Goal: Task Accomplishment & Management: Use online tool/utility

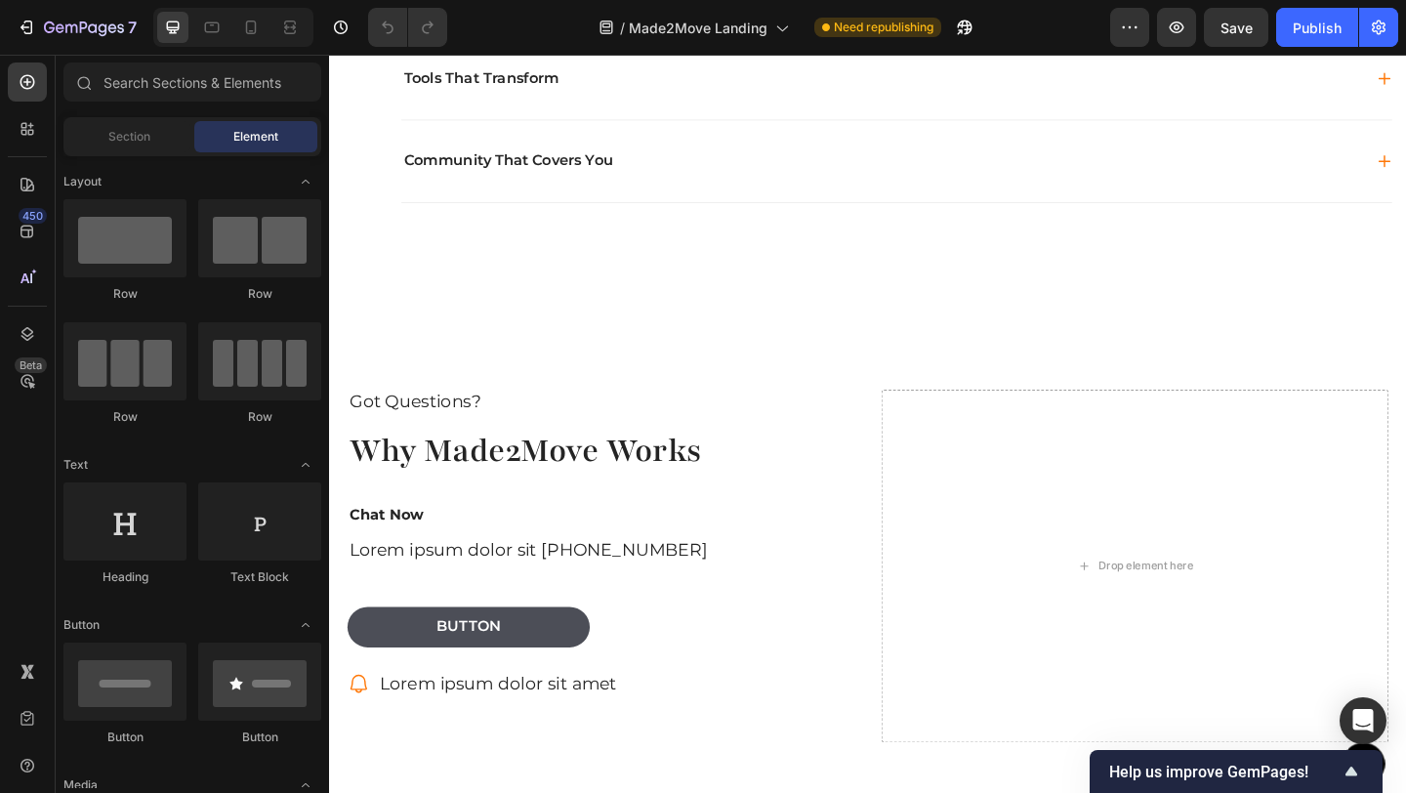
scroll to position [2005, 0]
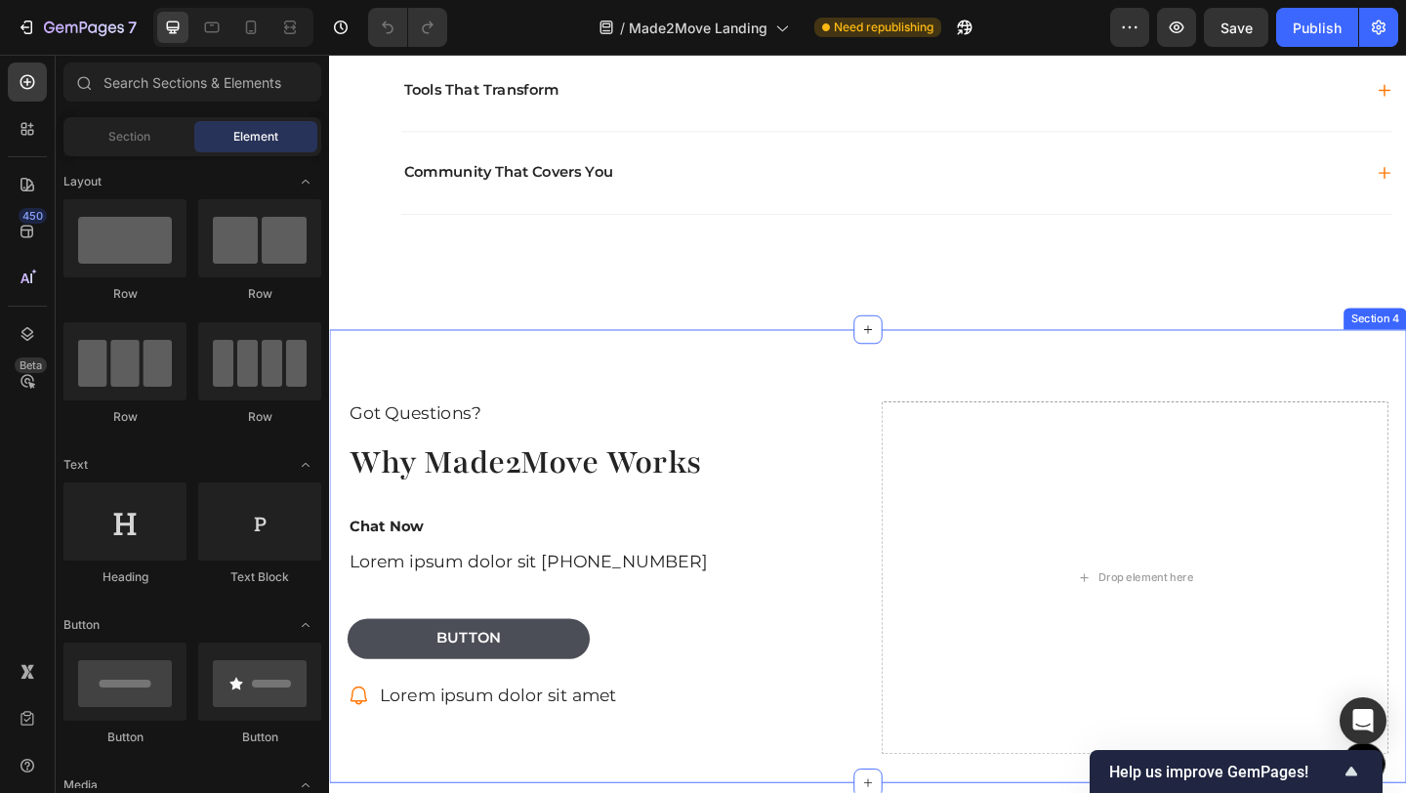
click at [1312, 394] on div "Got Questions? Text Block Why Made2Move Works Heading Chat Now Text Block Lorem…" at bounding box center [915, 600] width 1172 height 494
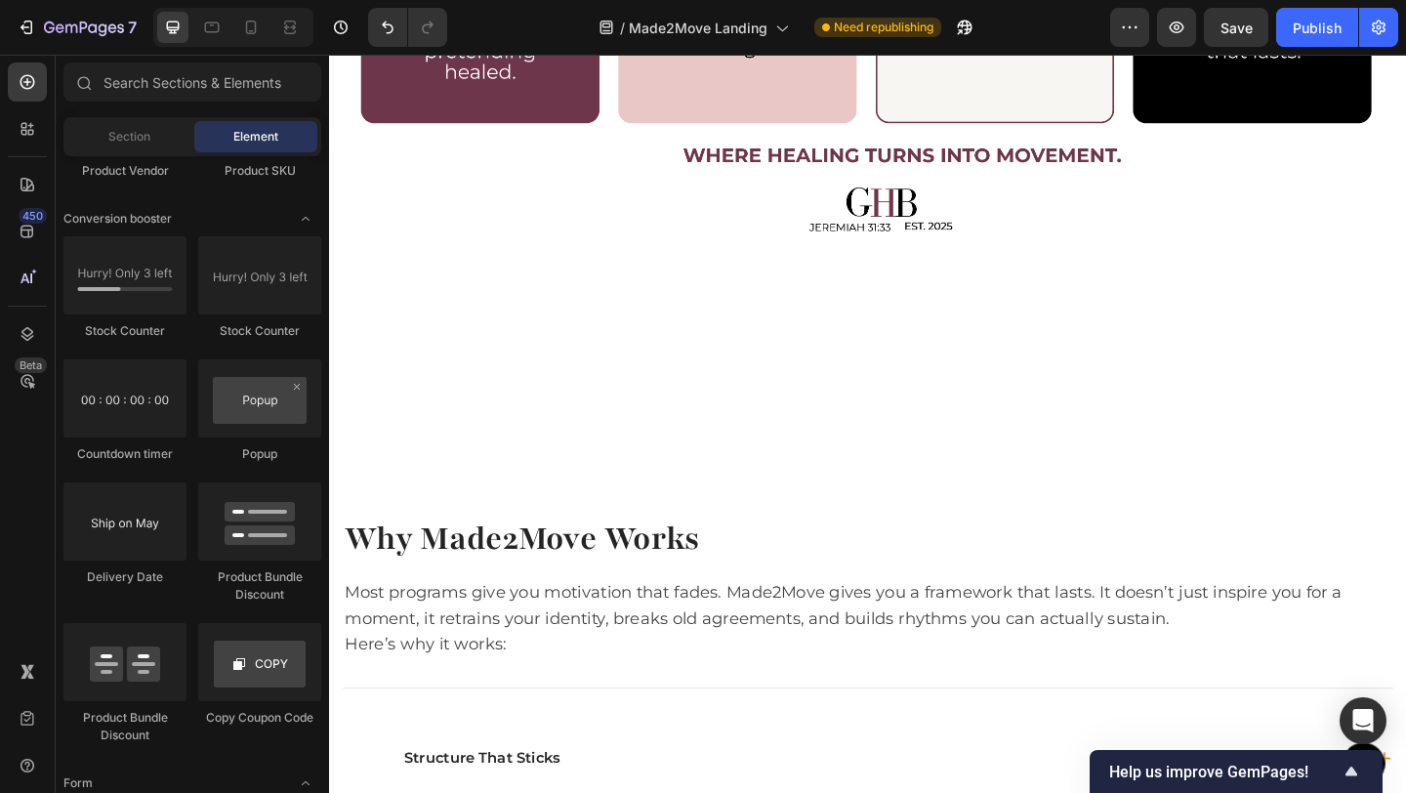
scroll to position [1537, 0]
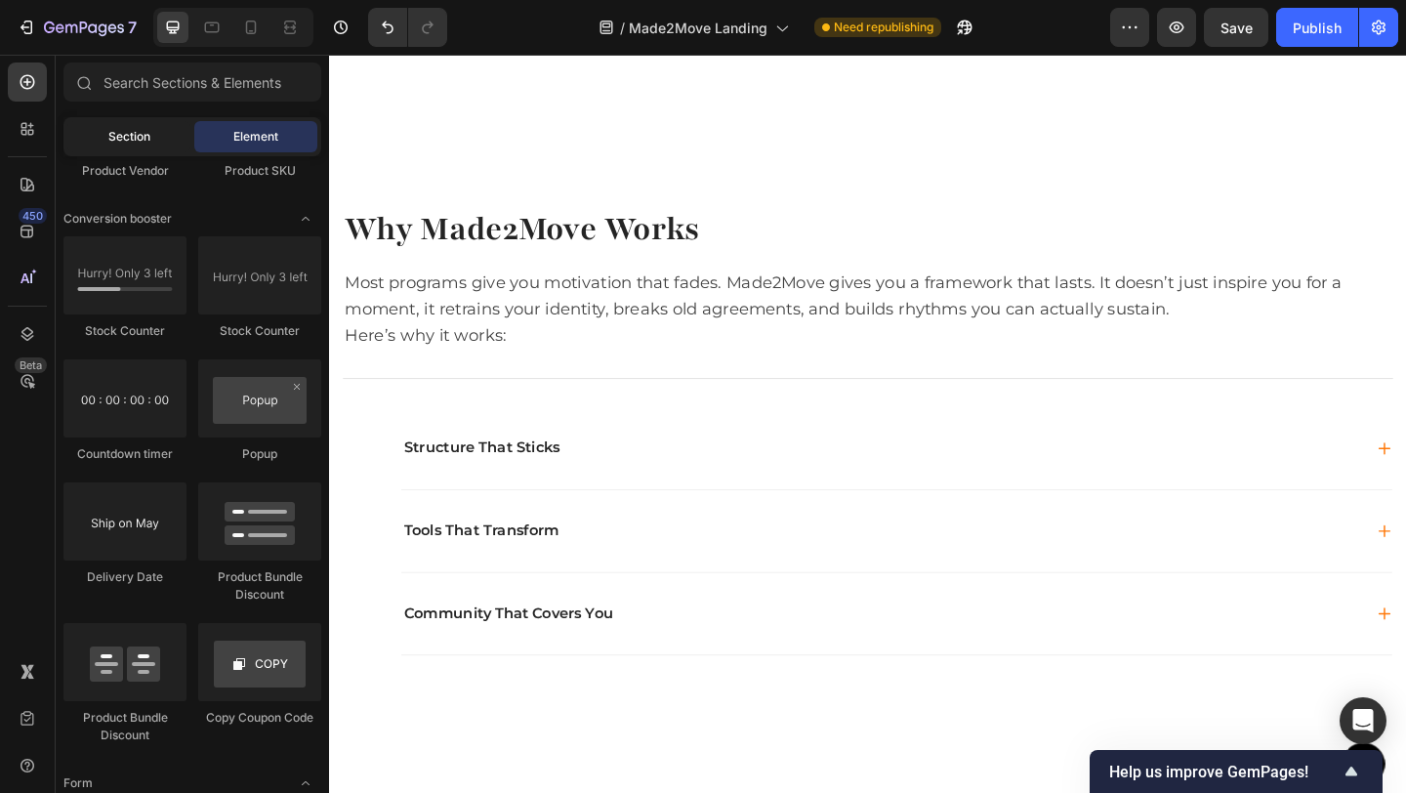
click at [142, 143] on span "Section" at bounding box center [129, 137] width 42 height 18
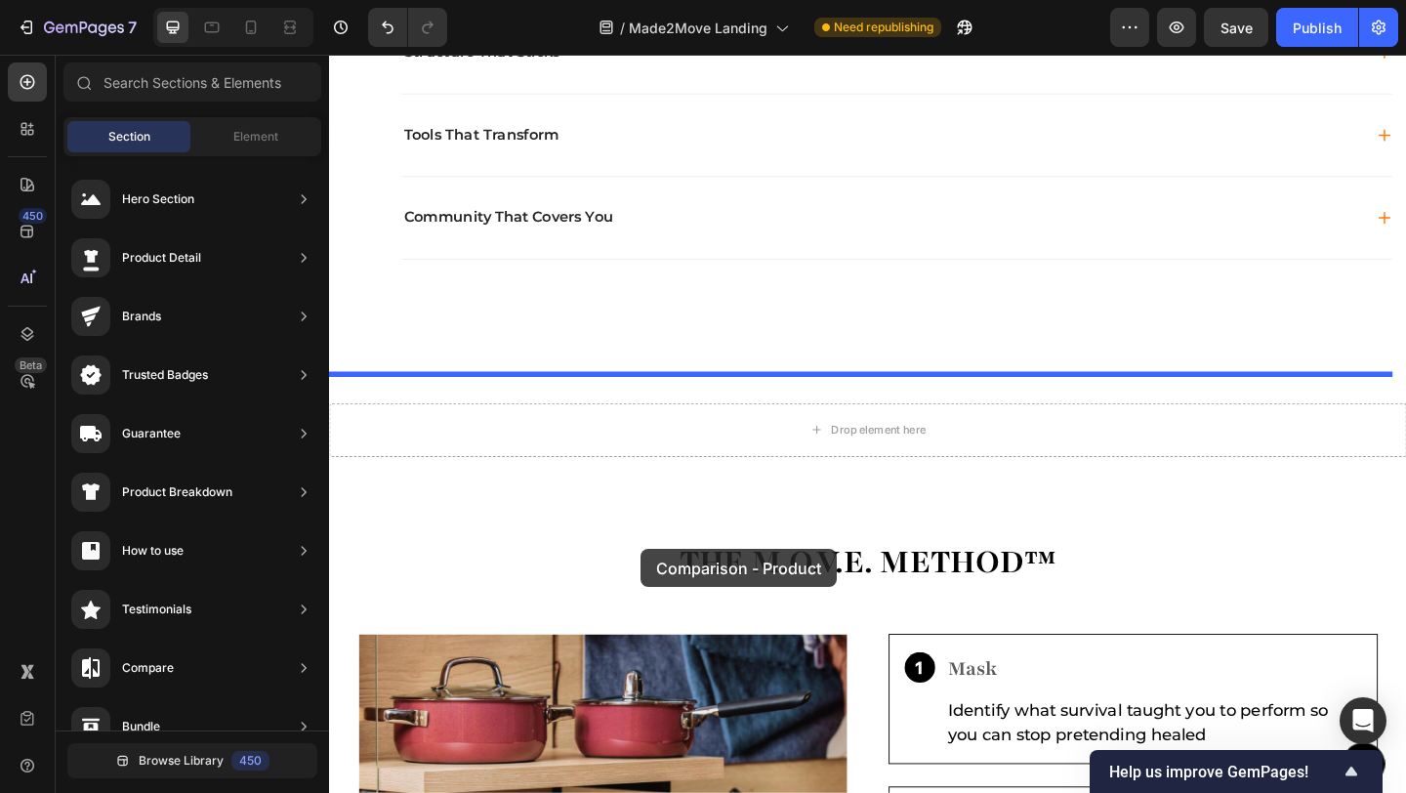
scroll to position [1987, 0]
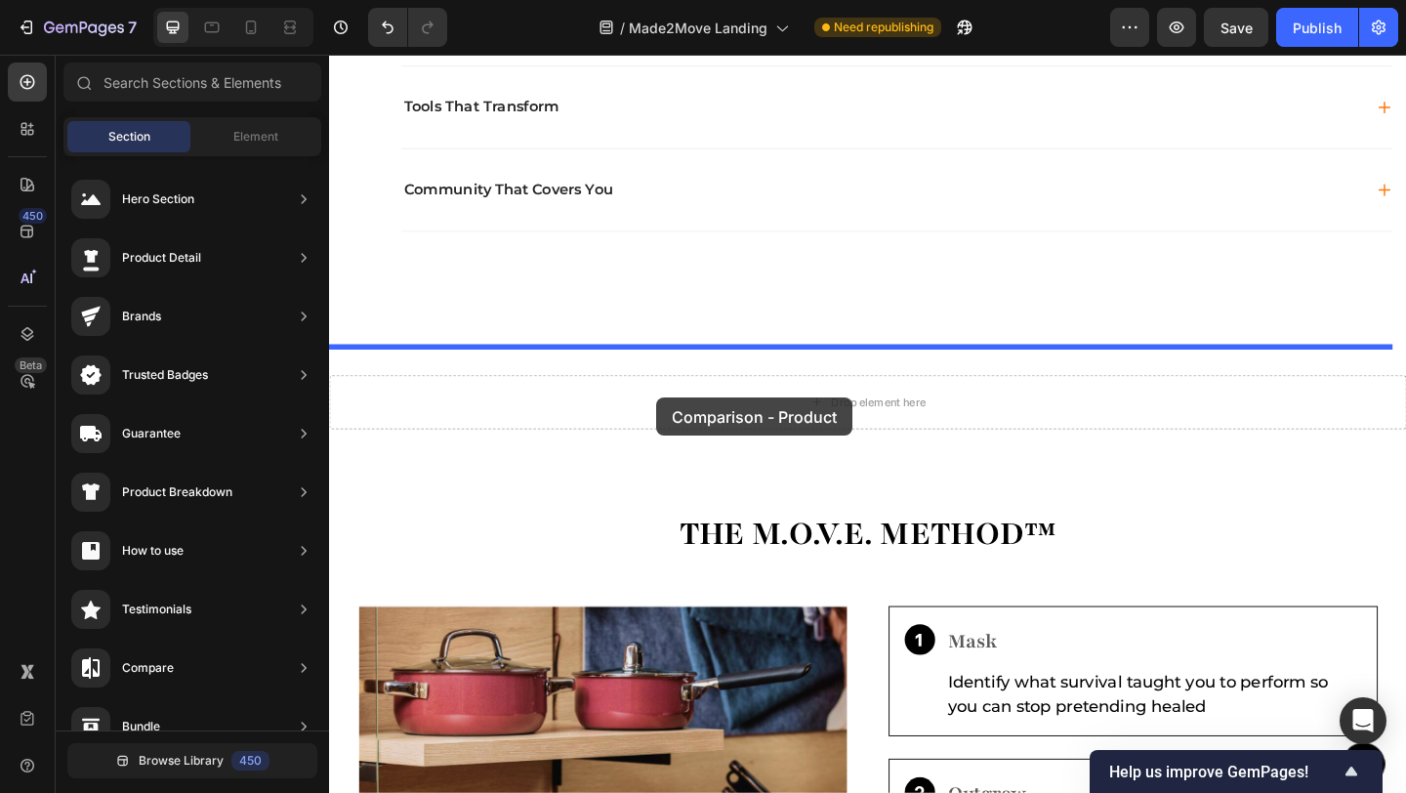
drag, startPoint x: 779, startPoint y: 428, endPoint x: 684, endPoint y: 428, distance: 94.7
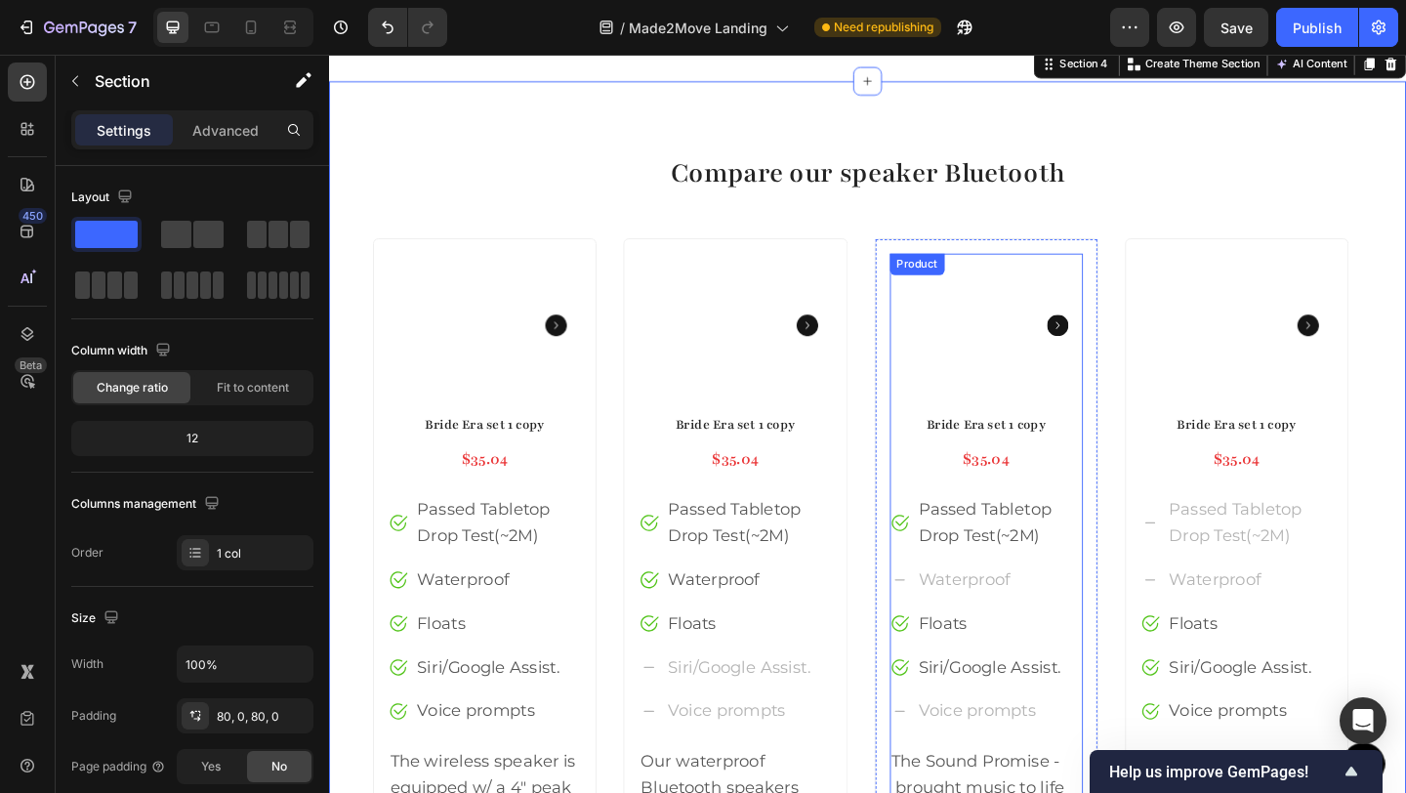
scroll to position [2270, 0]
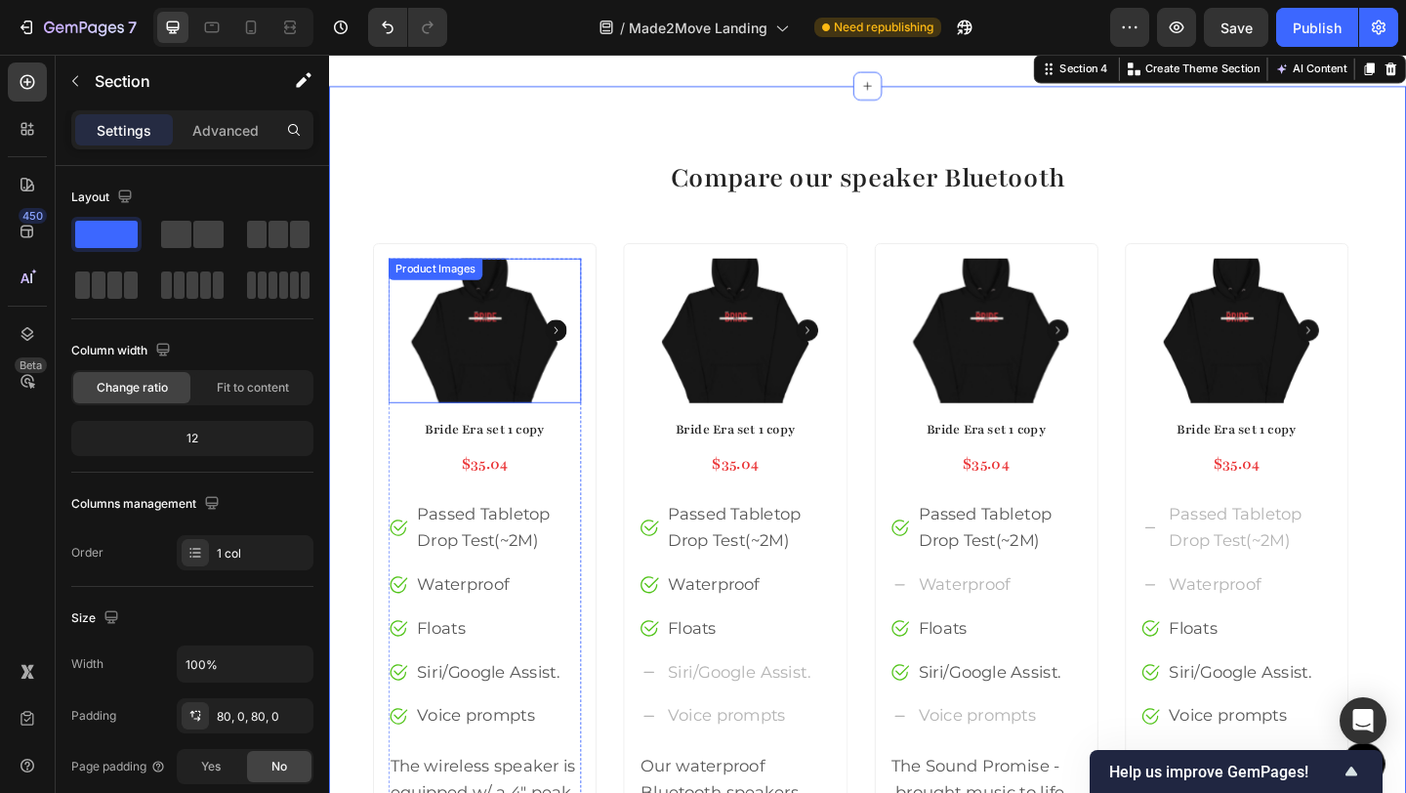
click at [451, 347] on img at bounding box center [498, 354] width 210 height 157
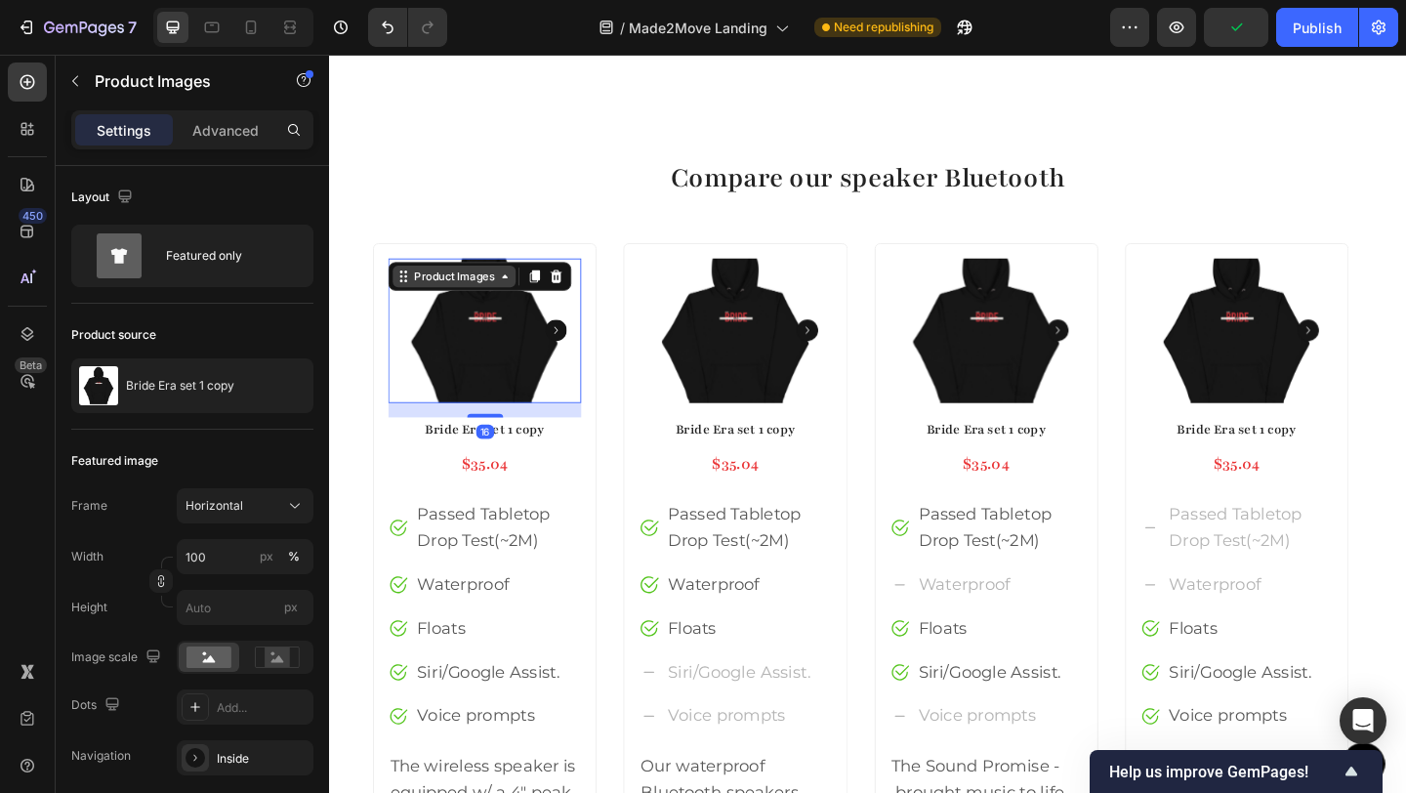
click at [464, 302] on div "Product Images" at bounding box center [465, 296] width 95 height 18
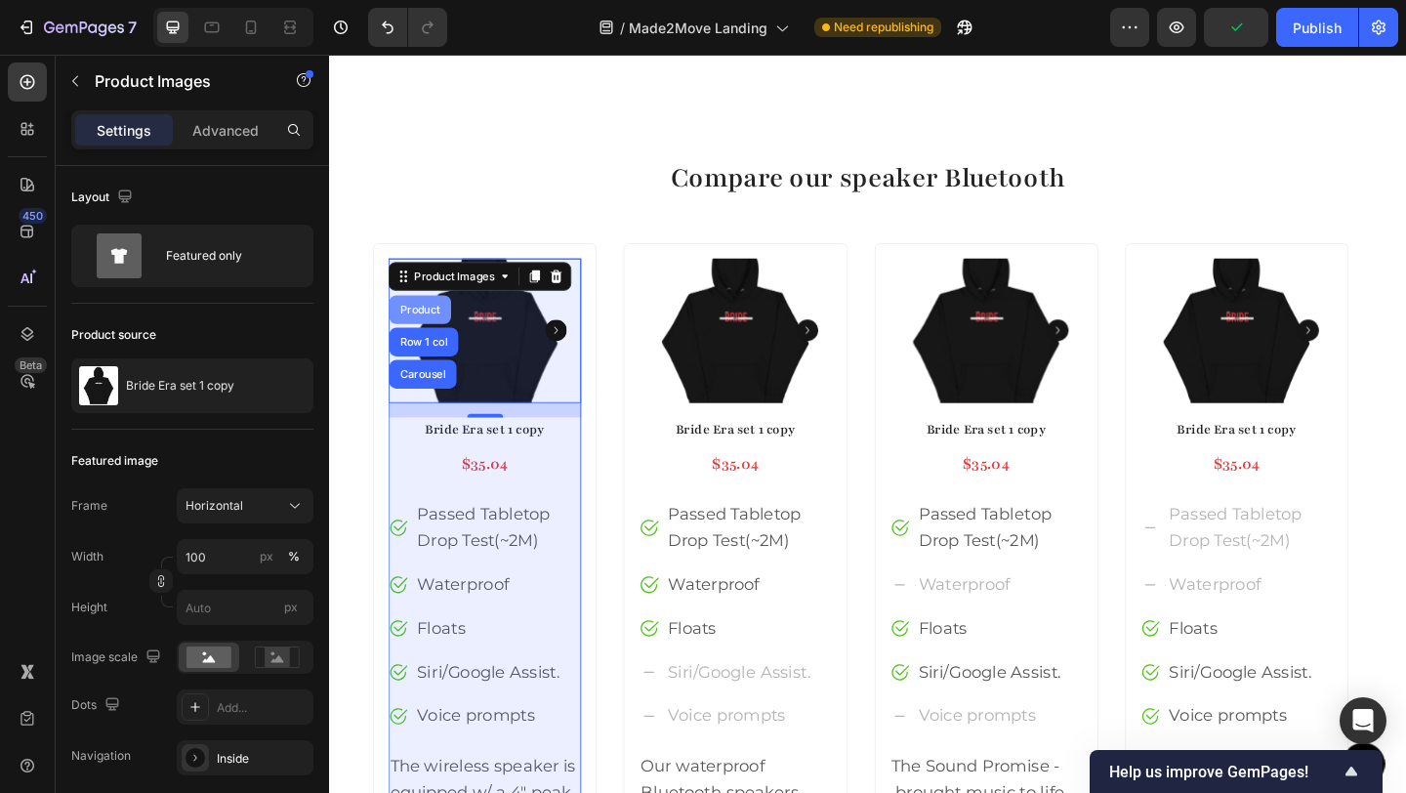
click at [440, 331] on div "Product" at bounding box center [428, 332] width 52 height 12
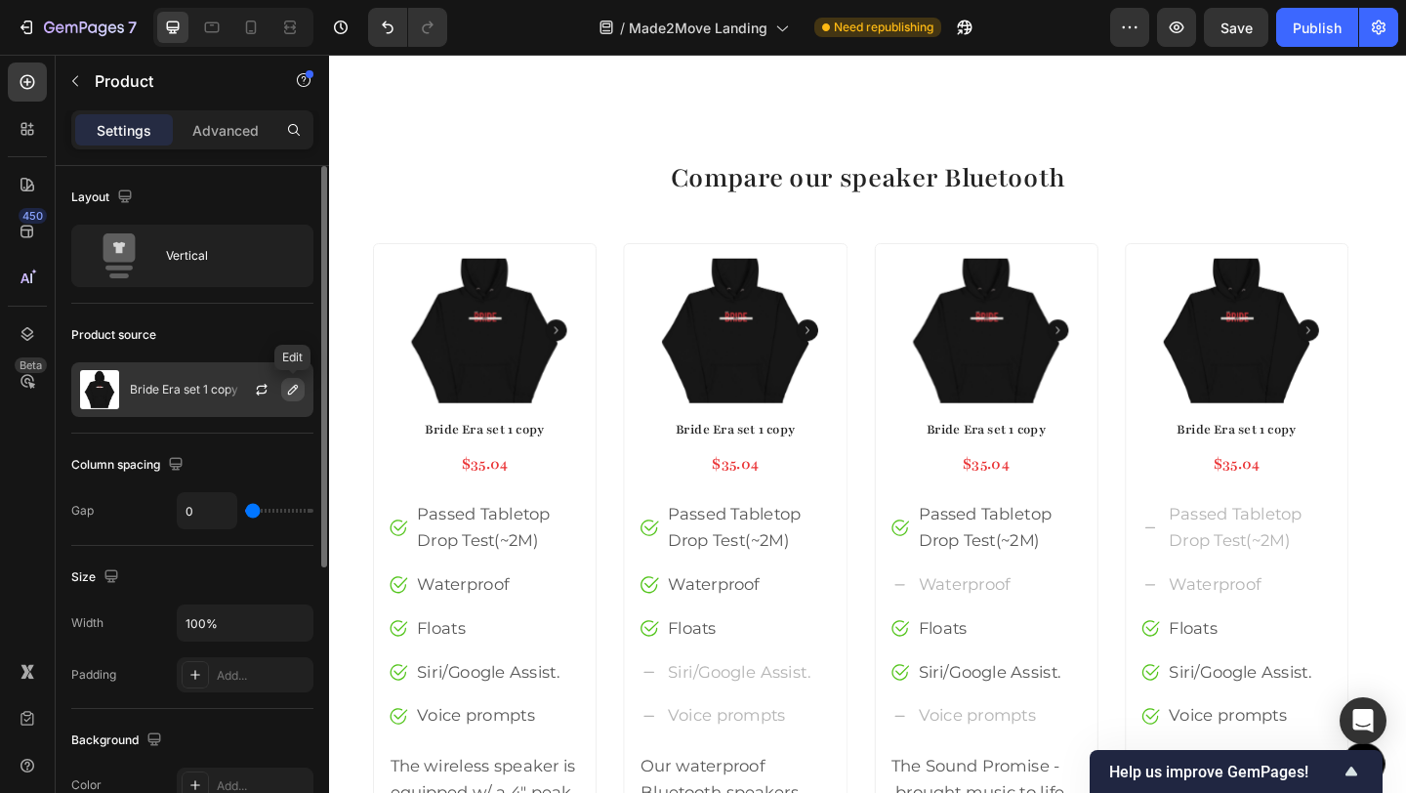
click at [286, 390] on icon "button" at bounding box center [293, 390] width 16 height 16
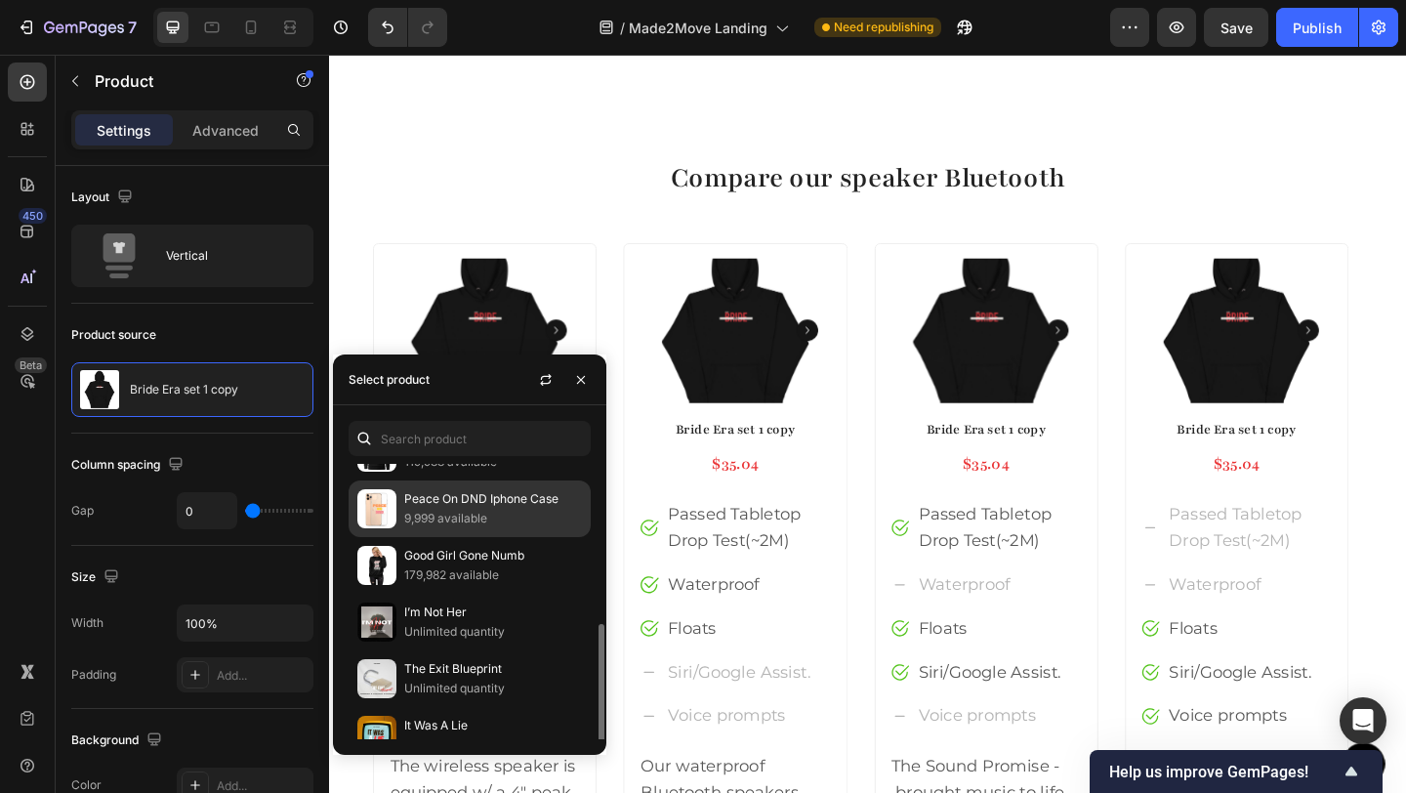
scroll to position [254, 0]
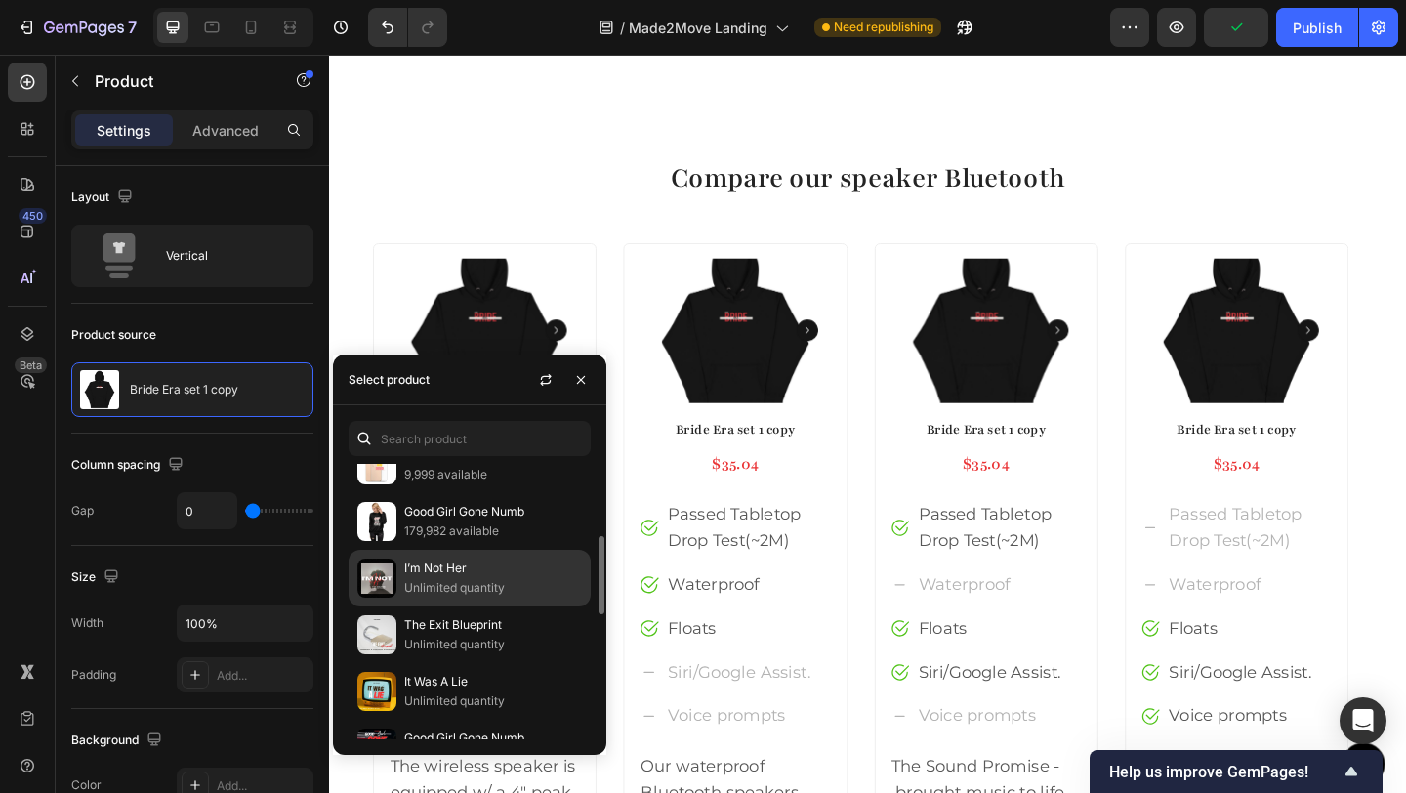
click at [474, 560] on p "I’m Not Her" at bounding box center [493, 568] width 178 height 20
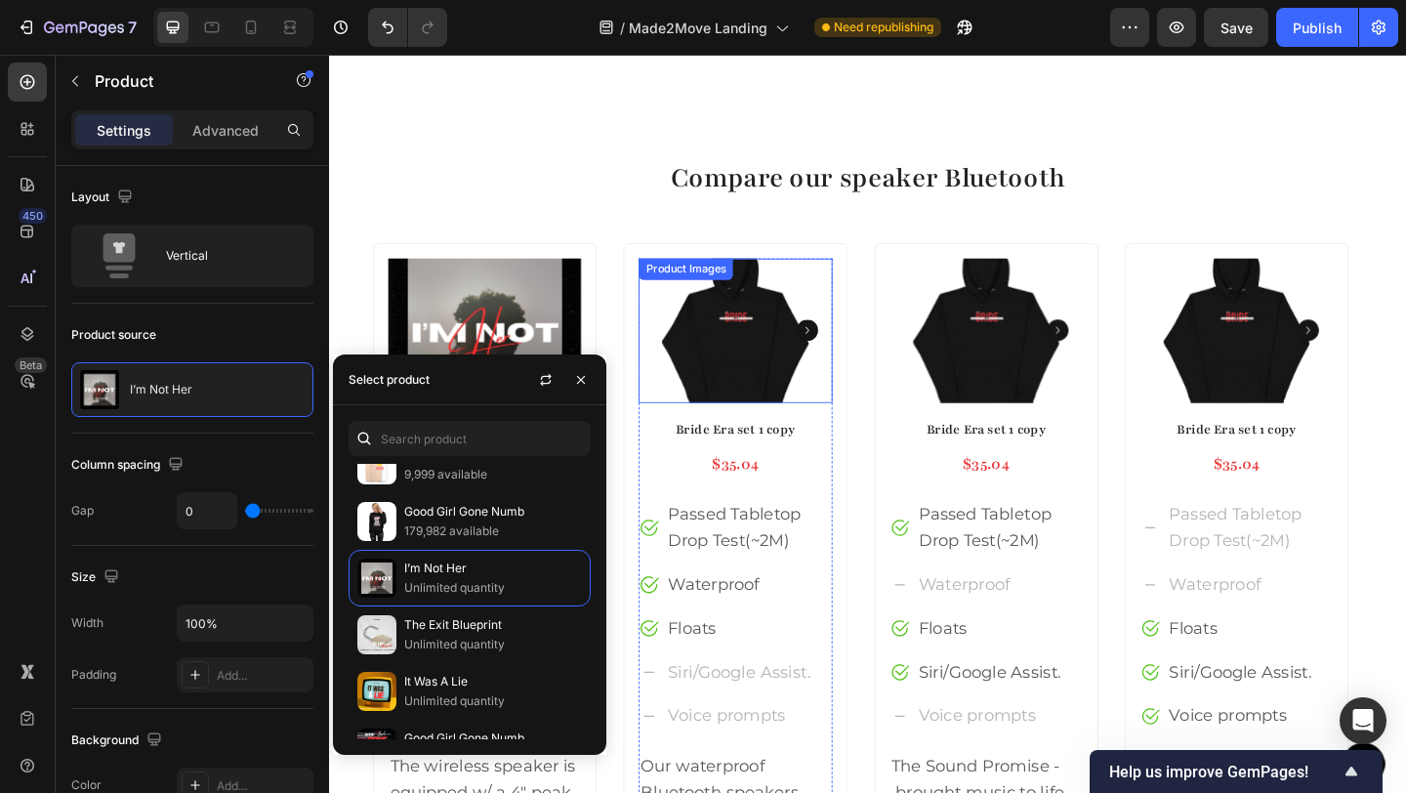
click at [802, 354] on img at bounding box center [771, 354] width 210 height 157
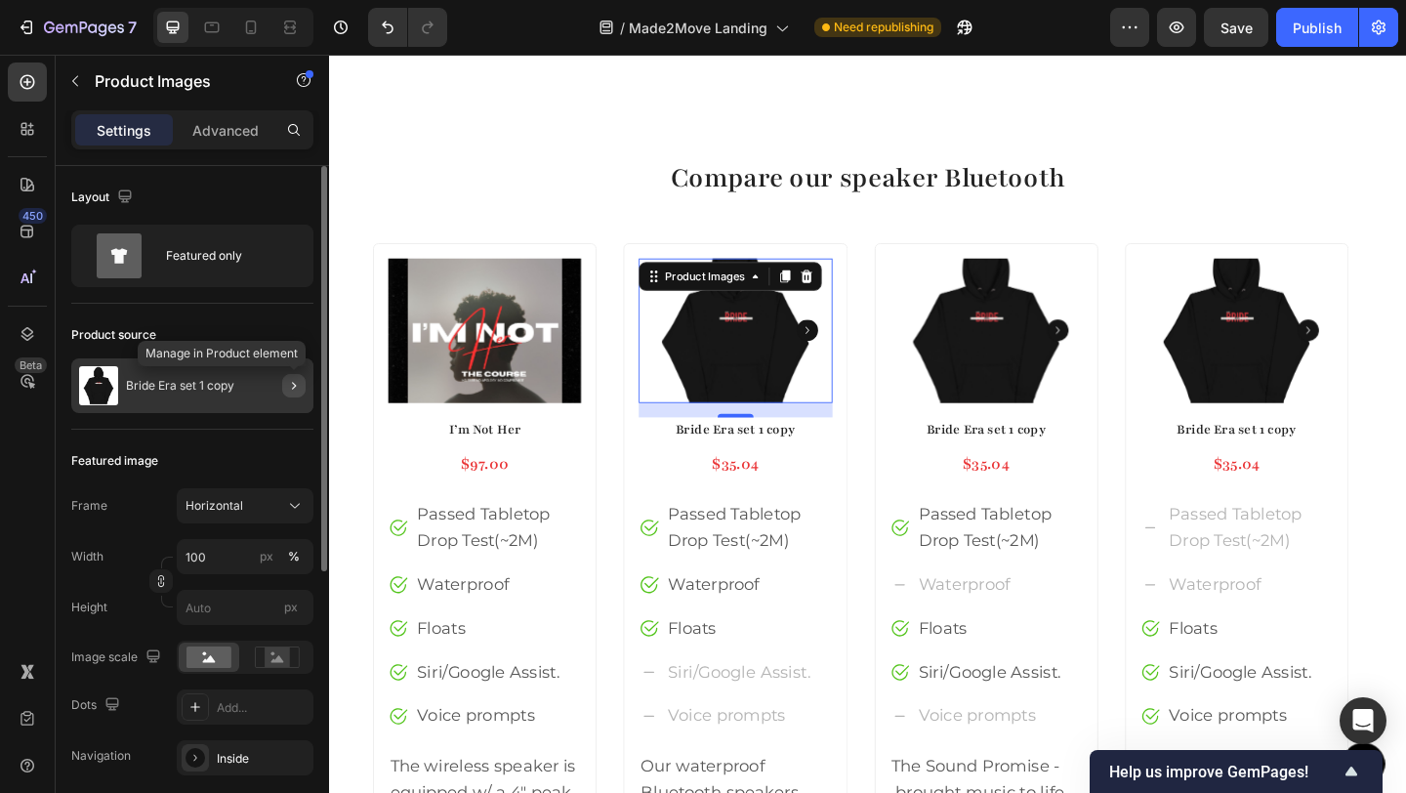
click at [288, 385] on icon "button" at bounding box center [294, 386] width 16 height 16
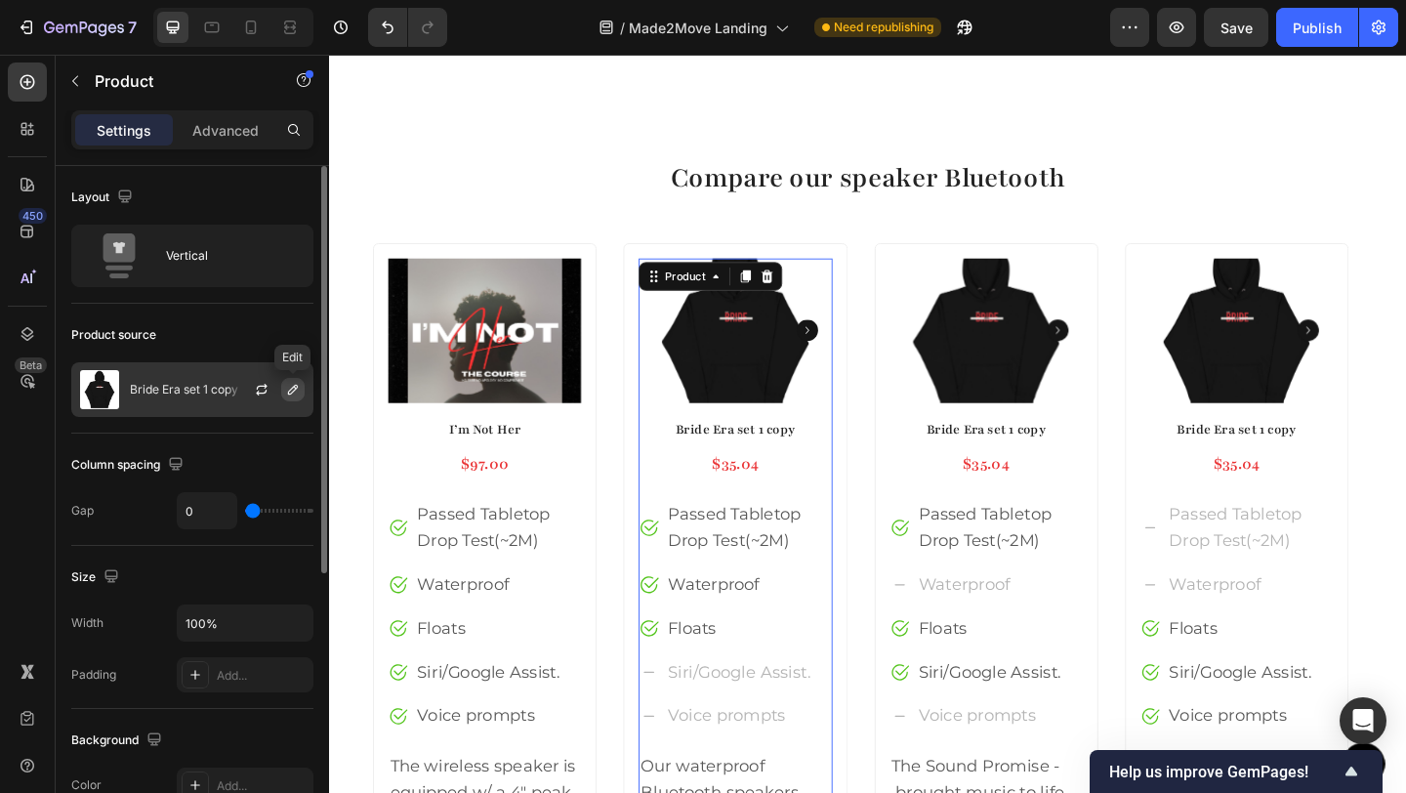
click at [284, 390] on button "button" at bounding box center [292, 389] width 23 height 23
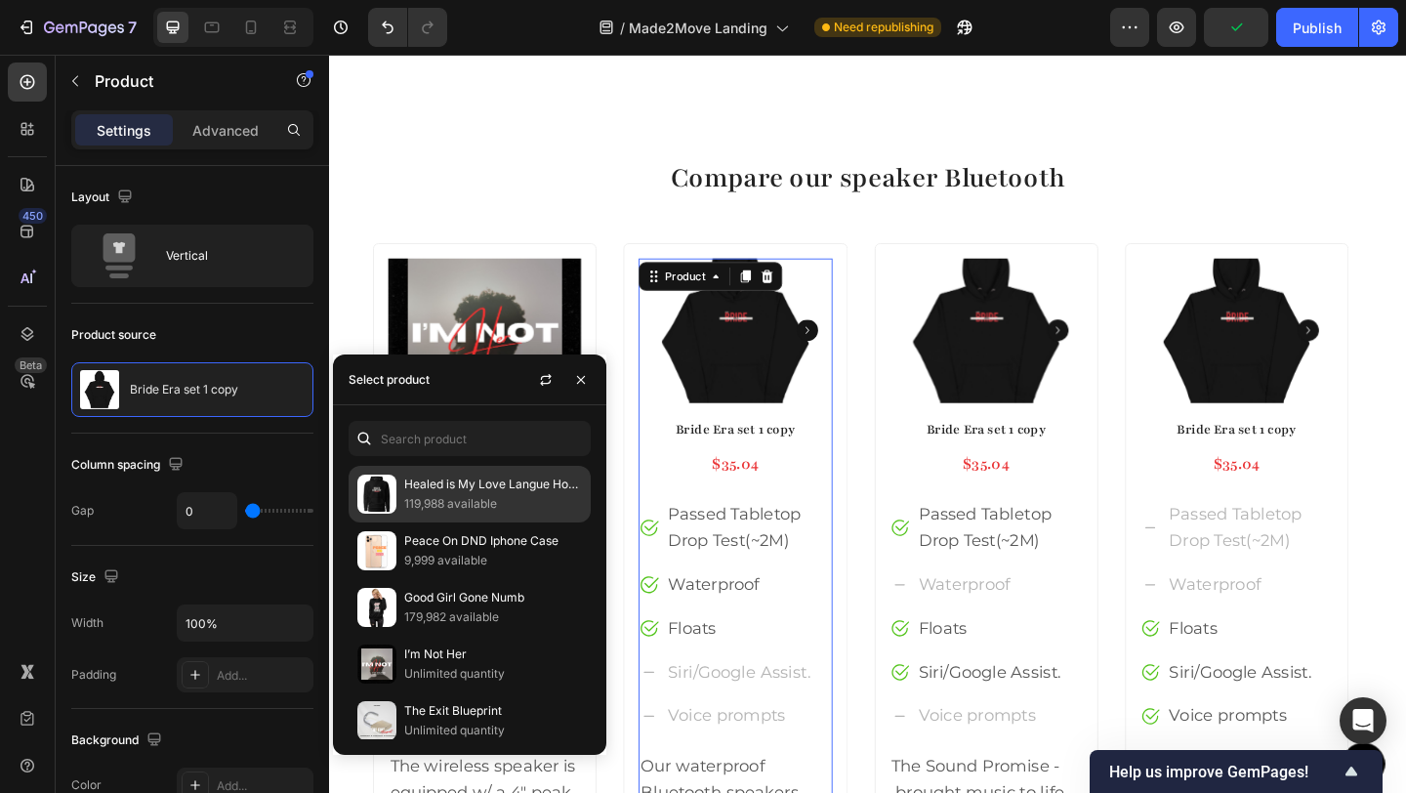
scroll to position [418, 0]
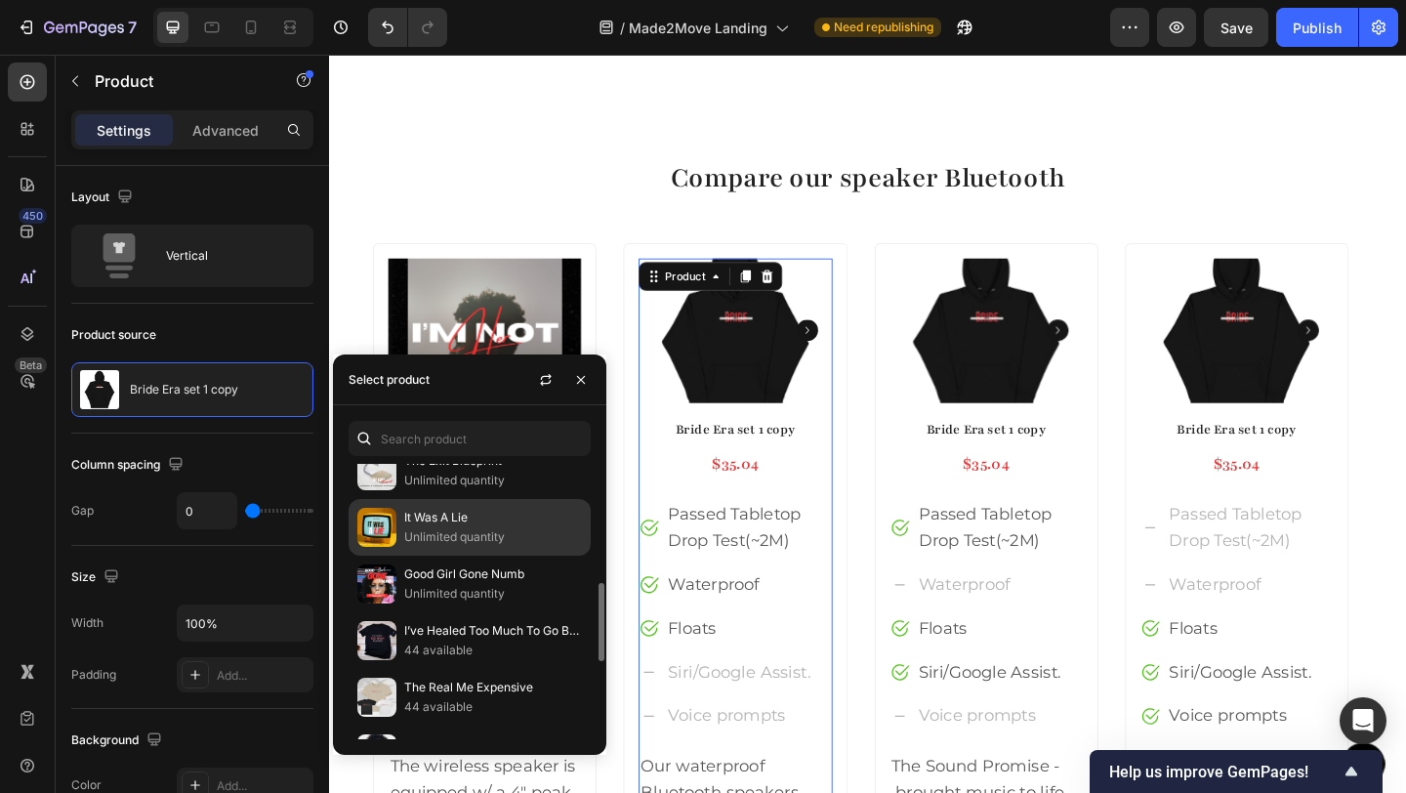
click at [456, 517] on p "It Was A Lie" at bounding box center [493, 518] width 178 height 20
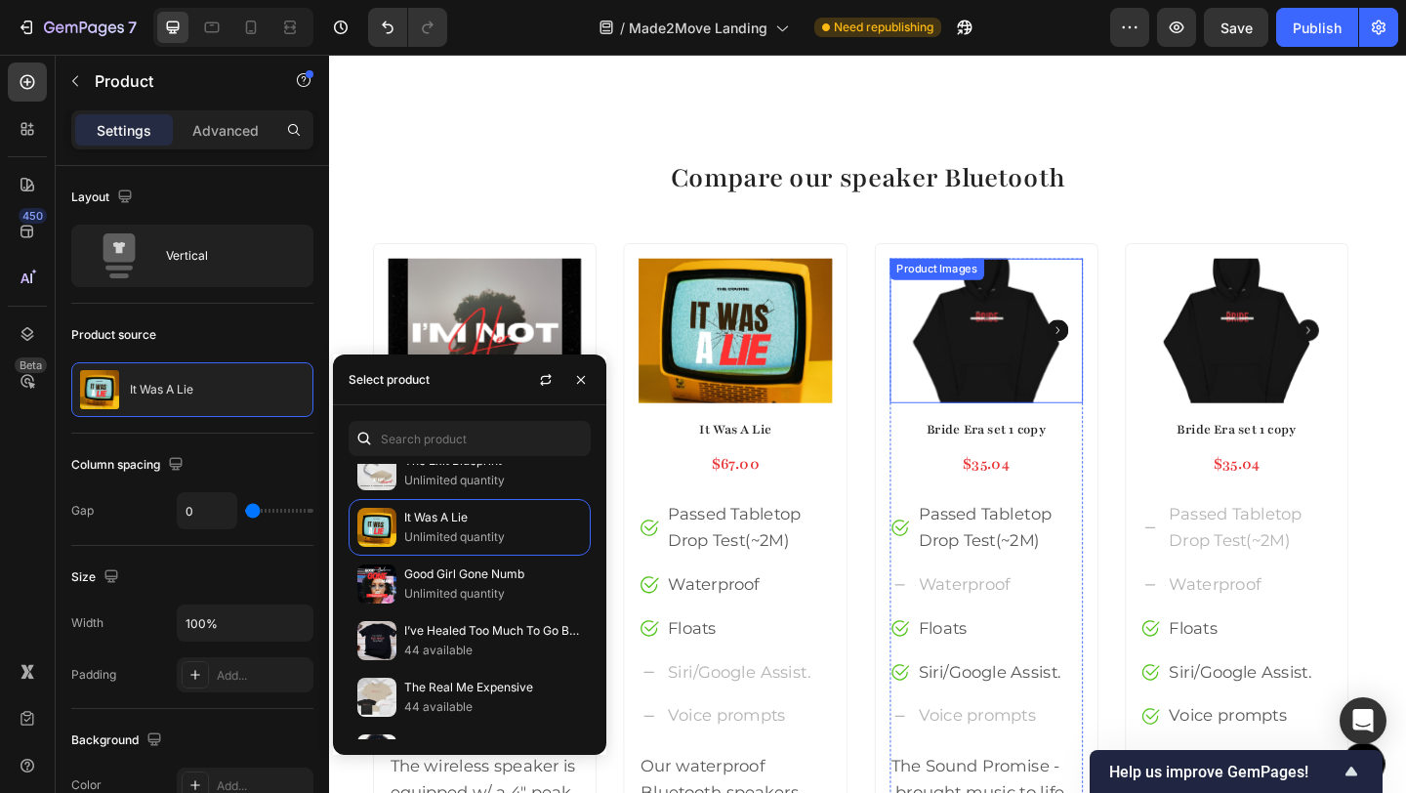
click at [1110, 312] on img at bounding box center [1044, 354] width 210 height 157
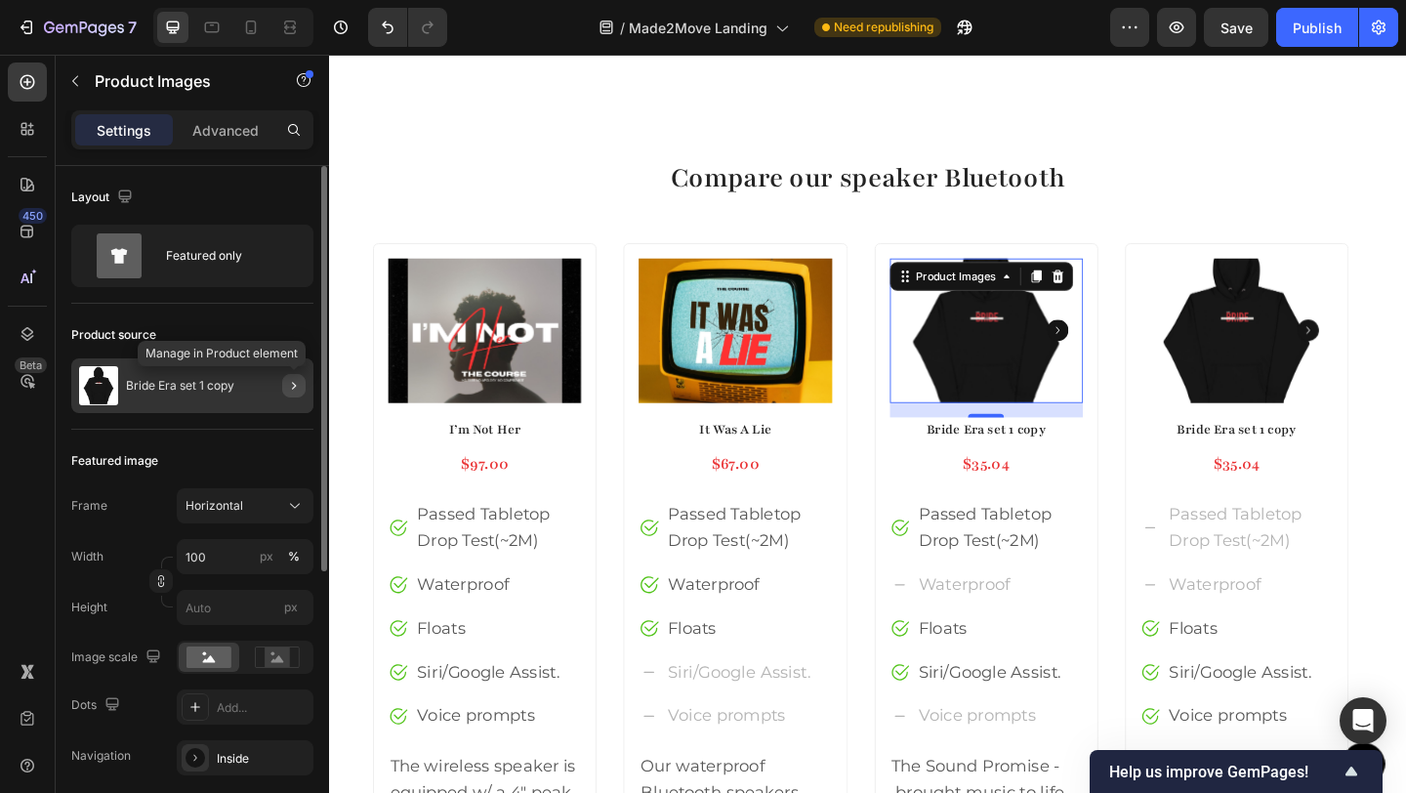
click at [291, 388] on icon "button" at bounding box center [294, 386] width 16 height 16
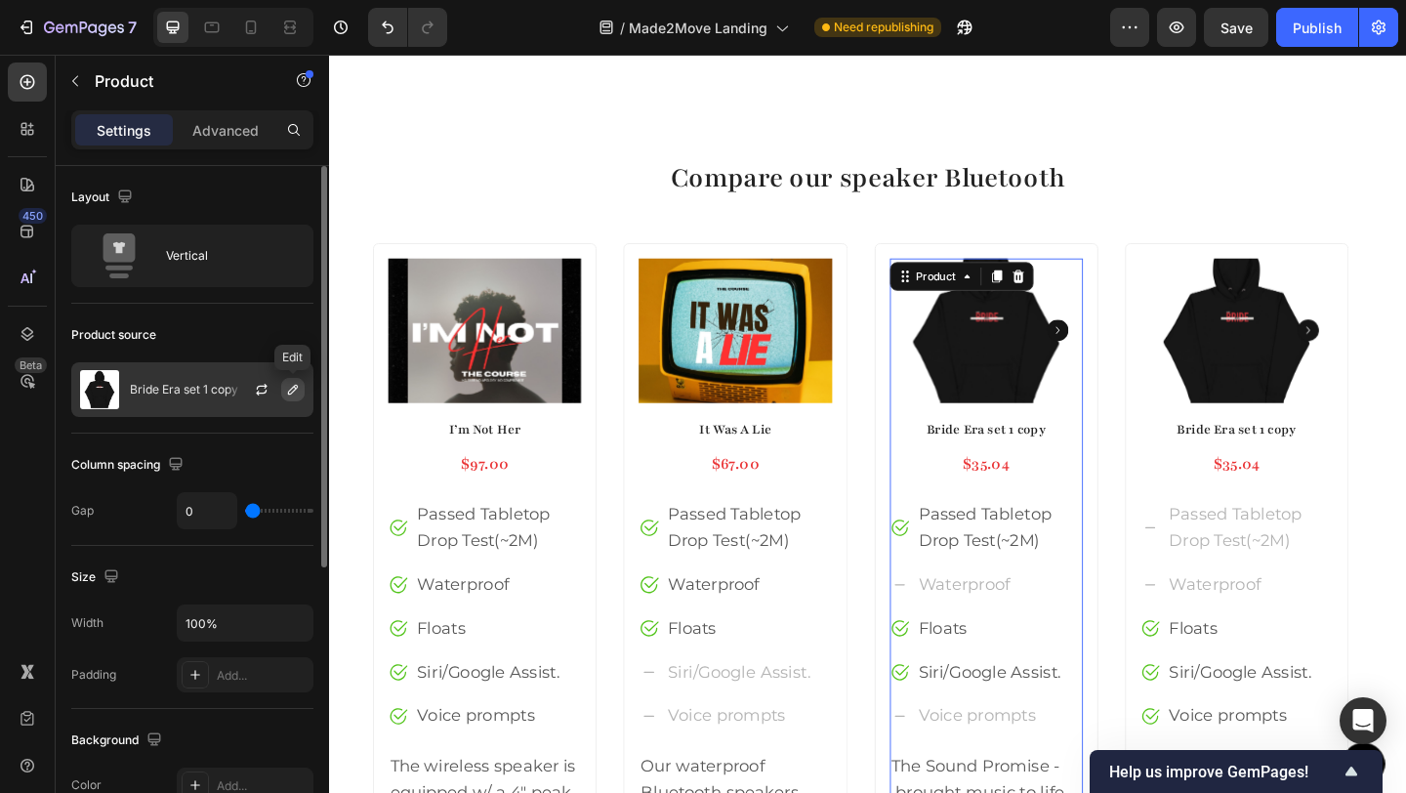
click at [293, 389] on icon "button" at bounding box center [293, 390] width 16 height 16
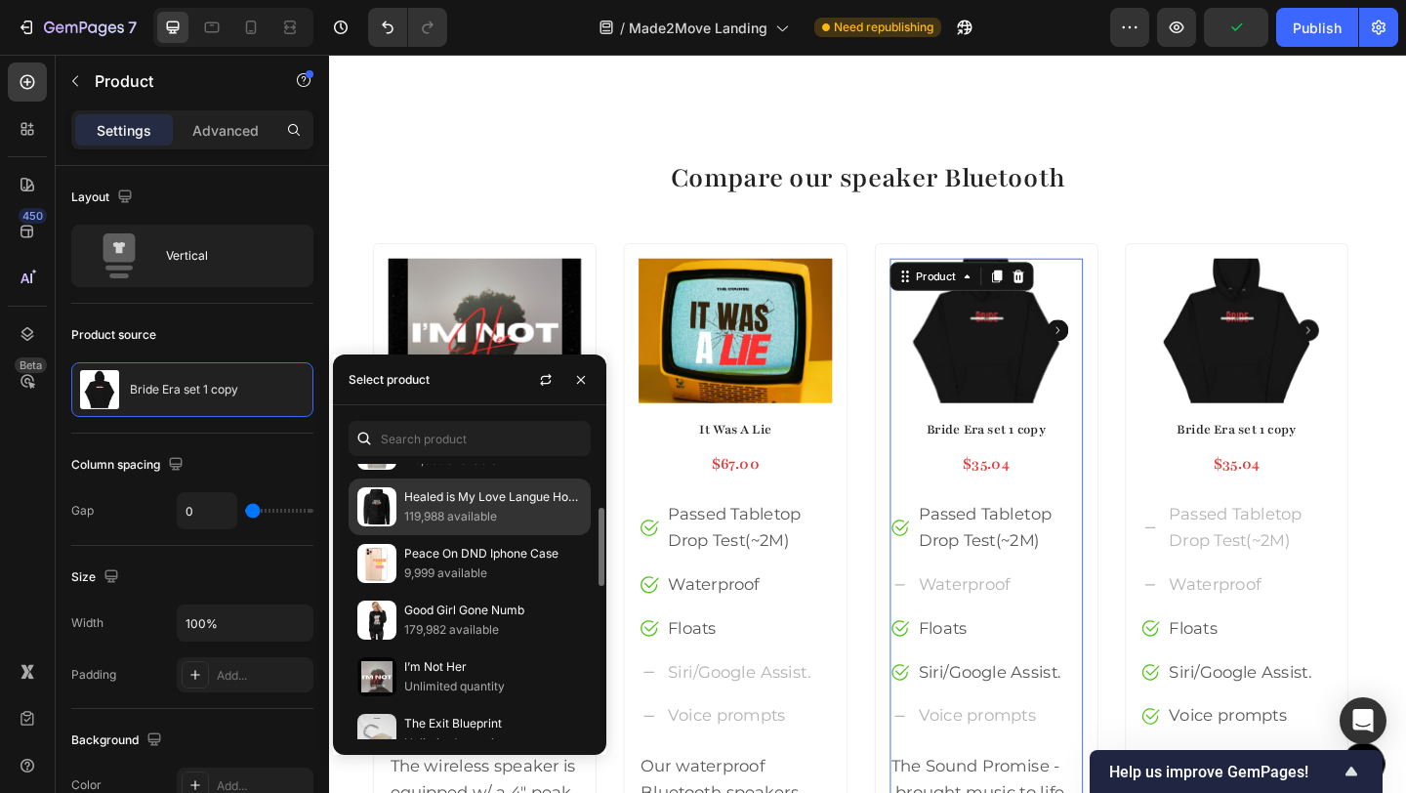
scroll to position [184, 0]
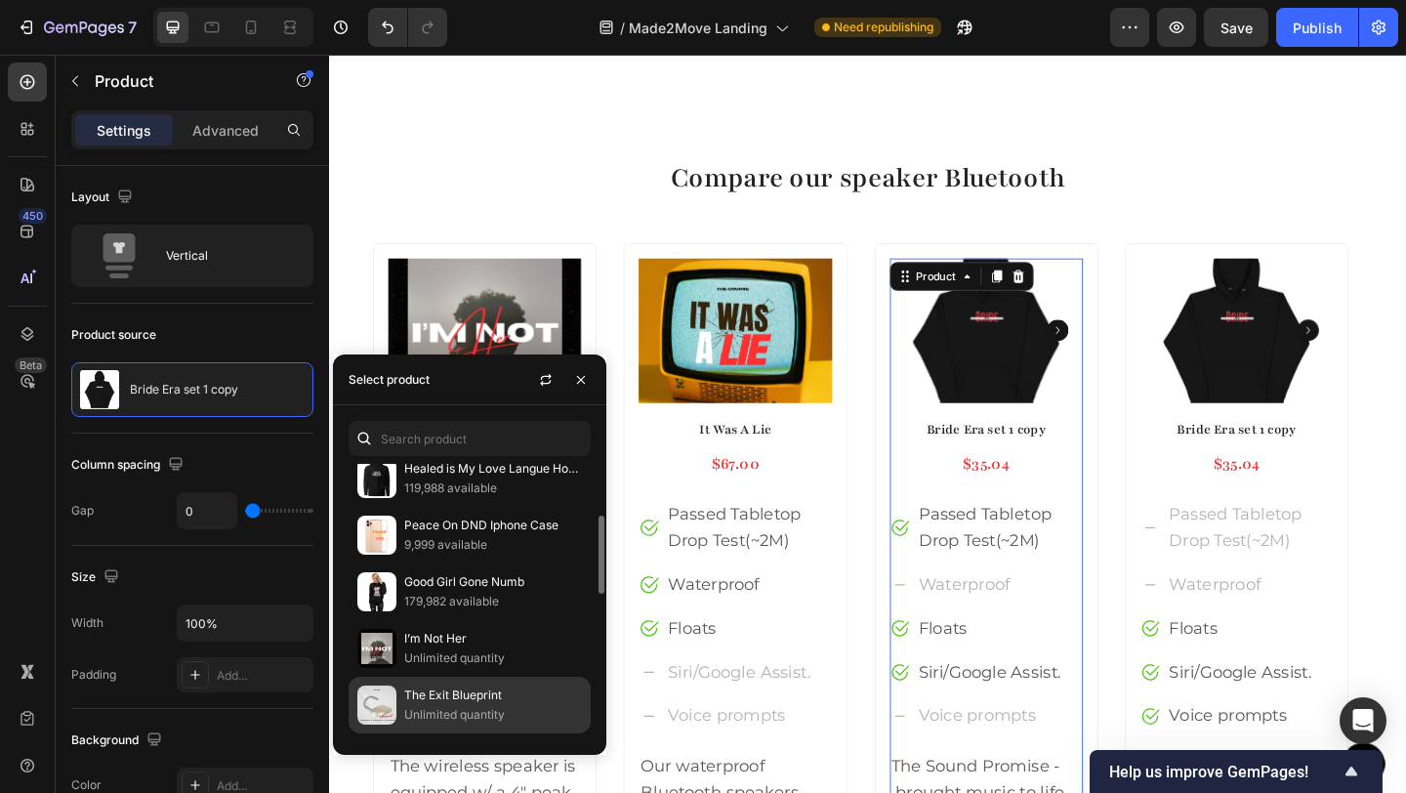
click at [432, 687] on p "The Exit Blueprint" at bounding box center [493, 695] width 178 height 20
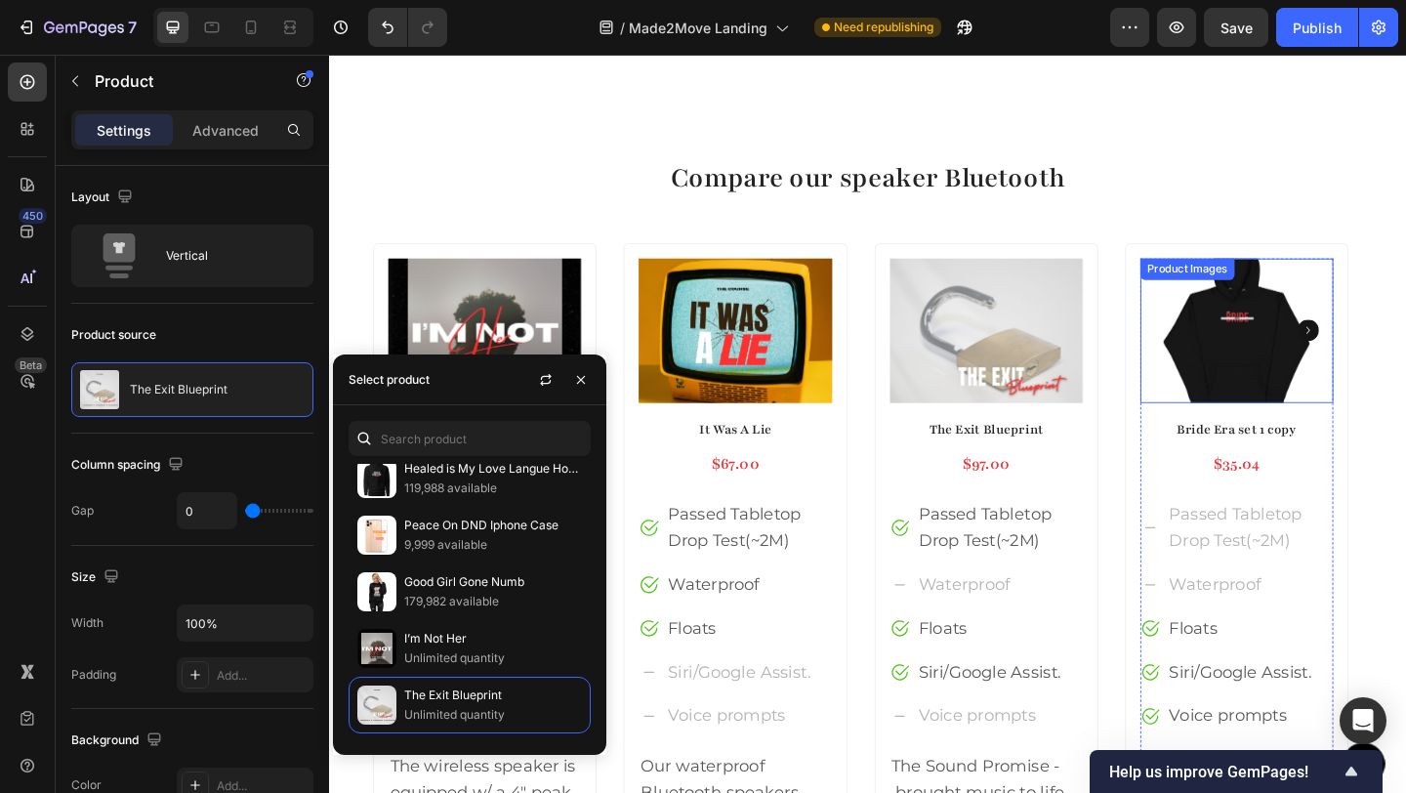
click at [1275, 327] on img at bounding box center [1317, 354] width 210 height 157
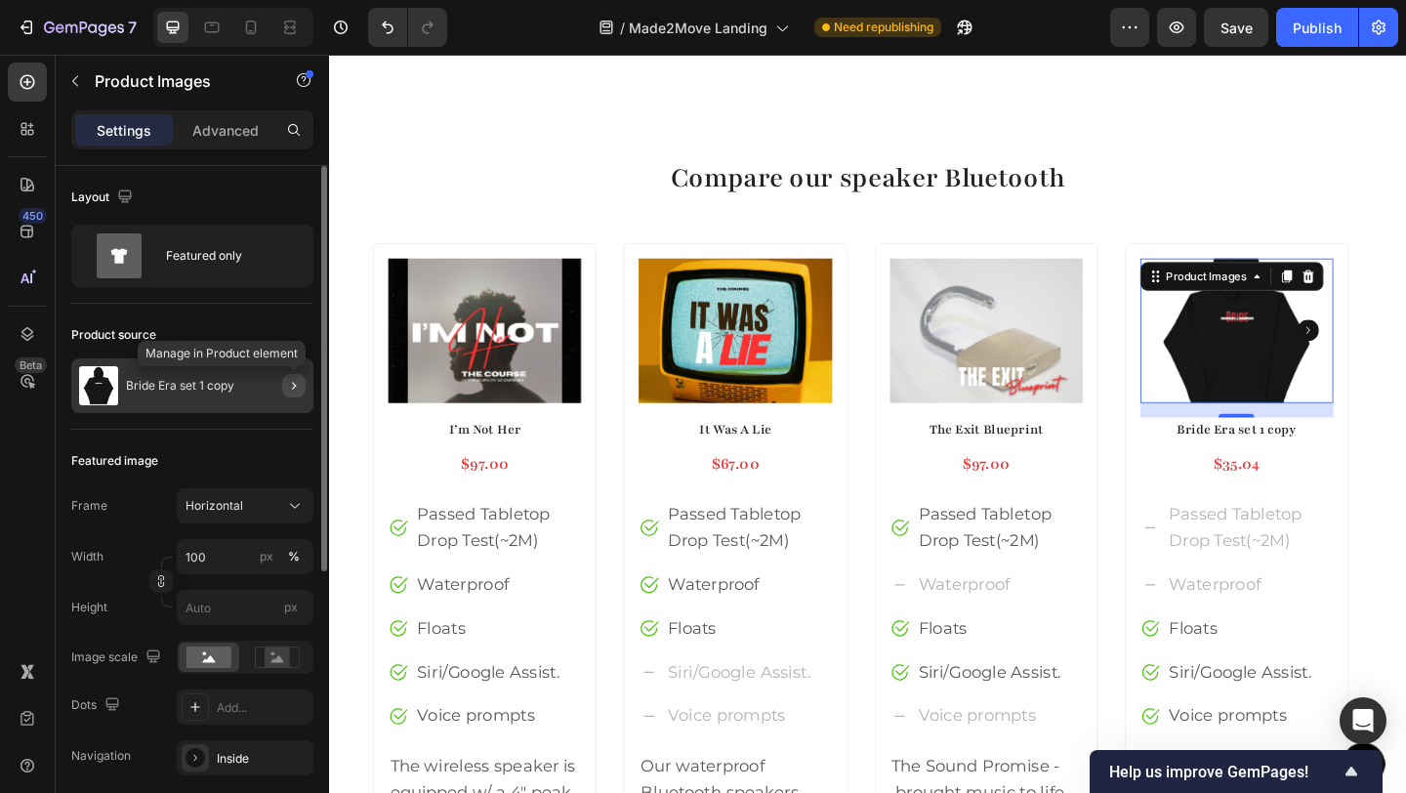
click at [297, 392] on icon "button" at bounding box center [294, 386] width 16 height 16
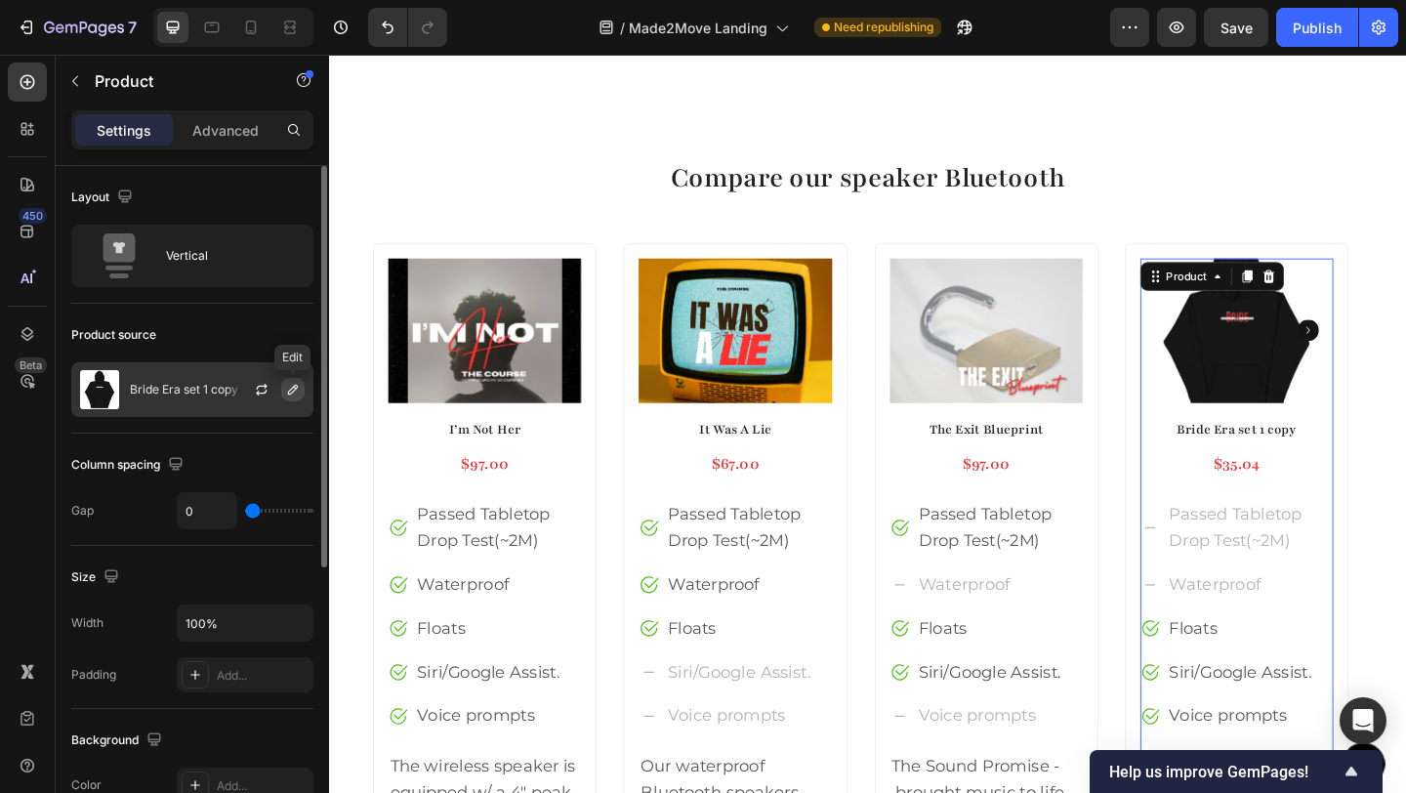
click at [296, 392] on icon "button" at bounding box center [293, 390] width 16 height 16
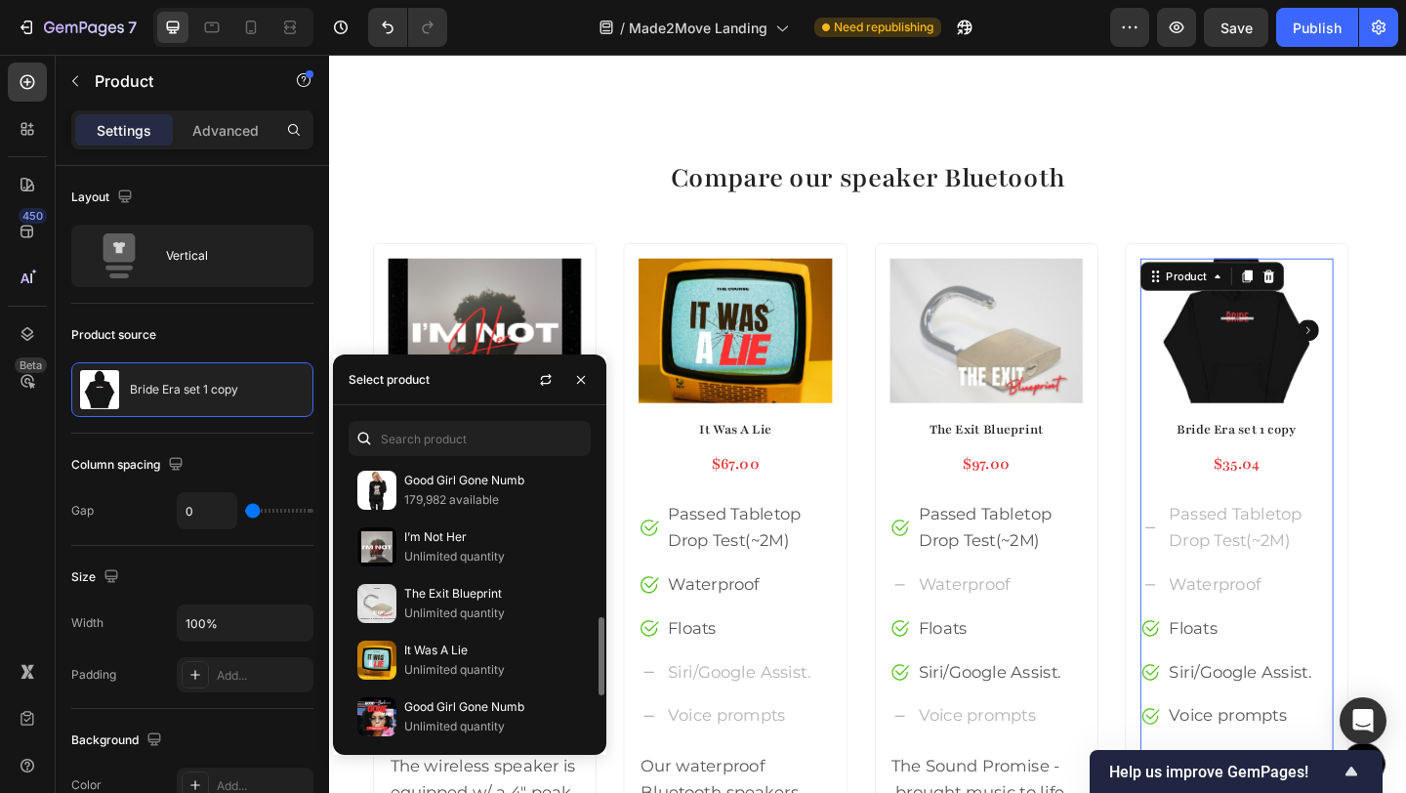
scroll to position [341, 0]
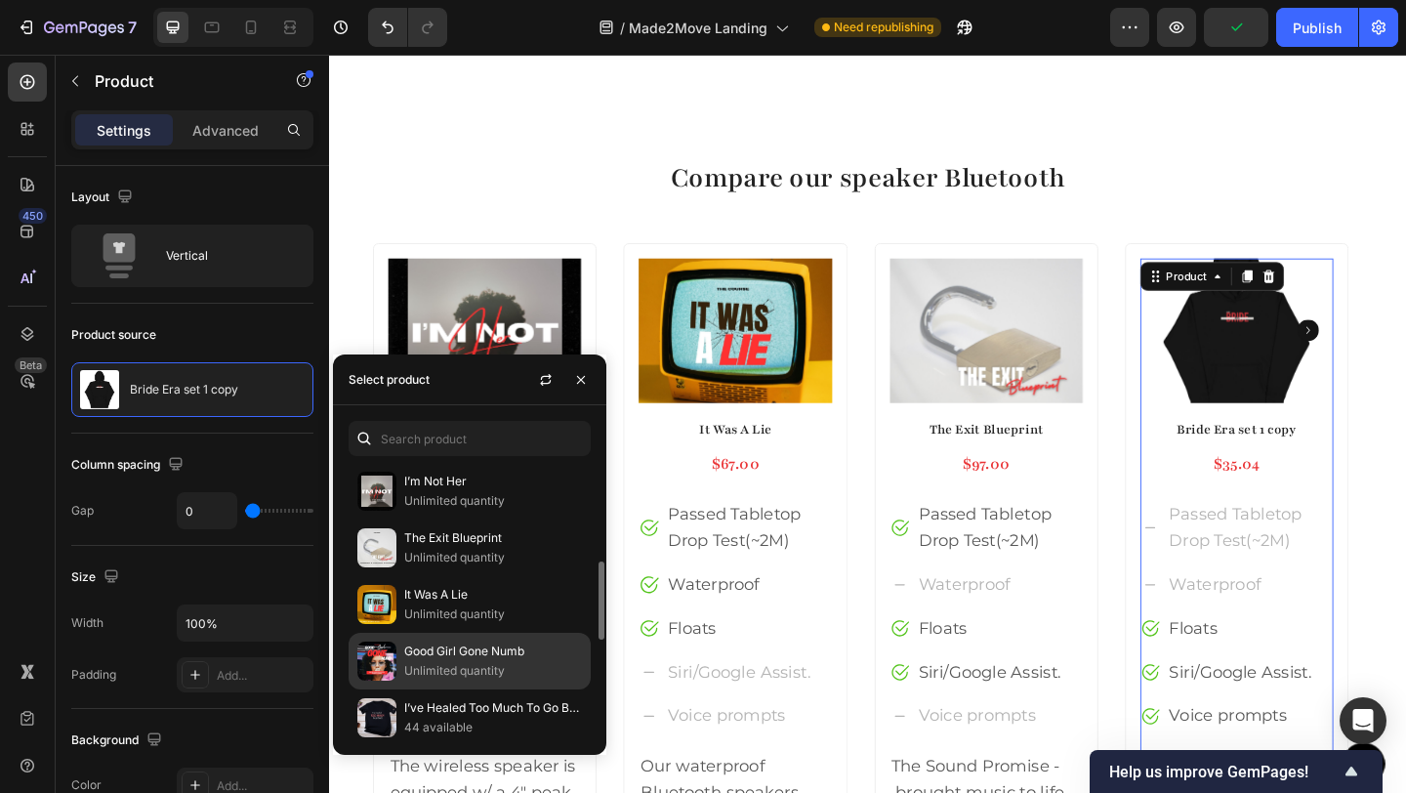
click at [392, 676] on img at bounding box center [376, 660] width 39 height 39
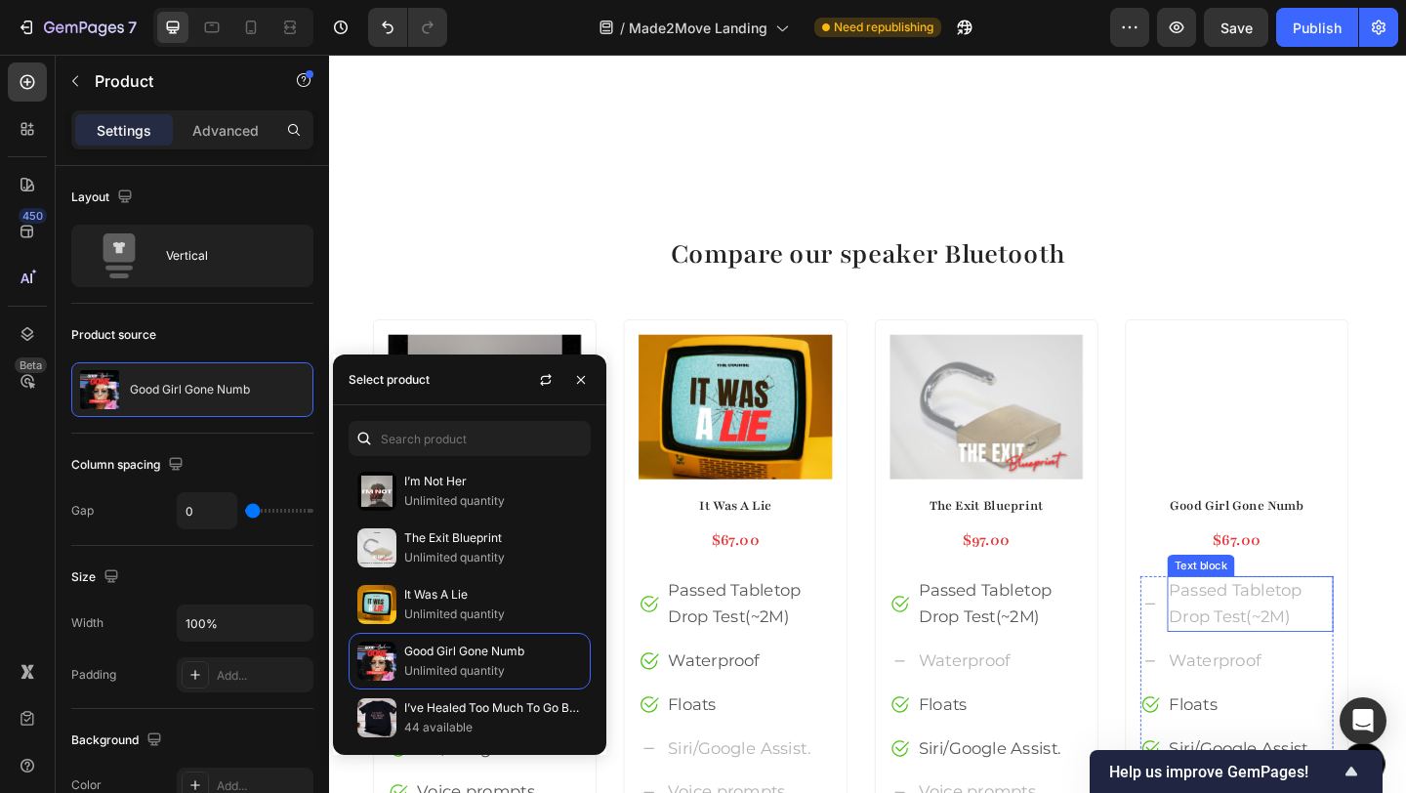
scroll to position [2186, 0]
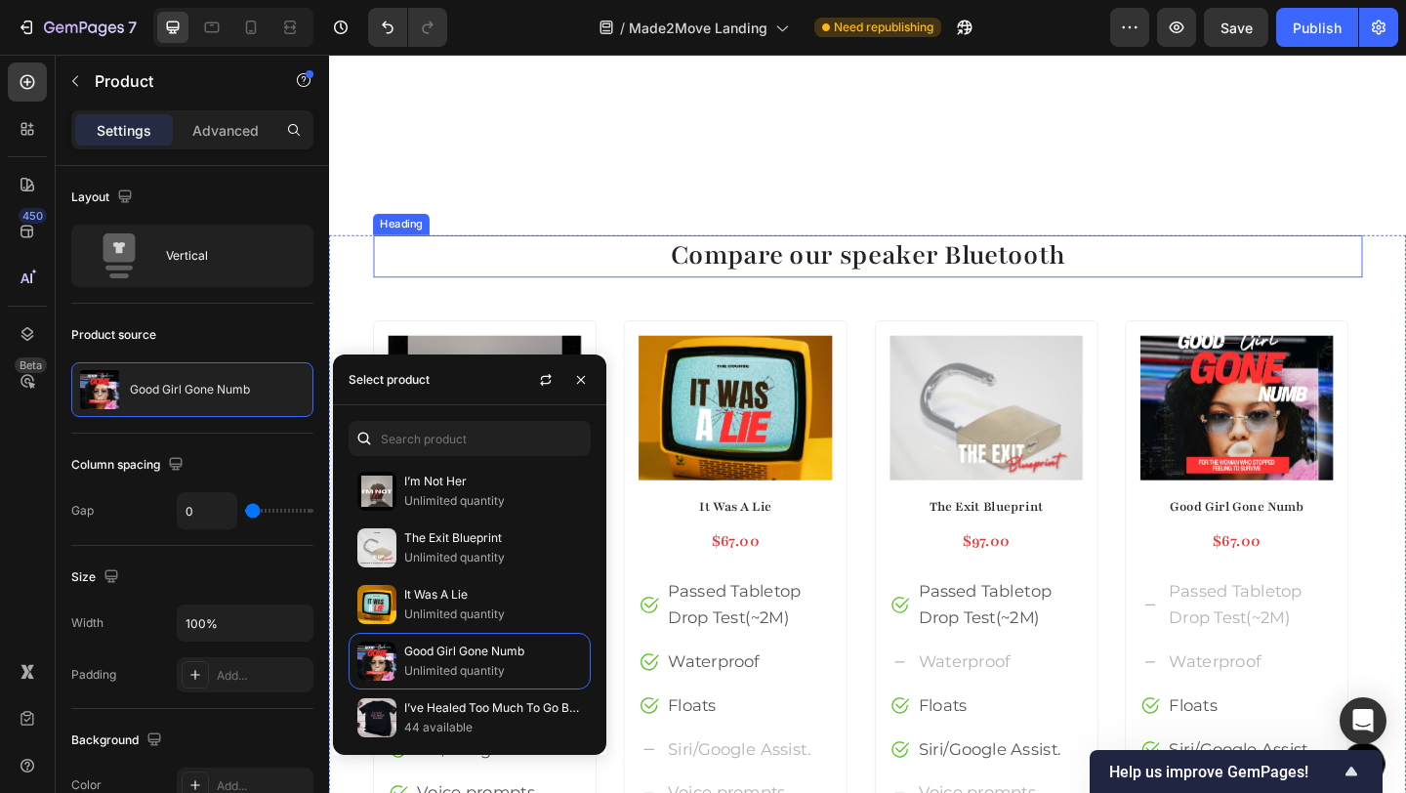
click at [949, 283] on p "Compare our speaker Bluetooth" at bounding box center [915, 274] width 1072 height 42
click at [949, 284] on p "Compare our speaker Bluetooth" at bounding box center [915, 274] width 1072 height 42
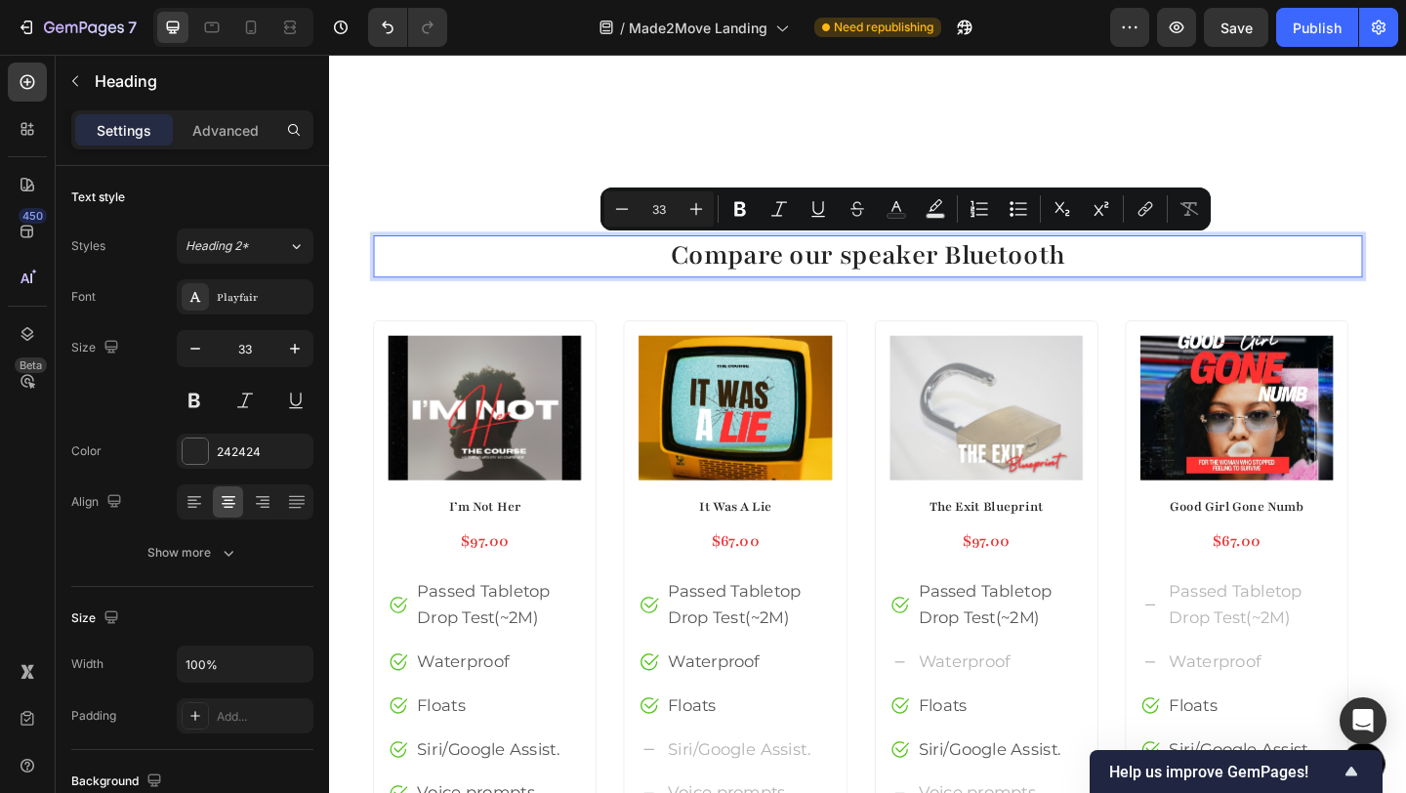
click at [658, 273] on p "Compare our speaker Bluetooth" at bounding box center [915, 274] width 1072 height 42
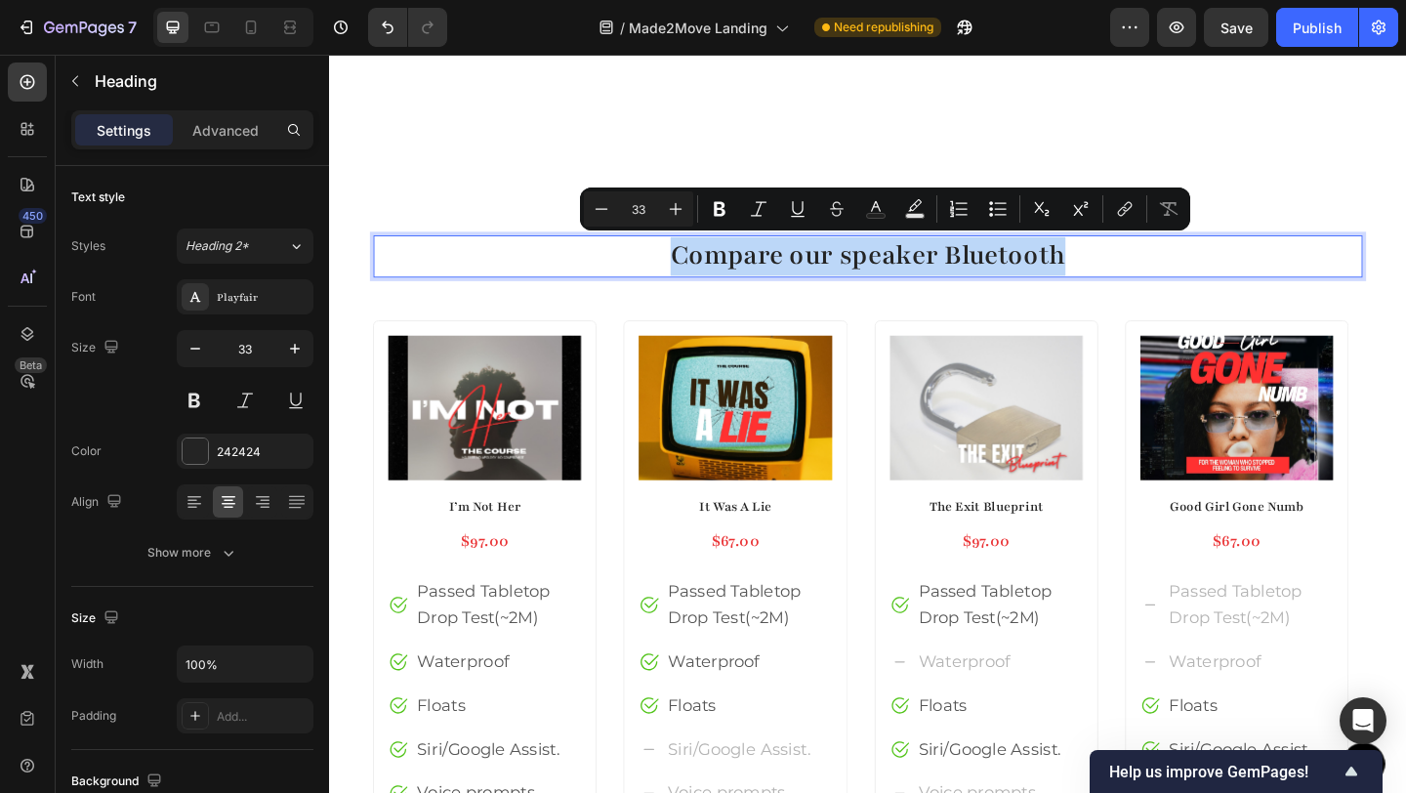
drag, startPoint x: 690, startPoint y: 270, endPoint x: 1120, endPoint y: 268, distance: 429.6
click at [1120, 268] on p "Compare our speaker Bluetooth" at bounding box center [915, 274] width 1072 height 42
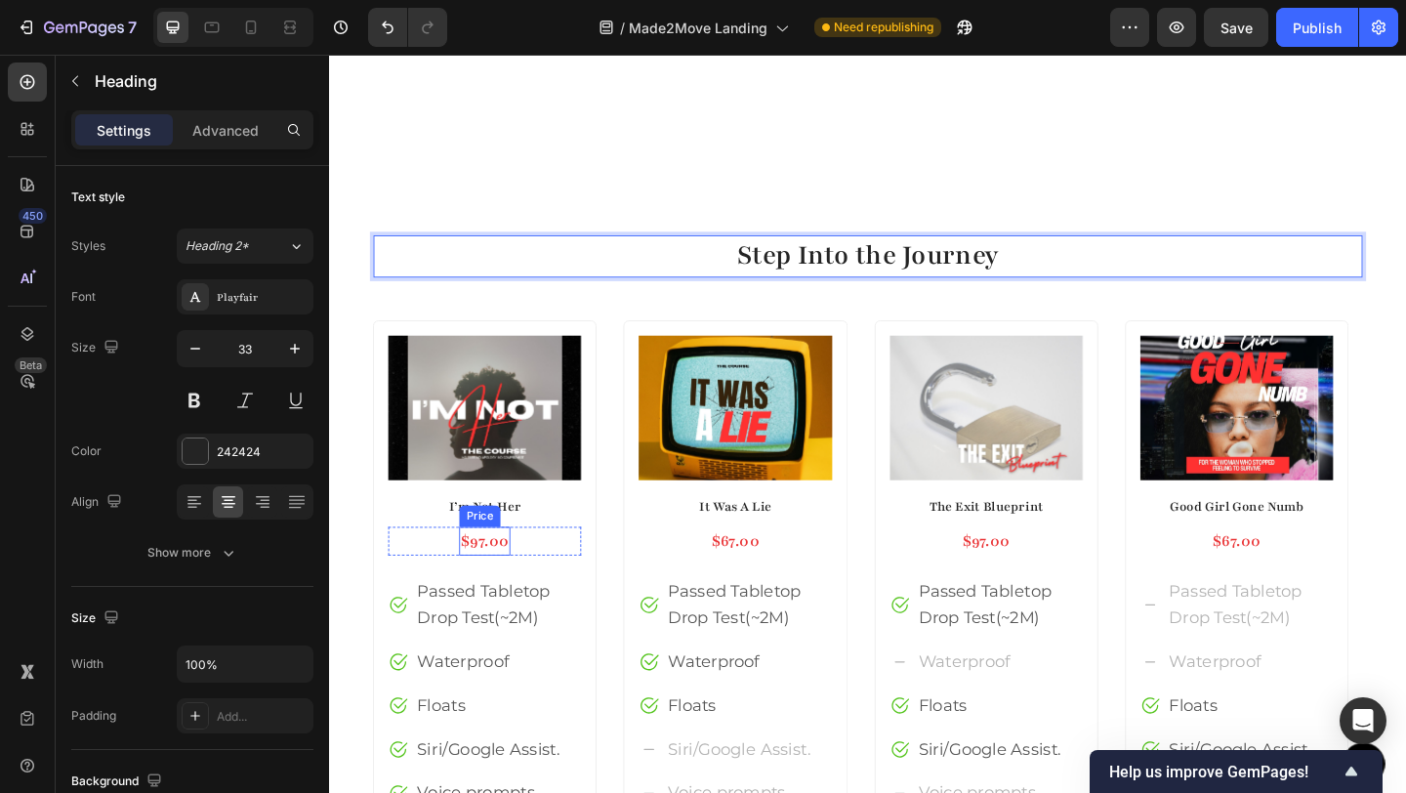
click at [486, 584] on div "$97.00" at bounding box center [499, 584] width 56 height 32
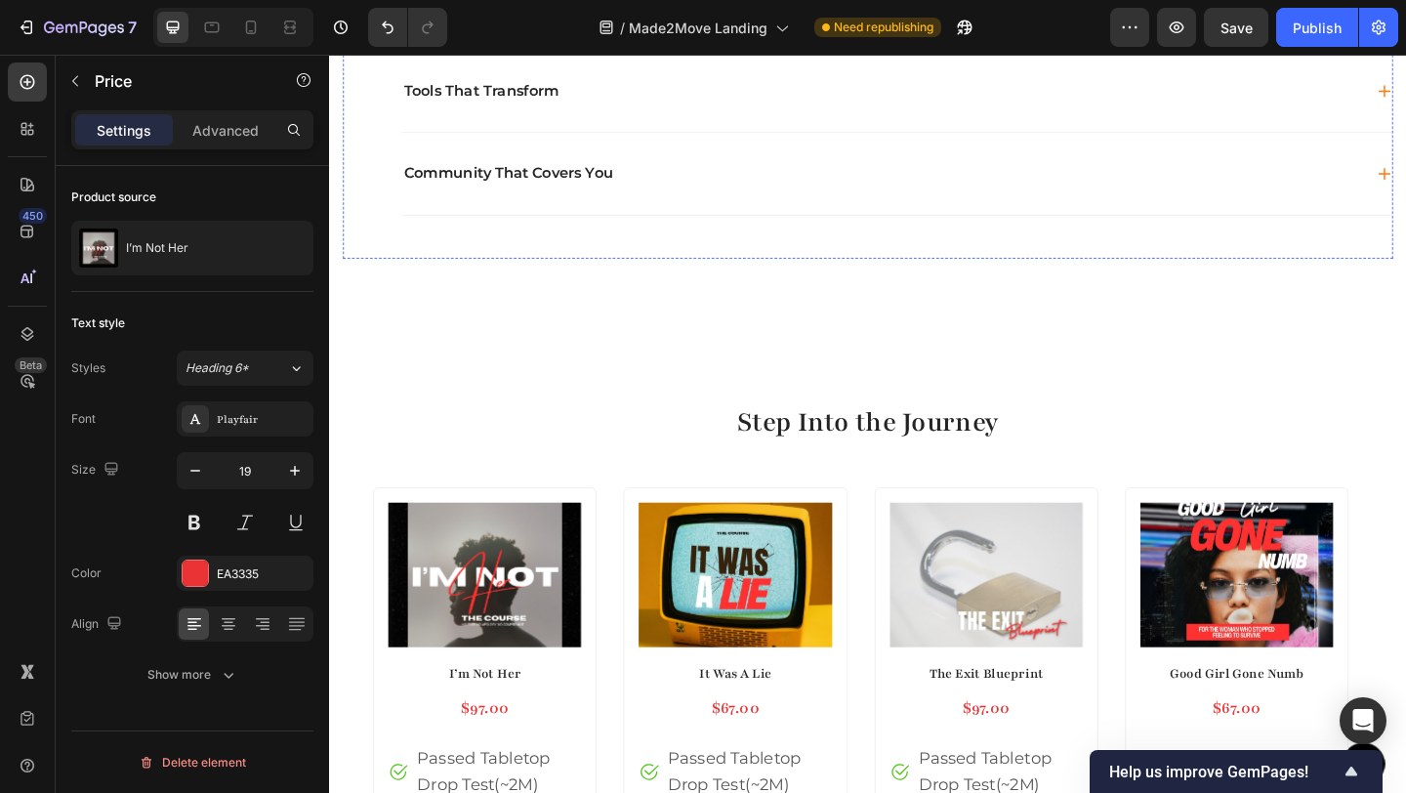
scroll to position [2108, 0]
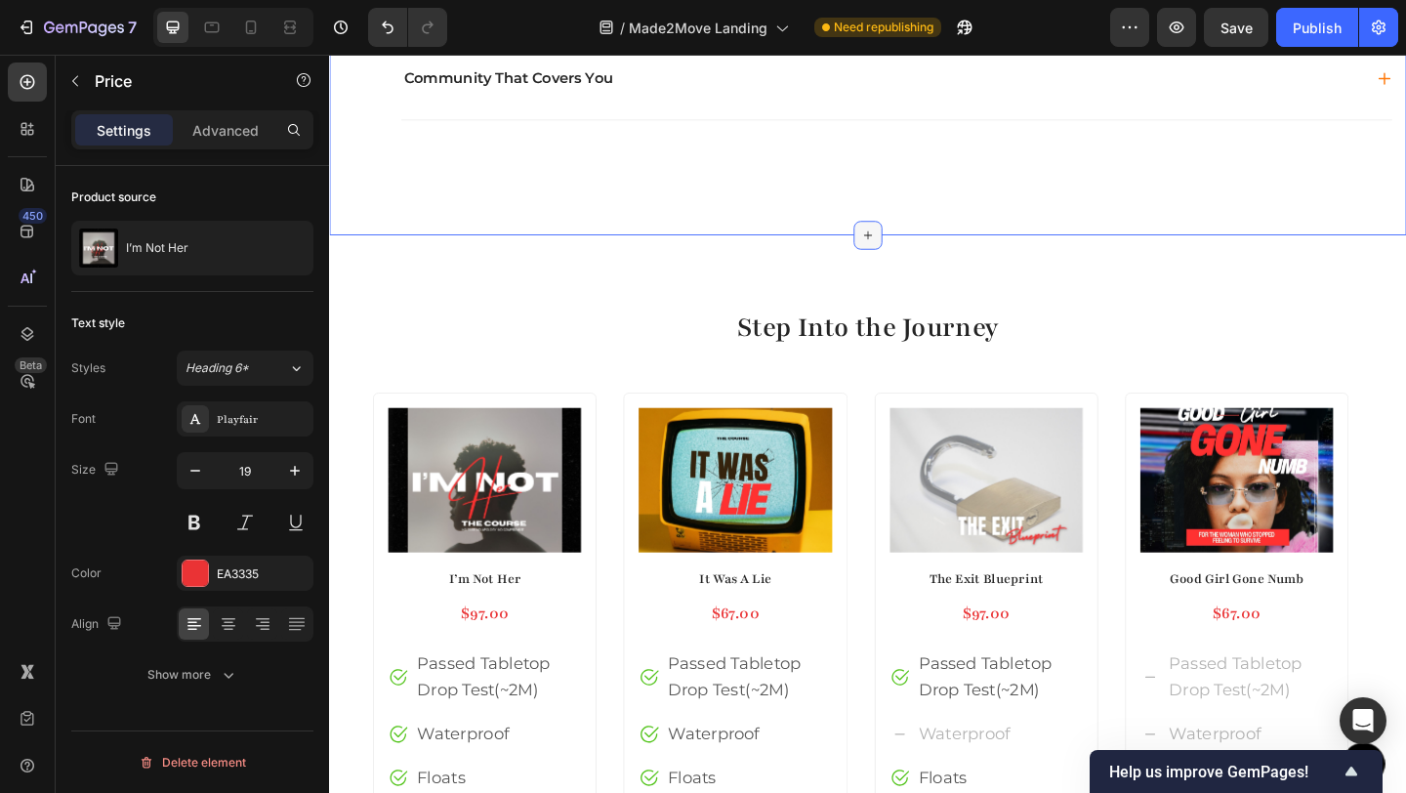
click at [907, 251] on icon at bounding box center [915, 251] width 16 height 16
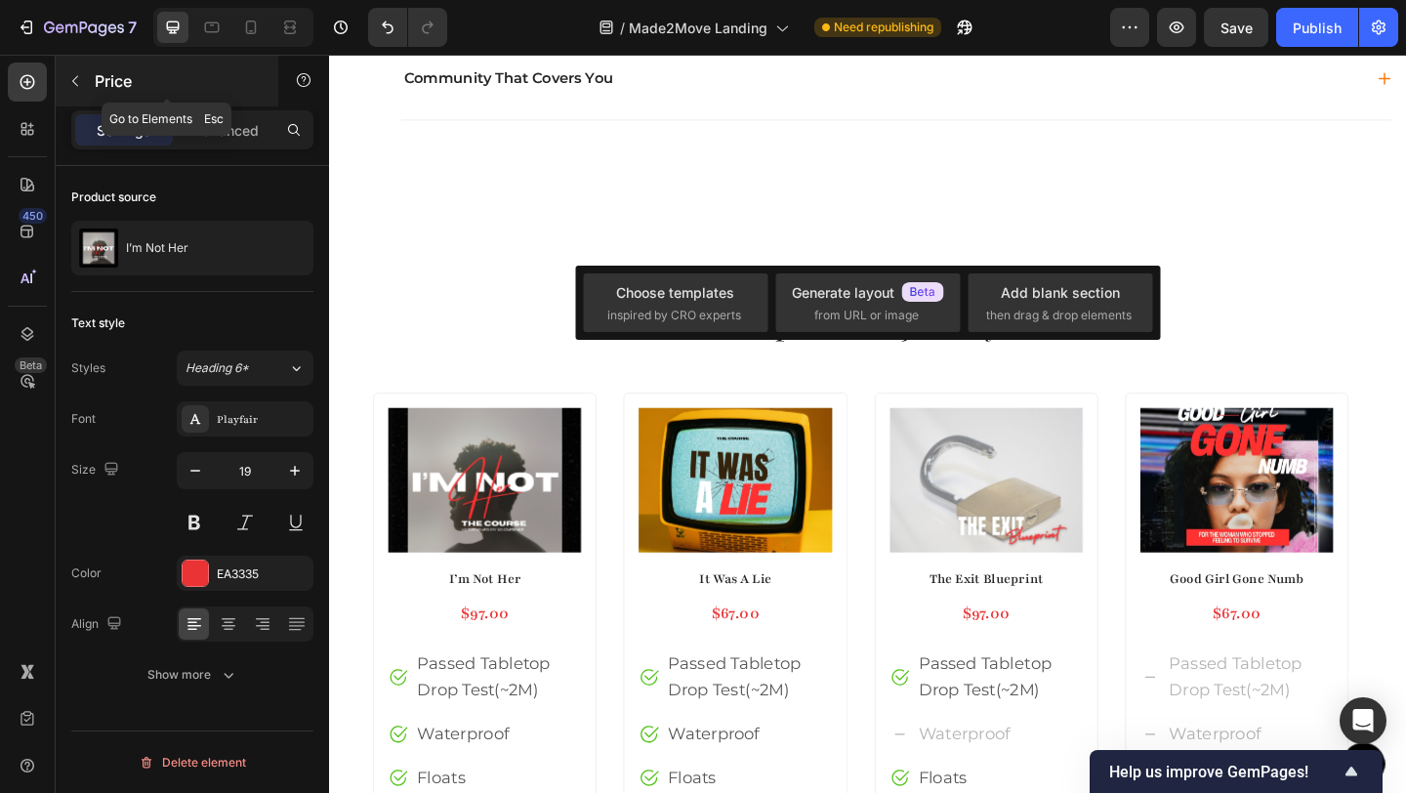
click at [79, 85] on icon "button" at bounding box center [75, 81] width 16 height 16
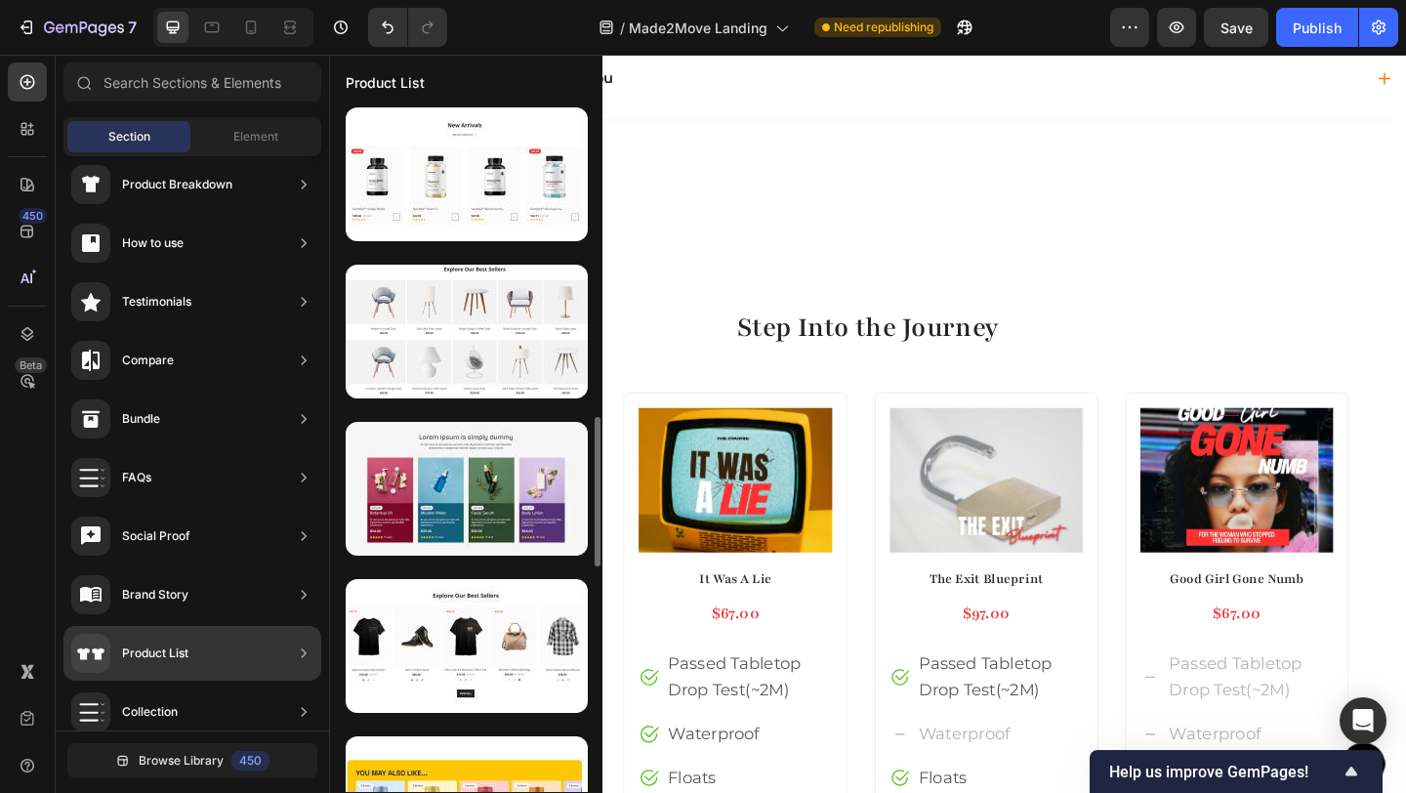
scroll to position [1423, 0]
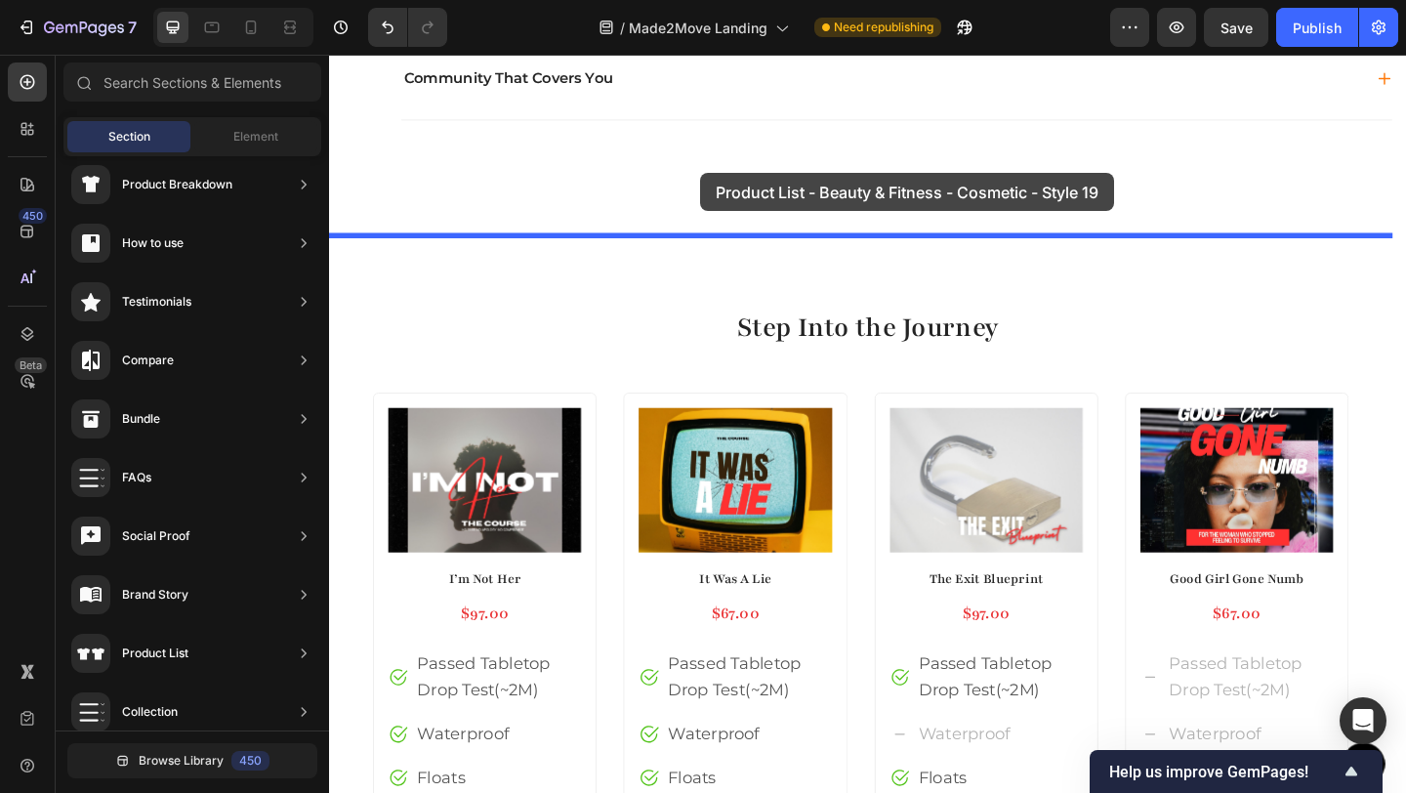
drag, startPoint x: 800, startPoint y: 500, endPoint x: 732, endPoint y: 184, distance: 323.4
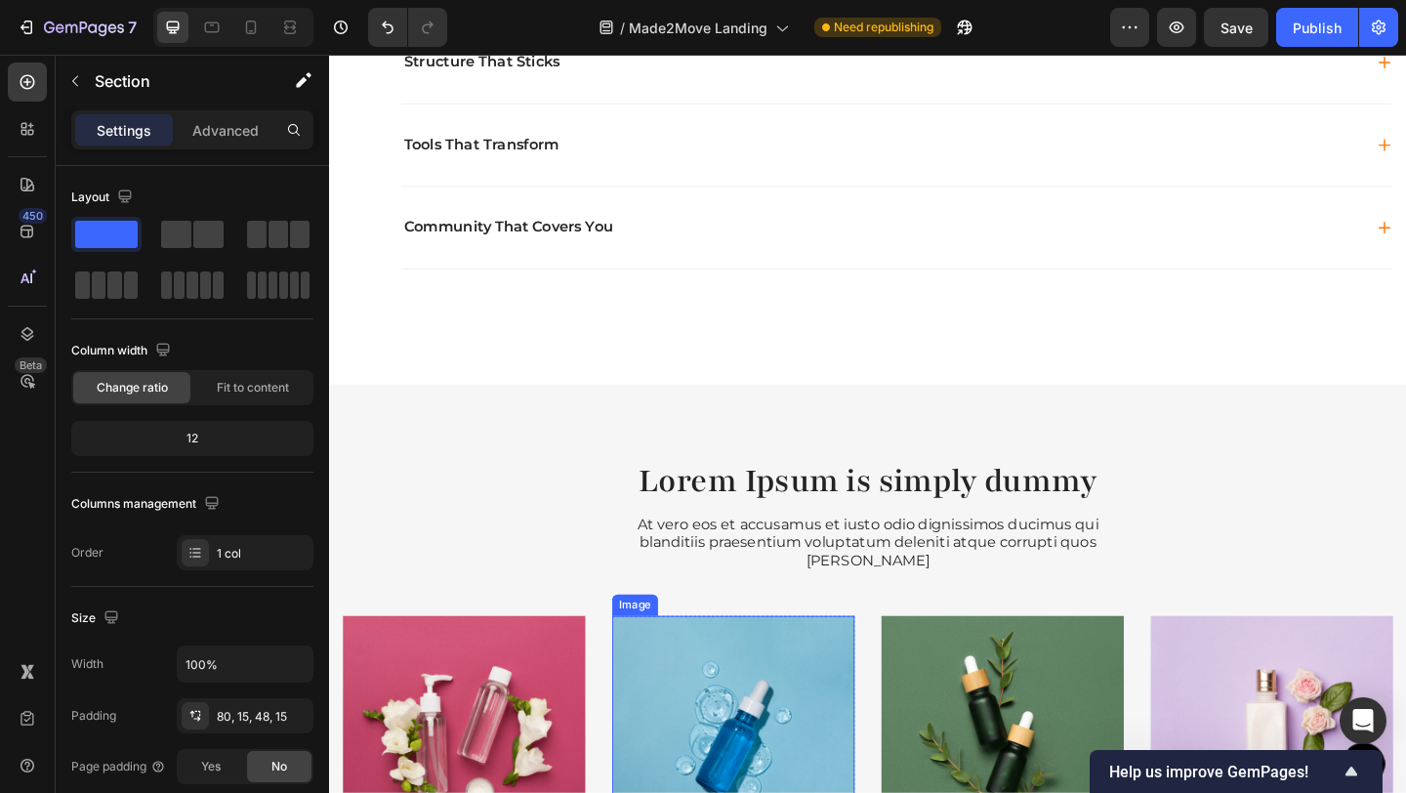
scroll to position [1945, 0]
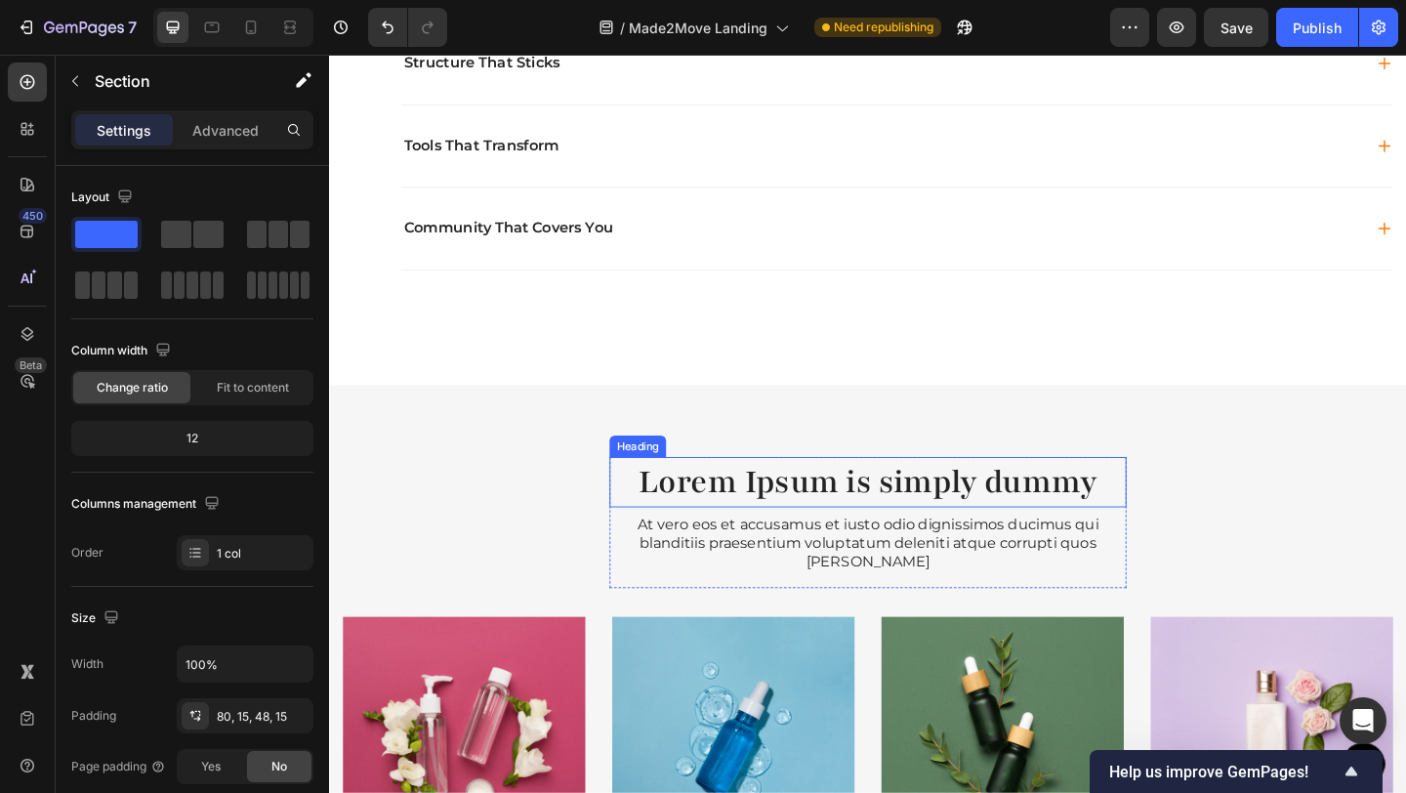
click at [749, 514] on h2 "Lorem Ipsum is simply dummy" at bounding box center [915, 519] width 562 height 55
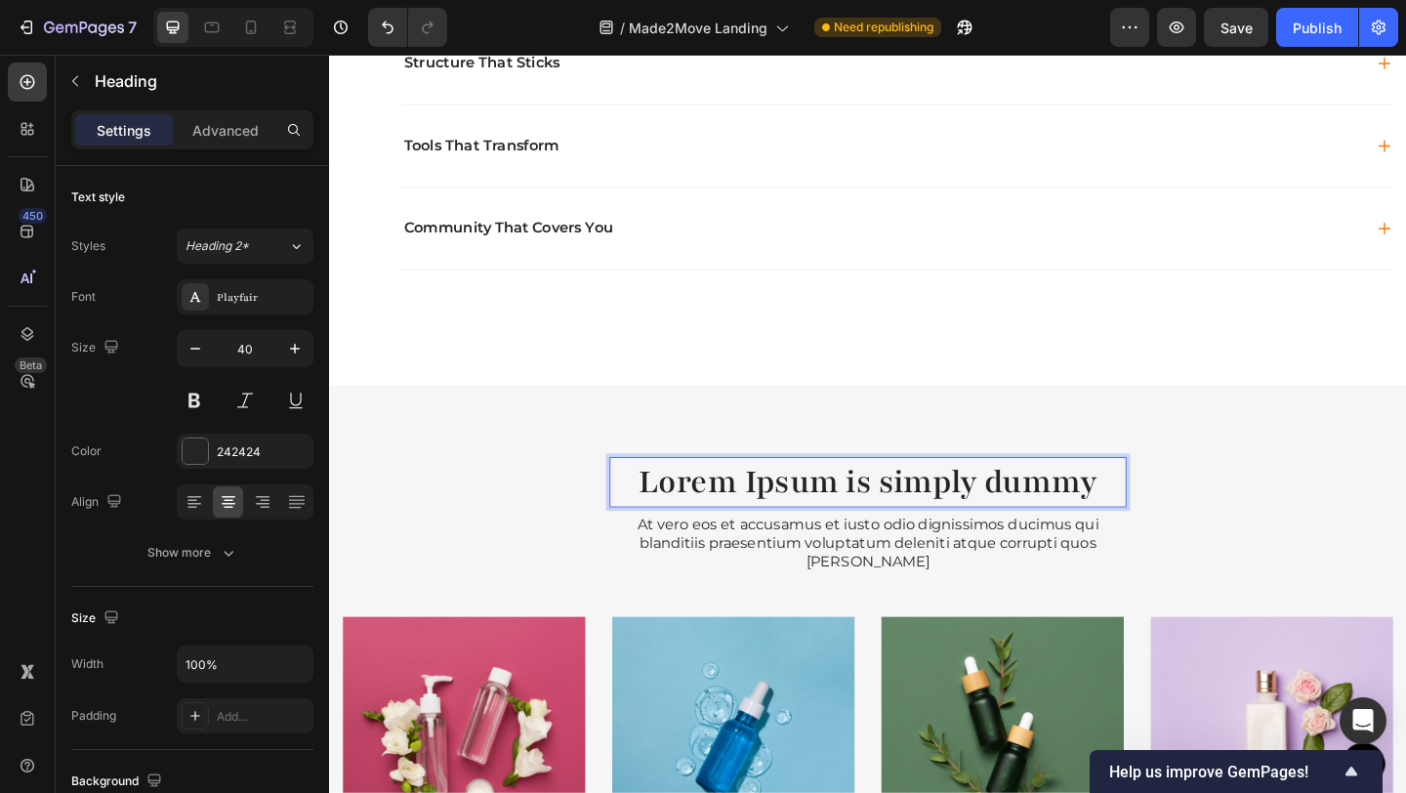
click at [749, 514] on h2 "Lorem Ipsum is simply dummy" at bounding box center [915, 519] width 562 height 55
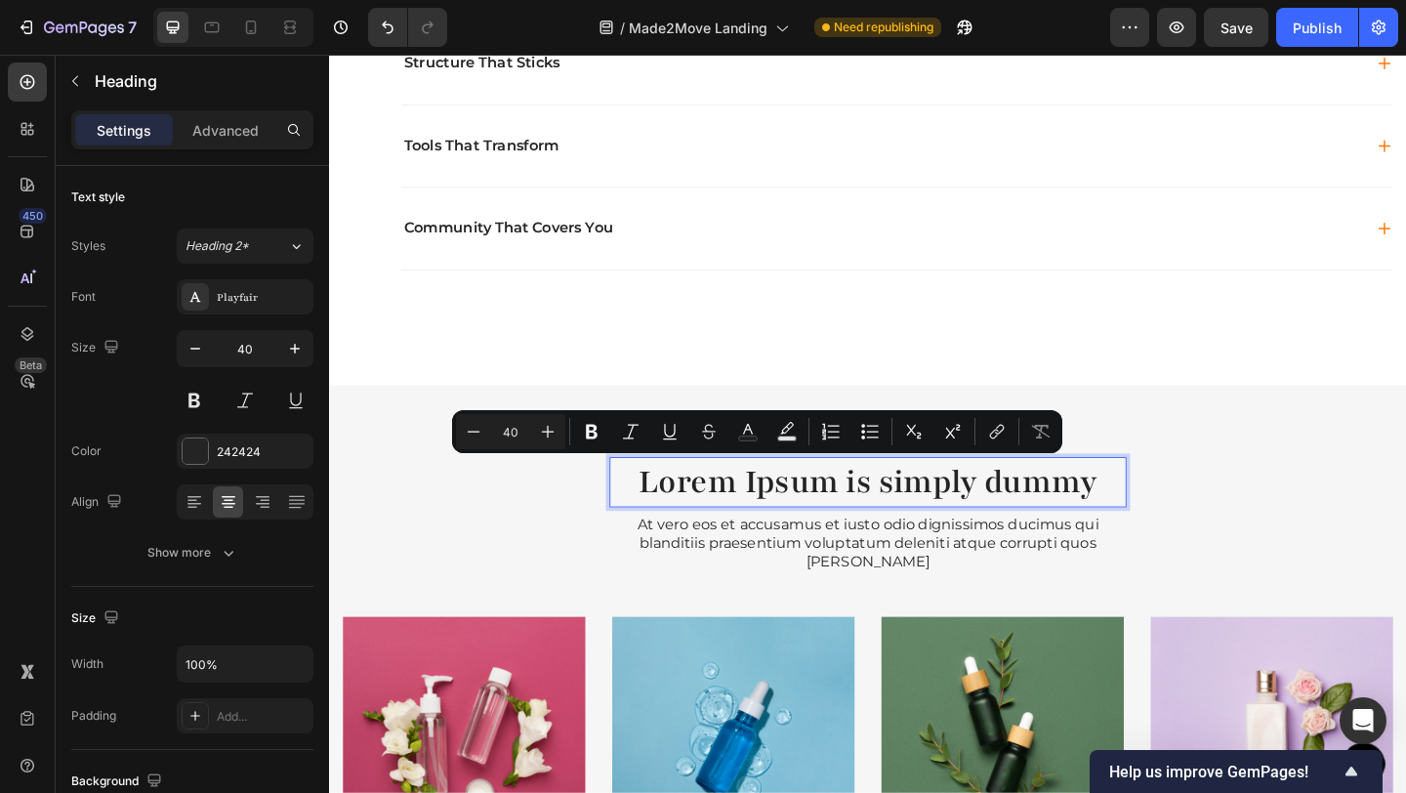
click at [673, 519] on p "Lorem Ipsum is simply dummy" at bounding box center [915, 519] width 558 height 51
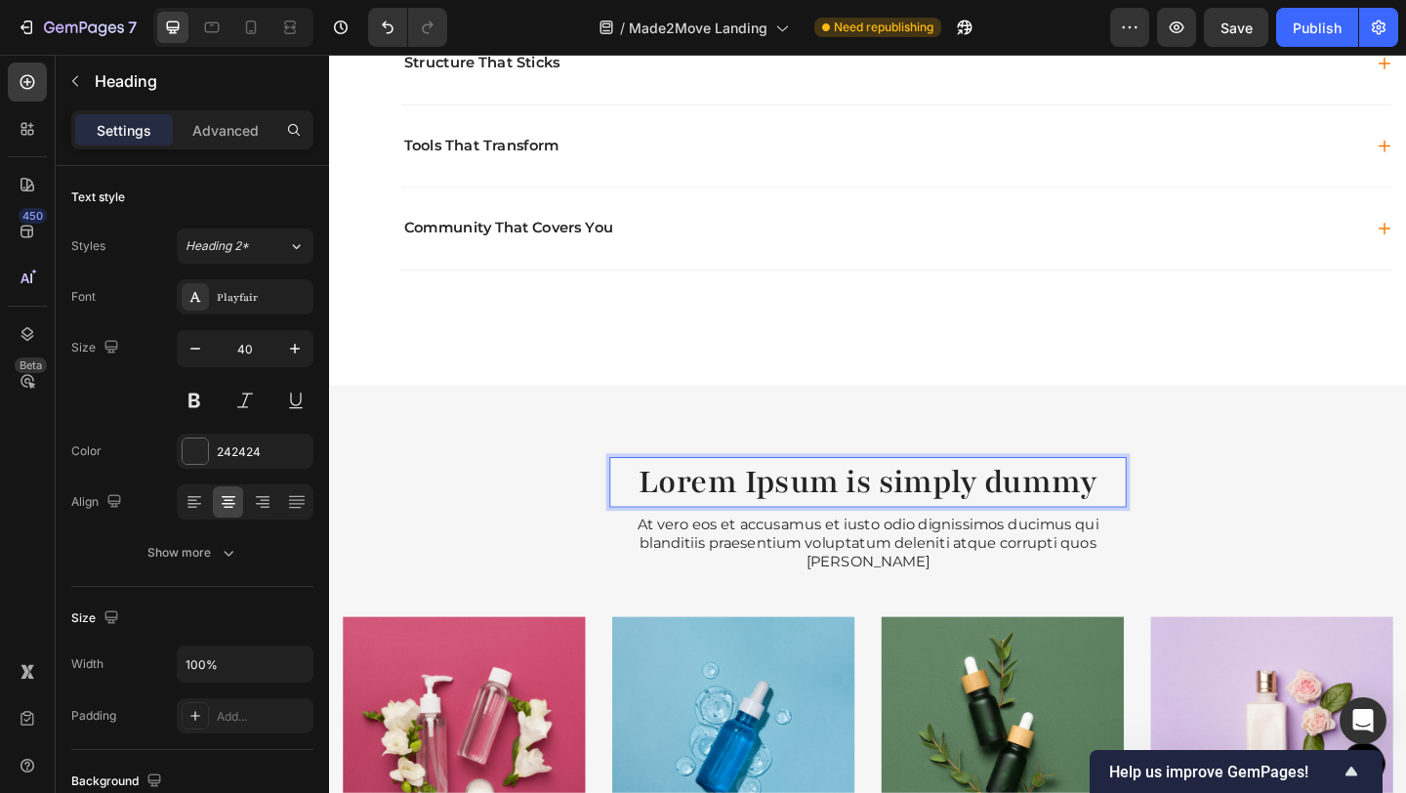
click at [643, 523] on p "Lorem Ipsum is simply dummy" at bounding box center [915, 519] width 558 height 51
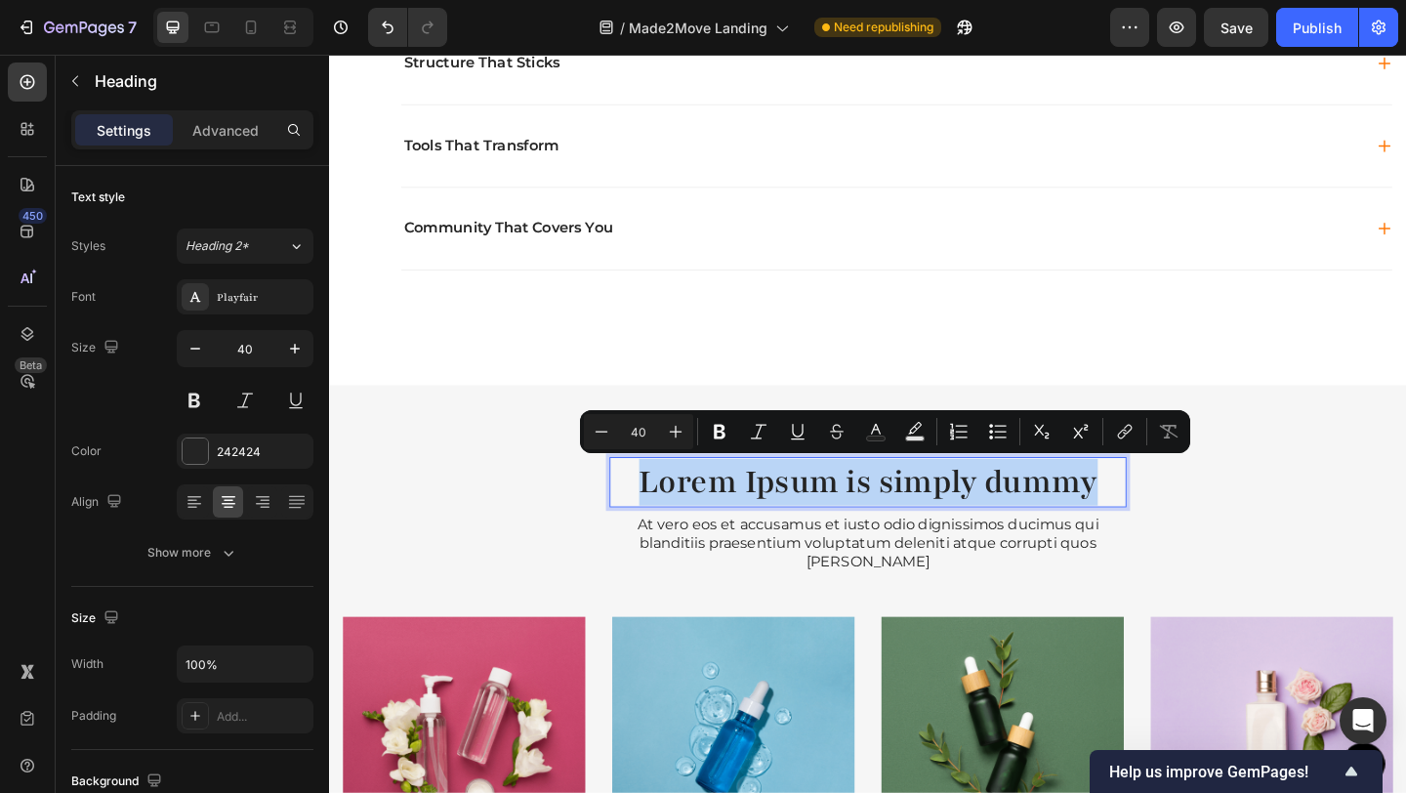
drag, startPoint x: 647, startPoint y: 517, endPoint x: 1152, endPoint y: 521, distance: 504.8
click at [1152, 521] on p "Lorem Ipsum is simply dummy" at bounding box center [915, 519] width 558 height 51
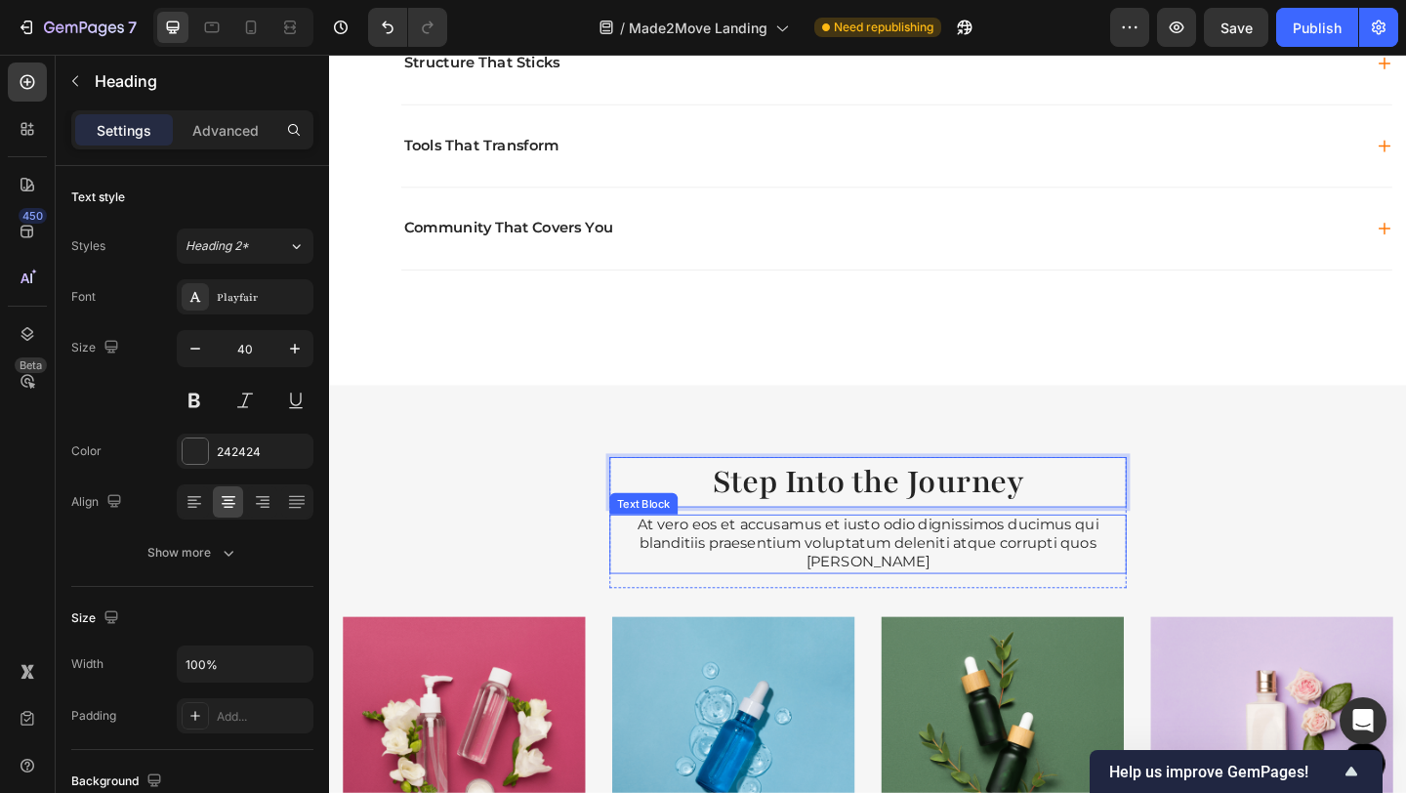
click at [685, 573] on p "At vero eos et accusamus et iusto odio dignissimos ducimus qui blanditiis praes…" at bounding box center [915, 586] width 558 height 61
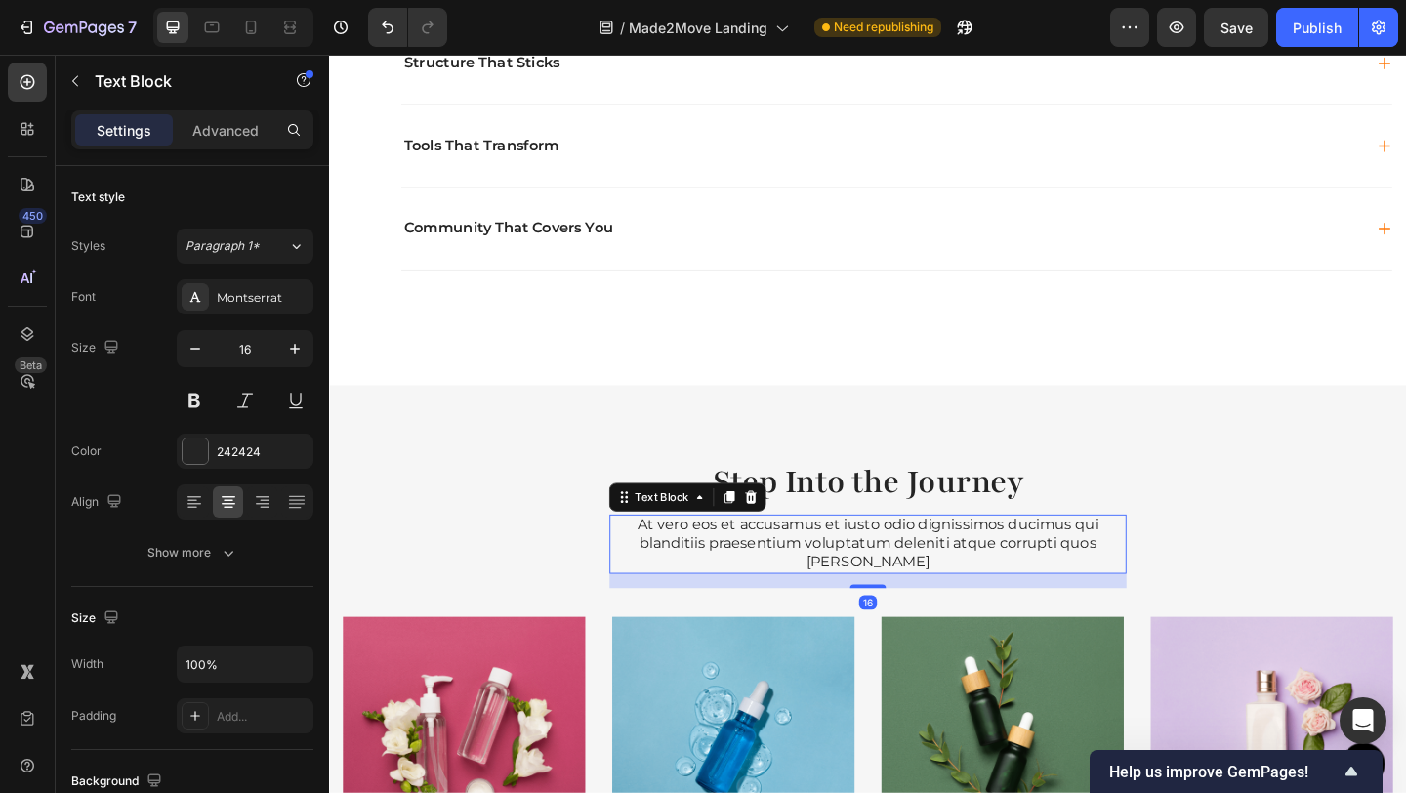
click at [685, 573] on p "At vero eos et accusamus et iusto odio dignissimos ducimus qui blanditiis praes…" at bounding box center [915, 586] width 558 height 61
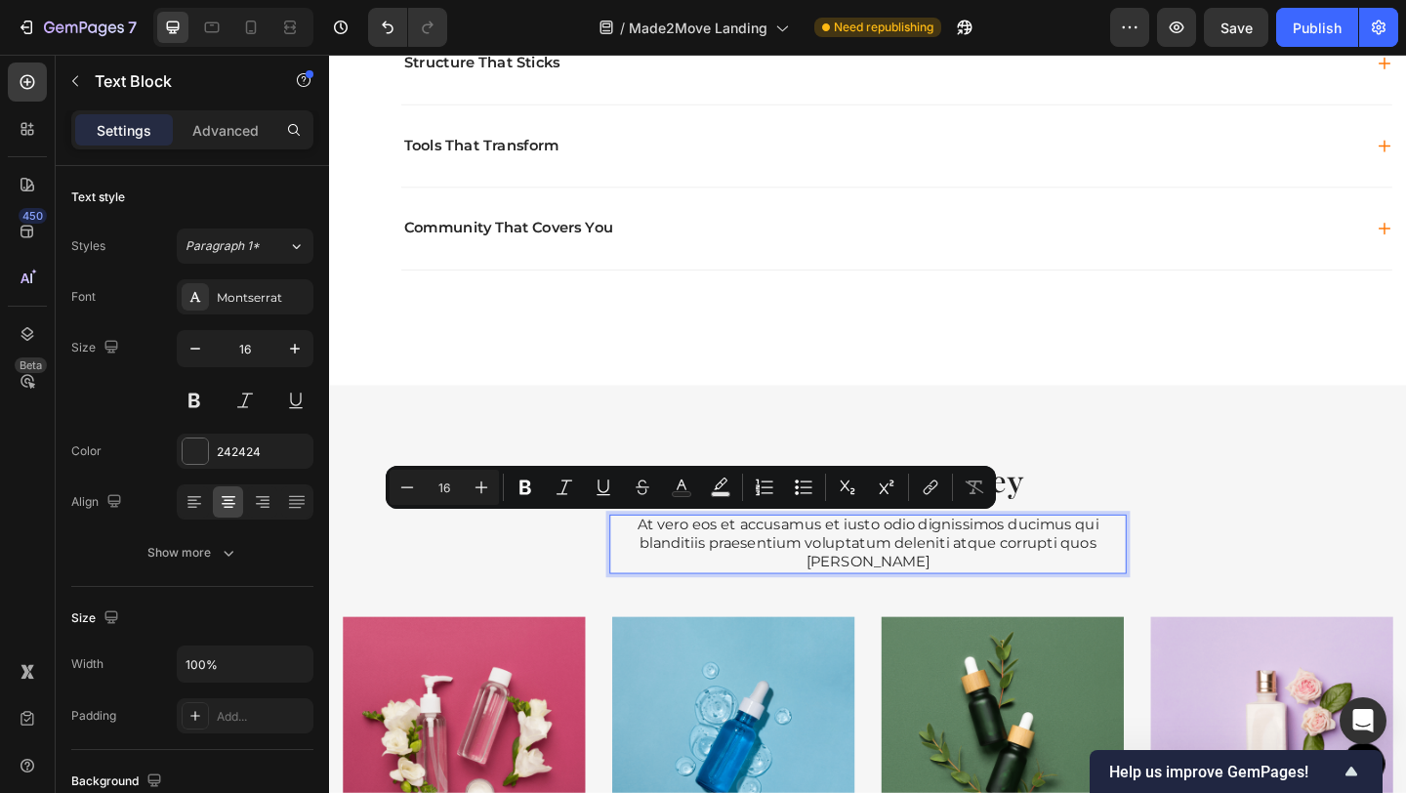
click at [666, 568] on p "At vero eos et accusamus et iusto odio dignissimos ducimus qui blanditiis praes…" at bounding box center [915, 586] width 558 height 61
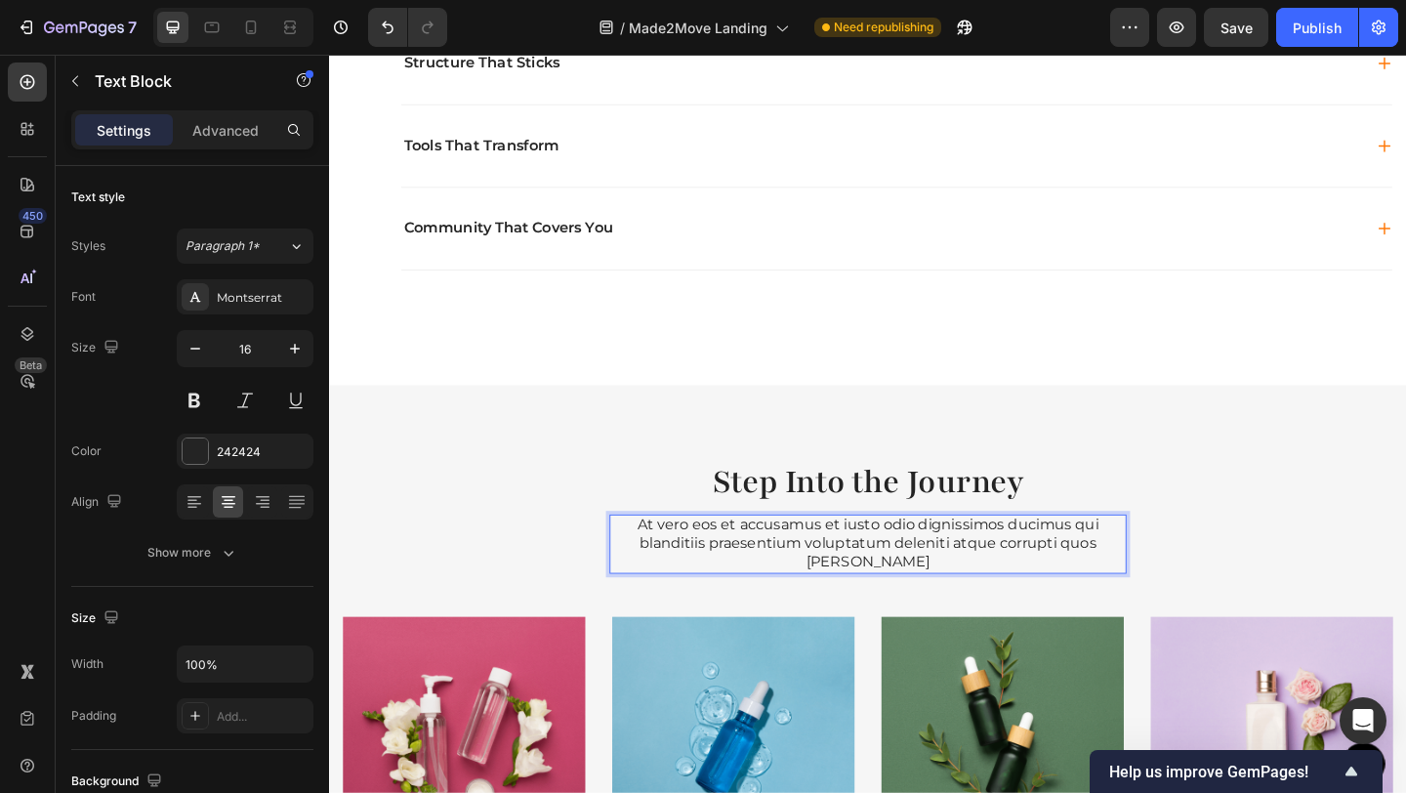
click at [655, 565] on p "At vero eos et accusamus et iusto odio dignissimos ducimus qui blanditiis praes…" at bounding box center [915, 586] width 558 height 61
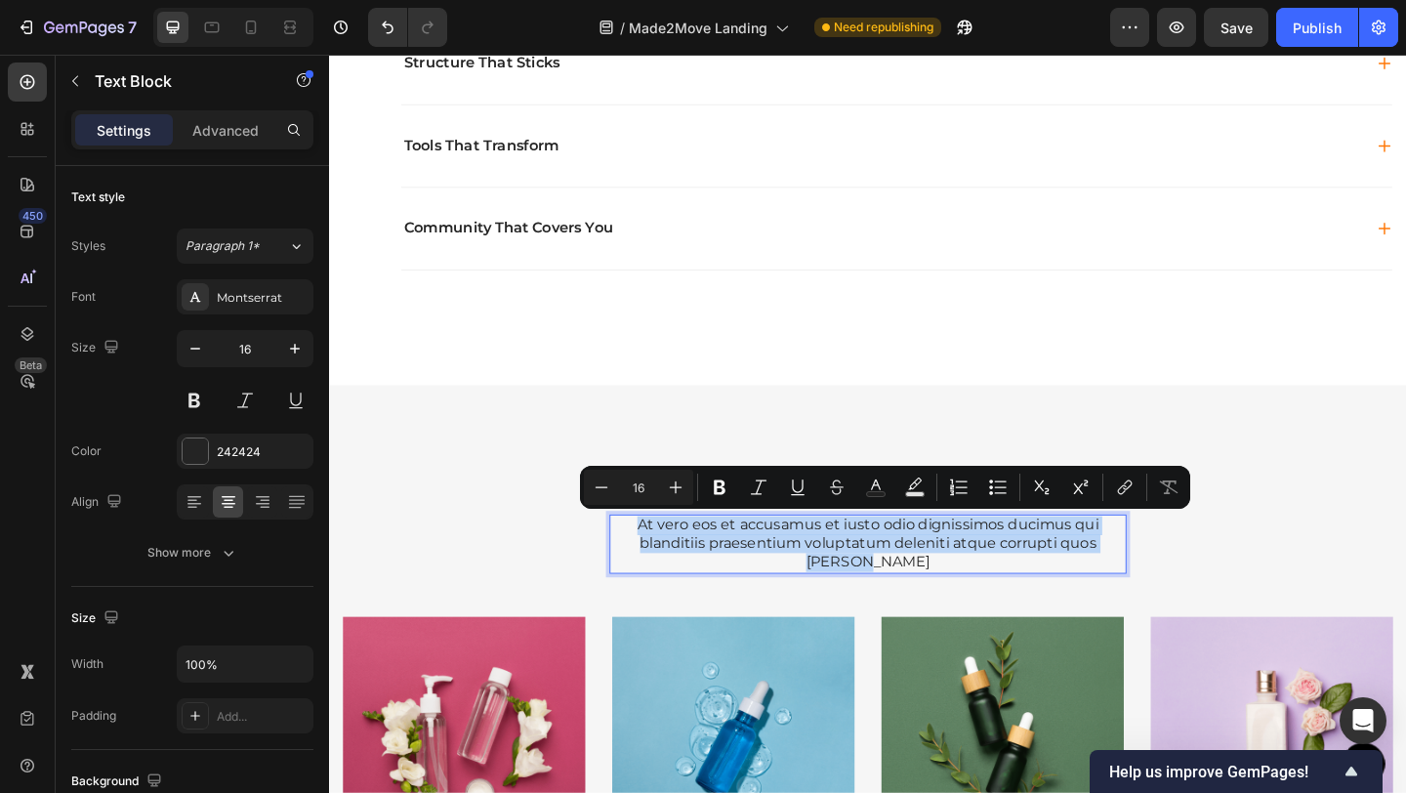
drag, startPoint x: 655, startPoint y: 565, endPoint x: 1187, endPoint y: 588, distance: 532.5
click at [1187, 588] on div "At vero eos et accusamus et iusto odio dignissimos ducimus qui blanditiis praes…" at bounding box center [915, 587] width 562 height 64
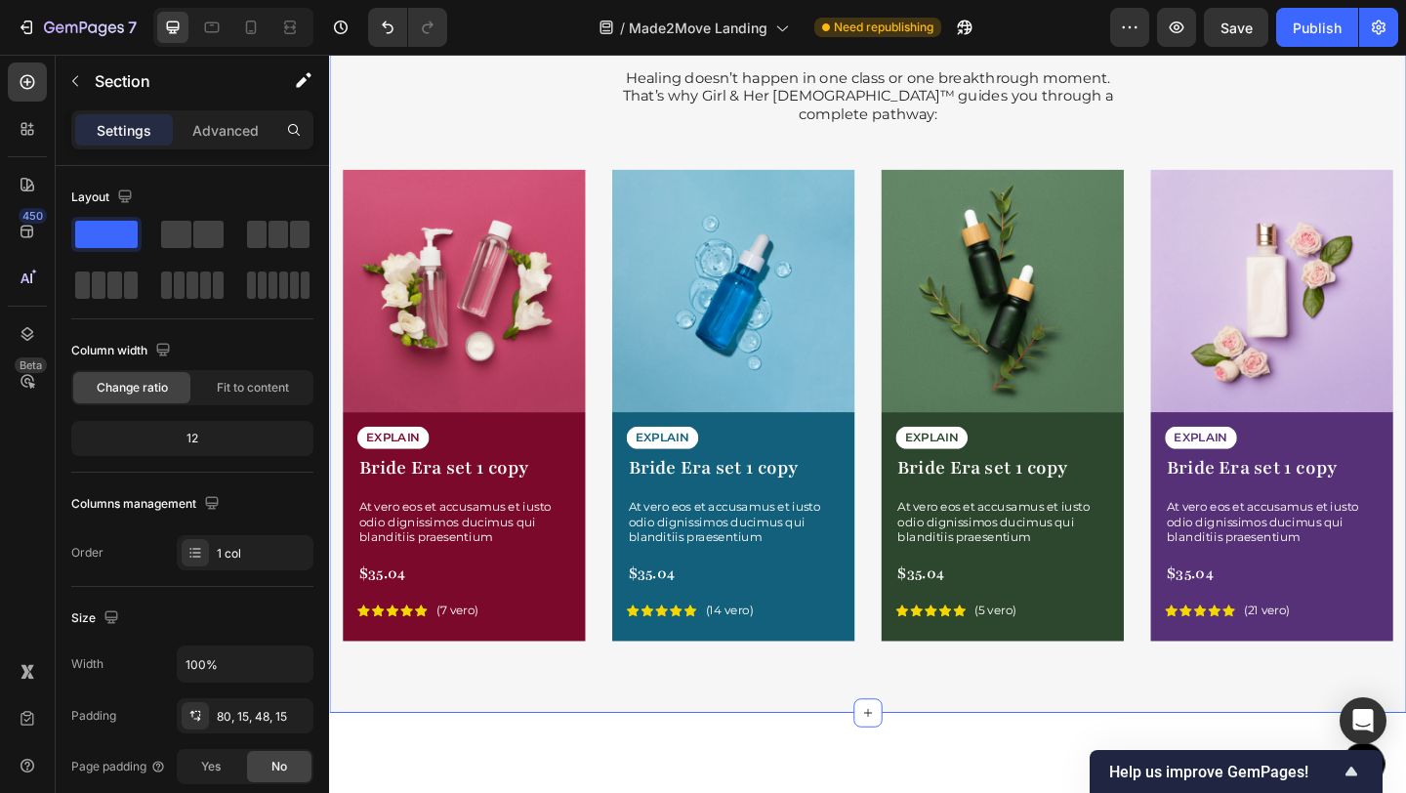
scroll to position [2428, 0]
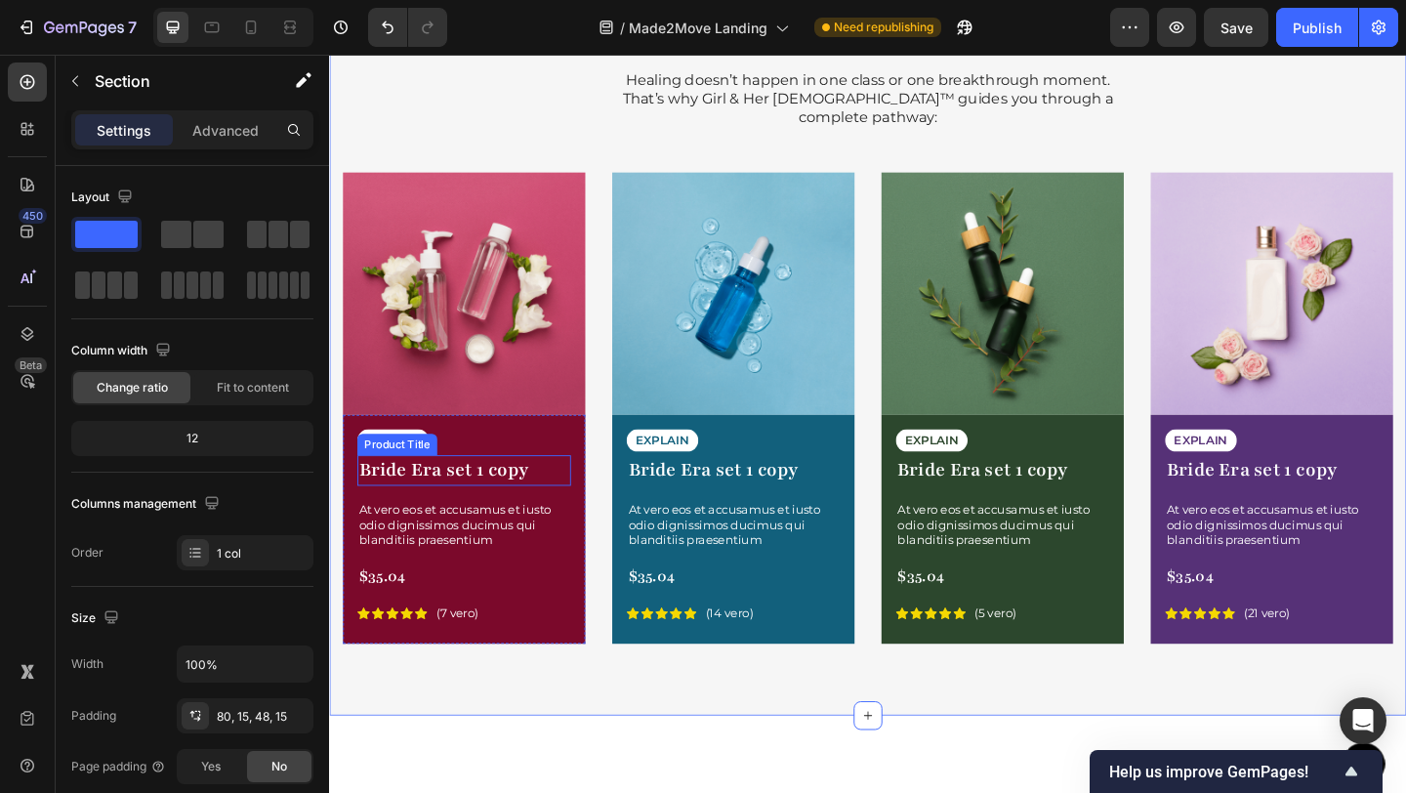
click at [451, 490] on h1 "Bride Era set 1 copy" at bounding box center [475, 506] width 232 height 33
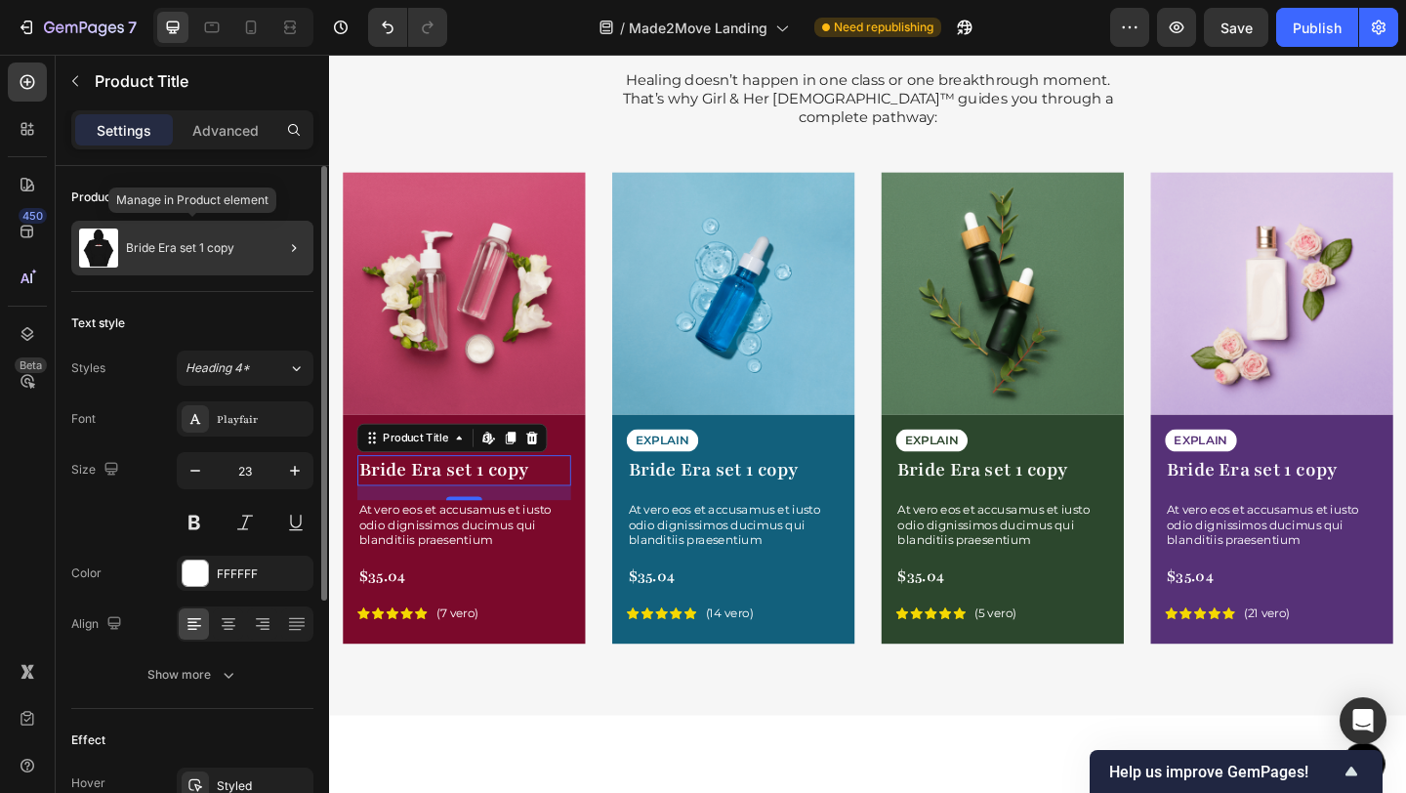
click at [257, 248] on div "Bride Era set 1 copy" at bounding box center [192, 248] width 242 height 55
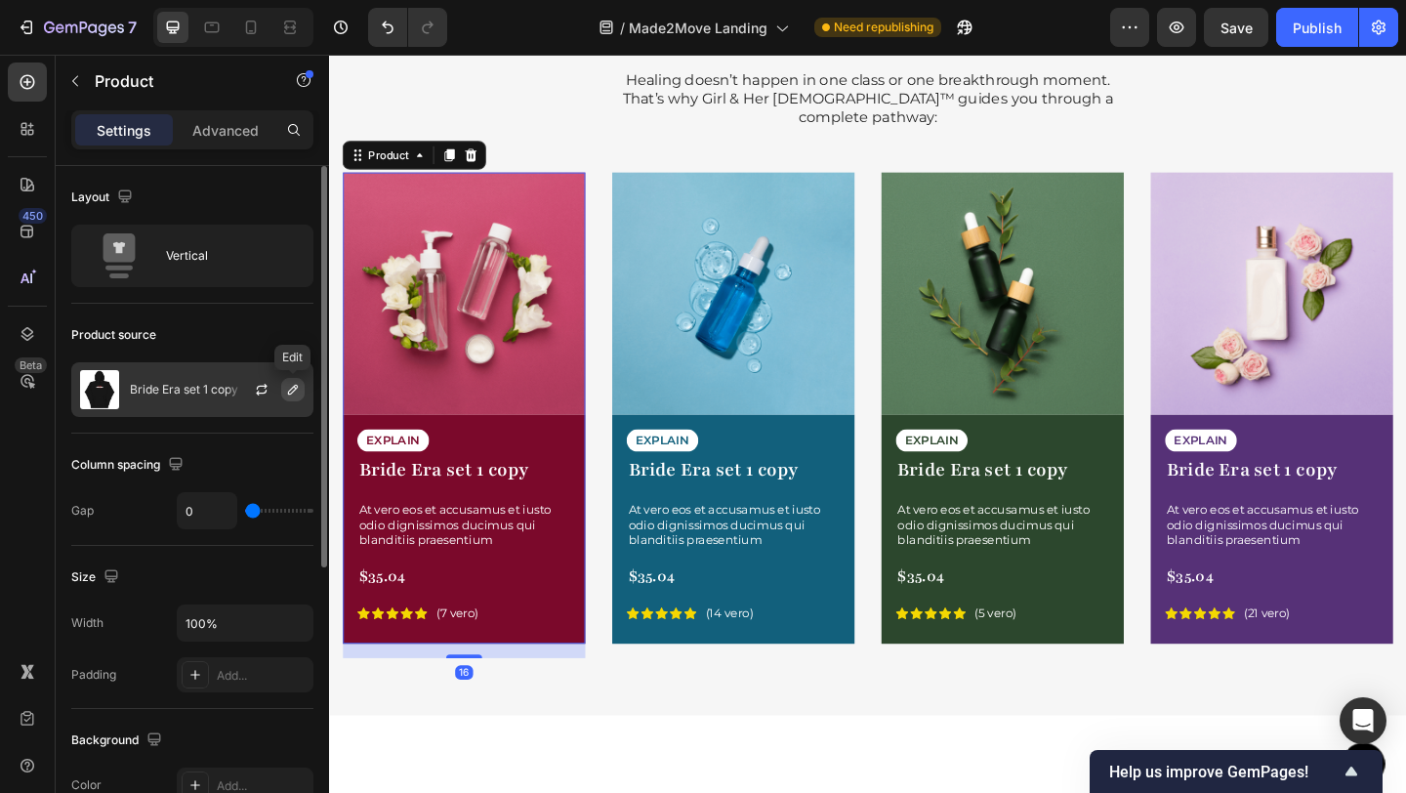
click at [298, 389] on icon "button" at bounding box center [293, 390] width 16 height 16
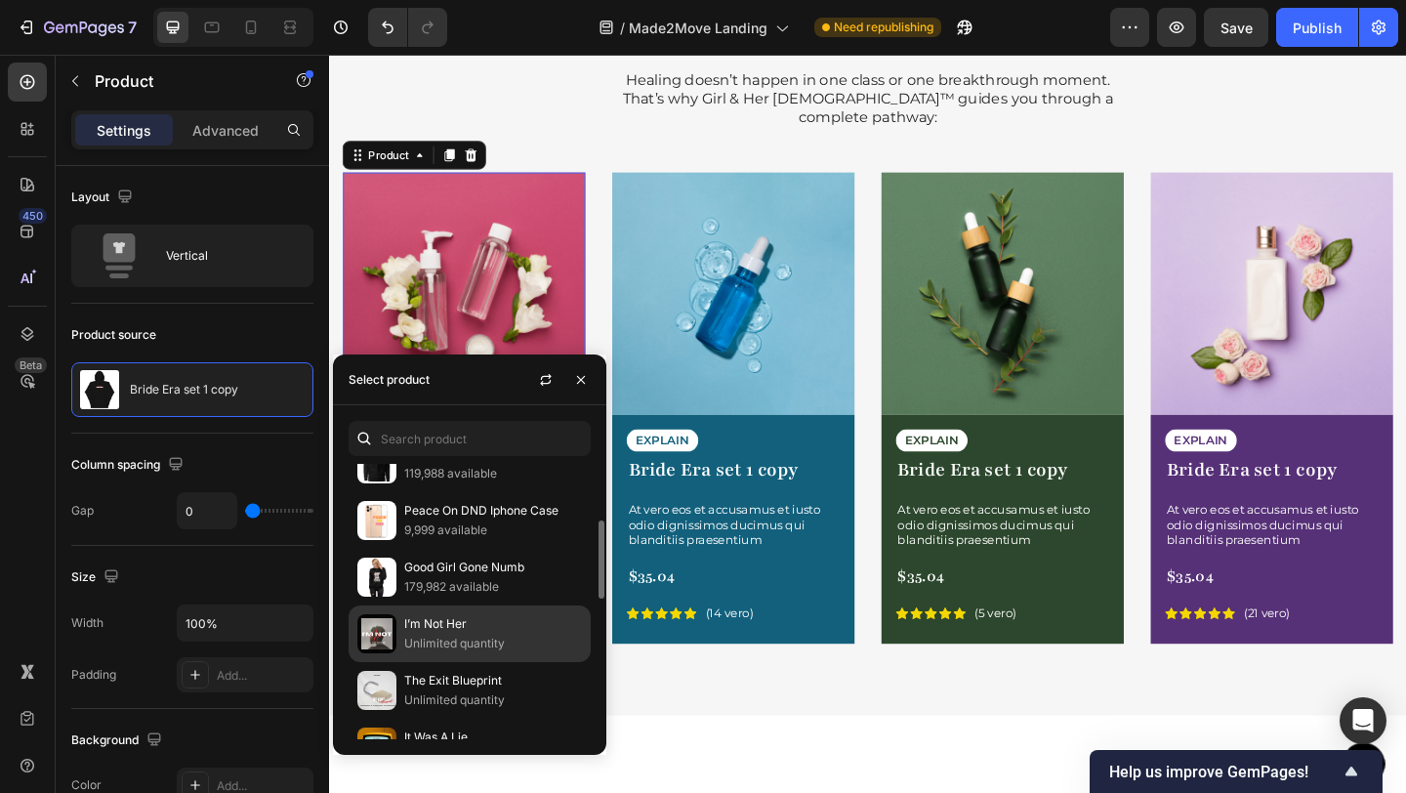
scroll to position [215, 0]
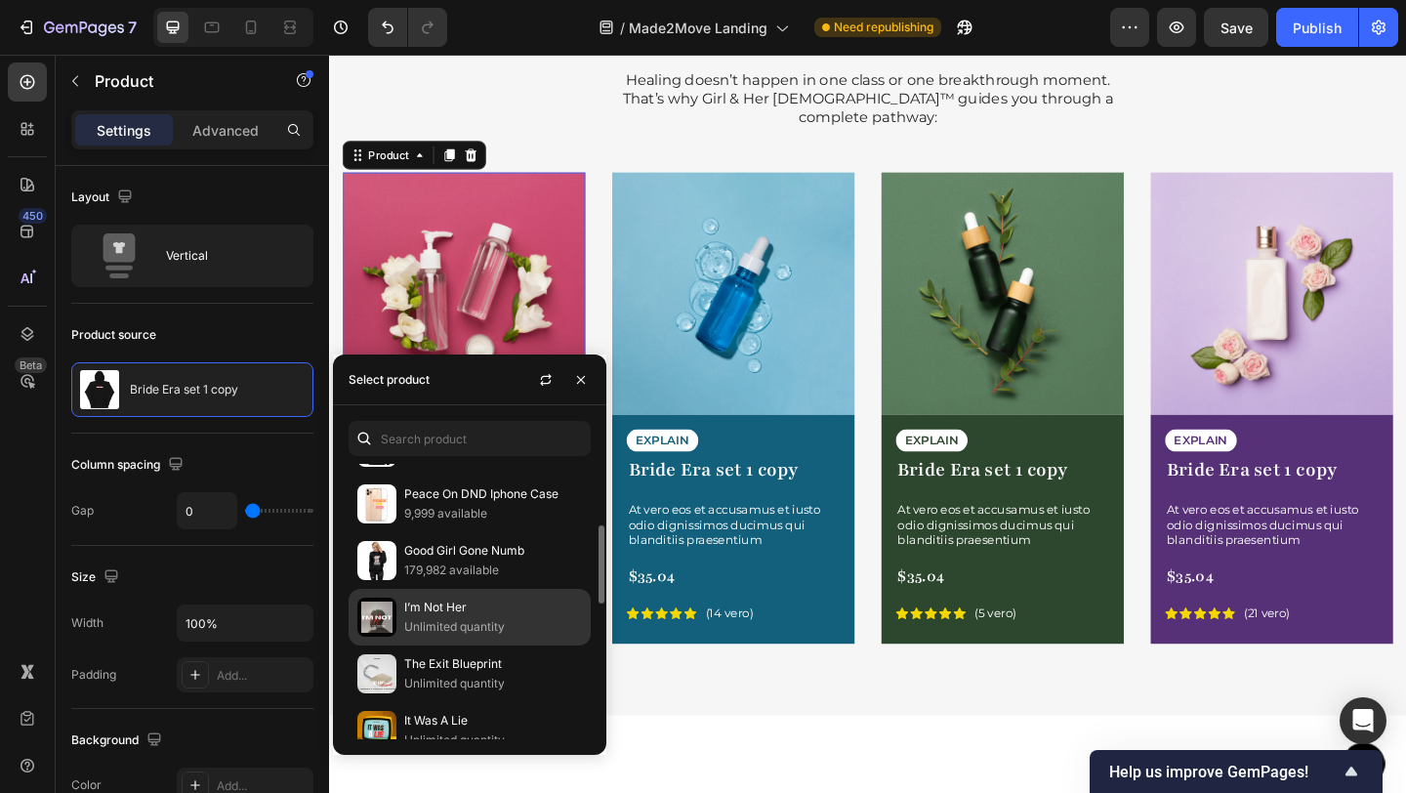
click at [439, 617] on p "Unlimited quantity" at bounding box center [493, 627] width 178 height 20
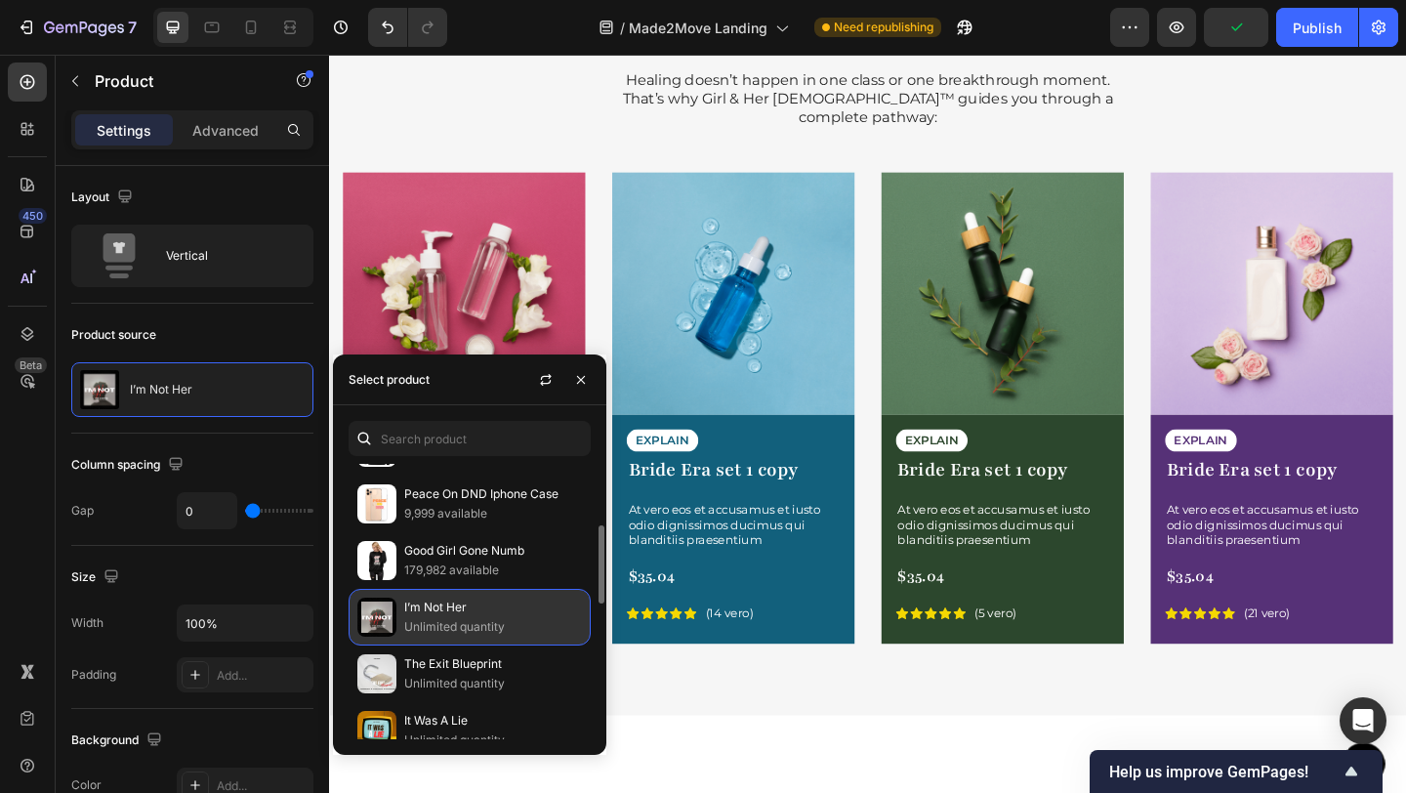
click at [513, 620] on p "Unlimited quantity" at bounding box center [493, 627] width 178 height 20
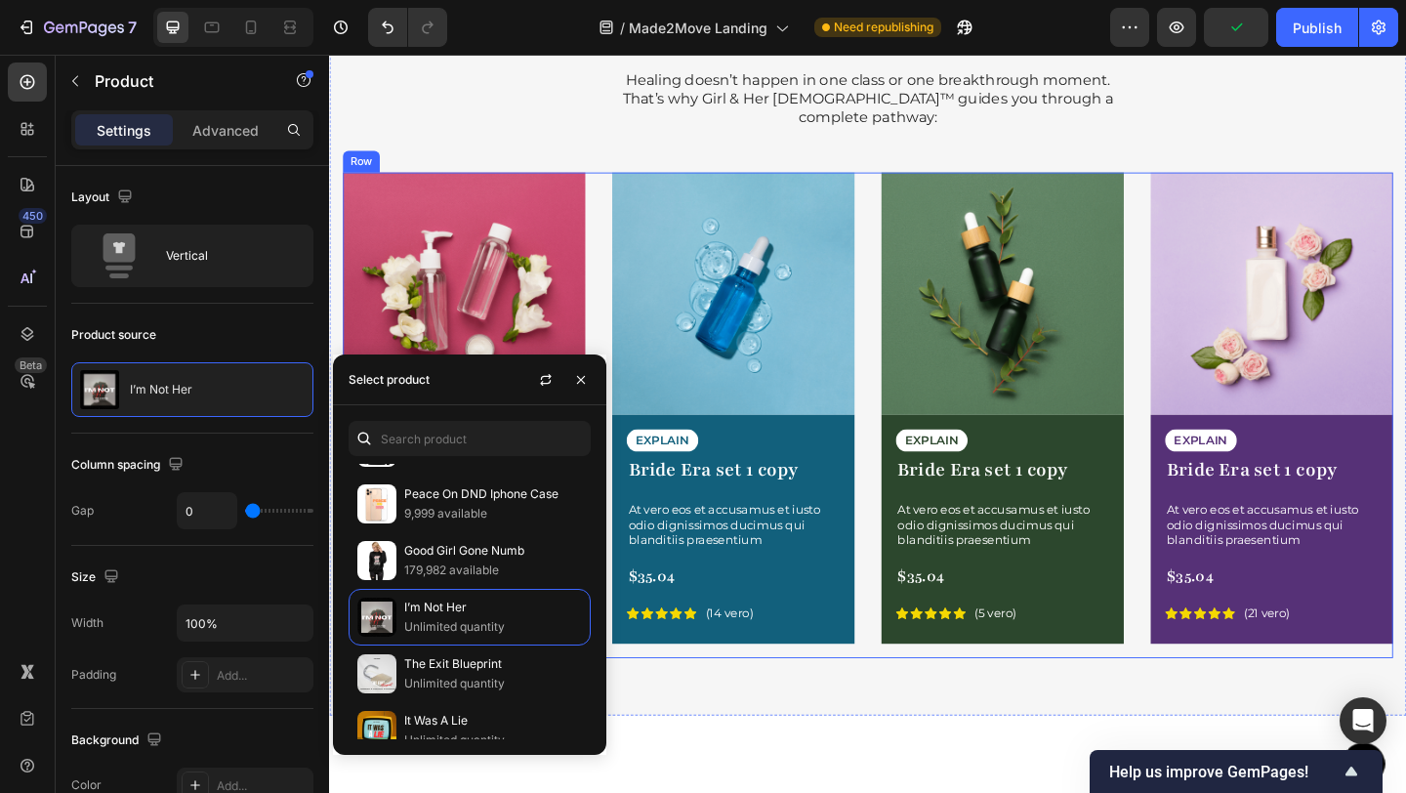
click at [740, 682] on div "Image EXPLAIN Text Block Bride Era set 1 copy Product Title At vero eos et accu…" at bounding box center [769, 447] width 264 height 528
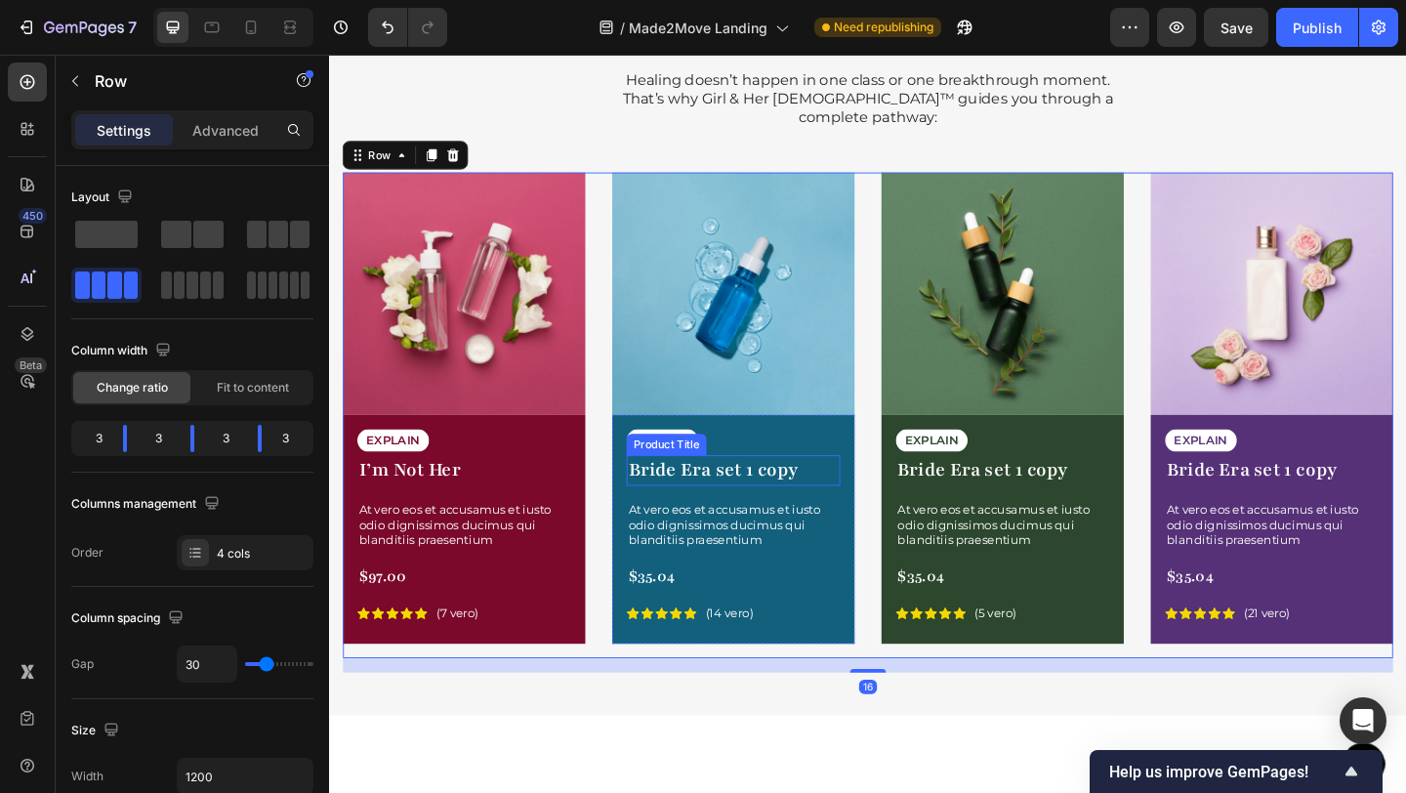
click at [725, 490] on h1 "Bride Era set 1 copy" at bounding box center [768, 506] width 232 height 33
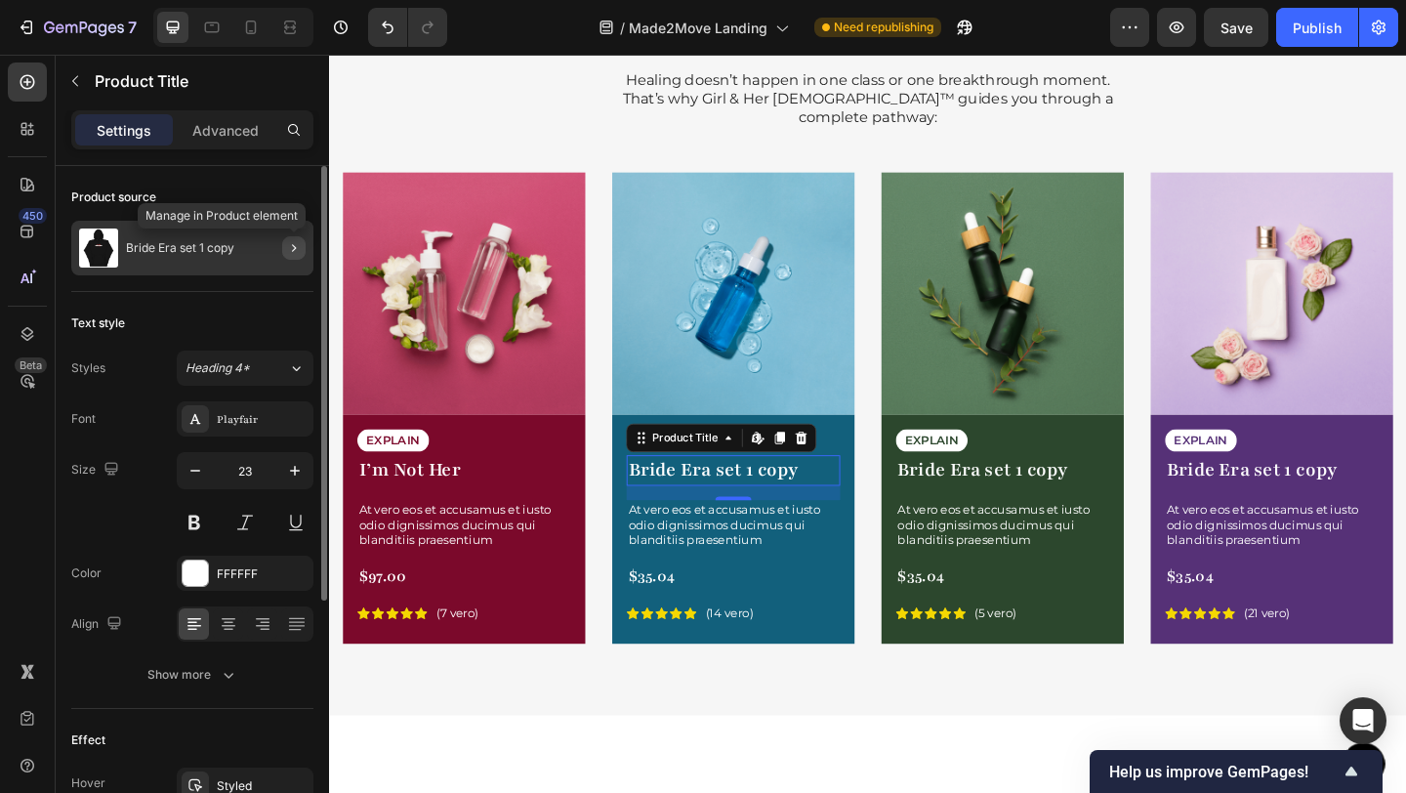
click at [282, 253] on button "button" at bounding box center [293, 247] width 23 height 23
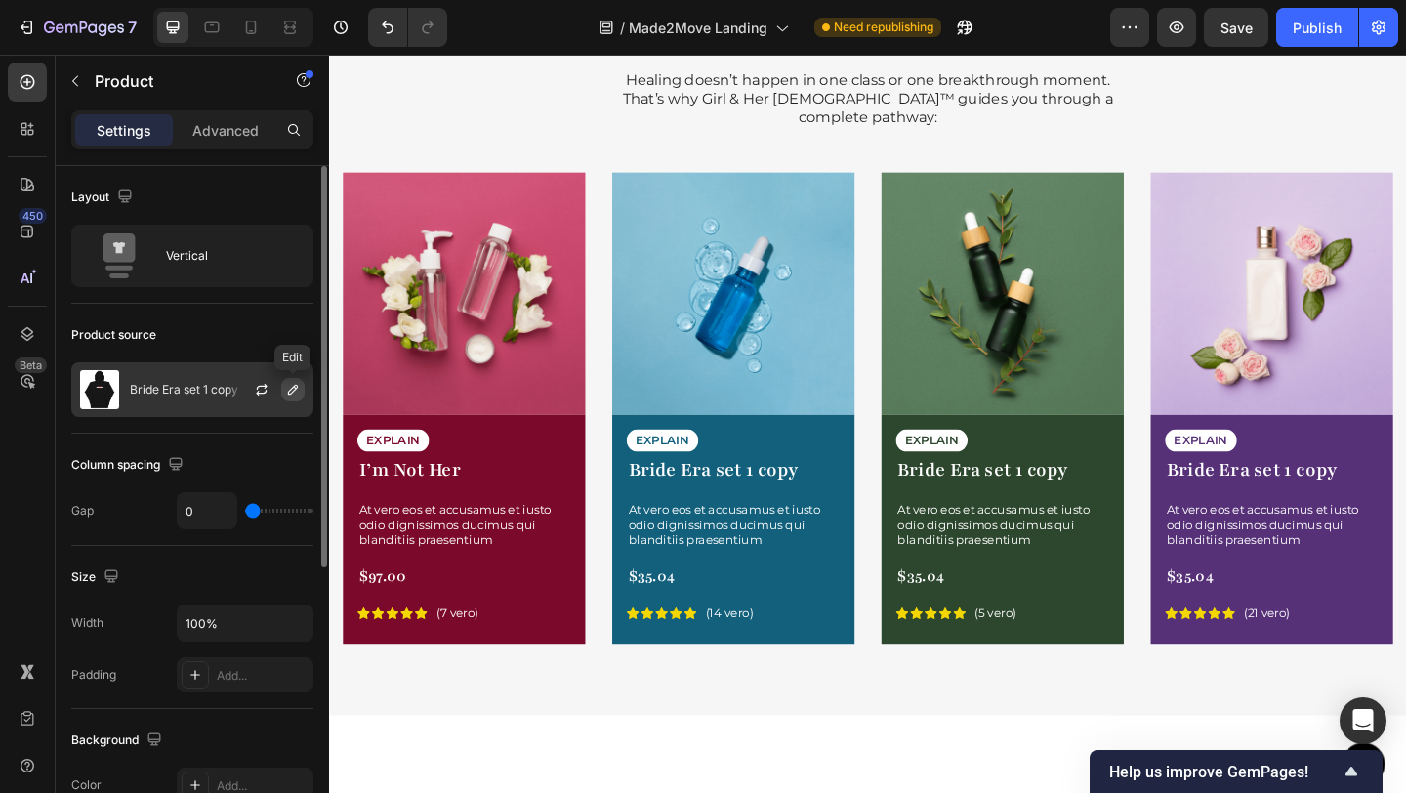
click at [287, 391] on icon "button" at bounding box center [293, 390] width 16 height 16
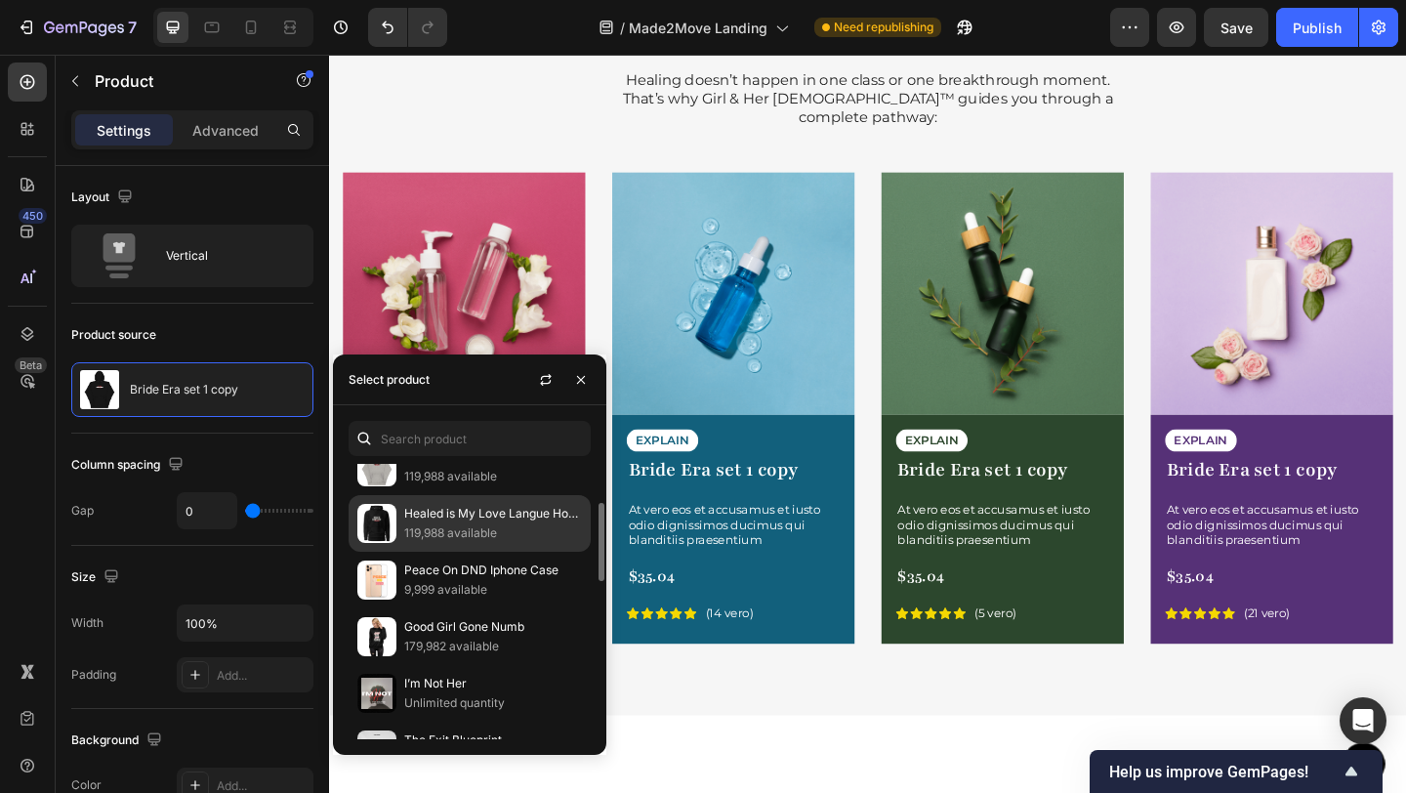
scroll to position [220, 0]
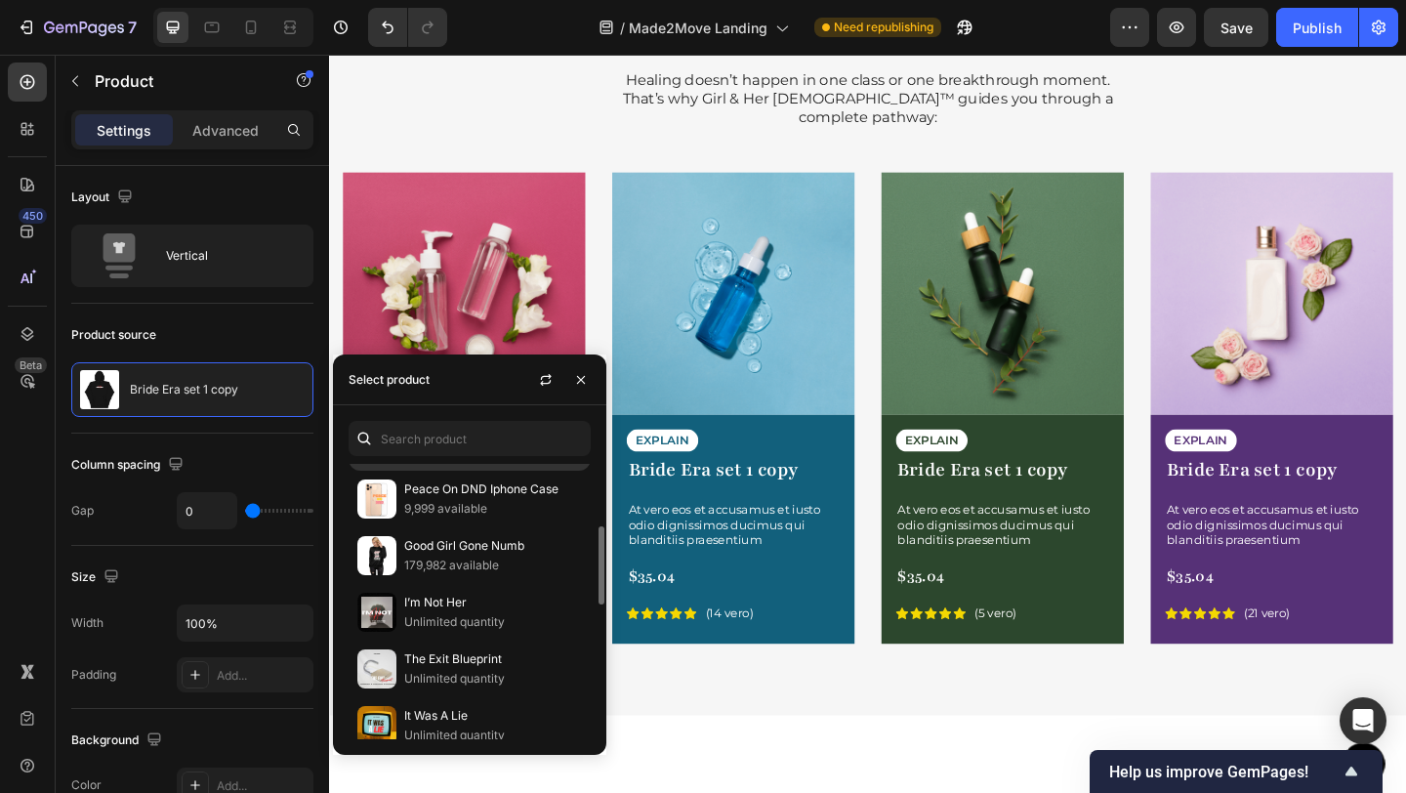
click at [475, 658] on p "The Exit Blueprint" at bounding box center [493, 659] width 178 height 20
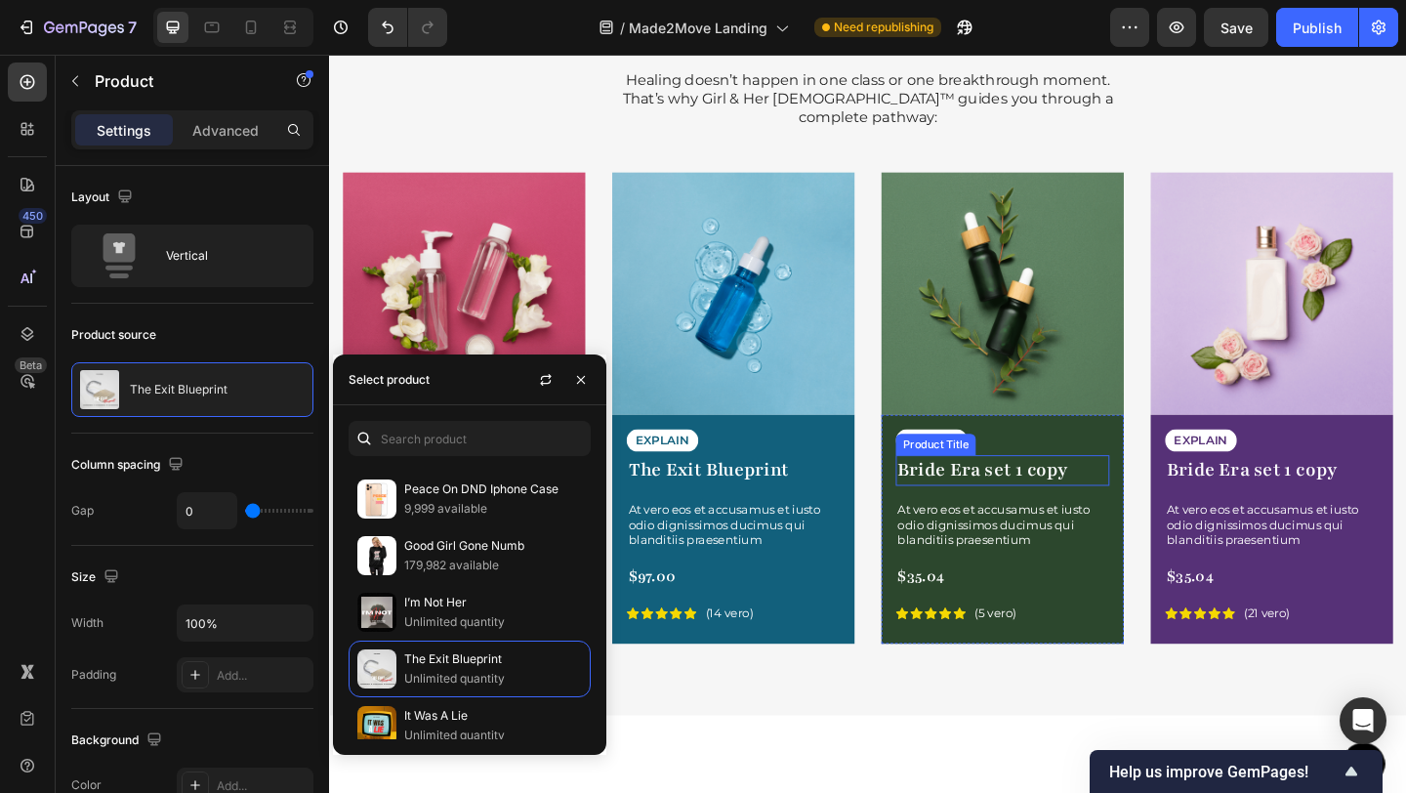
click at [1097, 490] on h1 "Bride Era set 1 copy" at bounding box center [1061, 506] width 232 height 33
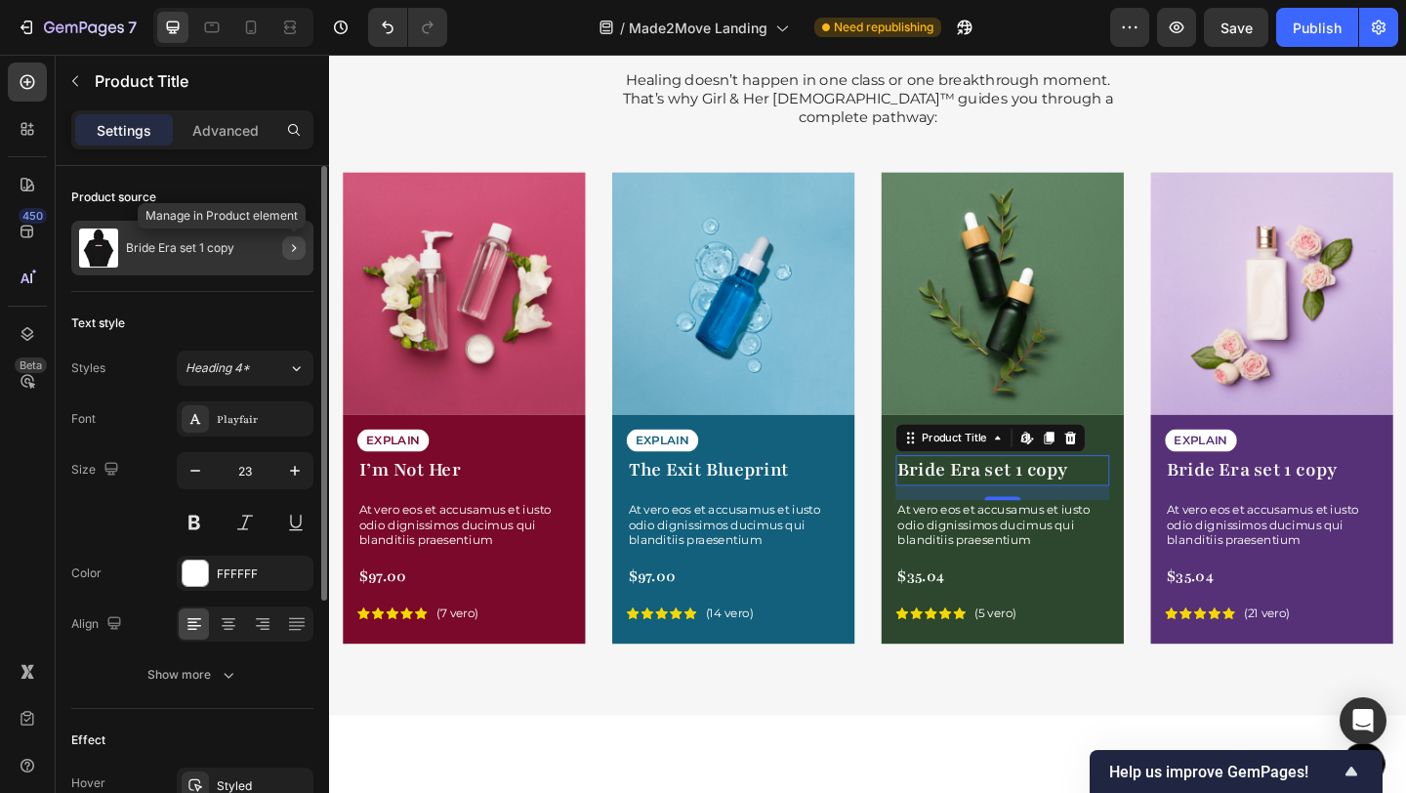
click at [289, 257] on button "button" at bounding box center [293, 247] width 23 height 23
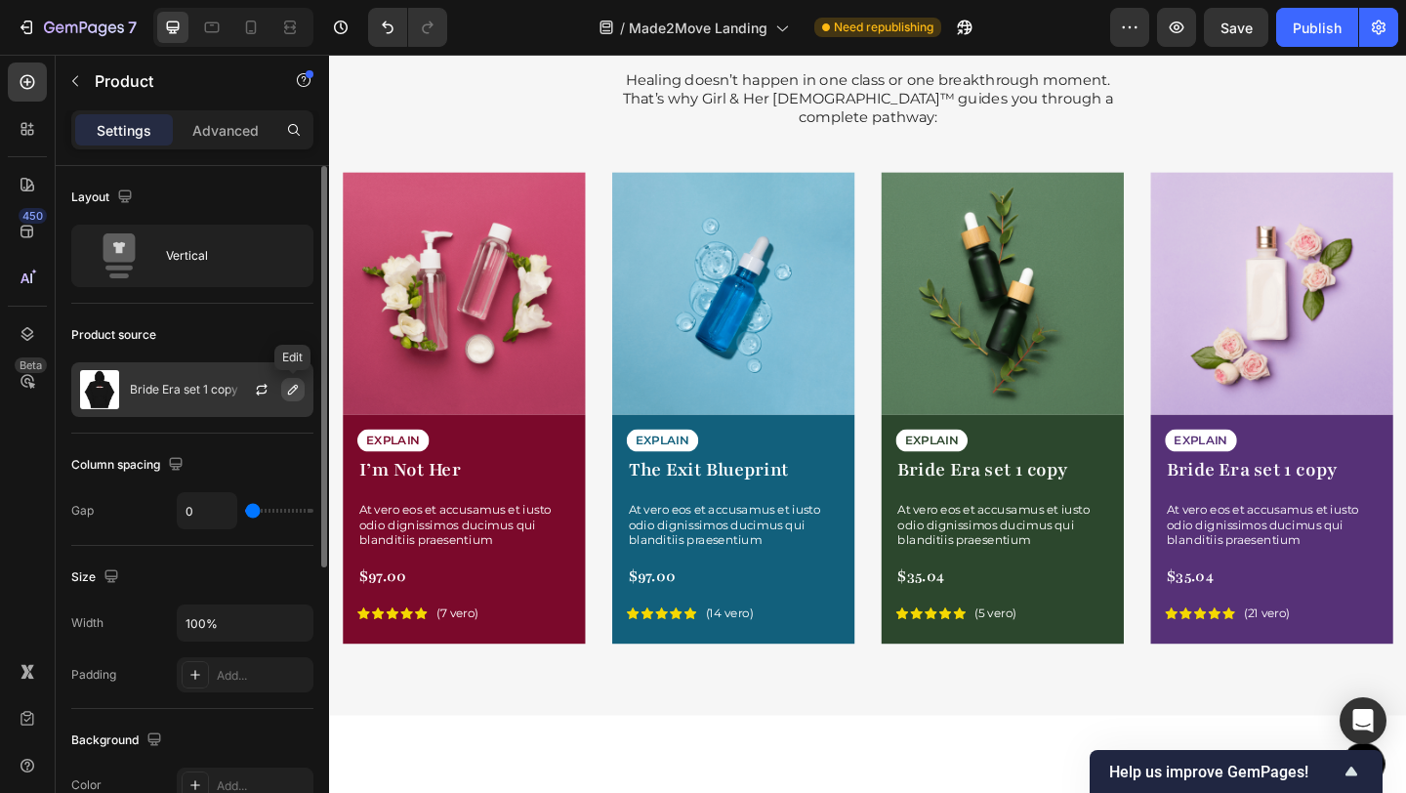
click at [286, 391] on icon "button" at bounding box center [293, 390] width 16 height 16
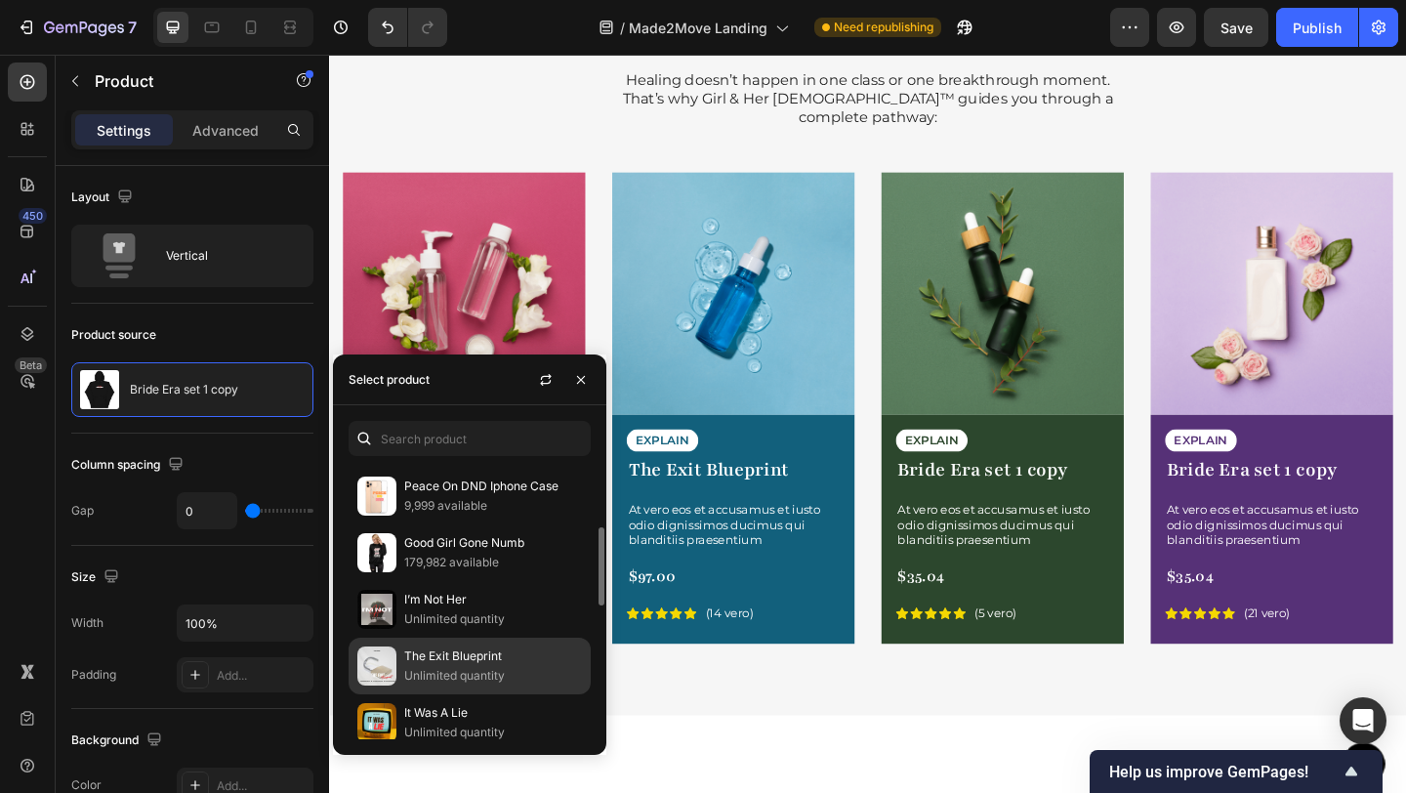
scroll to position [226, 0]
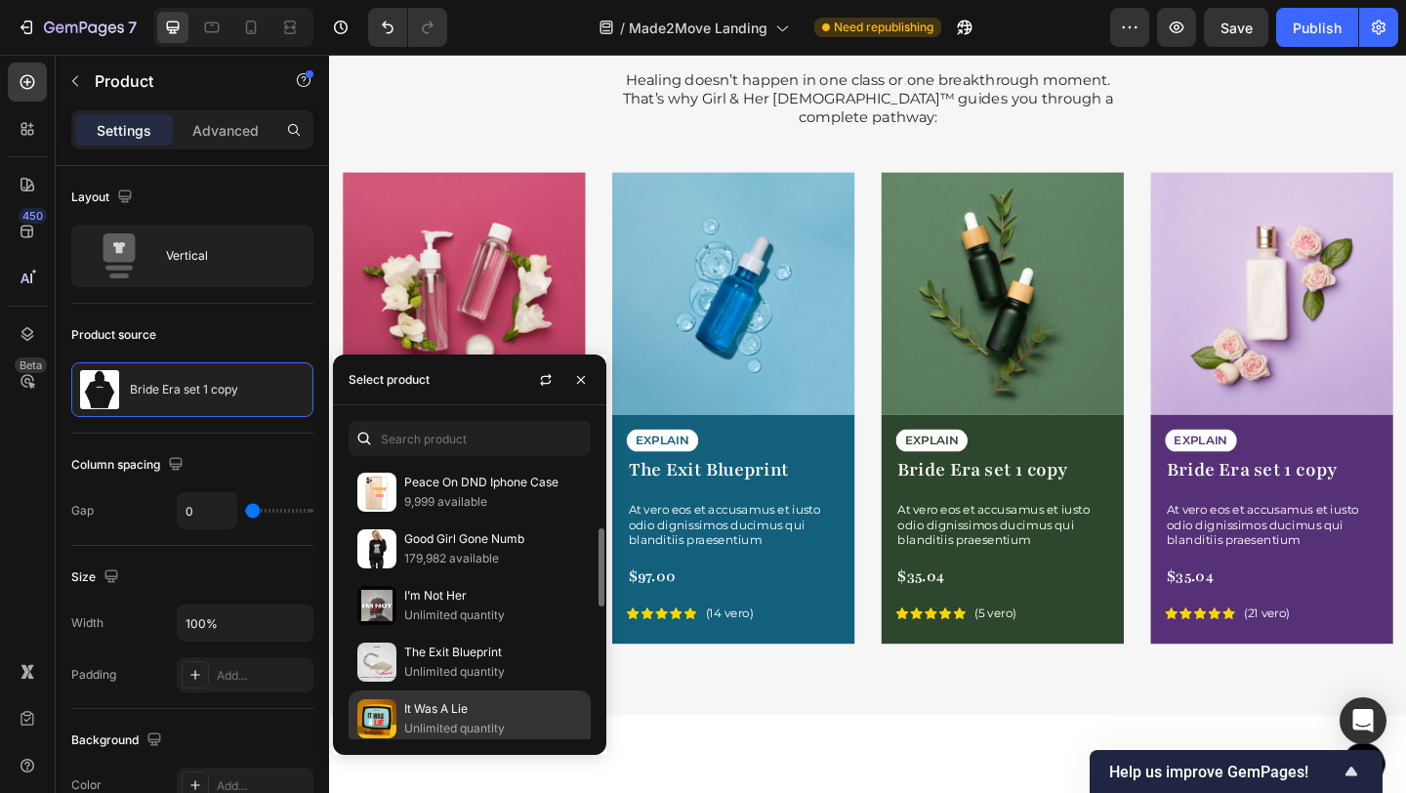
click at [432, 711] on p "It Was A Lie" at bounding box center [493, 709] width 178 height 20
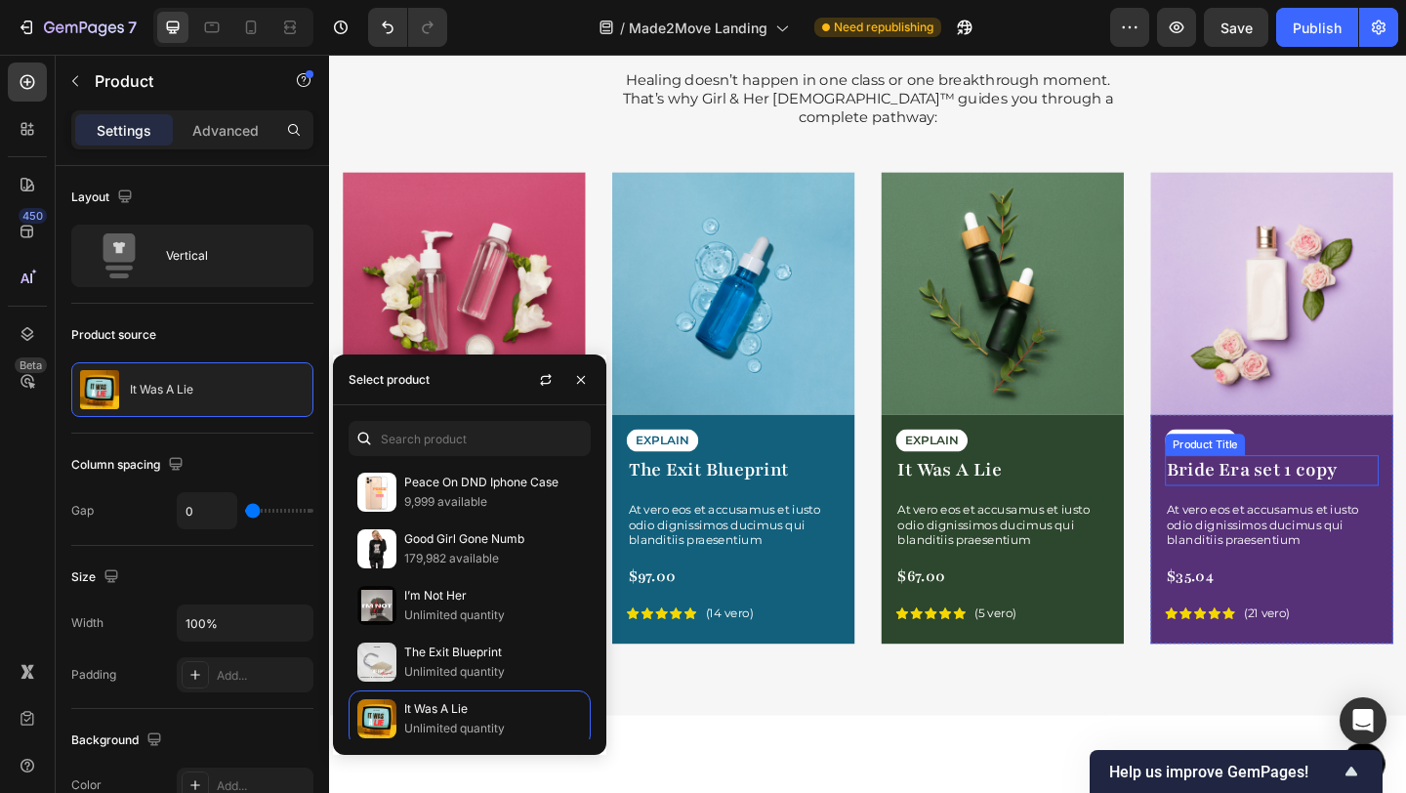
click at [1382, 490] on h1 "Bride Era set 1 copy" at bounding box center [1354, 506] width 232 height 33
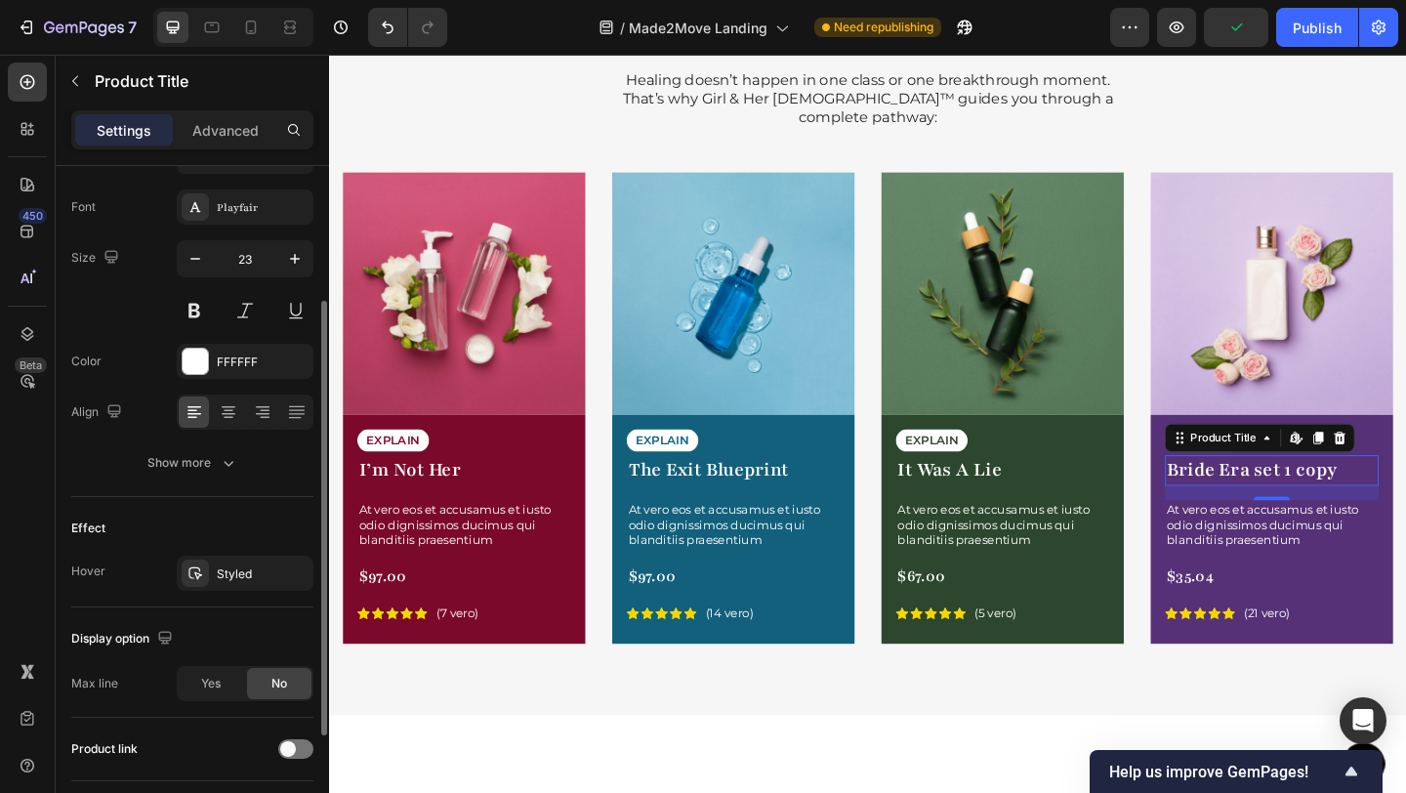
scroll to position [0, 0]
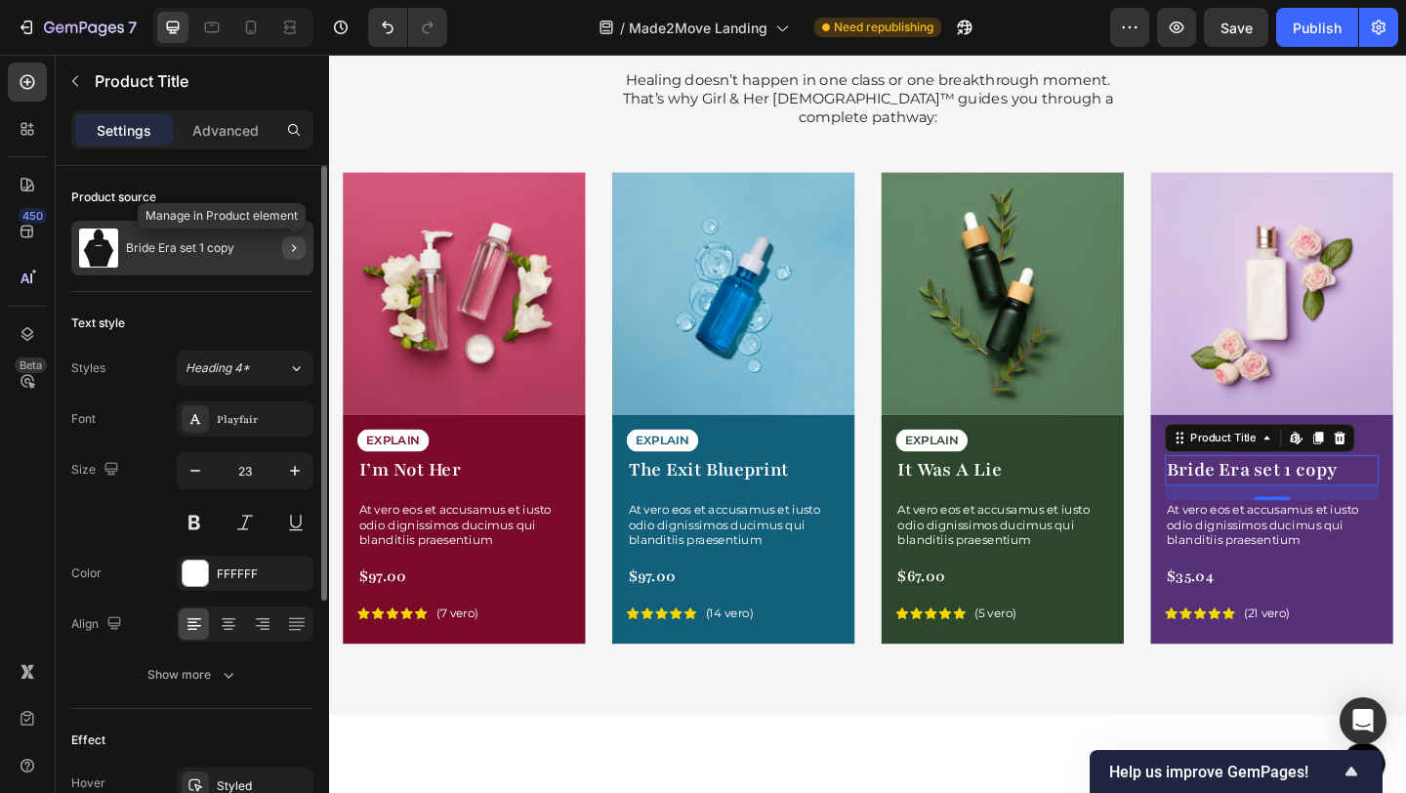
click at [291, 250] on icon "button" at bounding box center [294, 248] width 16 height 16
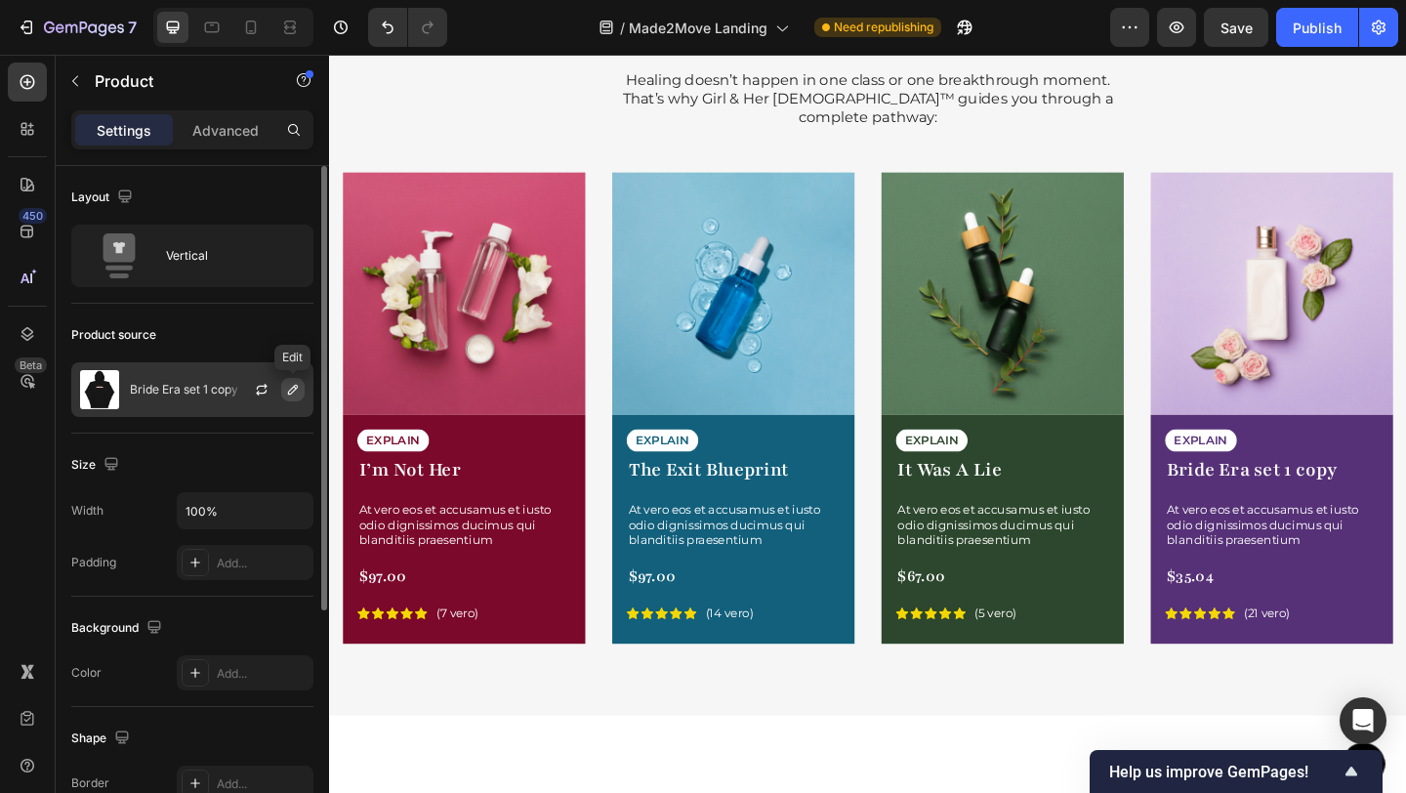
click at [288, 391] on icon "button" at bounding box center [293, 390] width 16 height 16
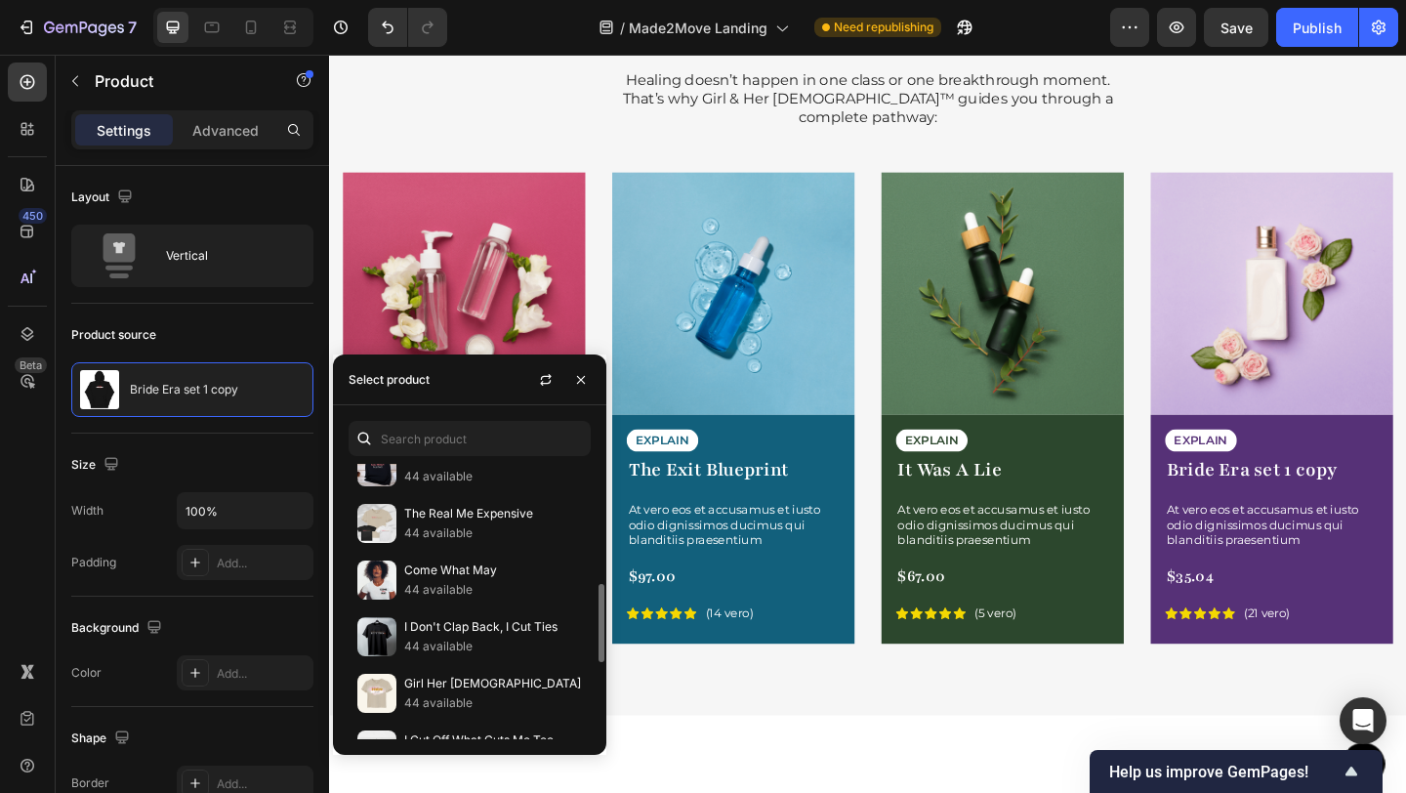
scroll to position [454, 0]
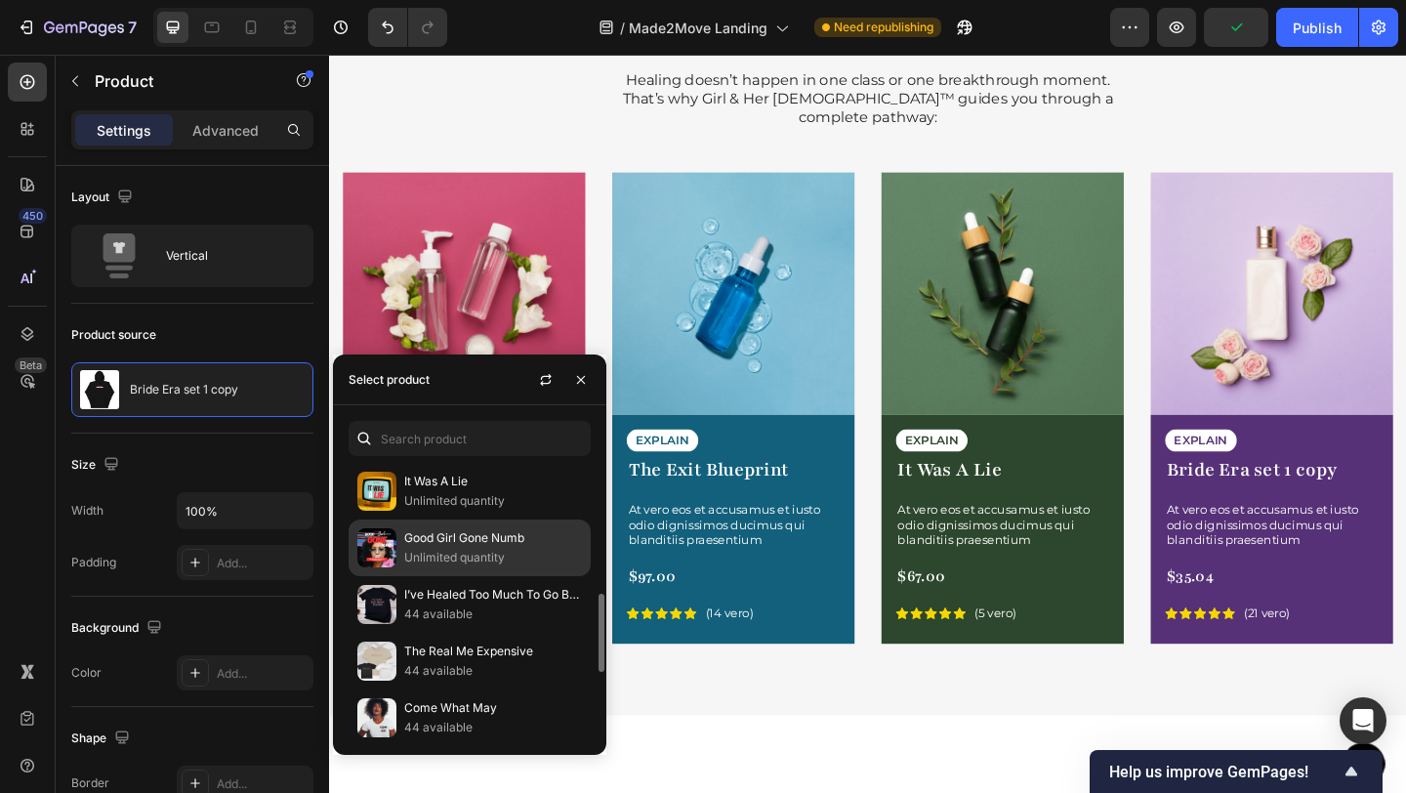
click at [480, 555] on p "Unlimited quantity" at bounding box center [493, 558] width 178 height 20
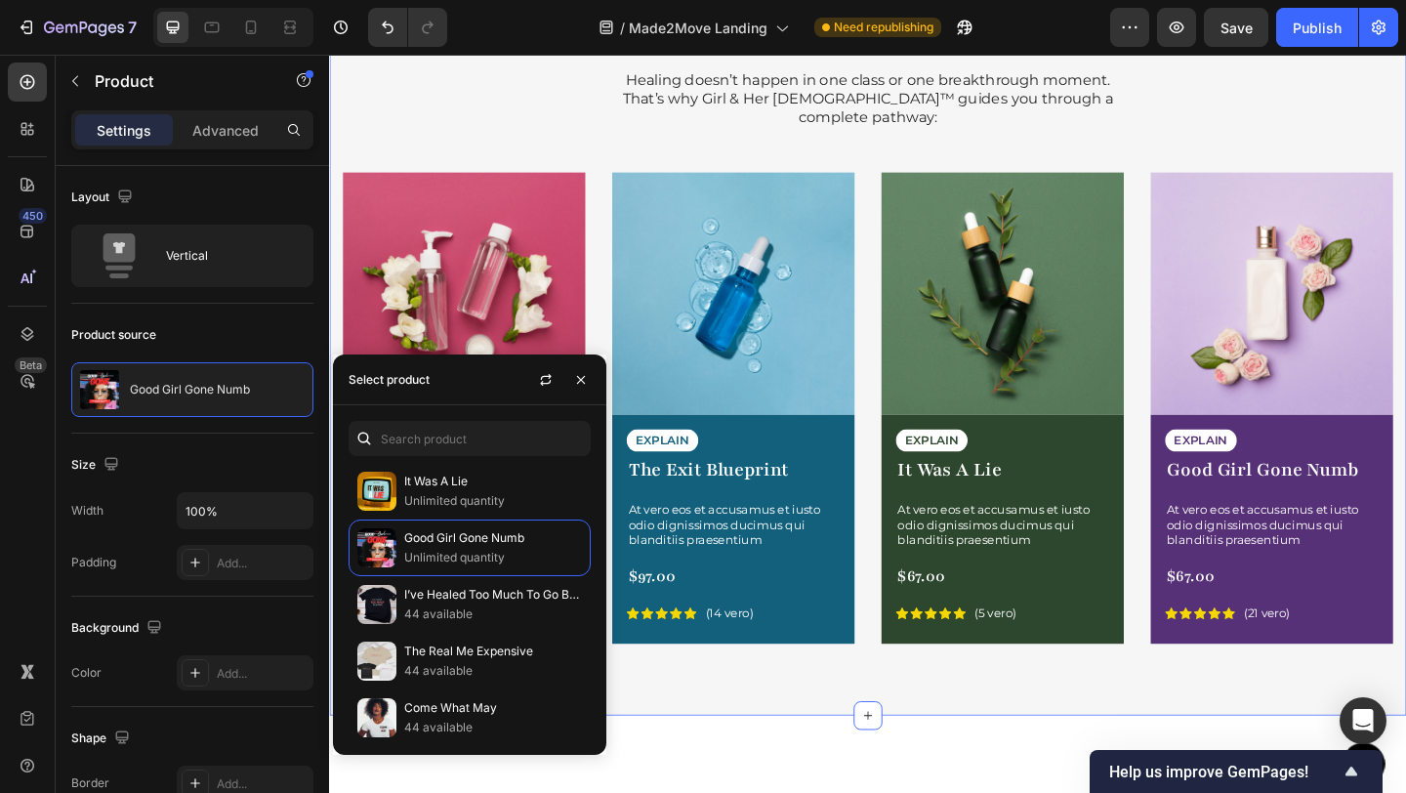
click at [923, 716] on div "Step Into the Journey Heading Healing doesn’t happen in one class or one breakt…" at bounding box center [915, 353] width 1172 height 844
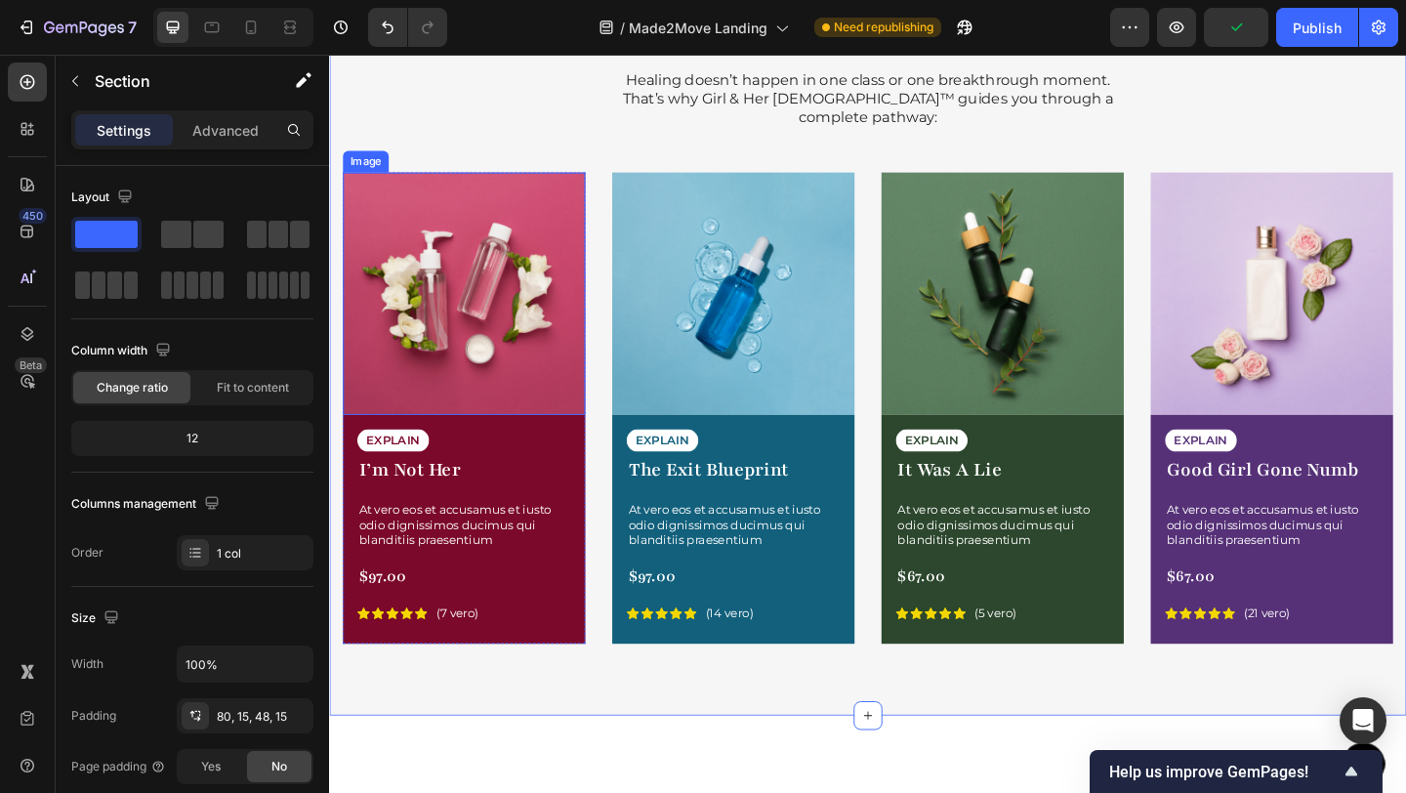
click at [469, 277] on img at bounding box center [476, 315] width 264 height 264
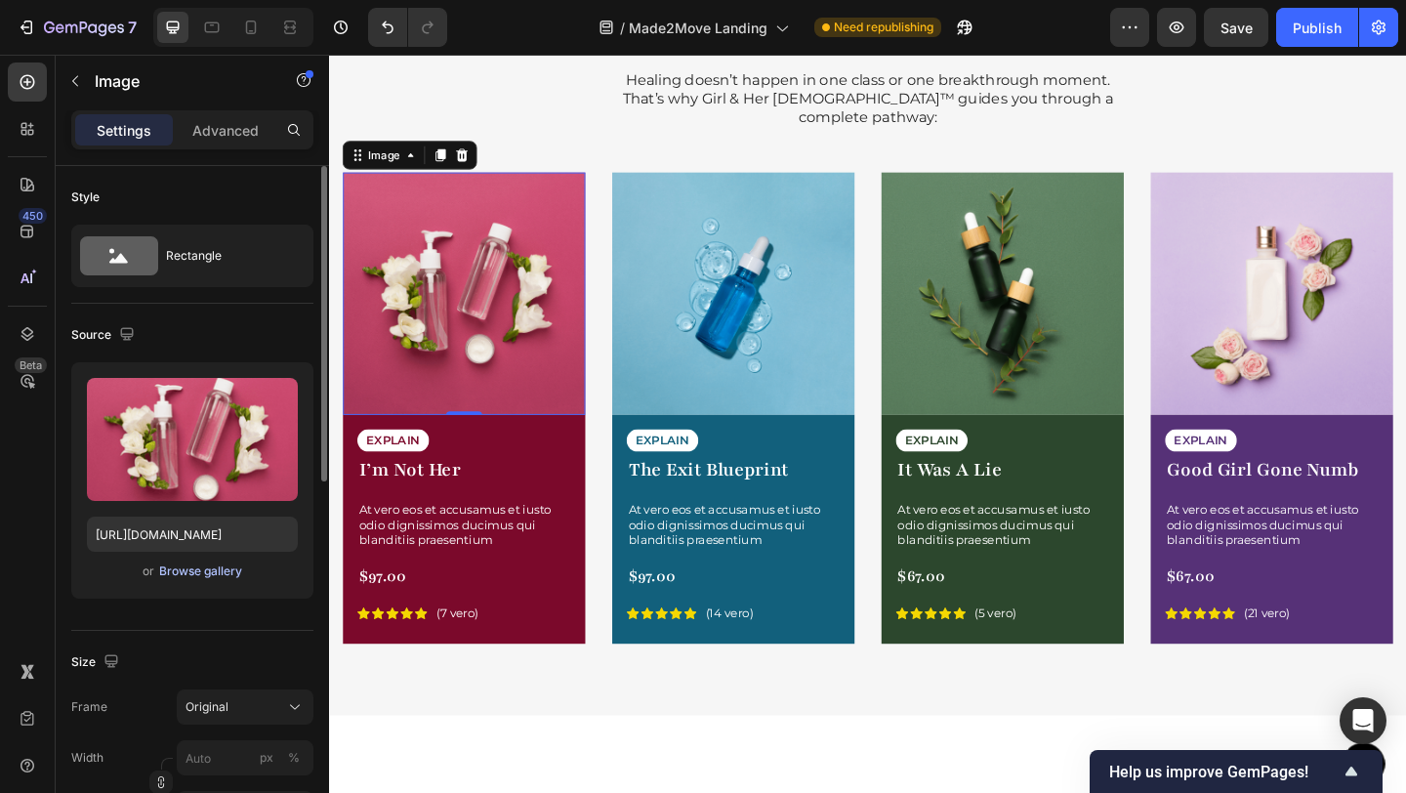
click at [213, 566] on div "Browse gallery" at bounding box center [200, 571] width 83 height 18
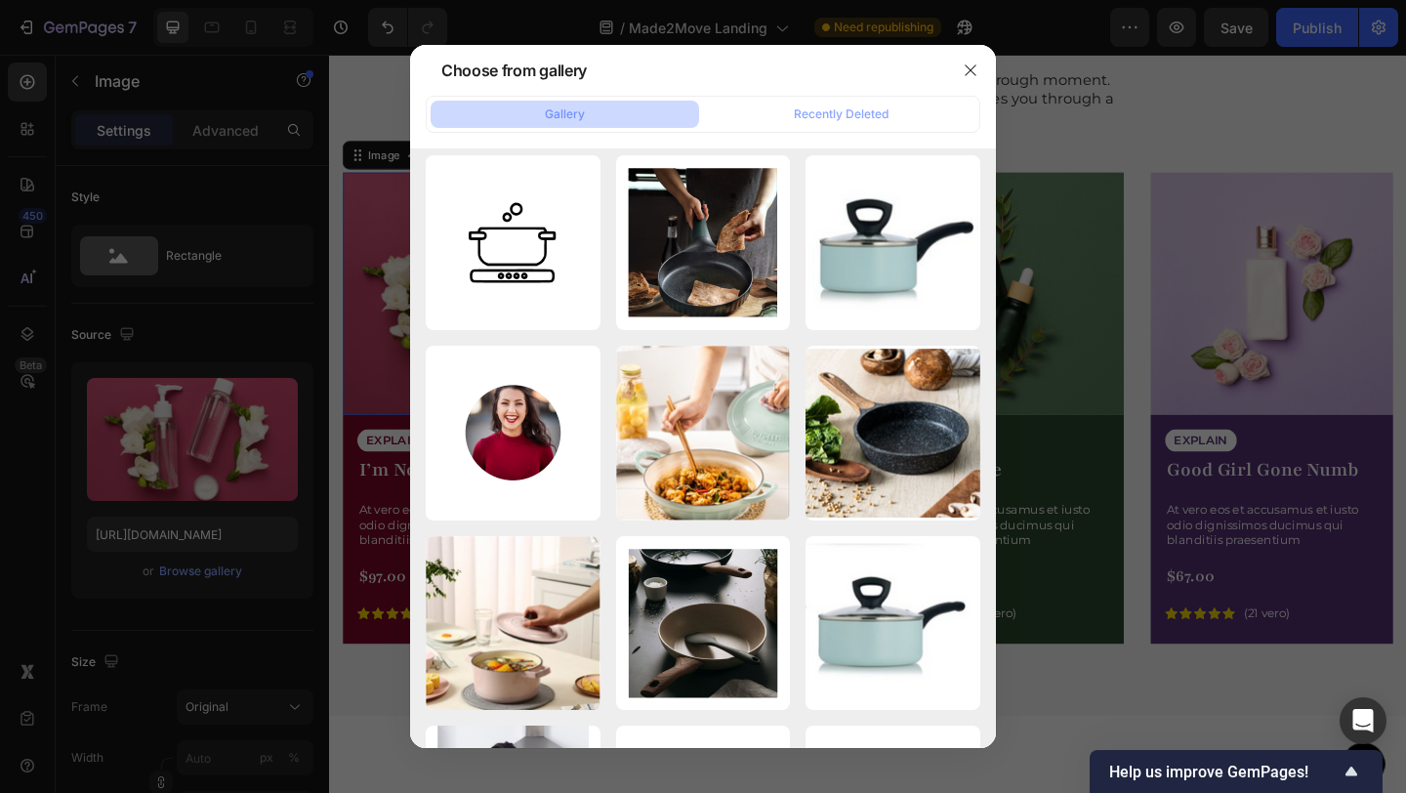
scroll to position [0, 0]
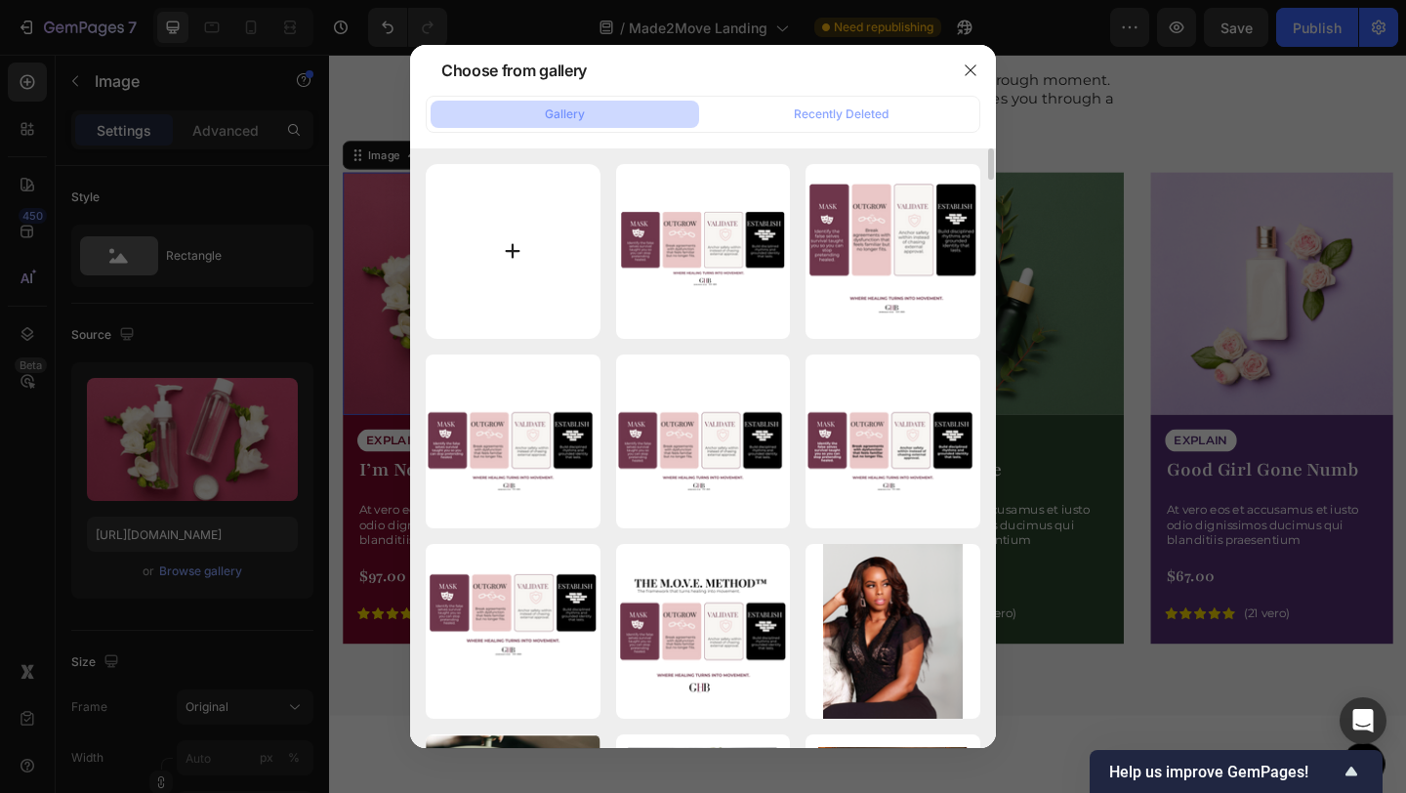
click at [530, 244] on input "file" at bounding box center [513, 251] width 175 height 175
type input "C:\fakepath\I'm not her course cover.jpg"
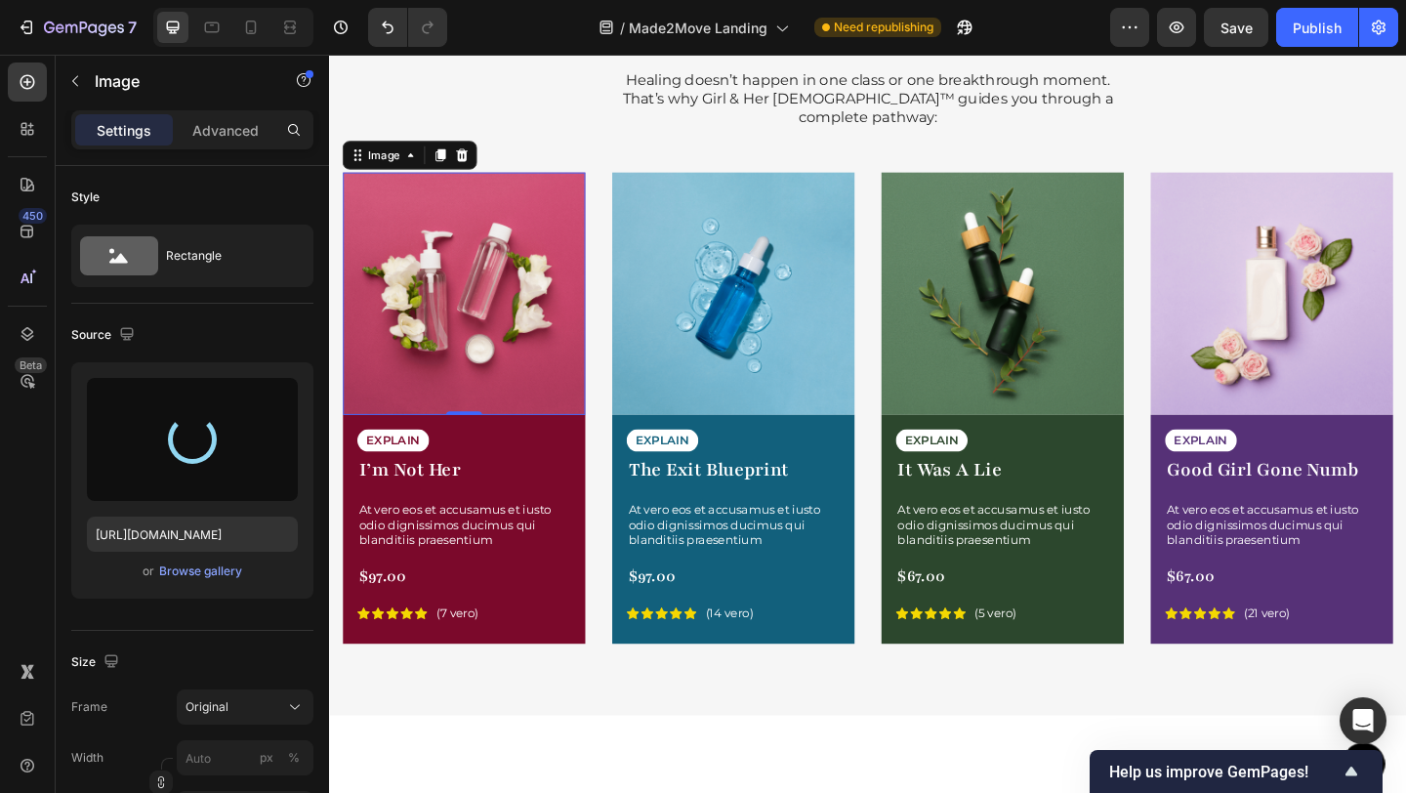
type input "[URL][DOMAIN_NAME]"
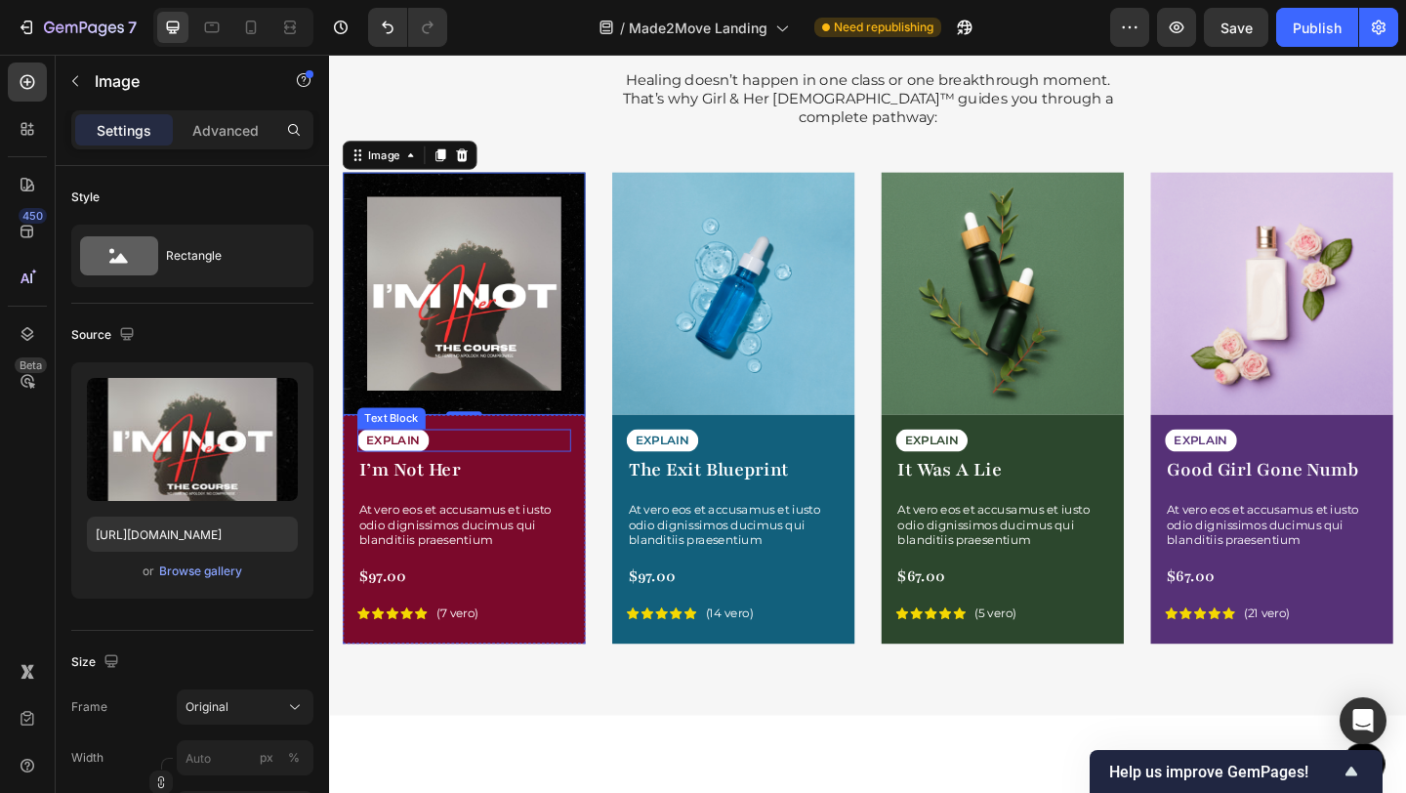
click at [470, 462] on div "EXPLAIN" at bounding box center [475, 474] width 232 height 24
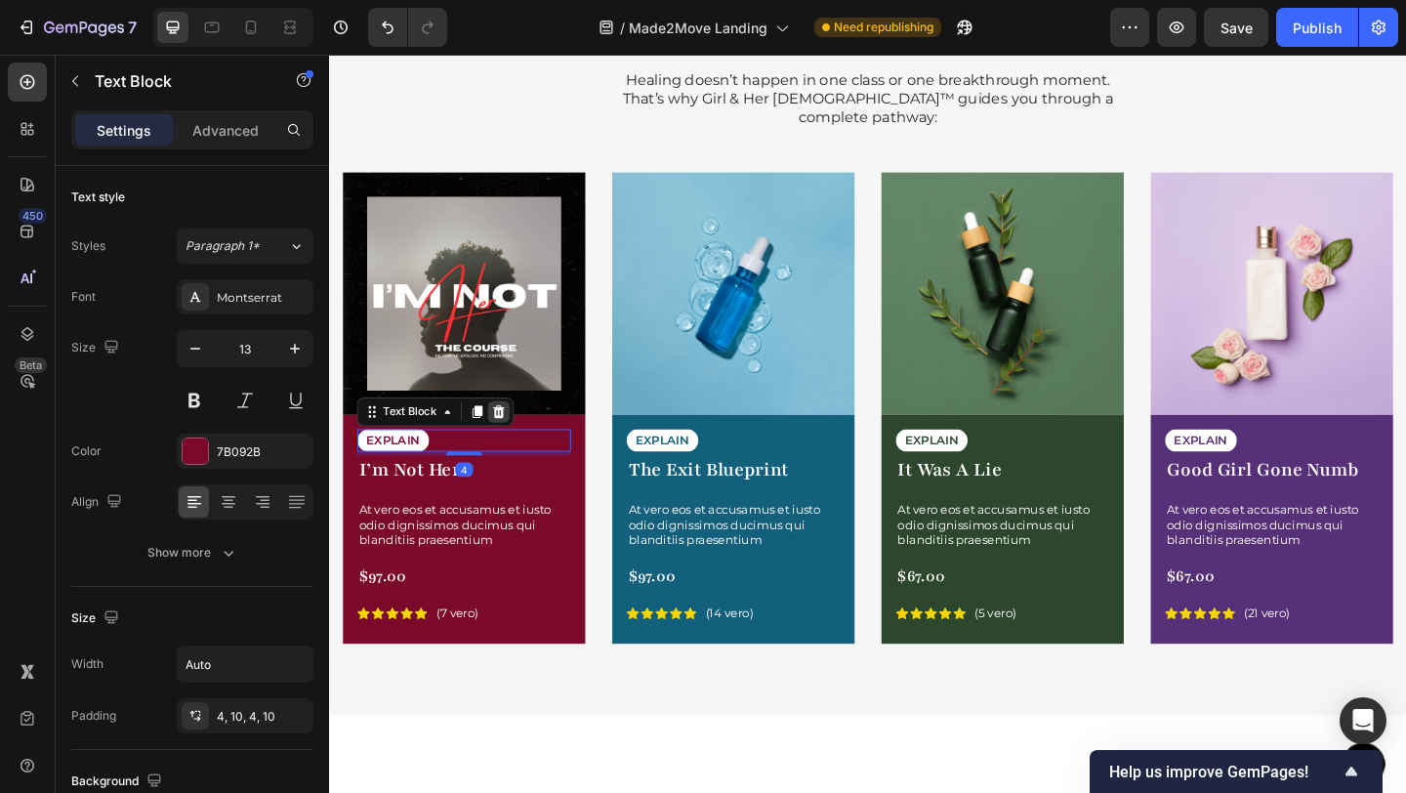
click at [510, 436] on icon at bounding box center [514, 443] width 13 height 14
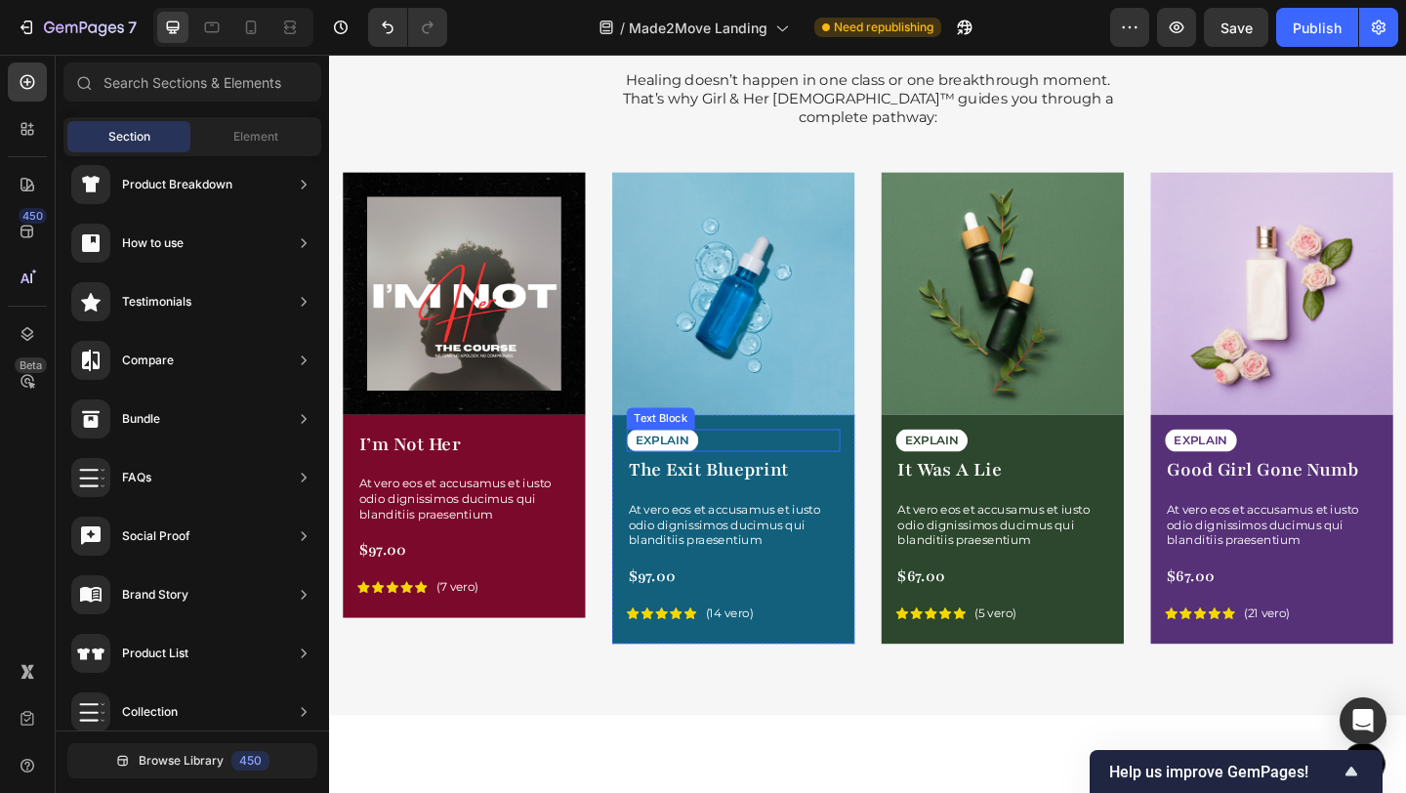
click at [754, 462] on div "EXPLAIN" at bounding box center [768, 474] width 232 height 24
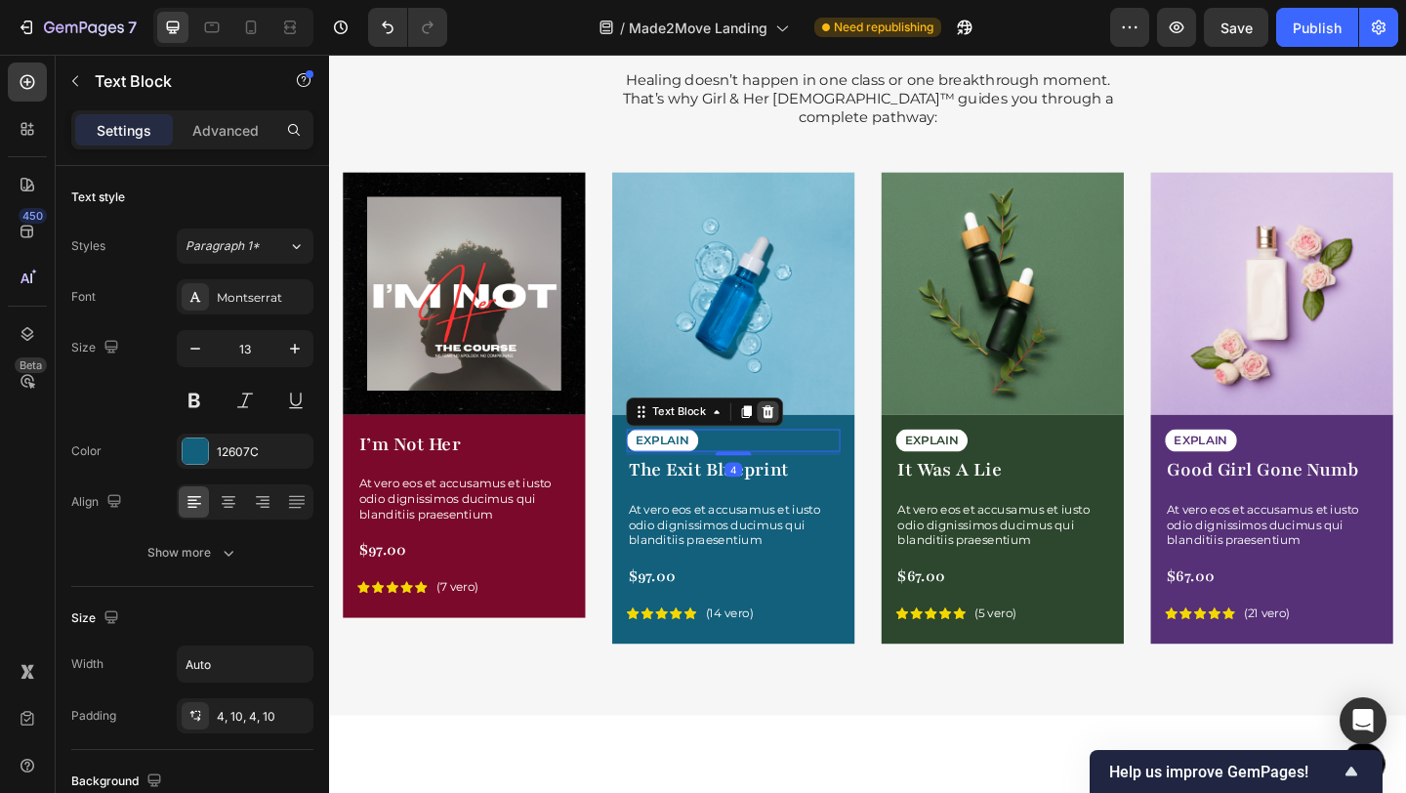
click at [803, 436] on icon at bounding box center [807, 443] width 13 height 14
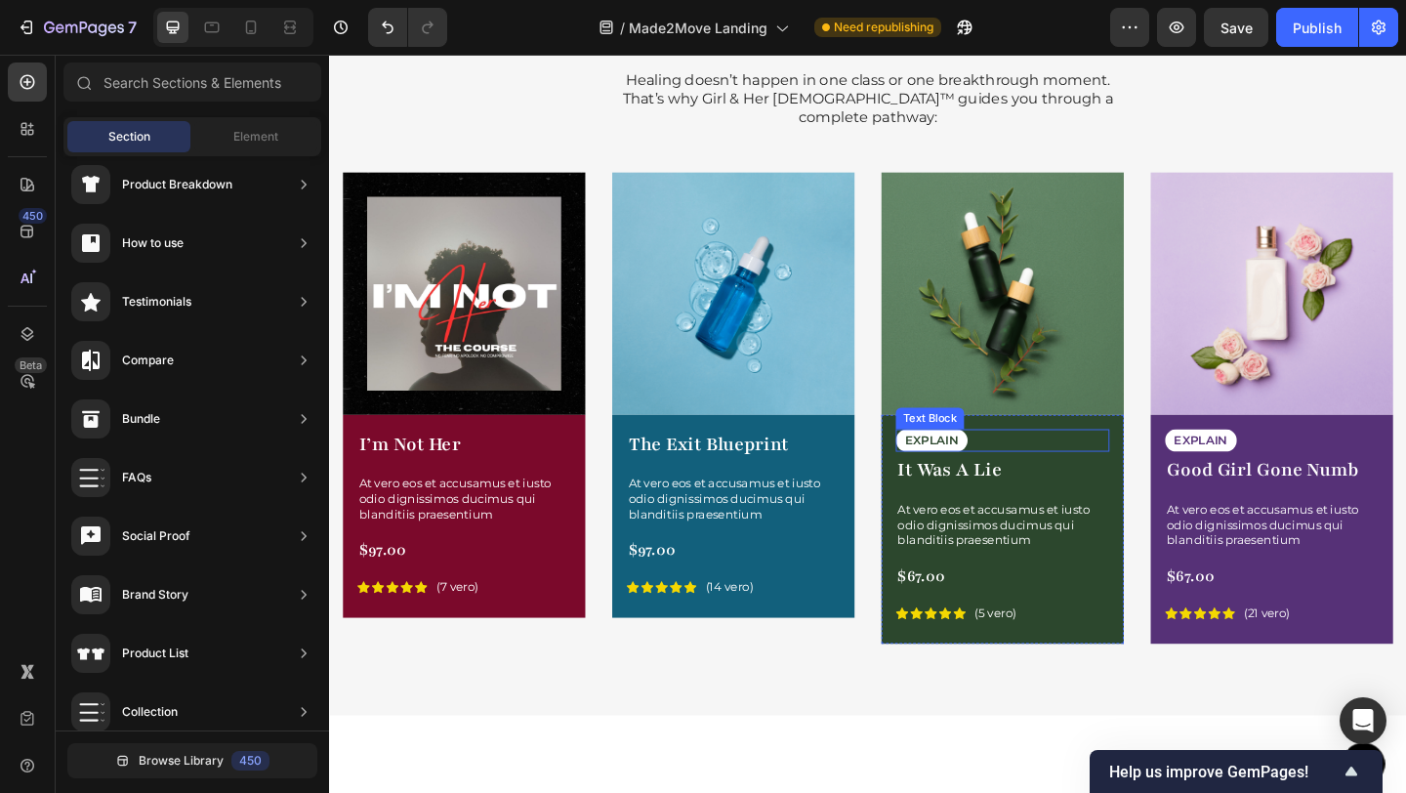
click at [1054, 462] on div "EXPLAIN" at bounding box center [1061, 474] width 232 height 24
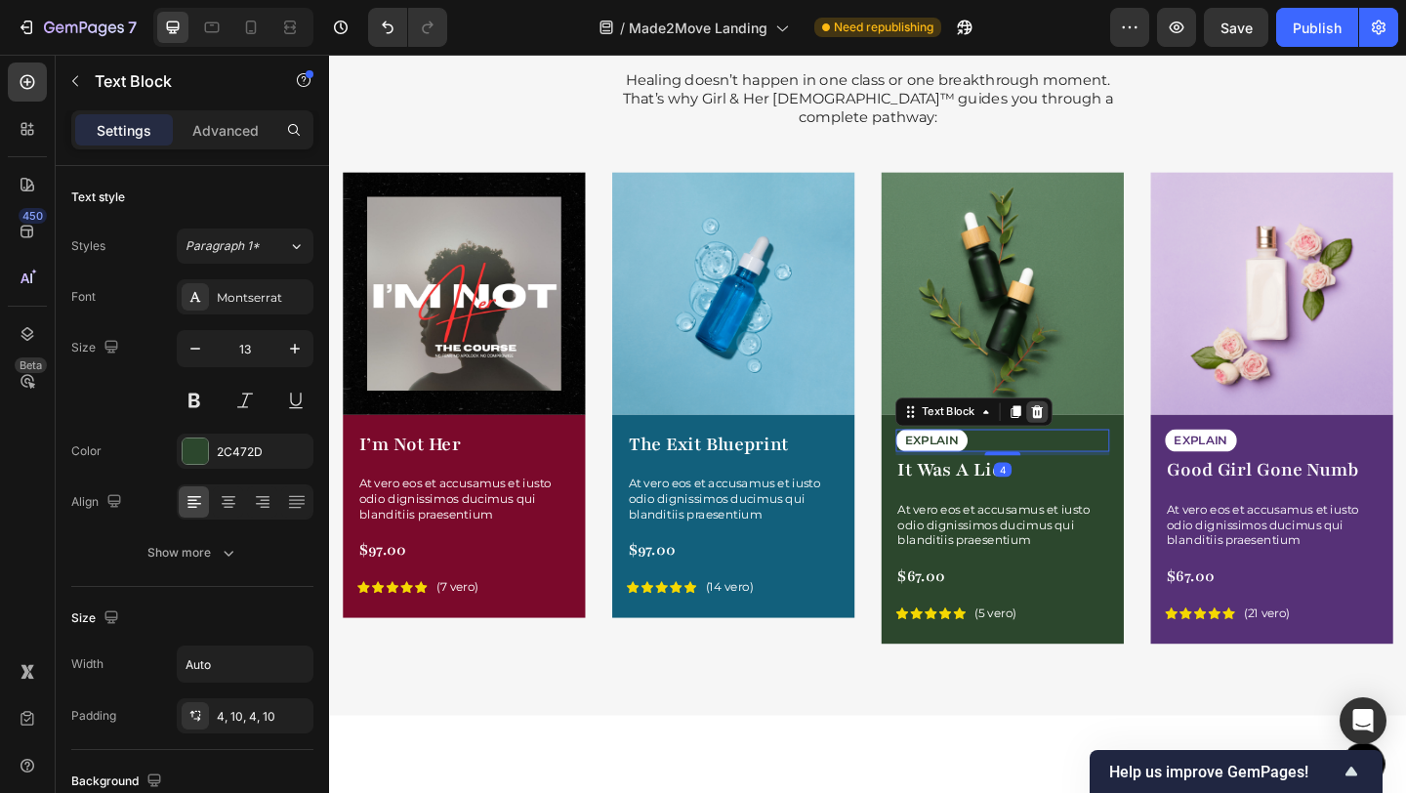
click at [1091, 435] on icon at bounding box center [1099, 443] width 16 height 16
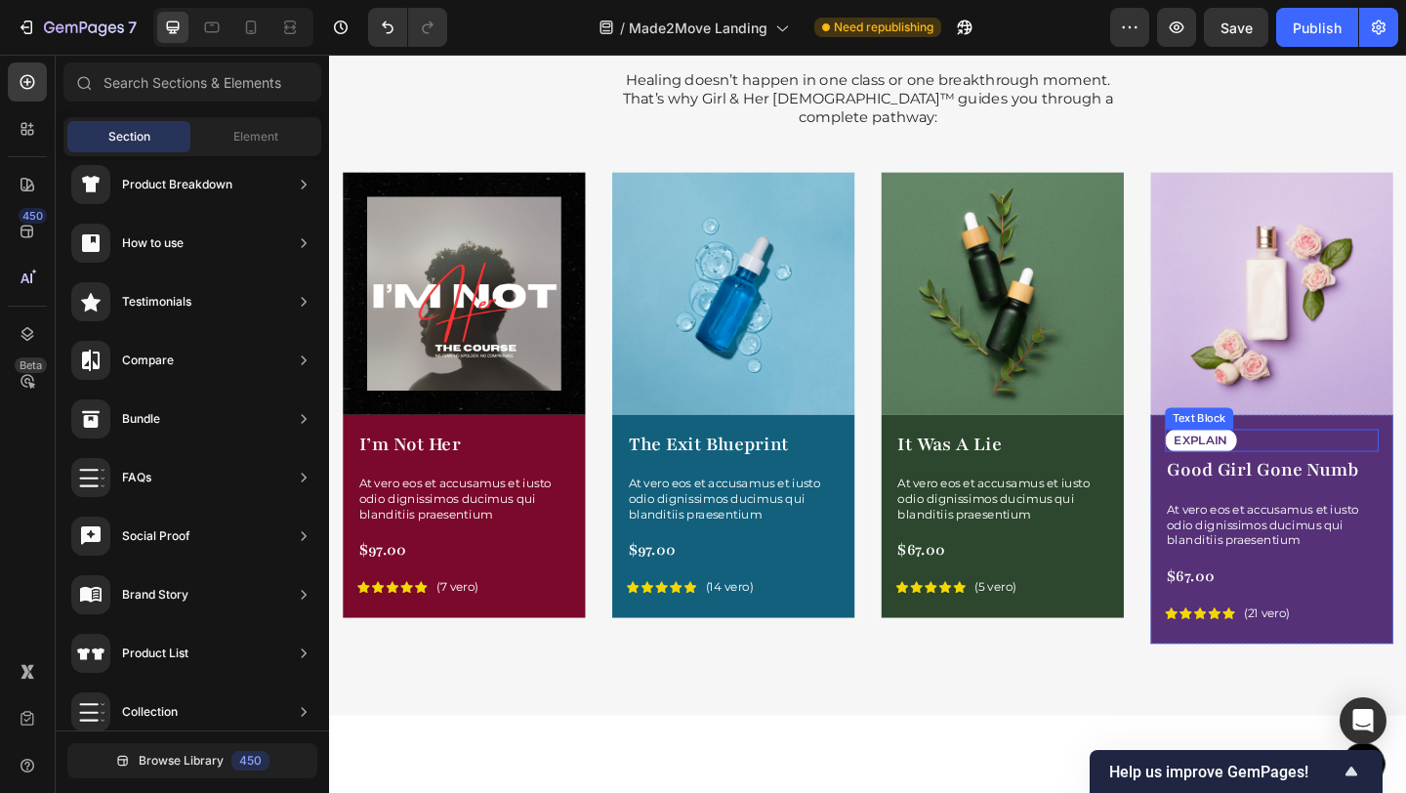
click at [1386, 462] on div "EXPLAIN" at bounding box center [1354, 474] width 232 height 24
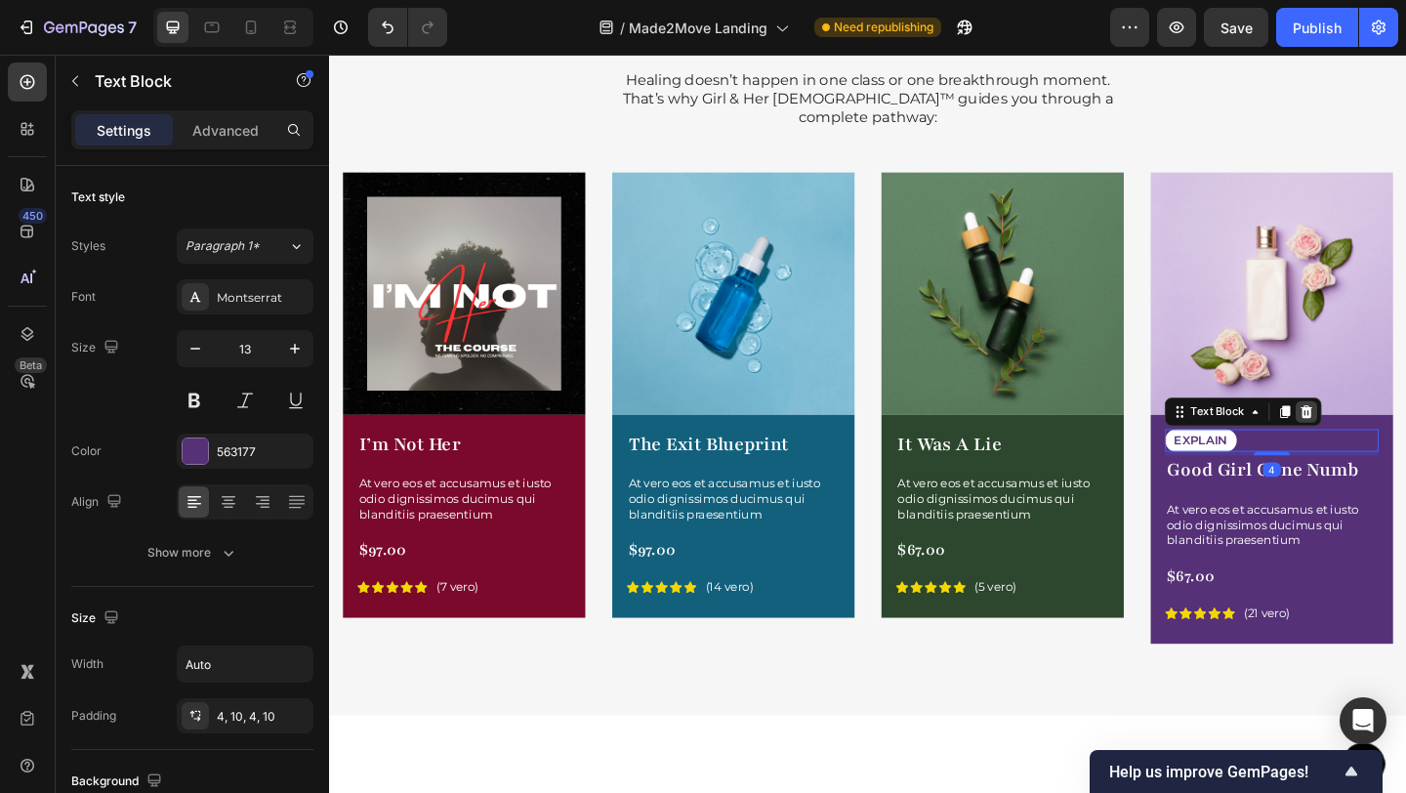
click at [1386, 436] on icon at bounding box center [1392, 443] width 13 height 14
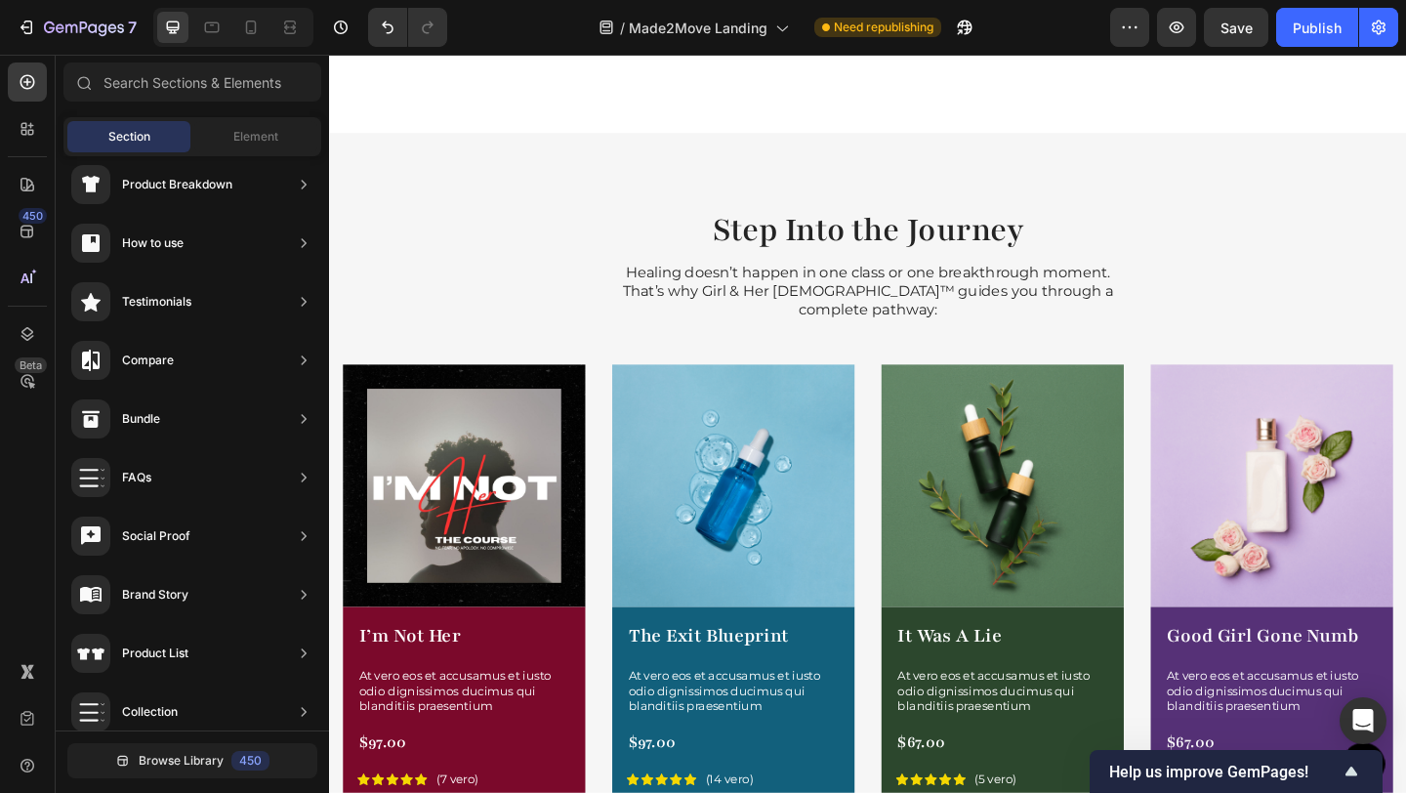
scroll to position [2221, 0]
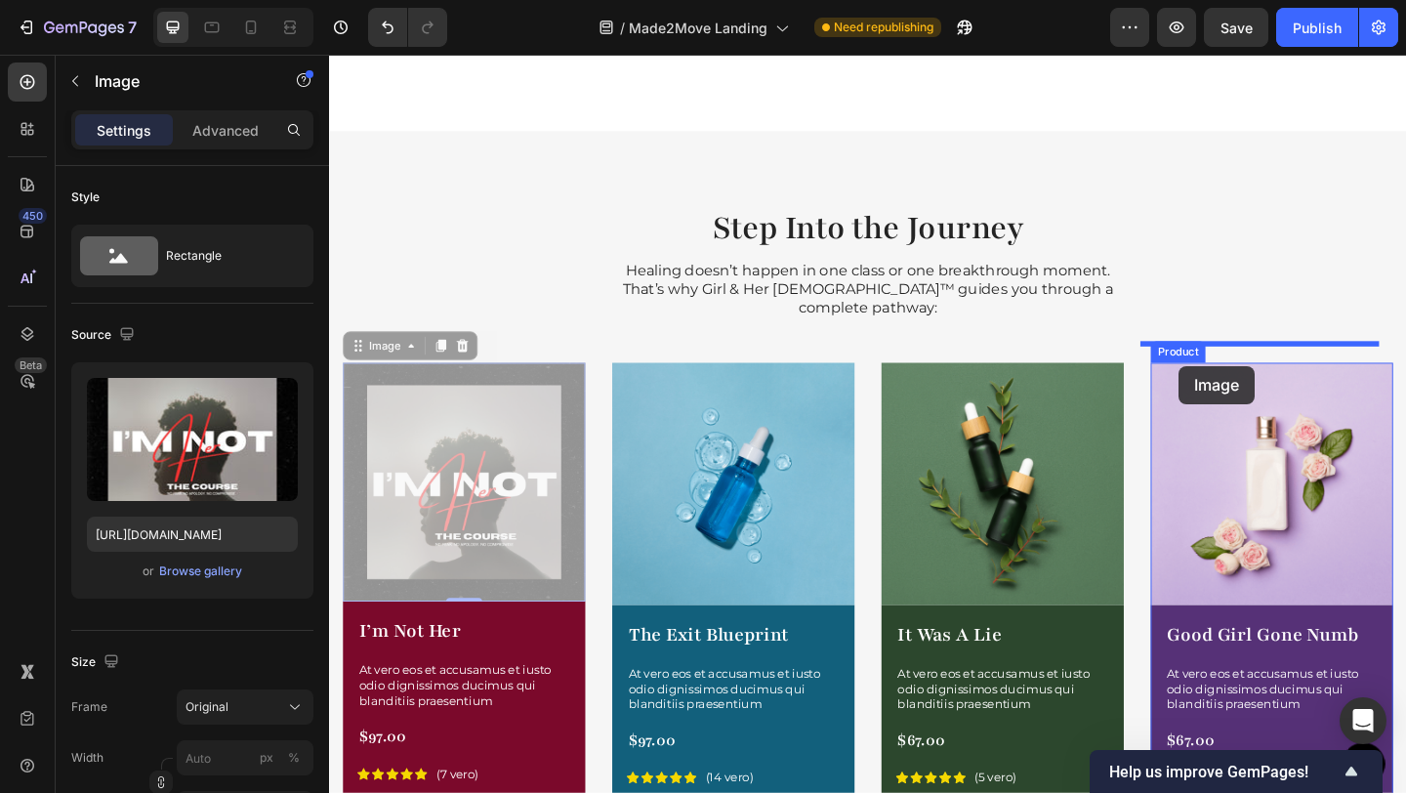
drag, startPoint x: 434, startPoint y: 384, endPoint x: 1254, endPoint y: 393, distance: 819.2
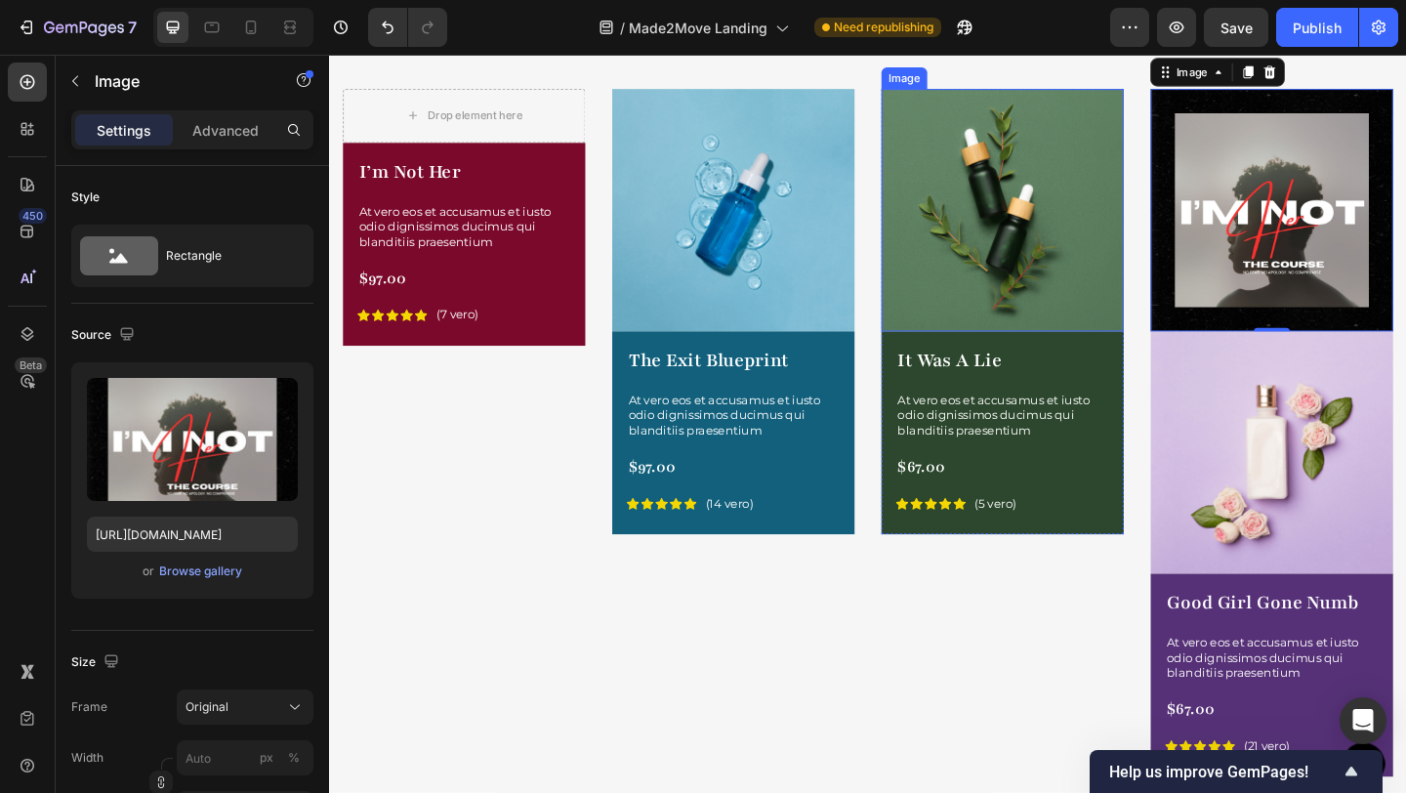
scroll to position [2519, 0]
click at [384, 30] on icon "Undo/Redo" at bounding box center [388, 28] width 20 height 20
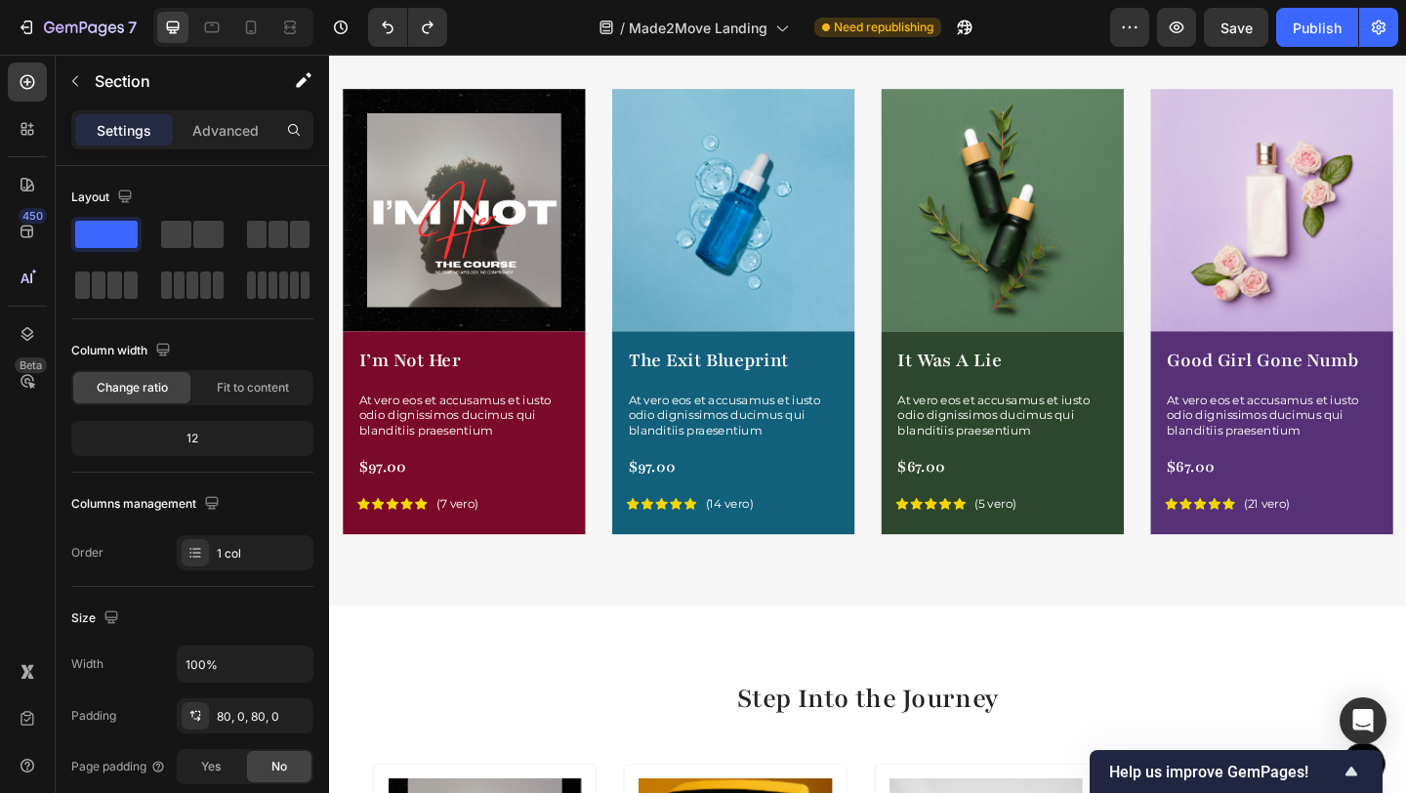
scroll to position [2497, 0]
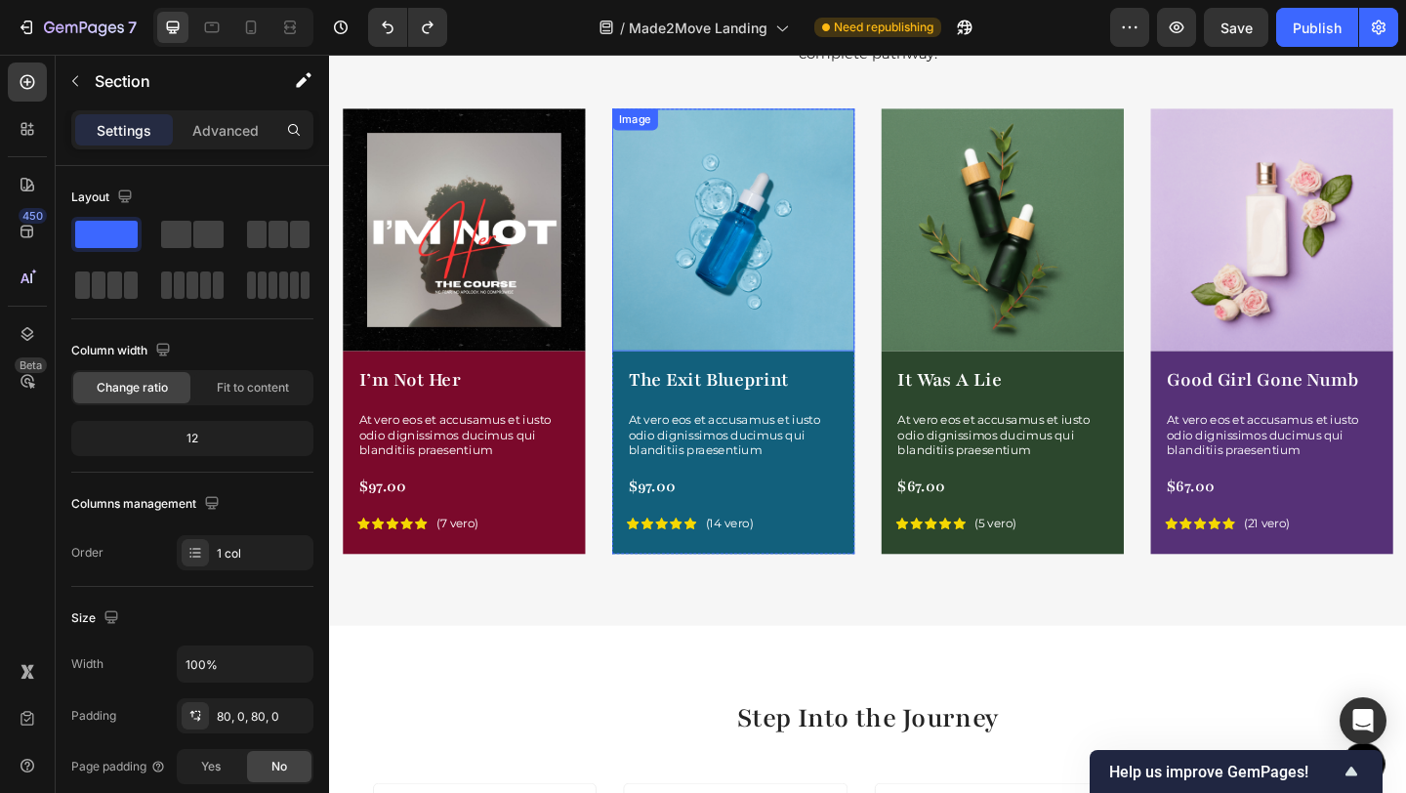
click at [748, 242] on img at bounding box center [769, 245] width 264 height 264
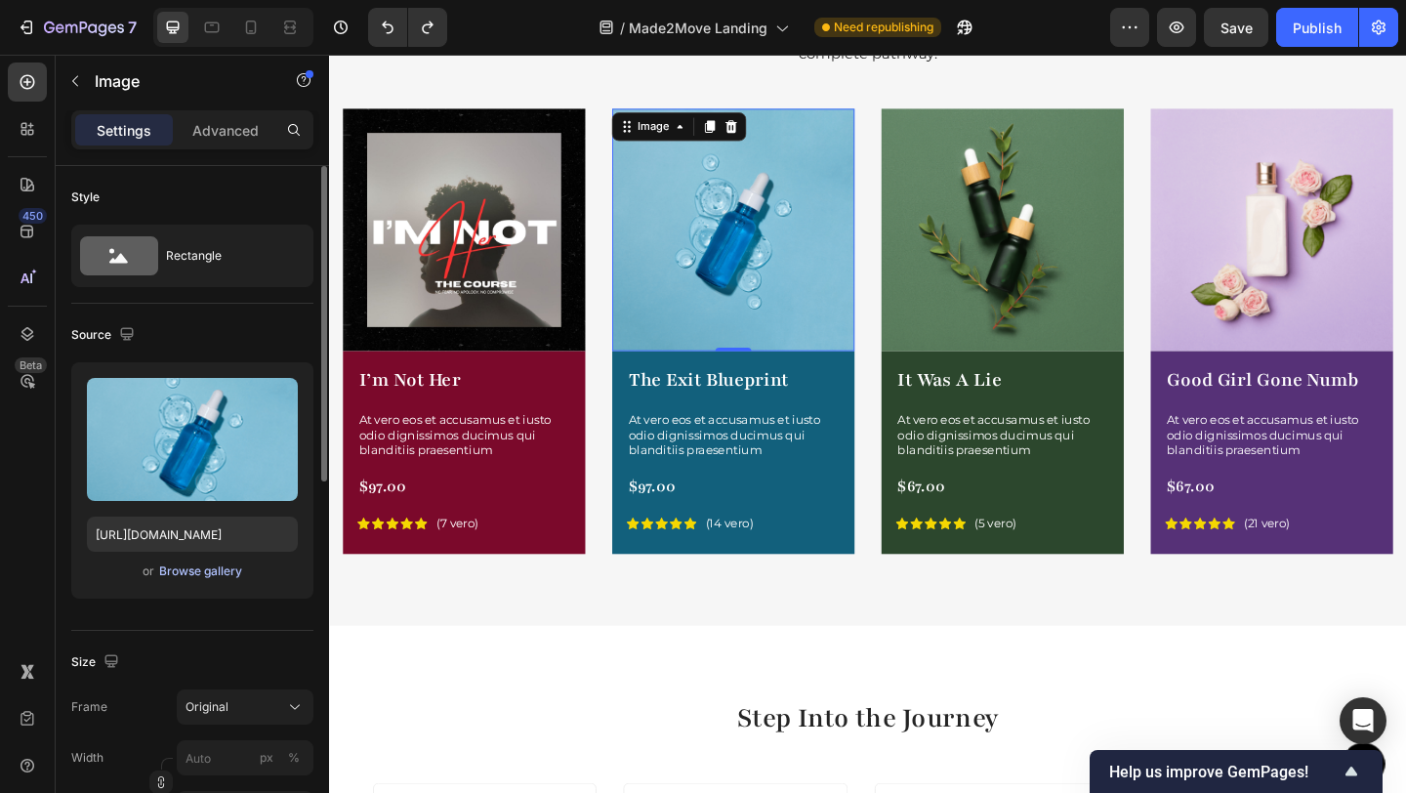
click at [218, 573] on div "Browse gallery" at bounding box center [200, 571] width 83 height 18
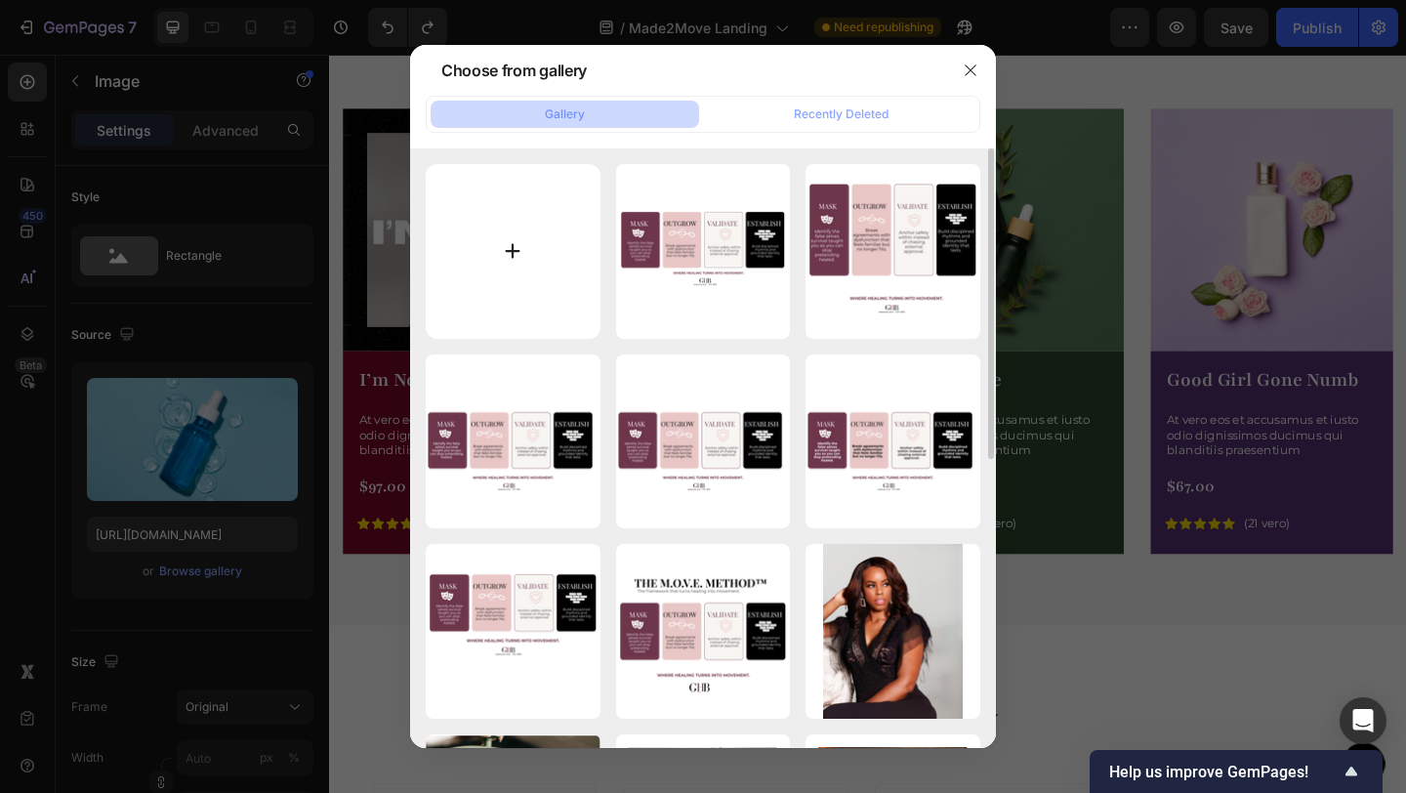
click at [508, 264] on input "file" at bounding box center [513, 251] width 175 height 175
type input "C:\fakepath\The Exit course cover.jpg"
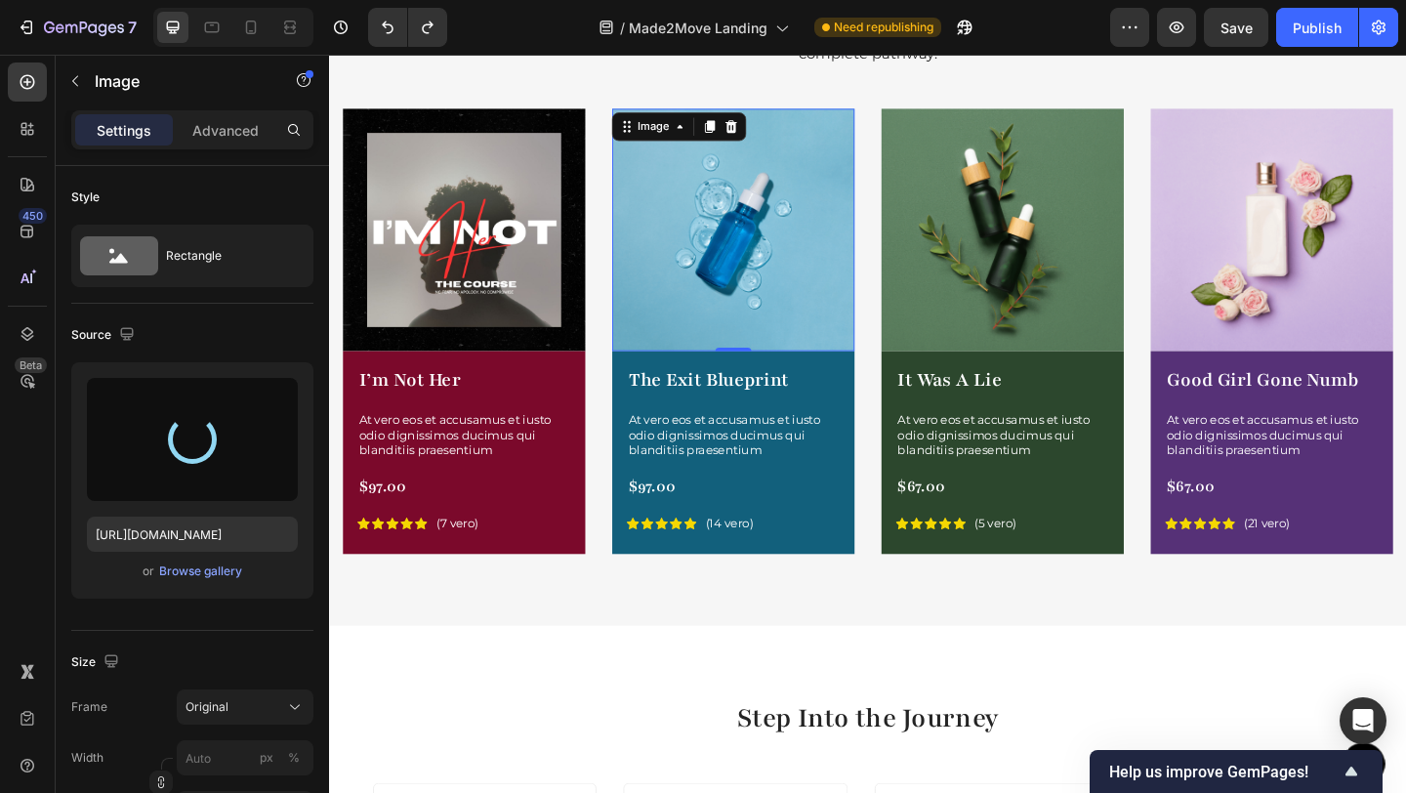
type input "[URL][DOMAIN_NAME]"
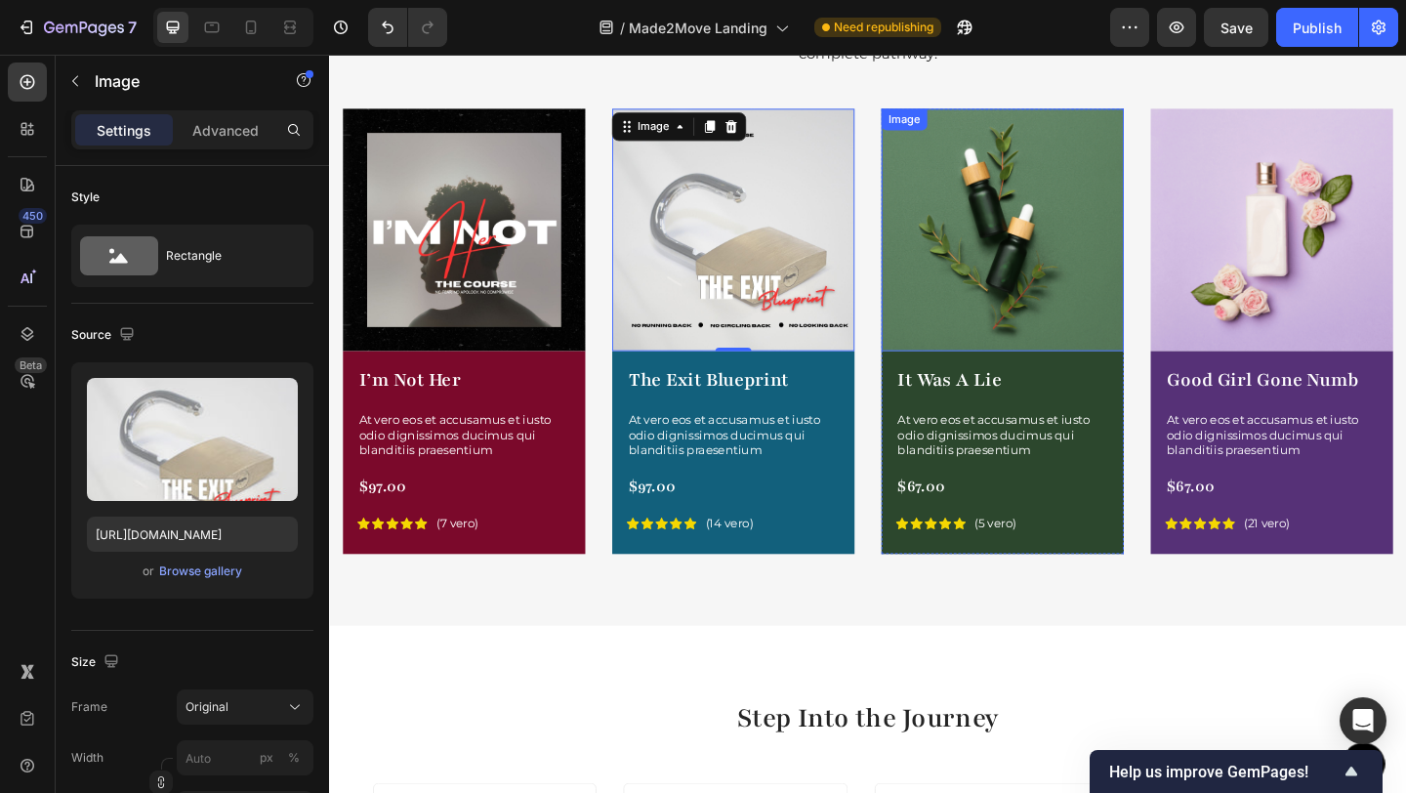
click at [1067, 235] on img at bounding box center [1061, 245] width 264 height 264
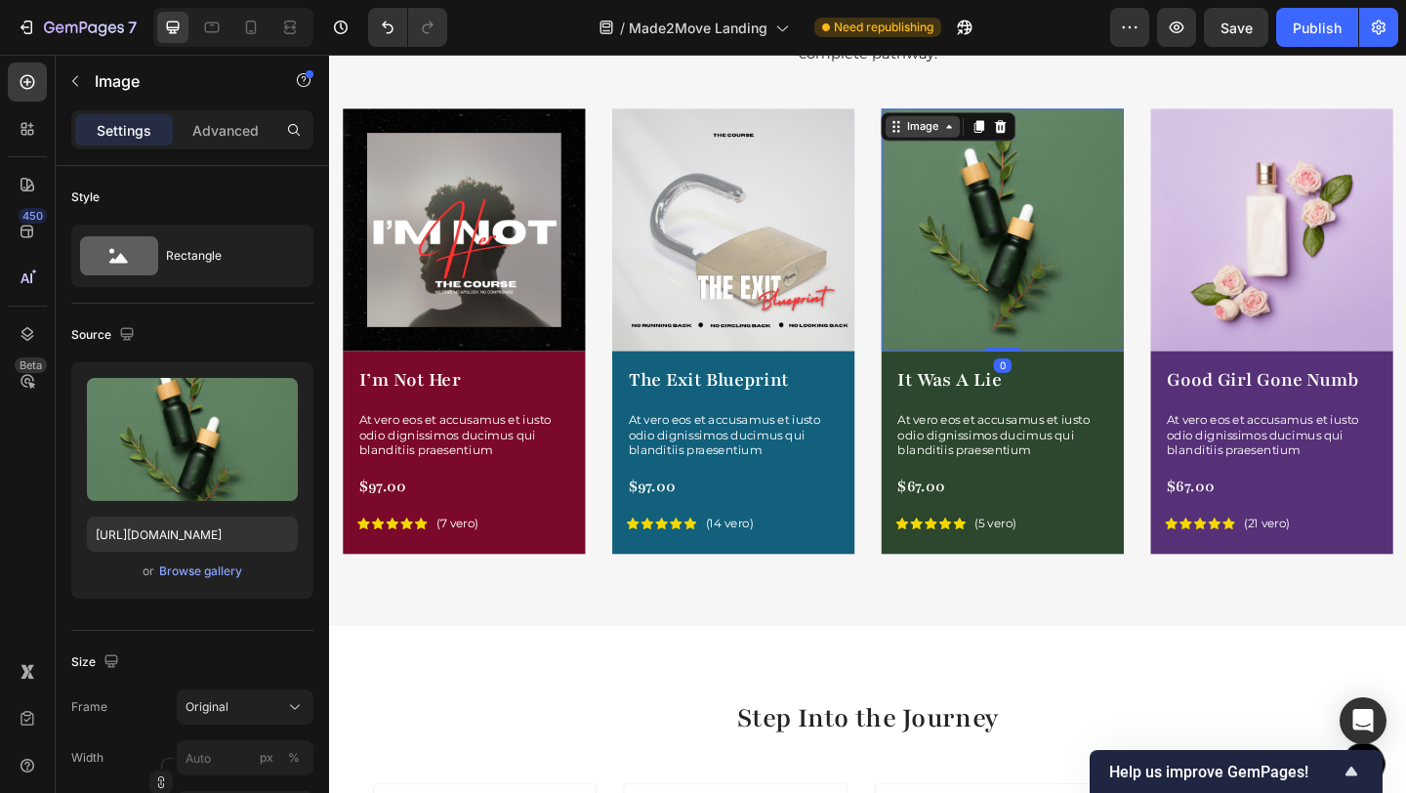
click at [1001, 131] on icon at bounding box center [1004, 133] width 6 height 4
click at [1079, 307] on img at bounding box center [1061, 245] width 264 height 264
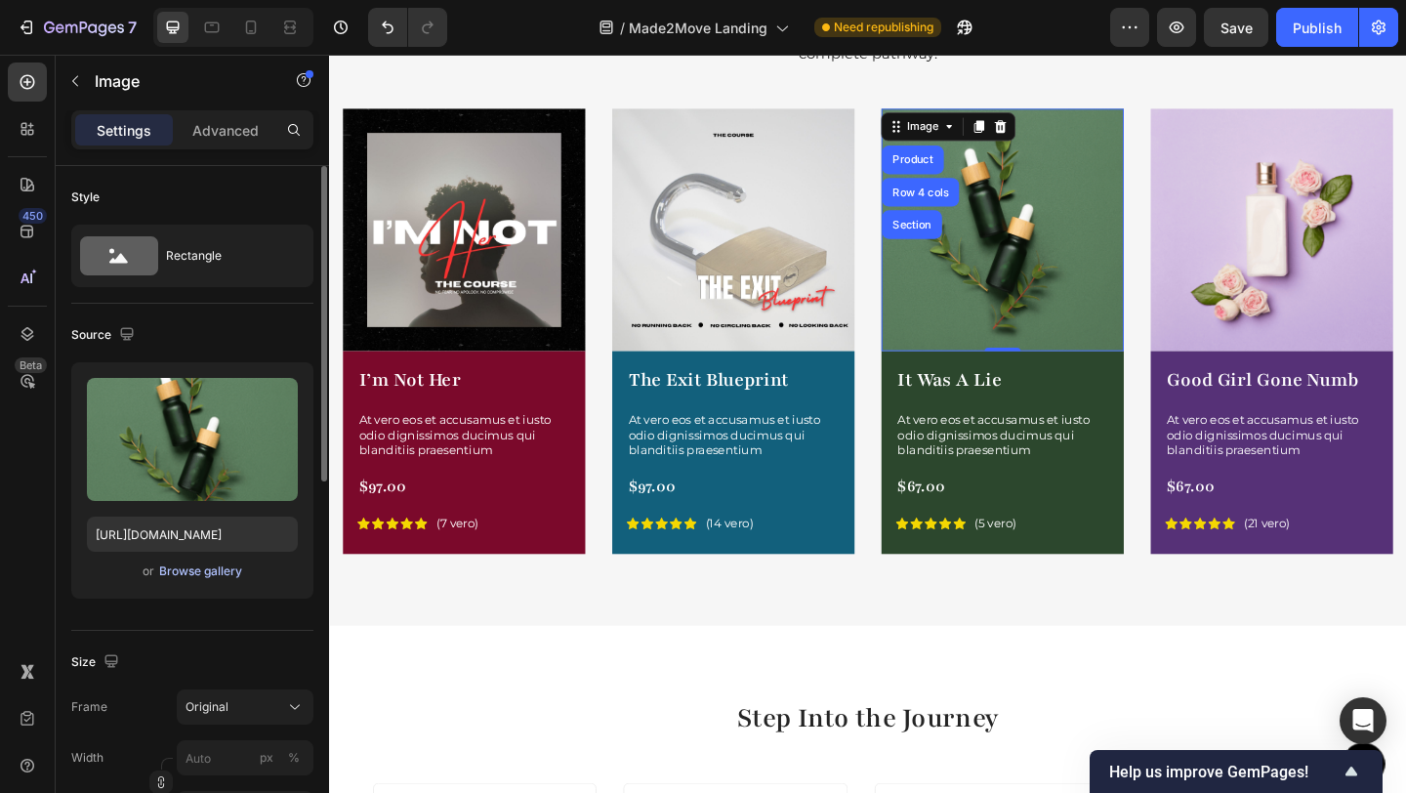
click at [193, 571] on div "Browse gallery" at bounding box center [200, 571] width 83 height 18
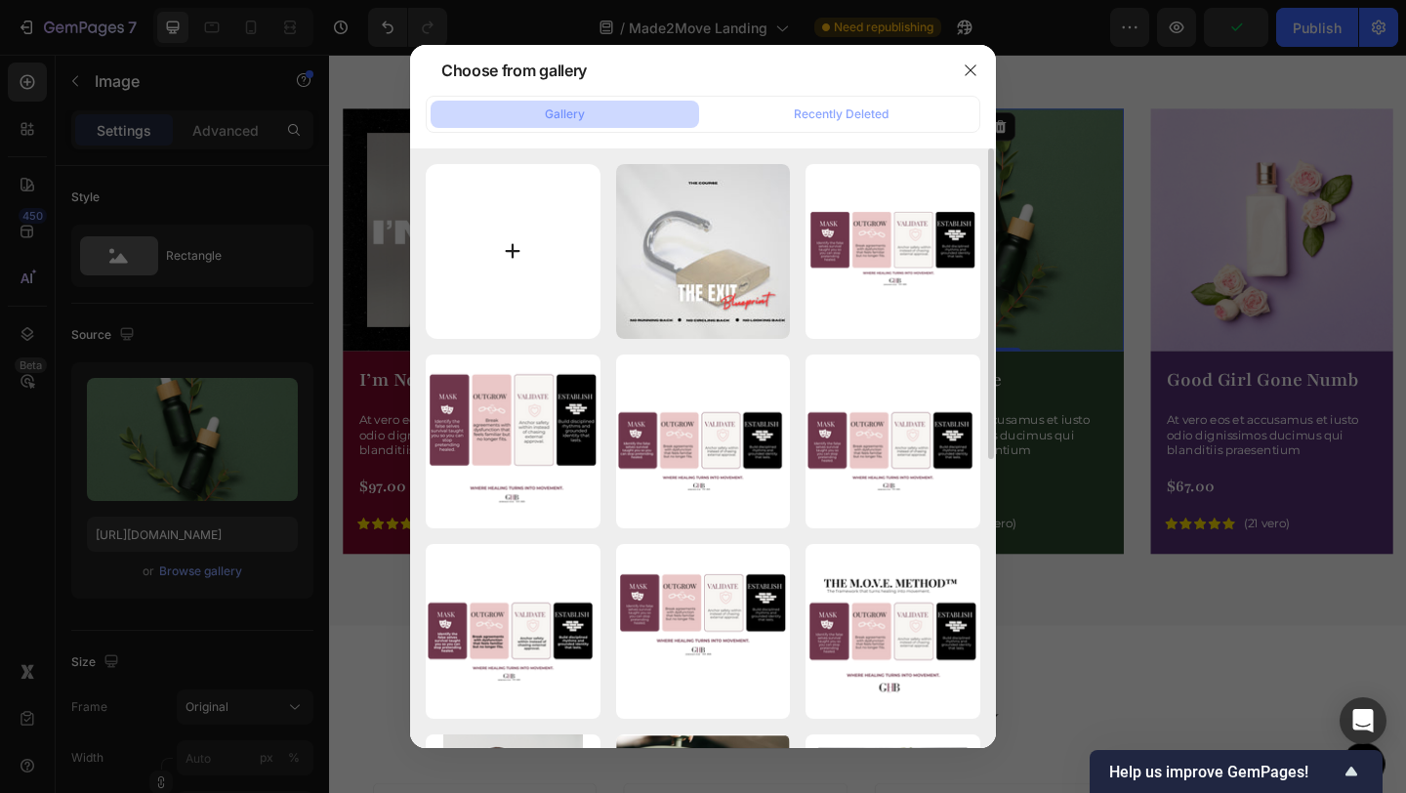
click at [516, 246] on input "file" at bounding box center [513, 251] width 175 height 175
type input "C:\fakepath\It was a lie course cover.jpg"
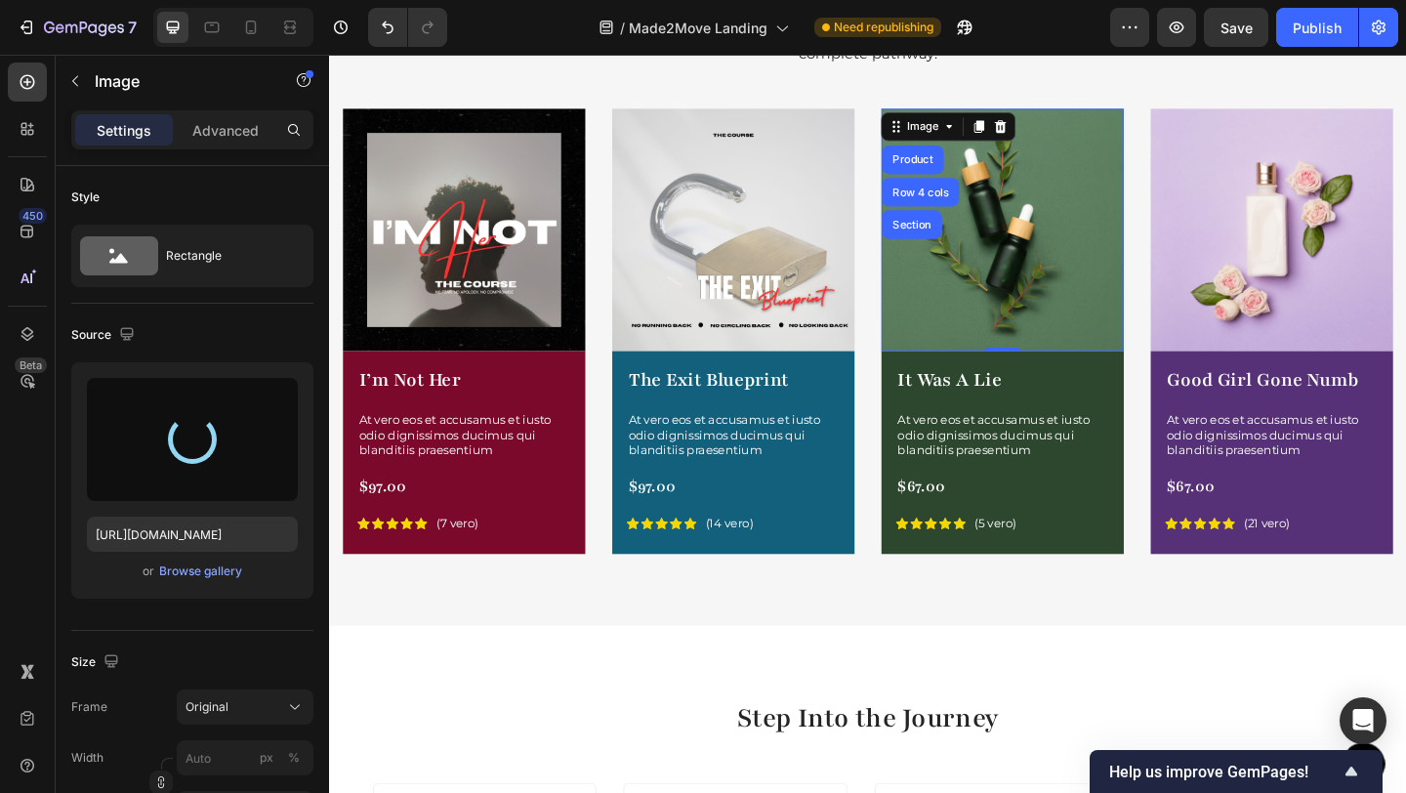
type input "[URL][DOMAIN_NAME]"
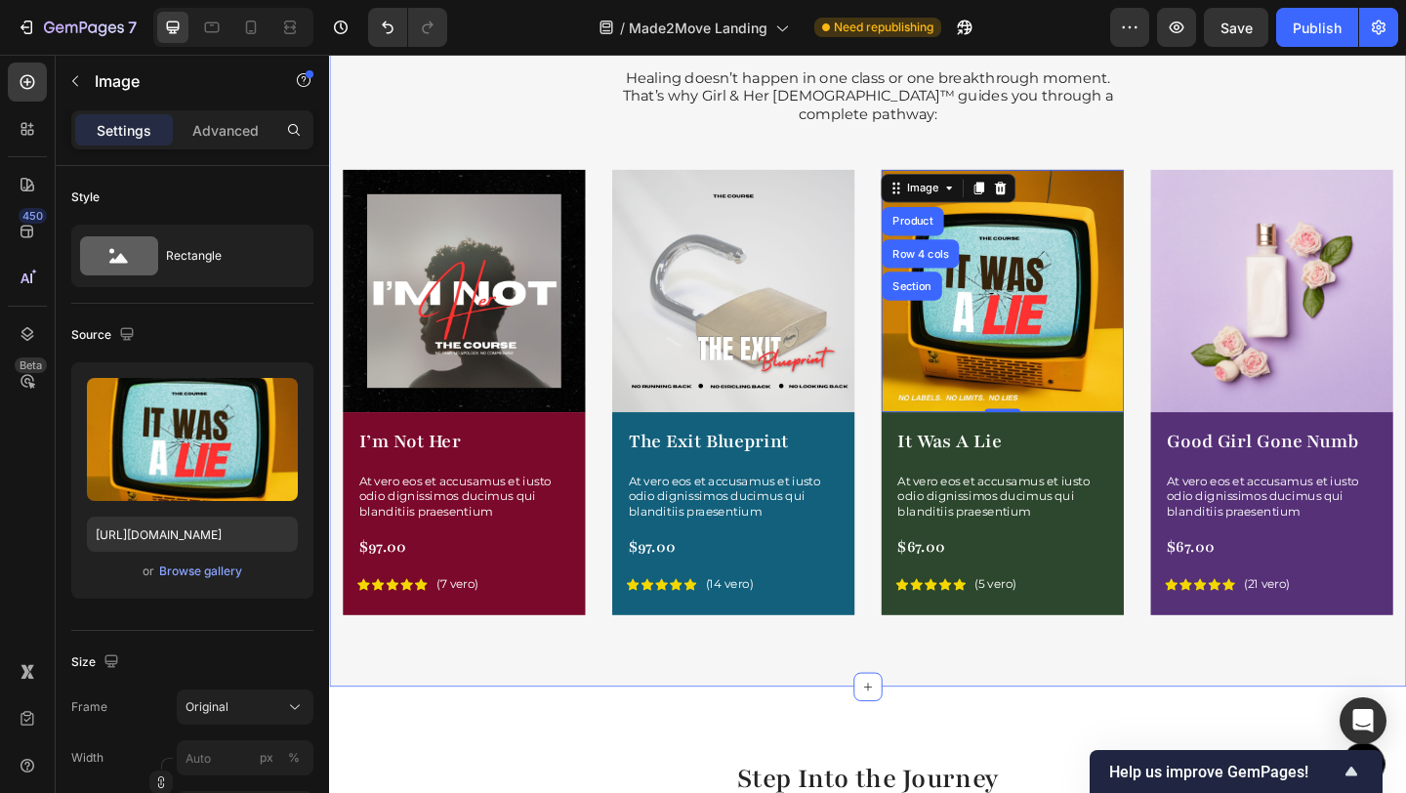
scroll to position [2420, 0]
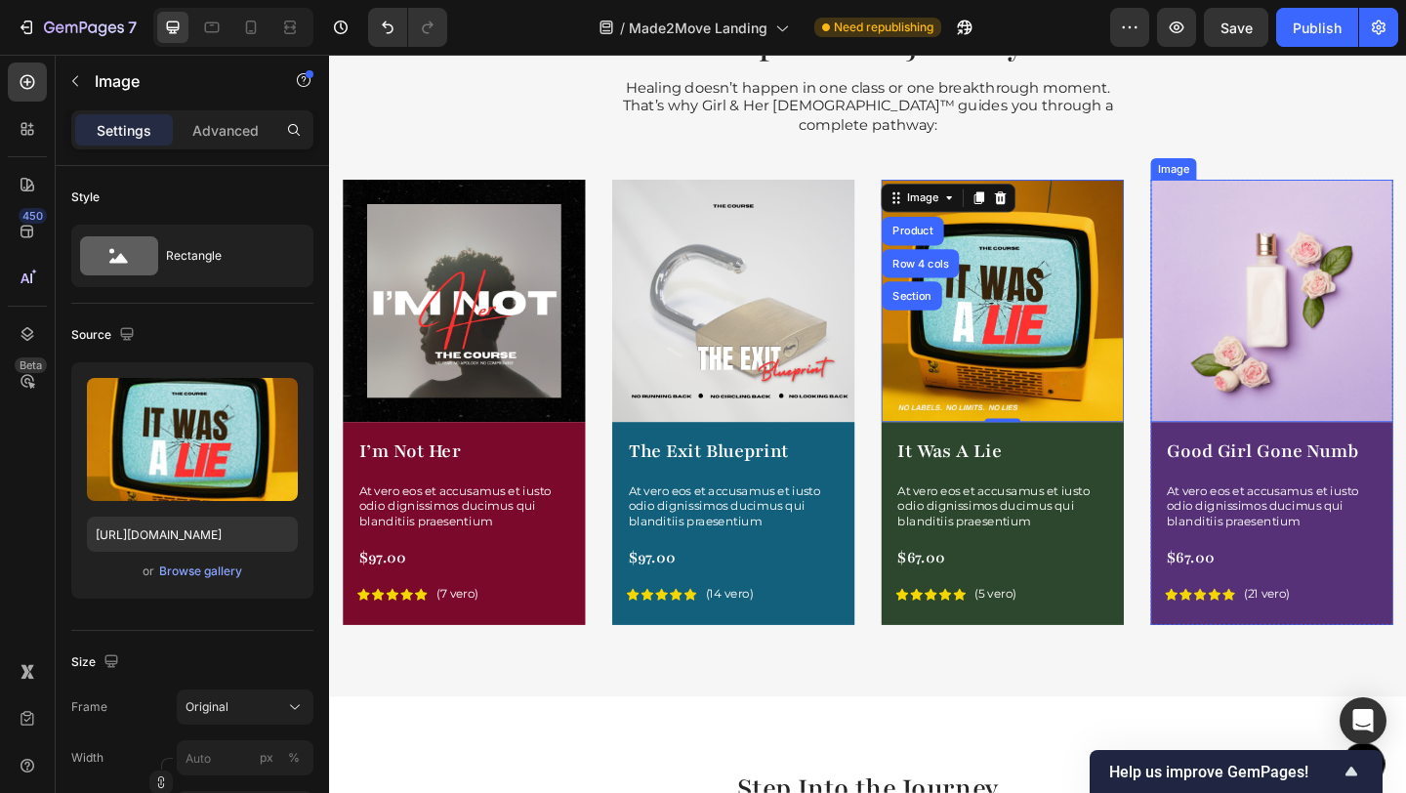
click at [1320, 322] on img at bounding box center [1354, 322] width 264 height 264
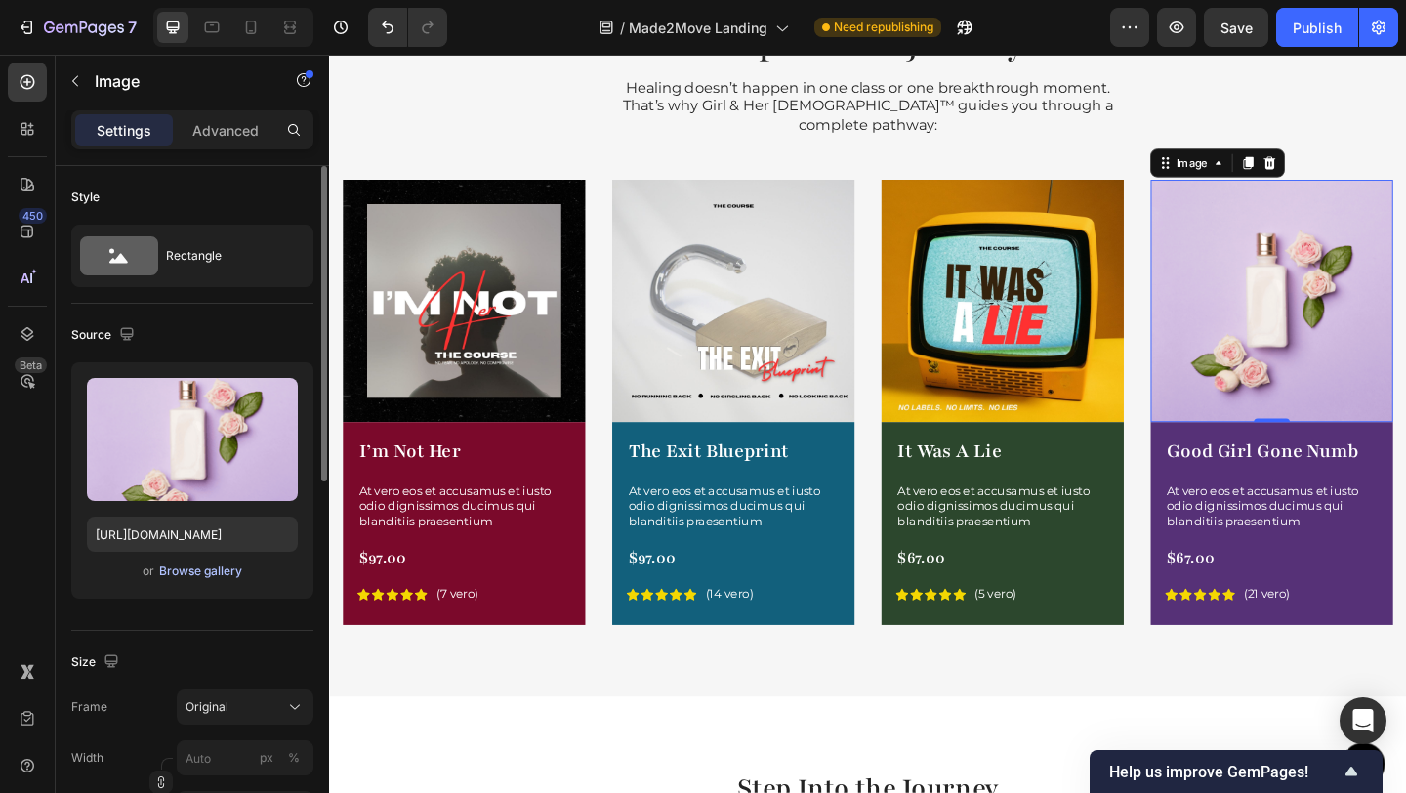
click at [197, 572] on div "Browse gallery" at bounding box center [200, 571] width 83 height 18
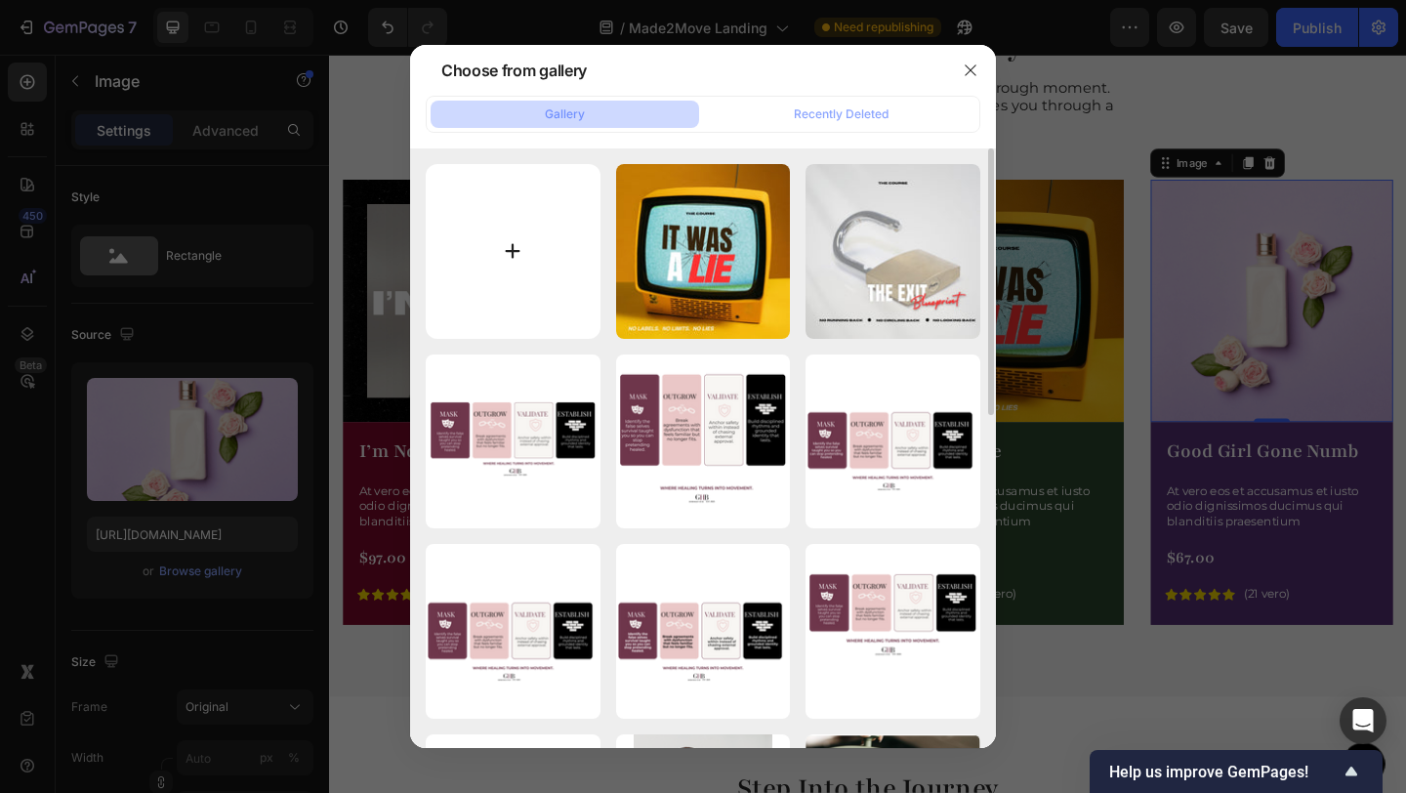
click at [514, 261] on input "file" at bounding box center [513, 251] width 175 height 175
type input "C:\fakepath\Good Girl Gone Numb course cover.jpg"
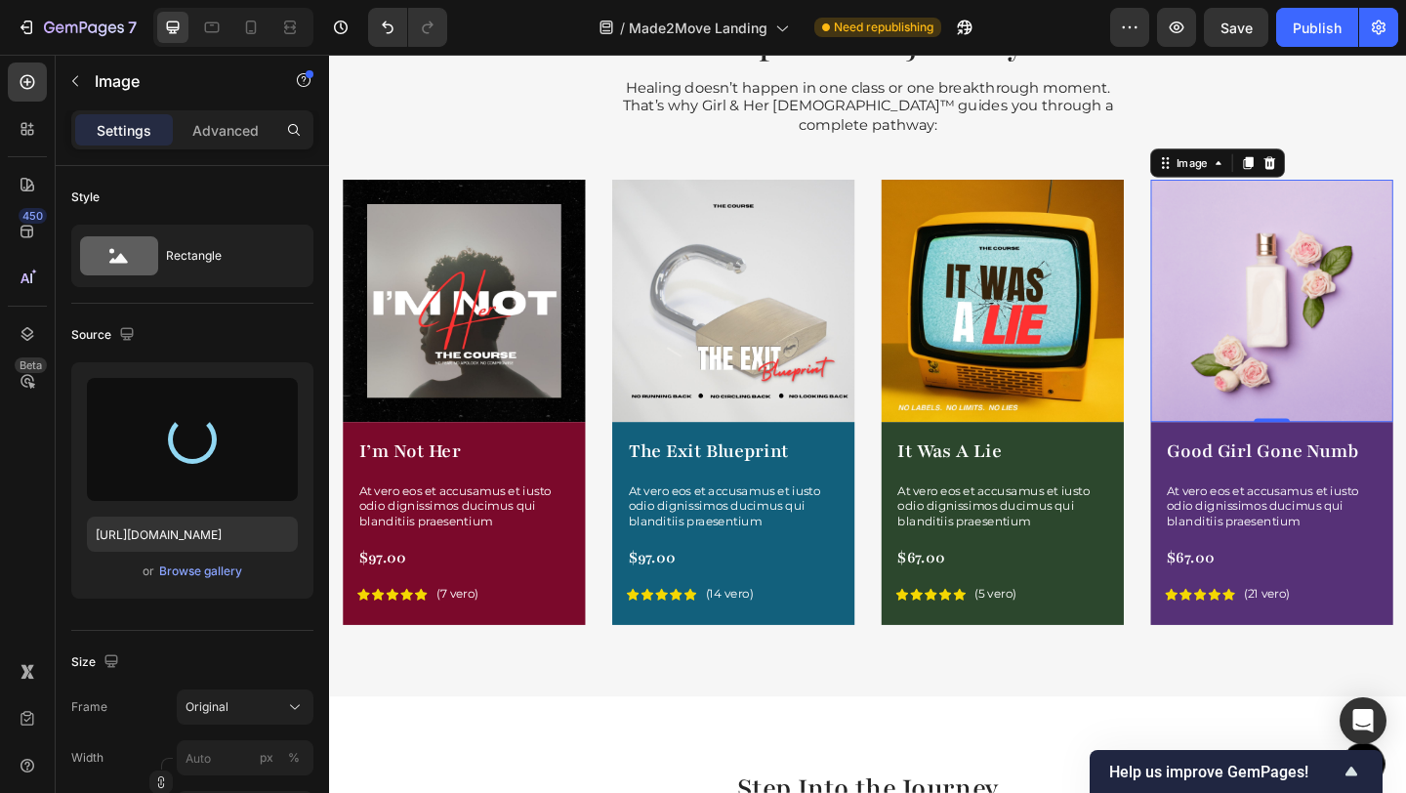
type input "[URL][DOMAIN_NAME]"
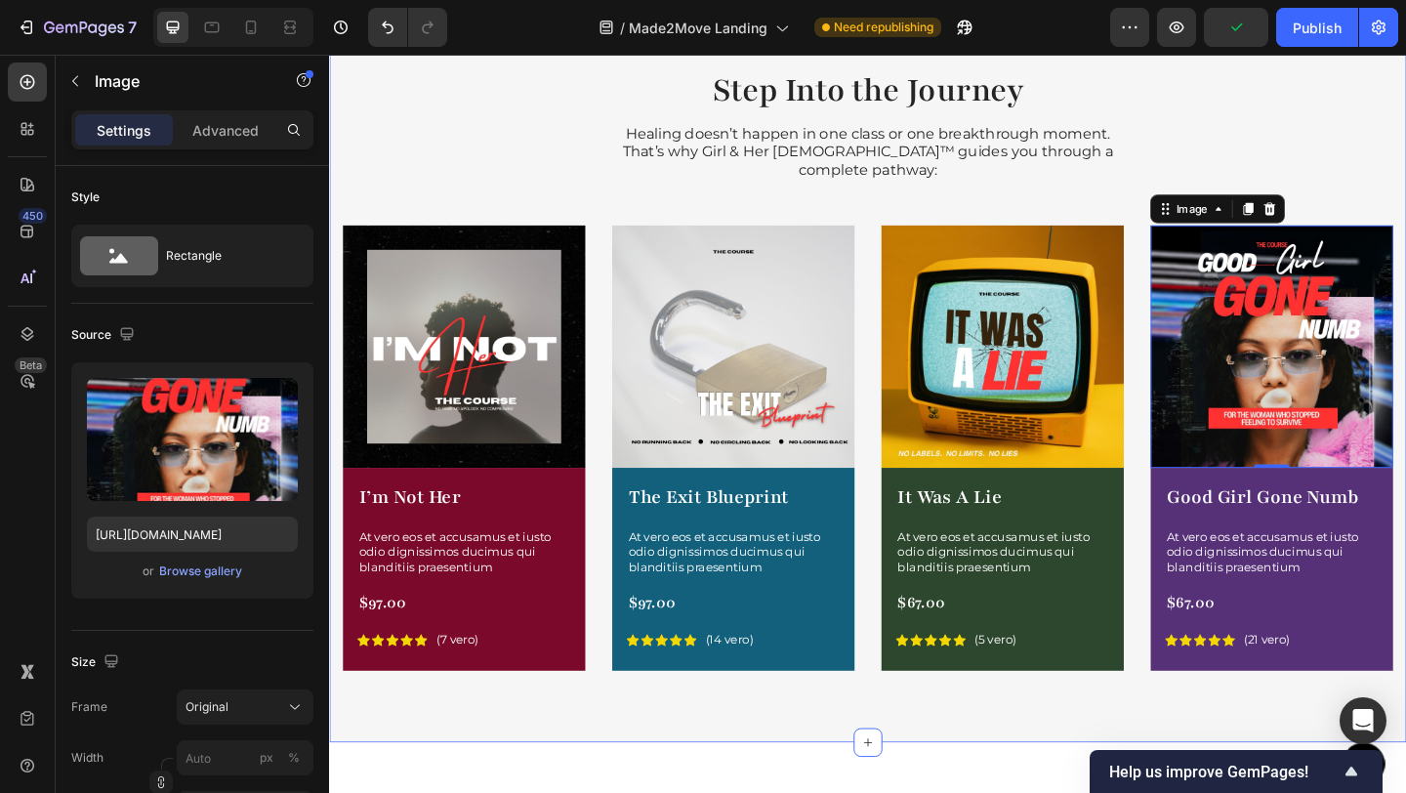
scroll to position [2358, 0]
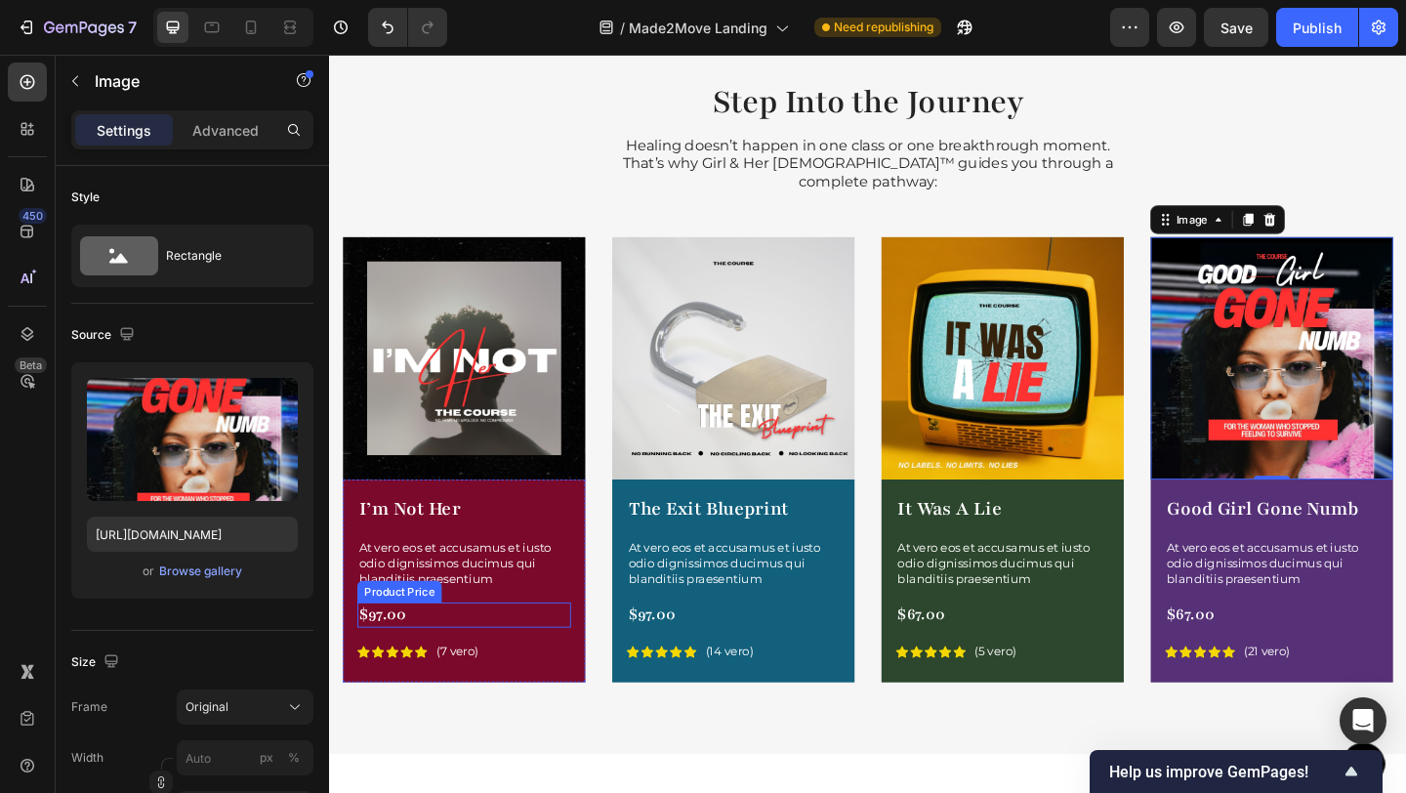
click at [373, 650] on div "$97.00" at bounding box center [475, 664] width 232 height 28
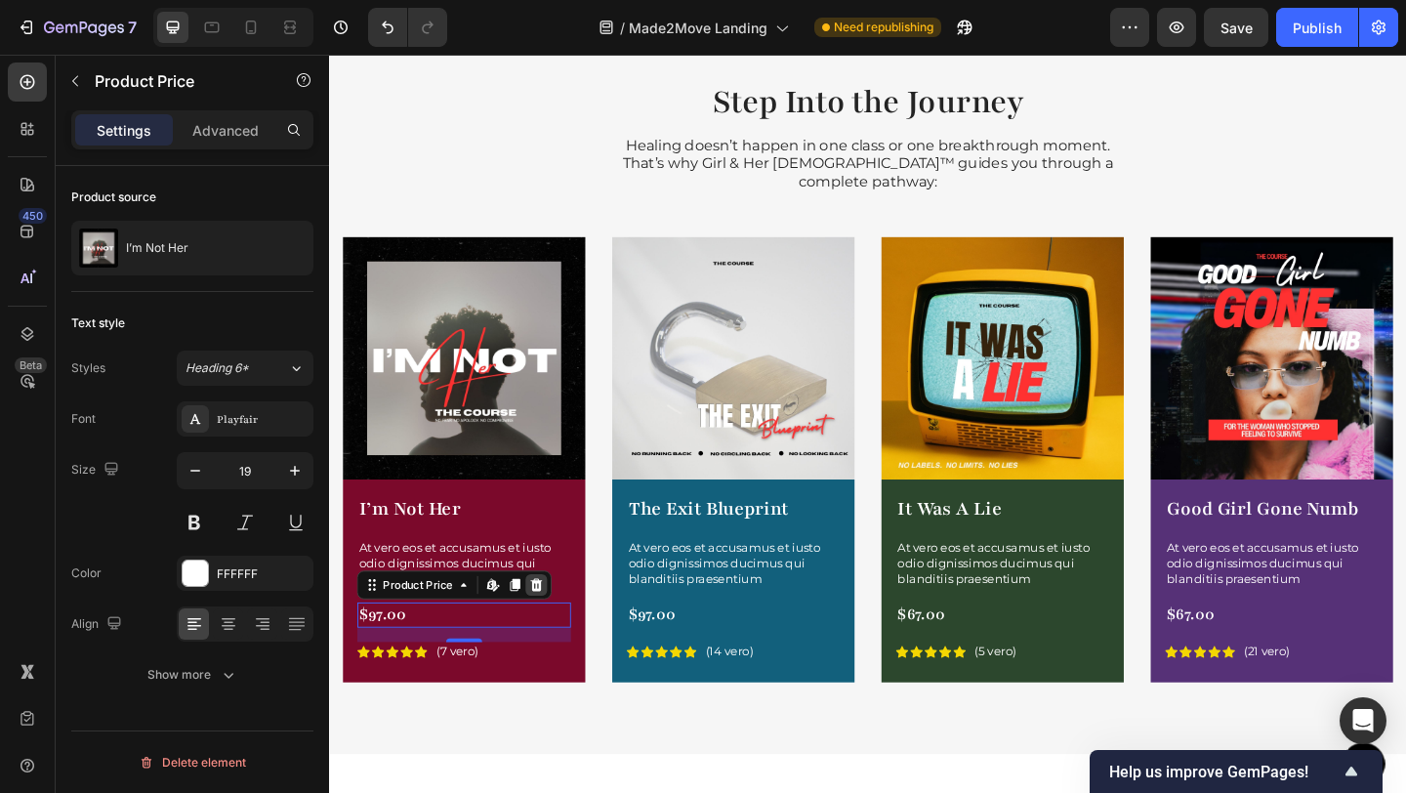
click at [556, 624] on icon at bounding box center [555, 631] width 13 height 14
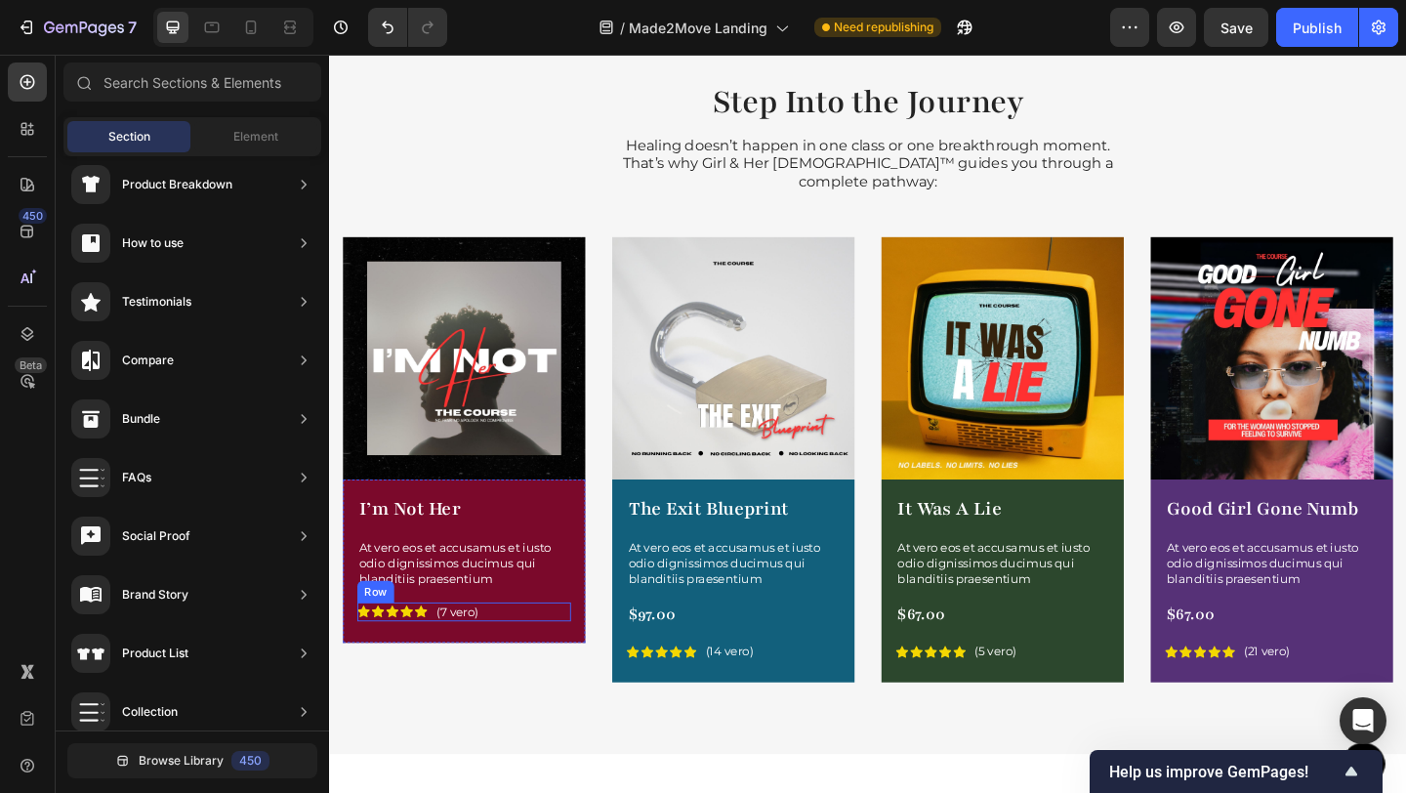
click at [540, 650] on div "Icon Icon Icon Icon Icon Icon List (7 vero) Text Block Row" at bounding box center [475, 660] width 232 height 21
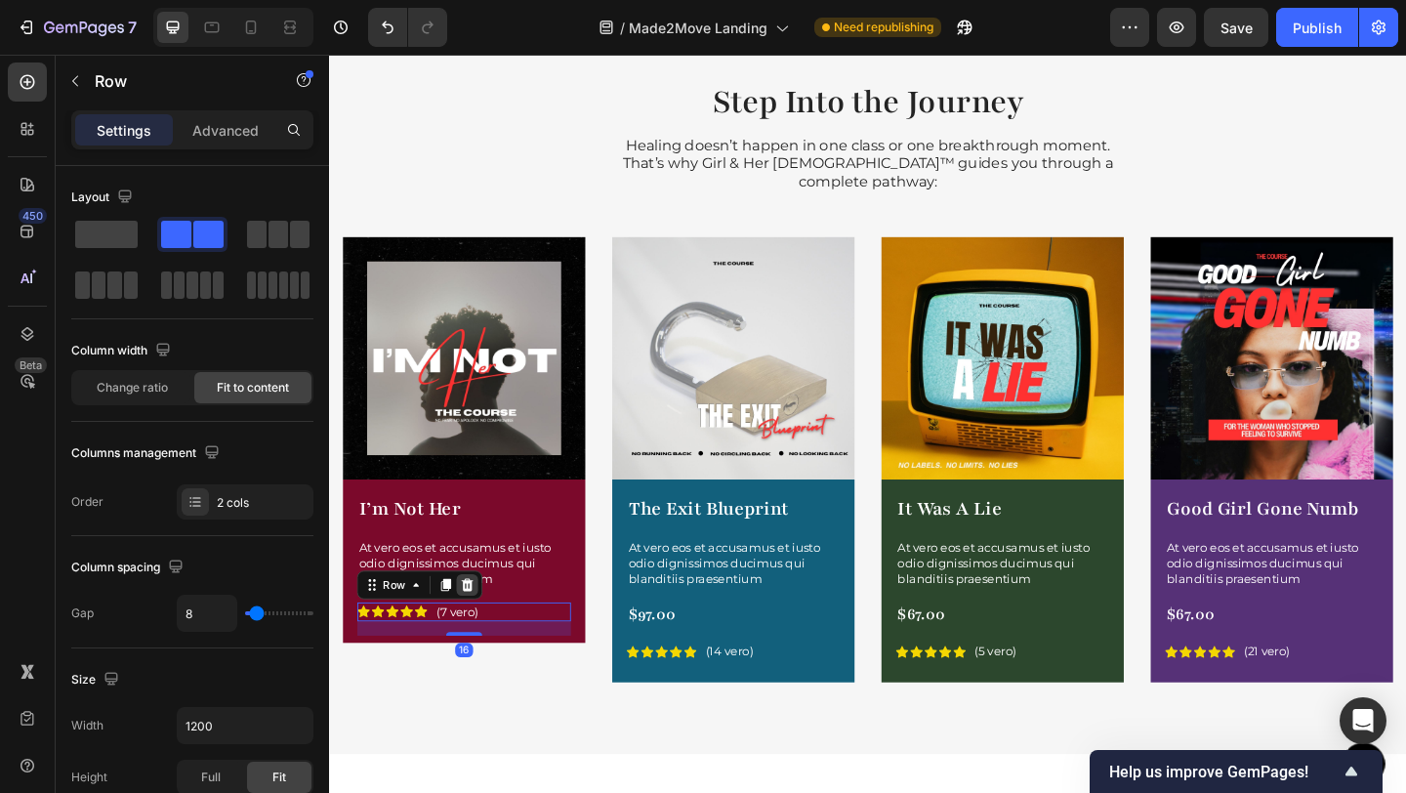
click at [479, 620] on div at bounding box center [479, 631] width 23 height 23
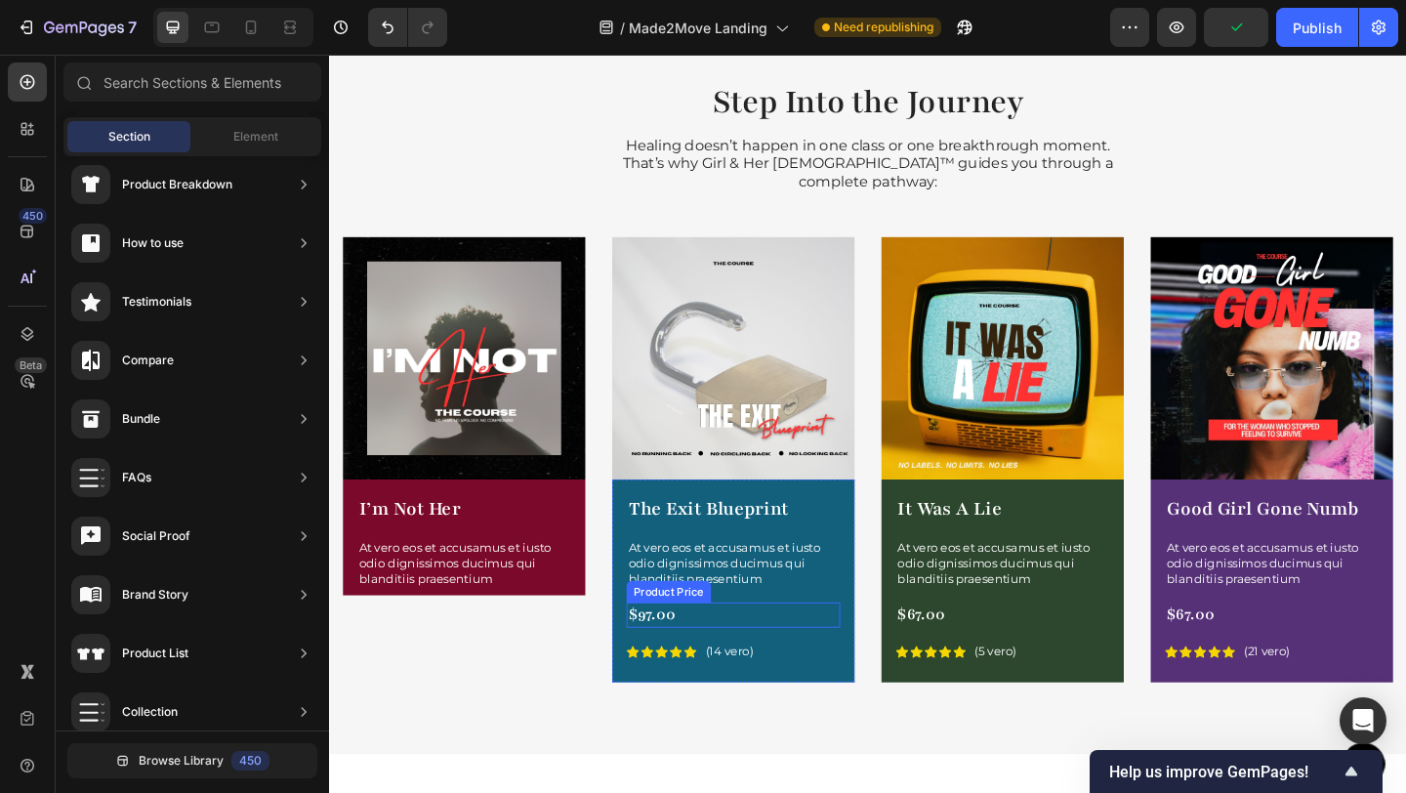
click at [765, 650] on div "$97.00" at bounding box center [768, 664] width 232 height 28
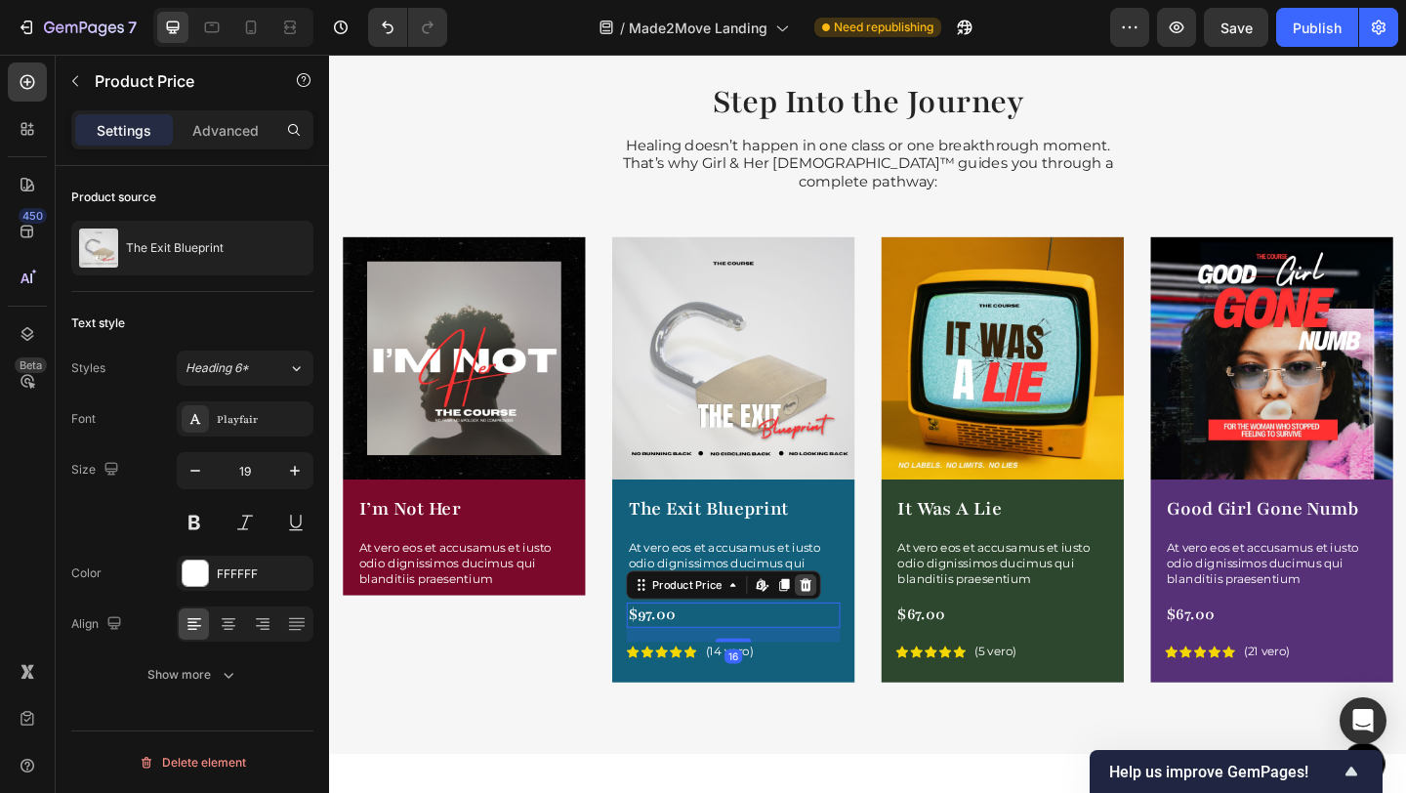
click at [842, 624] on icon at bounding box center [848, 631] width 13 height 14
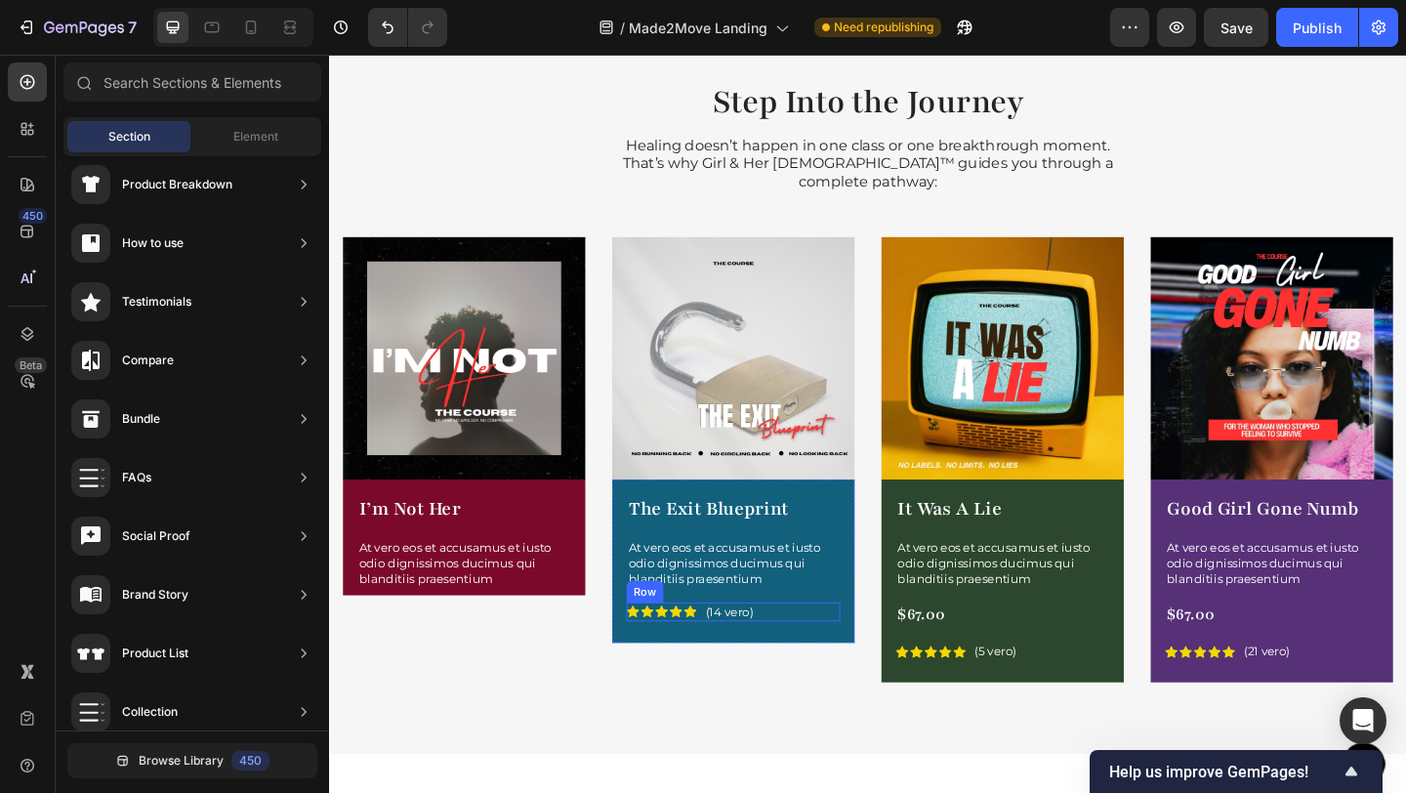
click at [799, 650] on div "Icon Icon Icon Icon Icon Icon List (14 vero) Text Block Row" at bounding box center [768, 660] width 232 height 21
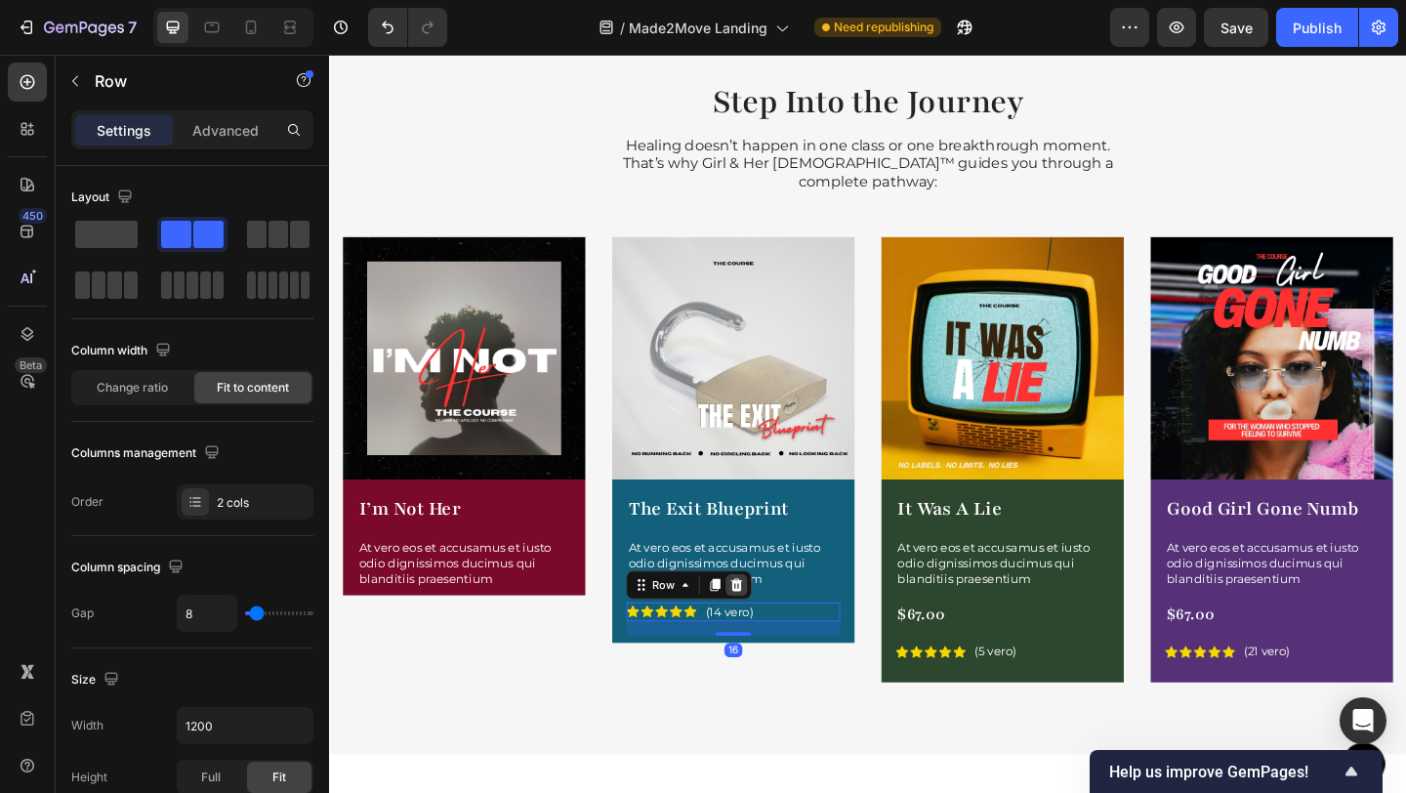
click at [775, 624] on icon at bounding box center [772, 632] width 16 height 16
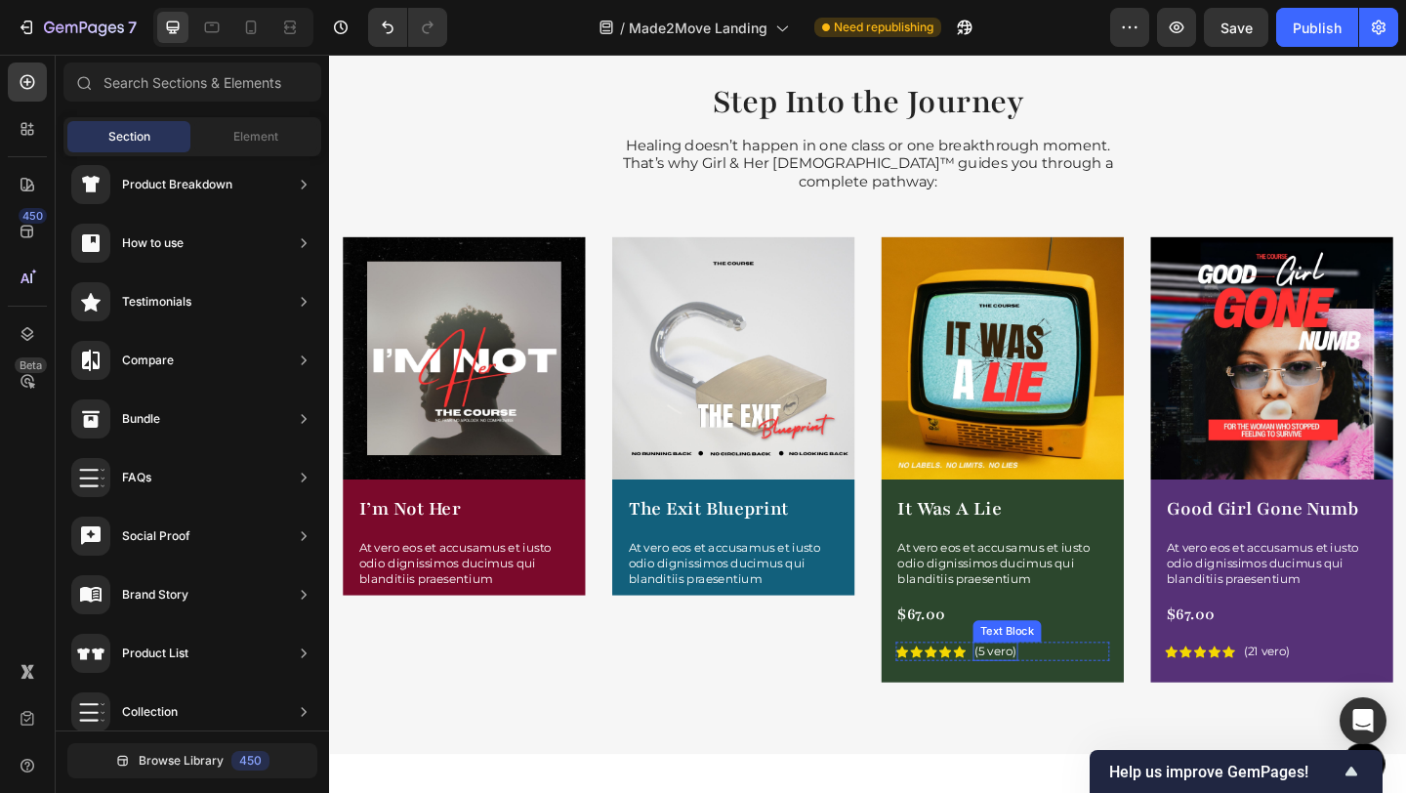
click at [1045, 695] on p "(5 vero)" at bounding box center [1053, 703] width 45 height 17
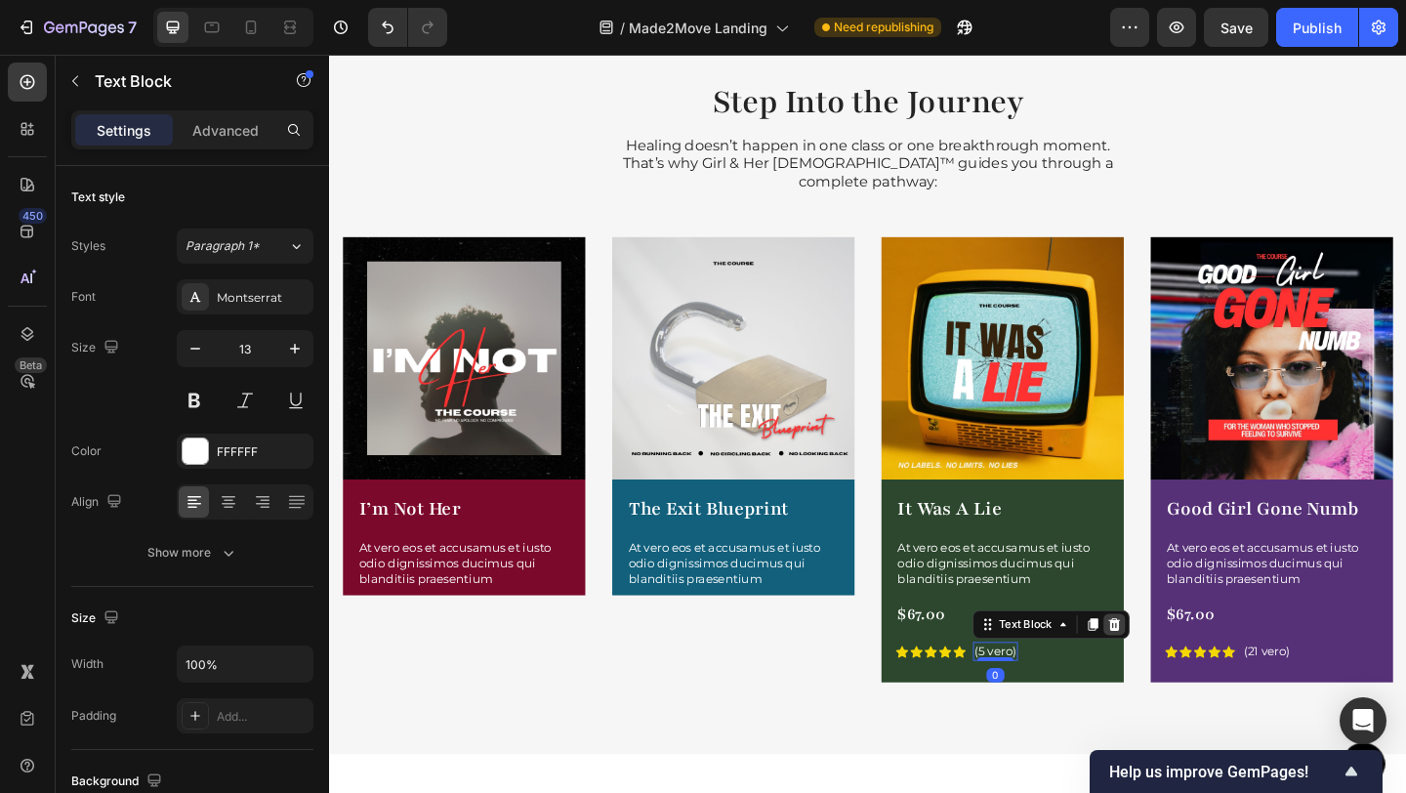
click at [1177, 668] on icon at bounding box center [1183, 675] width 13 height 14
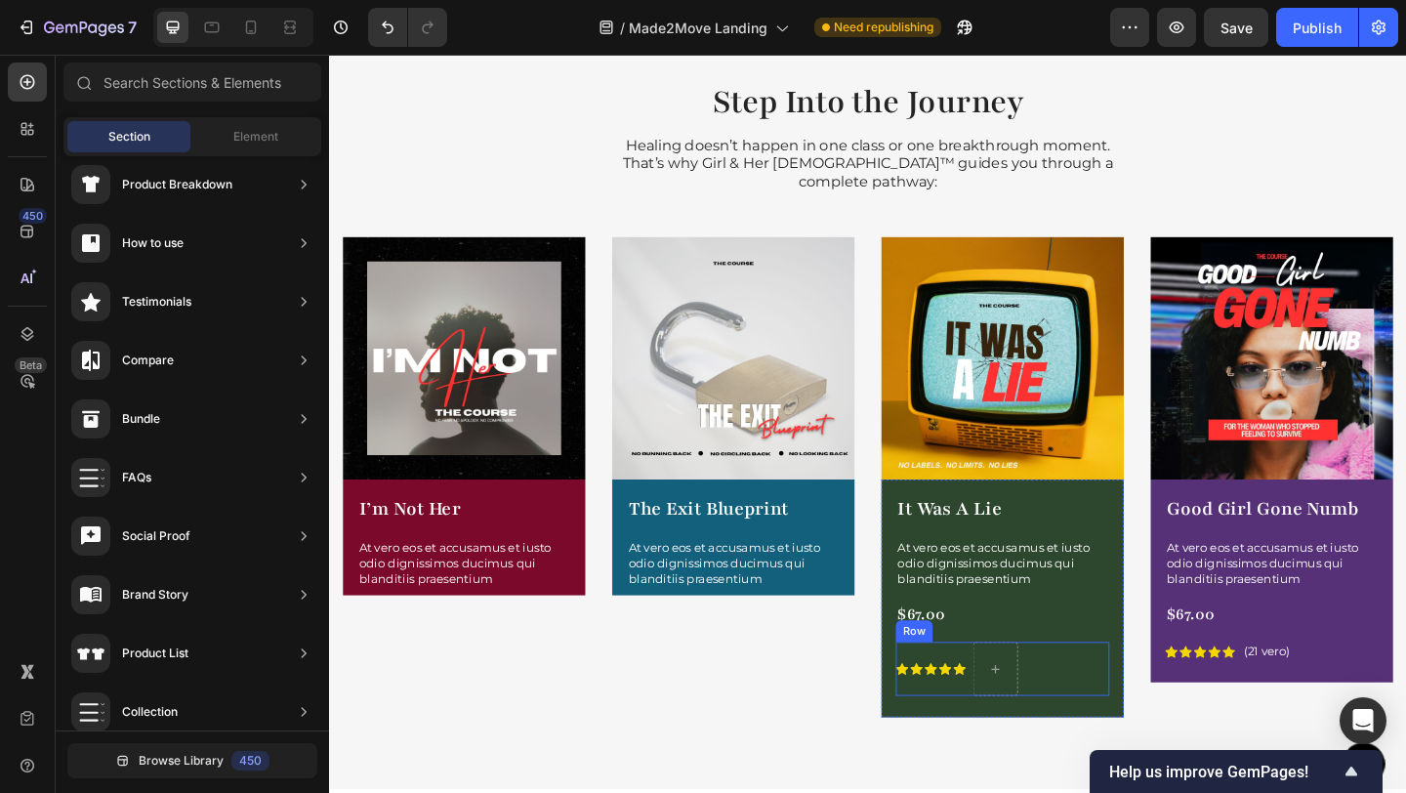
click at [961, 707] on div "Icon Icon Icon Icon Icon Icon List" at bounding box center [983, 722] width 76 height 59
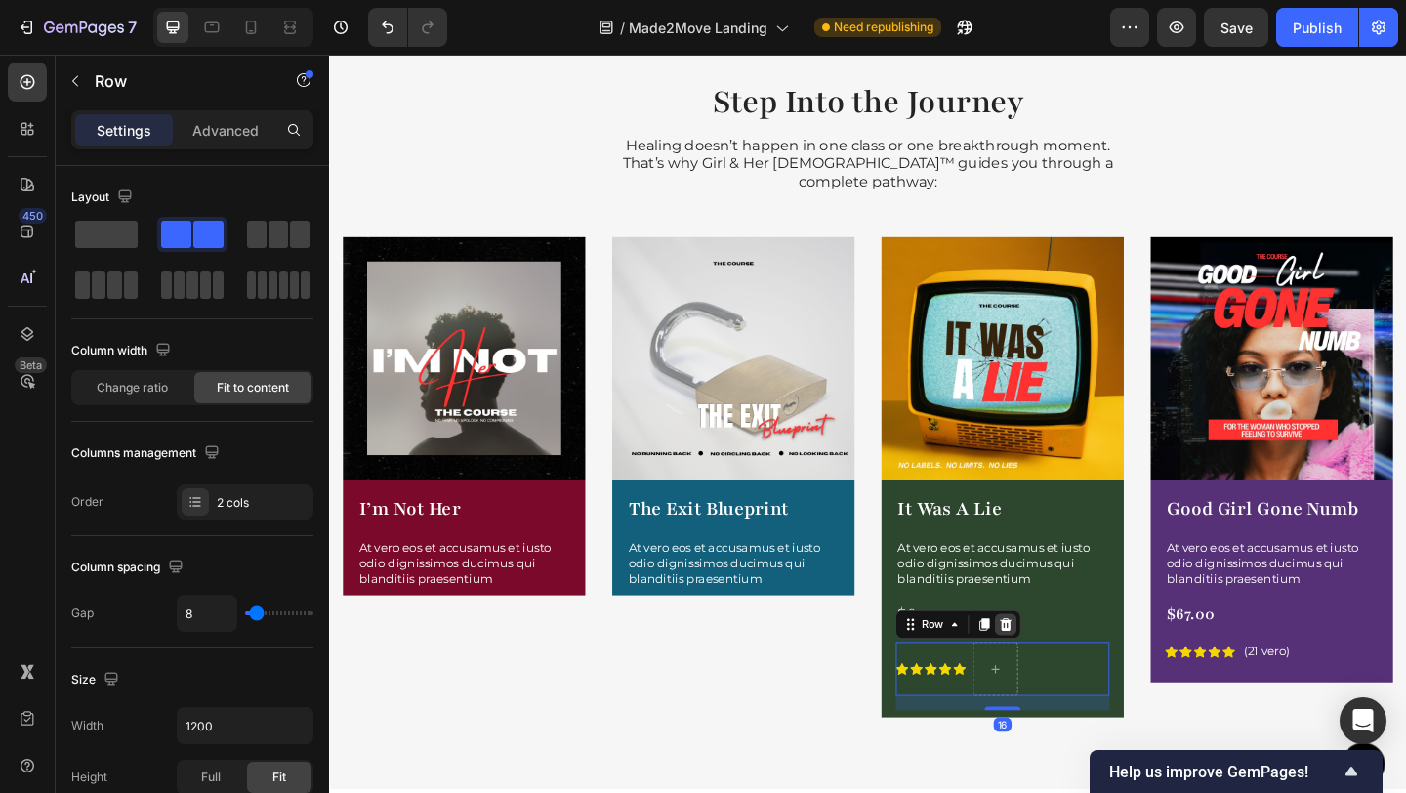
click at [1064, 667] on icon at bounding box center [1065, 675] width 16 height 16
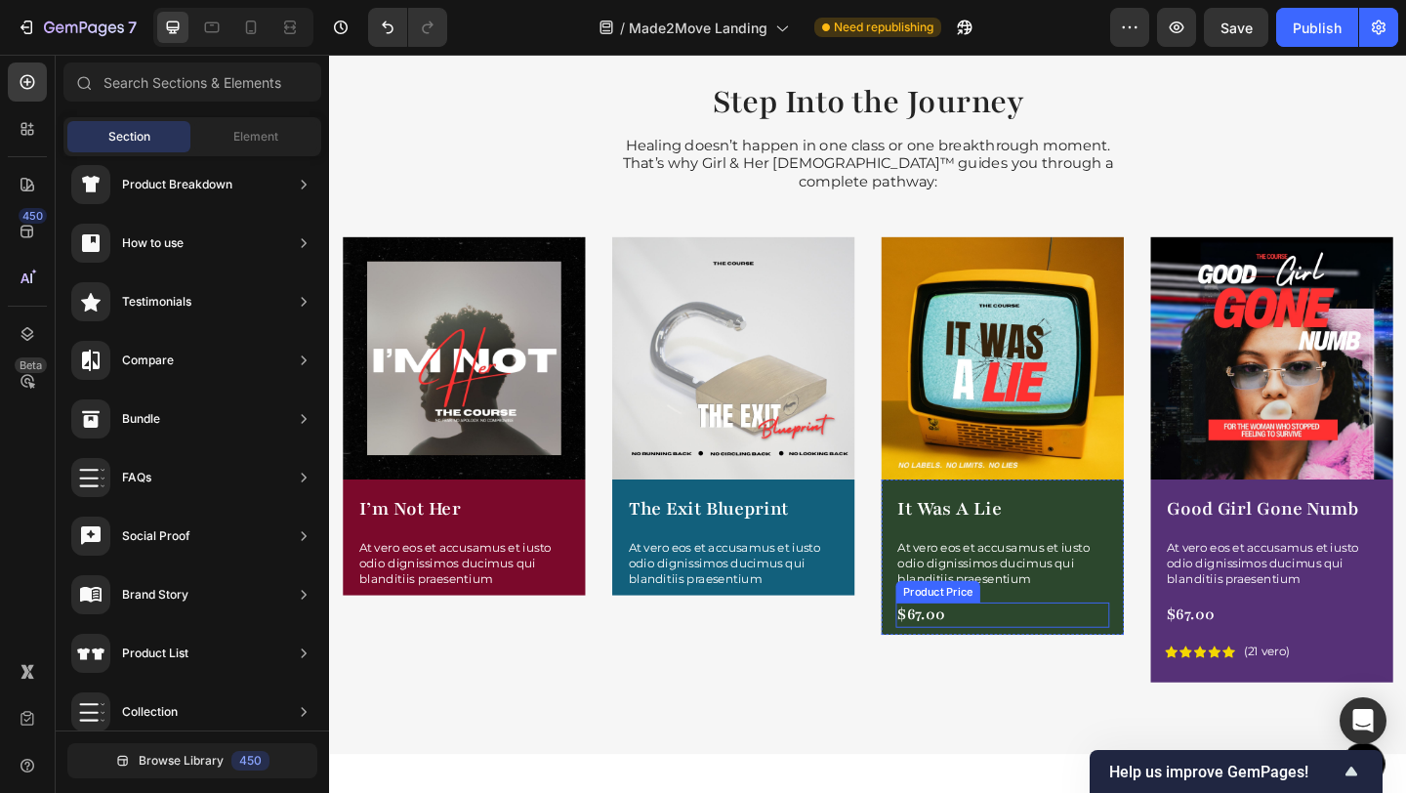
click at [984, 650] on div "$67.00" at bounding box center [1061, 664] width 232 height 28
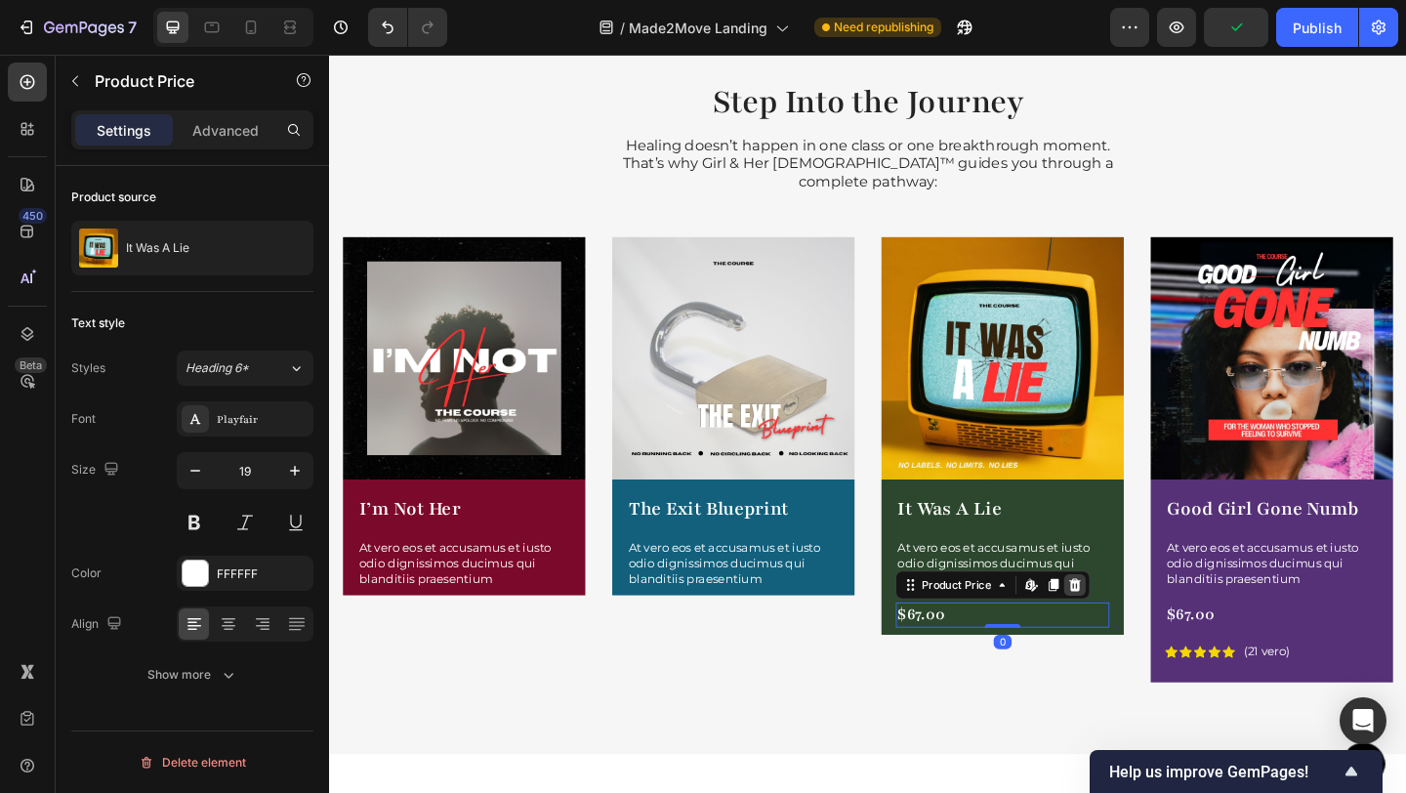
click at [1139, 624] on icon at bounding box center [1140, 632] width 16 height 16
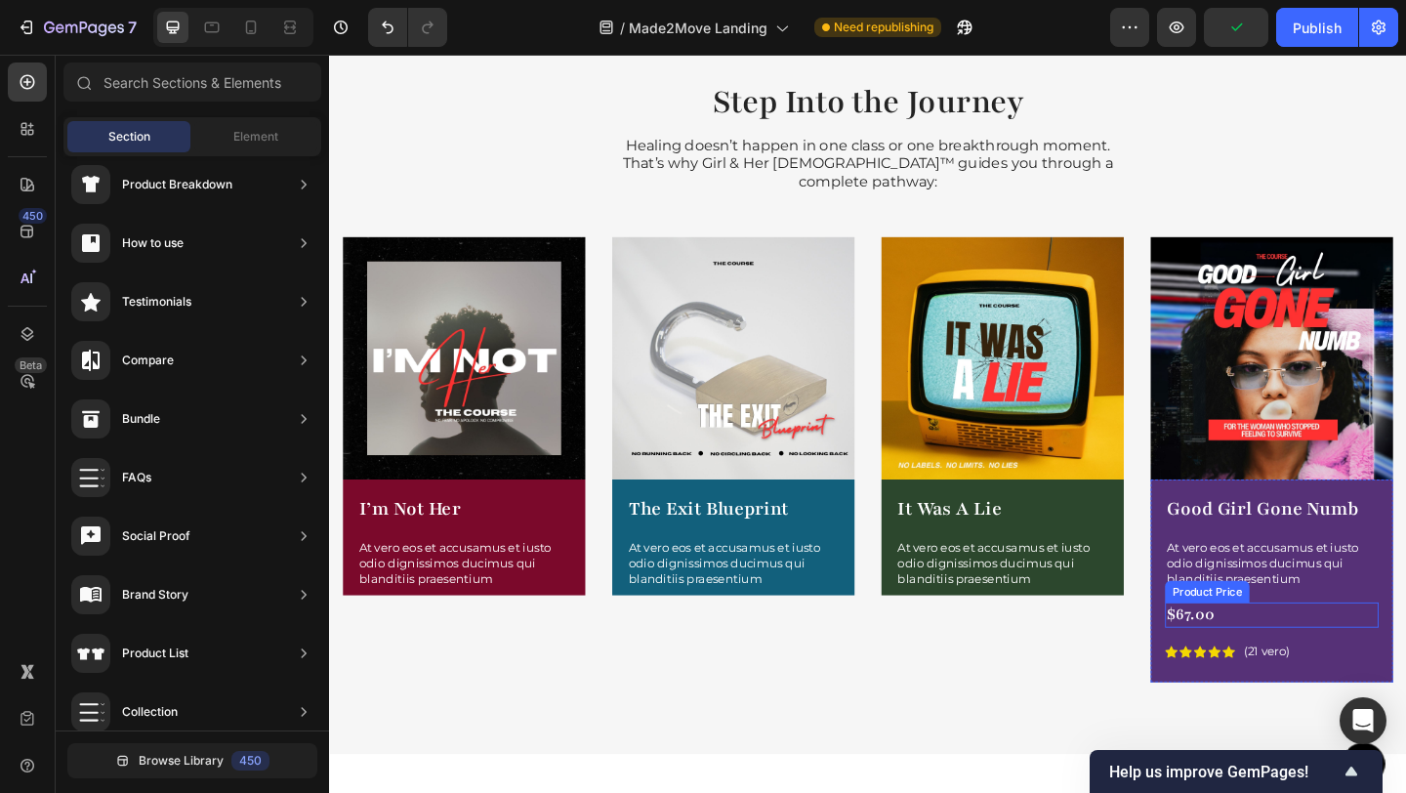
click at [1297, 650] on div "$67.00" at bounding box center [1354, 664] width 232 height 28
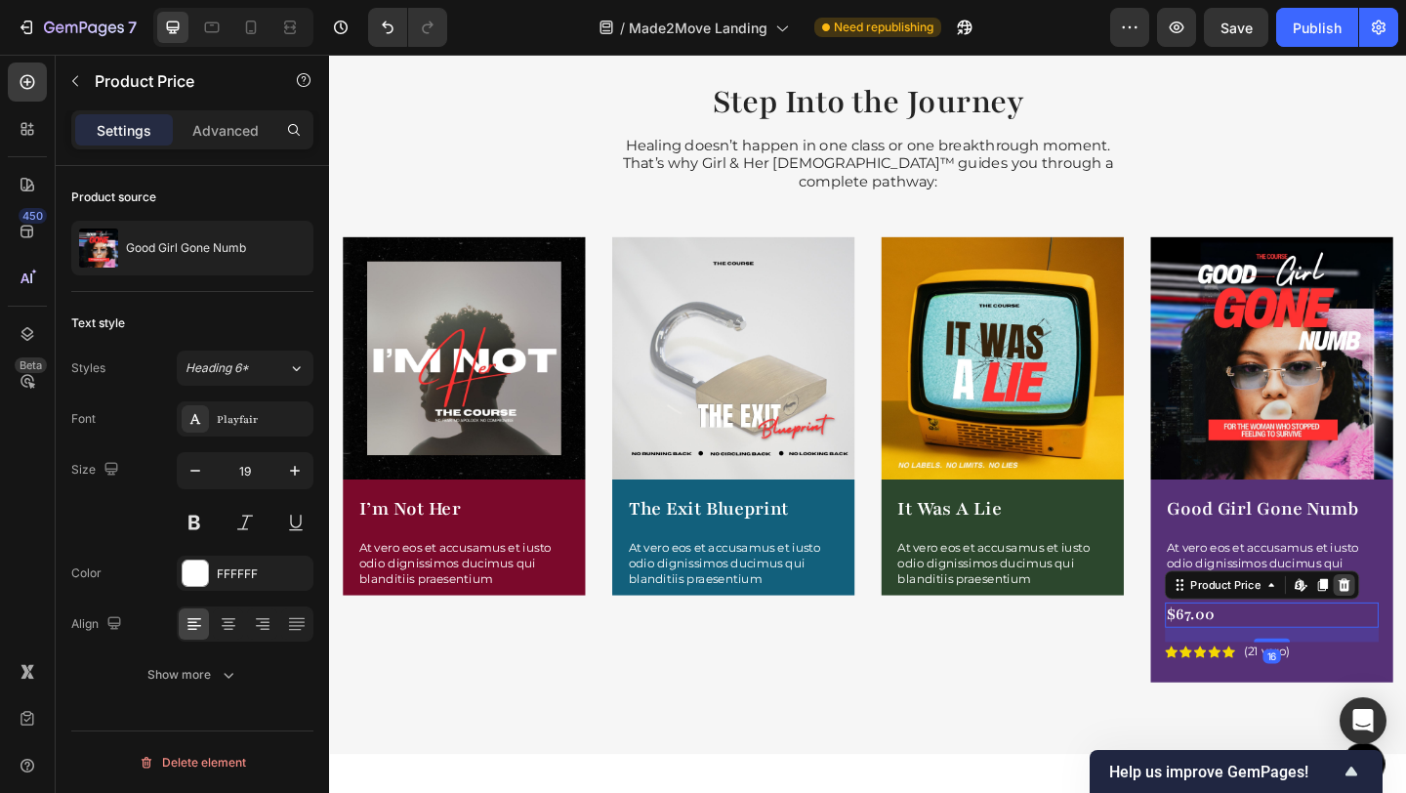
click at [1405, 624] on icon at bounding box center [1433, 631] width 13 height 14
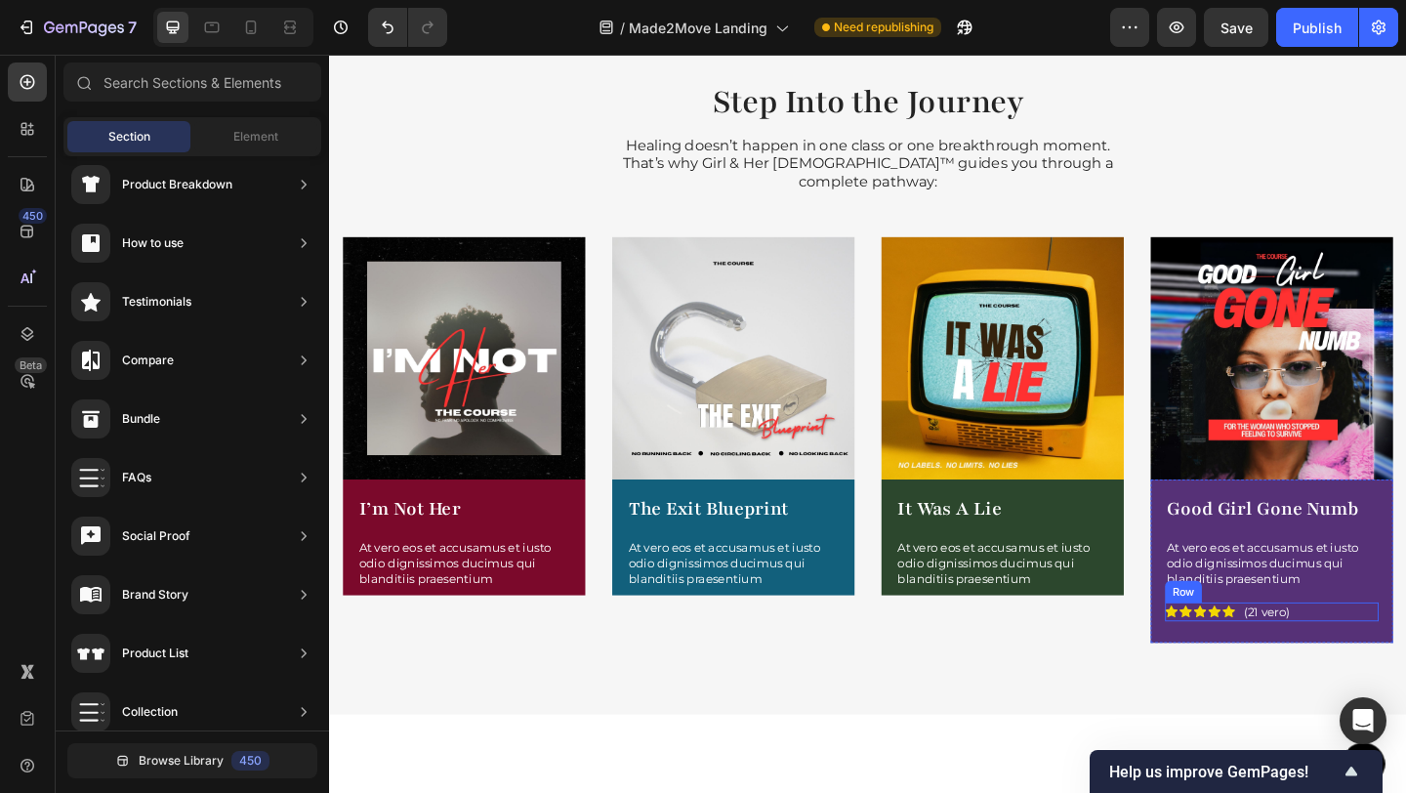
click at [1382, 650] on div "Icon Icon Icon Icon Icon Icon List (21 vero) Text Block Row" at bounding box center [1354, 660] width 232 height 21
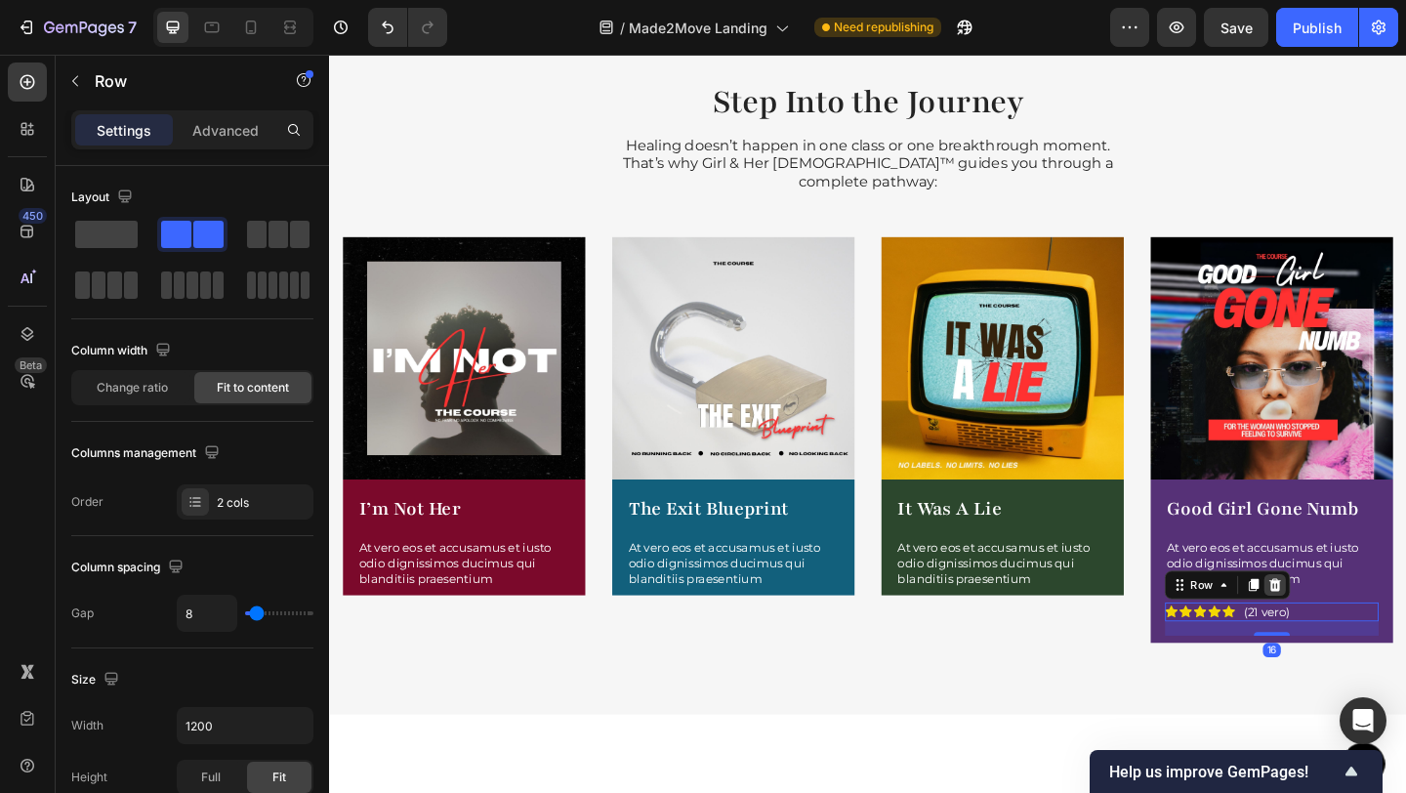
click at [1356, 620] on div at bounding box center [1357, 631] width 23 height 23
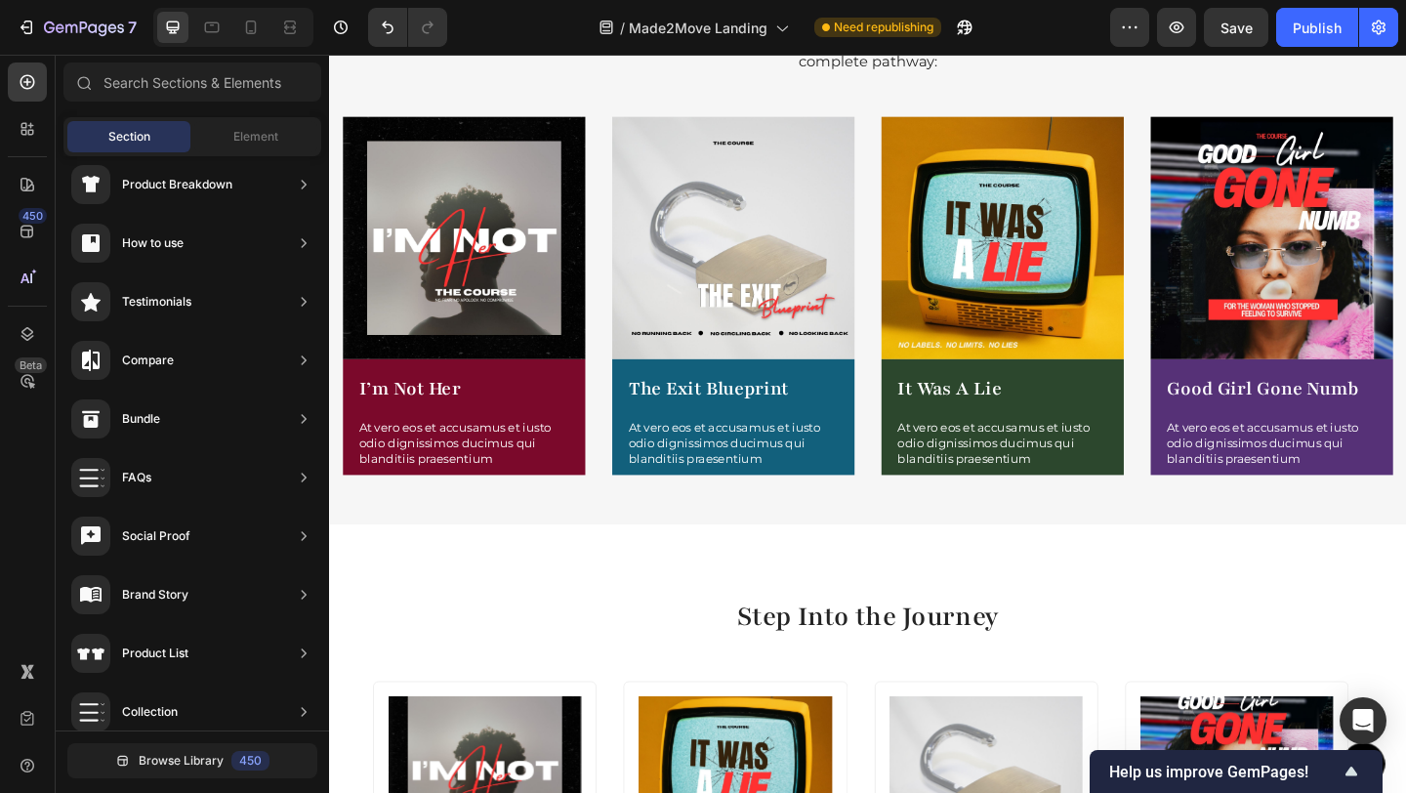
scroll to position [2485, 0]
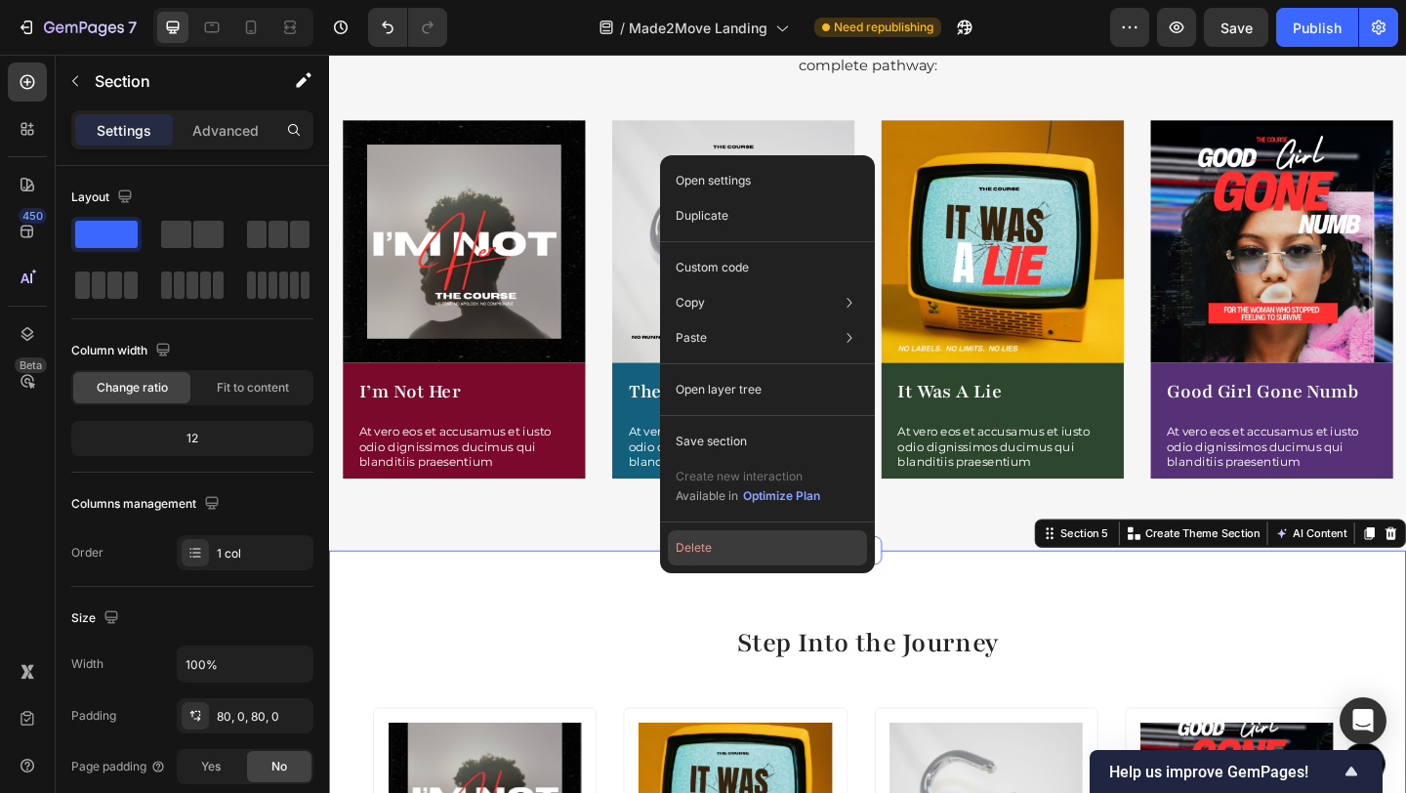
click at [735, 542] on button "Delete" at bounding box center [767, 547] width 199 height 35
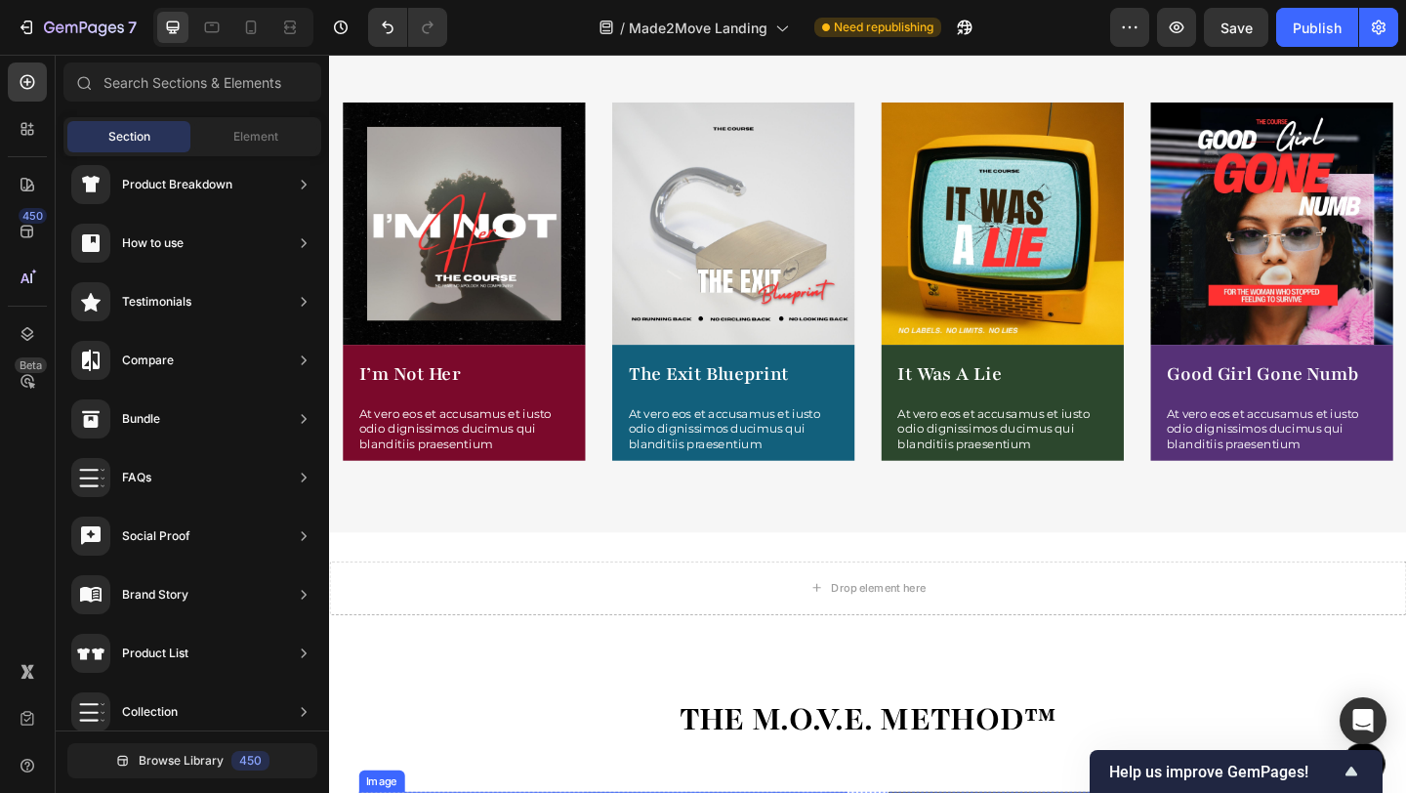
scroll to position [2462, 0]
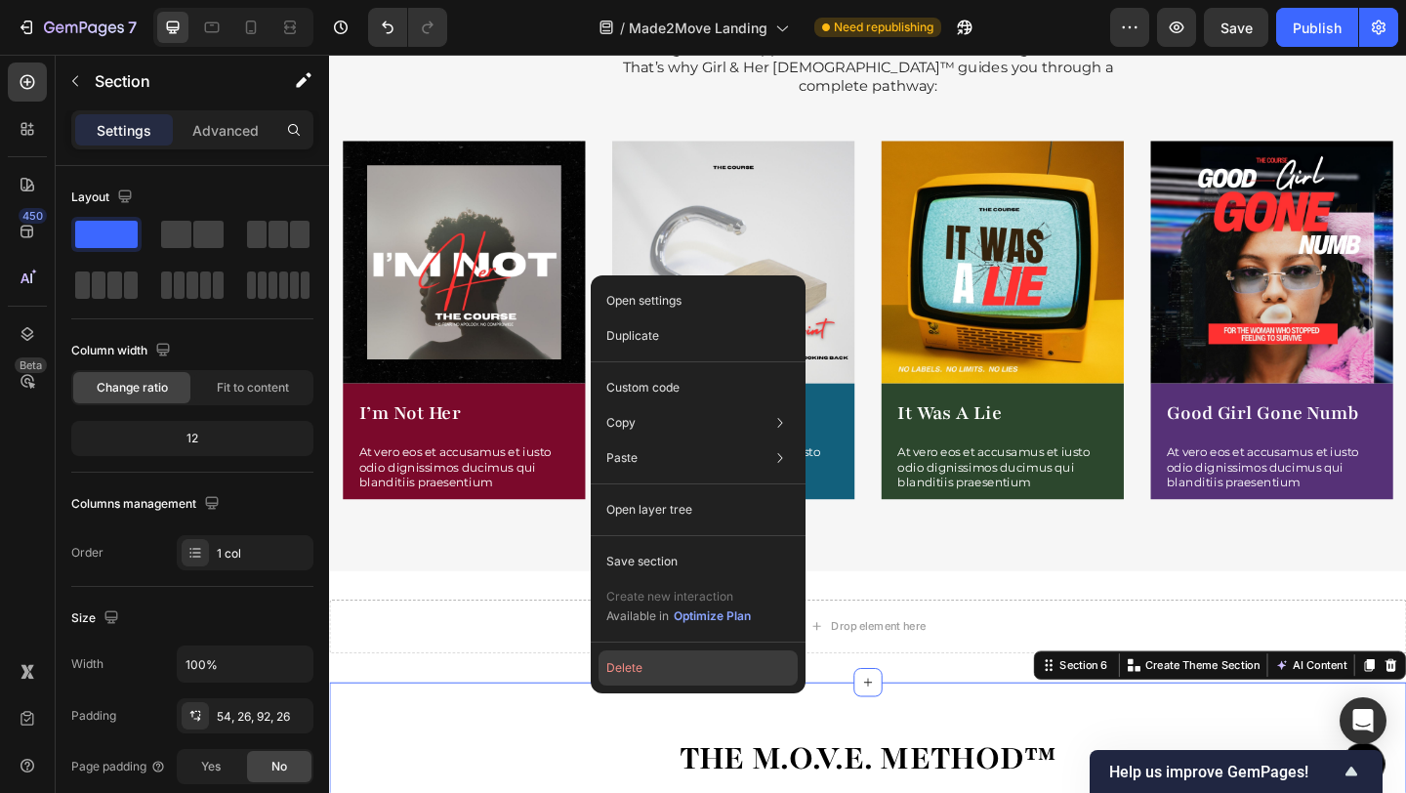
click at [662, 660] on button "Delete" at bounding box center [697, 667] width 199 height 35
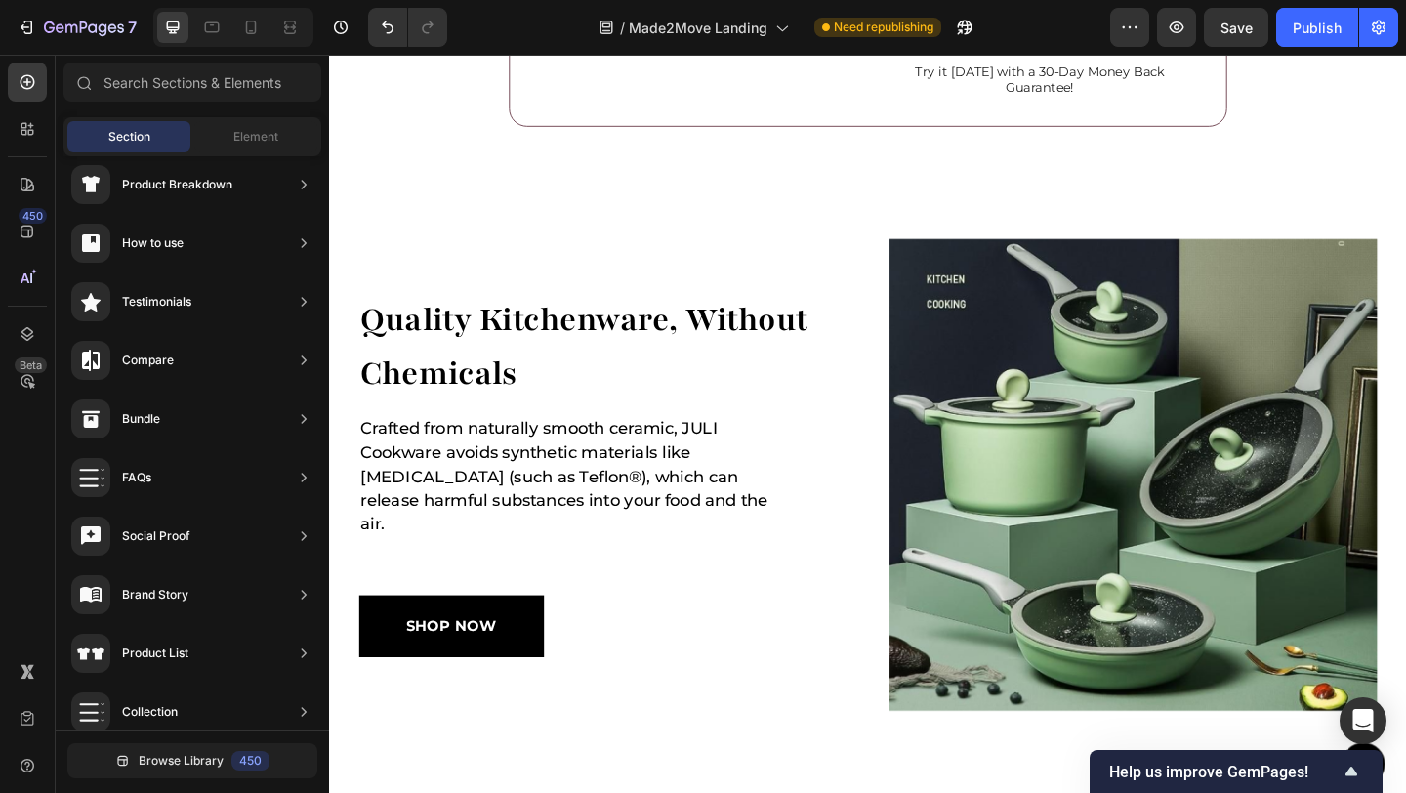
scroll to position [3699, 0]
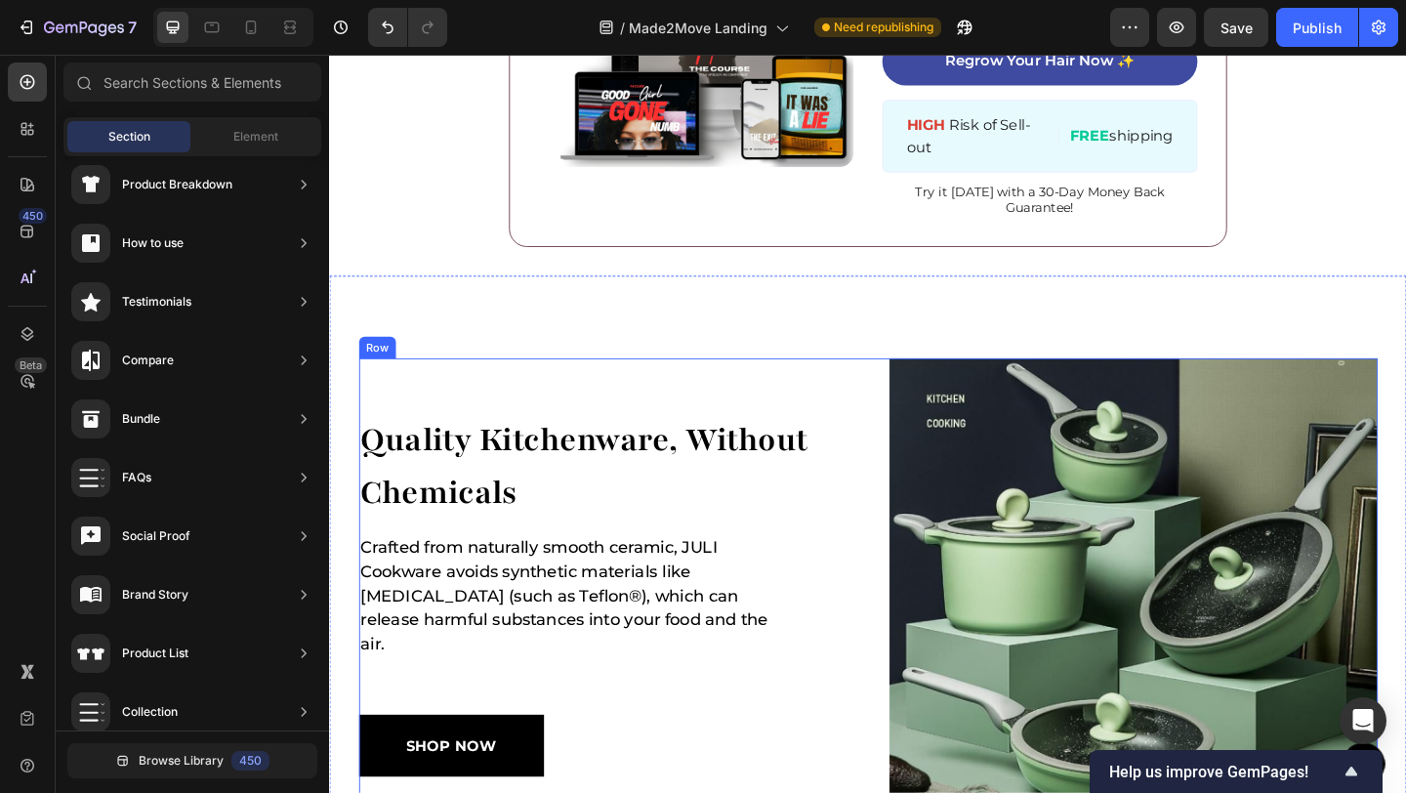
click at [556, 409] on div "quality kitchenware, without chemicals Heading Crafted from naturally smooth ce…" at bounding box center [627, 642] width 532 height 514
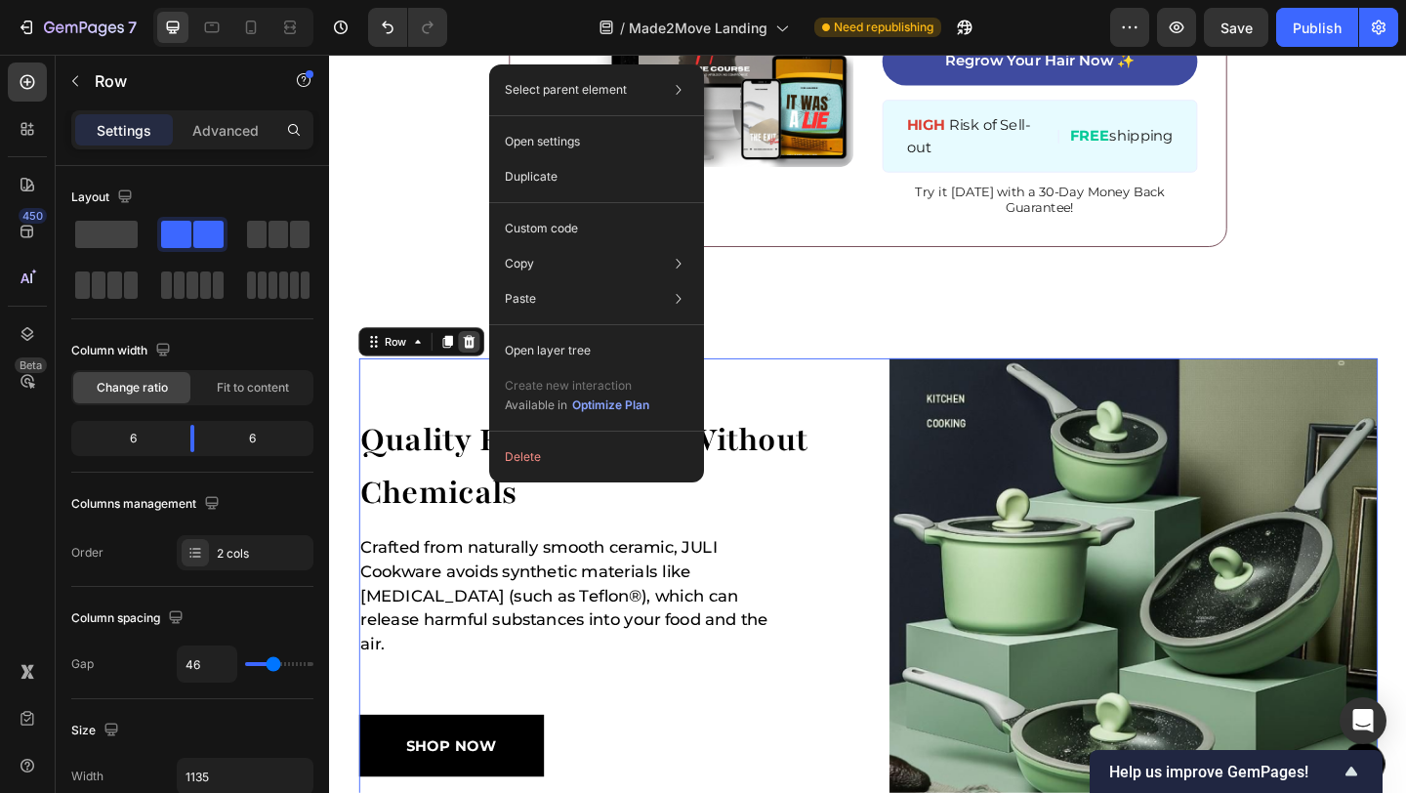
click at [477, 370] on icon at bounding box center [480, 366] width 13 height 14
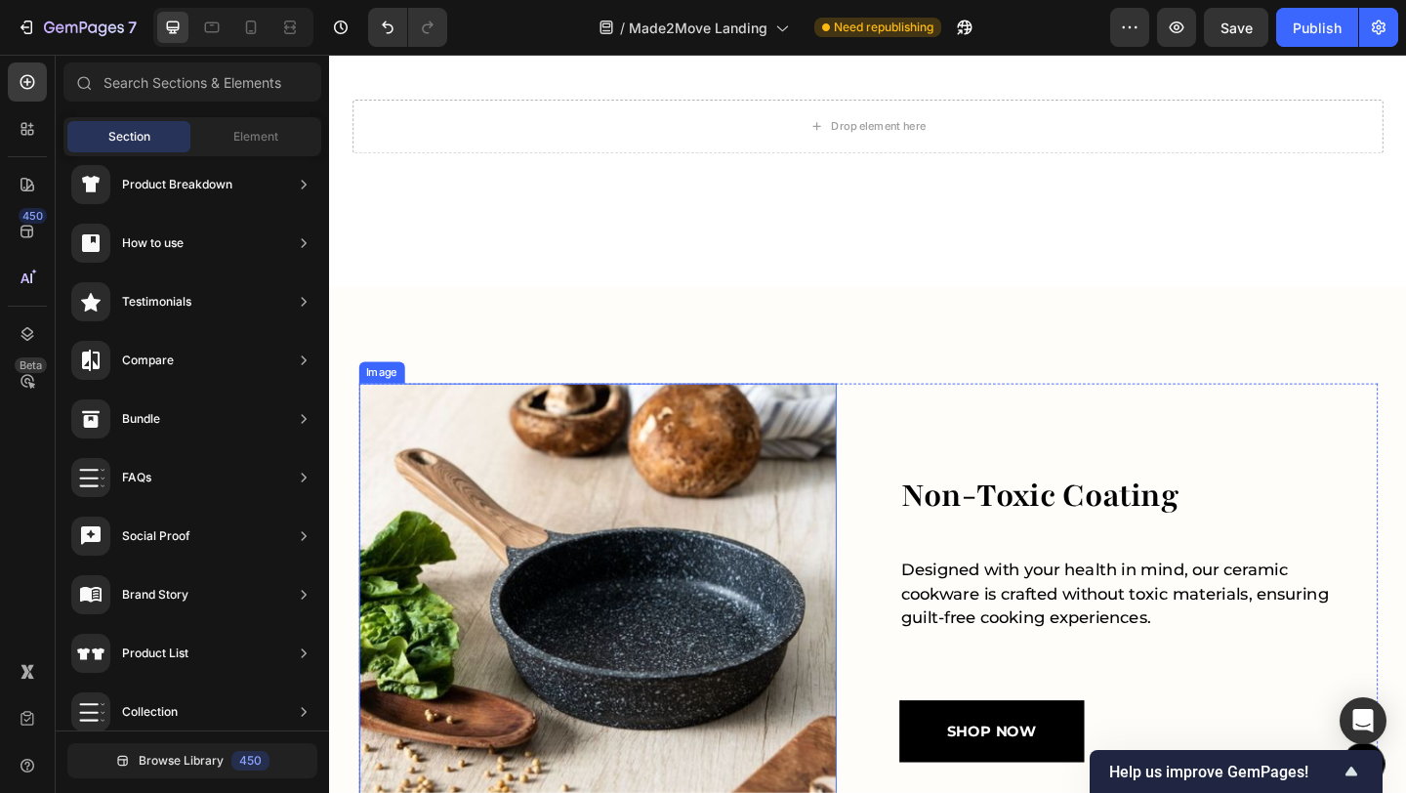
scroll to position [3994, 0]
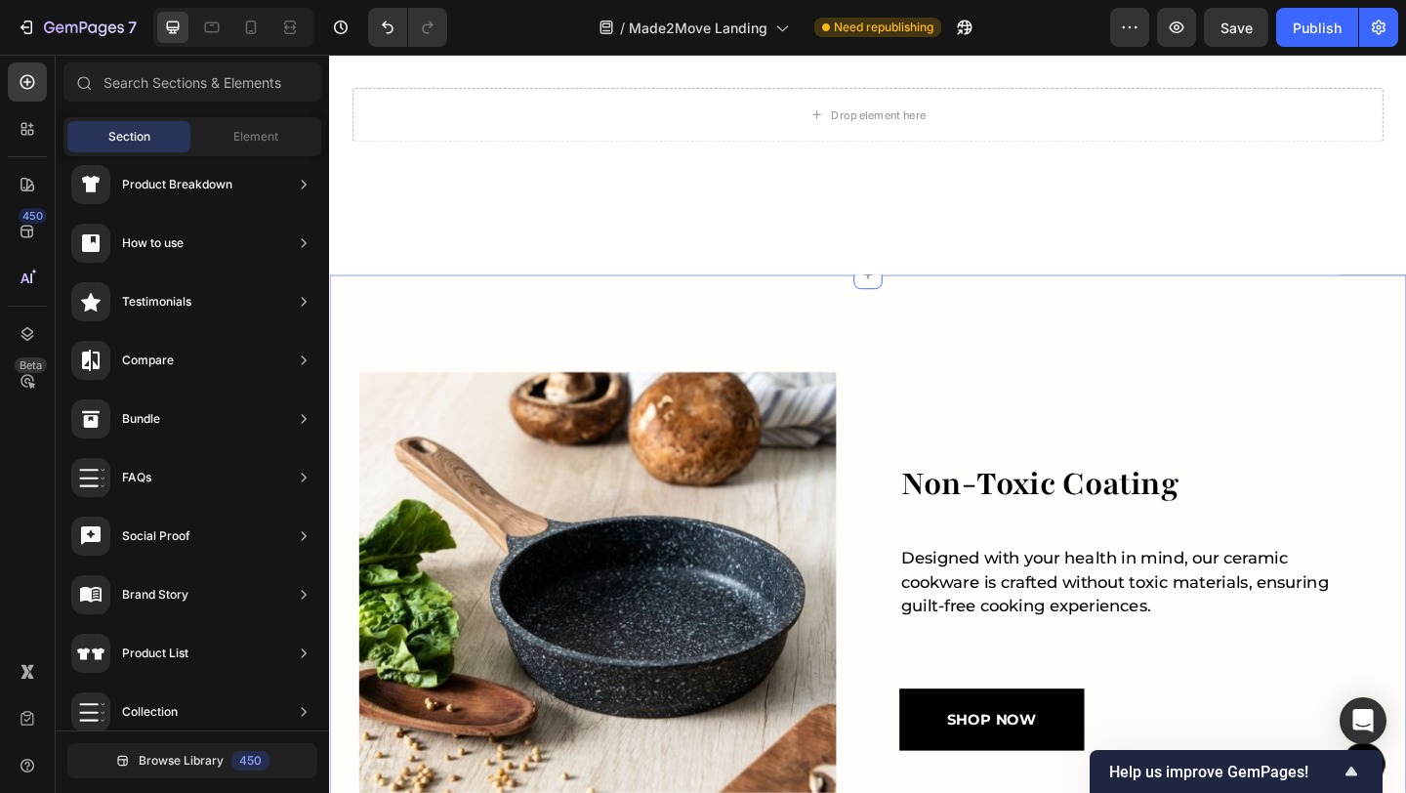
click at [716, 363] on div "Image non-toxic coating Heading Designed with your health in mind, our ceramic …" at bounding box center [915, 632] width 1172 height 677
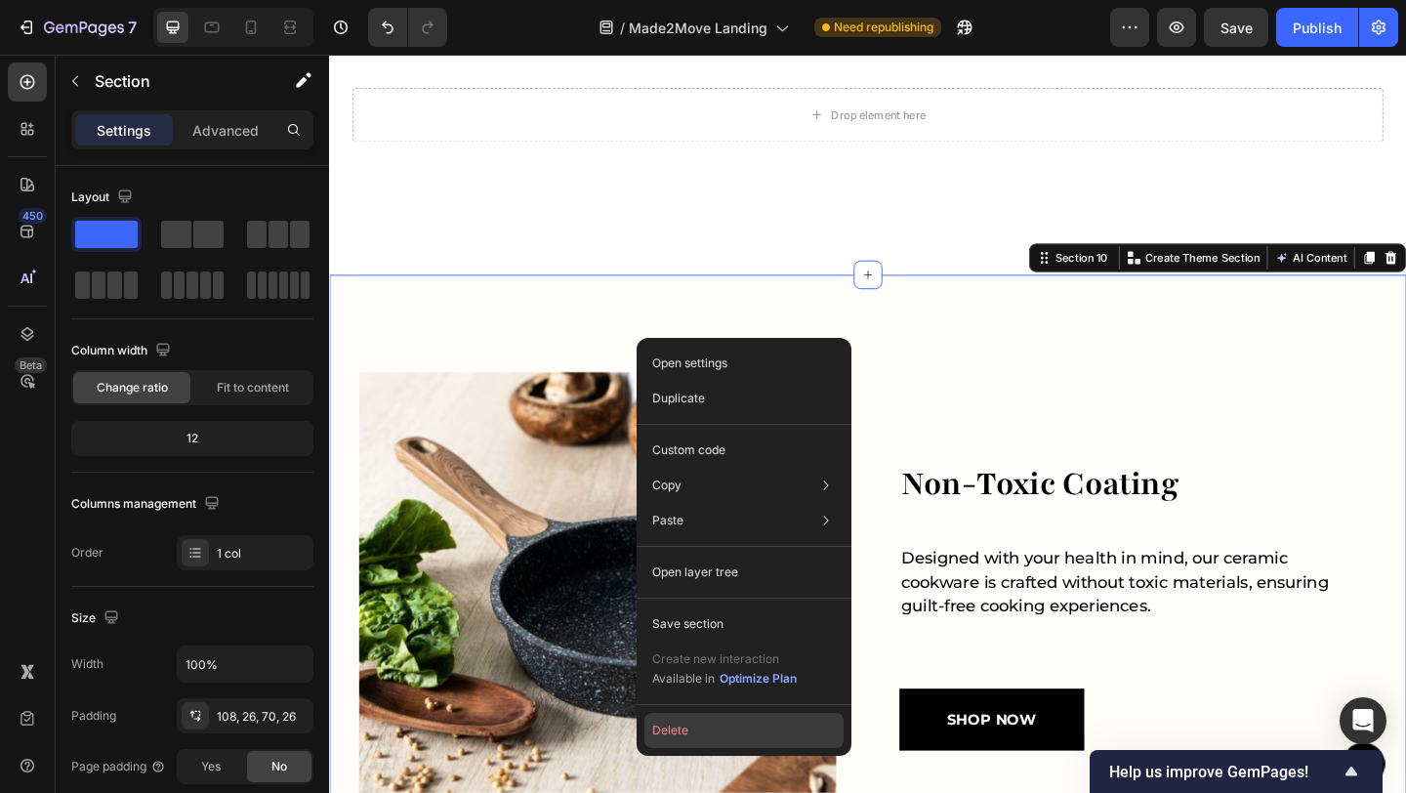
click at [714, 732] on button "Delete" at bounding box center [743, 730] width 199 height 35
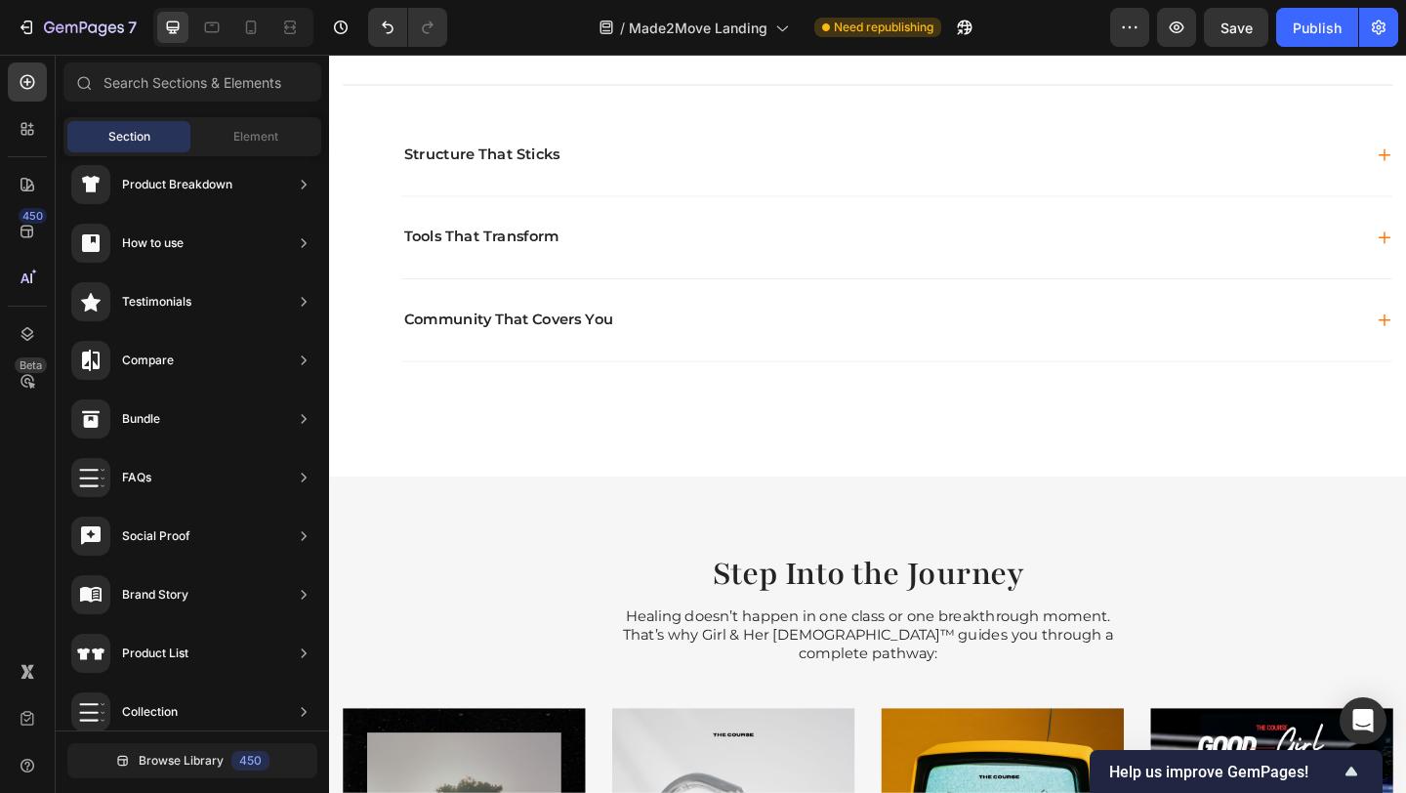
scroll to position [2178, 0]
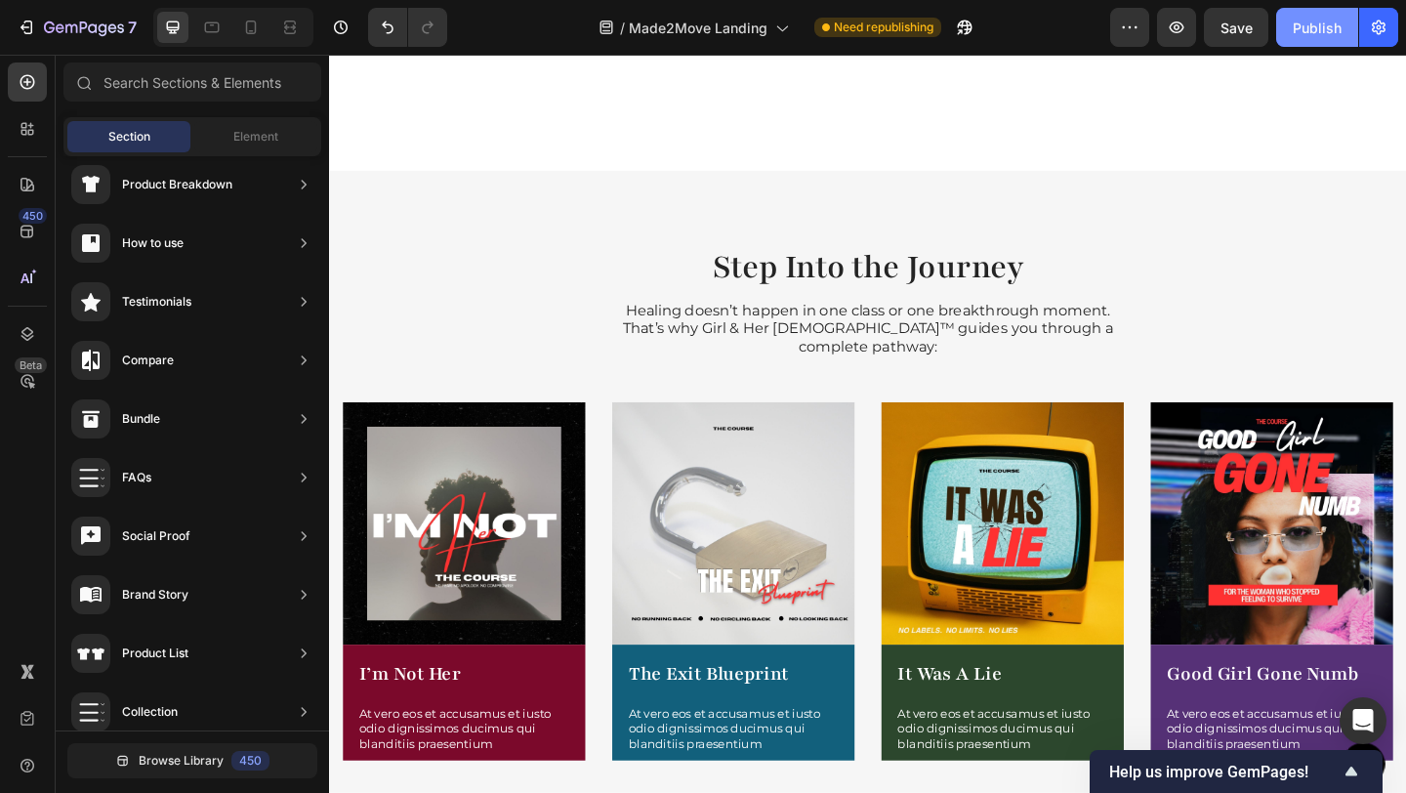
click at [1301, 23] on div "Publish" at bounding box center [1317, 28] width 49 height 21
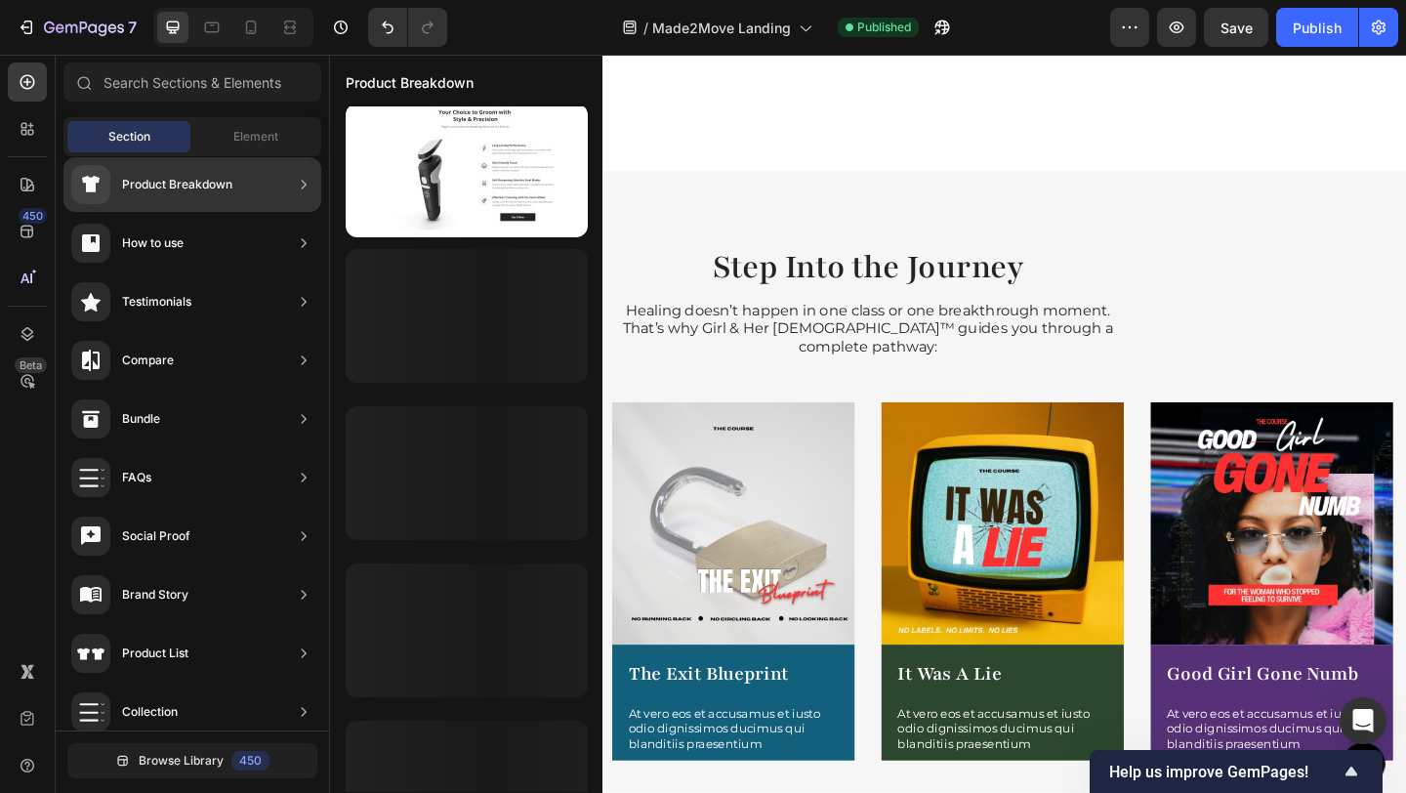
scroll to position [875, 0]
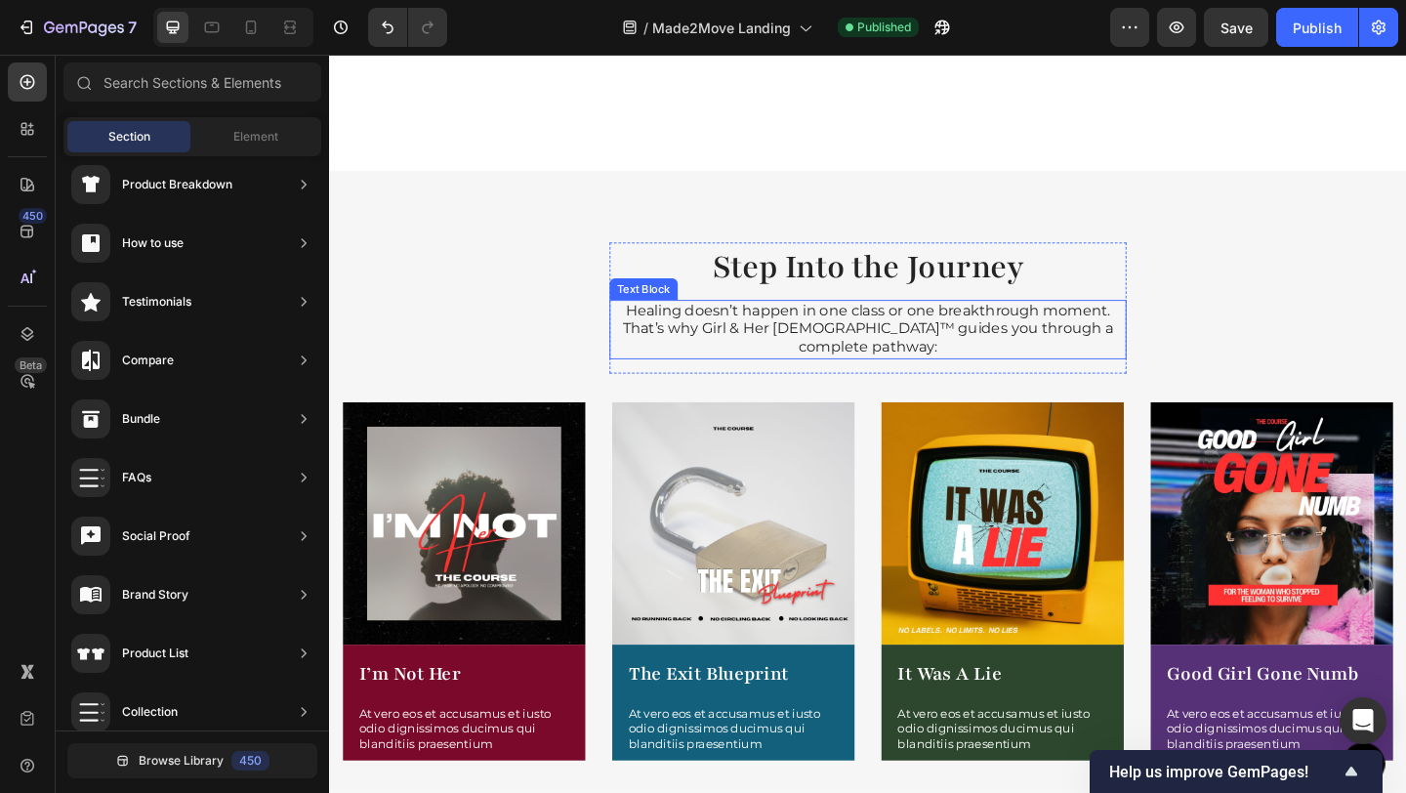
click at [739, 324] on p "Healing doesn’t happen in one class or one breakthrough moment. That’s why Girl…" at bounding box center [915, 353] width 558 height 61
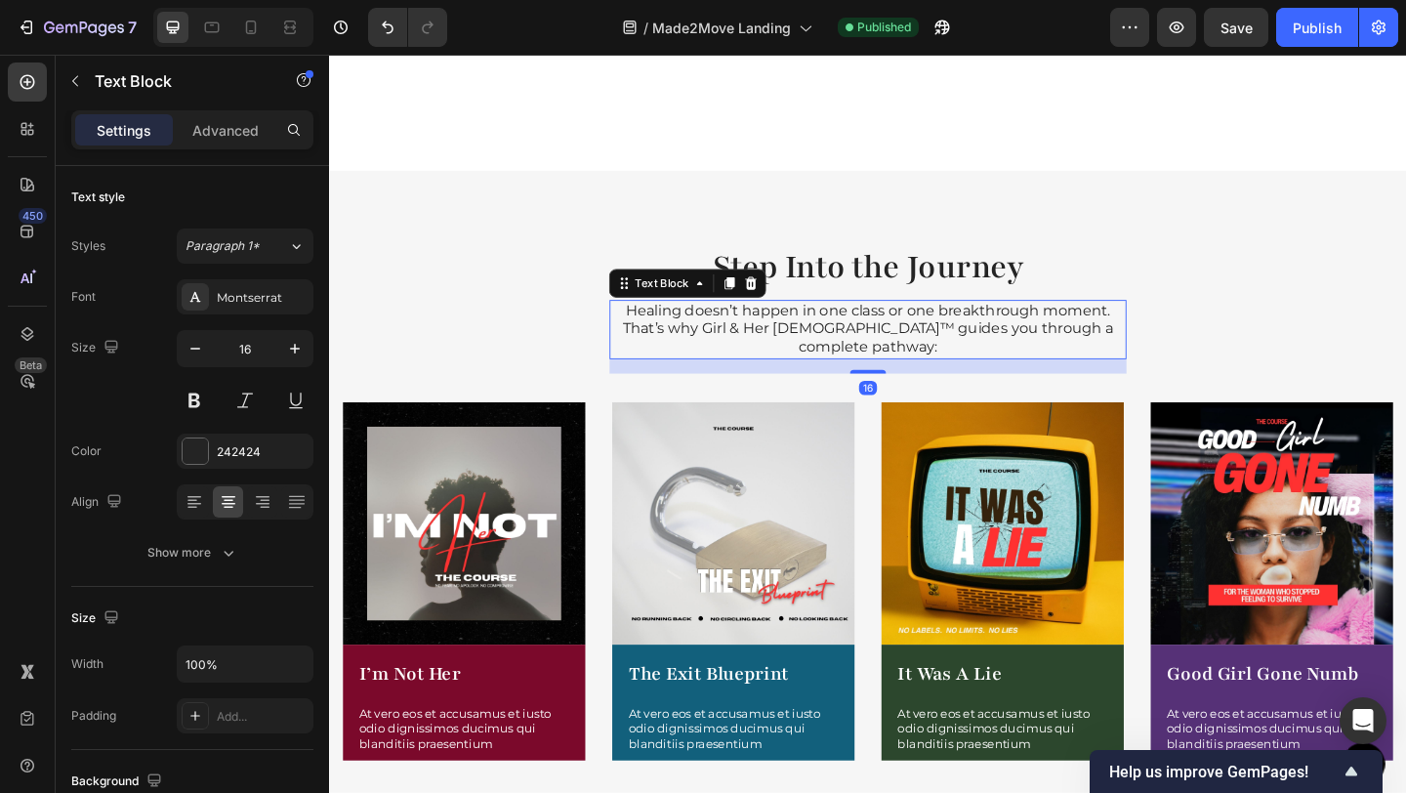
click at [646, 329] on p "Healing doesn’t happen in one class or one breakthrough moment. That’s why Girl…" at bounding box center [915, 353] width 558 height 61
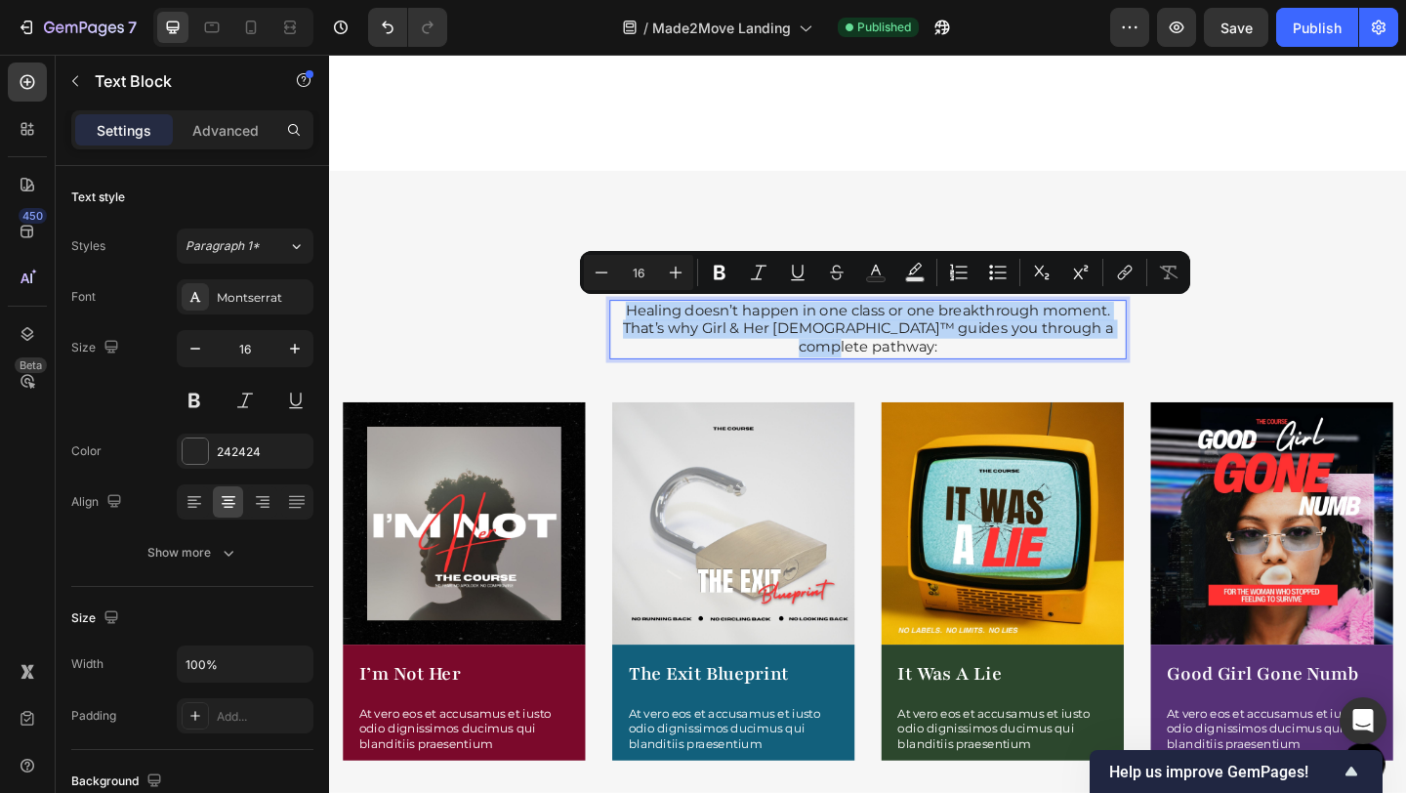
drag, startPoint x: 646, startPoint y: 329, endPoint x: 1179, endPoint y: 350, distance: 533.4
click at [1179, 350] on p "Healing doesn’t happen in one class or one breakthrough moment. That’s why Girl…" at bounding box center [915, 353] width 558 height 61
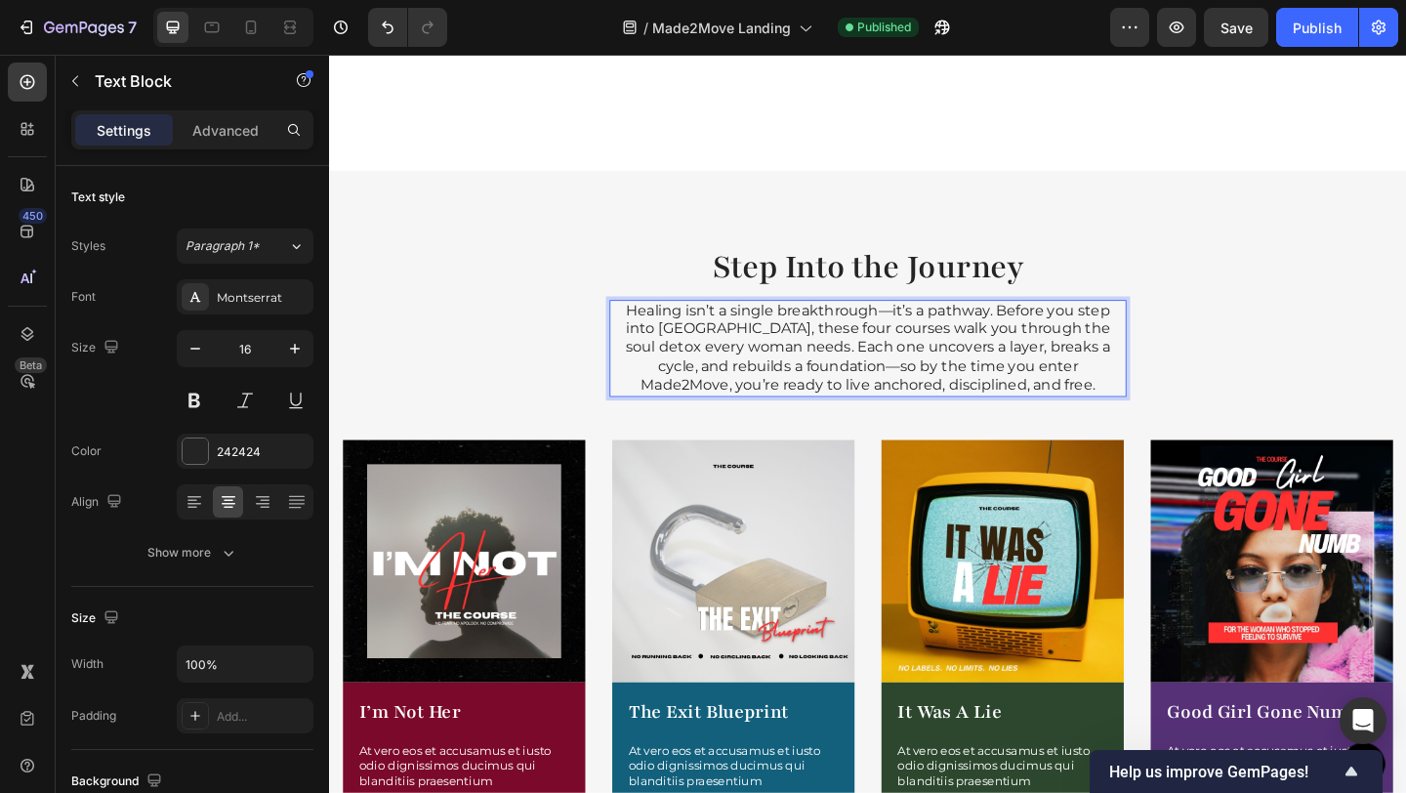
click at [933, 333] on p "Healing isn’t a single breakthrough—it’s a pathway. Before you step into [GEOGR…" at bounding box center [915, 374] width 558 height 102
click at [864, 391] on p "Healing isn’t a single breakthrough, it’s a pathway. Before you step into [GEOG…" at bounding box center [915, 374] width 558 height 102
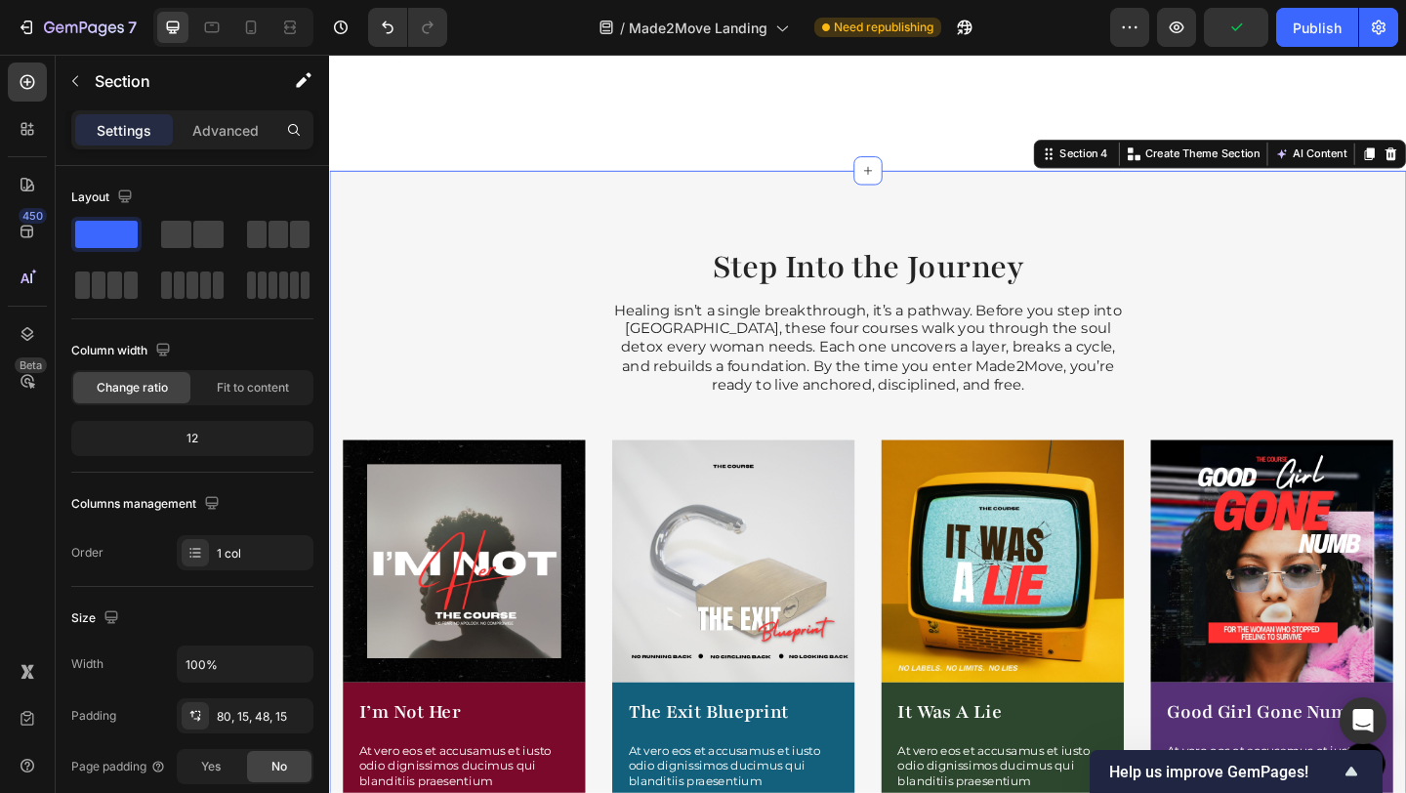
click at [1247, 302] on div "Step Into the Journey Heading Healing isn’t a single breakthrough, it’s a pathw…" at bounding box center [915, 577] width 1142 height 636
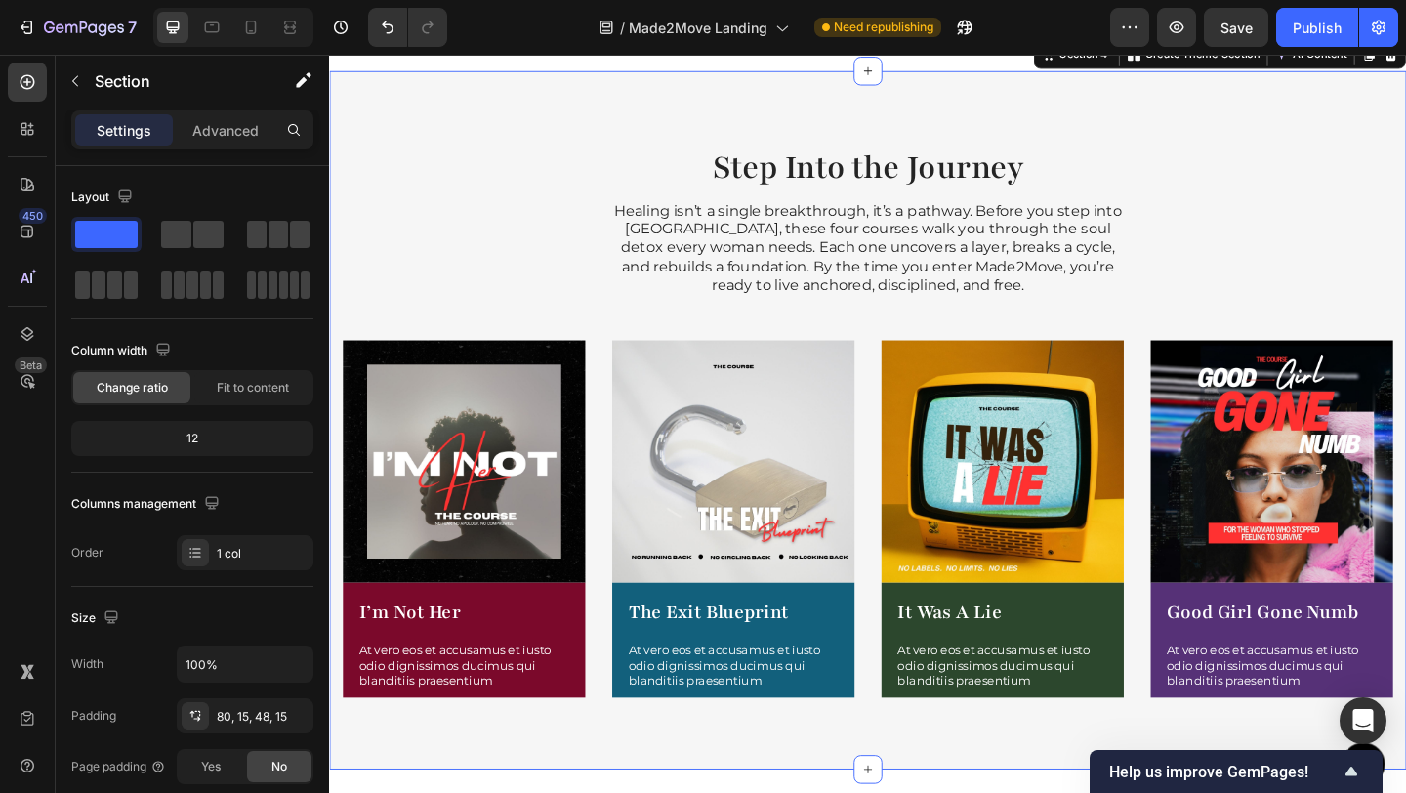
scroll to position [2388, 0]
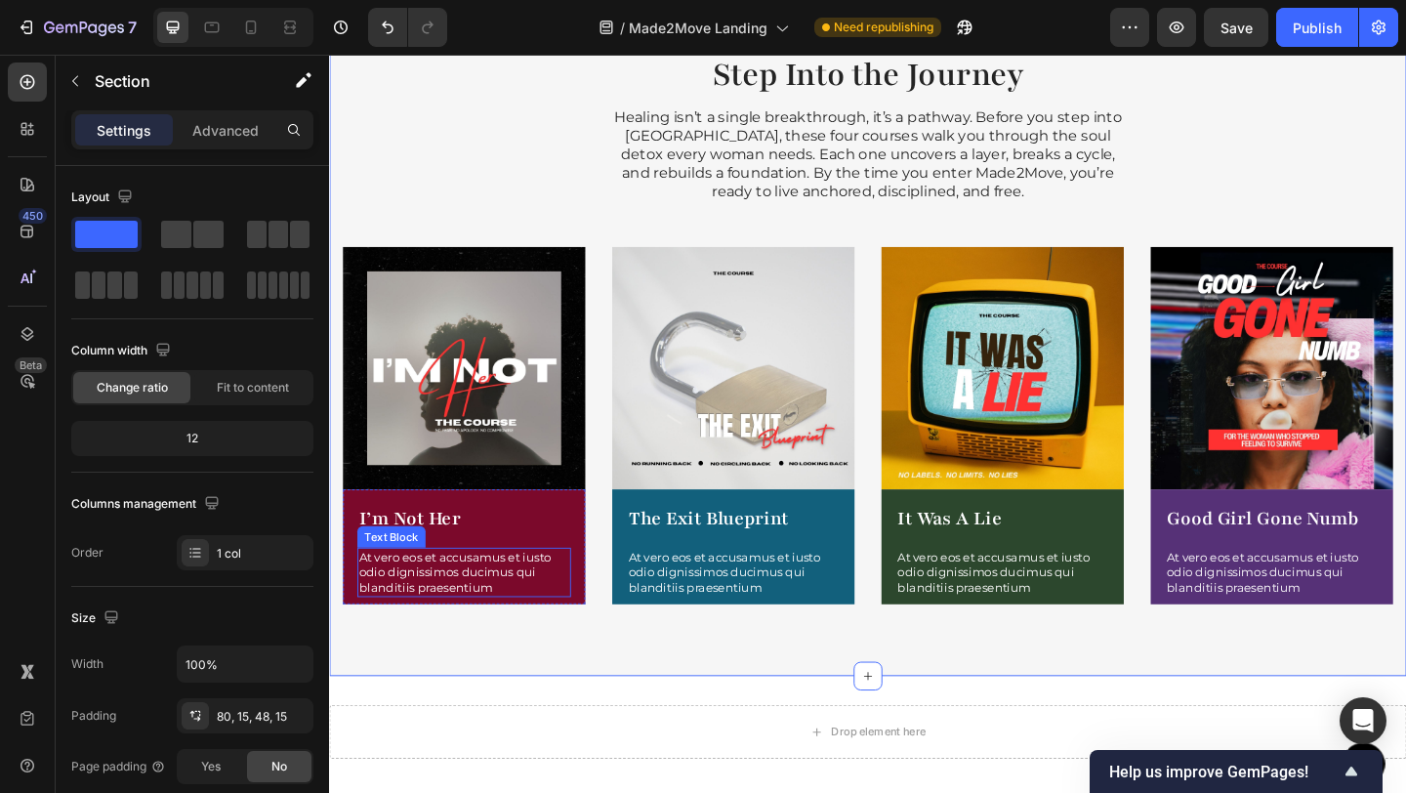
click at [386, 597] on p "At vero eos et accusamus et iusto odio dignissimos ducimus qui blanditiis praes…" at bounding box center [475, 618] width 228 height 50
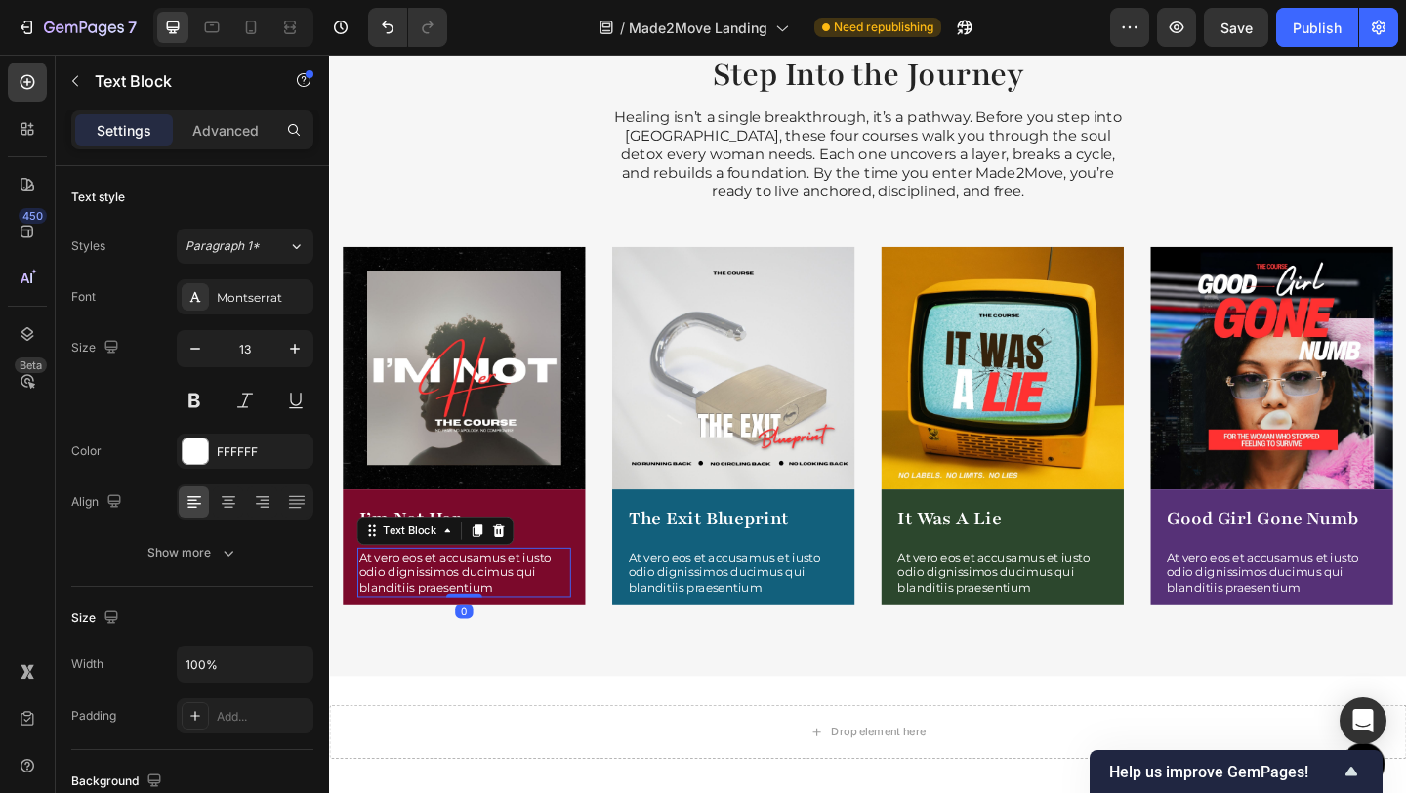
click at [514, 634] on p "At vero eos et accusamus et iusto odio dignissimos ducimus qui blanditiis praes…" at bounding box center [475, 618] width 228 height 50
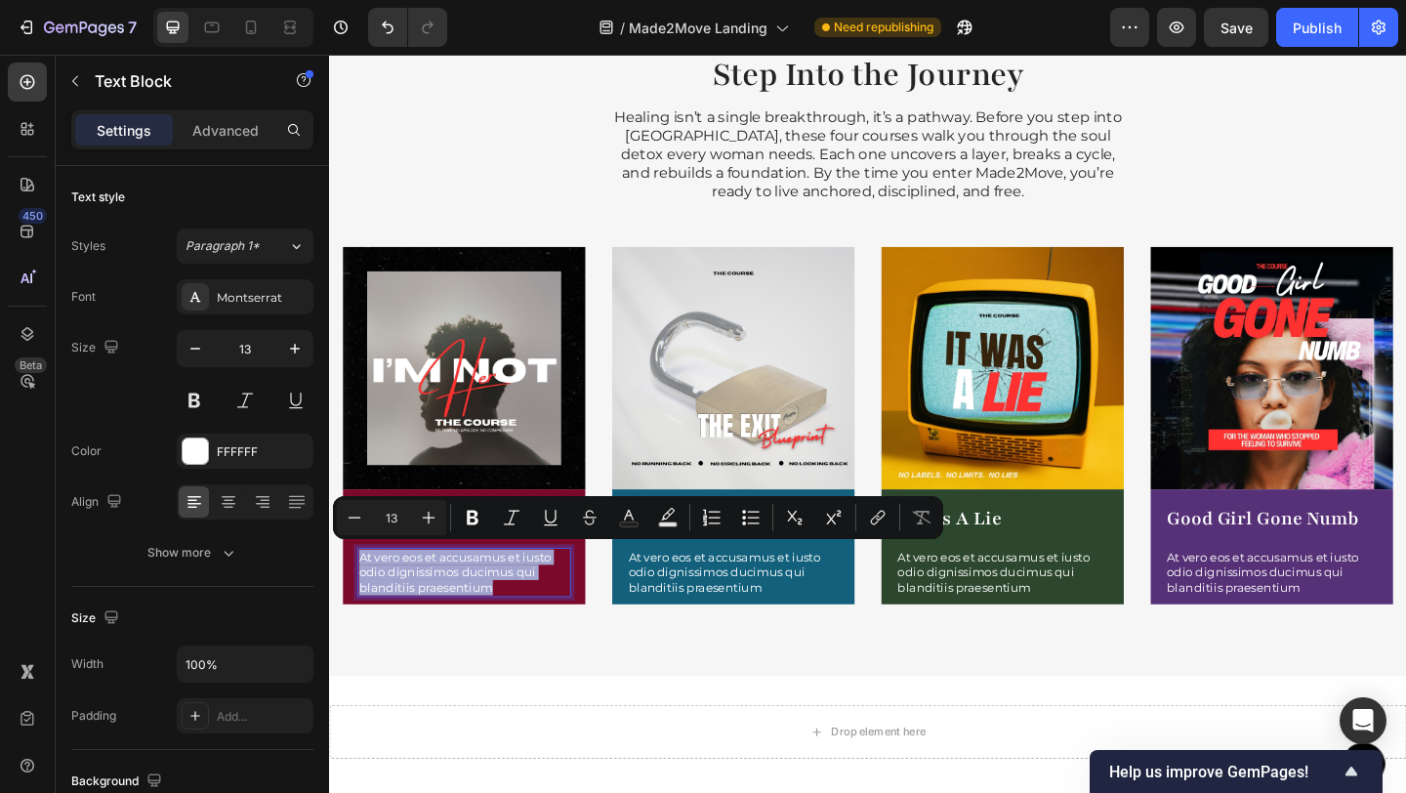
drag, startPoint x: 514, startPoint y: 634, endPoint x: 362, endPoint y: 603, distance: 154.3
click at [362, 603] on p "At vero eos et accusamus et iusto odio dignissimos ducimus qui blanditiis praes…" at bounding box center [475, 618] width 228 height 50
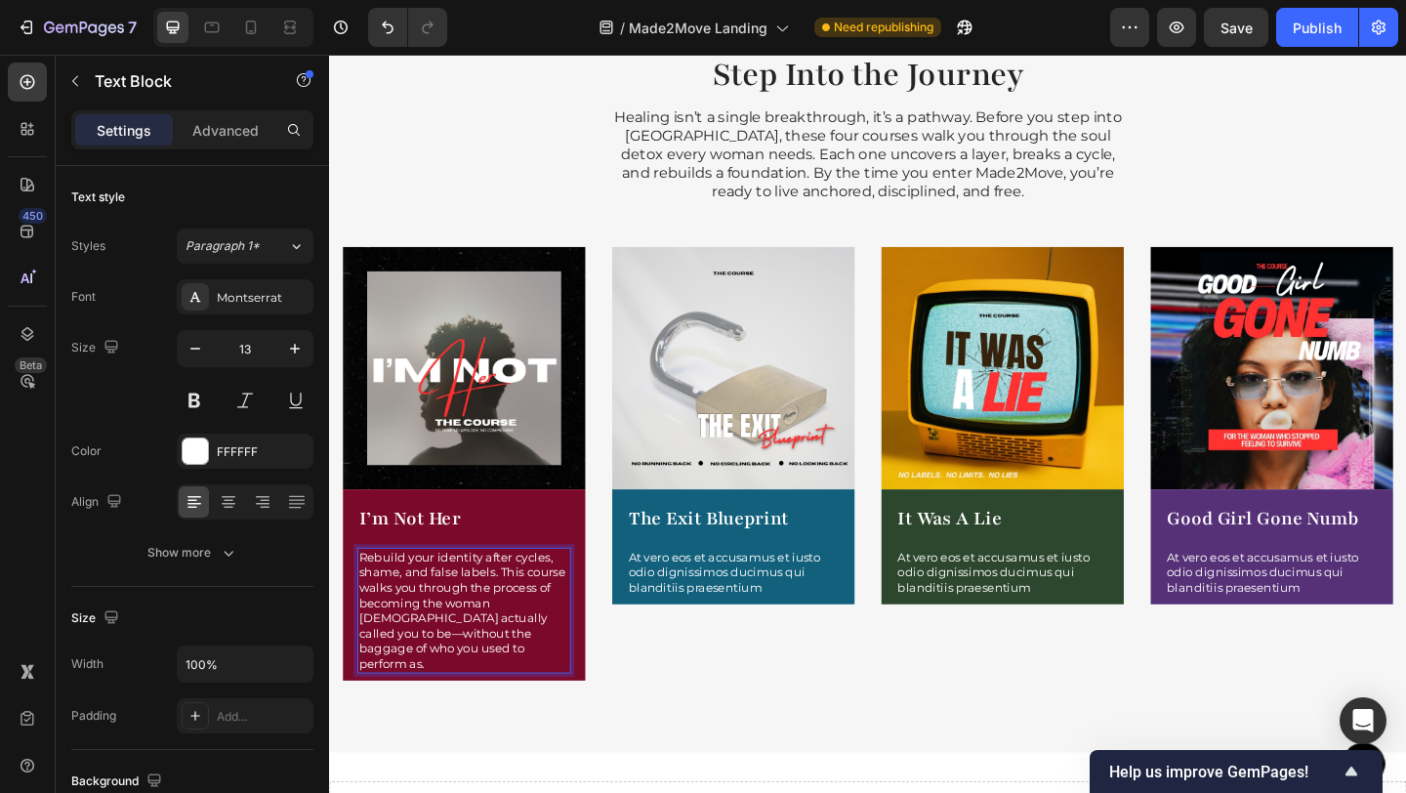
click at [469, 663] on p "Rebuild your identity after cycles, shame, and false labels. This course walks …" at bounding box center [475, 659] width 228 height 132
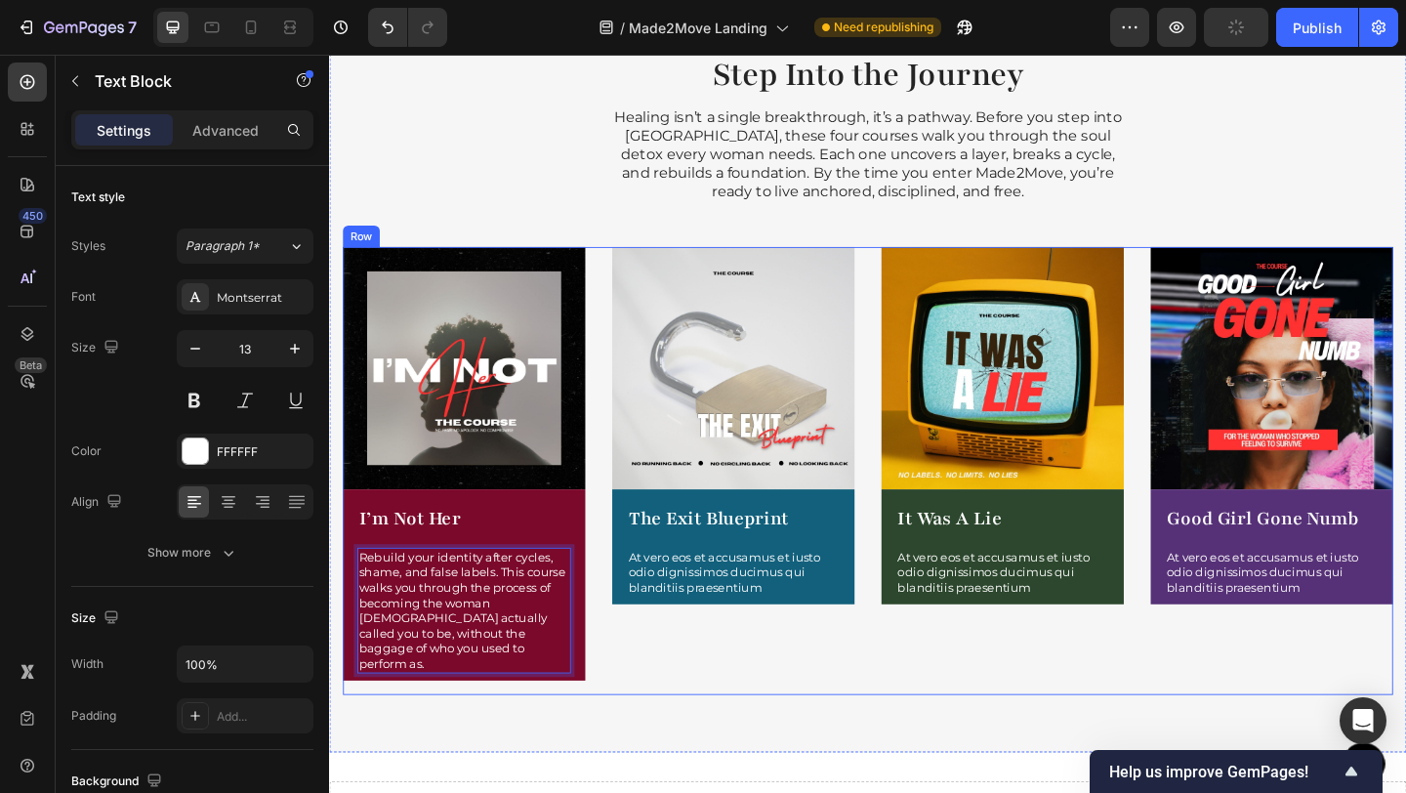
click at [617, 712] on div "Image I’m Not Her Product Title Rebuild your identity after cycles, shame, and …" at bounding box center [915, 507] width 1142 height 487
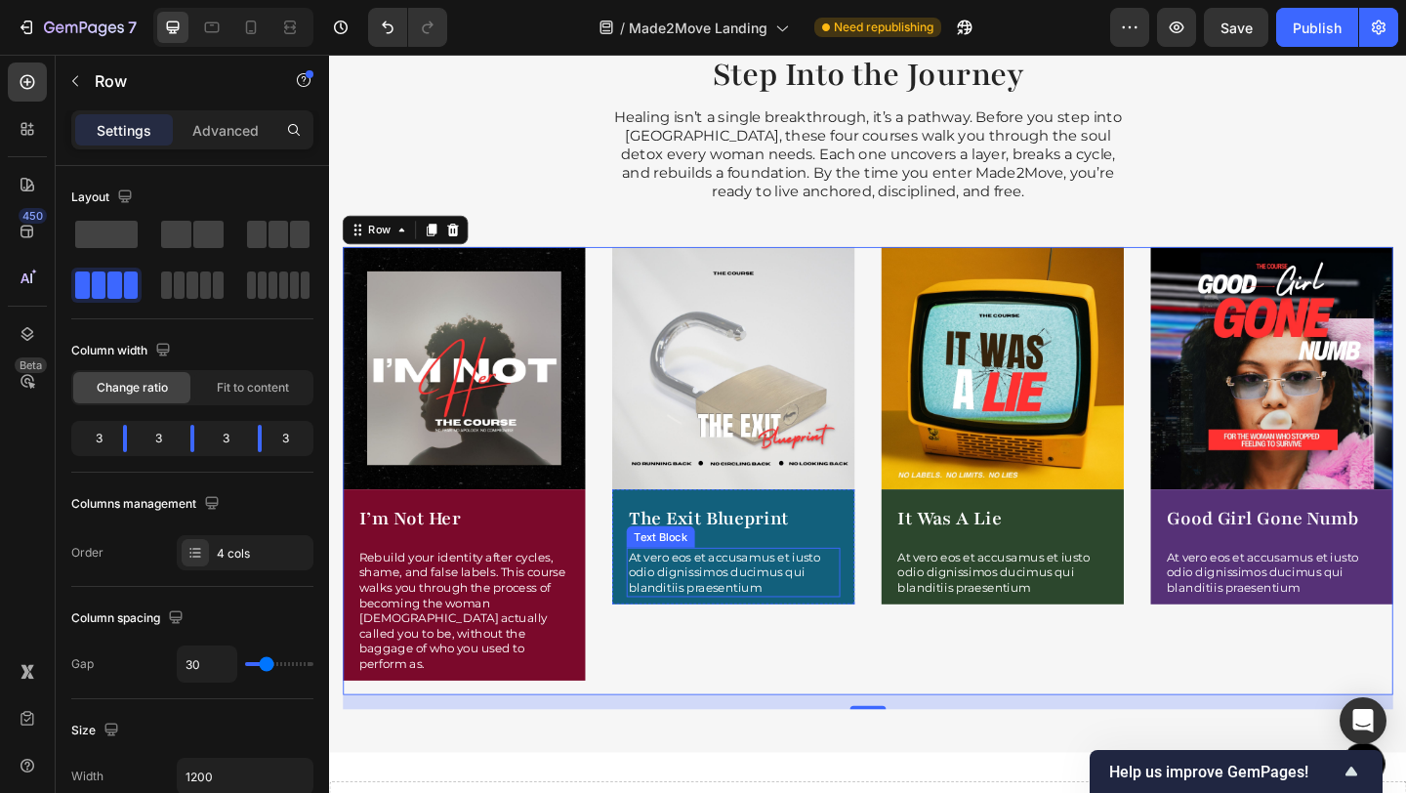
click at [671, 619] on p "At vero eos et accusamus et iusto odio dignissimos ducimus qui blanditiis praes…" at bounding box center [768, 618] width 228 height 50
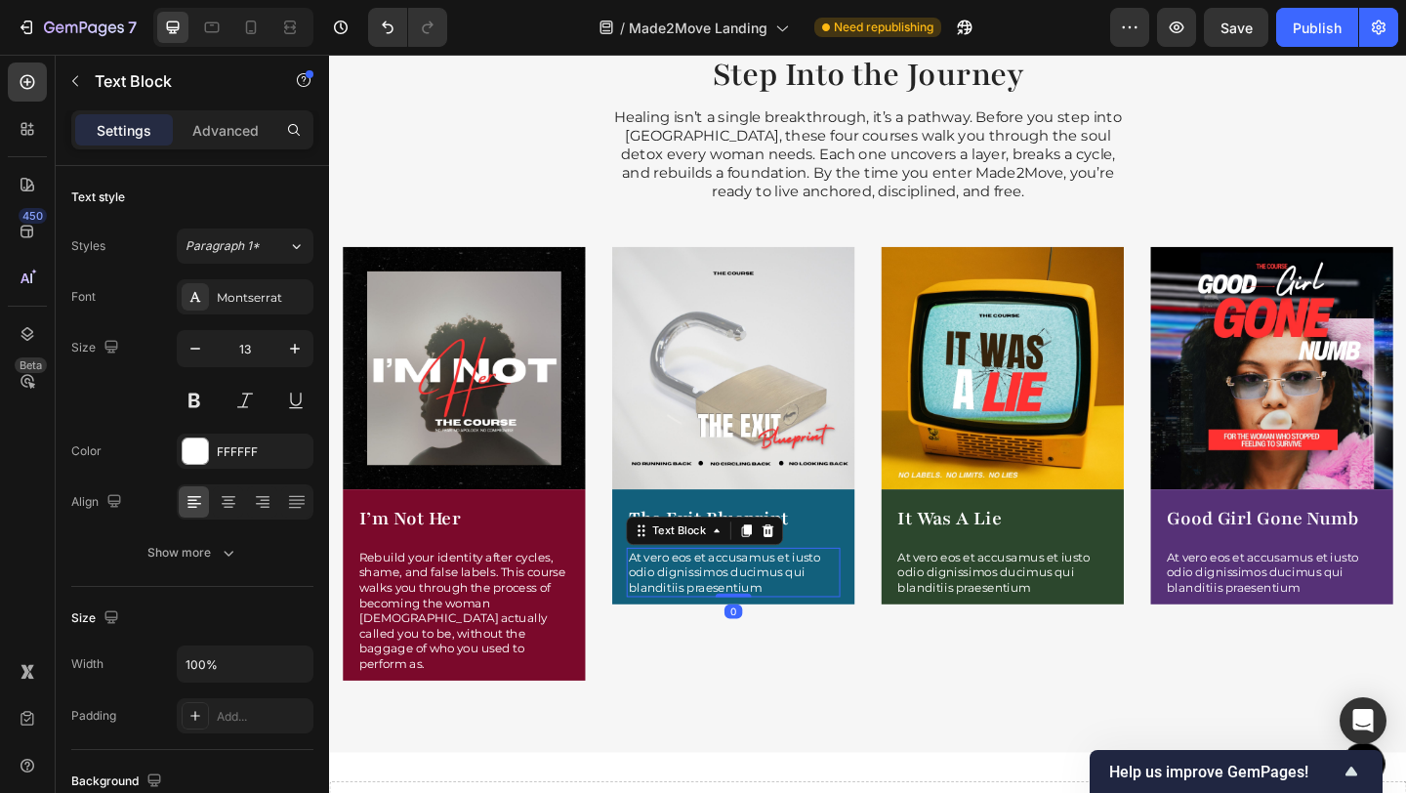
click at [806, 636] on p "At vero eos et accusamus et iusto odio dignissimos ducimus qui blanditiis praes…" at bounding box center [768, 618] width 228 height 50
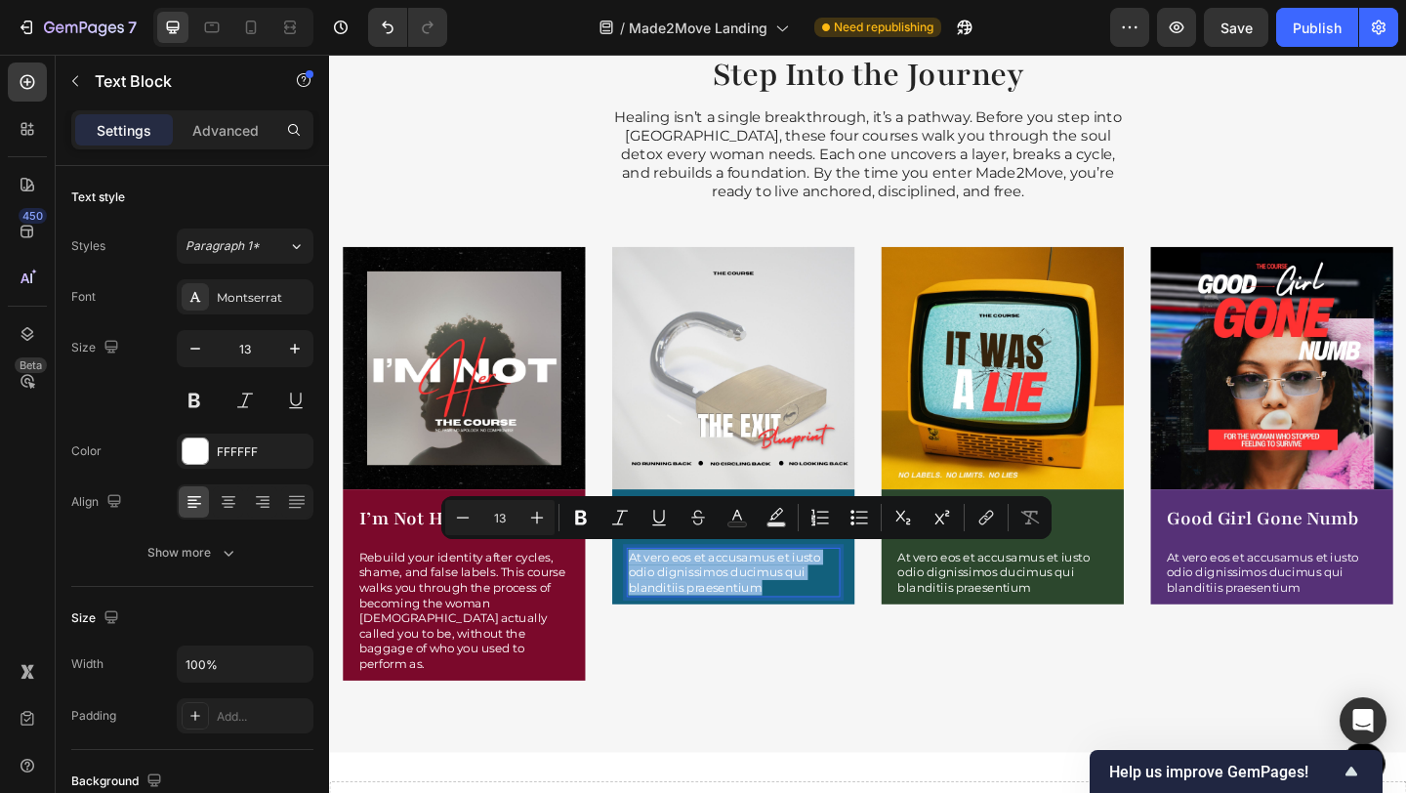
drag, startPoint x: 806, startPoint y: 636, endPoint x: 652, endPoint y: 603, distance: 157.6
click at [654, 603] on p "At vero eos et accusamus et iusto odio dignissimos ducimus qui blanditiis praes…" at bounding box center [768, 618] width 228 height 50
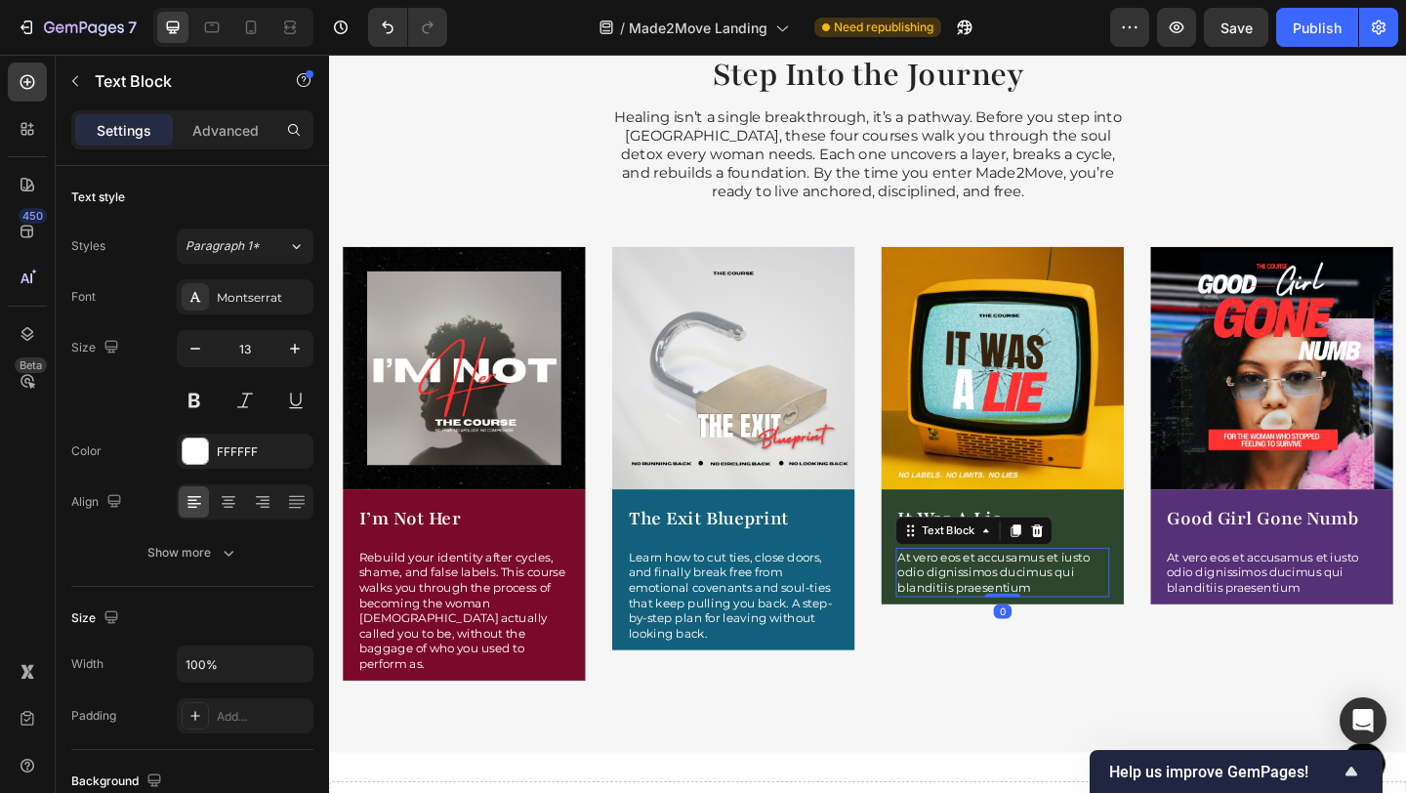
click at [963, 607] on p "At vero eos et accusamus et iusto odio dignissimos ducimus qui blanditiis praes…" at bounding box center [1061, 618] width 228 height 50
click at [1118, 630] on p "At vero eos et accusamus et iusto odio dignissimos ducimus qui blanditiis praes…" at bounding box center [1061, 618] width 228 height 50
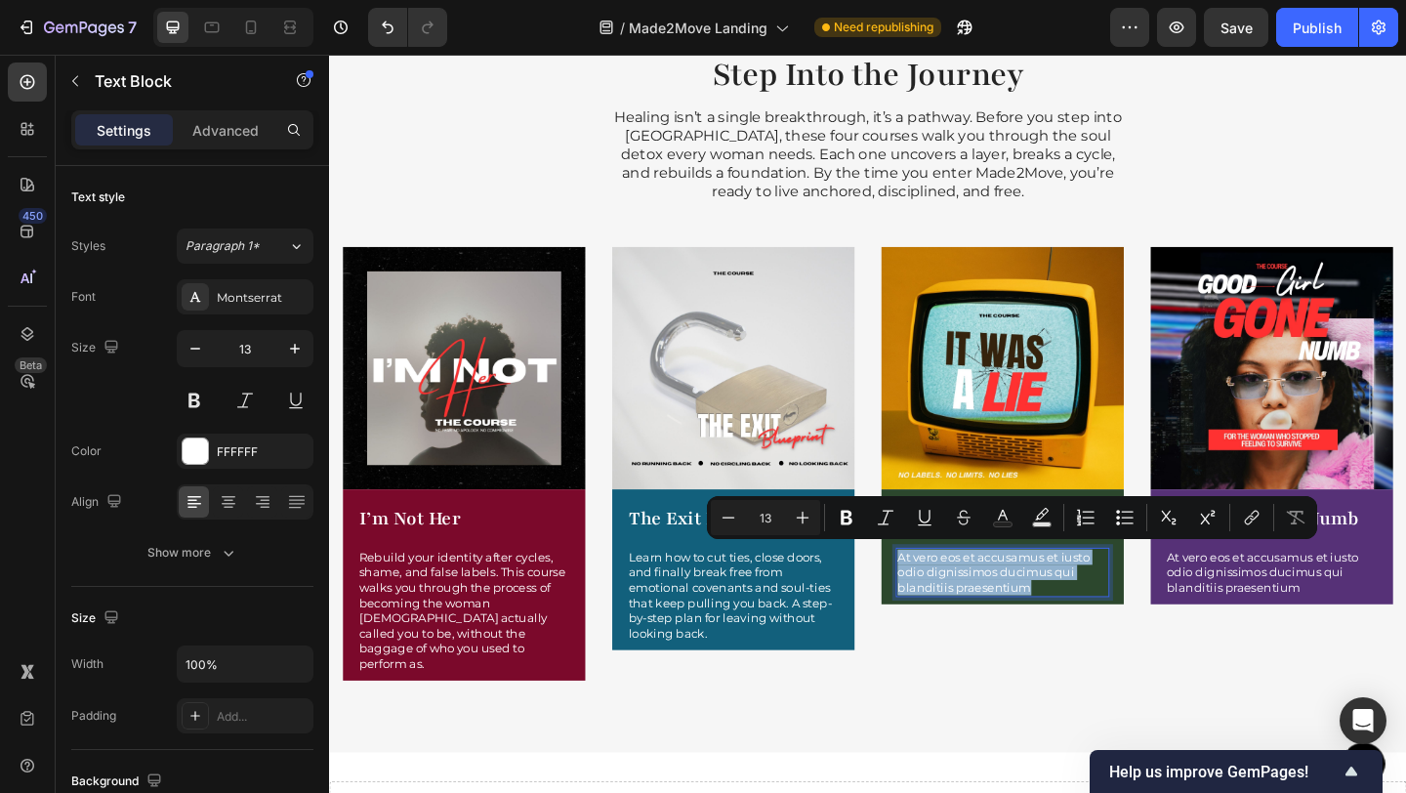
drag, startPoint x: 1098, startPoint y: 628, endPoint x: 943, endPoint y: 604, distance: 157.0
click at [947, 604] on p "At vero eos et accusamus et iusto odio dignissimos ducimus qui blanditiis praes…" at bounding box center [1061, 618] width 228 height 50
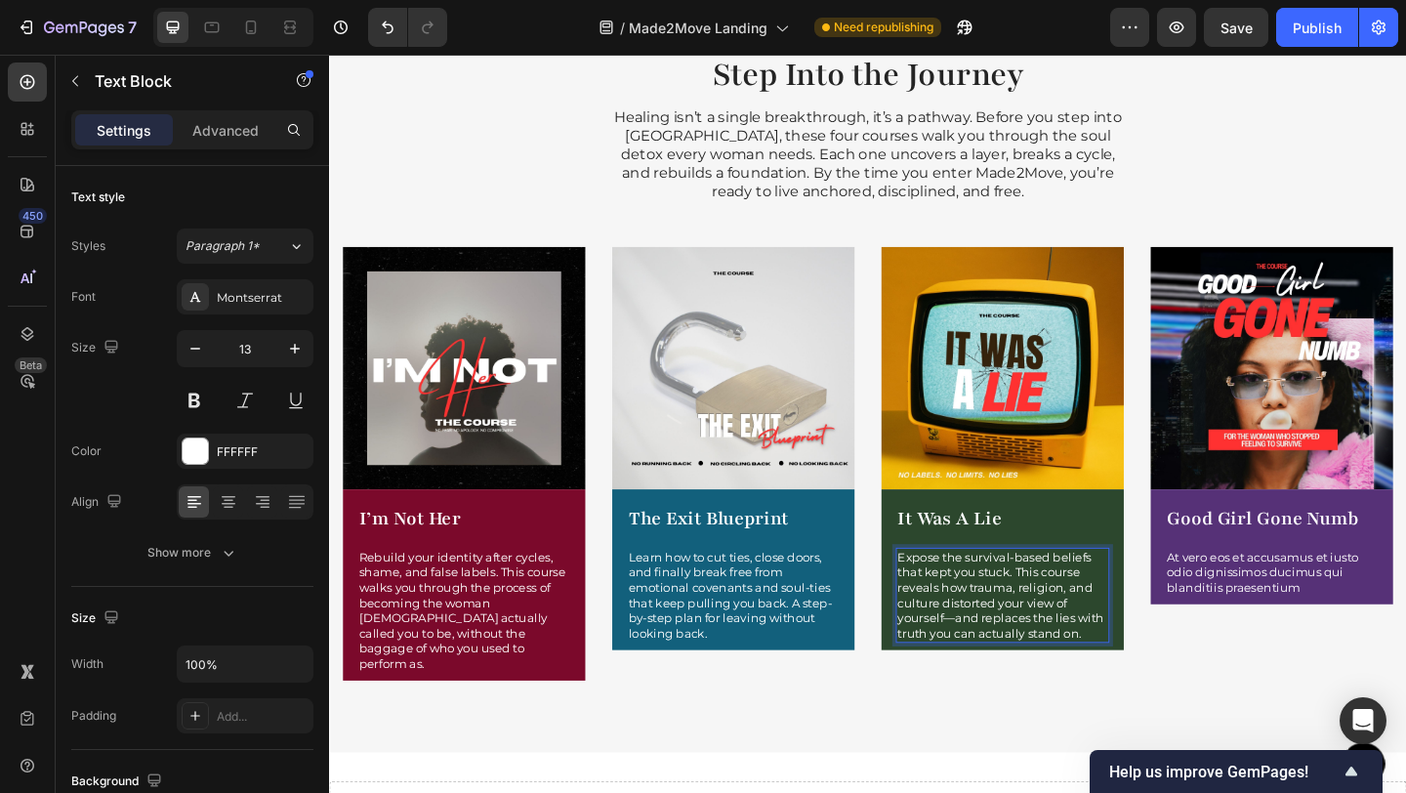
click at [1006, 667] on p "Expose the survival-based beliefs that kept you stuck. This course reveals how …" at bounding box center [1061, 642] width 228 height 99
click at [1003, 667] on p "Expose the survival-based beliefs that kept you stuck. This course reveals how …" at bounding box center [1061, 642] width 228 height 99
click at [1392, 597] on p "At vero eos et accusamus et iusto odio dignissimos ducimus qui blanditiis praes…" at bounding box center [1354, 618] width 228 height 50
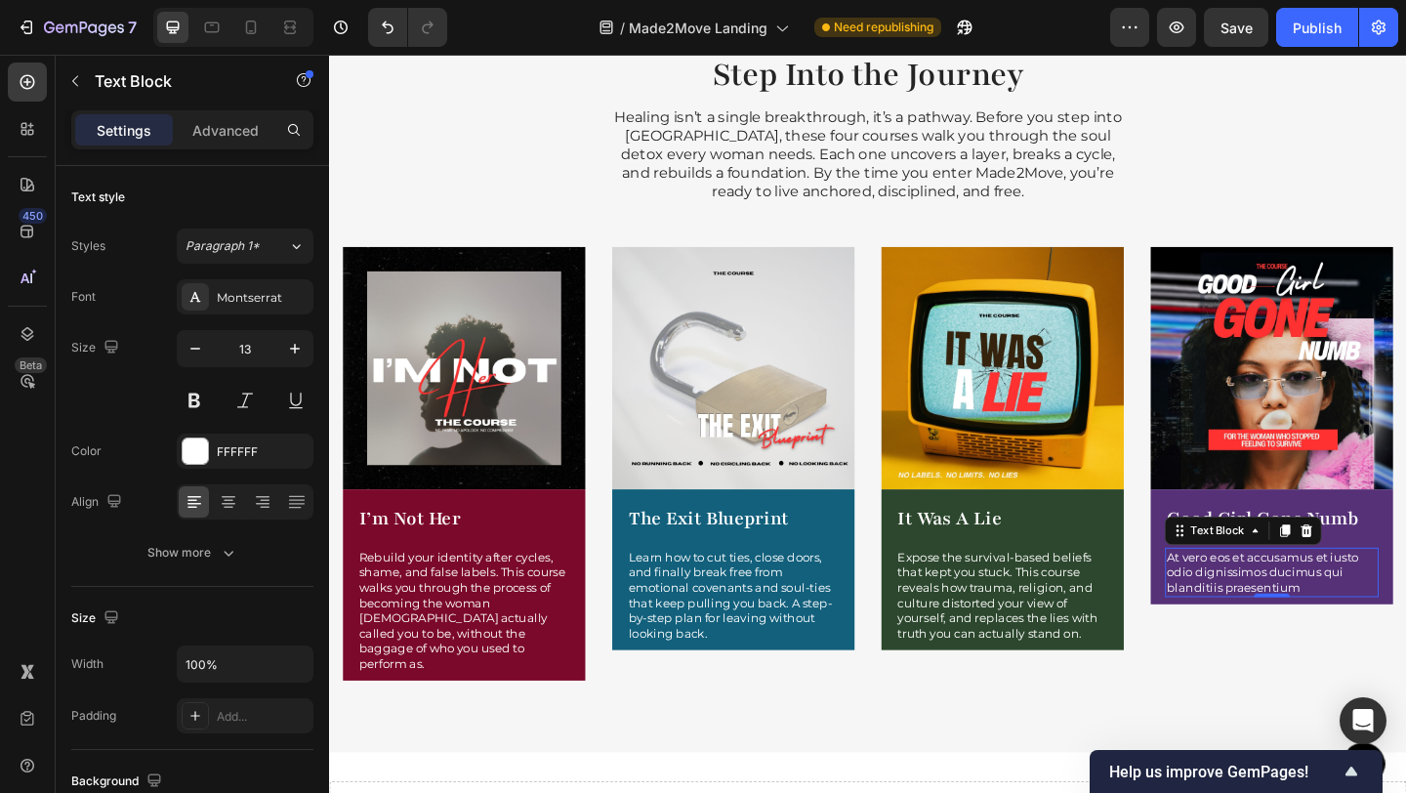
click at [1391, 634] on p "At vero eos et accusamus et iusto odio dignissimos ducimus qui blanditiis praes…" at bounding box center [1354, 618] width 228 height 50
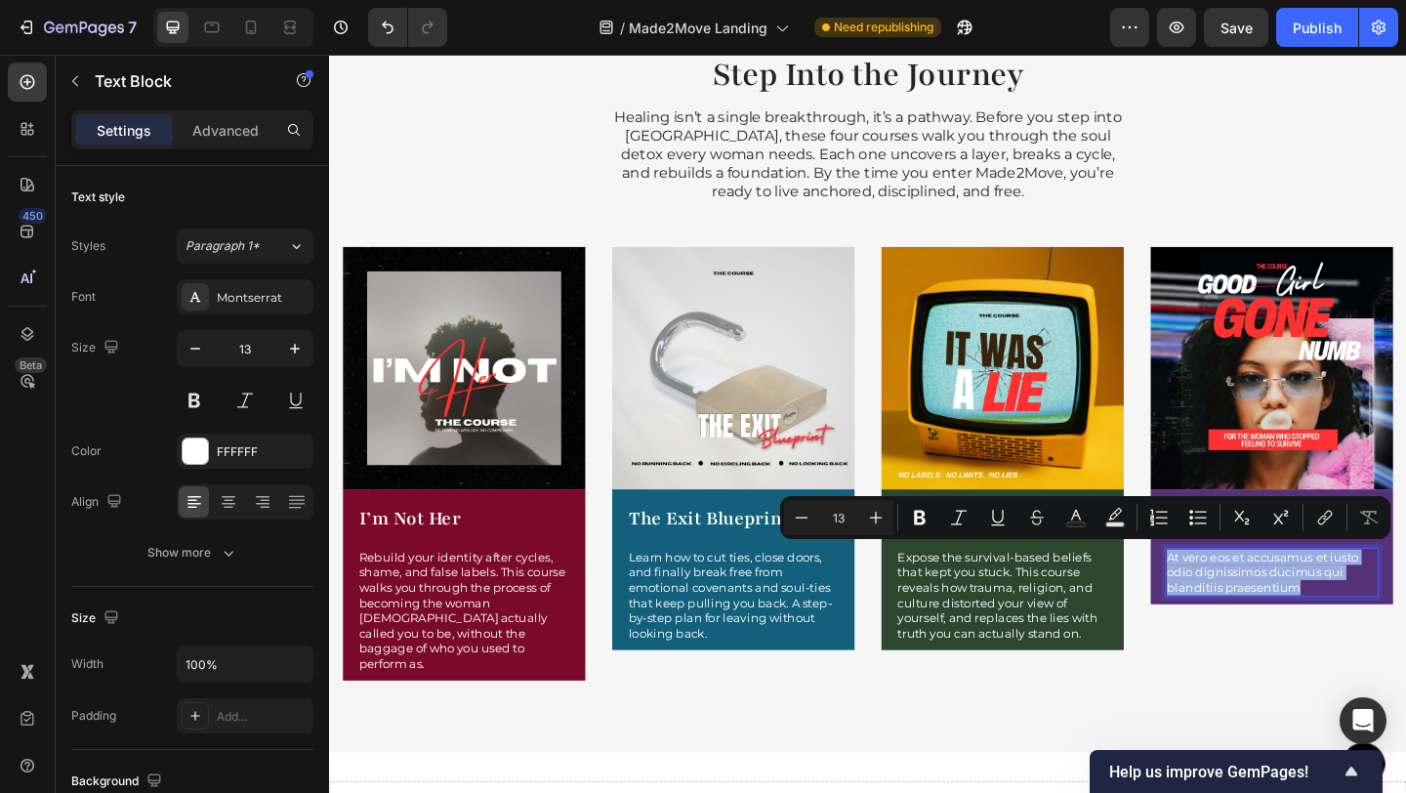
drag, startPoint x: 1390, startPoint y: 629, endPoint x: 1233, endPoint y: 602, distance: 159.4
click at [1240, 602] on p "At vero eos et accusamus et iusto odio dignissimos ducimus qui blanditiis praes…" at bounding box center [1354, 618] width 228 height 50
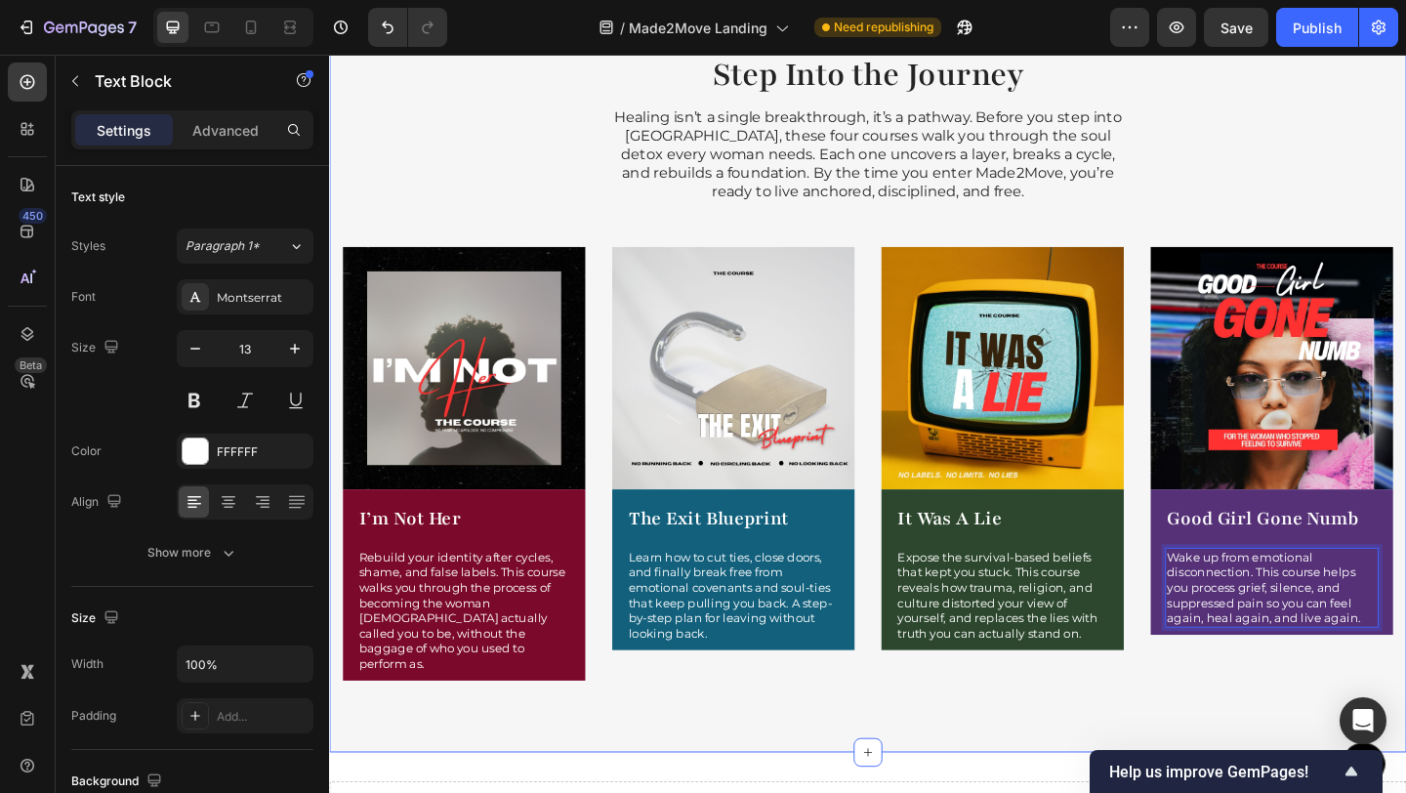
click at [1119, 761] on div "Step Into the Journey Heading Healing isn’t a single breakthrough, it’s a pathw…" at bounding box center [915, 392] width 1172 height 843
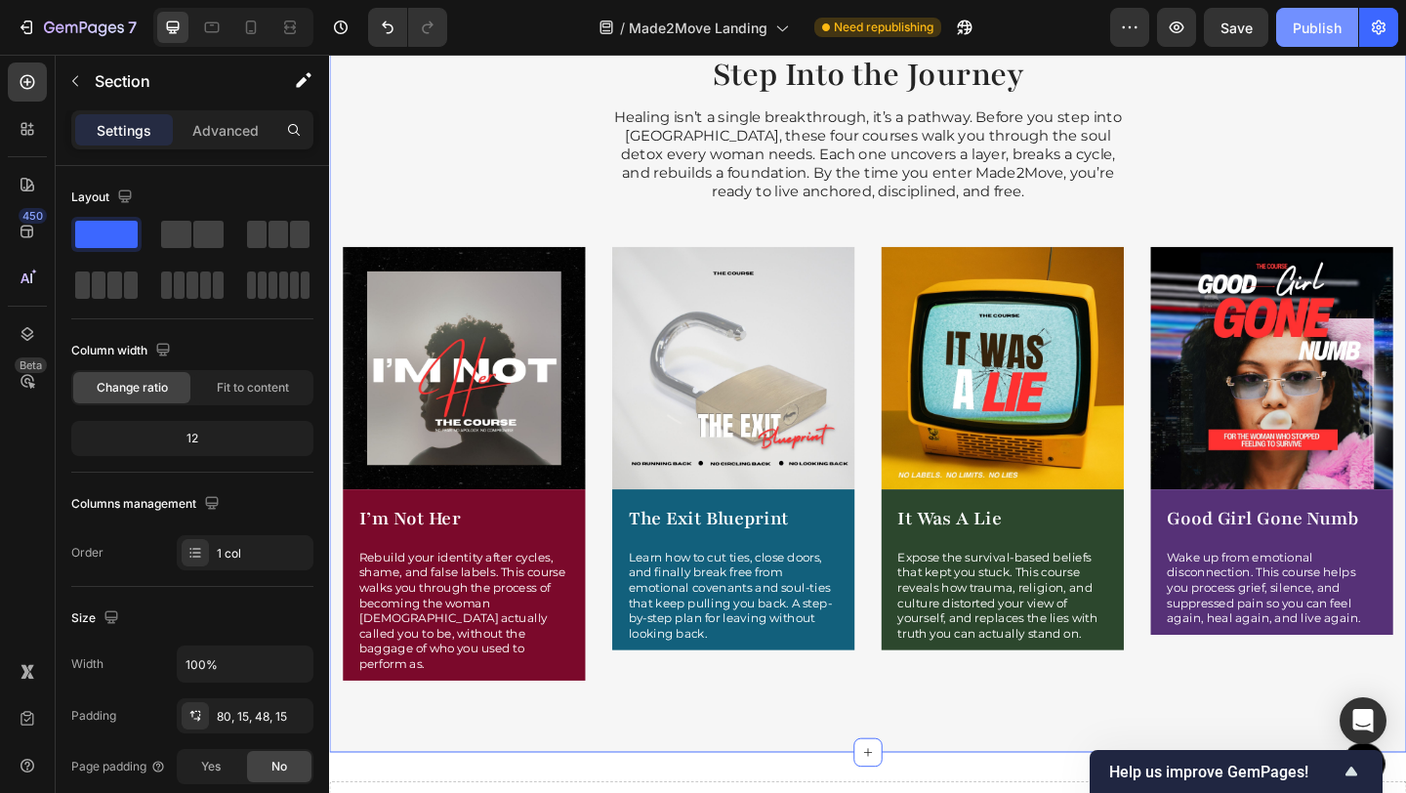
click at [1308, 30] on div "Publish" at bounding box center [1317, 28] width 49 height 21
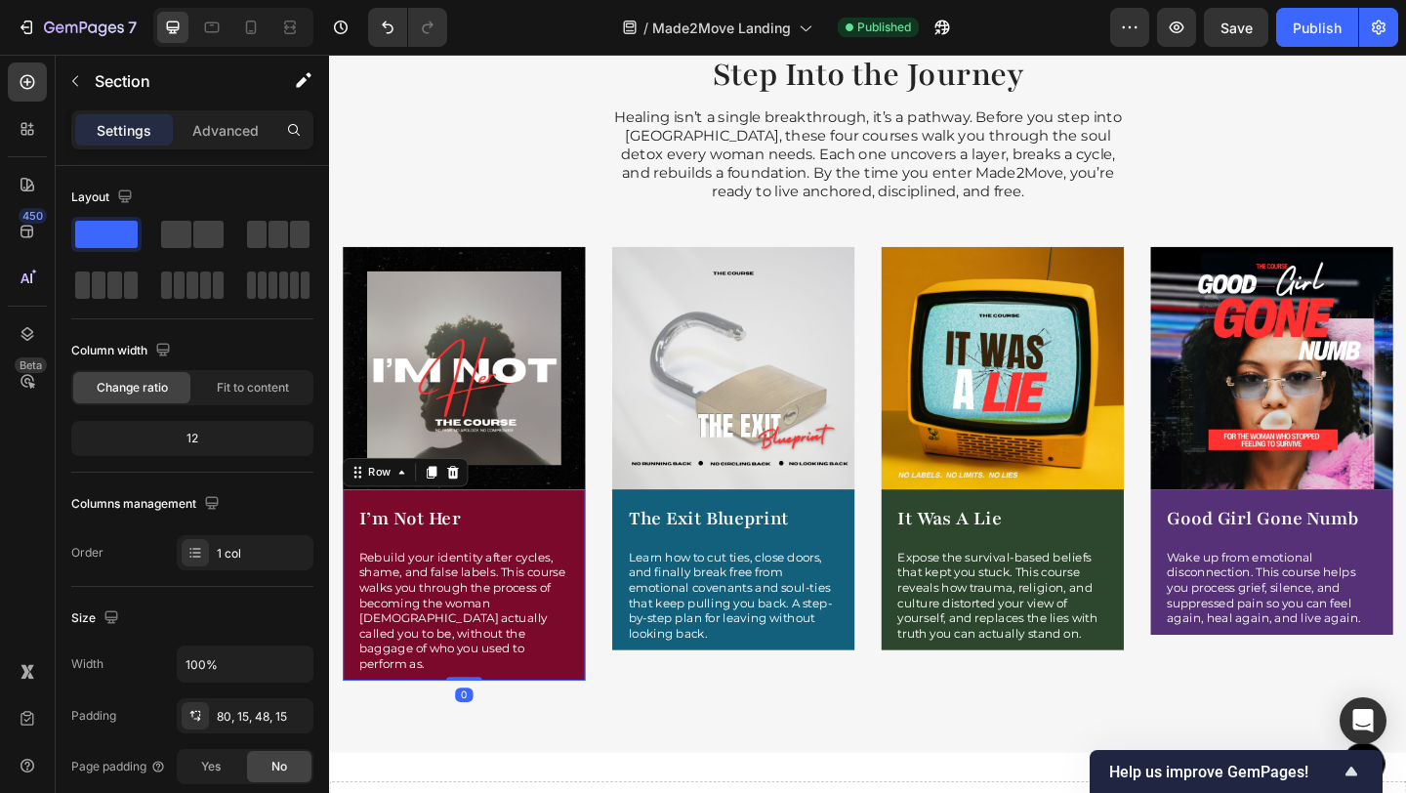
click at [388, 580] on div "I’m Not Her Product Title Rebuild your identity after cycles, shame, and false …" at bounding box center [475, 635] width 232 height 185
click at [595, 545] on div "I’m Not Her Product Title Rebuild your identity after cycles, shame, and false …" at bounding box center [476, 631] width 264 height 208
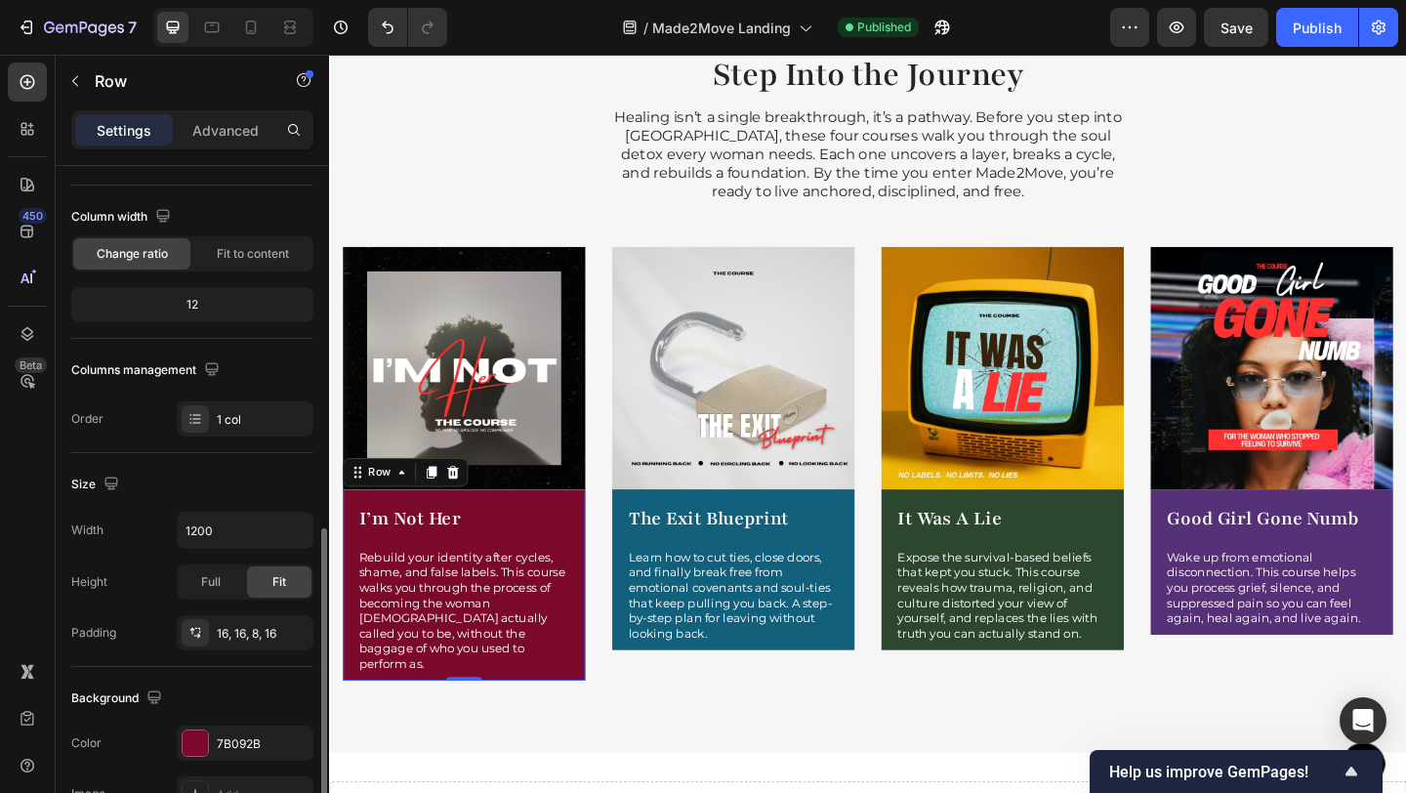
scroll to position [509, 0]
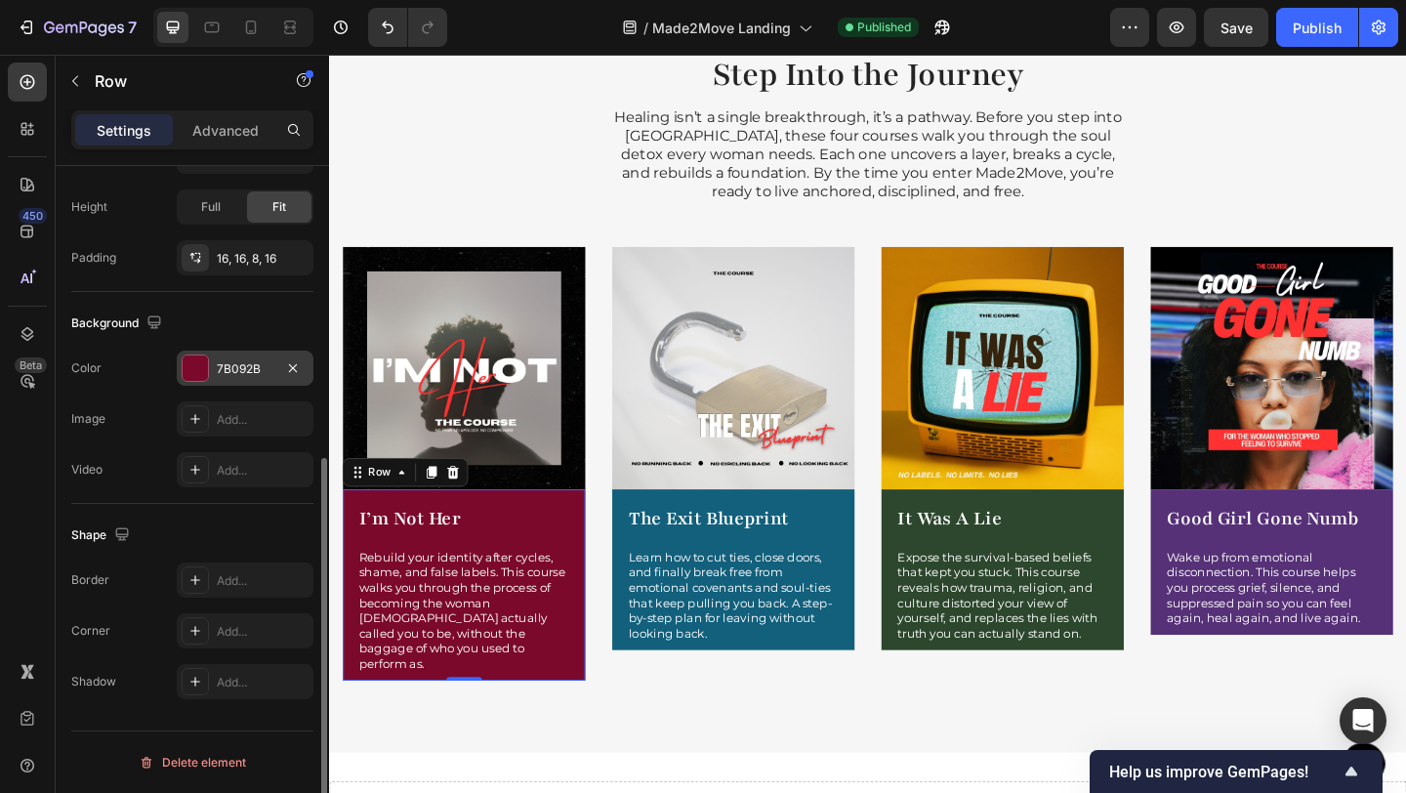
click at [194, 377] on div at bounding box center [195, 367] width 25 height 25
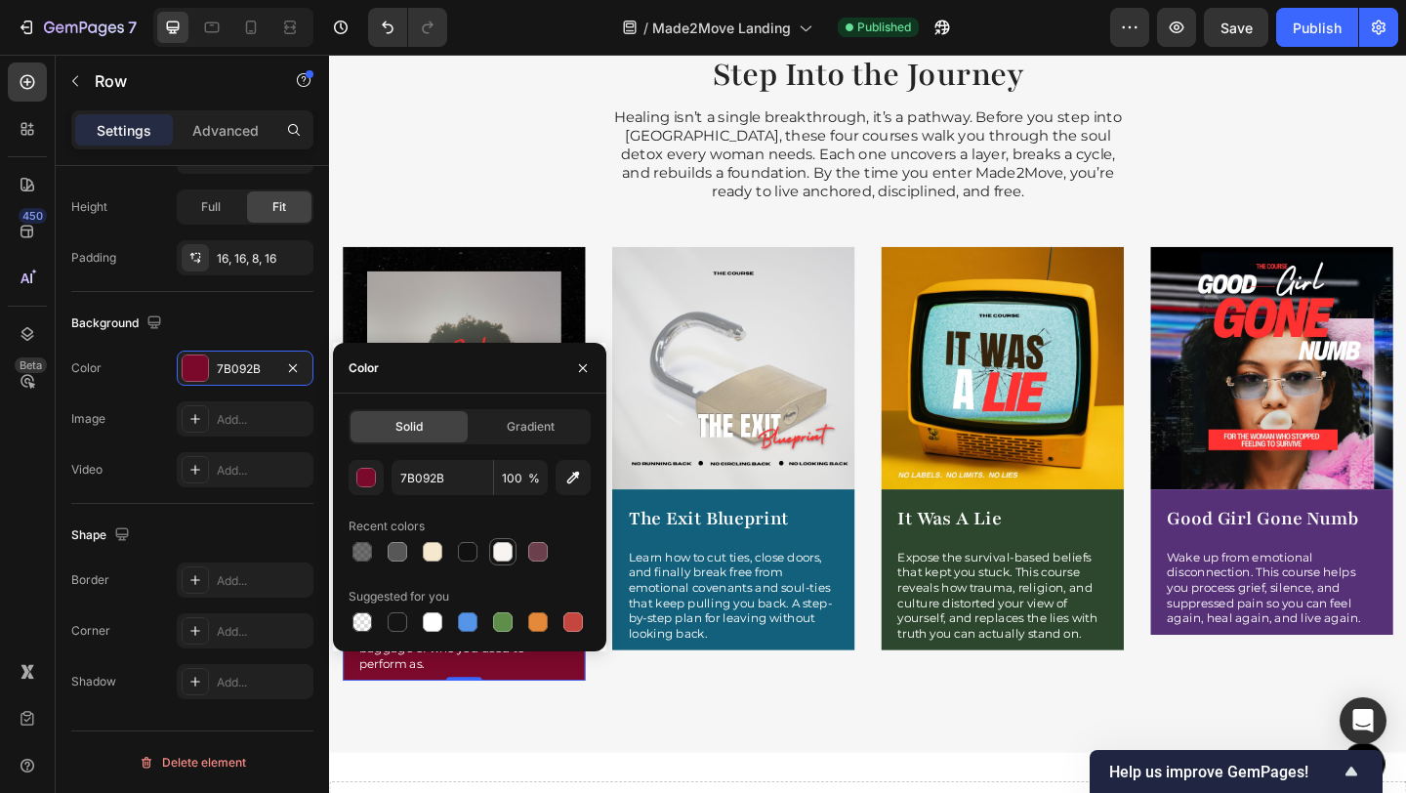
click at [499, 553] on div at bounding box center [503, 552] width 20 height 20
type input "F8F4F1"
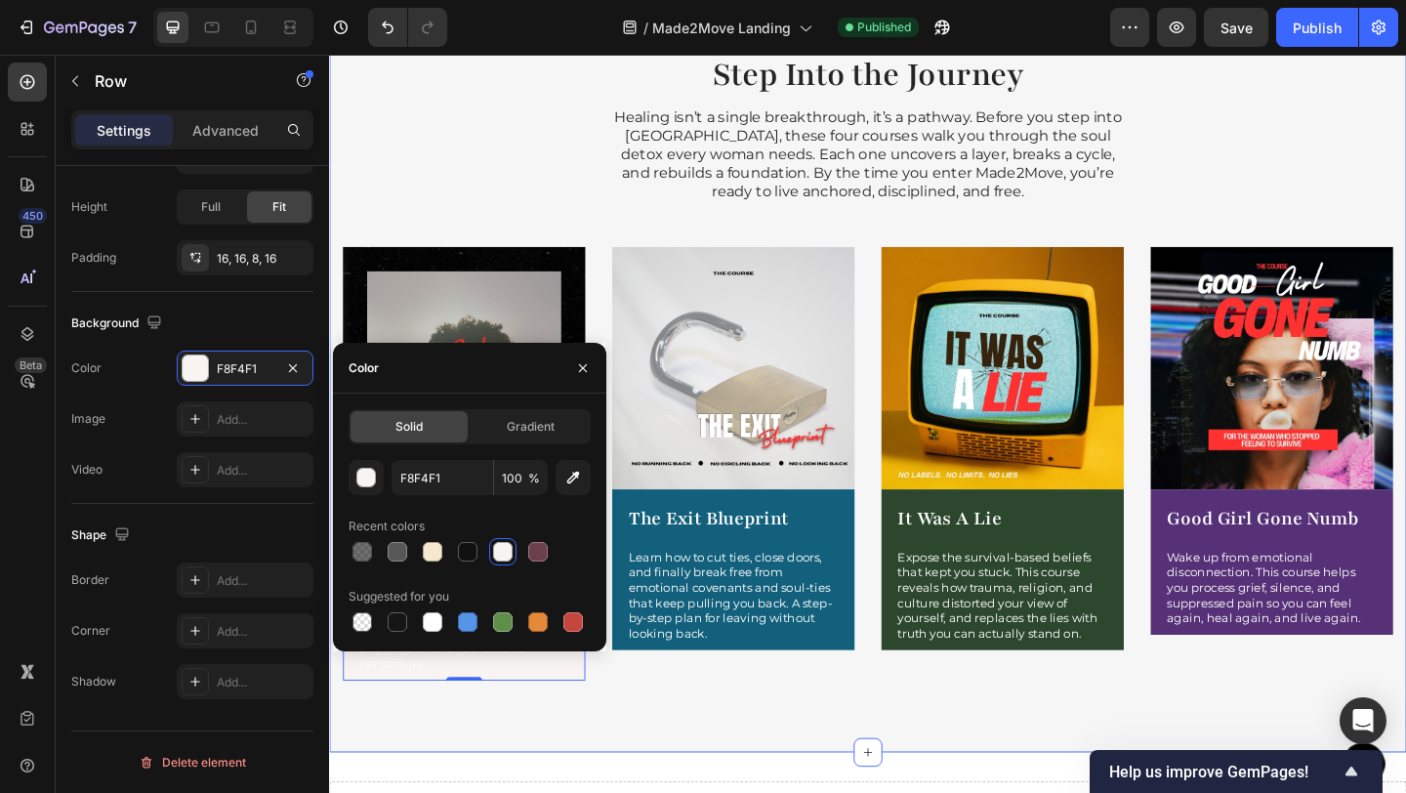
click at [740, 751] on div "Step Into the Journey Heading Healing isn’t a single breakthrough, it’s a pathw…" at bounding box center [915, 392] width 1172 height 843
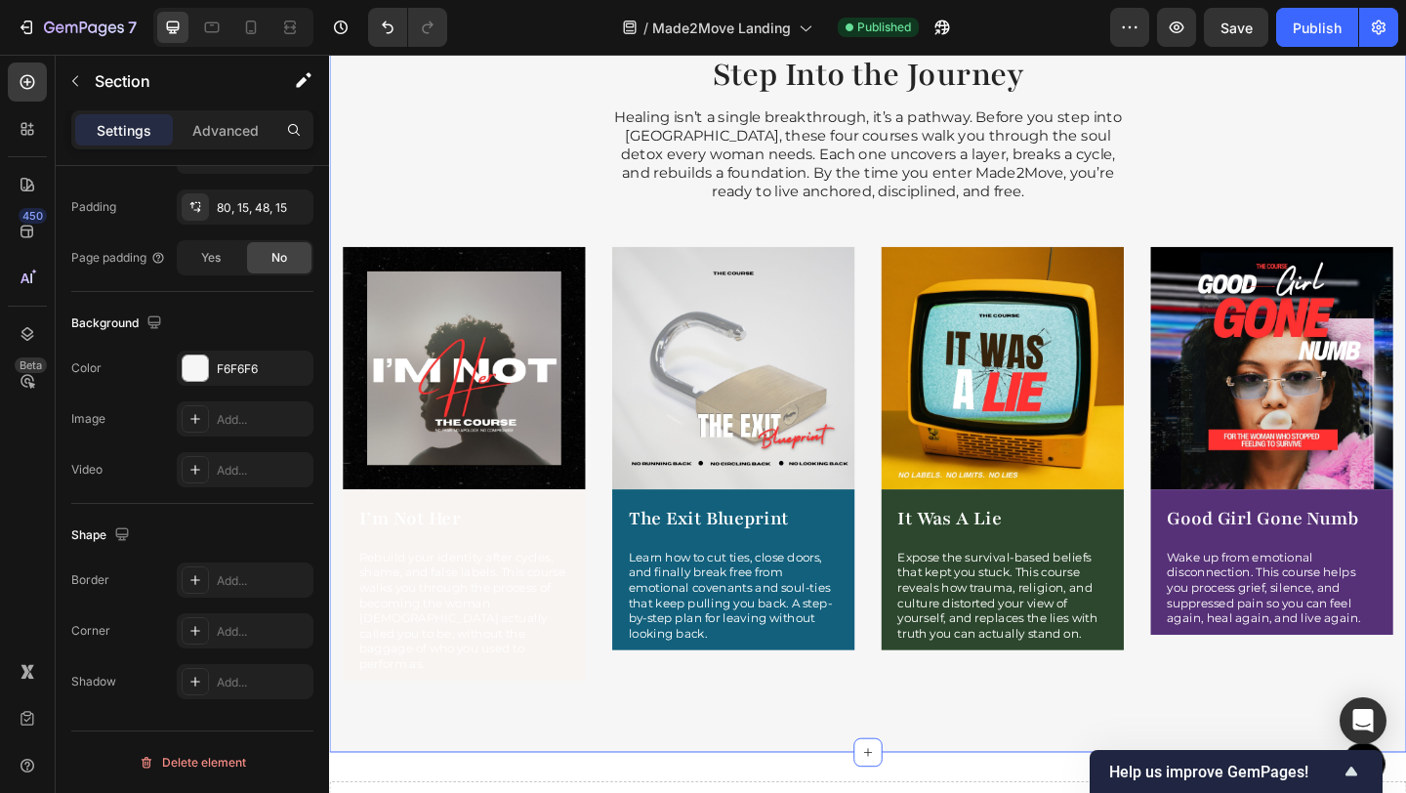
scroll to position [0, 0]
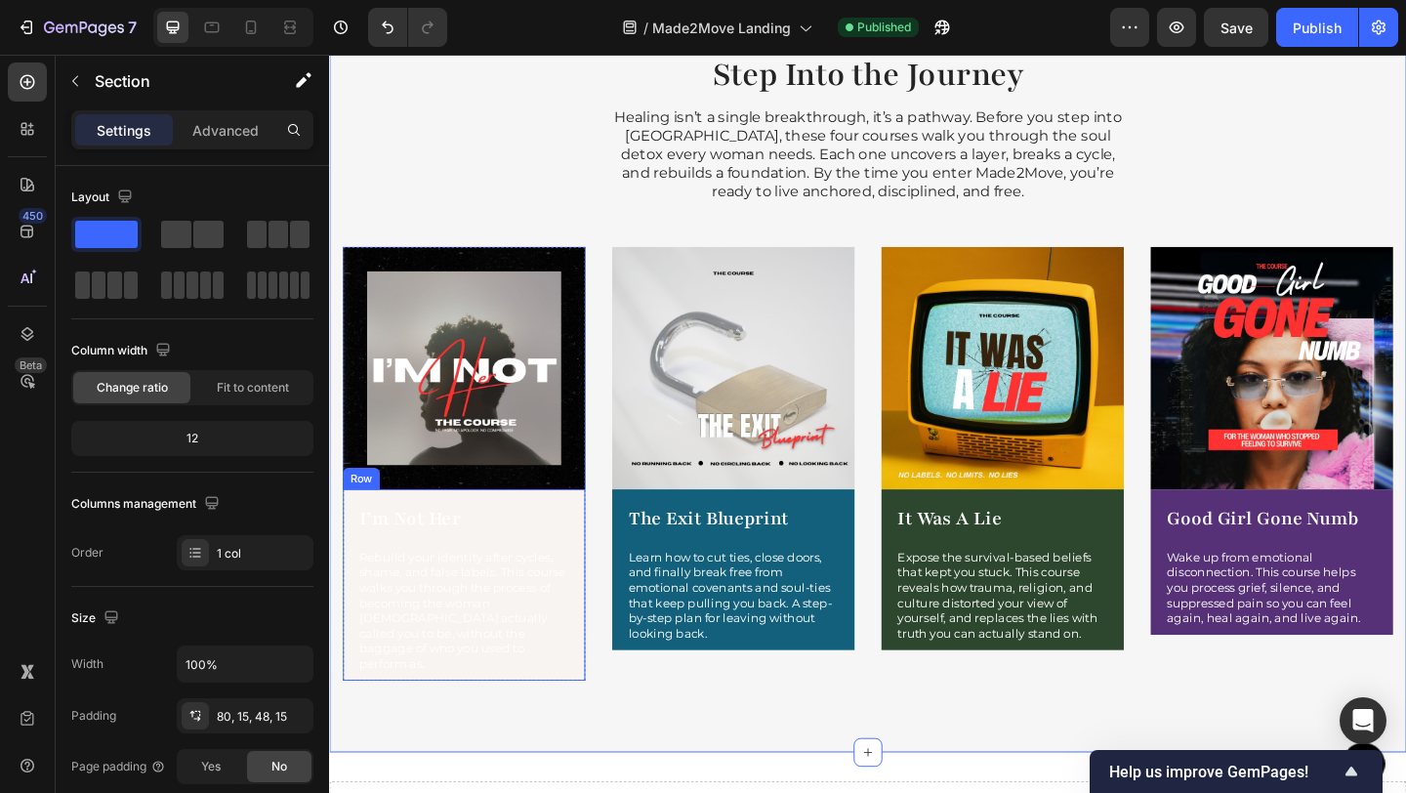
click at [596, 551] on div "I’m Not Her Product Title Rebuild your identity after cycles, shame, and false …" at bounding box center [476, 631] width 264 height 208
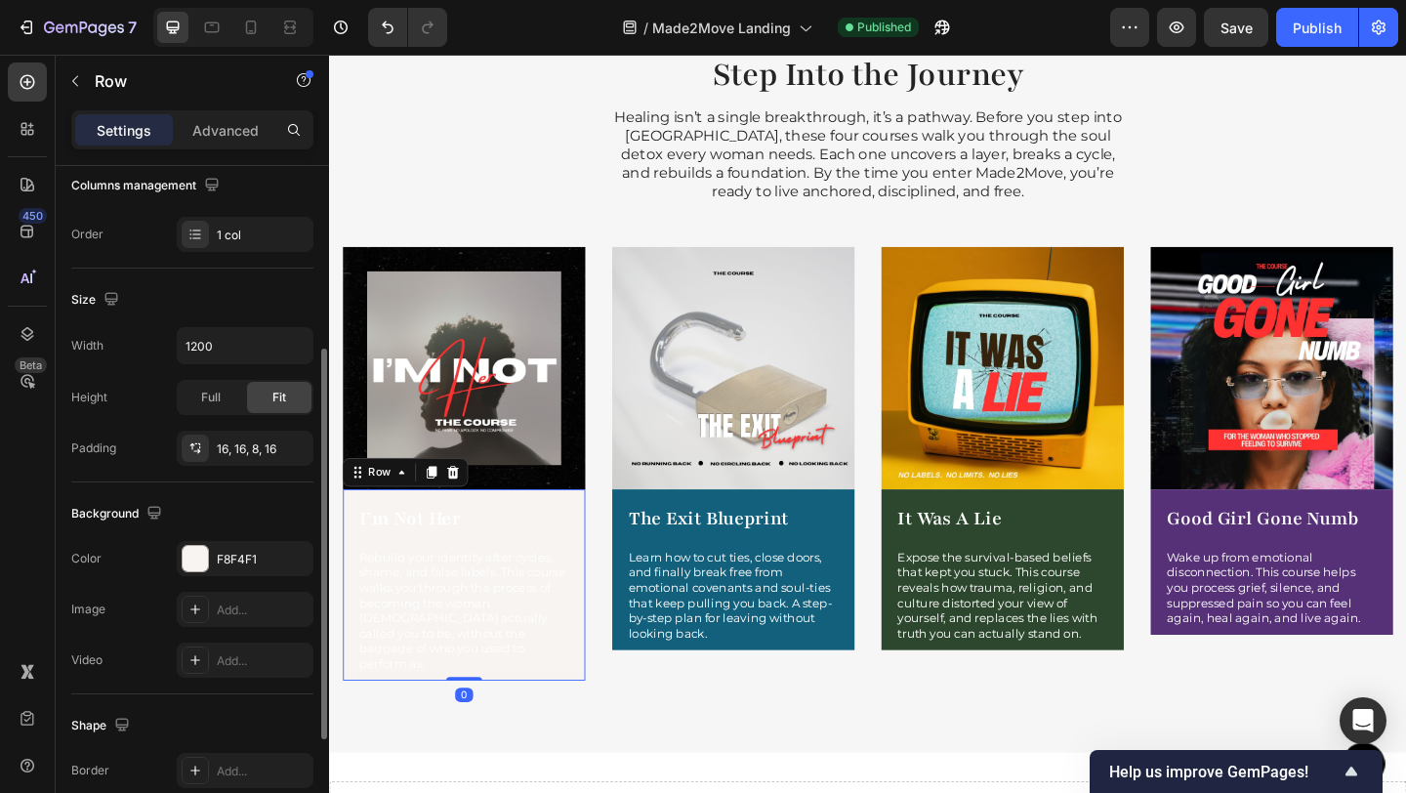
scroll to position [322, 0]
click at [197, 552] on div at bounding box center [195, 554] width 25 height 25
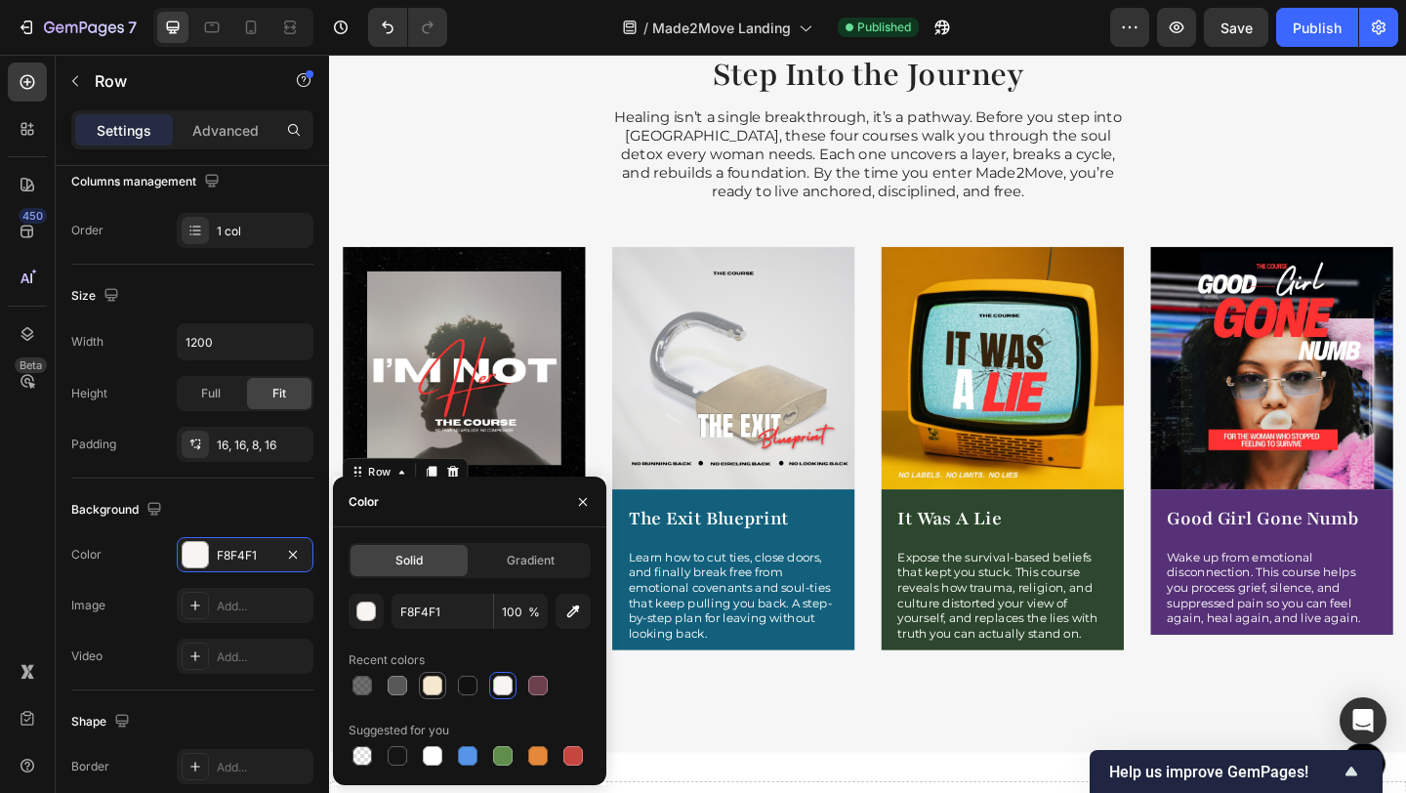
click at [440, 689] on div at bounding box center [433, 686] width 20 height 20
type input "F5E8CE"
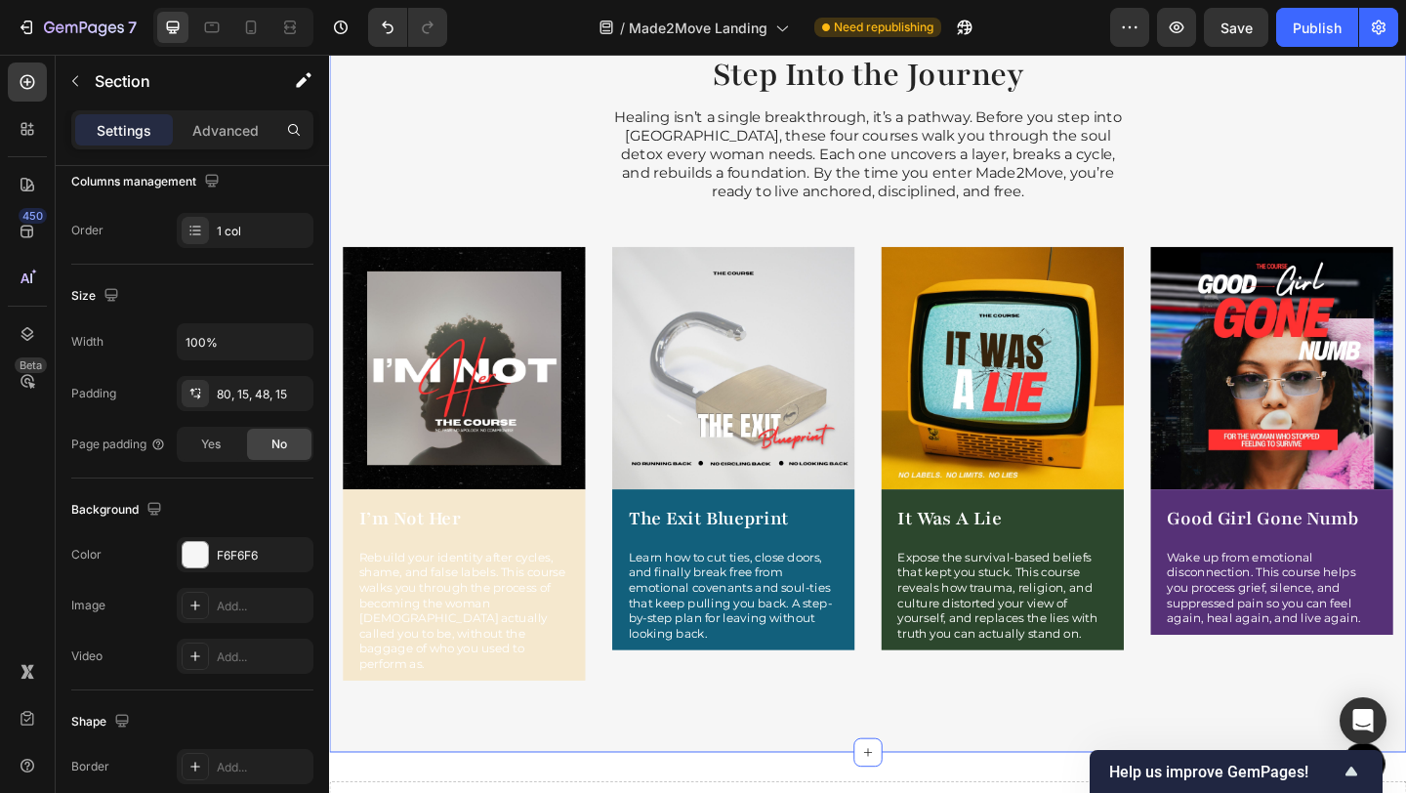
click at [664, 744] on div "Step Into the Journey Heading Healing isn’t a single breakthrough, it’s a pathw…" at bounding box center [915, 408] width 1142 height 718
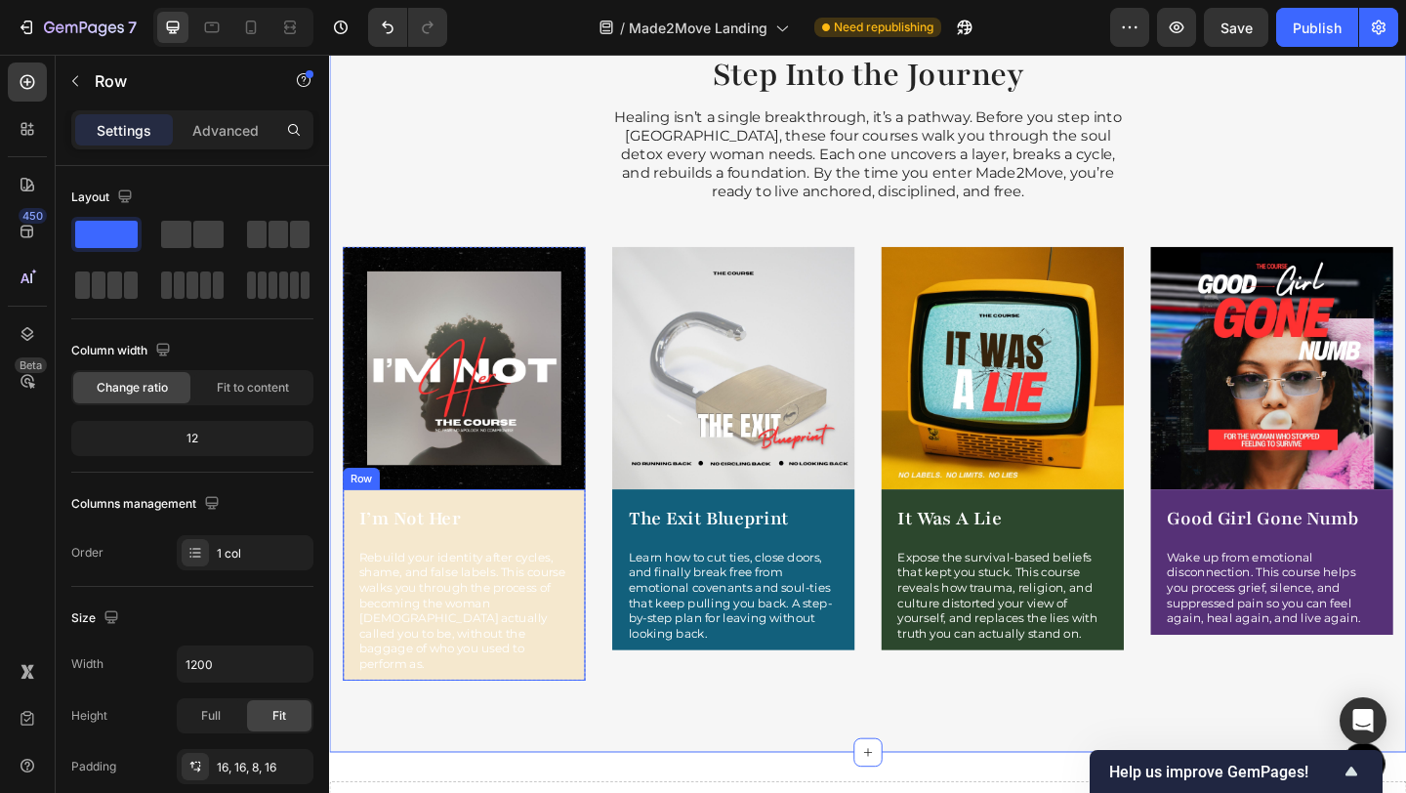
click at [584, 536] on div "I’m Not Her Product Title Rebuild your identity after cycles, shame, and false …" at bounding box center [476, 631] width 264 height 208
click at [582, 536] on div "I’m Not Her Product Title Rebuild your identity after cycles, shame, and false …" at bounding box center [476, 631] width 264 height 208
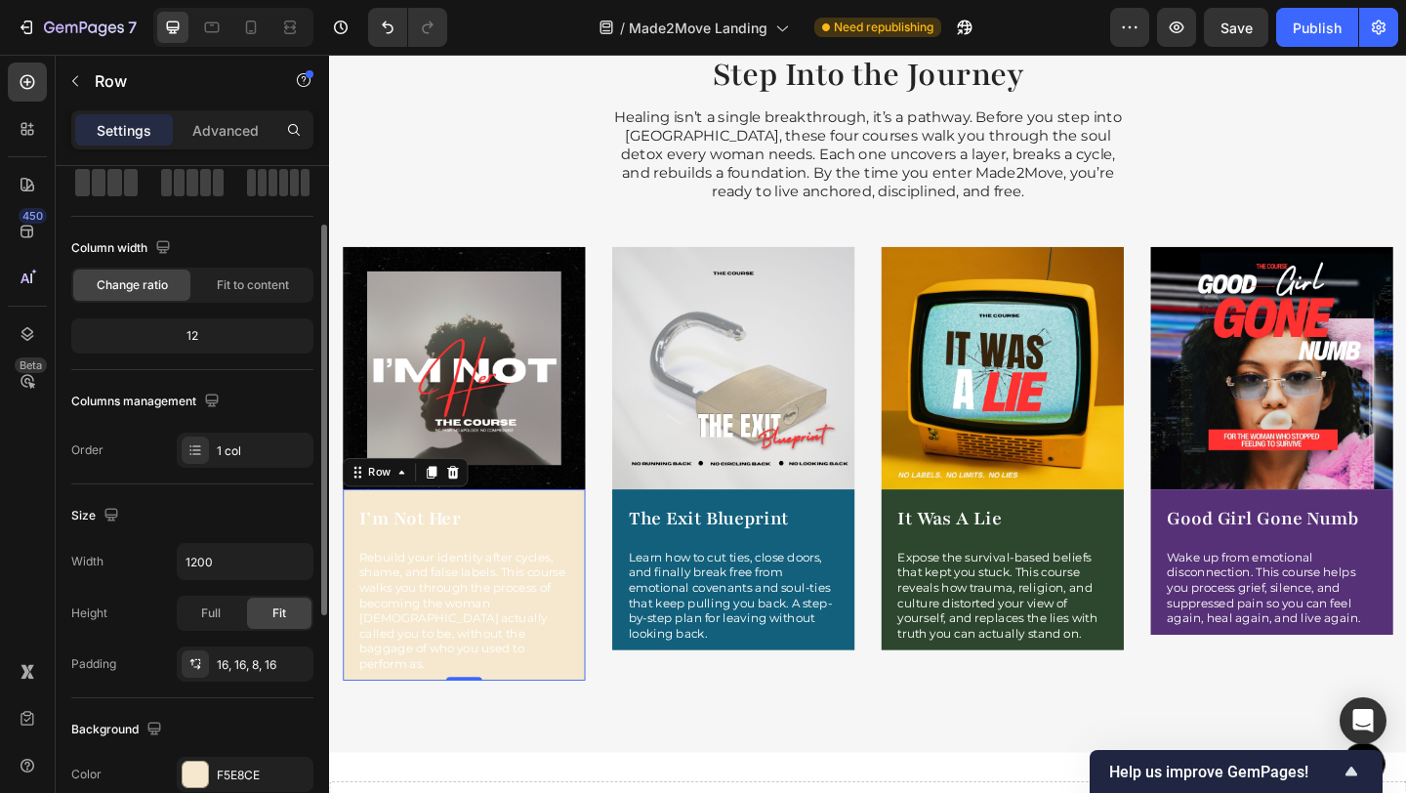
scroll to position [138, 0]
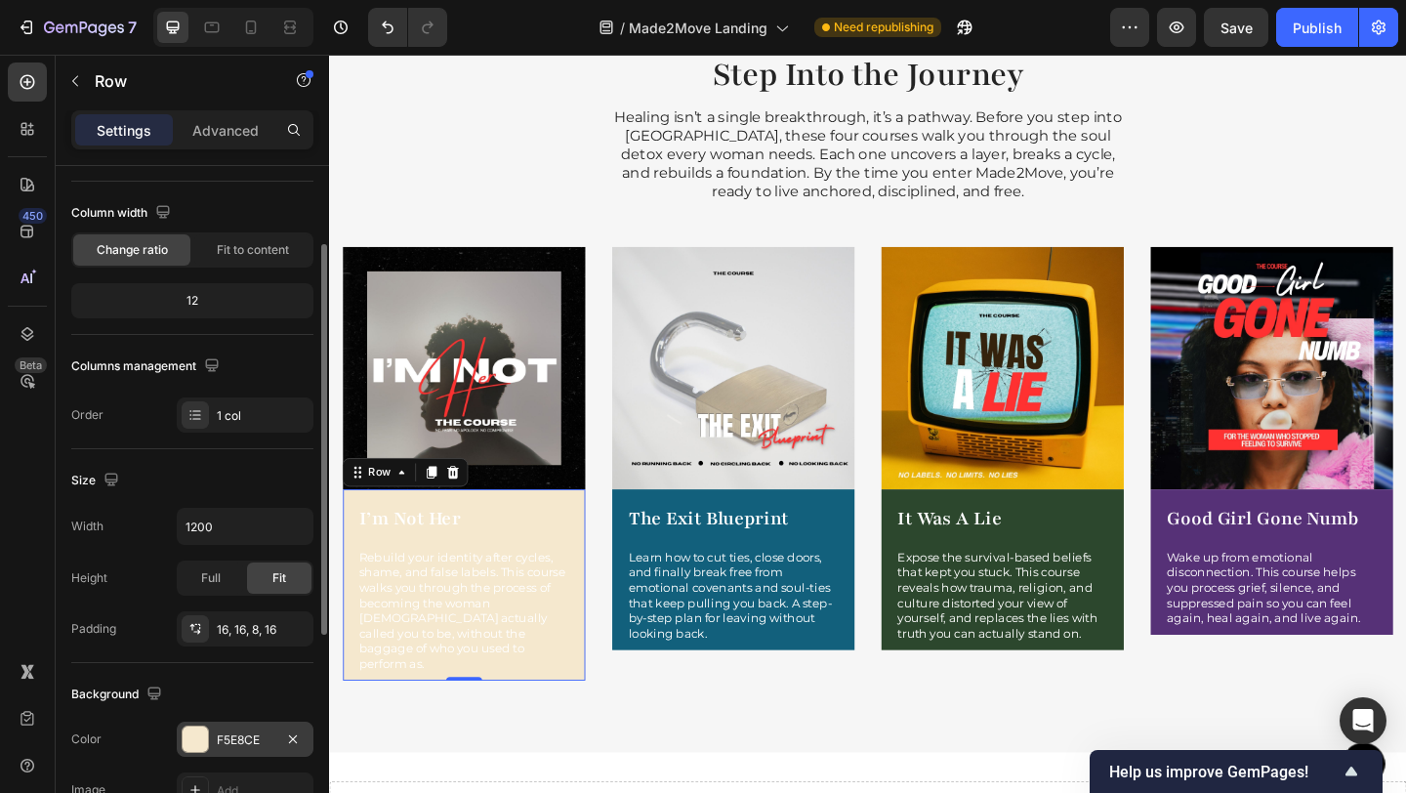
click at [210, 742] on div "F5E8CE" at bounding box center [245, 738] width 137 height 35
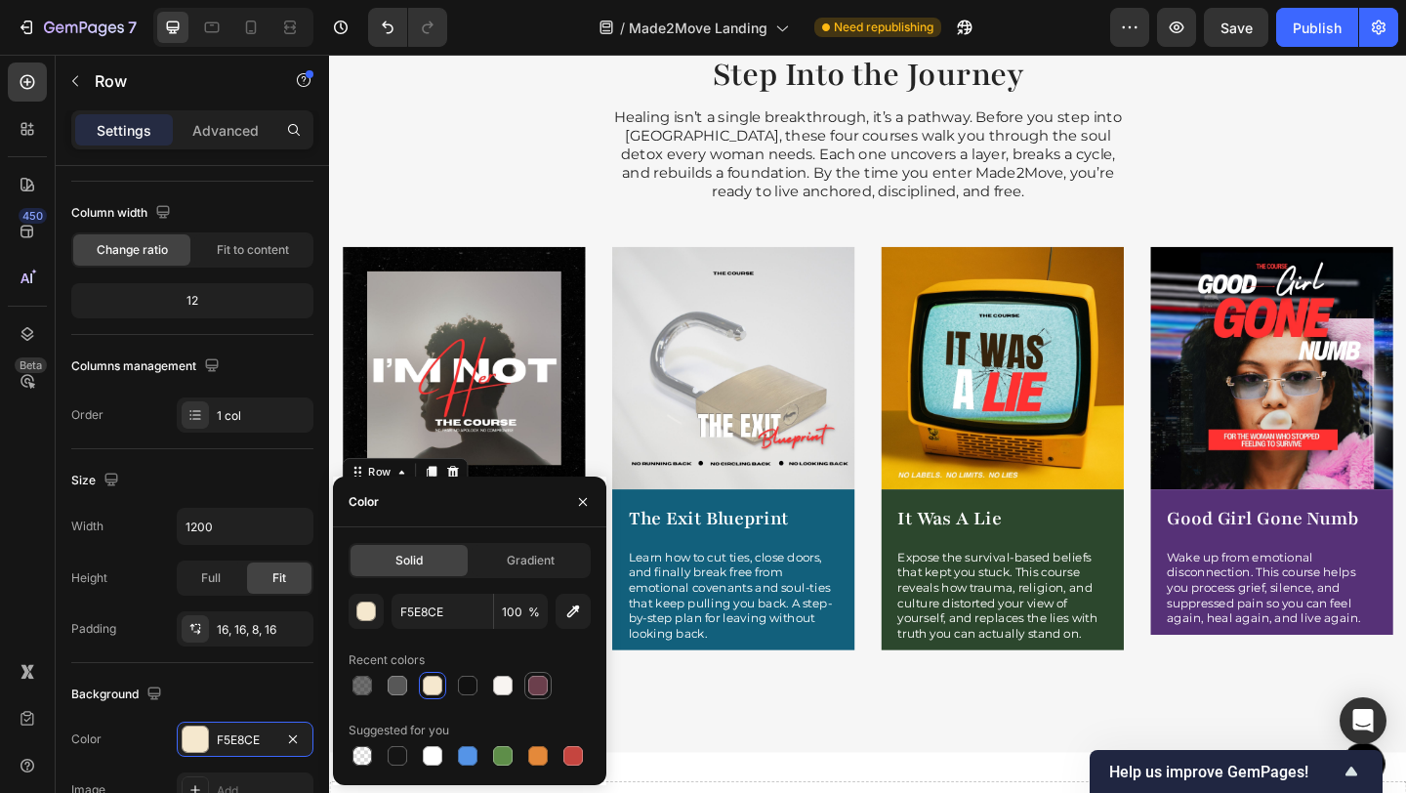
click at [539, 687] on div at bounding box center [538, 686] width 20 height 20
type input "6B3F4C"
click at [666, 755] on div "Step Into the Journey Heading Healing isn’t a single breakthrough, it’s a pathw…" at bounding box center [915, 392] width 1172 height 843
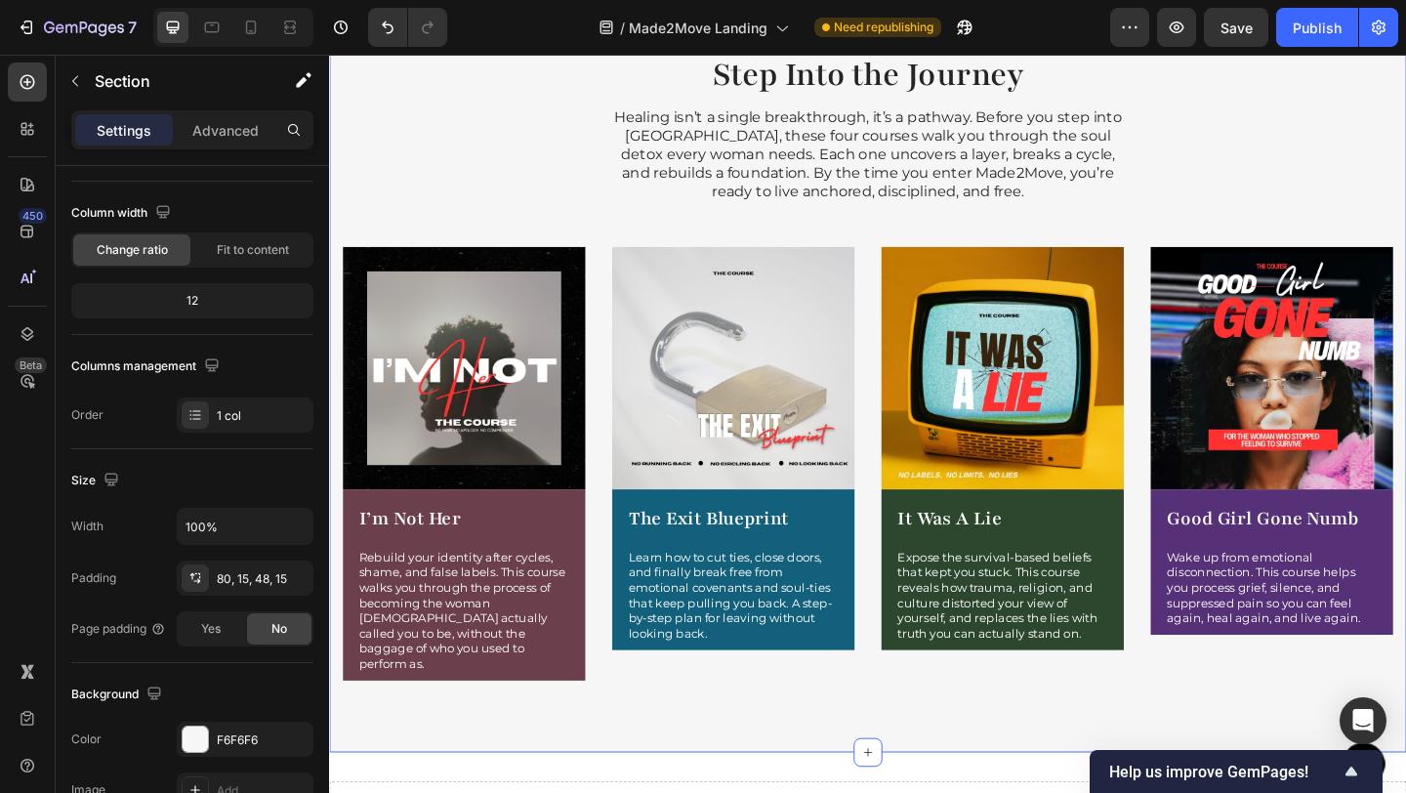
scroll to position [0, 0]
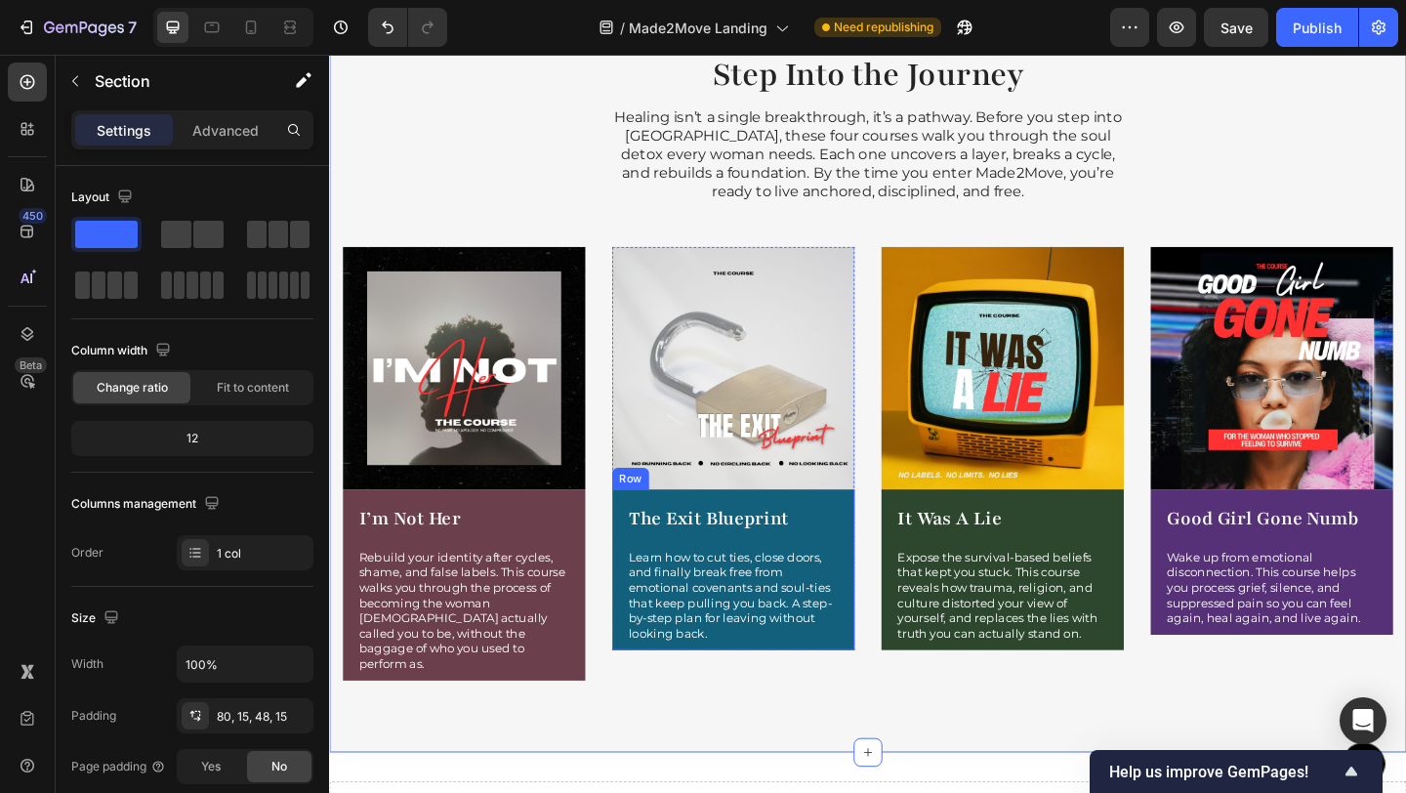
click at [876, 549] on h1 "The Exit Blueprint" at bounding box center [768, 559] width 232 height 33
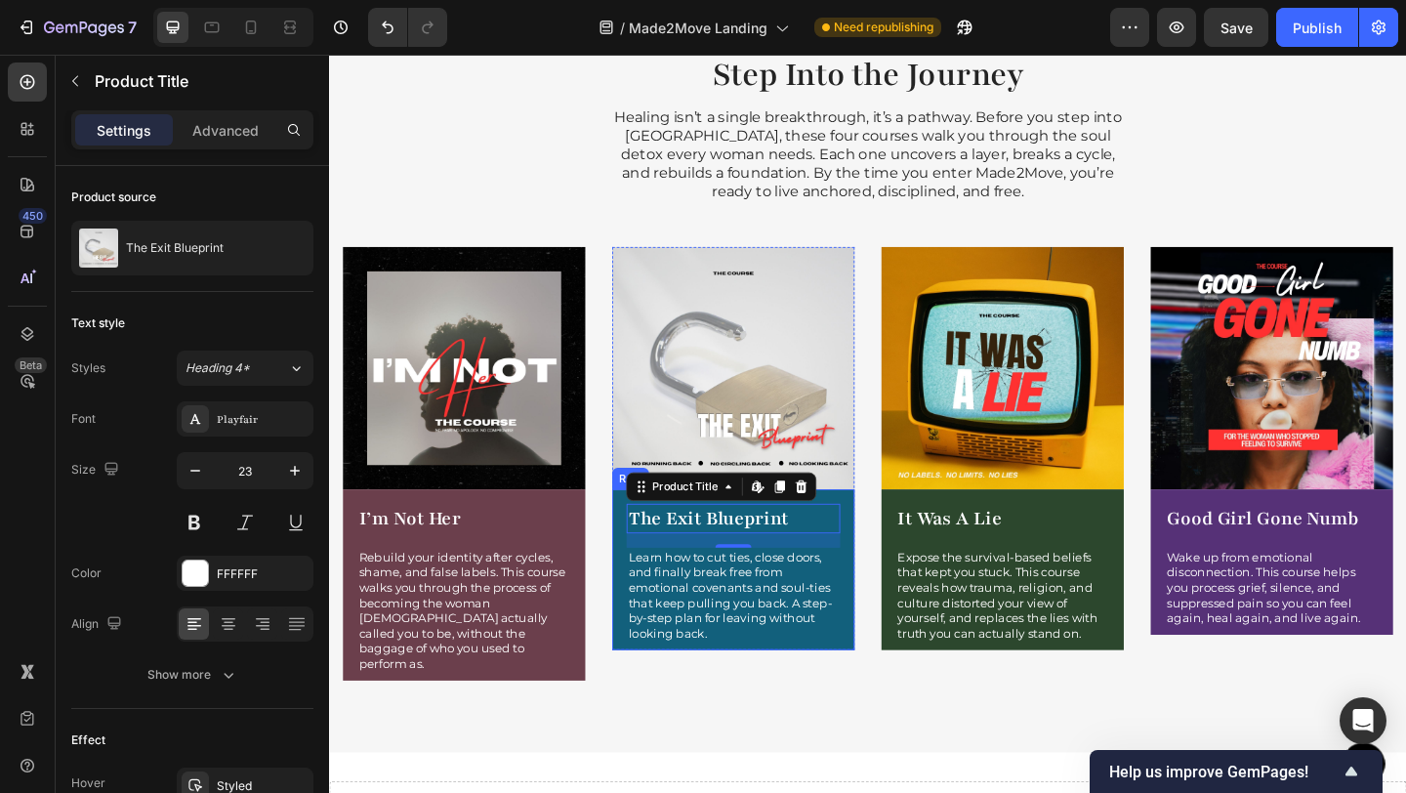
click at [885, 683] on div "The Exit Blueprint Product Title Edit content in Shopify 16 Learn how to cut ti…" at bounding box center [769, 614] width 264 height 175
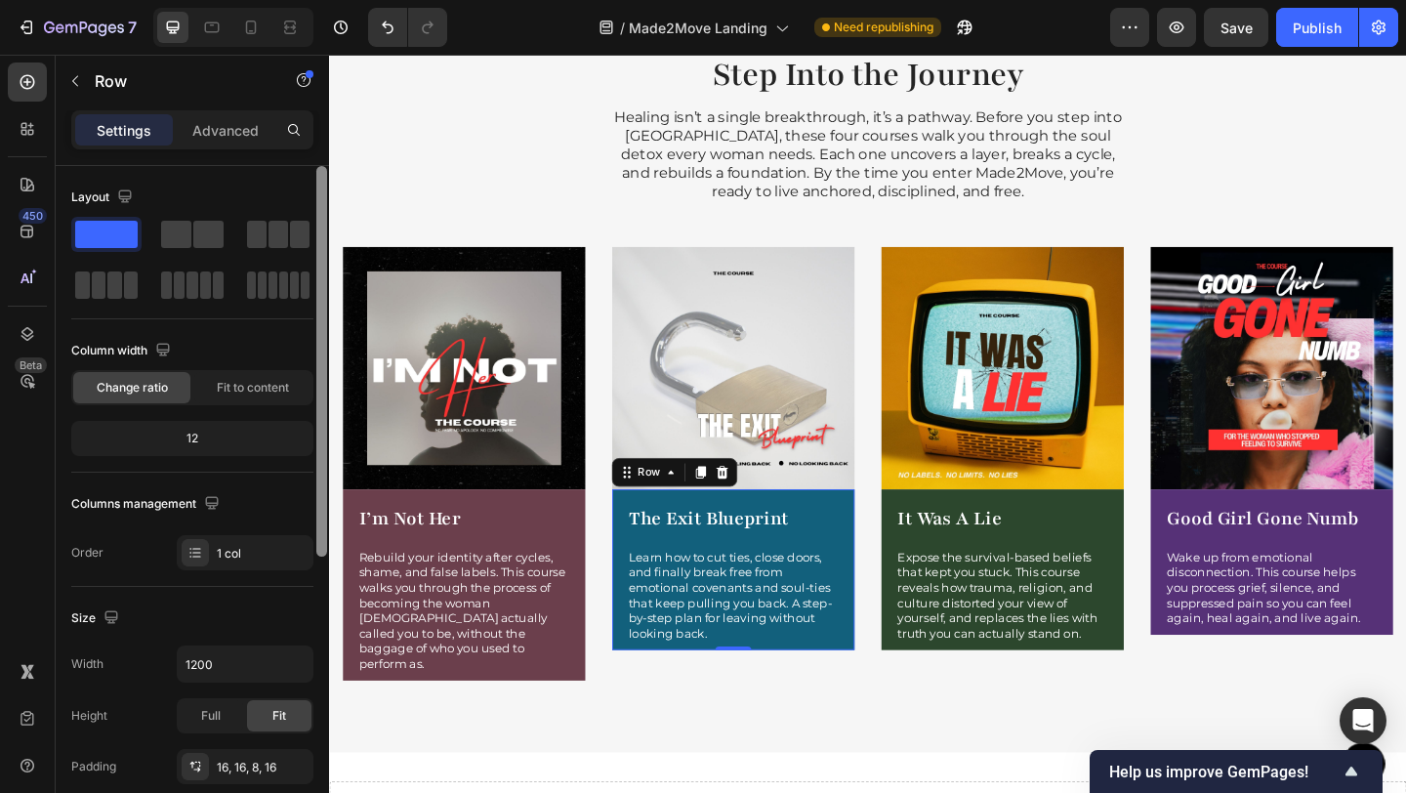
scroll to position [141, 0]
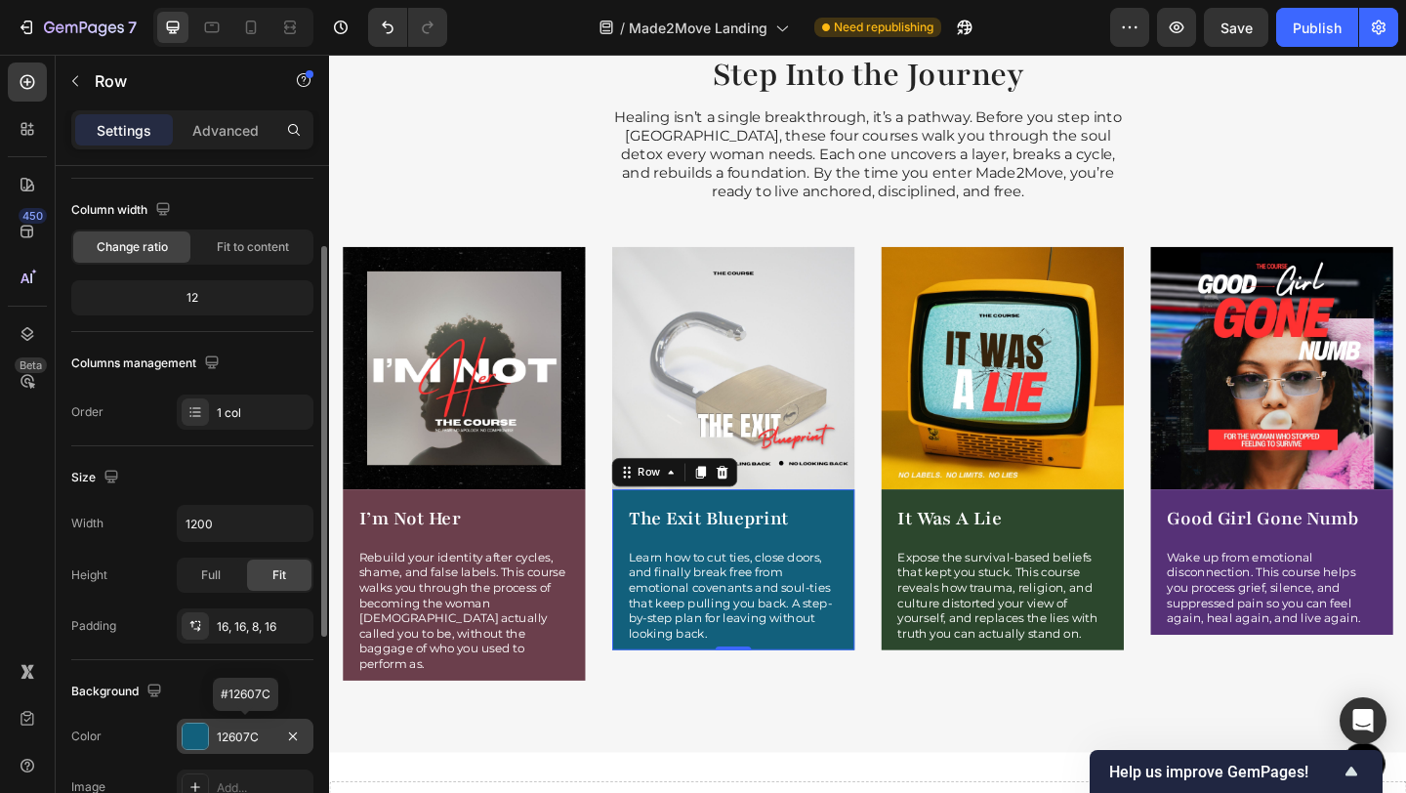
click at [202, 738] on div at bounding box center [195, 735] width 25 height 25
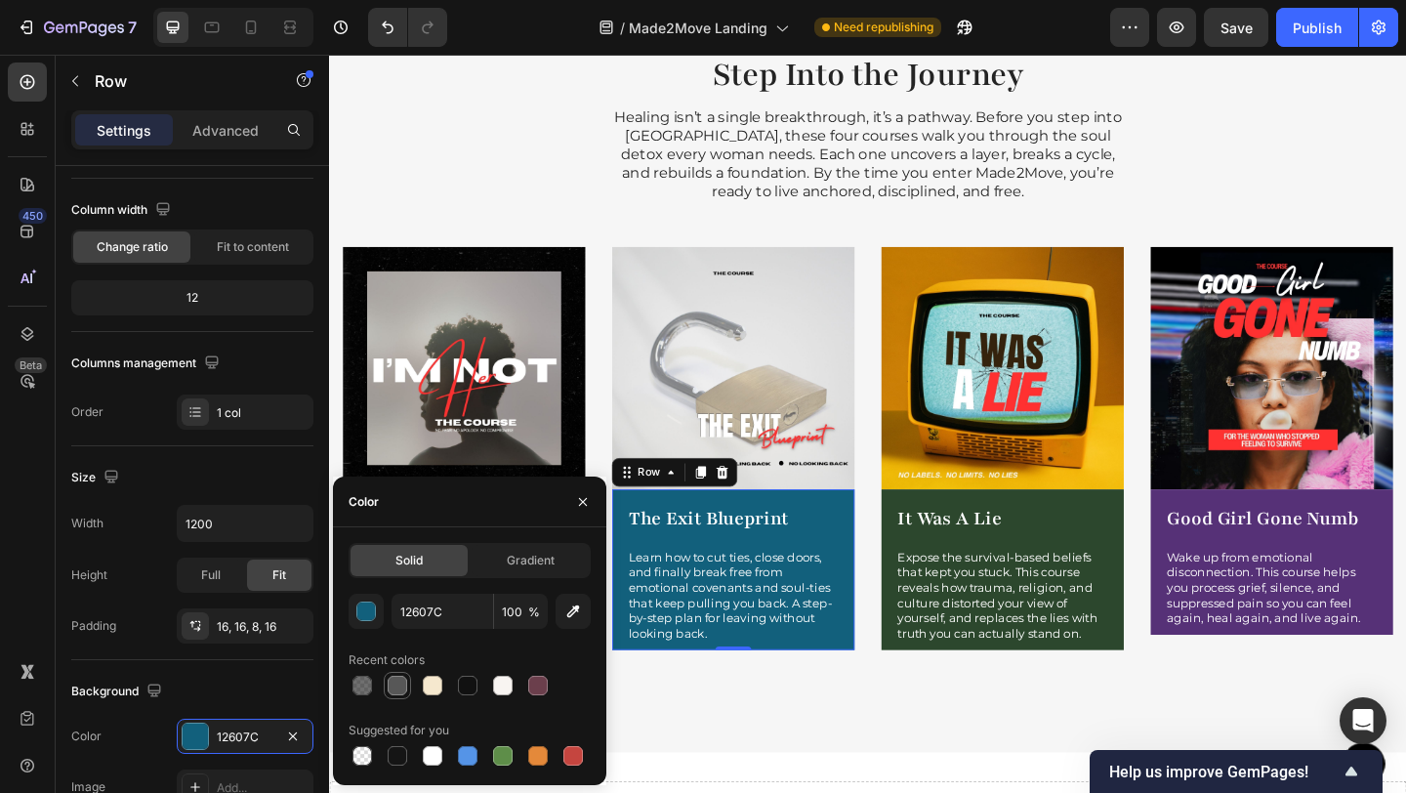
click at [402, 687] on div at bounding box center [398, 686] width 20 height 20
type input "575757"
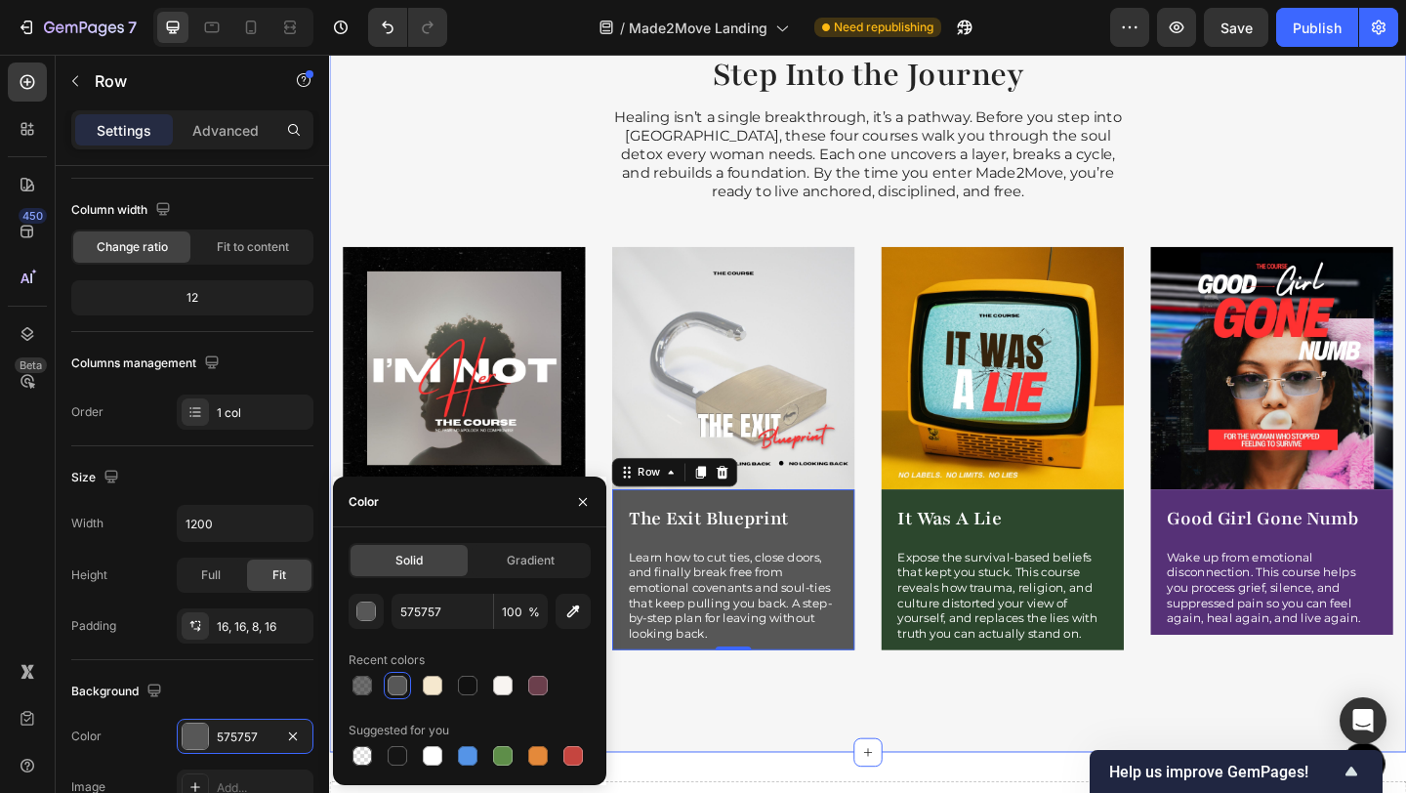
click at [990, 772] on div "Step Into the Journey Heading Healing isn’t a single breakthrough, it’s a pathw…" at bounding box center [915, 392] width 1172 height 843
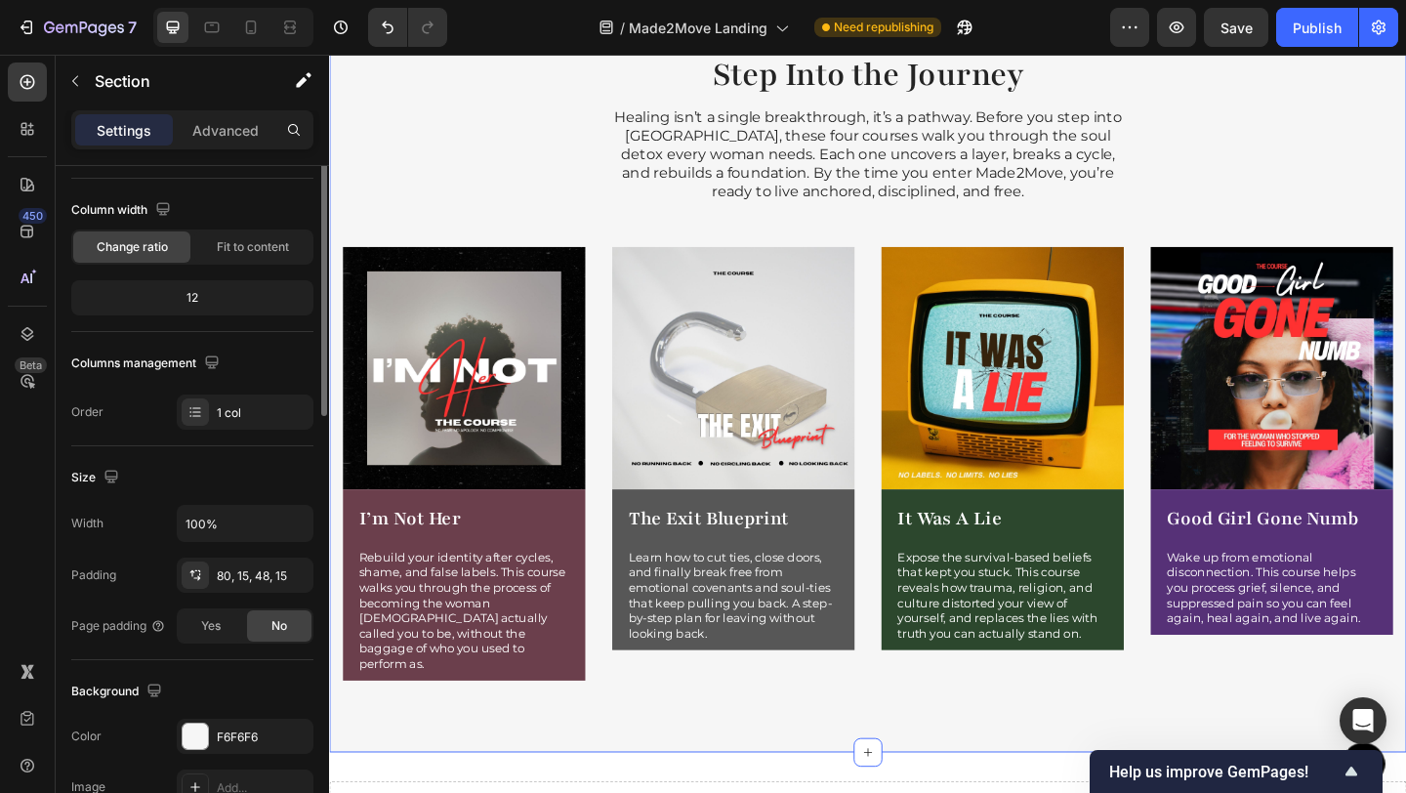
scroll to position [0, 0]
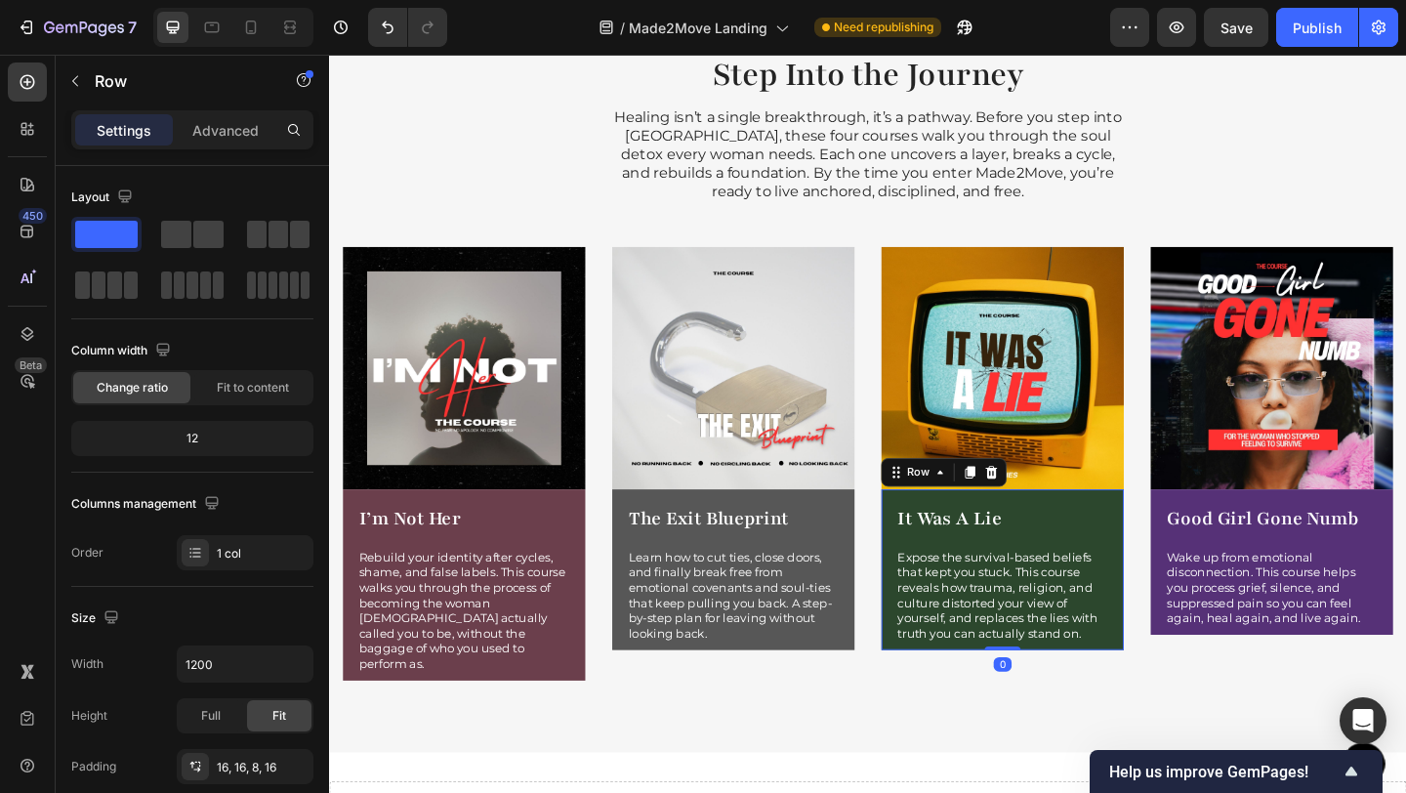
click at [1169, 539] on div "It Was A Lie Product Title Expose the survival-based beliefs that kept you stuc…" at bounding box center [1061, 614] width 264 height 175
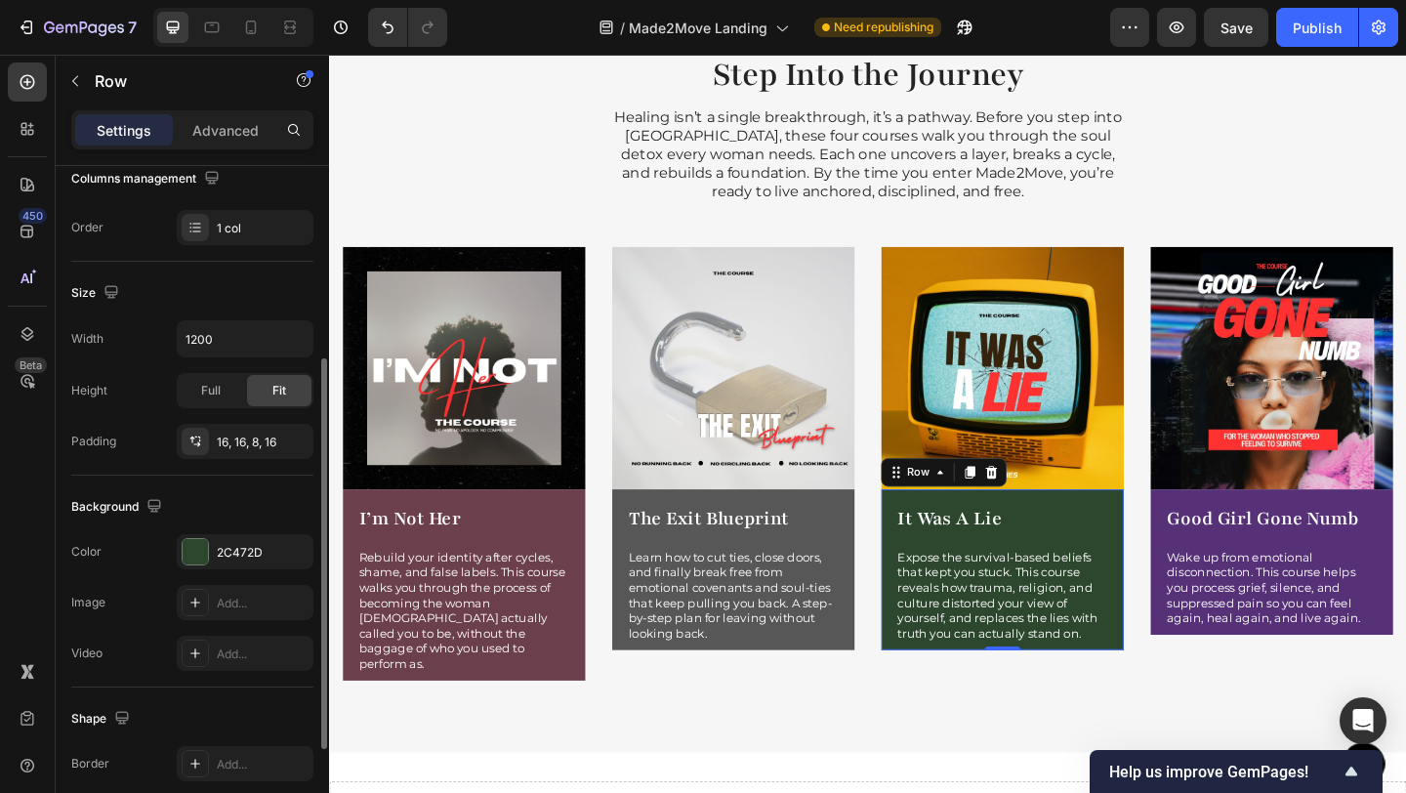
scroll to position [329, 0]
click at [188, 554] on div at bounding box center [195, 547] width 25 height 25
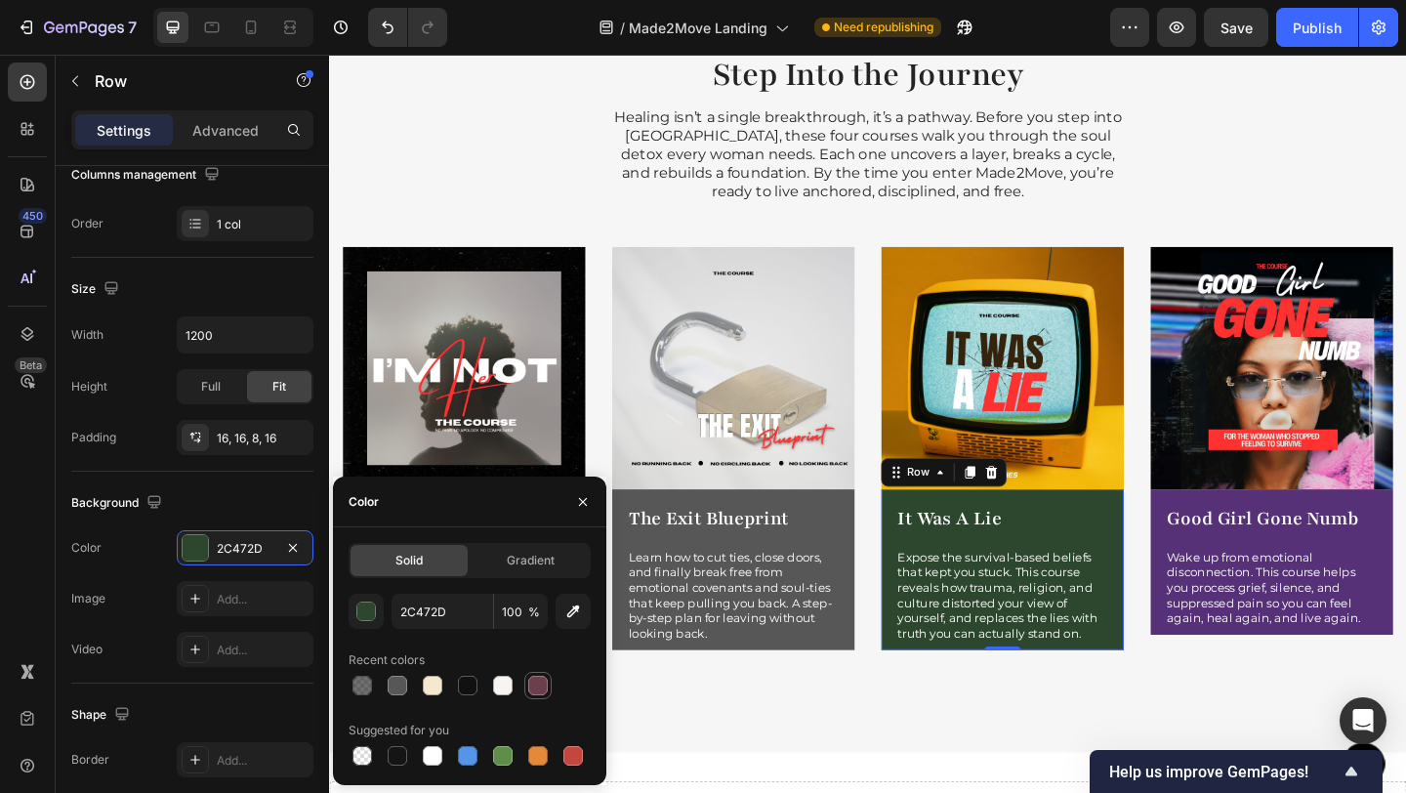
click at [535, 689] on div at bounding box center [538, 686] width 20 height 20
type input "6B3F4C"
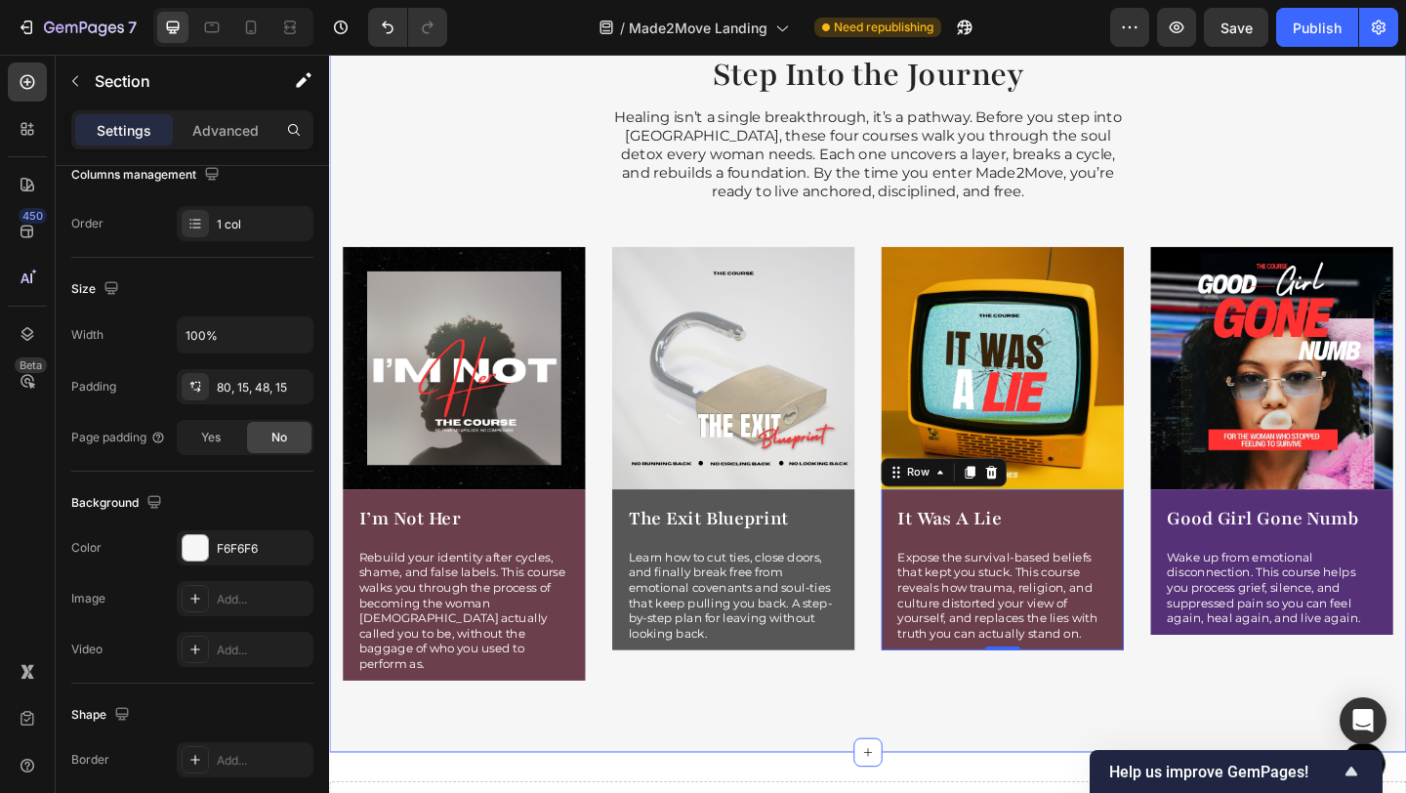
click at [1085, 767] on div "Step Into the Journey Heading Healing isn’t a single breakthrough, it’s a pathw…" at bounding box center [915, 392] width 1172 height 843
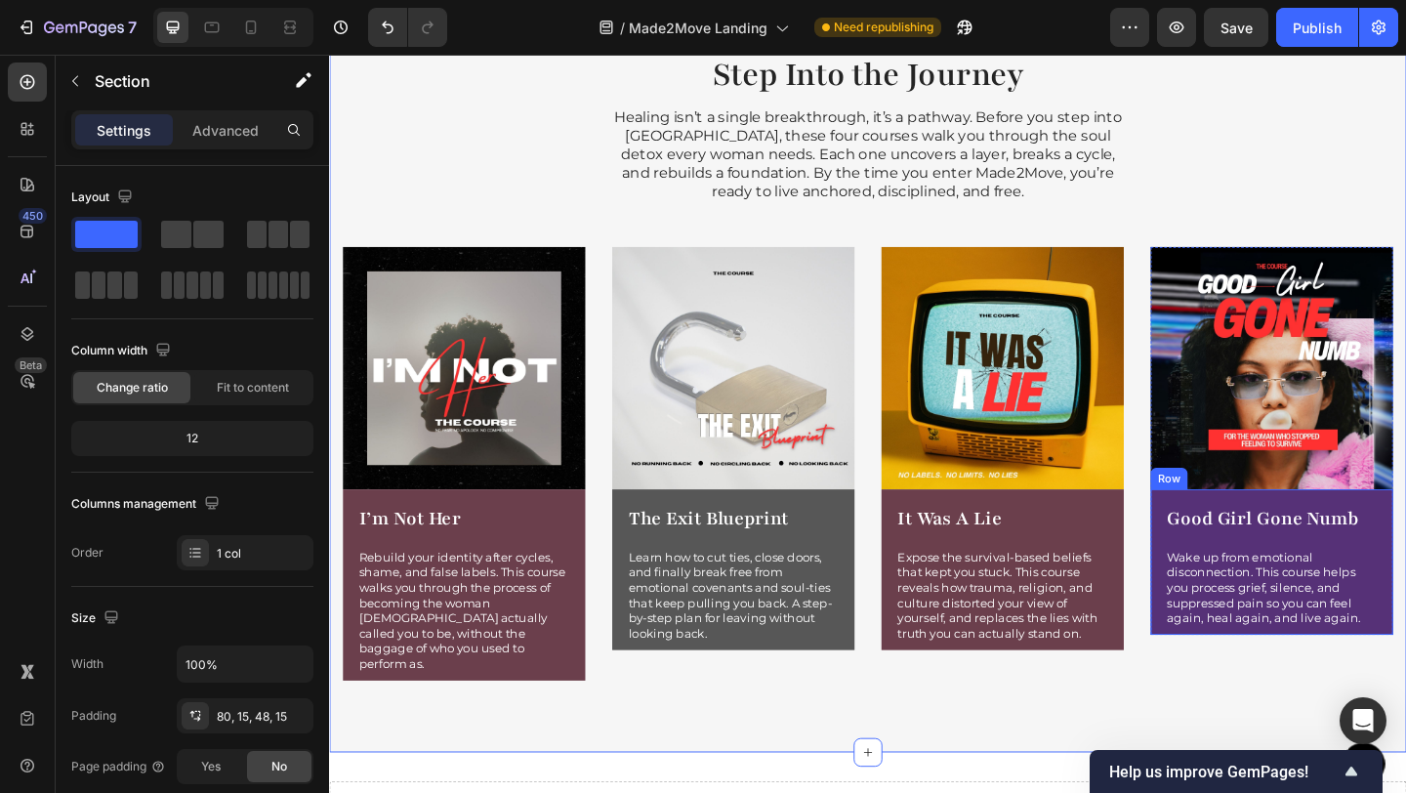
click at [1405, 628] on div "Good Girl Gone Numb Product Title Wake up from emotional disconnection. This co…" at bounding box center [1354, 606] width 264 height 158
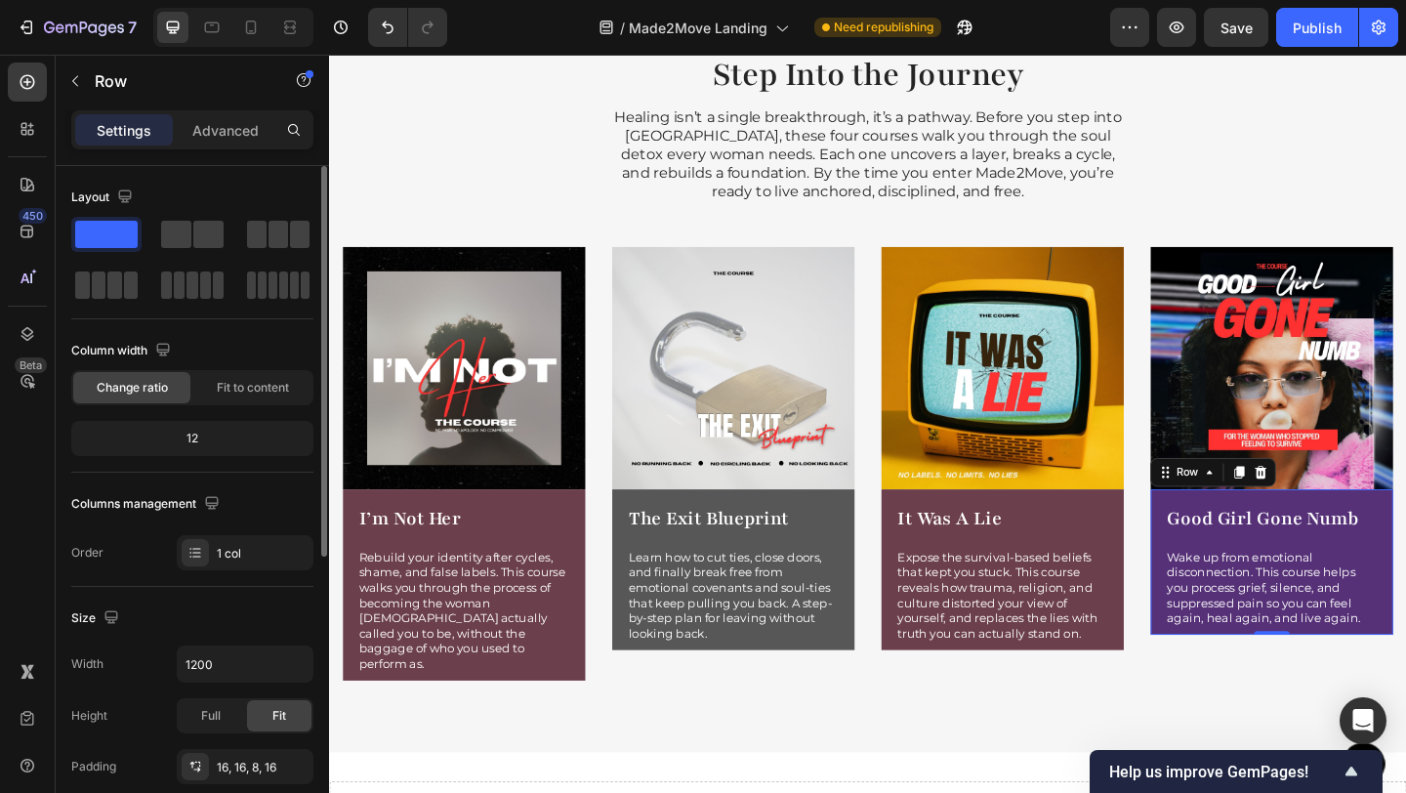
scroll to position [154, 0]
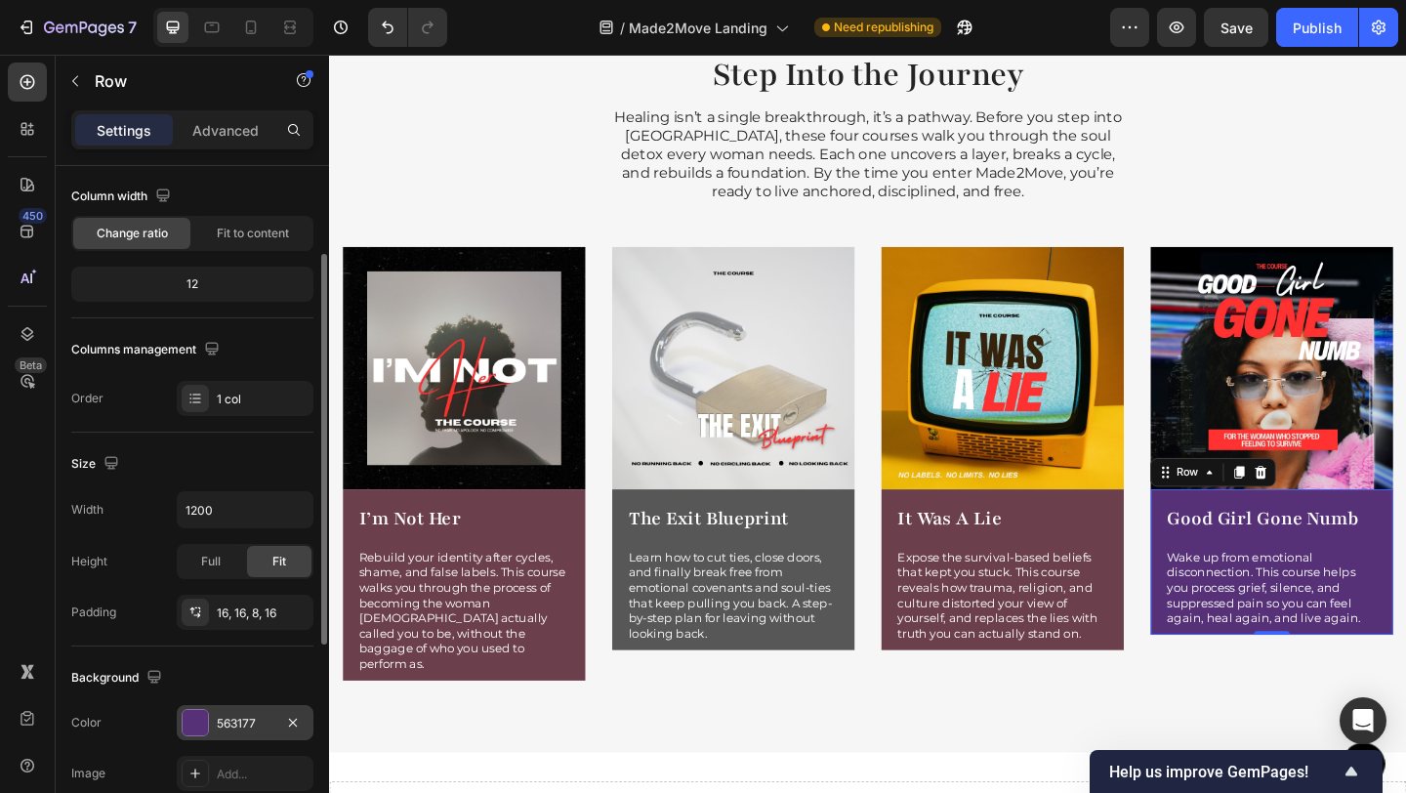
click at [193, 721] on div at bounding box center [195, 722] width 25 height 25
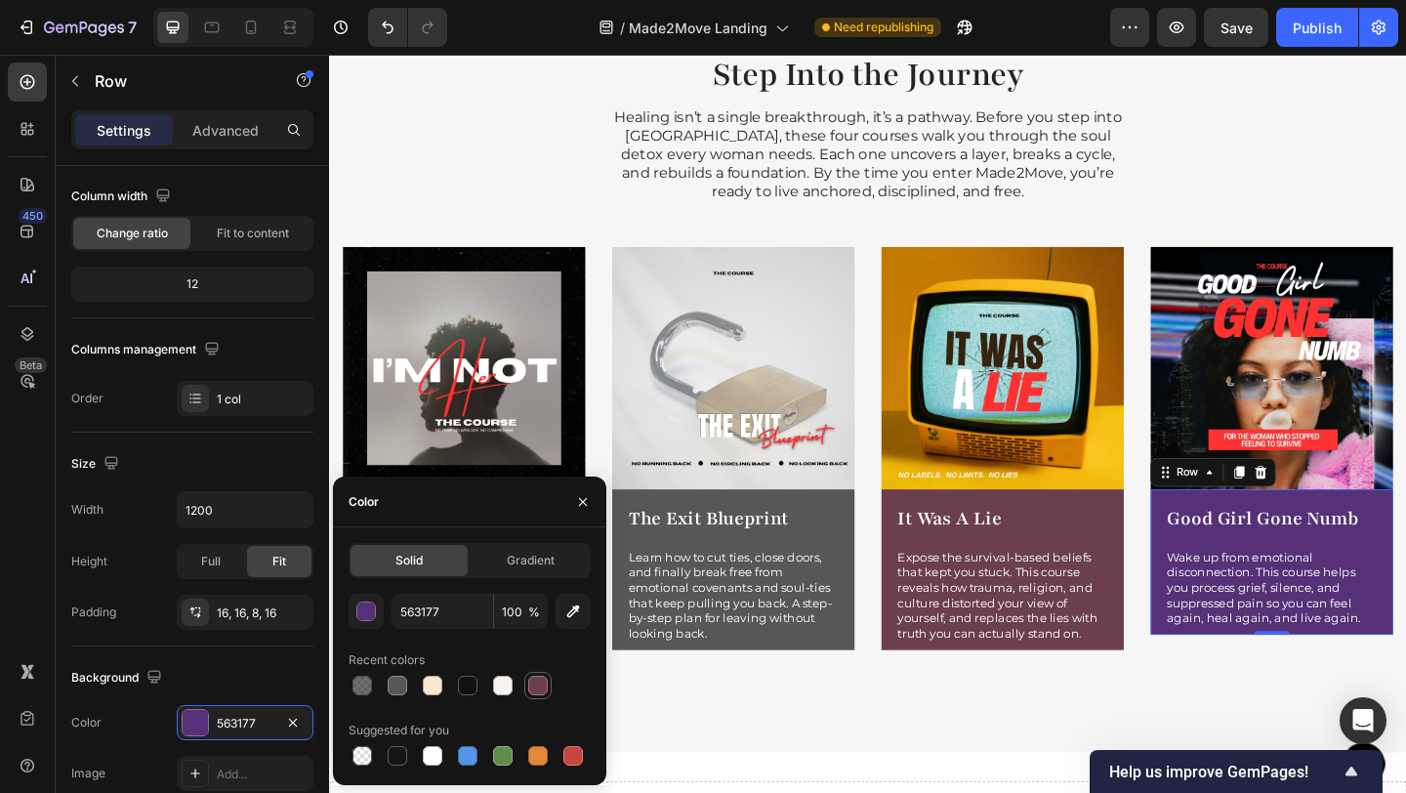
click at [533, 694] on div at bounding box center [538, 686] width 20 height 20
type input "6B3F4C"
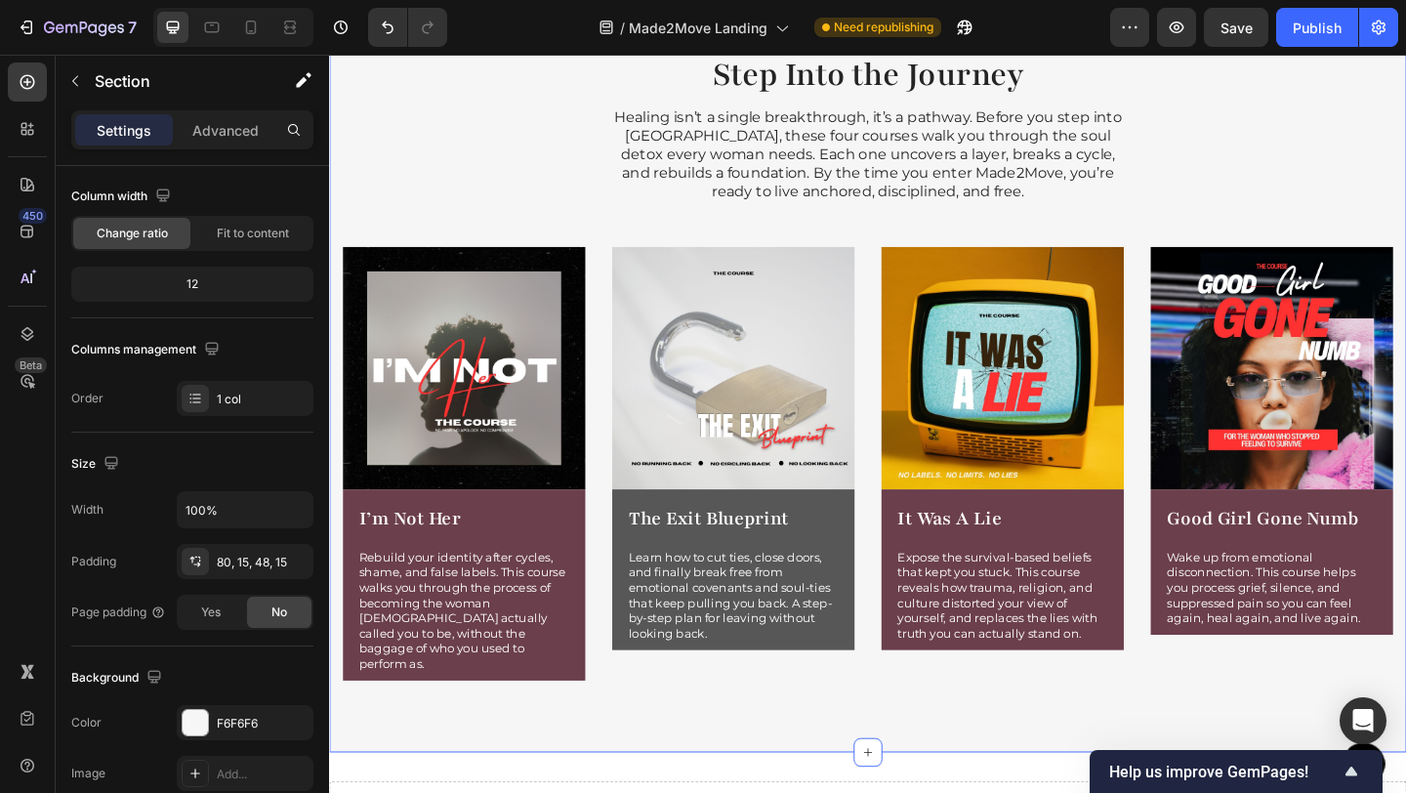
click at [1065, 759] on div "Step Into the Journey Heading Healing isn’t a single breakthrough, it’s a pathw…" at bounding box center [915, 392] width 1172 height 843
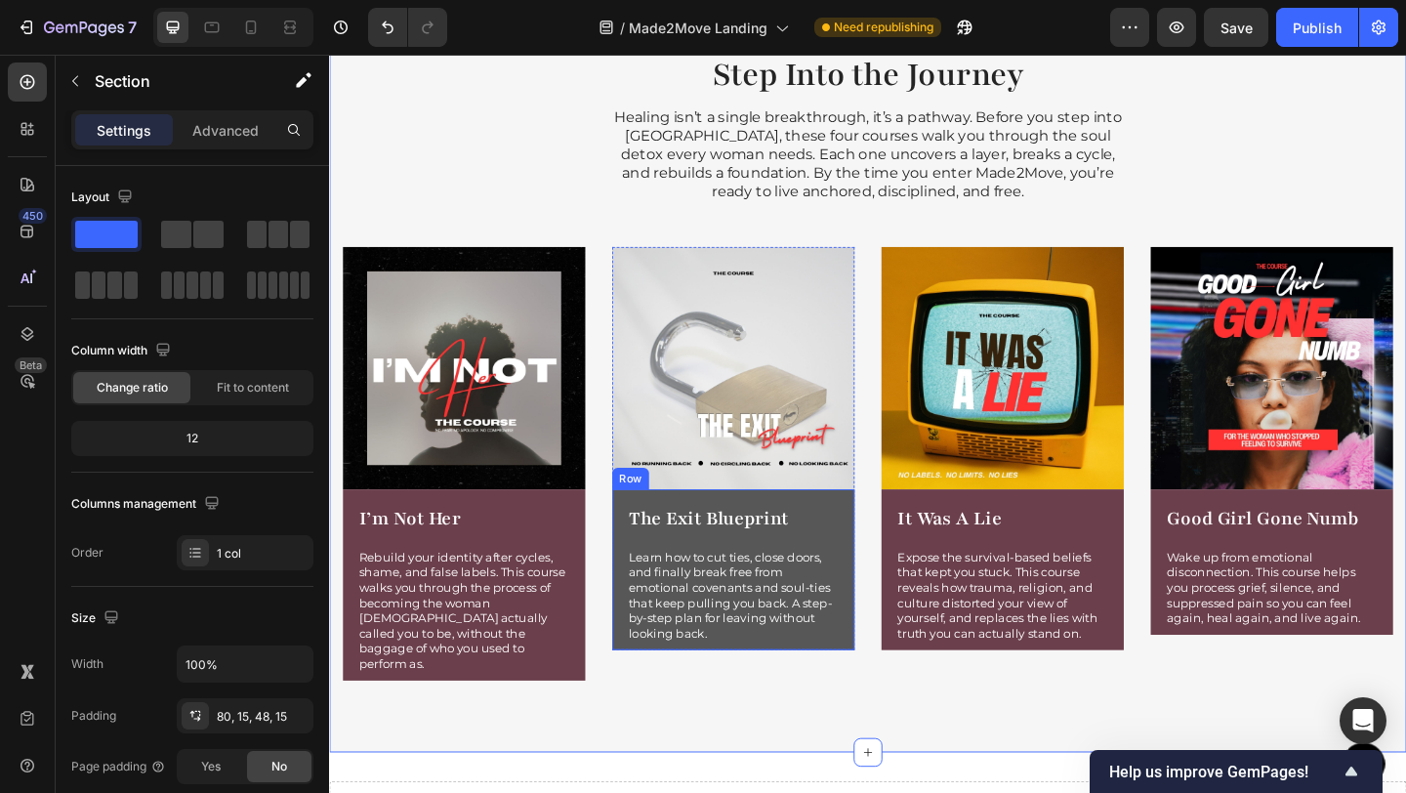
click at [870, 537] on div "The Exit Blueprint Product Title Learn how to cut ties, close doors, and finall…" at bounding box center [769, 614] width 264 height 175
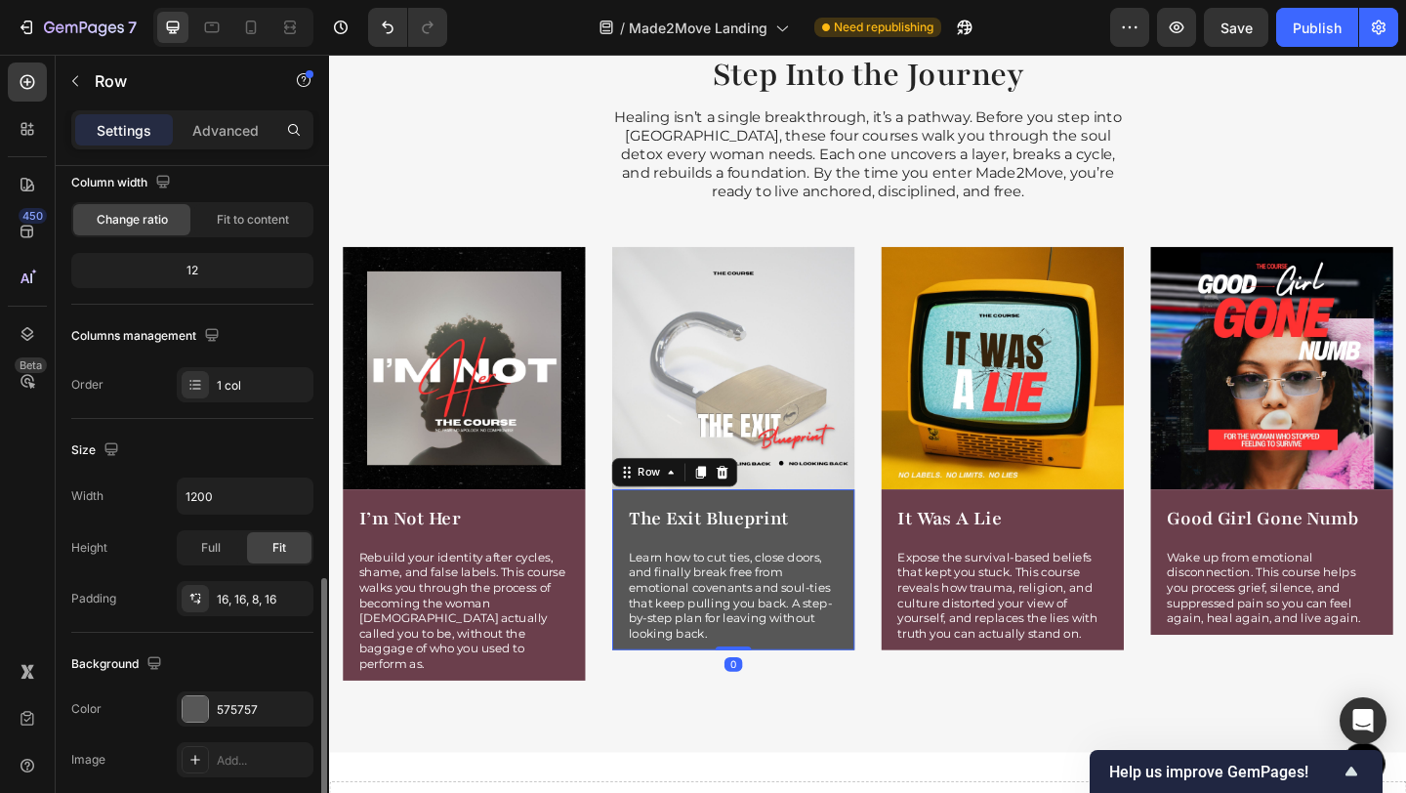
scroll to position [369, 0]
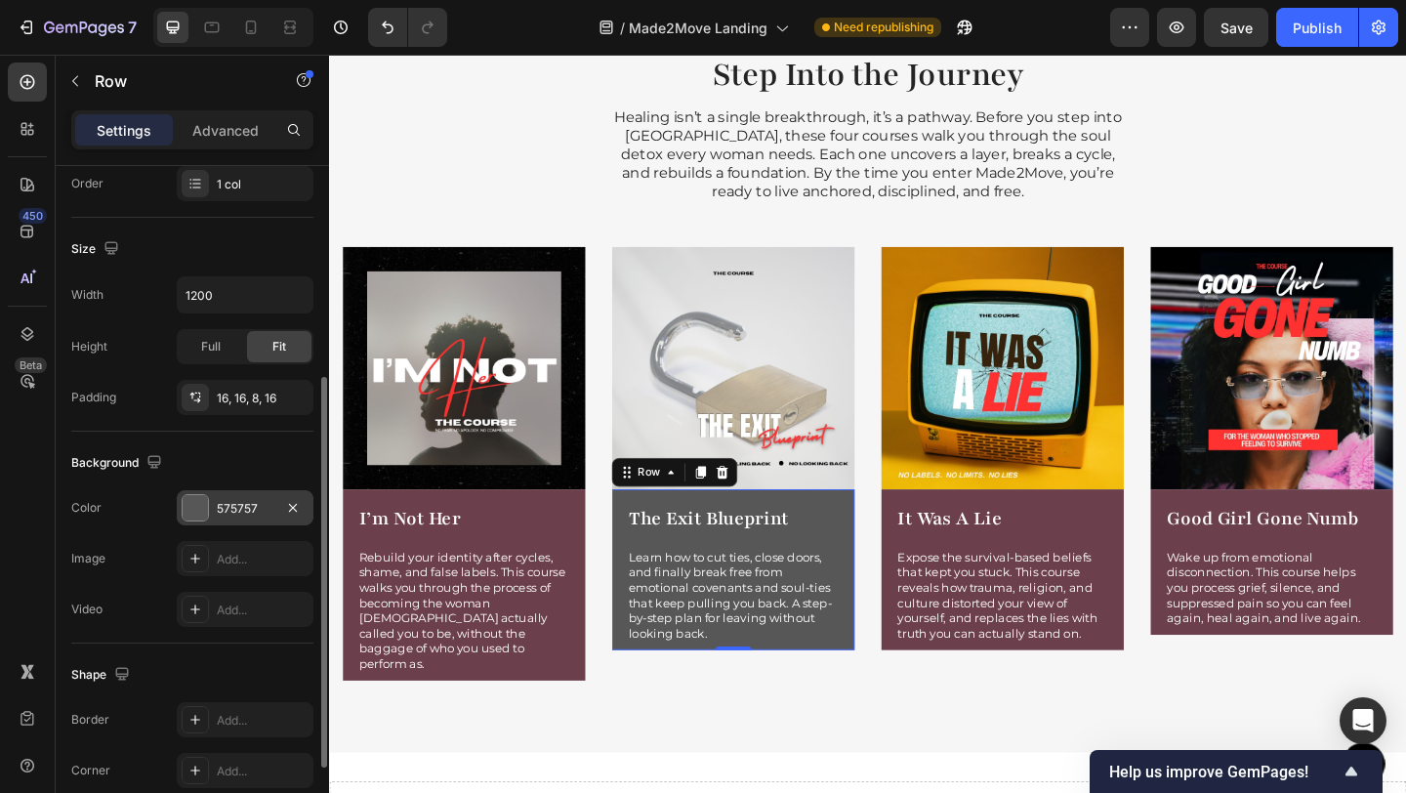
click at [196, 514] on div at bounding box center [195, 507] width 25 height 25
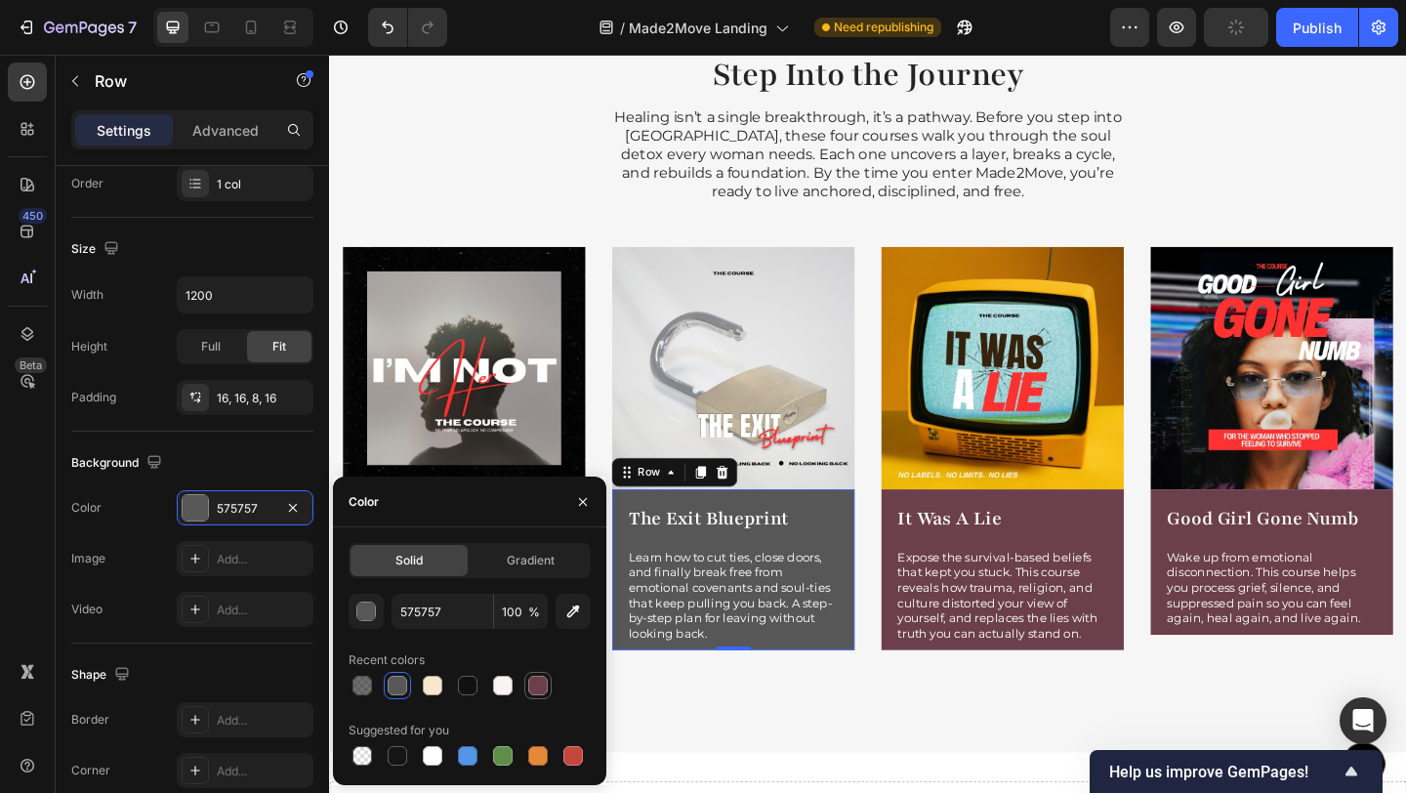
click at [530, 691] on div at bounding box center [538, 686] width 20 height 20
type input "6B3F4C"
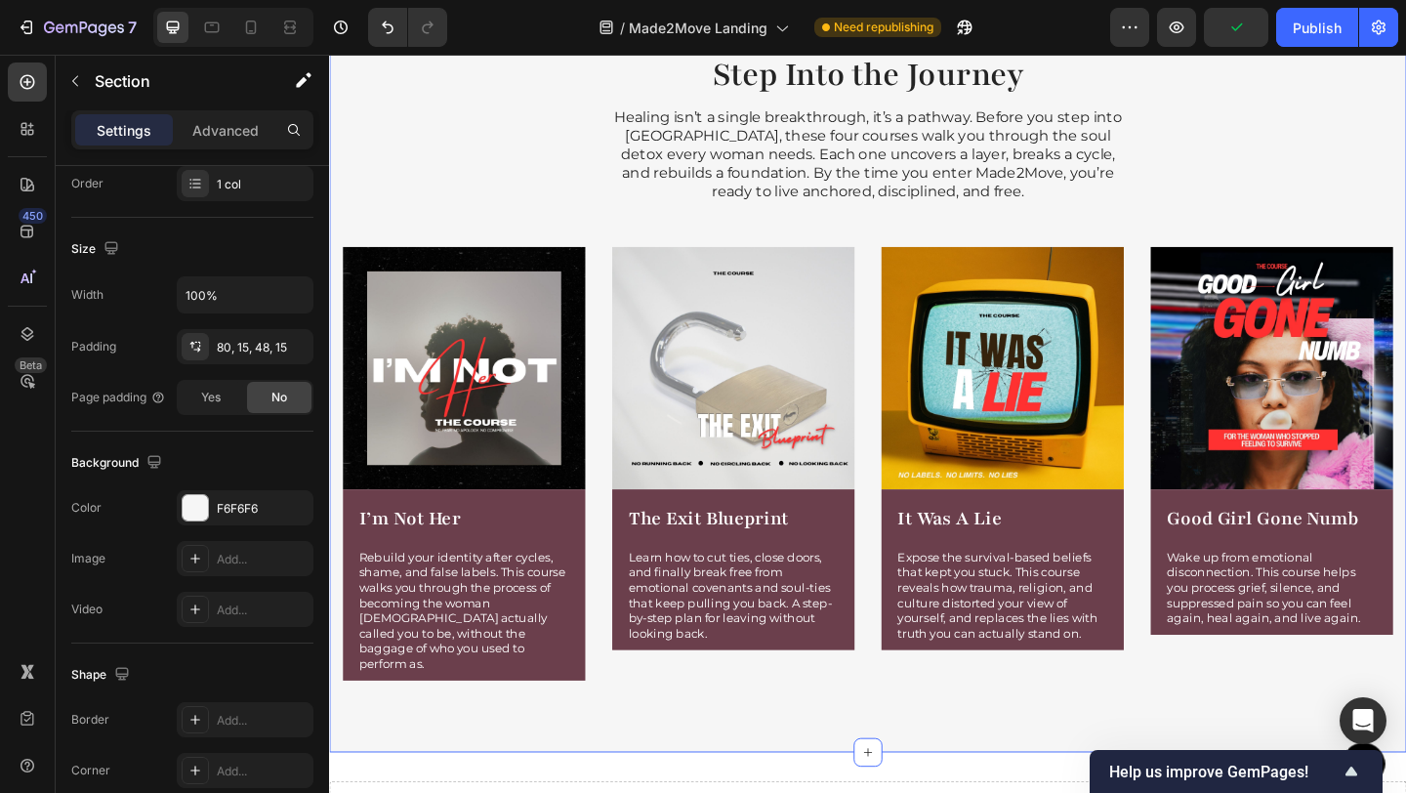
click at [885, 764] on div "Step Into the Journey Heading Healing isn’t a single breakthrough, it’s a pathw…" at bounding box center [915, 392] width 1172 height 843
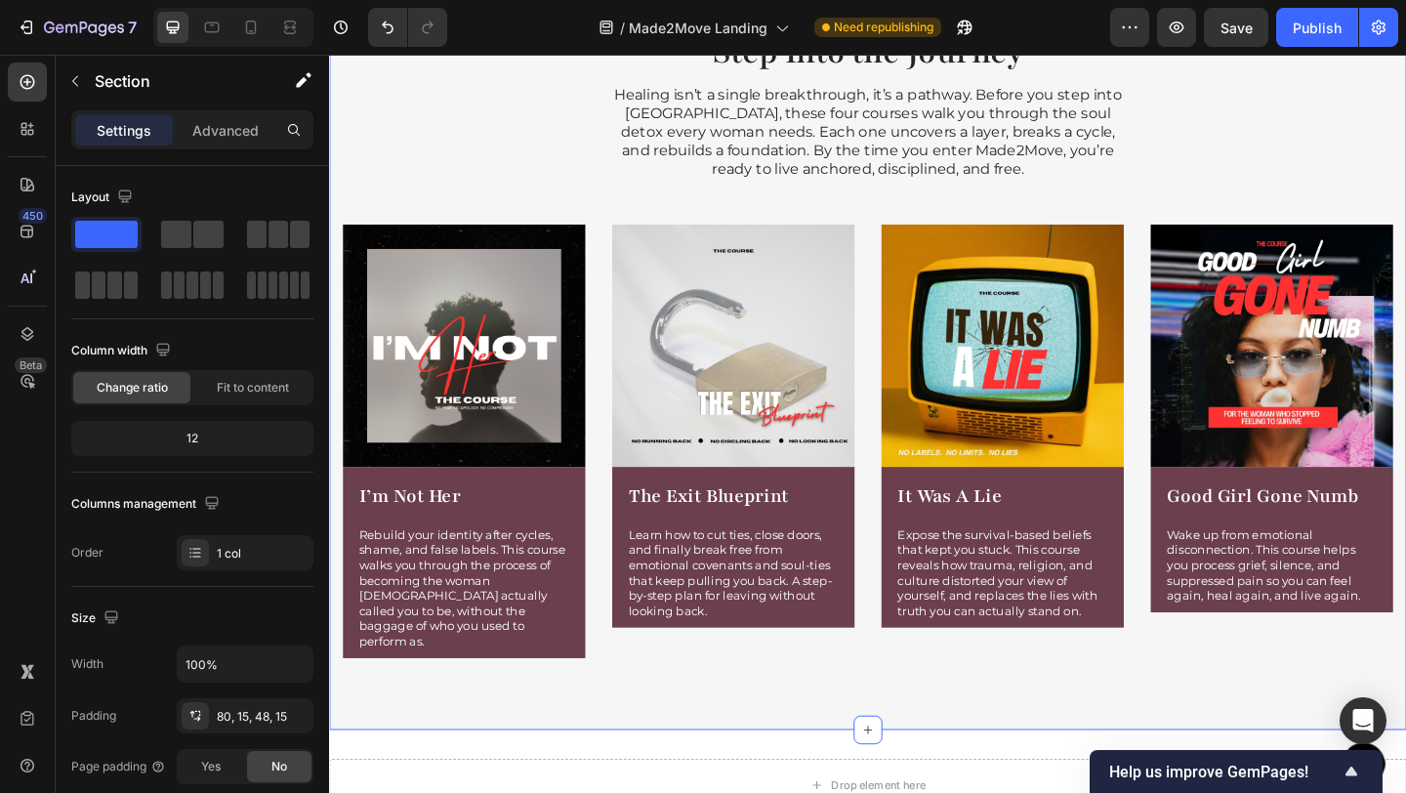
scroll to position [2428, 0]
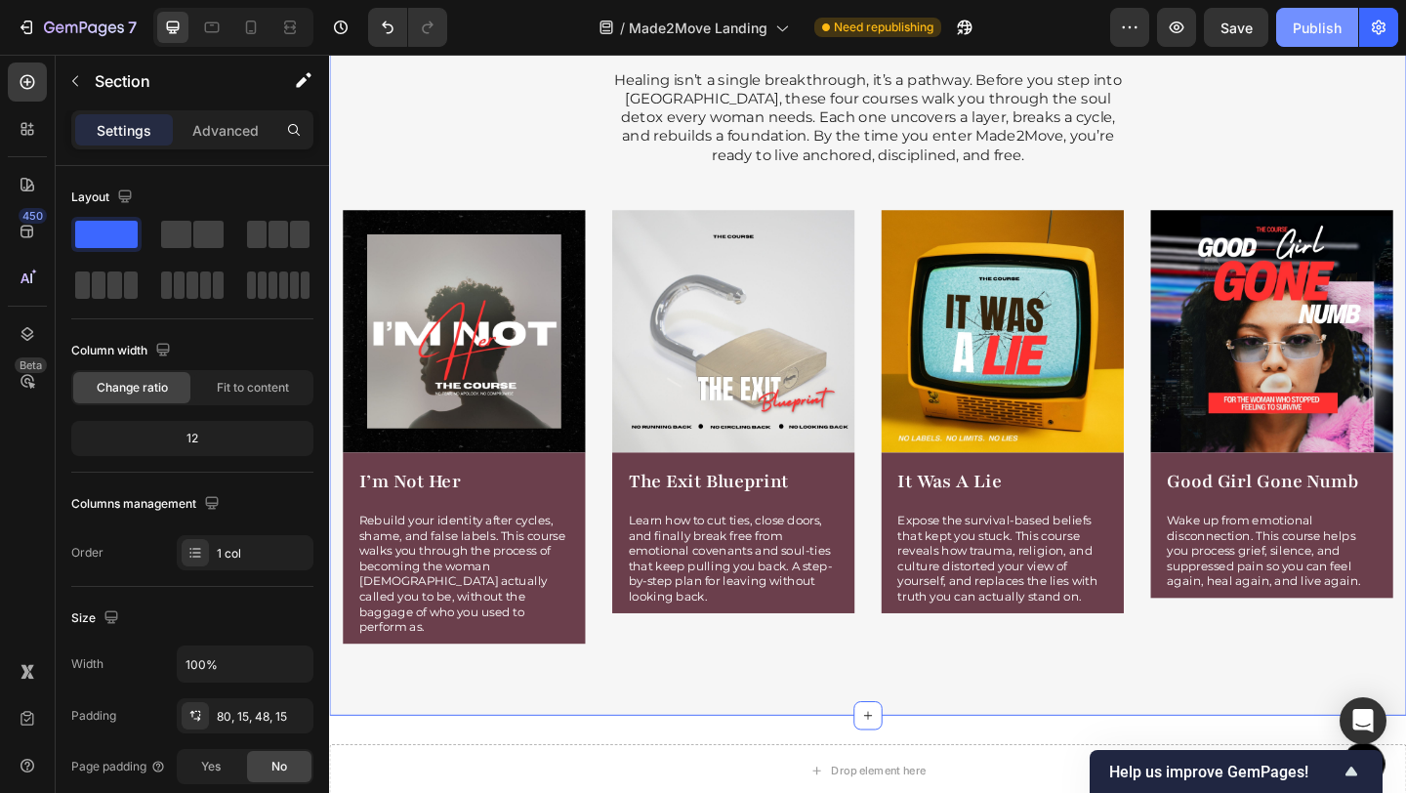
click at [1296, 31] on div "Publish" at bounding box center [1317, 28] width 49 height 21
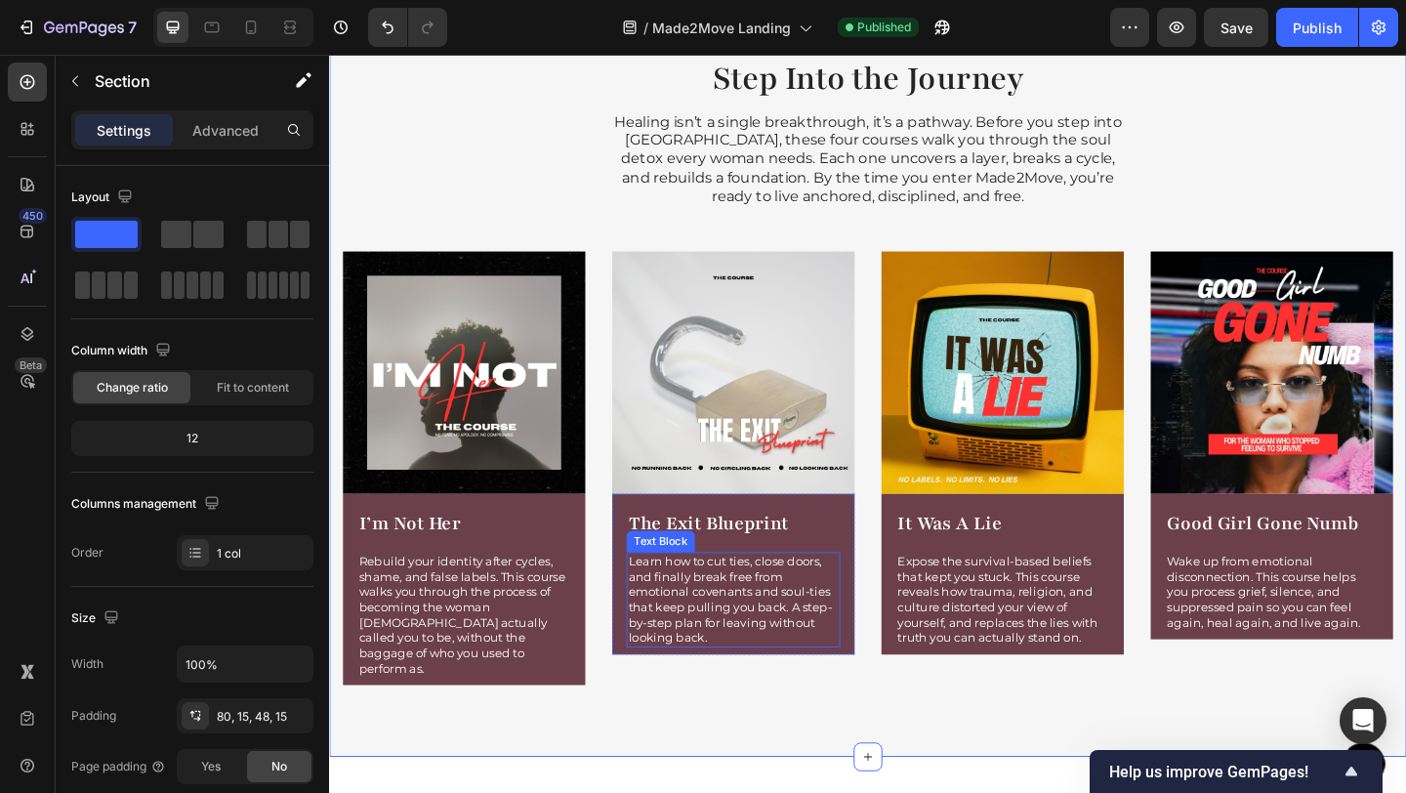
scroll to position [1875, 0]
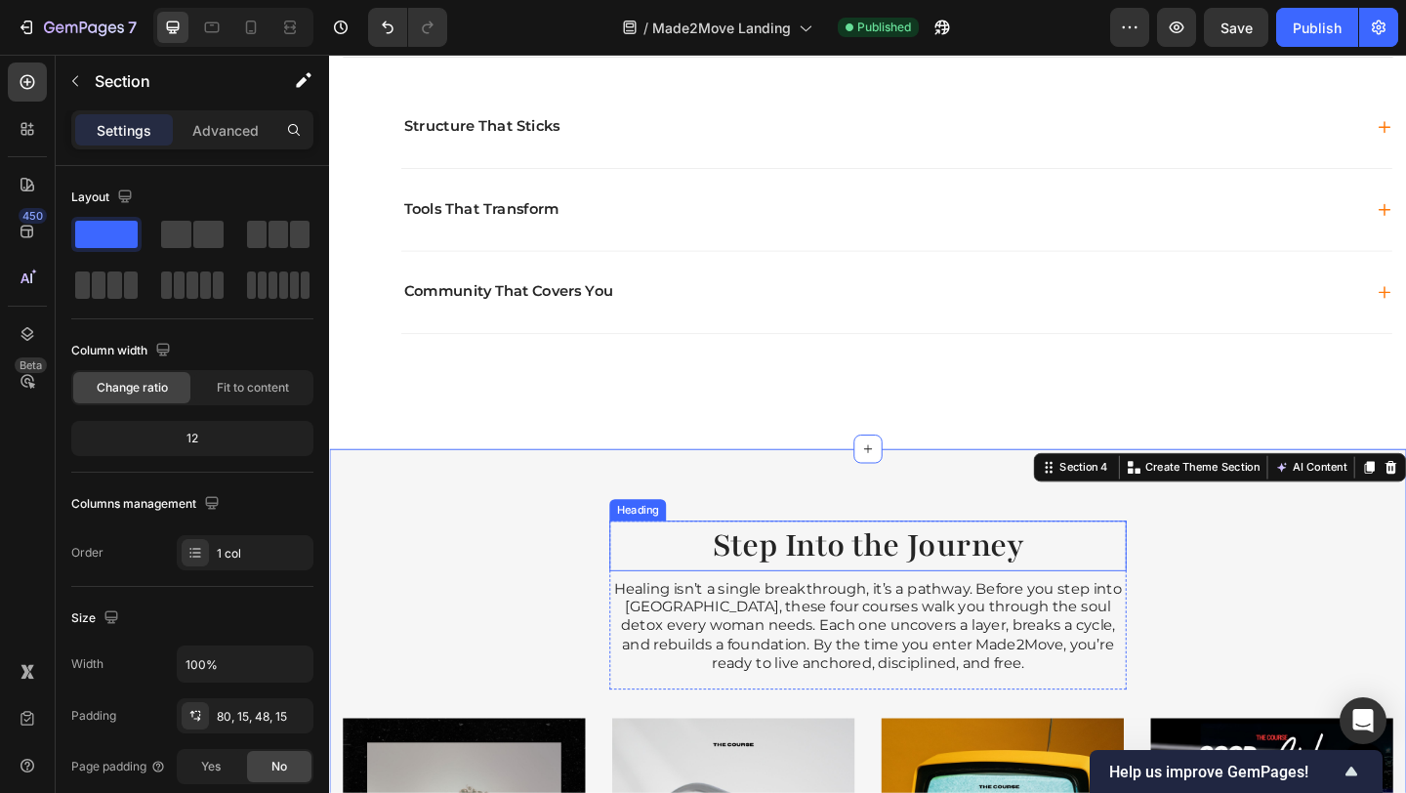
click at [816, 601] on h2 "Step Into the Journey" at bounding box center [915, 588] width 562 height 55
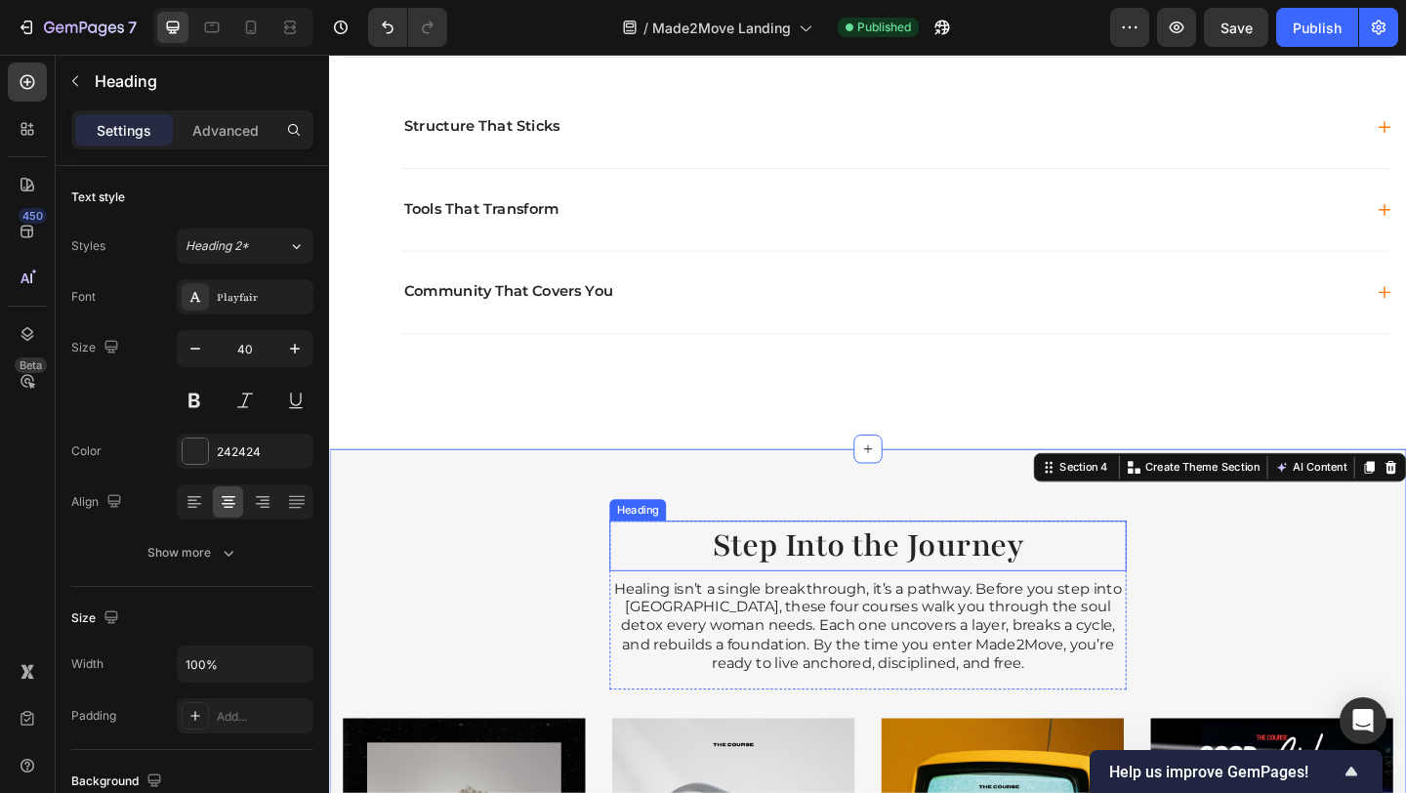
click at [816, 601] on h2 "Step Into the Journey" at bounding box center [915, 588] width 562 height 55
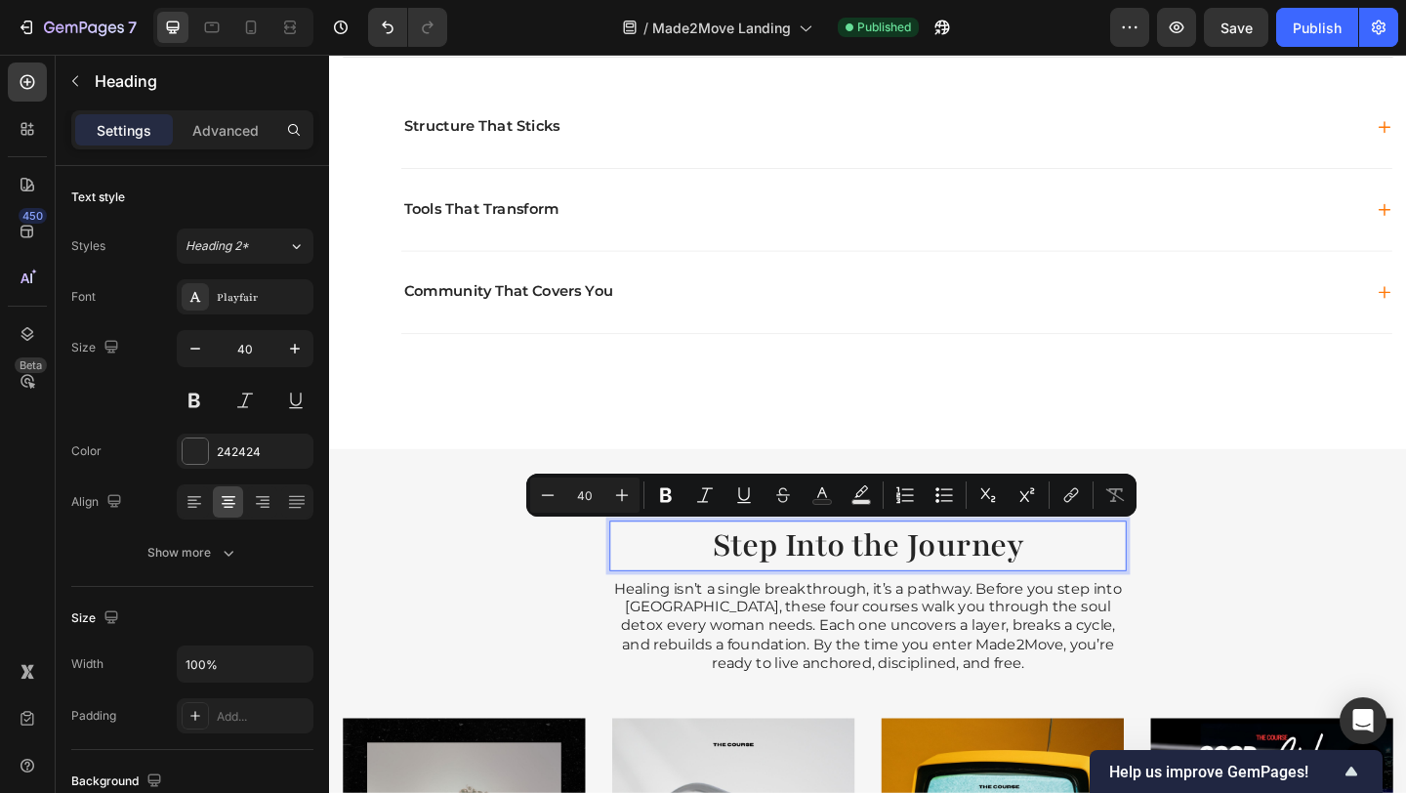
click at [717, 592] on p "Step Into the Journey" at bounding box center [915, 588] width 558 height 51
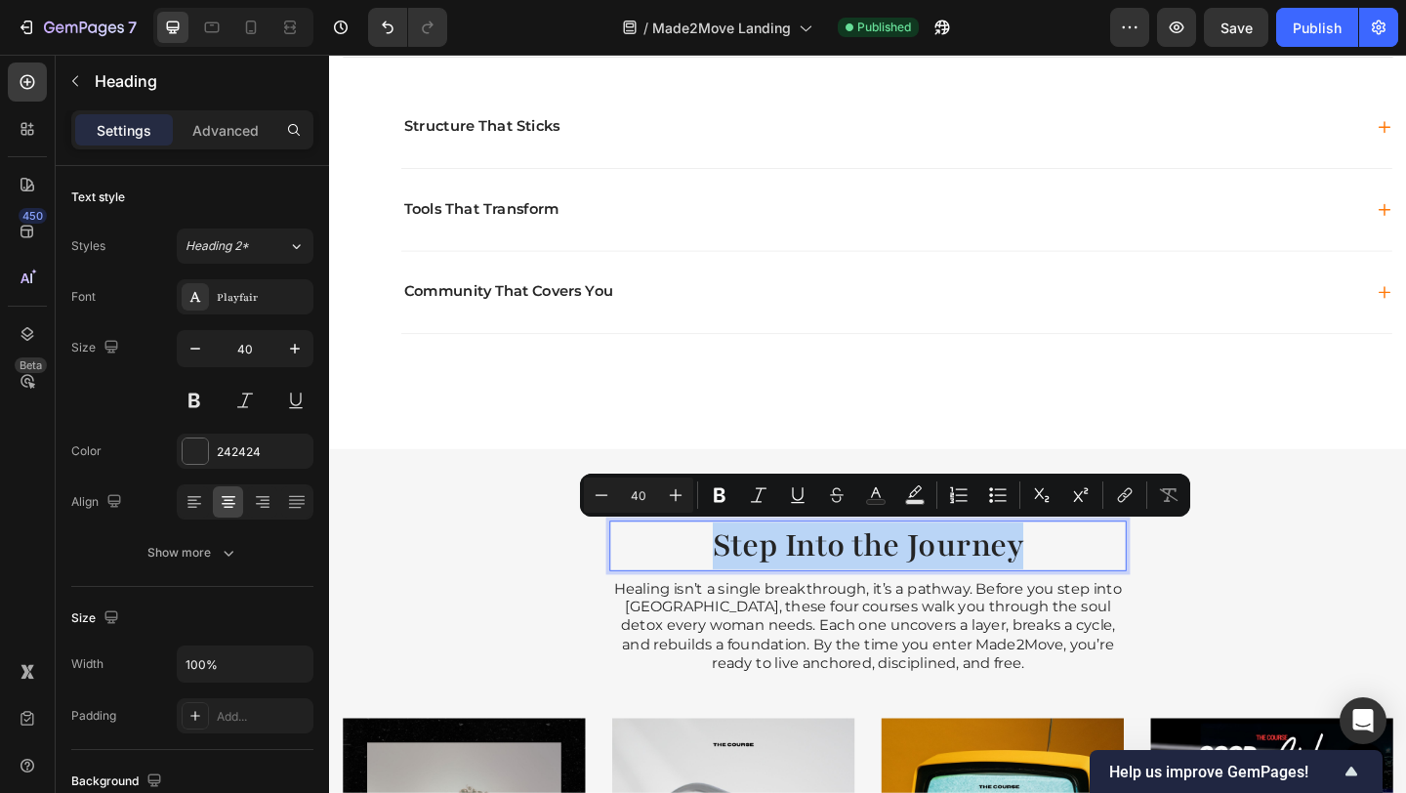
drag, startPoint x: 720, startPoint y: 589, endPoint x: 1071, endPoint y: 578, distance: 351.6
click at [1071, 578] on p "Step Into the Journey" at bounding box center [915, 588] width 558 height 51
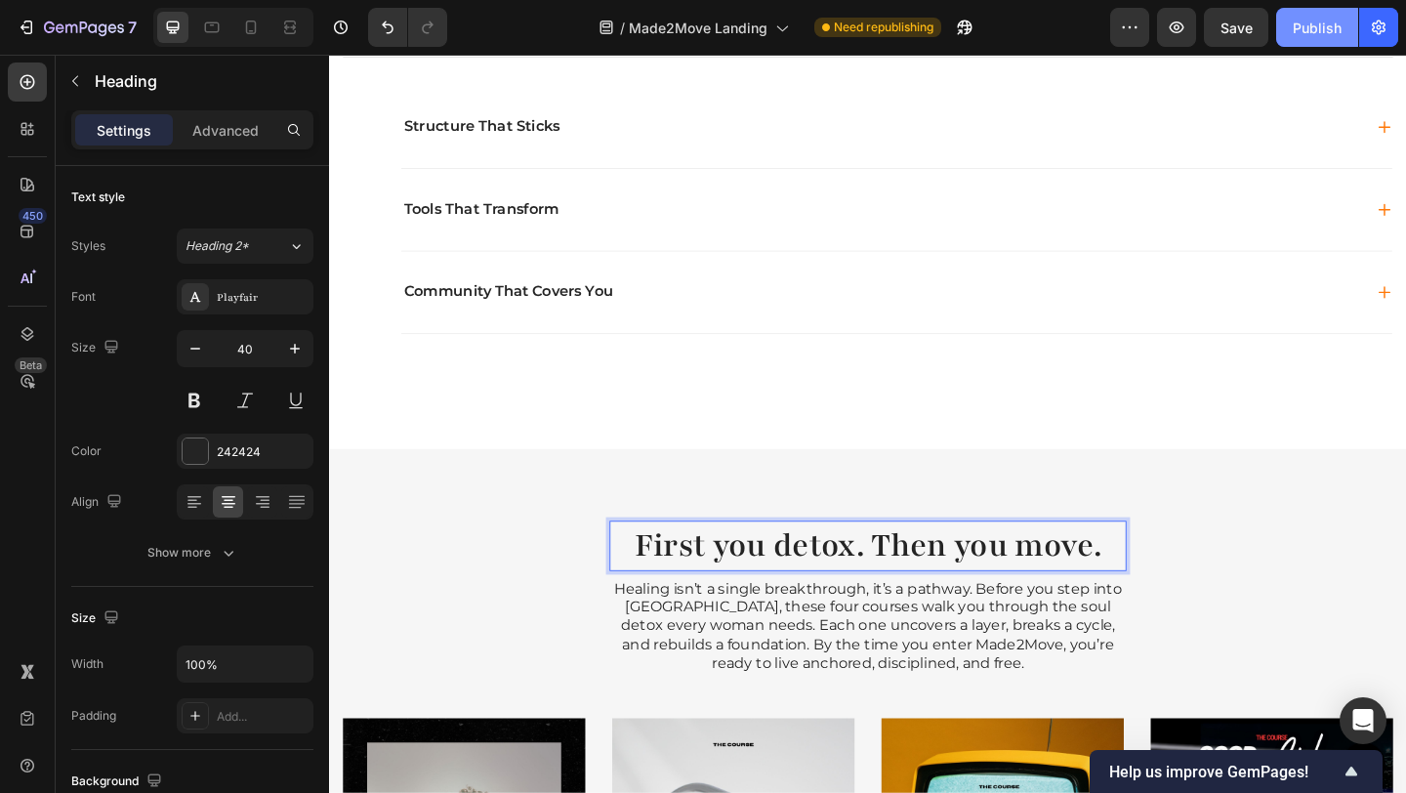
click at [1295, 37] on button "Publish" at bounding box center [1317, 27] width 82 height 39
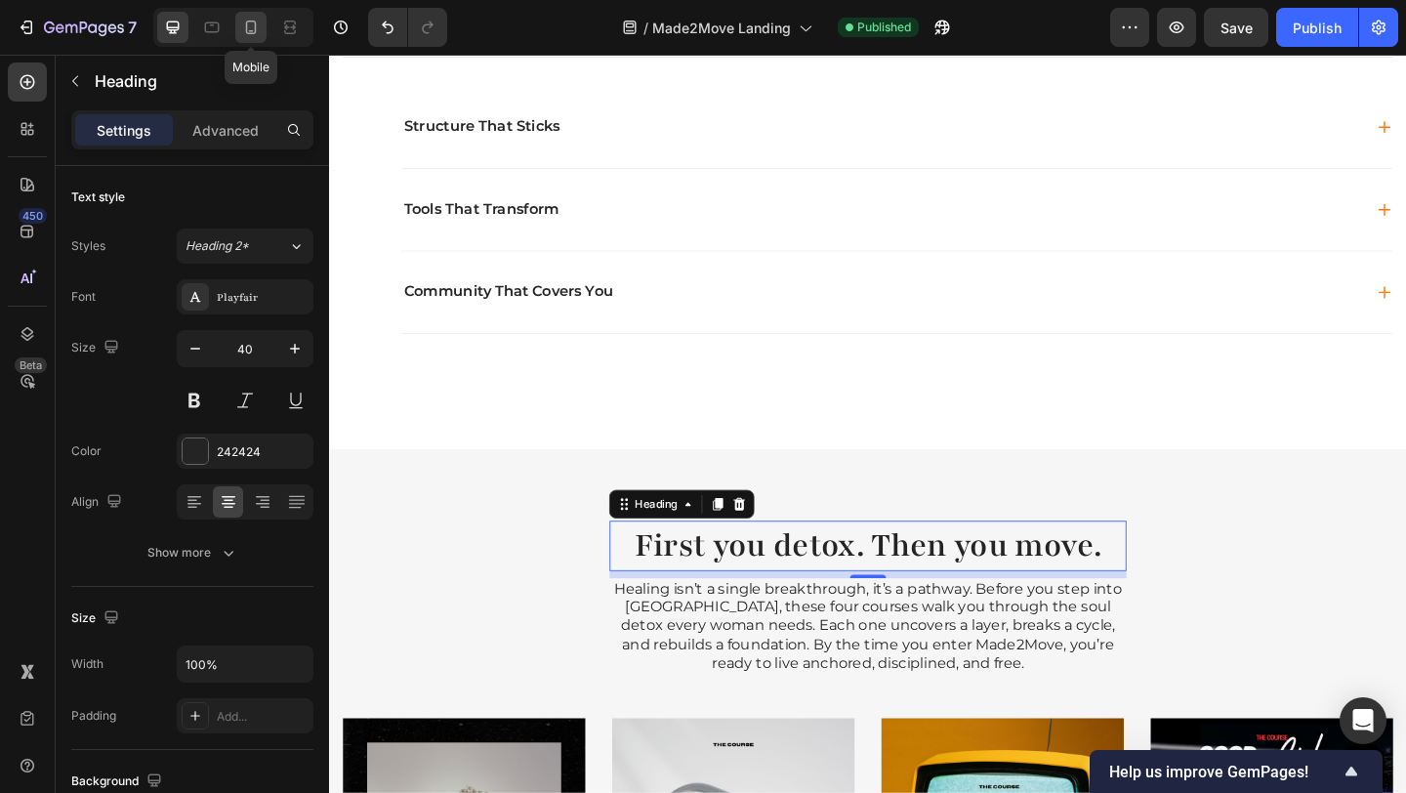
click at [250, 23] on icon at bounding box center [251, 28] width 20 height 20
type input "35"
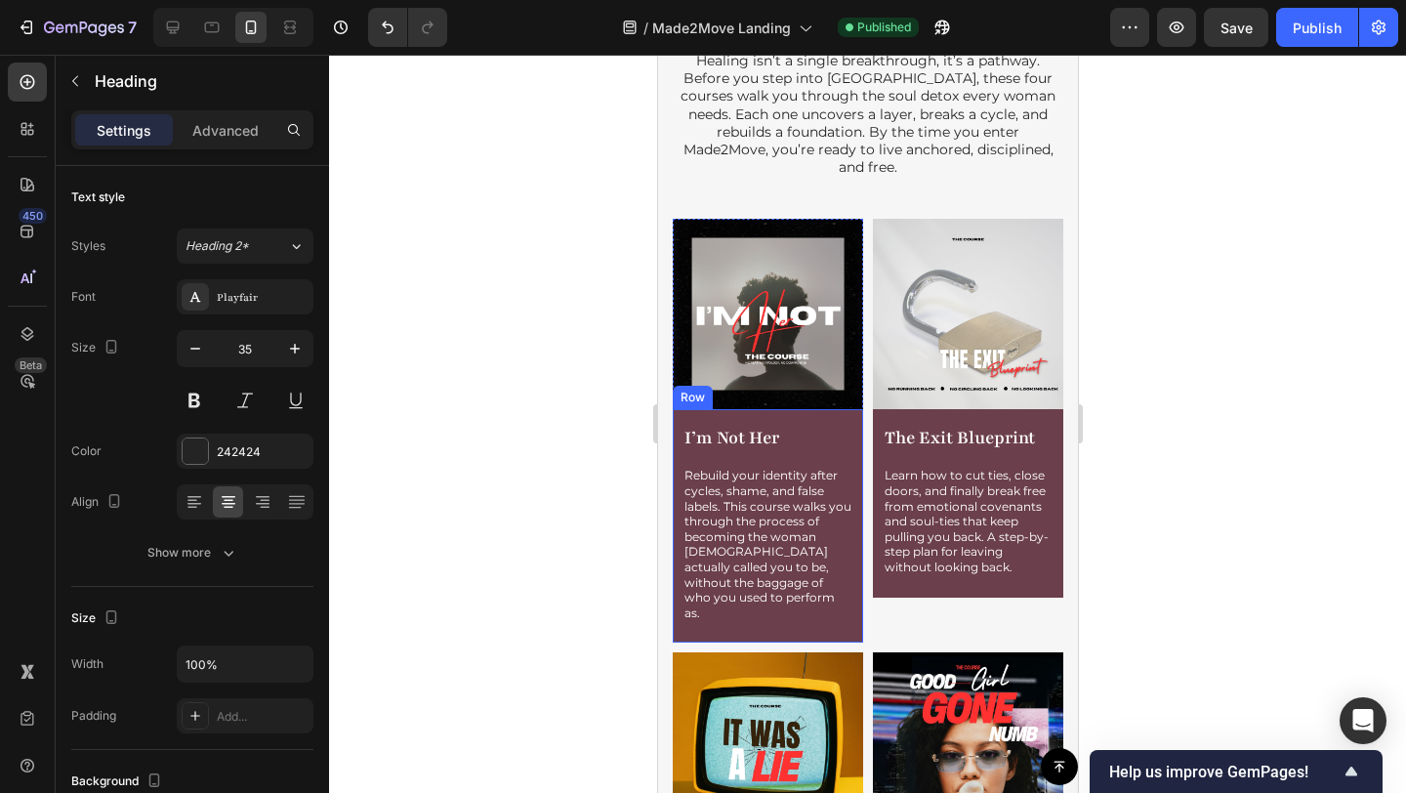
scroll to position [2437, 0]
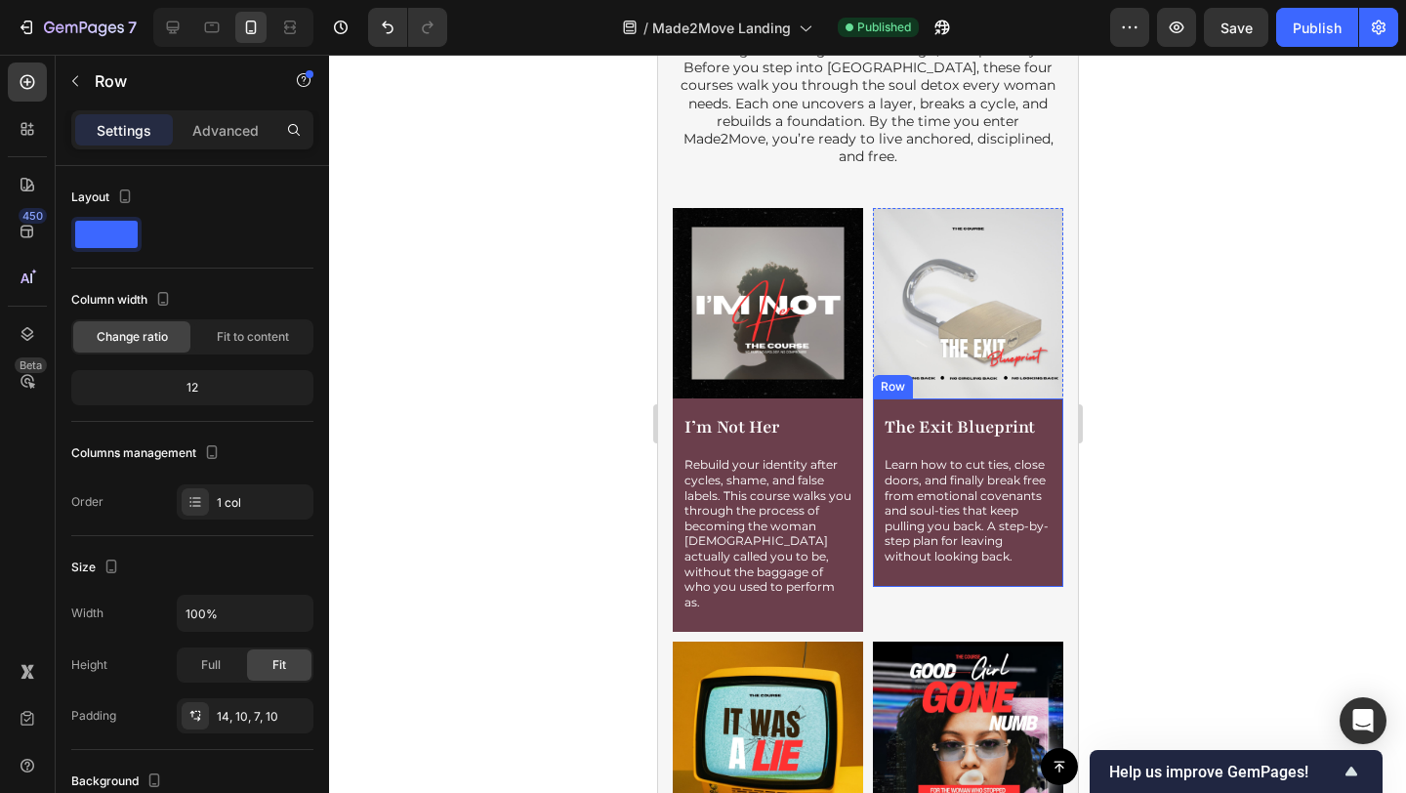
click at [985, 579] on div "The Exit Blueprint Product Title Learn how to cut ties, close doors, and finall…" at bounding box center [967, 495] width 171 height 167
drag, startPoint x: 961, startPoint y: 592, endPoint x: 963, endPoint y: 607, distance: 15.7
click at [963, 602] on div at bounding box center [967, 600] width 39 height 6
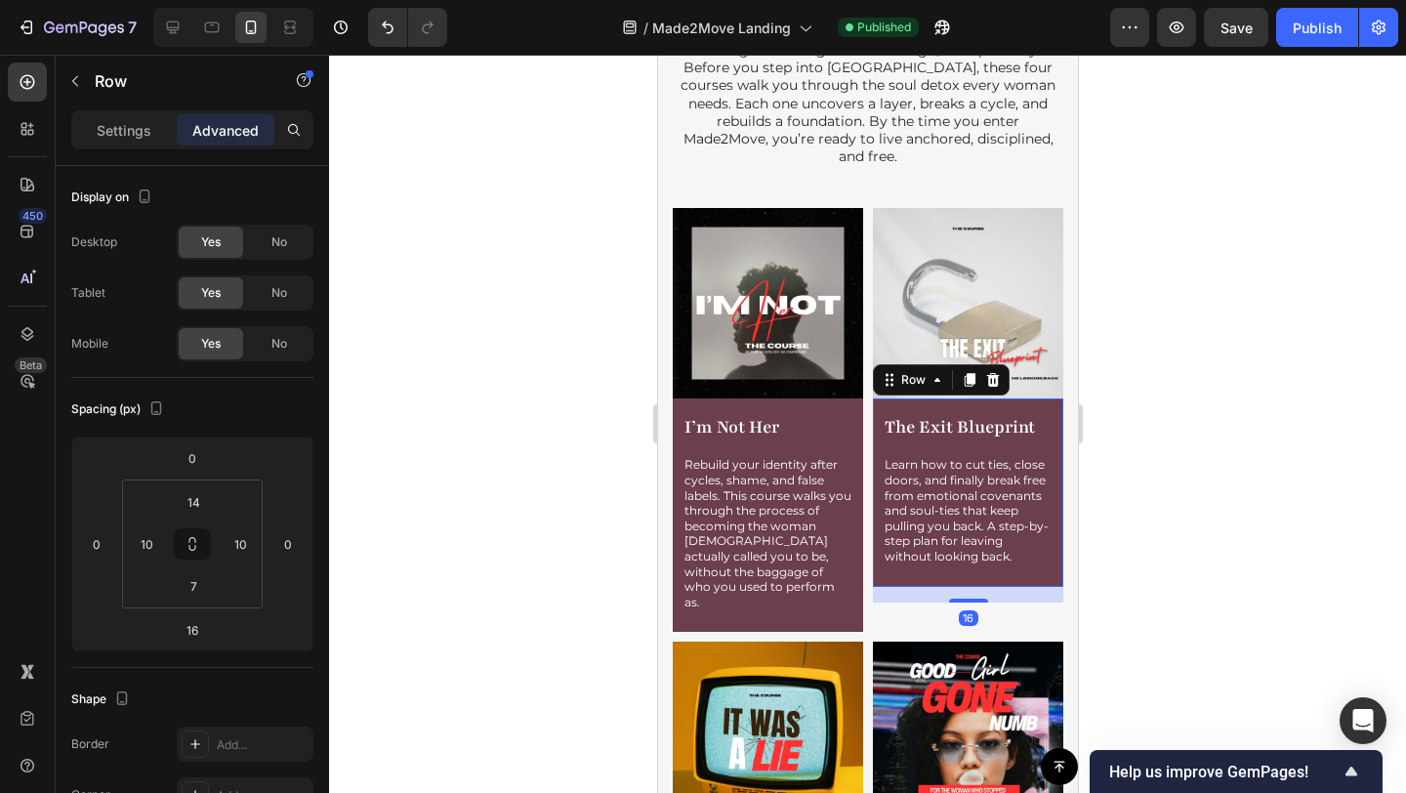
click at [1094, 595] on div at bounding box center [867, 424] width 1077 height 738
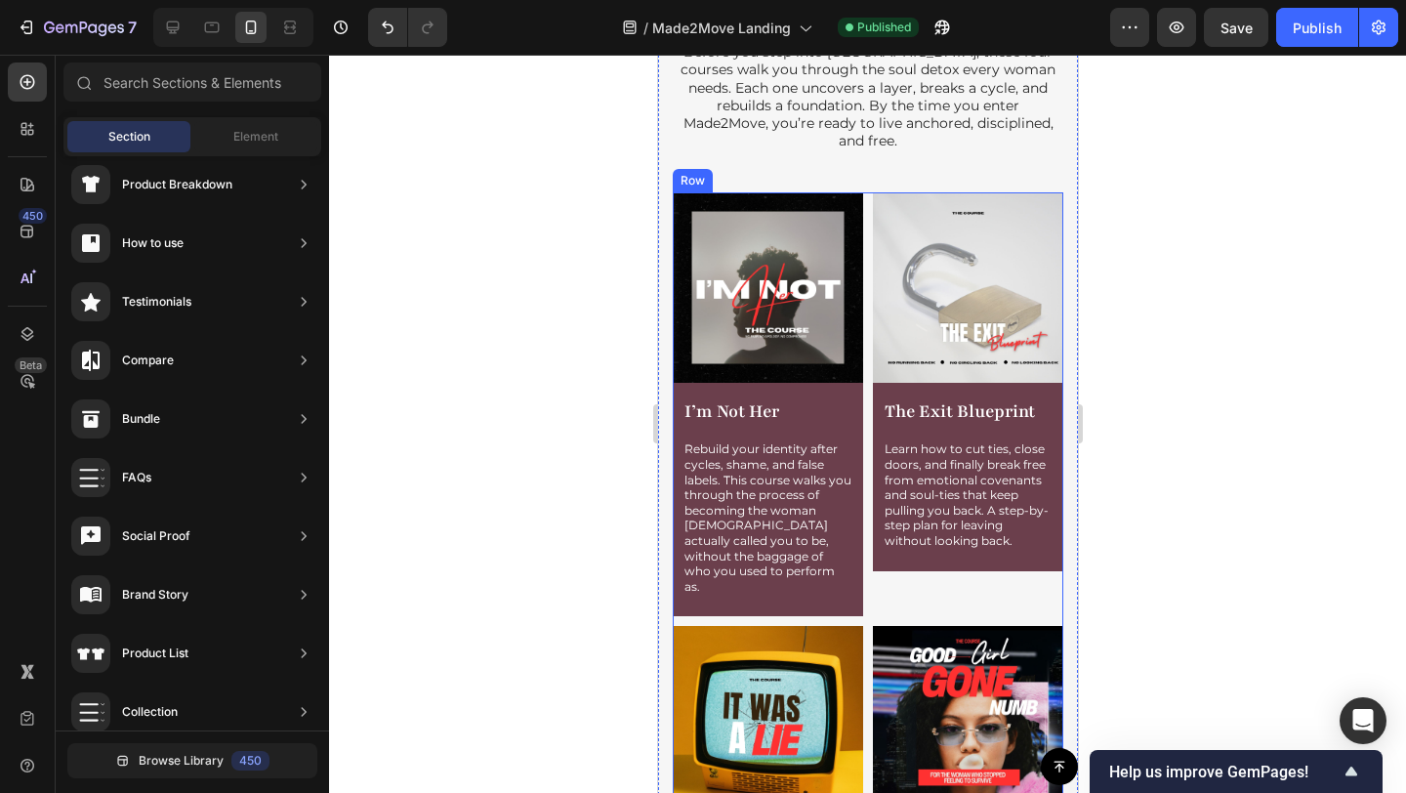
scroll to position [2472, 0]
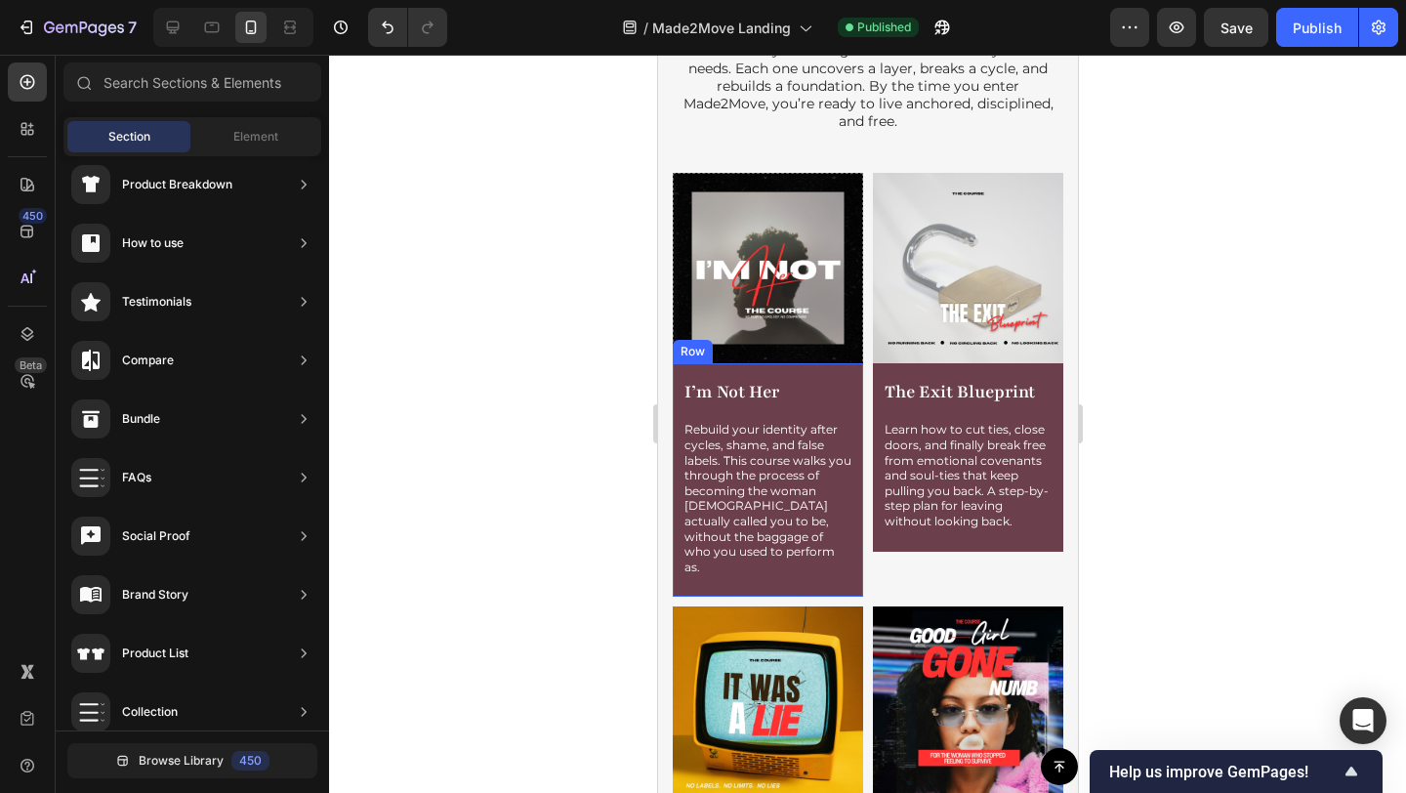
click at [783, 565] on div "I’m Not Her Product Title Rebuild your identity after cycles, shame, and false …" at bounding box center [766, 483] width 171 height 213
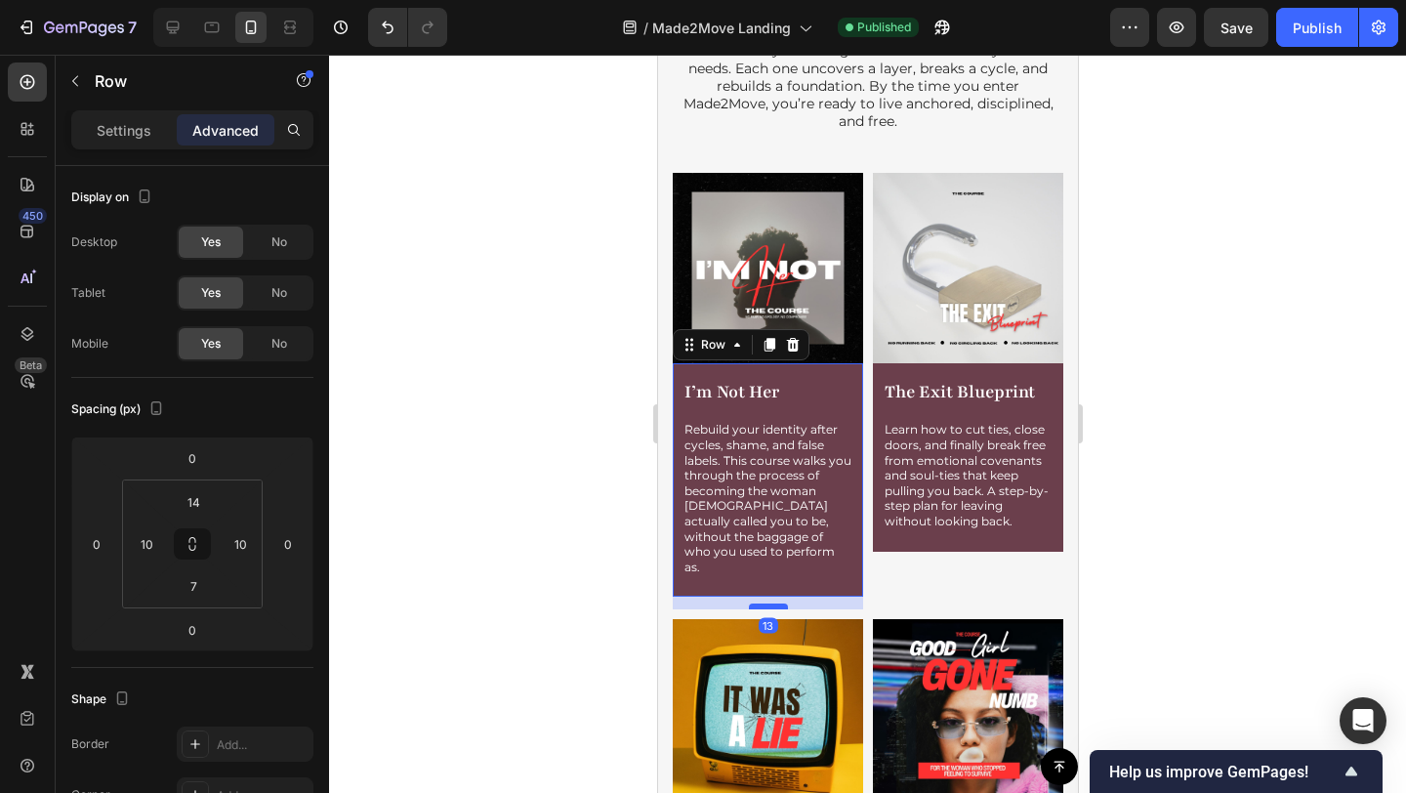
drag, startPoint x: 774, startPoint y: 572, endPoint x: 774, endPoint y: 585, distance: 12.7
click at [774, 603] on div at bounding box center [767, 606] width 39 height 6
type input "13"
click at [1110, 578] on div at bounding box center [867, 424] width 1077 height 738
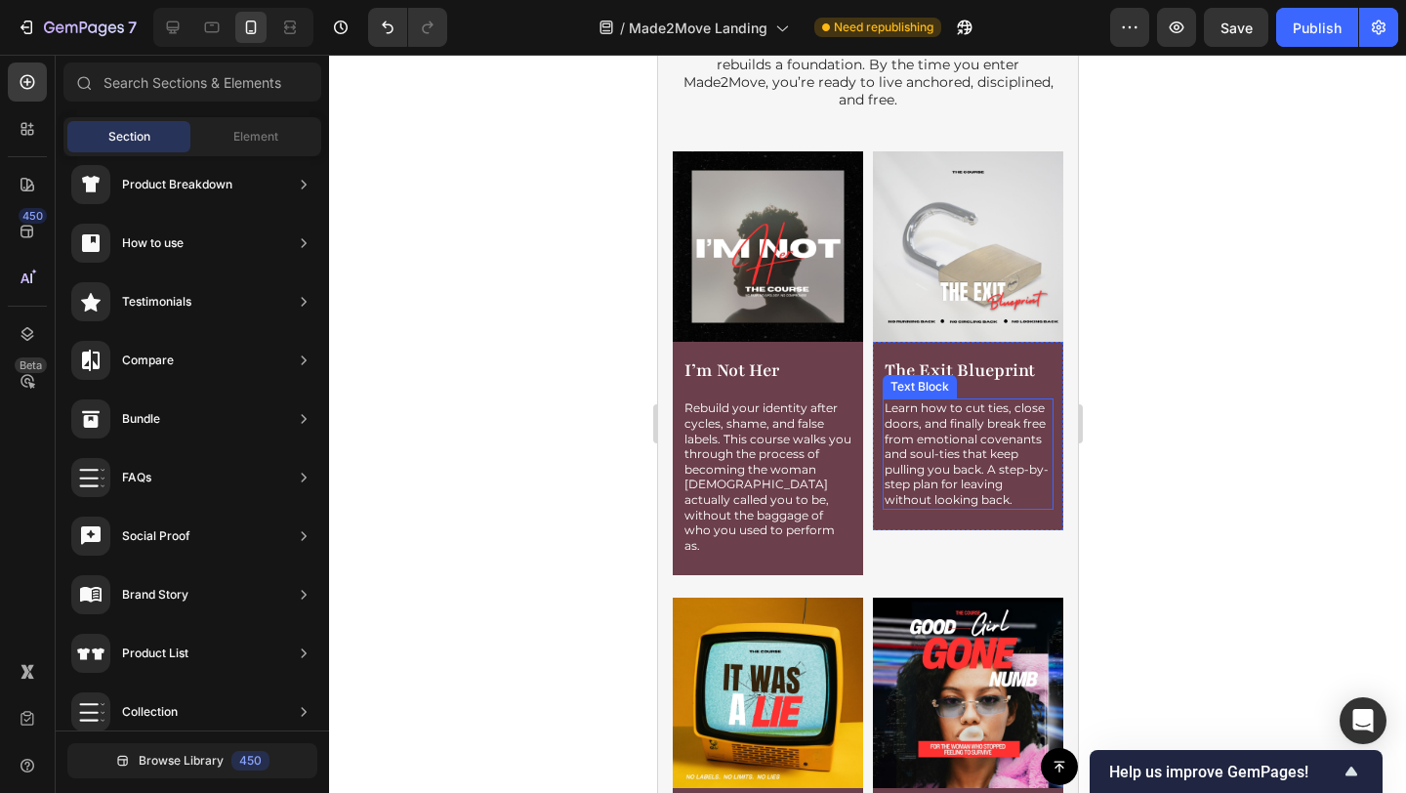
scroll to position [2463, 0]
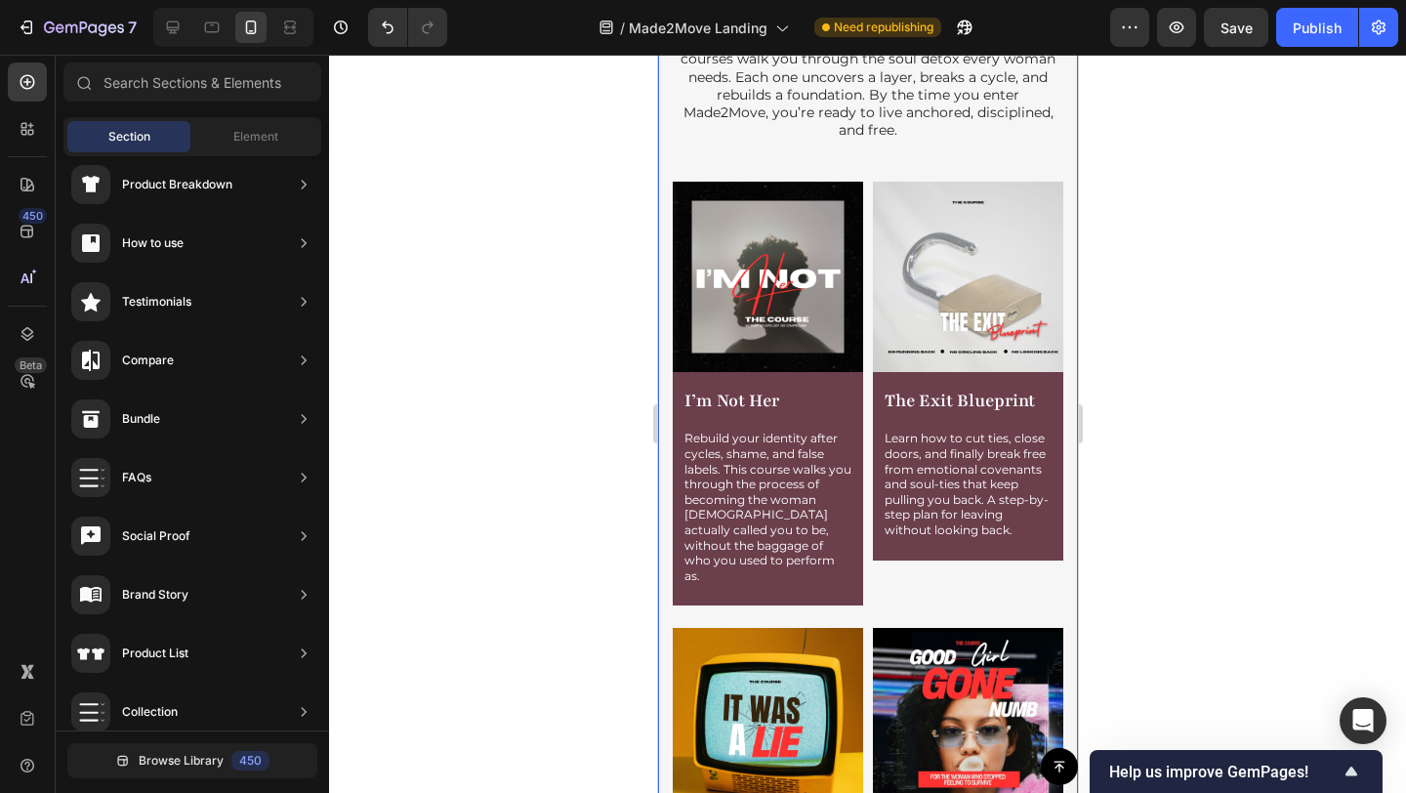
click at [855, 176] on div "First you detox. Then you move. Heading Healing isn’t a single breakthrough, it…" at bounding box center [867, 478] width 391 height 1132
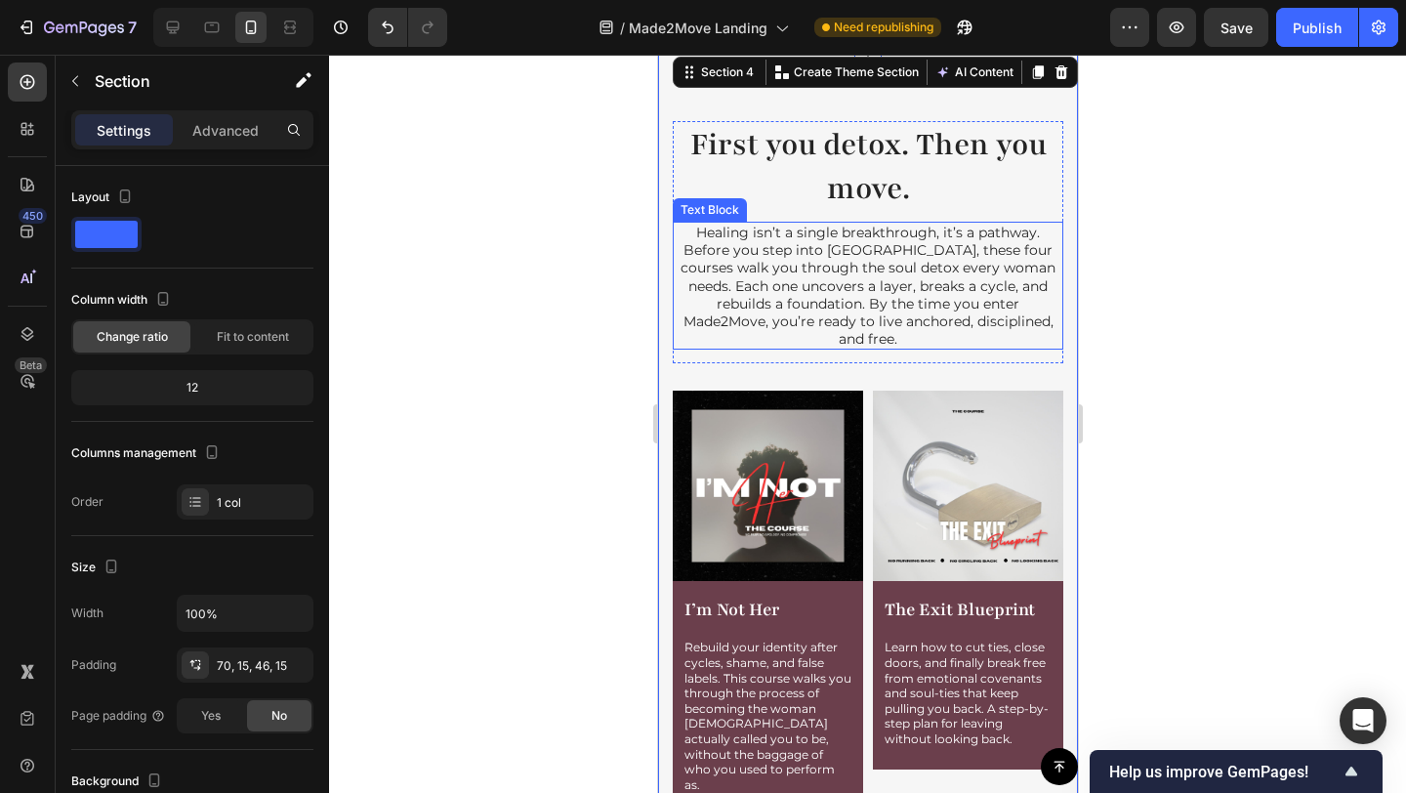
scroll to position [2258, 0]
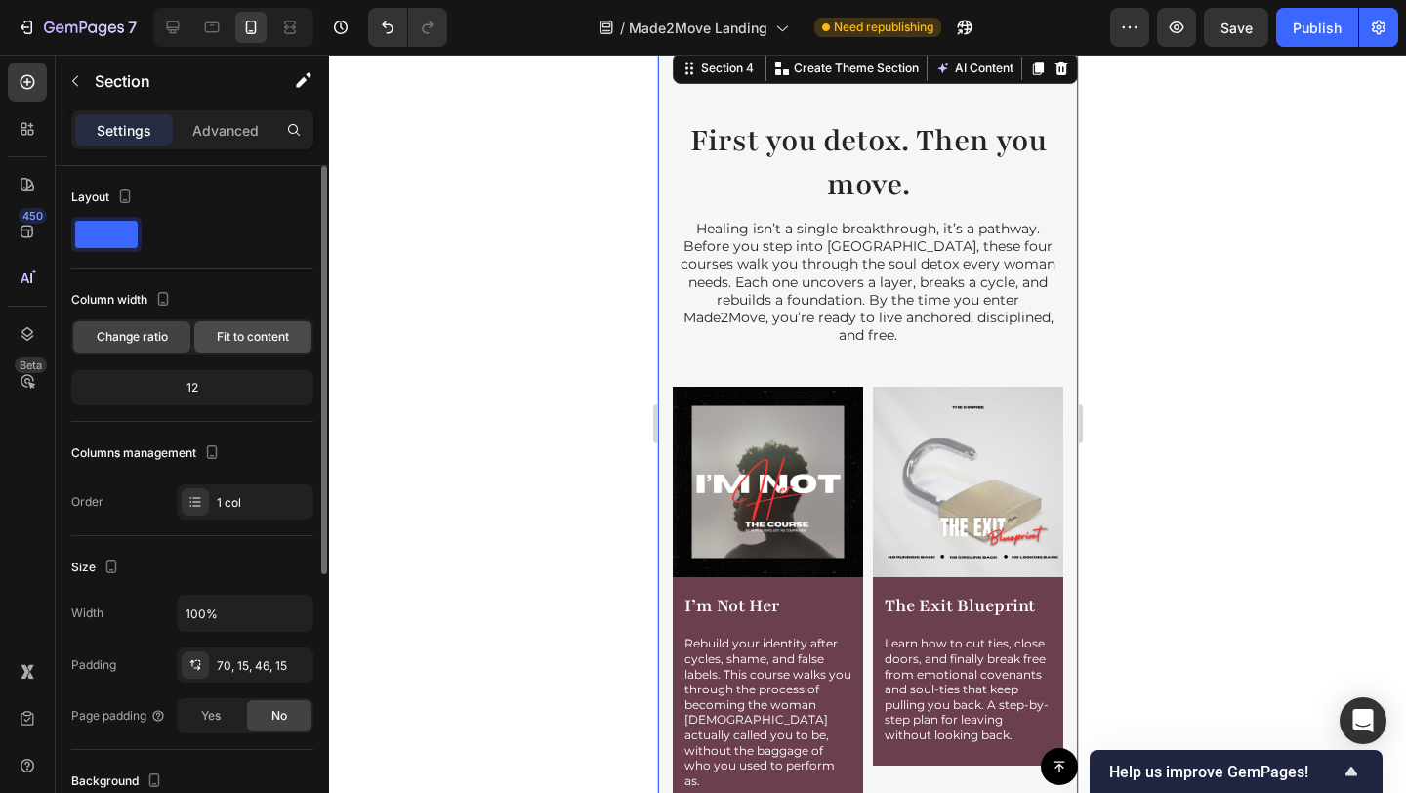
click at [257, 330] on span "Fit to content" at bounding box center [253, 337] width 72 height 18
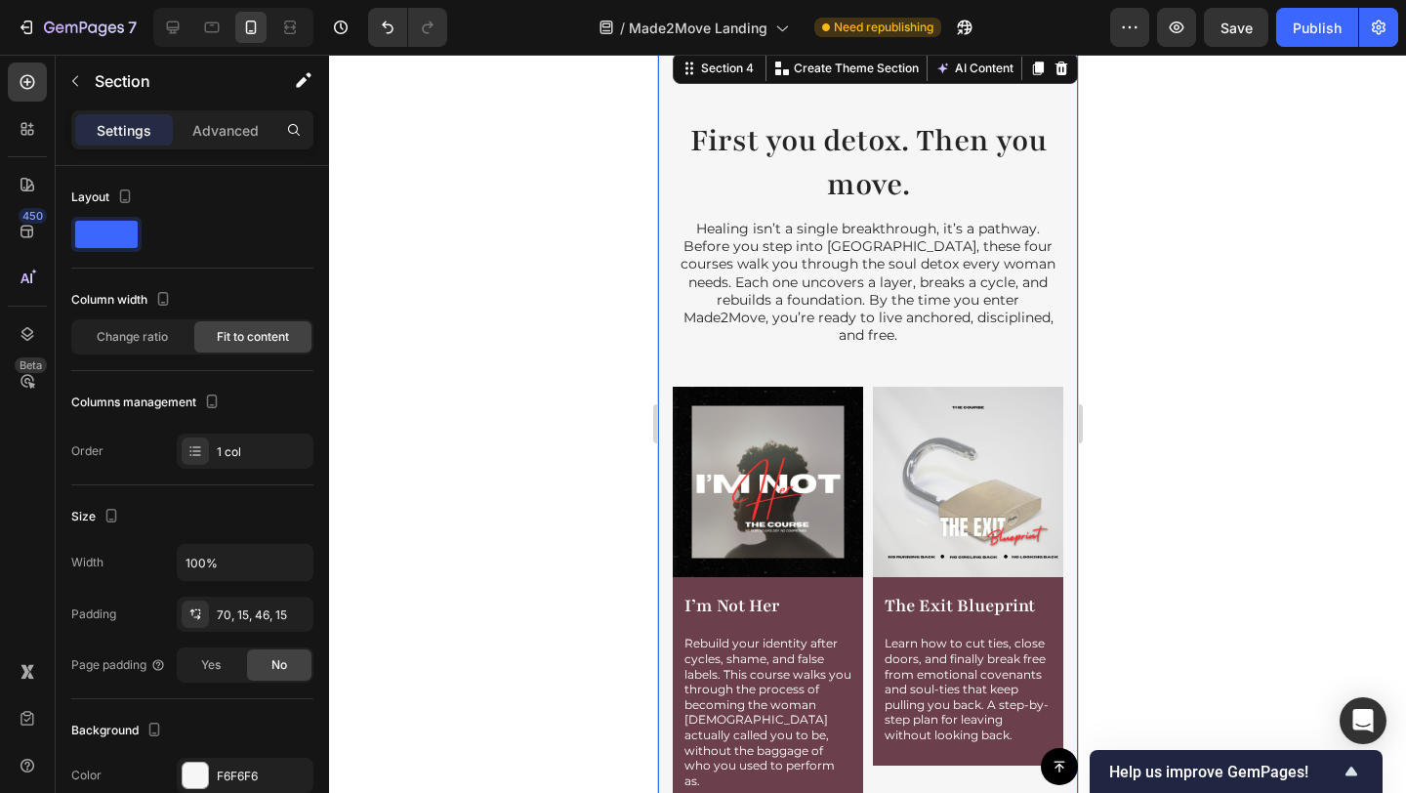
click at [941, 375] on div "First you detox. Then you move. Heading Healing isn’t a single breakthrough, it…" at bounding box center [867, 683] width 391 height 1132
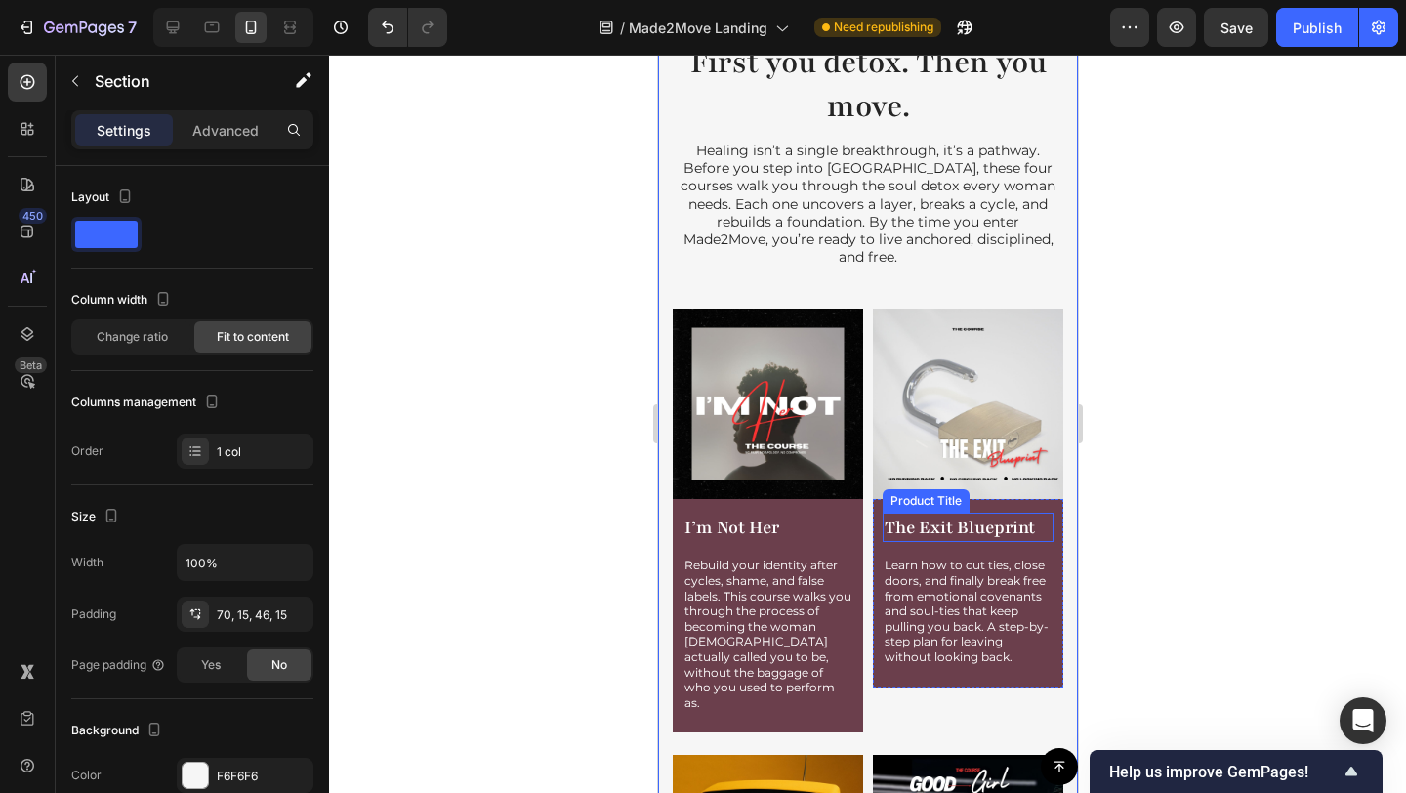
scroll to position [2879, 0]
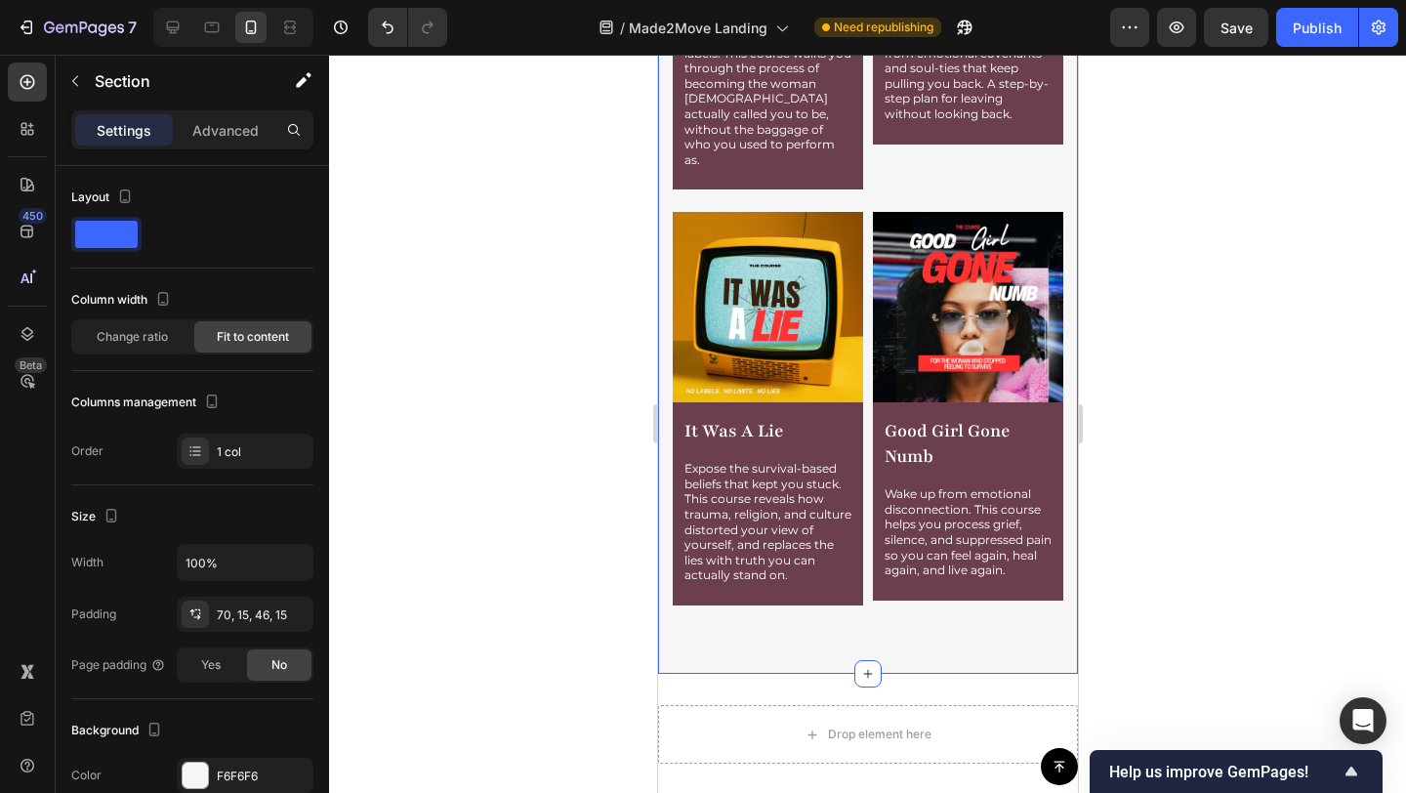
click at [1020, 582] on div "Image Good Girl Gone Numb Product Title Wake up from emotional disconnection. T…" at bounding box center [967, 413] width 190 height 403
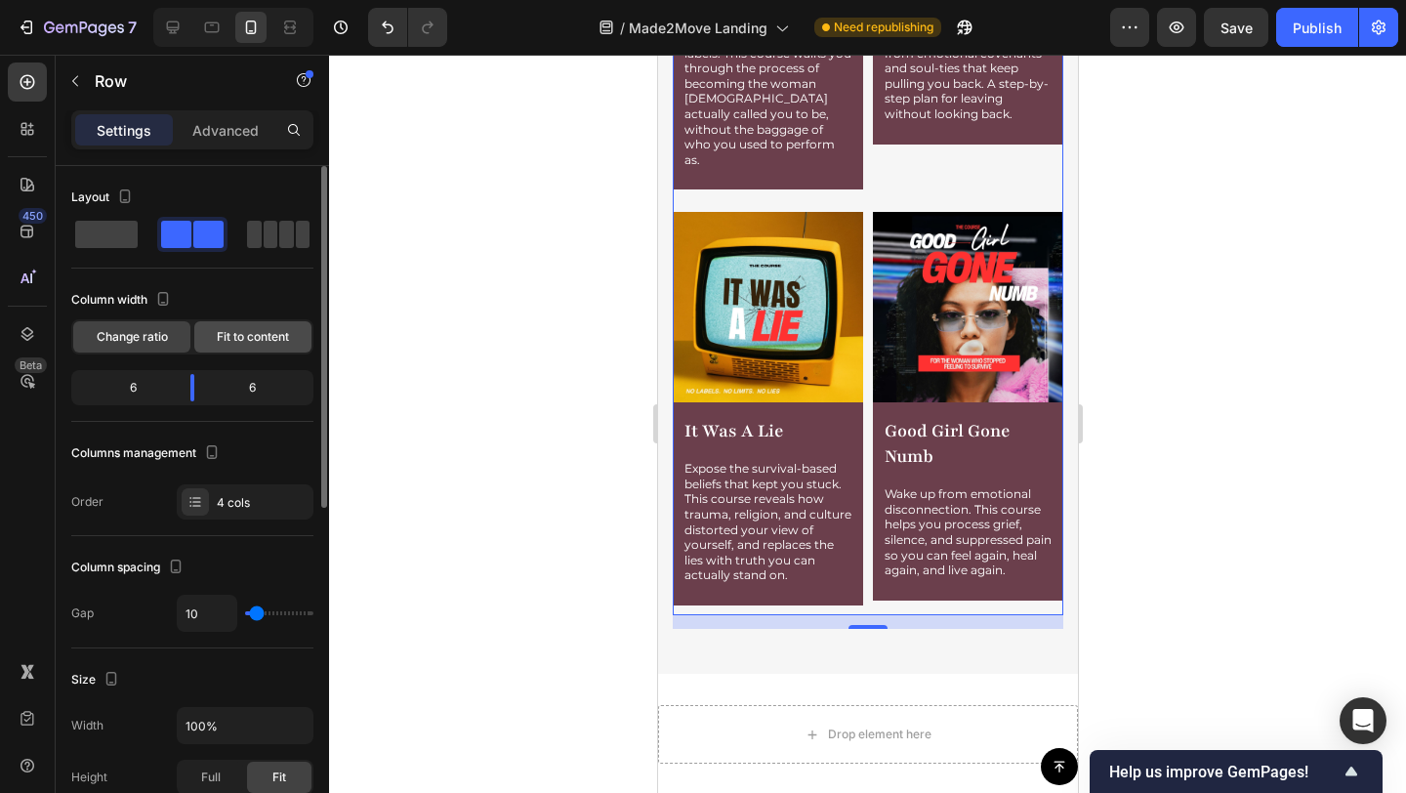
click at [261, 342] on span "Fit to content" at bounding box center [253, 337] width 72 height 18
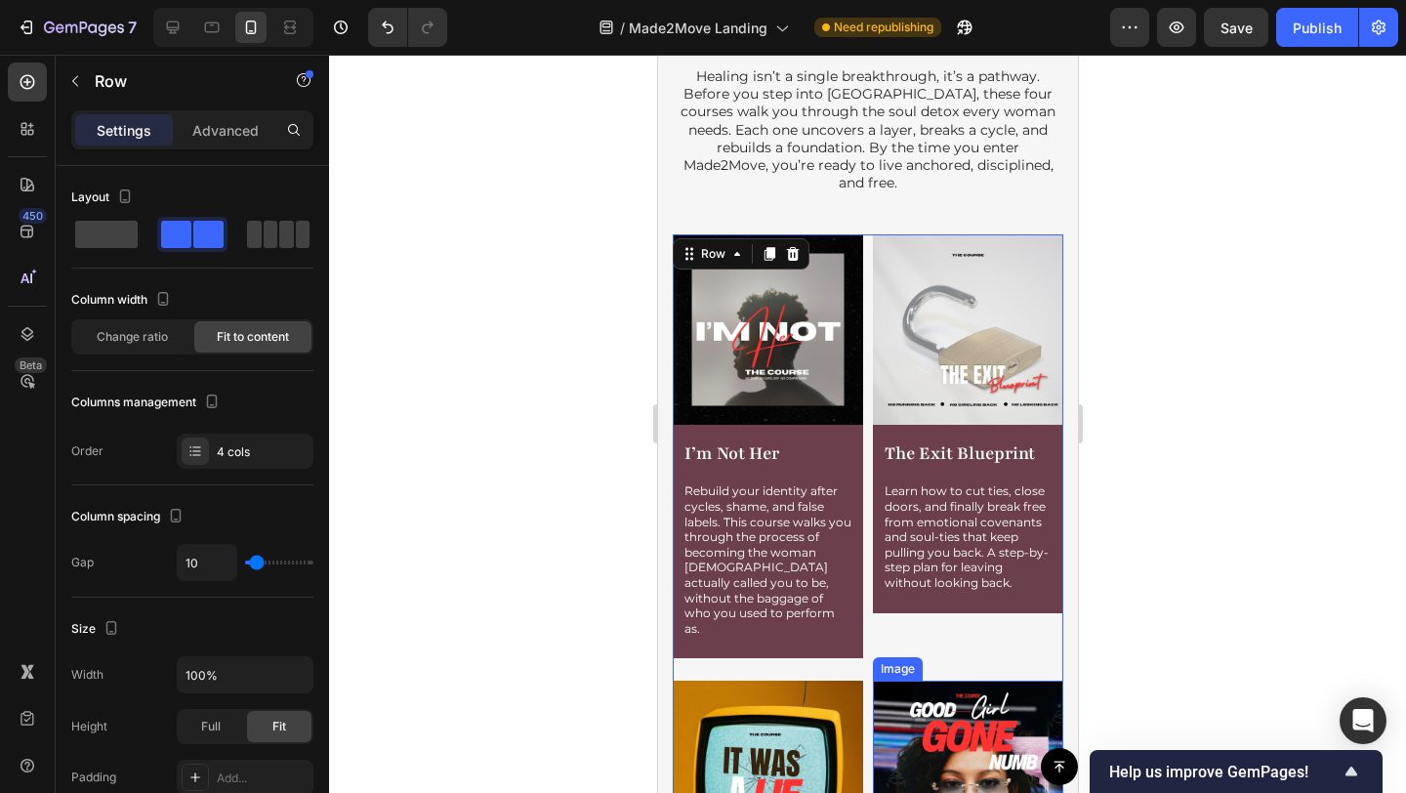
scroll to position [2415, 0]
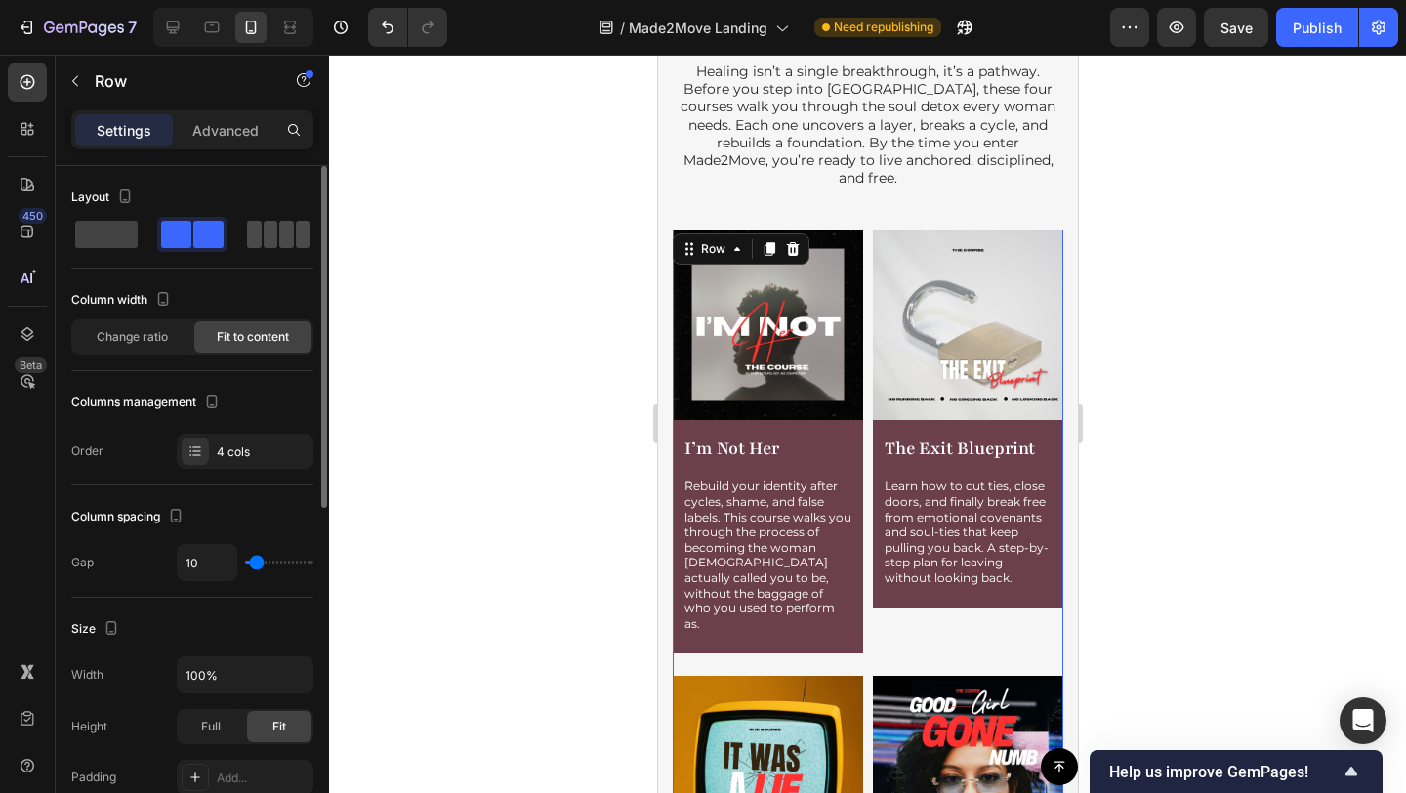
click at [270, 251] on div at bounding box center [278, 234] width 70 height 35
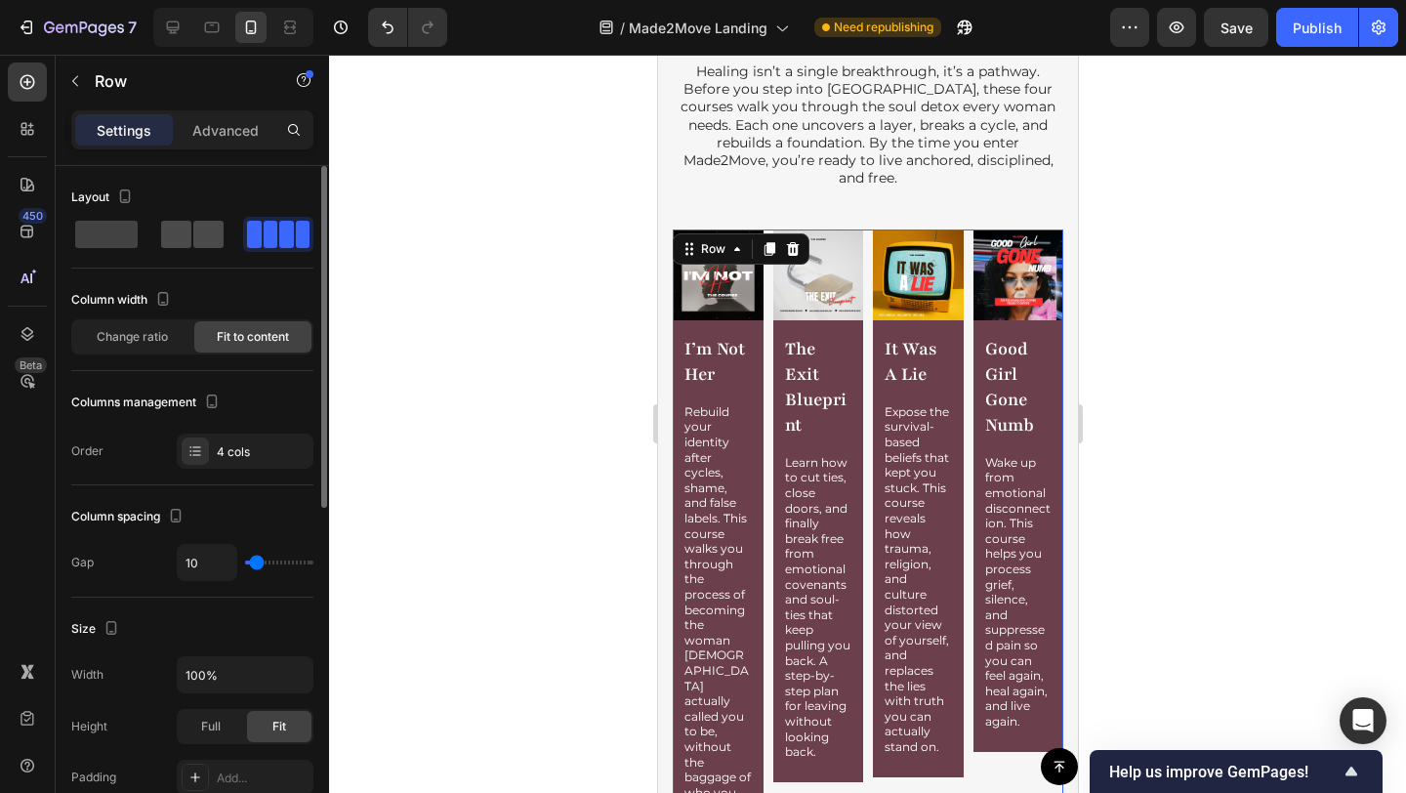
click at [205, 243] on span at bounding box center [208, 234] width 30 height 27
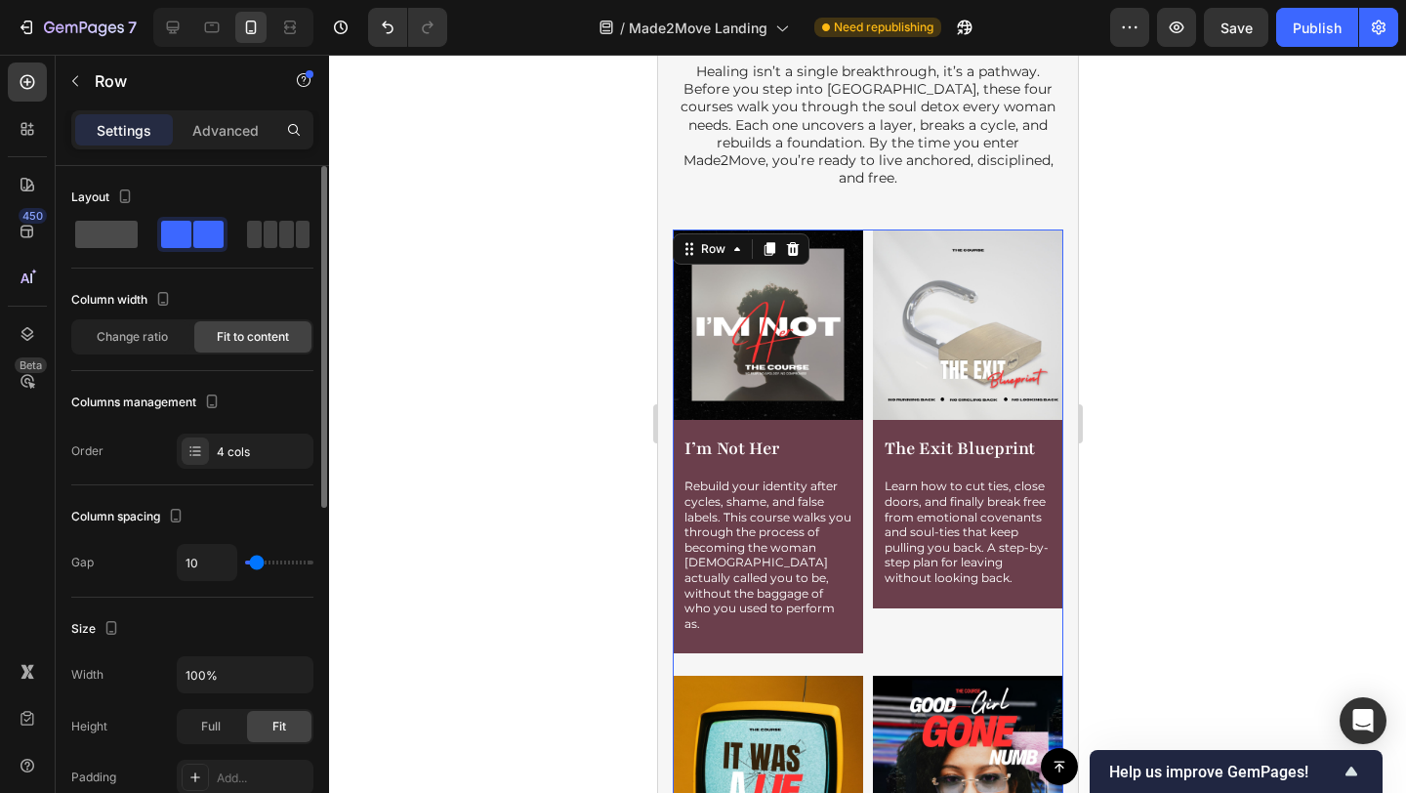
click at [121, 237] on span at bounding box center [106, 234] width 62 height 27
type input "0"
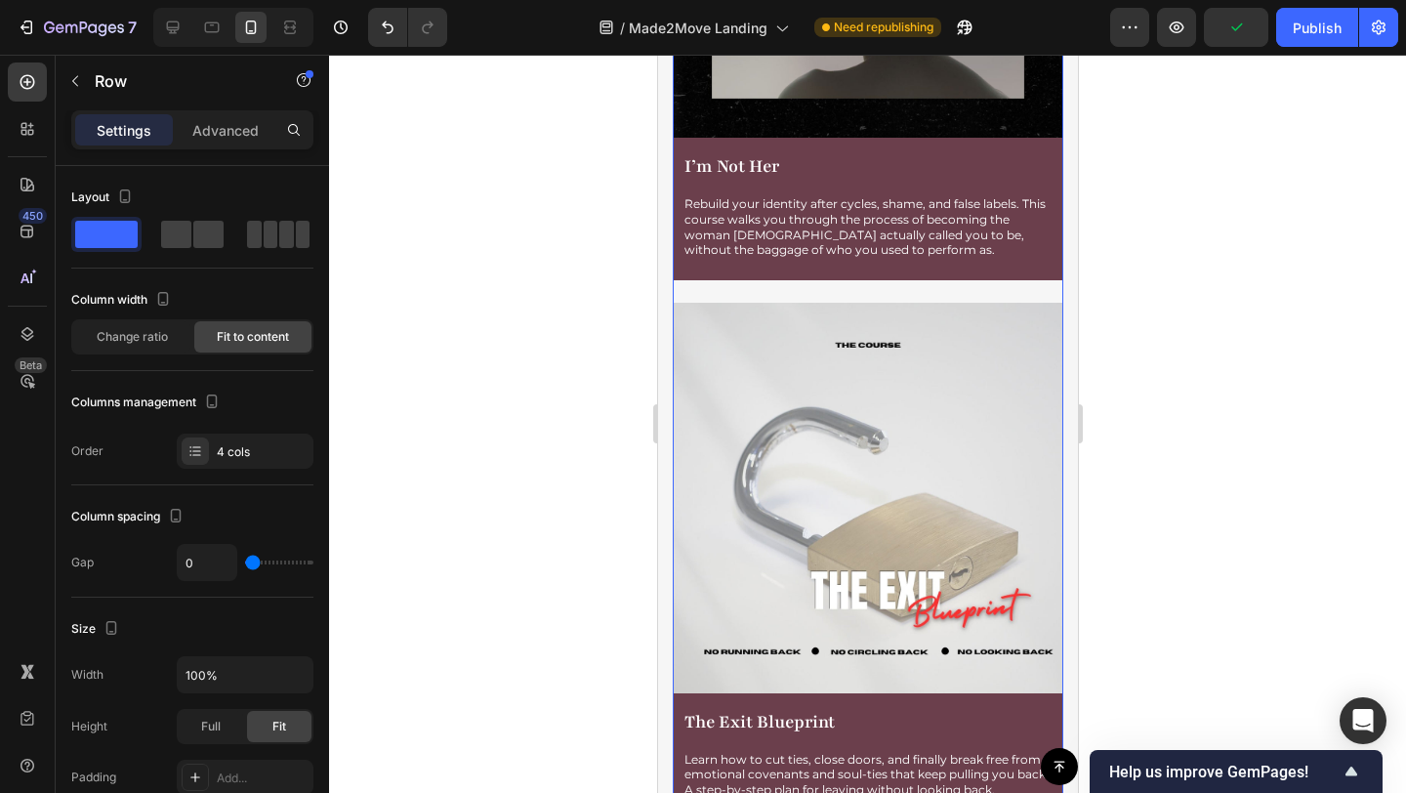
scroll to position [2536, 0]
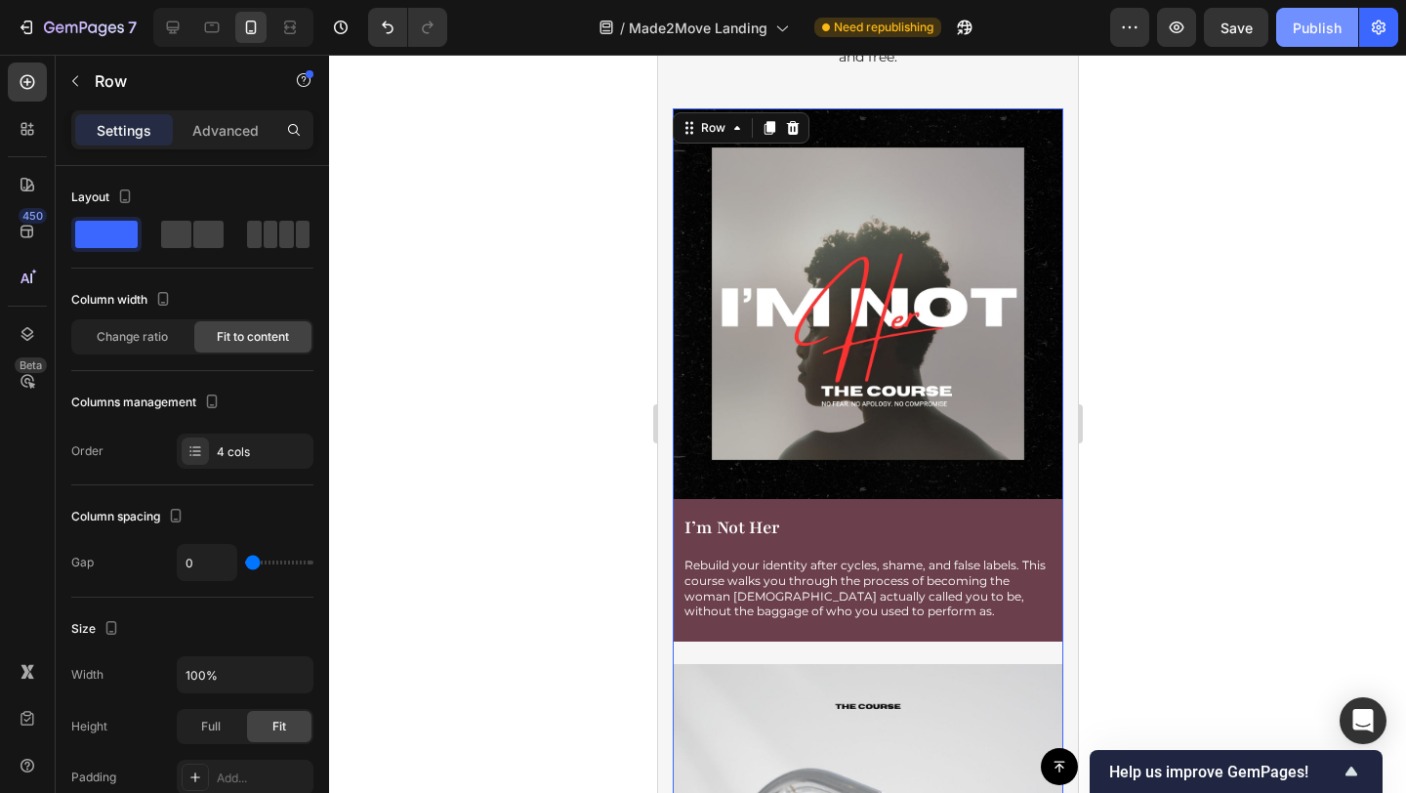
click at [1337, 41] on button "Publish" at bounding box center [1317, 27] width 82 height 39
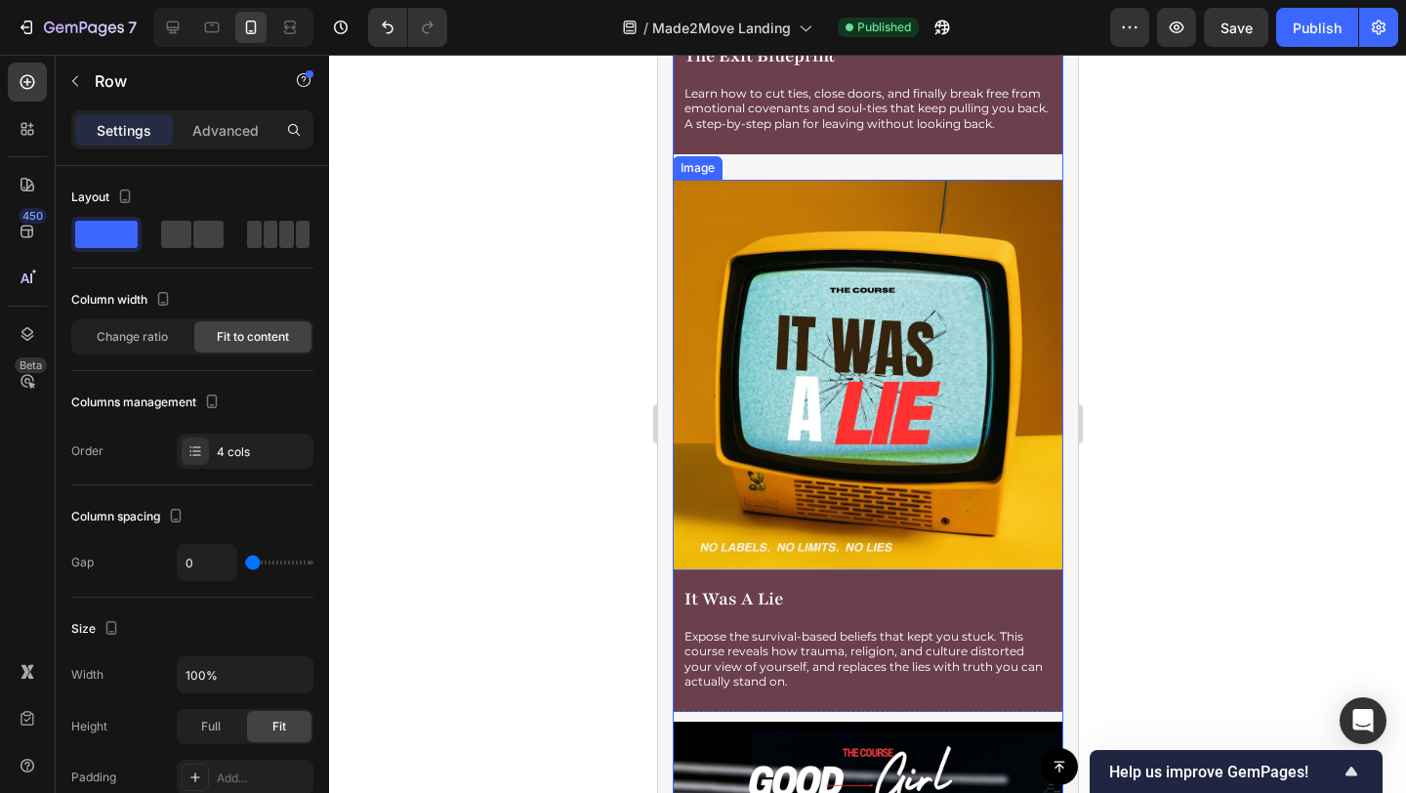
scroll to position [3792, 0]
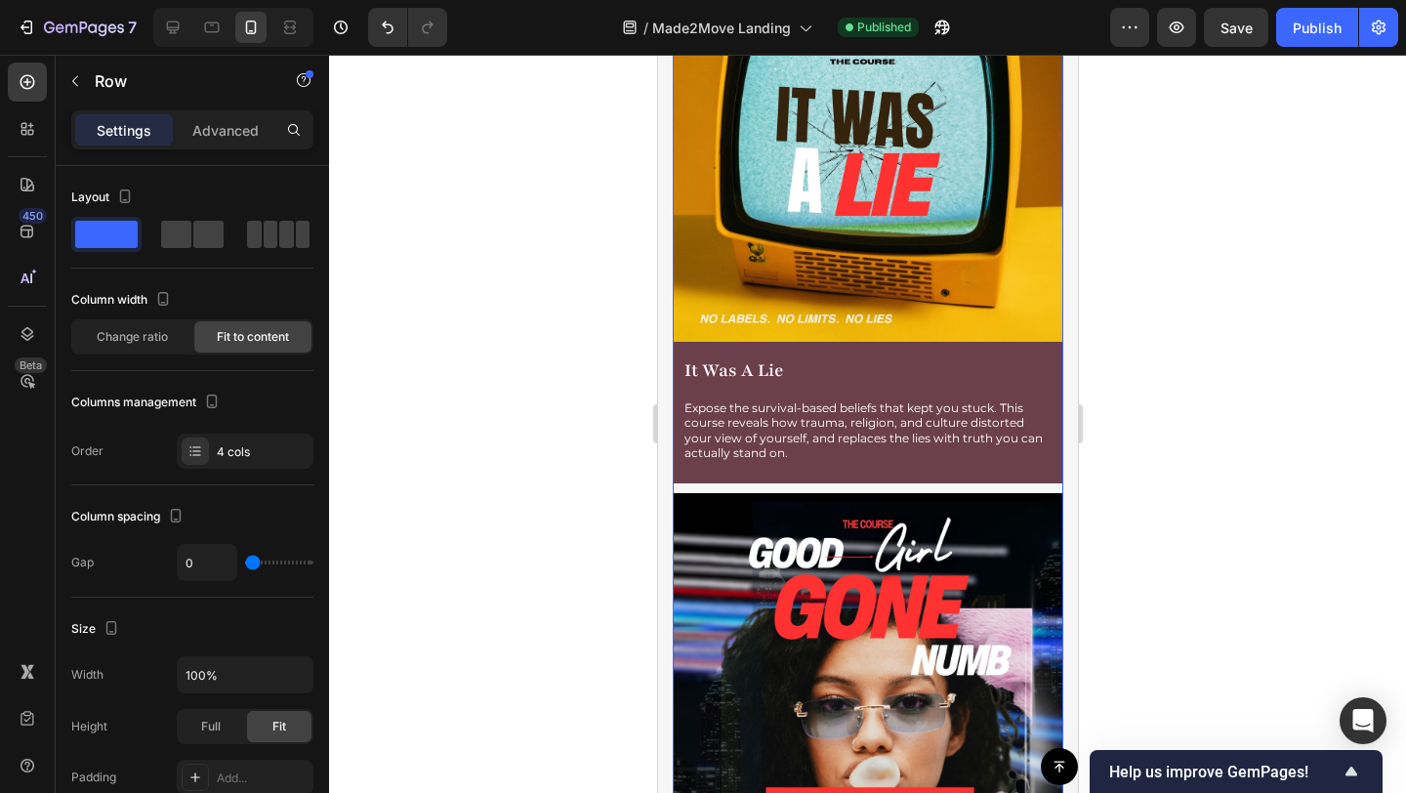
click at [869, 458] on div "Image It Was A Lie Product Title Expose the survival-based beliefs that kept yo…" at bounding box center [867, 222] width 391 height 542
click at [858, 455] on div "Image It Was A Lie Product Title Expose the survival-based beliefs that kept yo…" at bounding box center [867, 222] width 391 height 542
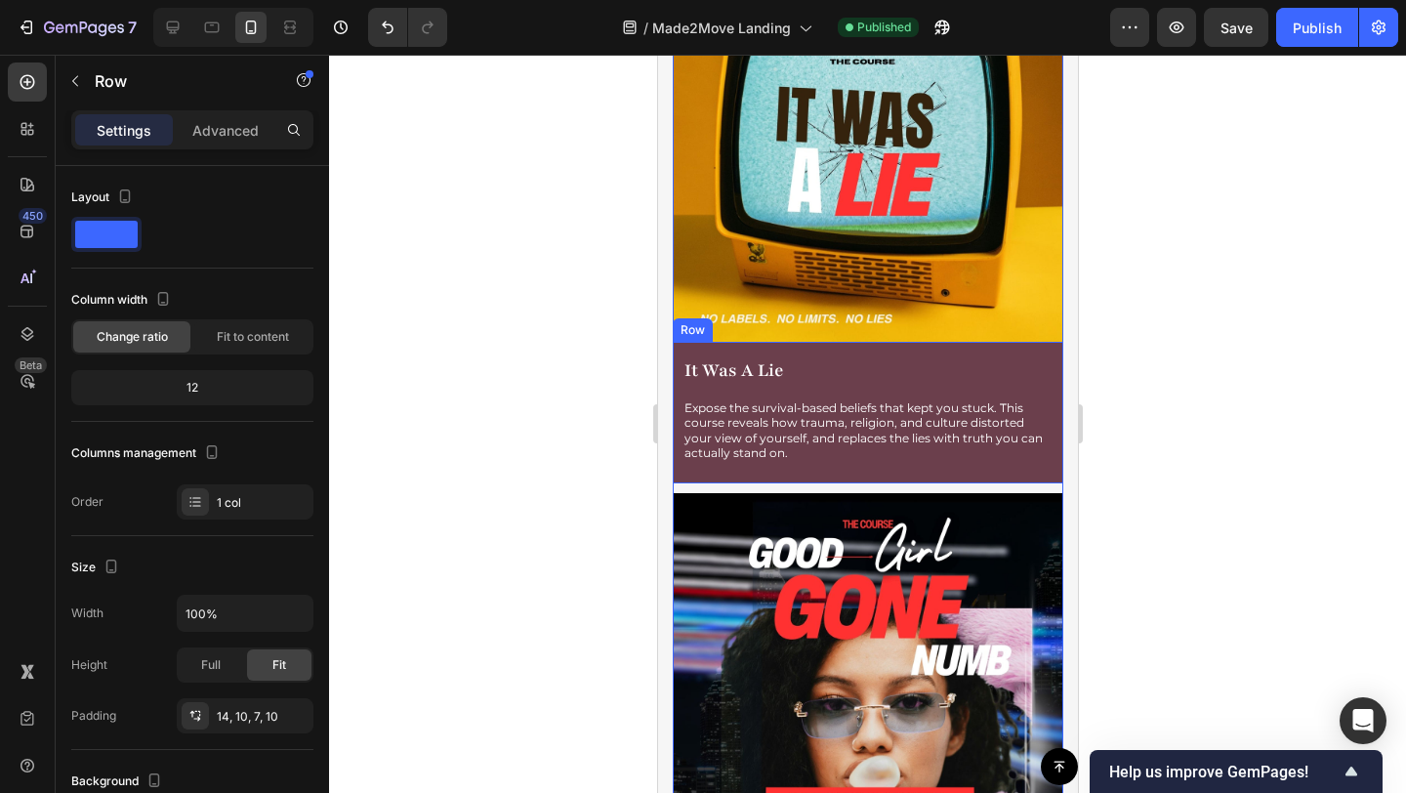
click at [861, 439] on div "It Was A Lie Product Title Expose the survival-based beliefs that kept you stuc…" at bounding box center [866, 415] width 371 height 121
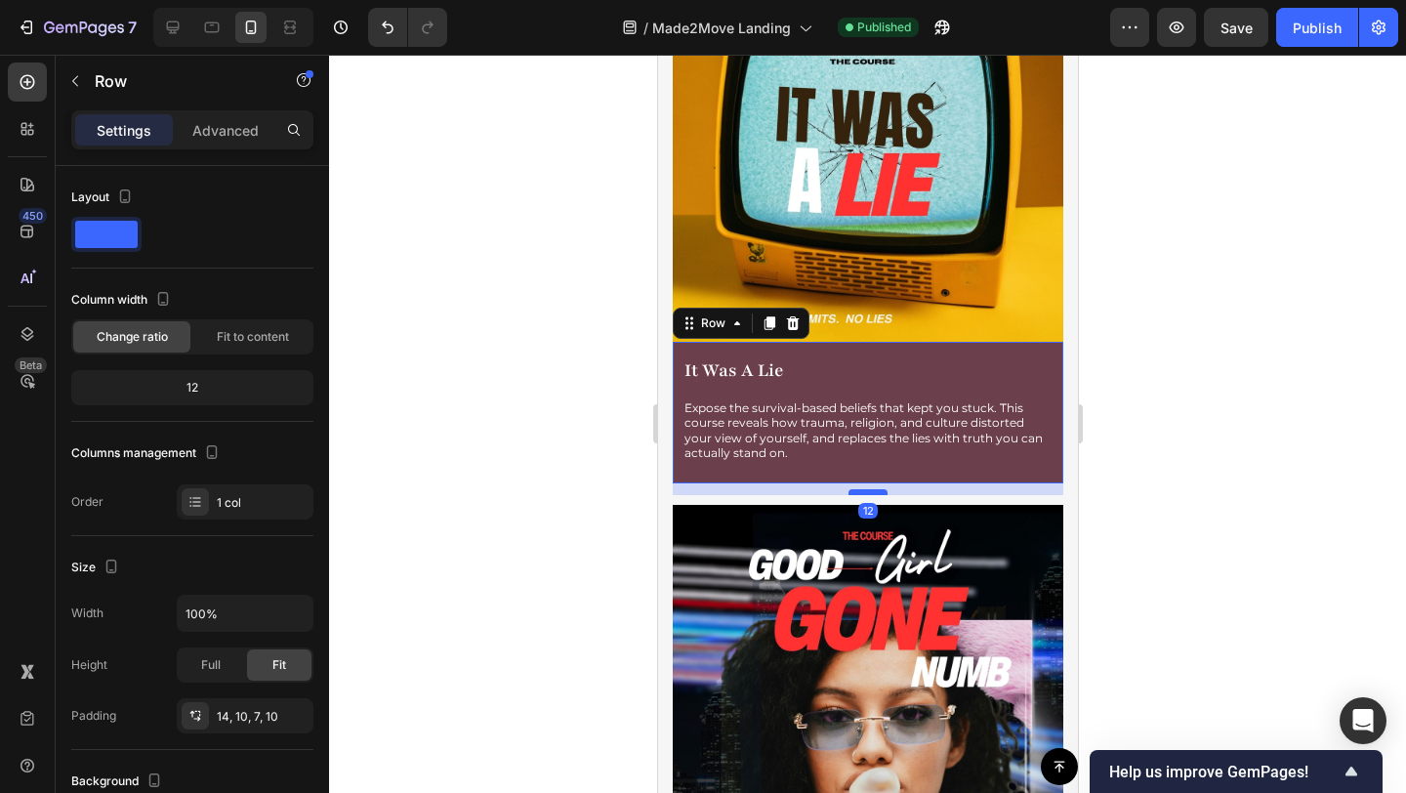
drag, startPoint x: 860, startPoint y: 452, endPoint x: 861, endPoint y: 464, distance: 11.8
click at [861, 489] on div at bounding box center [866, 492] width 39 height 6
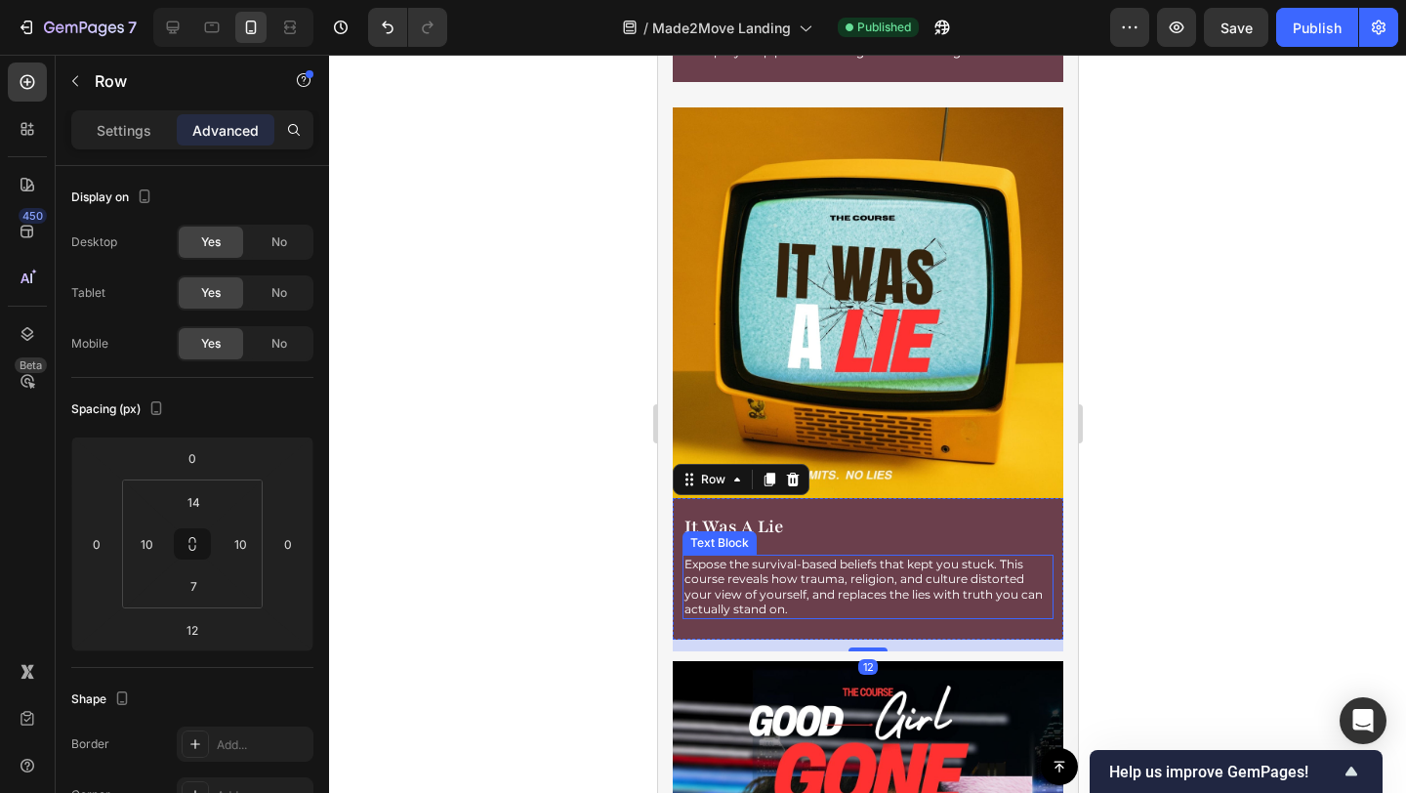
scroll to position [3588, 0]
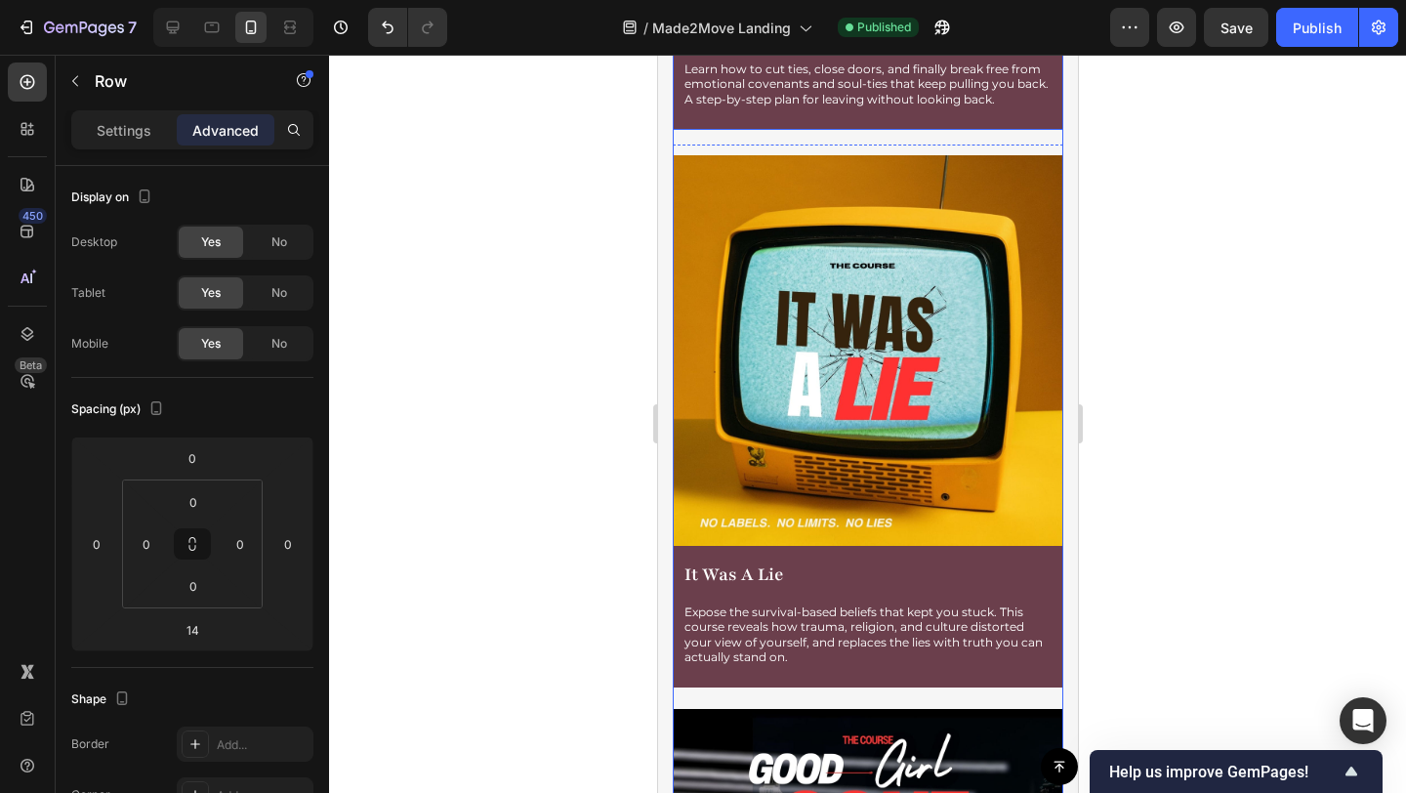
click at [859, 108] on div "The Exit Blueprint Product Title Learn how to cut ties, close doors, and finall…" at bounding box center [867, 66] width 391 height 127
click at [867, 674] on div "Image It Was A Lie Product Title Expose the survival-based beliefs that kept yo…" at bounding box center [867, 432] width 391 height 554
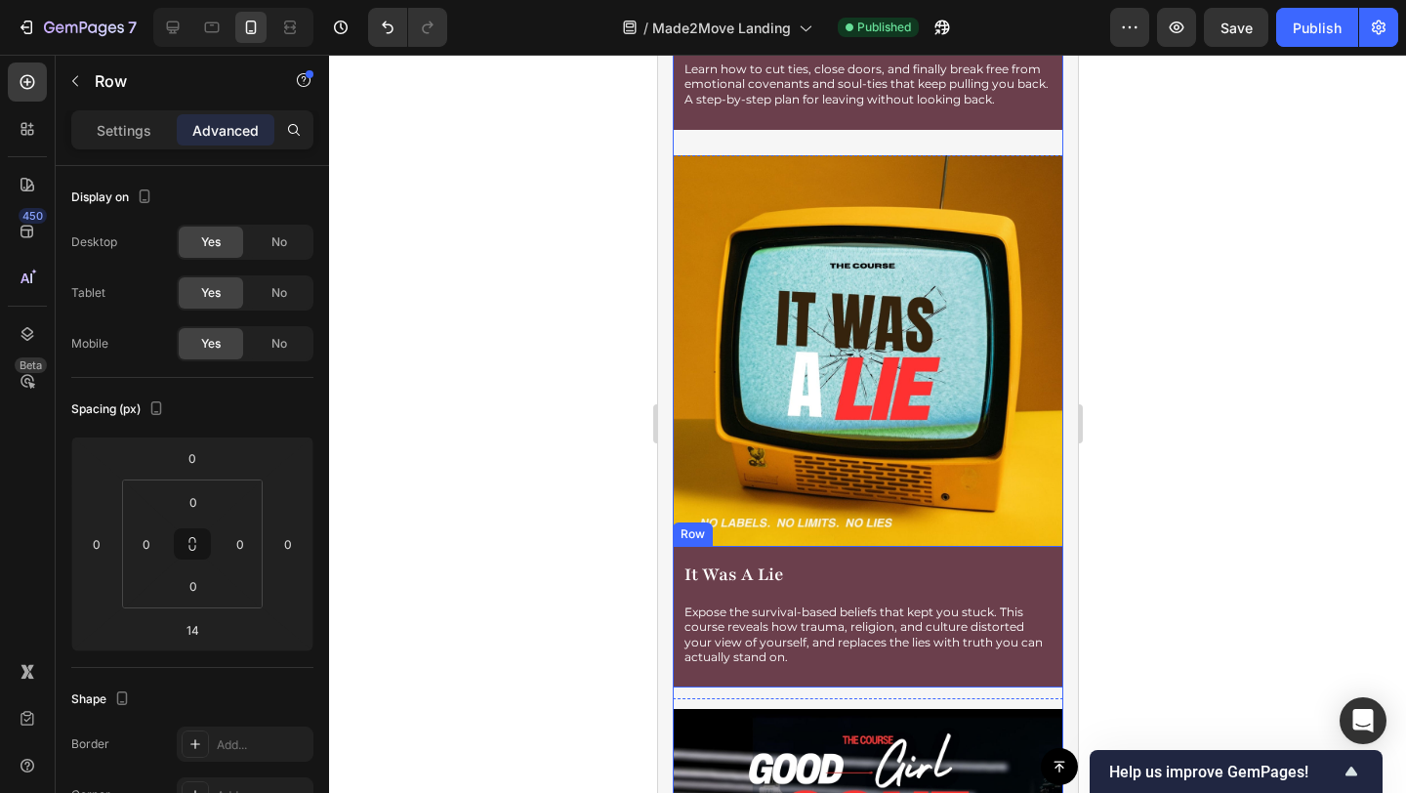
click at [854, 651] on div "It Was A Lie Product Title Expose the survival-based beliefs that kept you stuc…" at bounding box center [867, 617] width 391 height 142
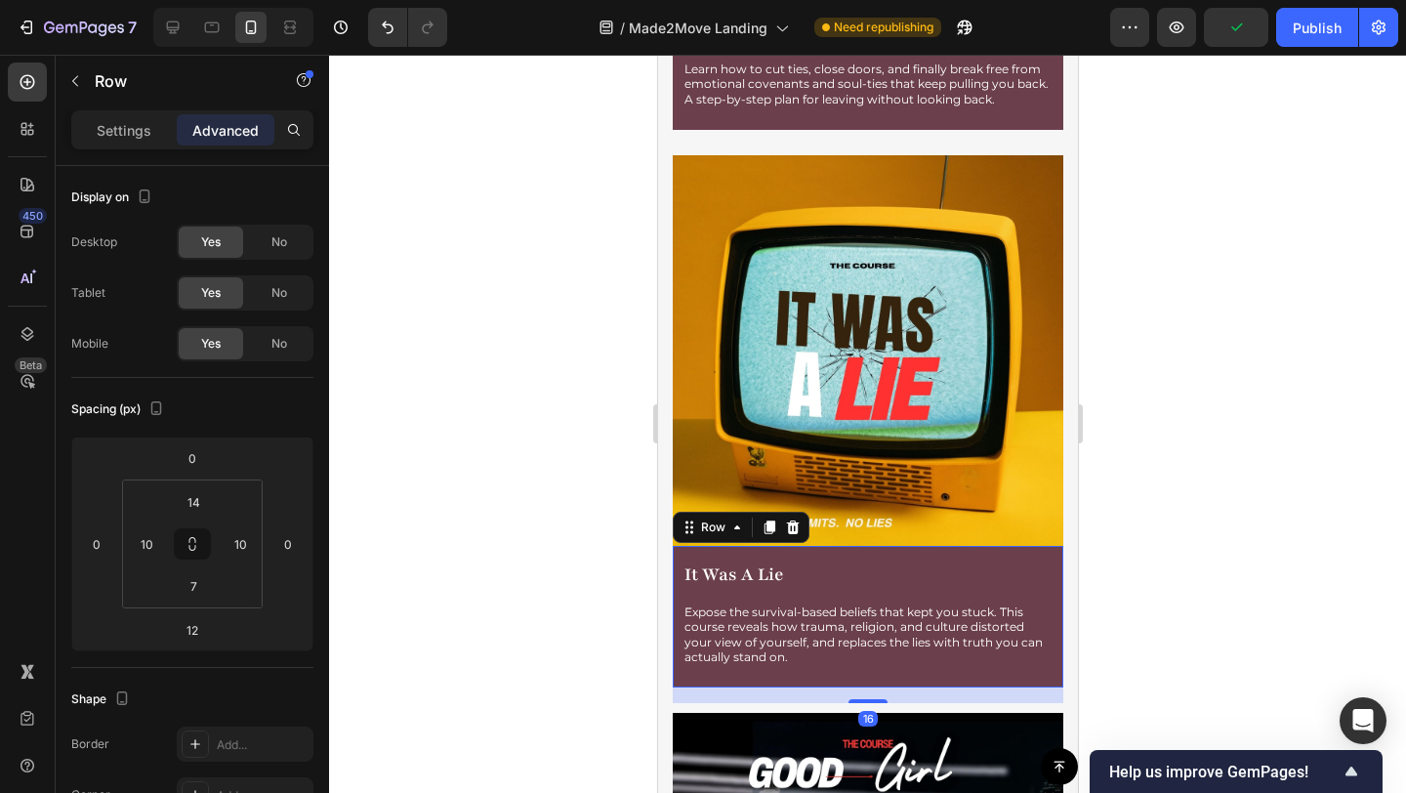
click at [855, 699] on div at bounding box center [866, 701] width 39 height 4
click at [1309, 38] on button "Publish" at bounding box center [1317, 27] width 82 height 39
click at [164, 30] on icon at bounding box center [173, 28] width 20 height 20
type input "0"
type input "16"
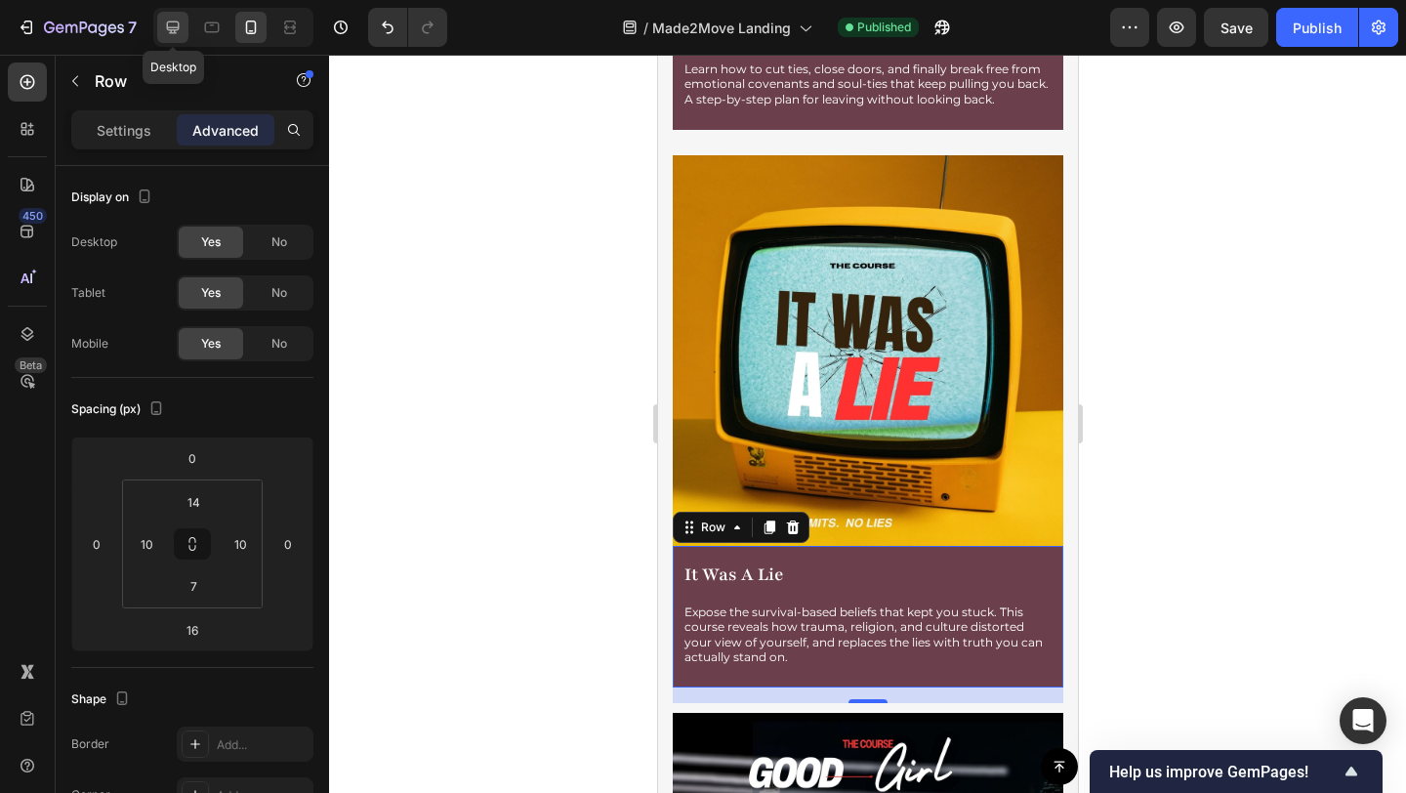
type input "16"
type input "8"
type input "16"
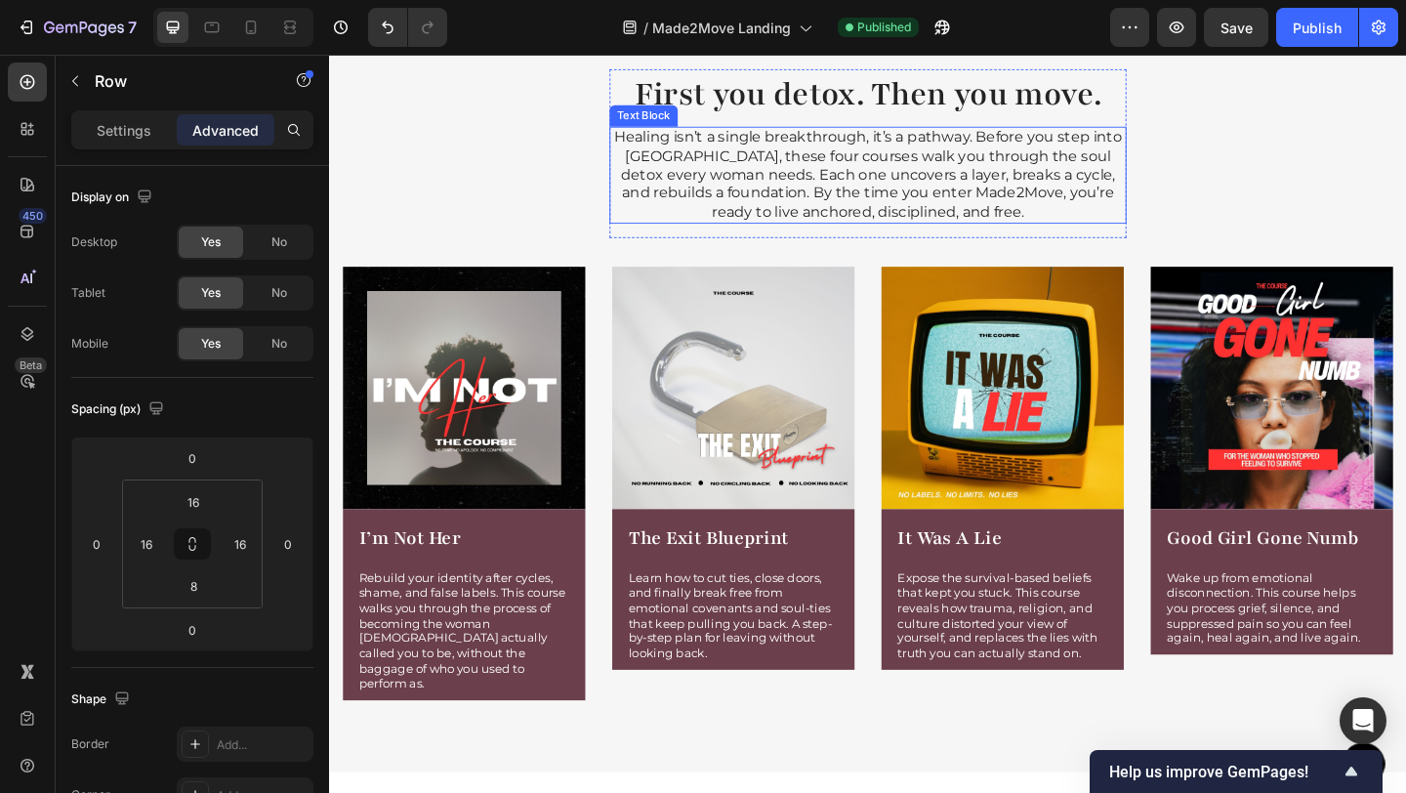
scroll to position [2318, 0]
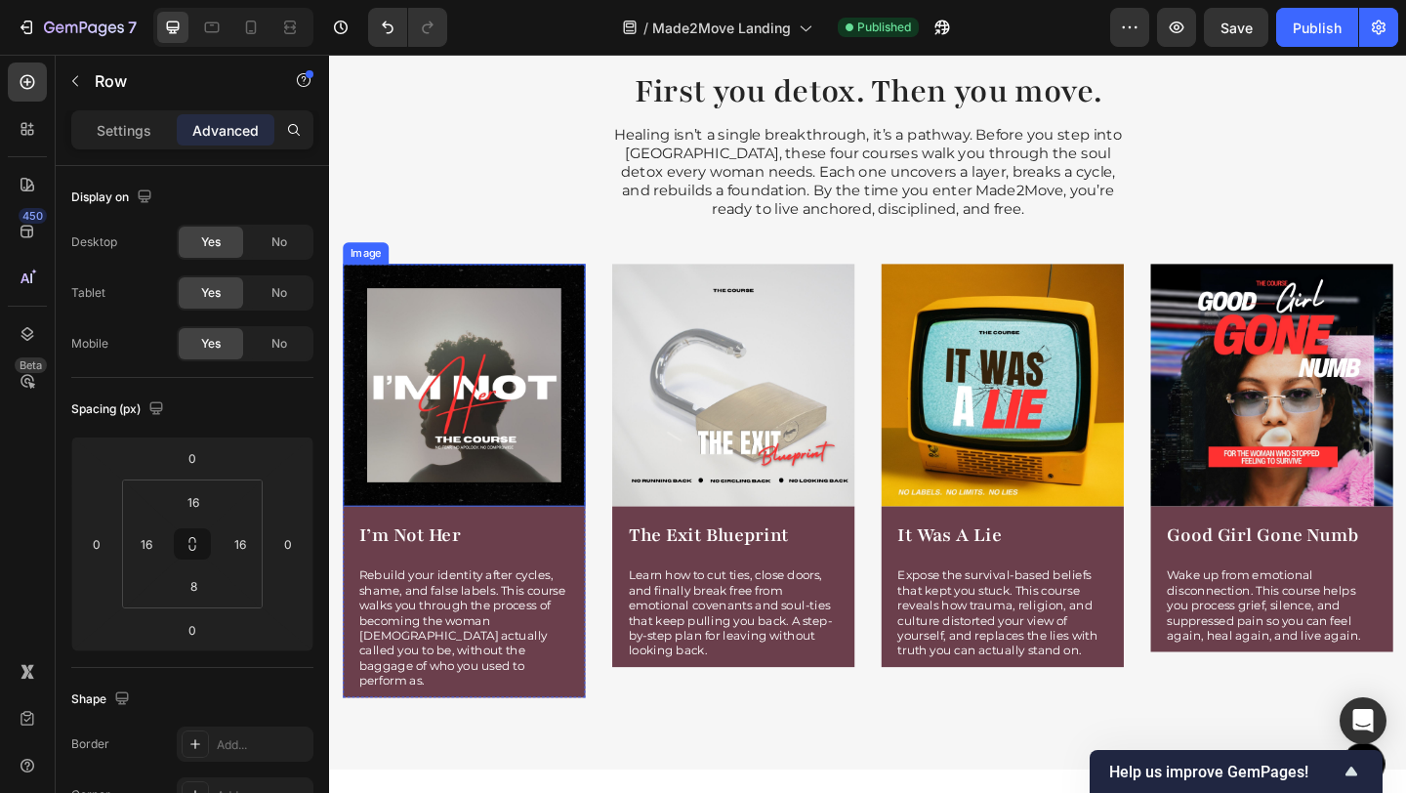
click at [473, 451] on img at bounding box center [476, 414] width 264 height 264
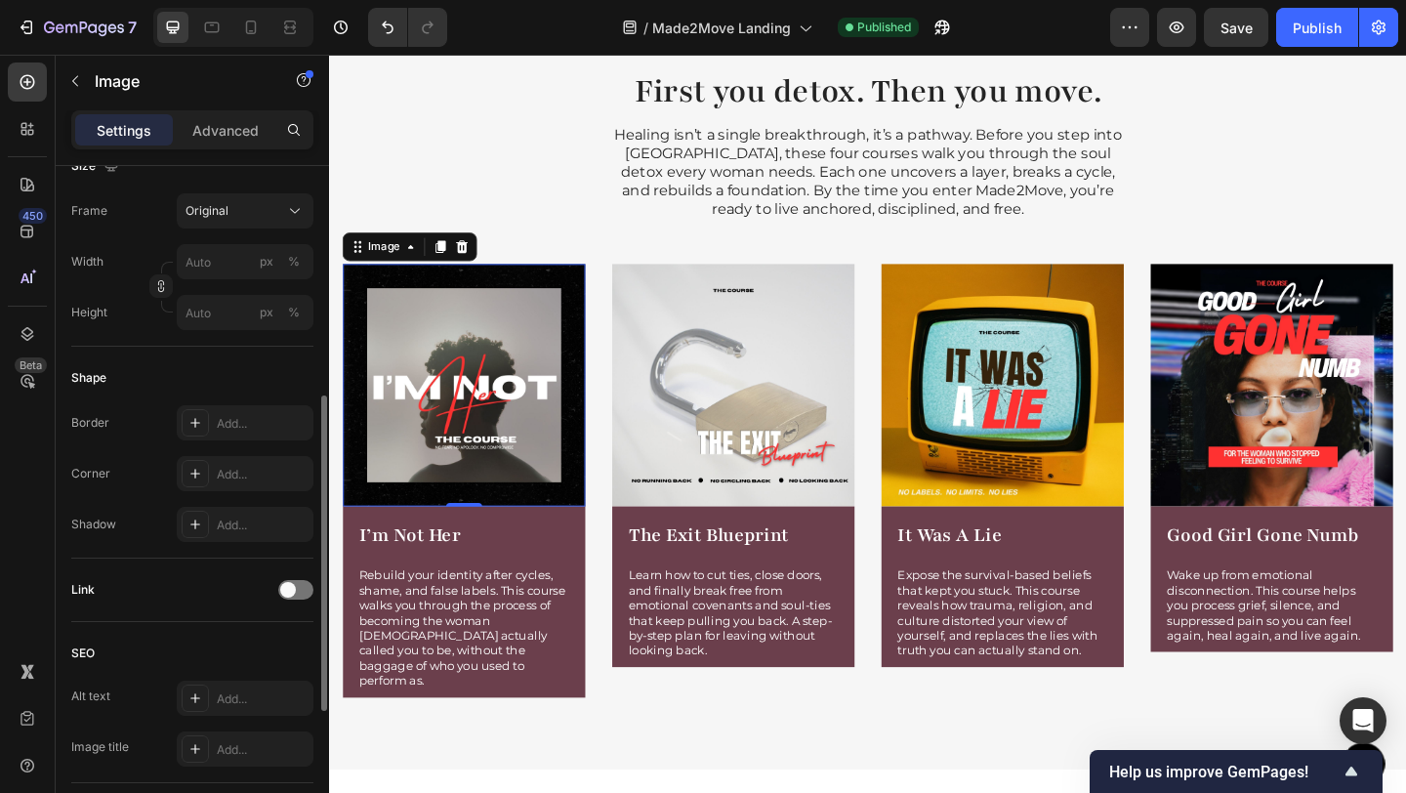
scroll to position [735, 0]
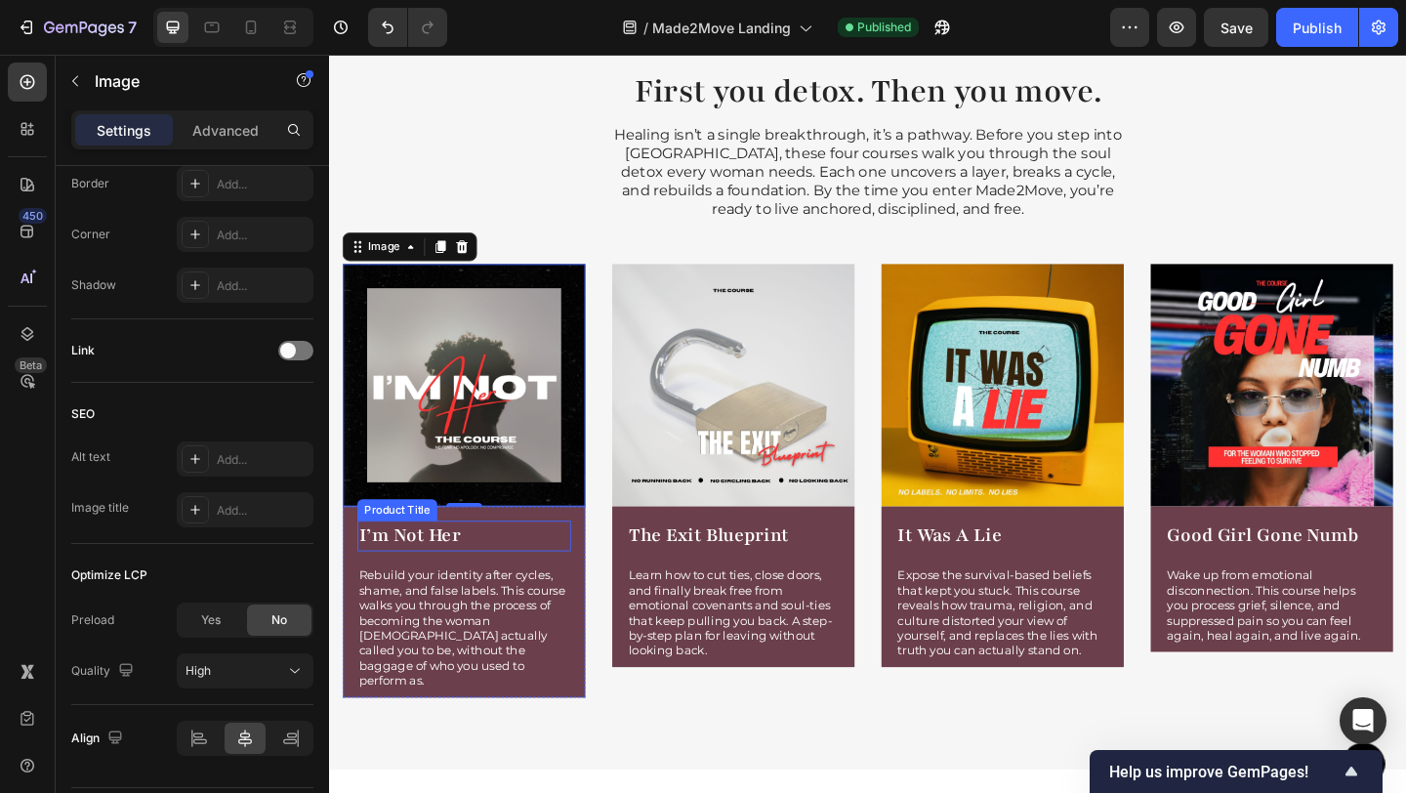
click at [483, 567] on h1 "I’m Not Her" at bounding box center [475, 577] width 232 height 33
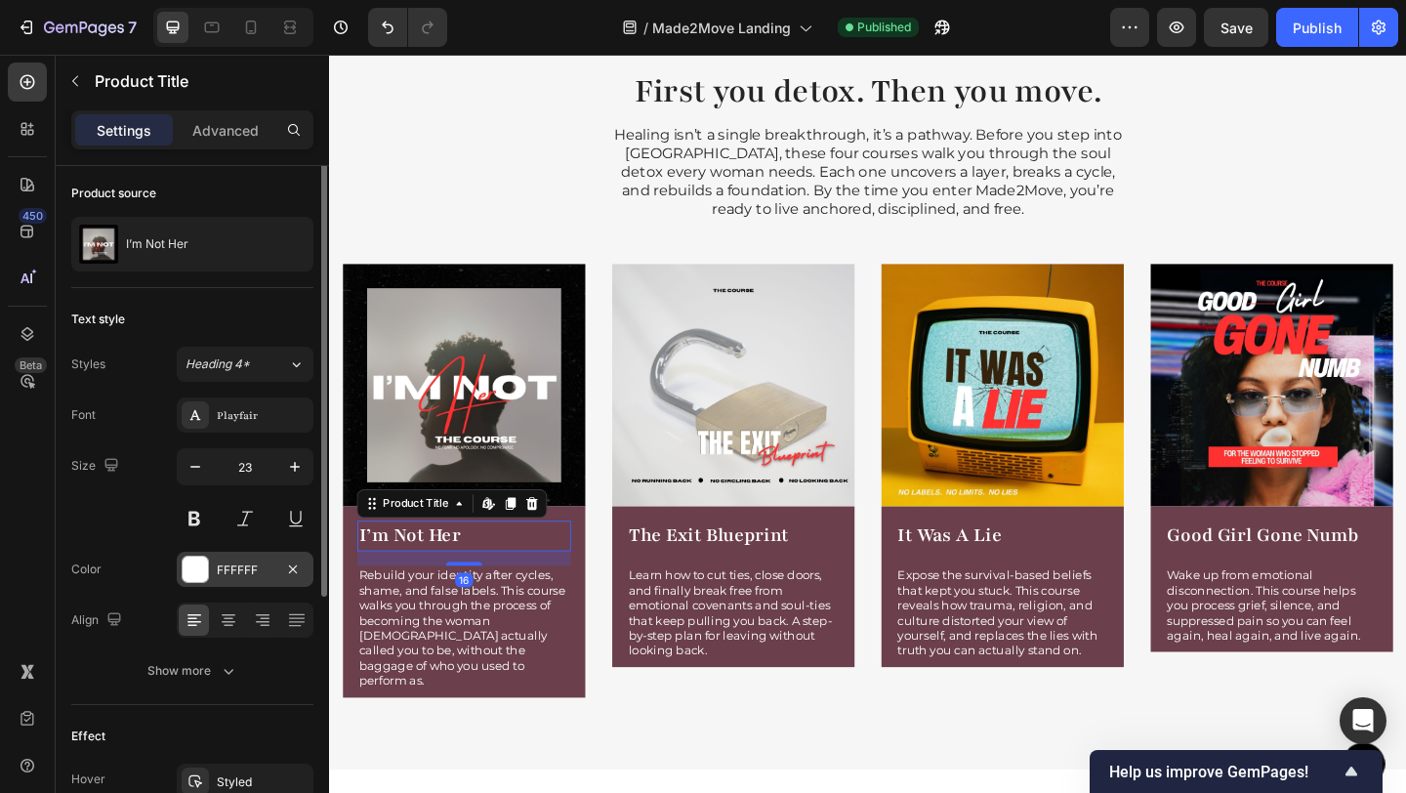
scroll to position [146, 0]
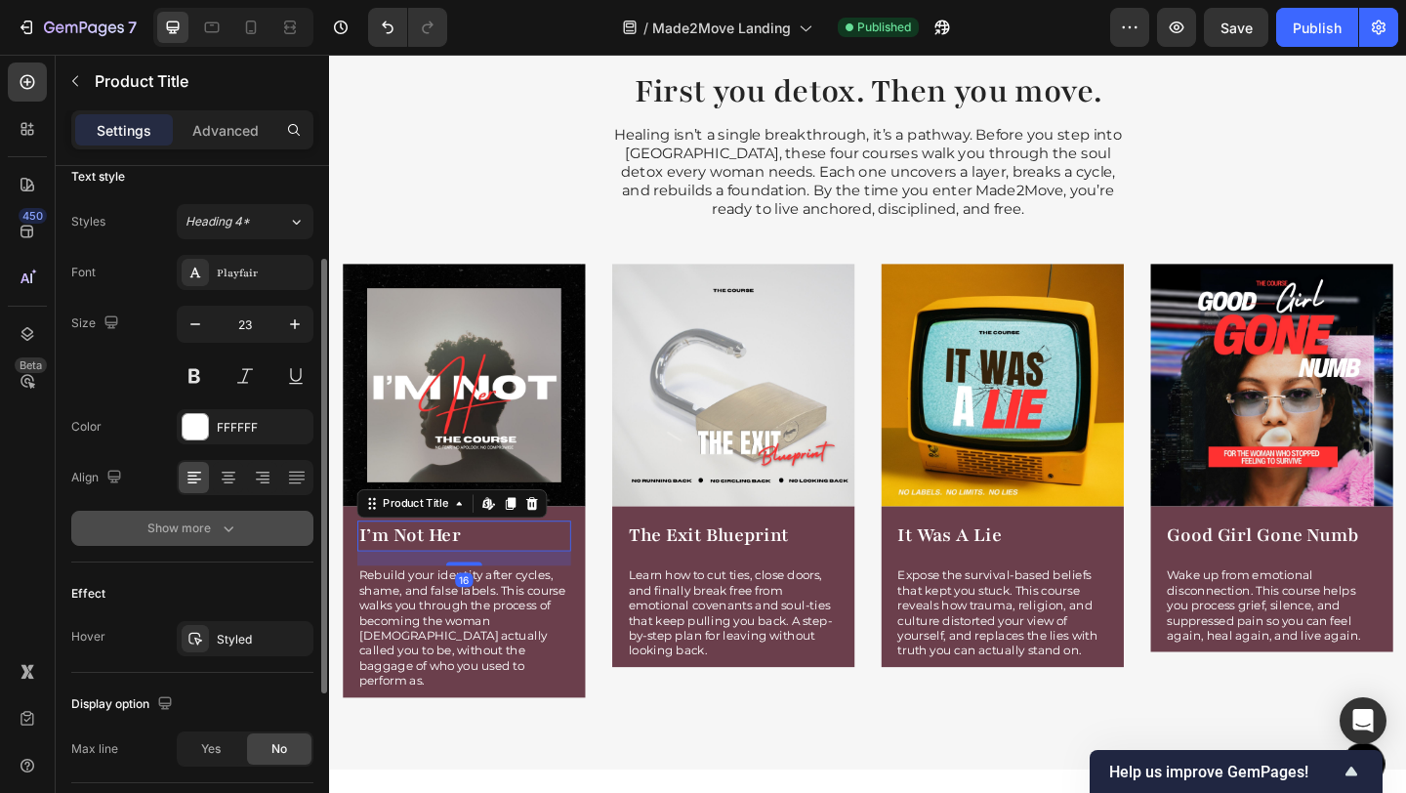
click at [197, 533] on div "Show more" at bounding box center [192, 528] width 91 height 20
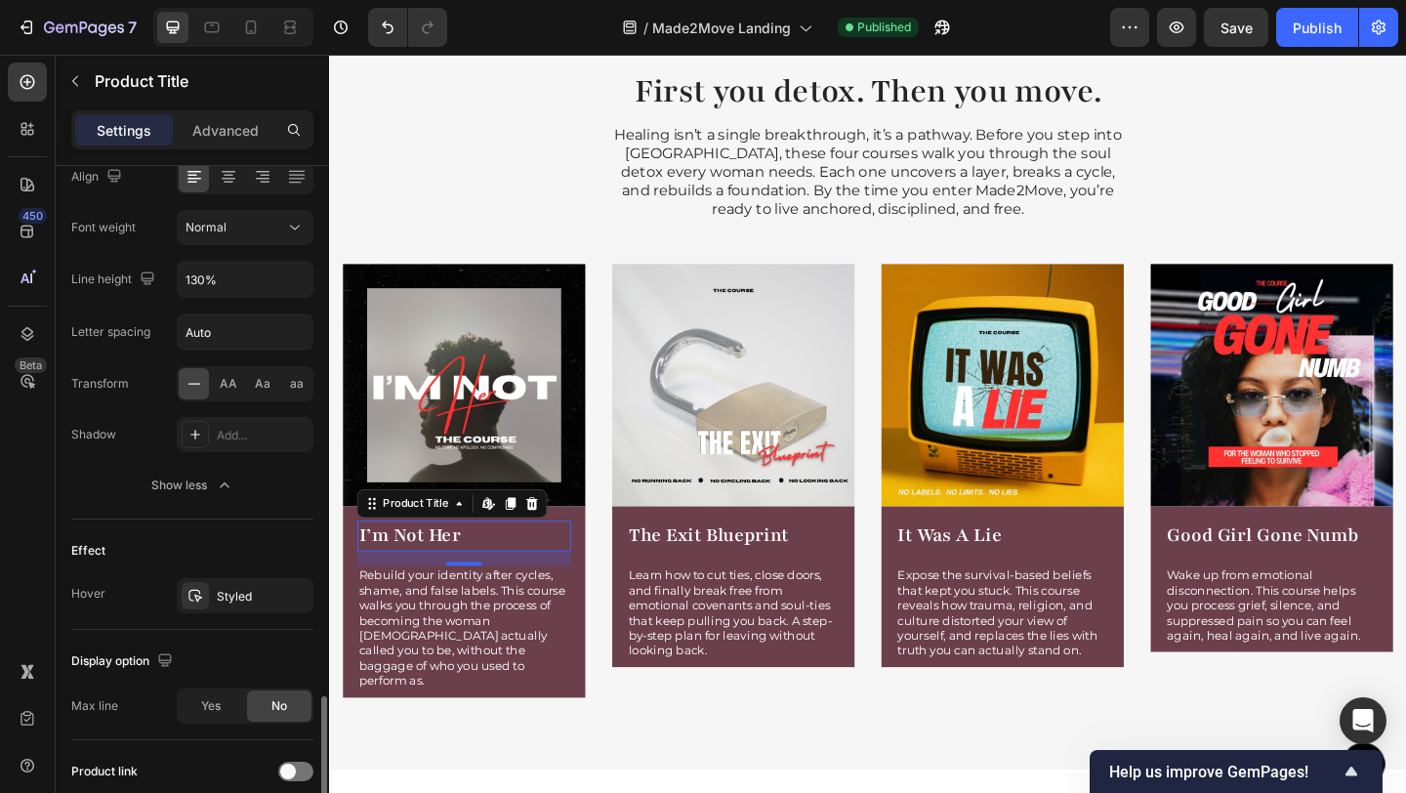
scroll to position [645, 0]
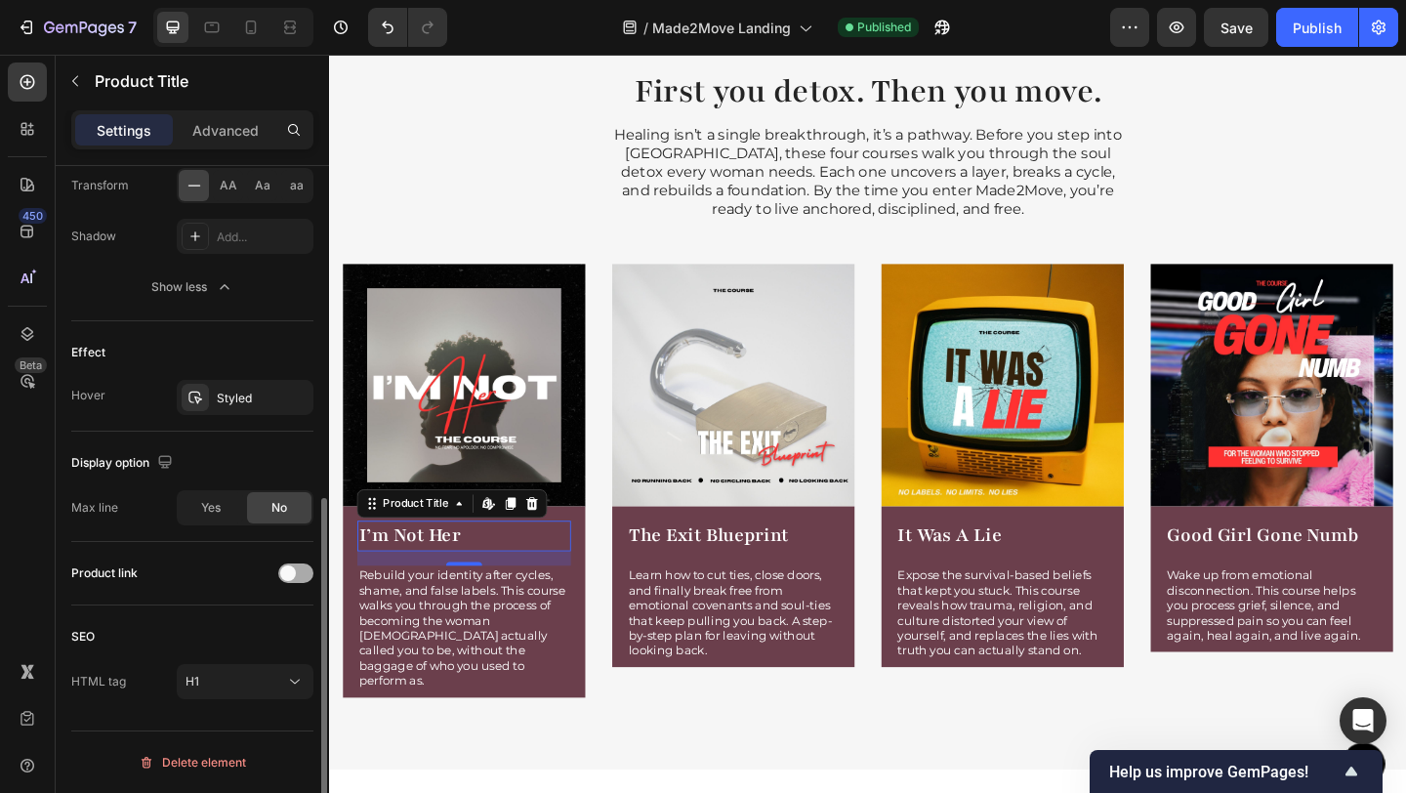
click at [283, 574] on span at bounding box center [288, 573] width 16 height 16
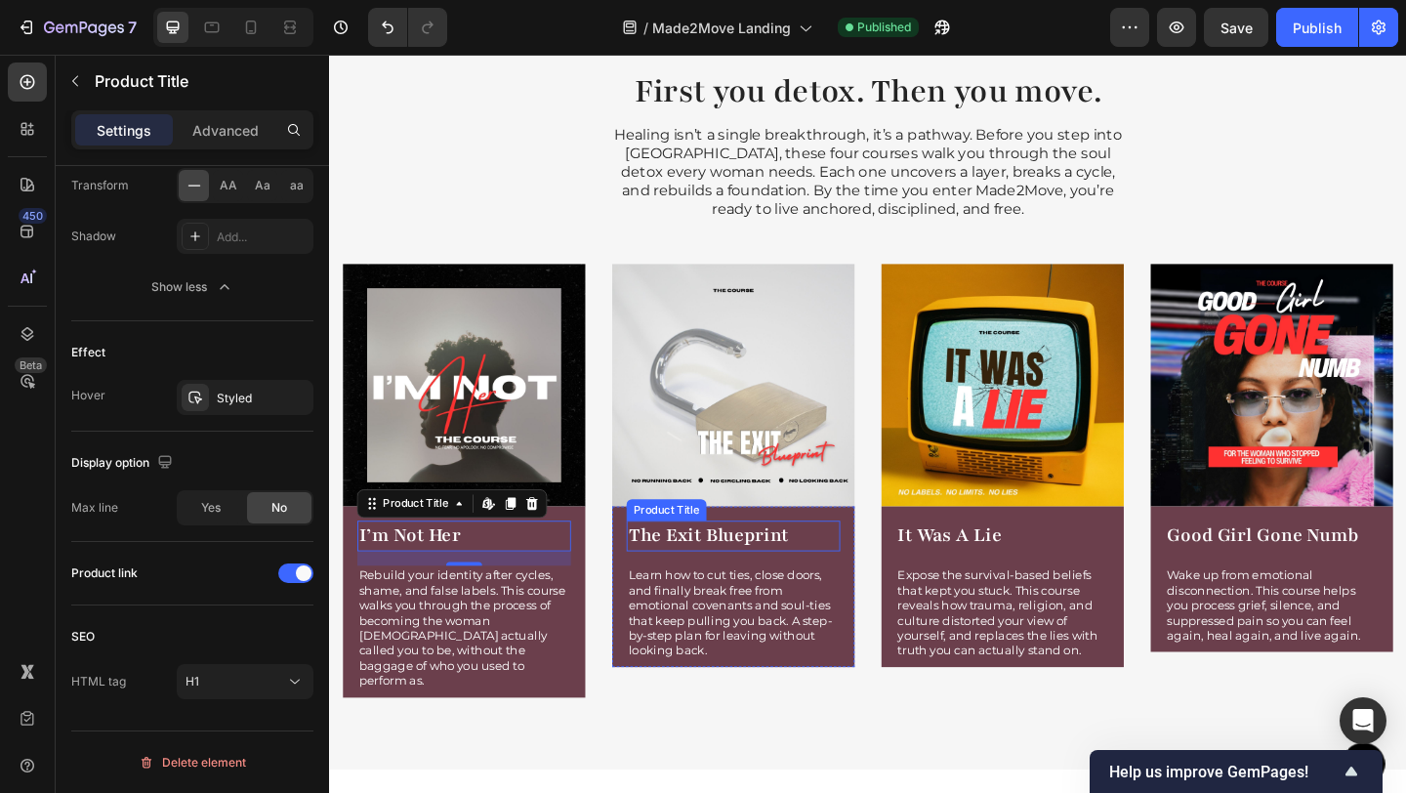
click at [753, 582] on h1 "The Exit Blueprint" at bounding box center [768, 577] width 232 height 33
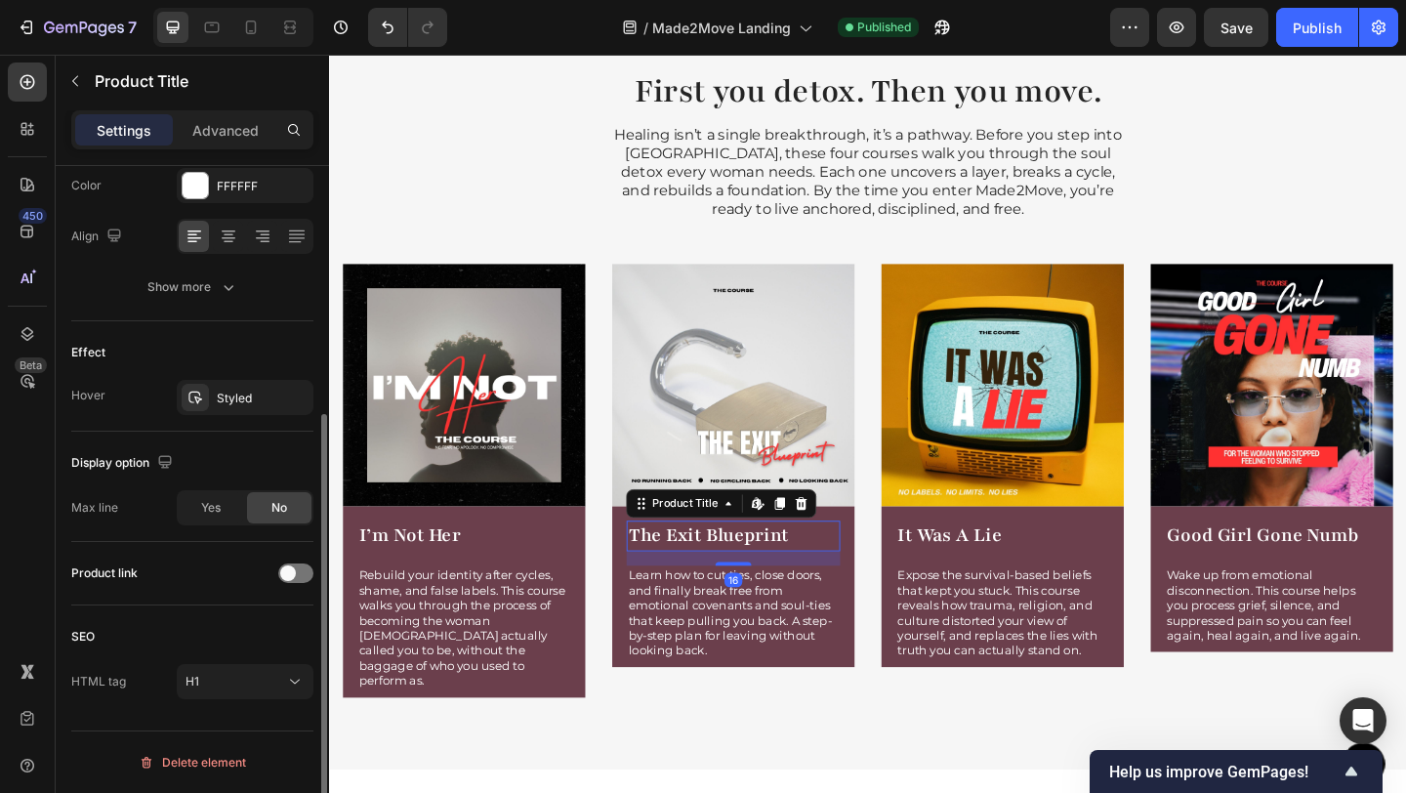
scroll to position [388, 0]
click at [296, 569] on div at bounding box center [295, 573] width 35 height 20
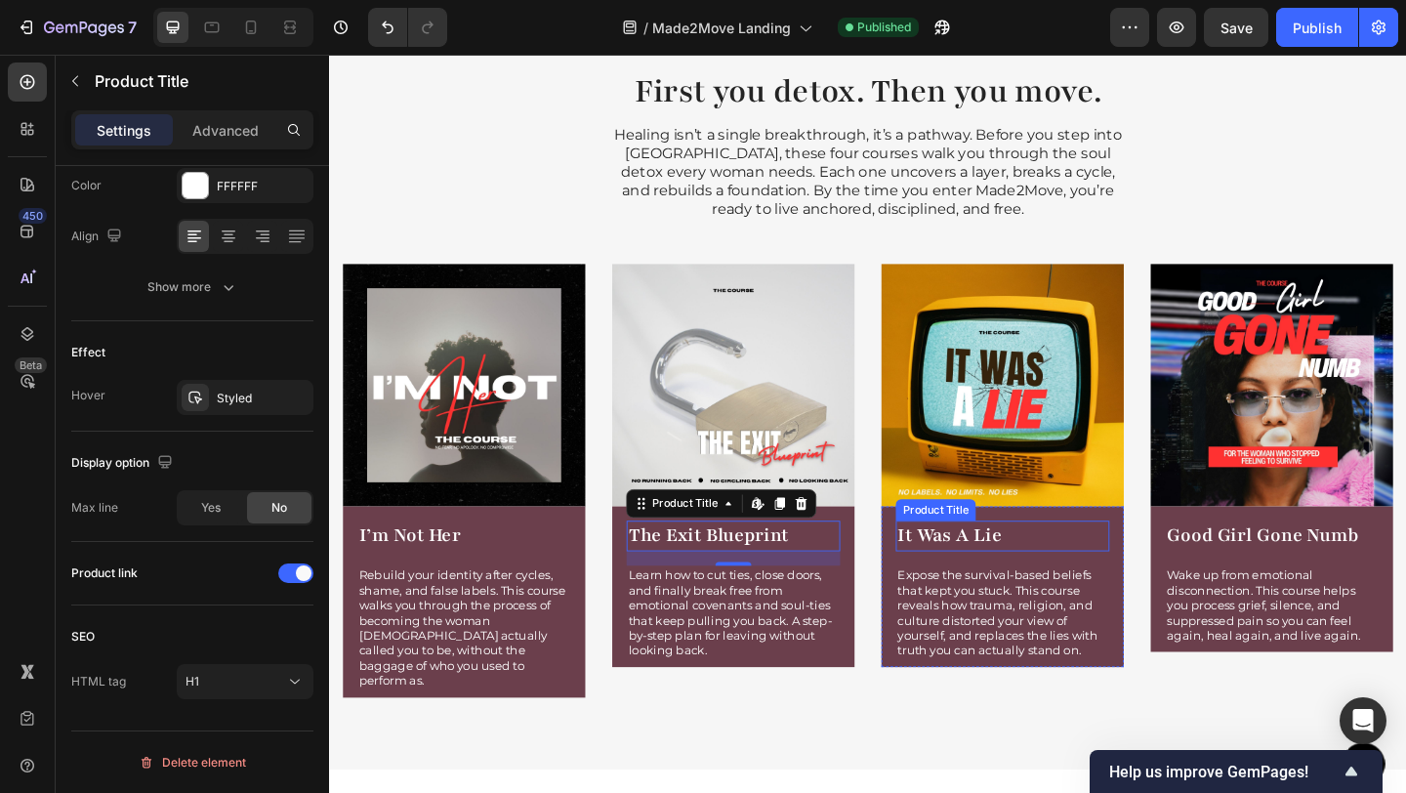
click at [1039, 579] on h1 "It Was A Lie" at bounding box center [1061, 577] width 232 height 33
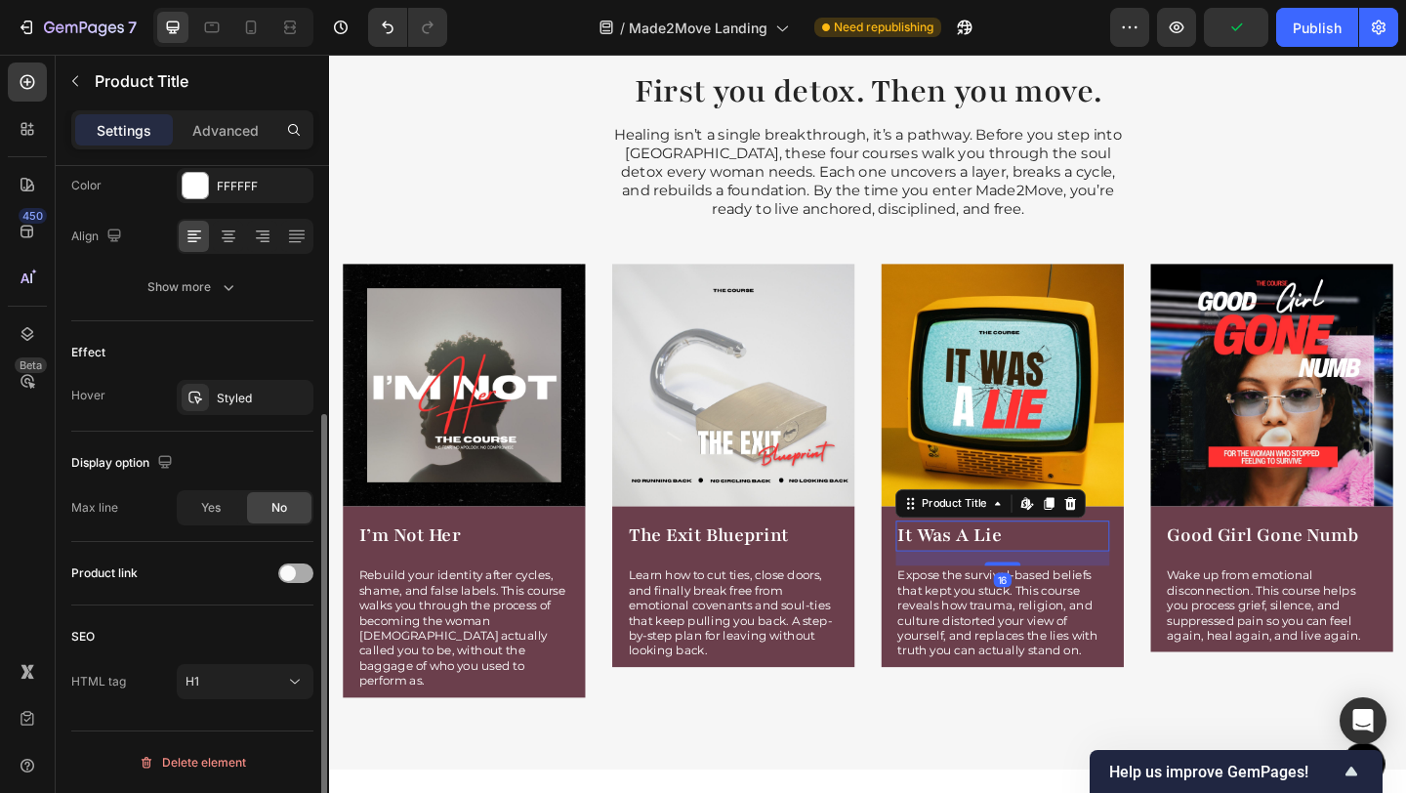
click at [299, 566] on div at bounding box center [295, 573] width 35 height 20
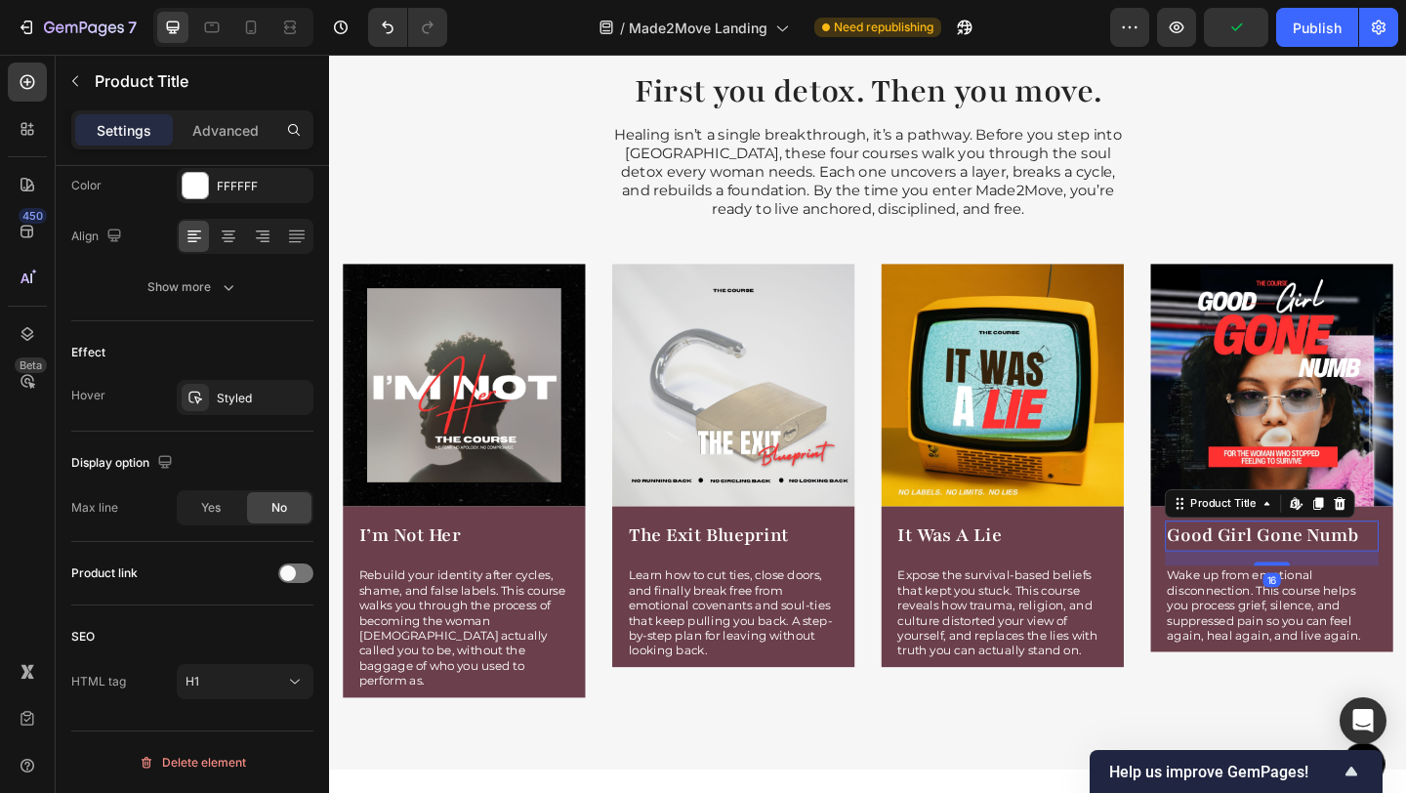
click at [1363, 574] on h1 "Good Girl Gone Numb" at bounding box center [1354, 577] width 232 height 33
click at [283, 575] on span at bounding box center [288, 573] width 16 height 16
click at [1305, 24] on div "Publish" at bounding box center [1317, 28] width 49 height 21
